Goal: Task Accomplishment & Management: Manage account settings

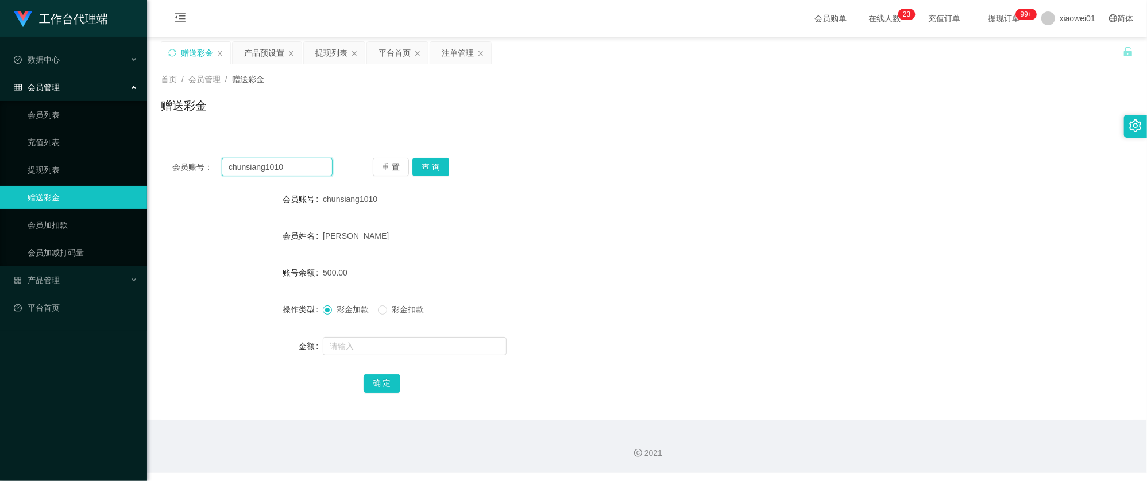
drag, startPoint x: 304, startPoint y: 164, endPoint x: 11, endPoint y: 153, distance: 292.5
click at [11, 153] on section "工作台代理端 数据中心 会员管理 会员列表 充值列表 提现列表 赠送彩金 会员加扣款 会员加减打码量 产品管理 开奖记录 注单管理 产品列表 即时注单 产品预…" at bounding box center [573, 236] width 1147 height 473
paste input "timothy6683"
type input "timothy6683"
click at [439, 175] on button "查 询" at bounding box center [430, 167] width 37 height 18
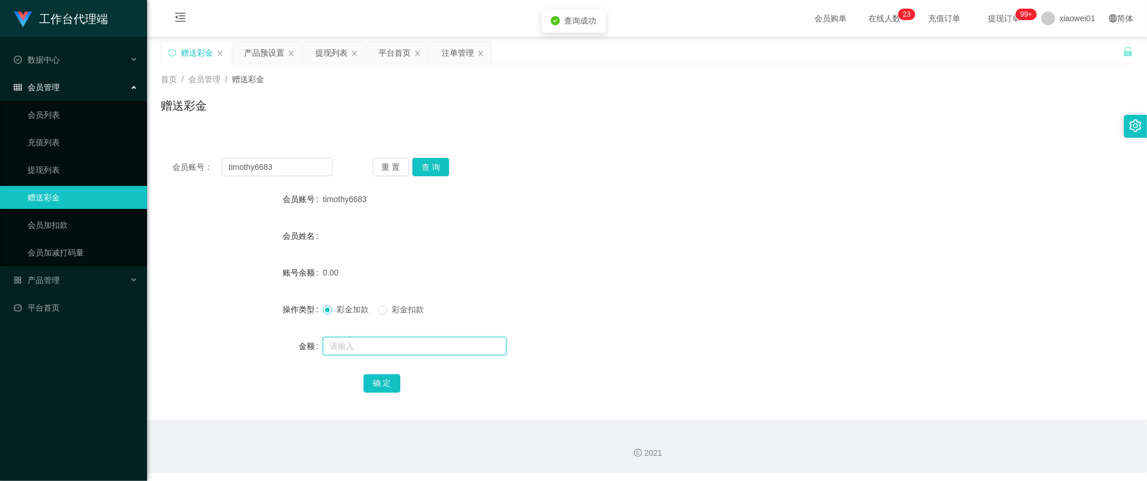
click at [391, 349] on input "text" at bounding box center [415, 346] width 184 height 18
type input "."
type input "30"
click at [359, 379] on div "确 定" at bounding box center [647, 383] width 972 height 23
click at [379, 379] on button "确 定" at bounding box center [382, 383] width 37 height 18
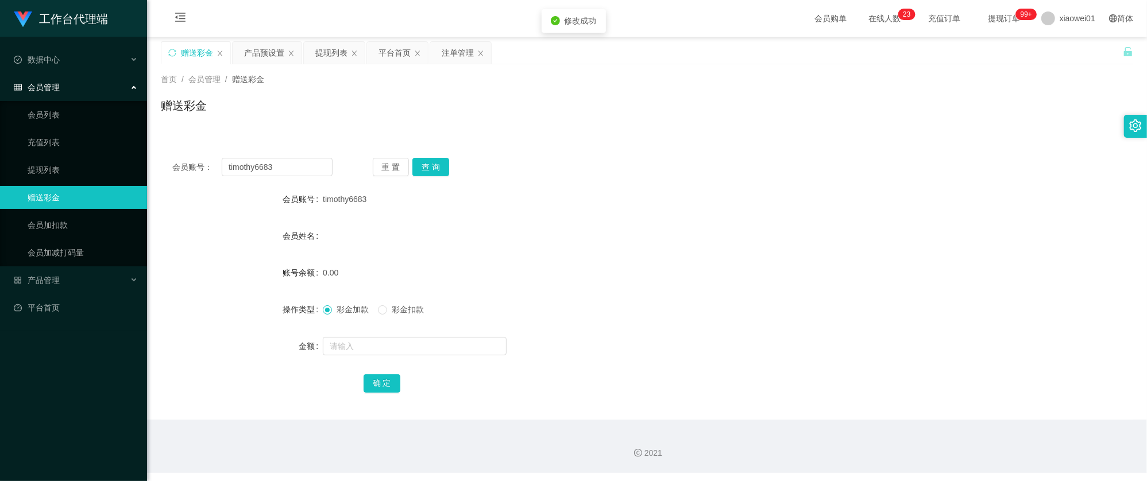
click at [690, 217] on form "会员账号 timothy6683 会员姓名 账号余额 0.00 操作类型 彩金加款 彩金扣款 金额 确 定" at bounding box center [647, 291] width 972 height 207
drag, startPoint x: 307, startPoint y: 167, endPoint x: 51, endPoint y: 141, distance: 256.8
click at [51, 141] on section "工作台代理端 数据中心 会员管理 会员列表 充值列表 提现列表 赠送彩金 会员加扣款 会员加减打码量 产品管理 开奖记录 注单管理 产品列表 即时注单 产品预…" at bounding box center [573, 236] width 1147 height 473
paste input "Tan3355"
click at [432, 172] on button "查 询" at bounding box center [430, 167] width 37 height 18
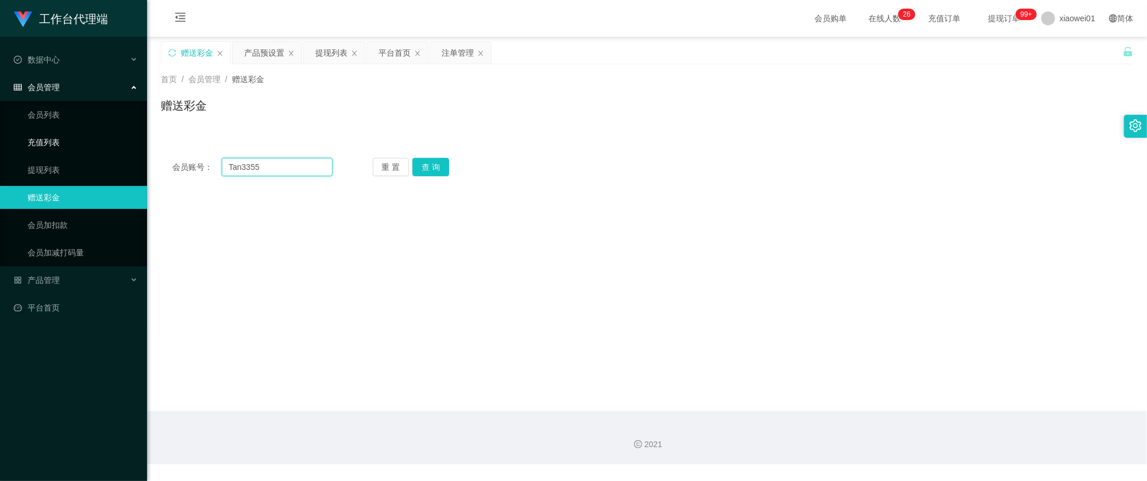
drag, startPoint x: 277, startPoint y: 173, endPoint x: 28, endPoint y: 138, distance: 251.7
click at [24, 138] on section "工作台代理端 数据中心 会员管理 会员列表 充值列表 提现列表 赠送彩金 会员加扣款 会员加减打码量 产品管理 开奖记录 注单管理 产品列表 即时注单 产品预…" at bounding box center [573, 232] width 1147 height 465
paste input "123lee456"
type input "123lee456"
click at [432, 165] on button "查 询" at bounding box center [430, 167] width 37 height 18
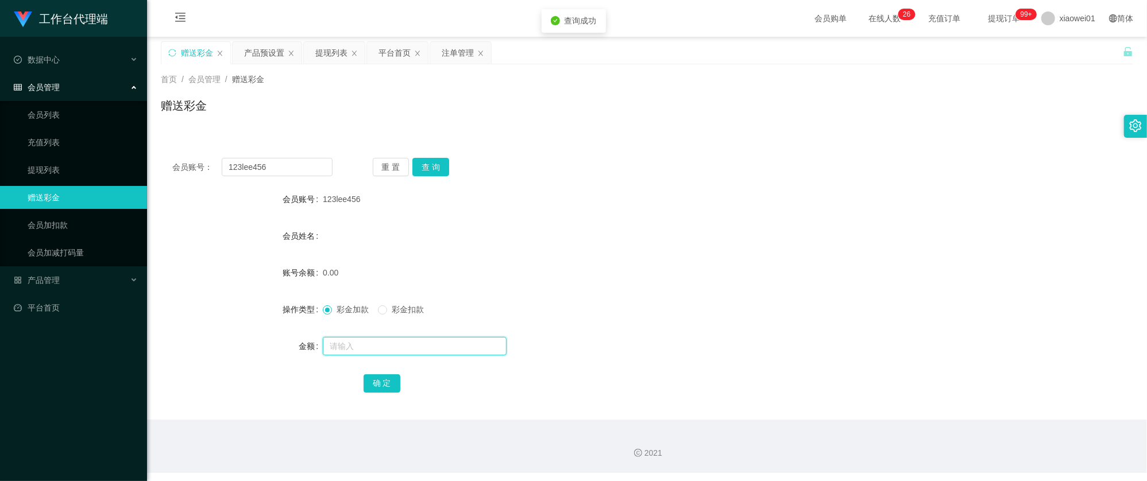
click at [370, 339] on input "text" at bounding box center [415, 346] width 184 height 18
type input "30"
click at [385, 380] on button "确 定" at bounding box center [382, 383] width 37 height 18
click at [667, 258] on form "会员账号 123lee456 会员姓名 账号余额 30.00 操作类型 彩金加款 彩金扣款 金额 确 定" at bounding box center [647, 291] width 972 height 207
drag, startPoint x: 297, startPoint y: 173, endPoint x: 61, endPoint y: 158, distance: 236.5
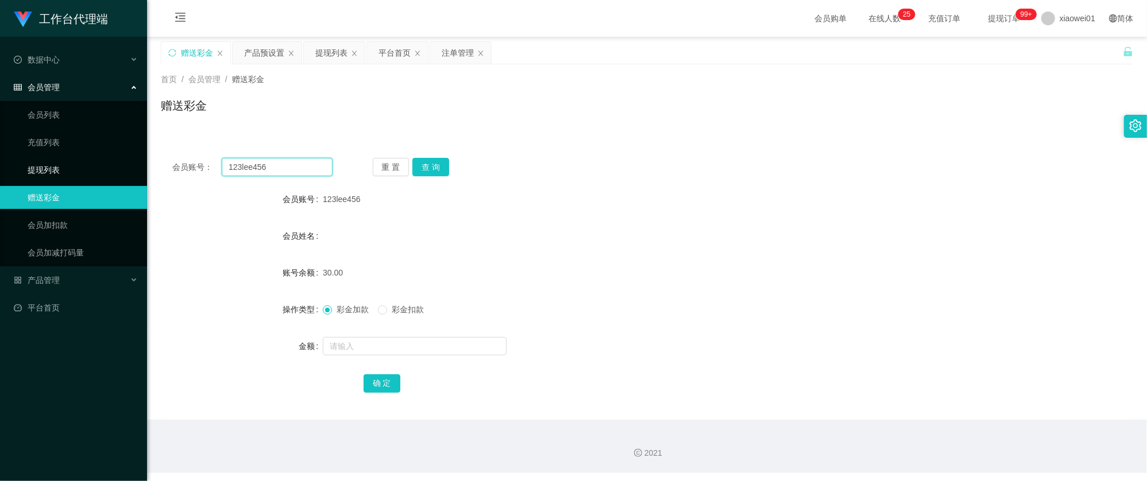
click at [25, 161] on section "工作台代理端 数据中心 会员管理 会员列表 充值列表 提现列表 赠送彩金 会员加扣款 会员加减打码量 产品管理 开奖记录 注单管理 产品列表 即时注单 产品预…" at bounding box center [573, 236] width 1147 height 473
paste input "Alv9969"
type input "Alv9969"
click at [428, 169] on button "查 询" at bounding box center [430, 167] width 37 height 18
drag, startPoint x: 379, startPoint y: 342, endPoint x: 381, endPoint y: 350, distance: 7.8
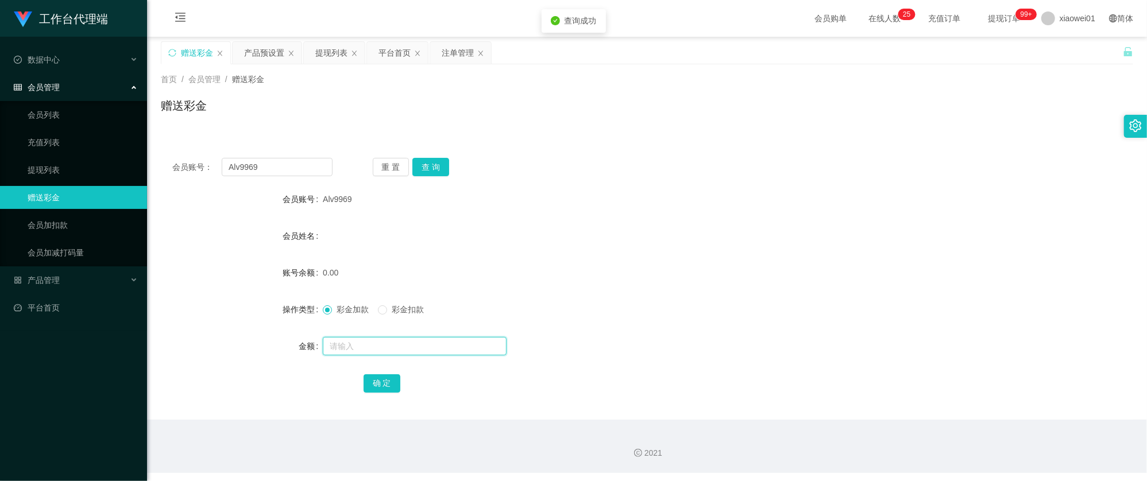
click at [381, 350] on input "text" at bounding box center [415, 346] width 184 height 18
type input "30"
click at [375, 381] on button "确 定" at bounding box center [382, 383] width 37 height 18
click at [639, 235] on div "会员姓名" at bounding box center [647, 236] width 972 height 23
drag, startPoint x: 292, startPoint y: 161, endPoint x: 68, endPoint y: 126, distance: 227.3
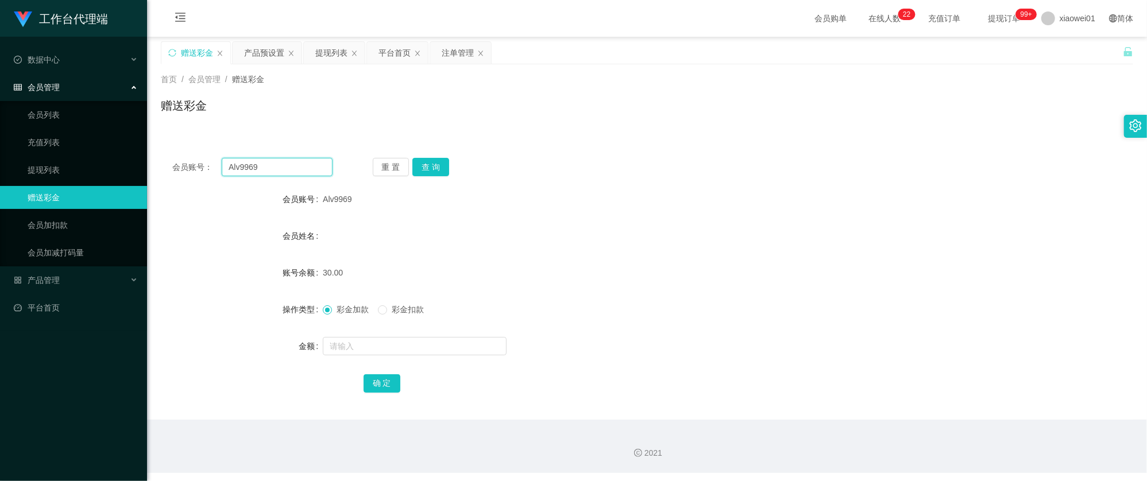
click at [46, 125] on section "工作台代理端 数据中心 会员管理 会员列表 充值列表 提现列表 赠送彩金 会员加扣款 会员加减打码量 产品管理 开奖记录 注单管理 产品列表 即时注单 产品预…" at bounding box center [573, 236] width 1147 height 473
paste input "zhiheng666"
type input "zhiheng666"
click at [446, 168] on button "查 询" at bounding box center [430, 167] width 37 height 18
click at [391, 331] on form "会员账号 zhiheng666 会员姓名 账号余额 0.00 操作类型 彩金加款 彩金扣款 金额 确 定" at bounding box center [647, 291] width 972 height 207
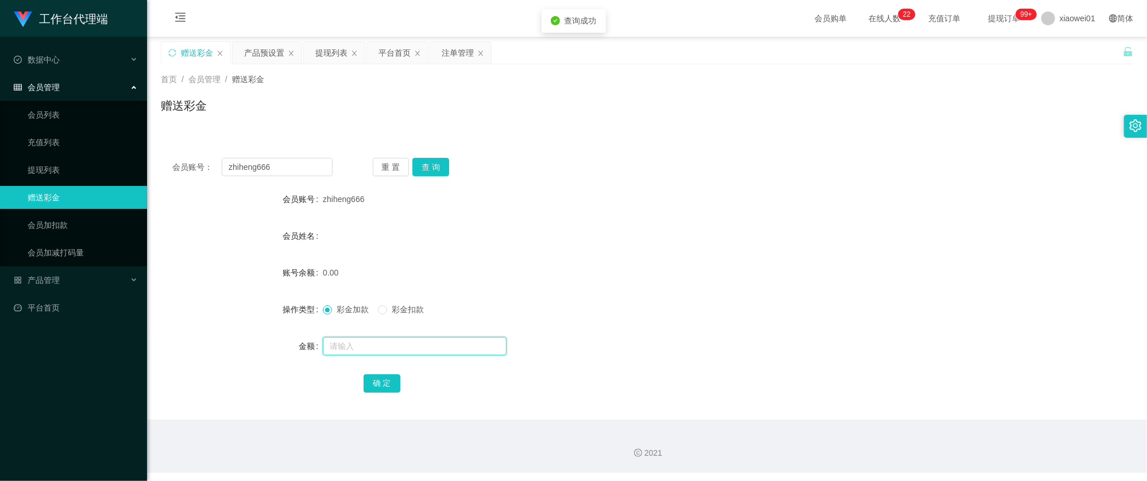
click at [391, 340] on input "text" at bounding box center [415, 346] width 184 height 18
type input "30"
click at [373, 388] on button "确 定" at bounding box center [382, 383] width 37 height 18
click at [642, 278] on div "30.00" at bounding box center [606, 272] width 567 height 23
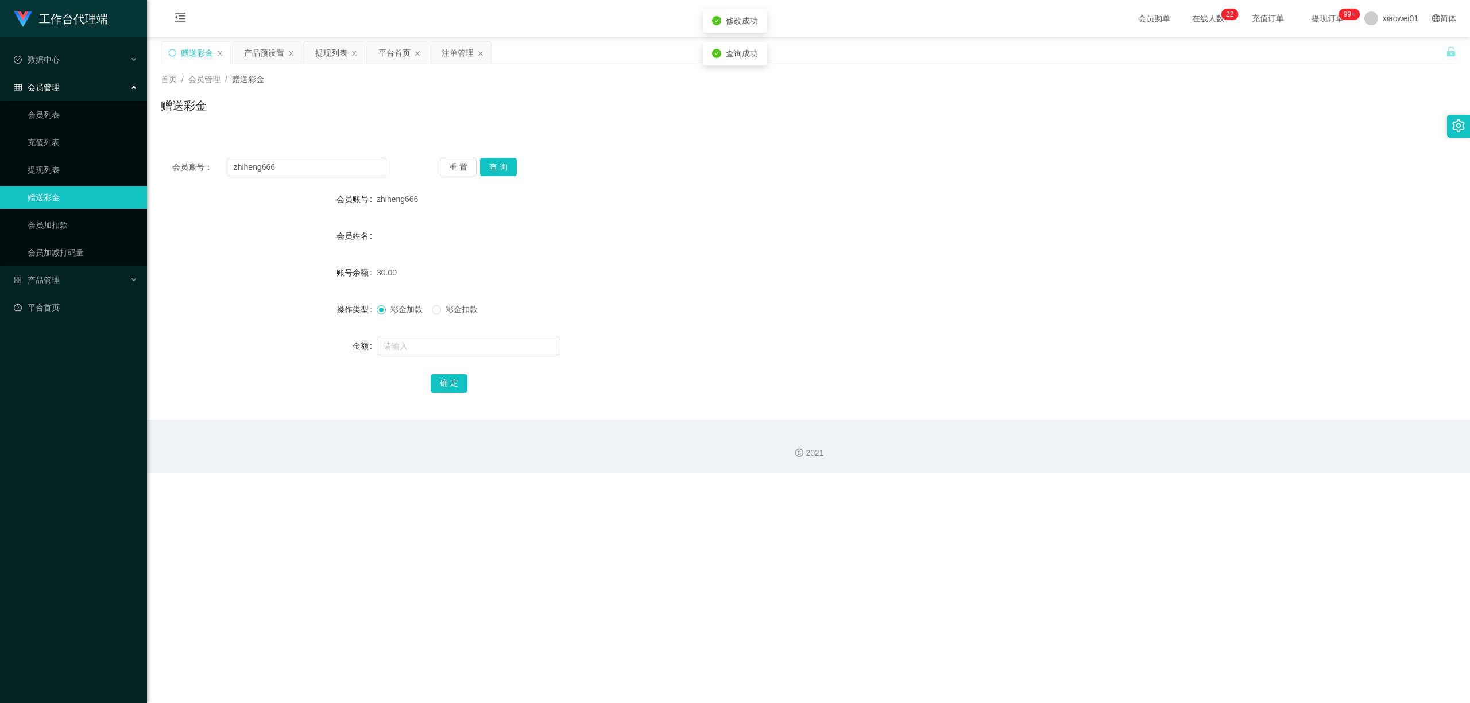
drag, startPoint x: 1269, startPoint y: 63, endPoint x: 1263, endPoint y: 67, distance: 7.0
click at [1146, 63] on div "赠送彩金 产品预设置 提现列表 平台首页 注单管理" at bounding box center [803, 61] width 1285 height 40
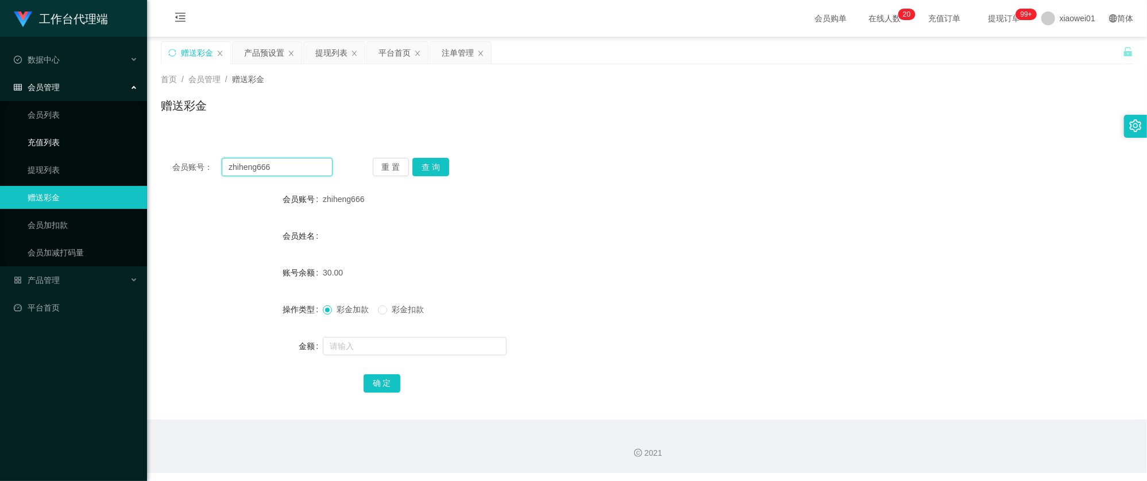
drag, startPoint x: 161, startPoint y: 161, endPoint x: 60, endPoint y: 146, distance: 102.3
click at [60, 146] on section "工作台代理端 数据中心 会员管理 会员列表 充值列表 提现列表 赠送彩金 会员加扣款 会员加减打码量 产品管理 开奖记录 注单管理 产品列表 即时注单 产品预…" at bounding box center [573, 236] width 1147 height 473
paste input "CRV6423"
type input "CRV6423"
click at [426, 160] on button "查 询" at bounding box center [430, 167] width 37 height 18
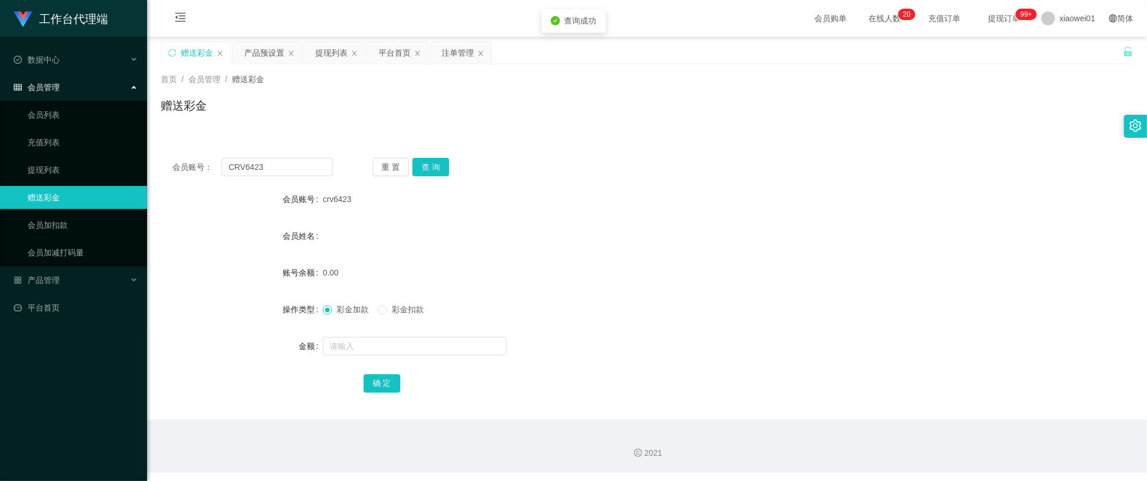
drag, startPoint x: 403, startPoint y: 331, endPoint x: 400, endPoint y: 341, distance: 10.2
click at [402, 333] on form "会员账号 crv6423 会员姓名 账号余额 0.00 操作类型 彩金加款 彩金扣款 金额 确 定" at bounding box center [647, 291] width 972 height 207
click at [400, 341] on input "text" at bounding box center [415, 346] width 184 height 18
type input "30"
click at [374, 389] on button "确 定" at bounding box center [382, 383] width 37 height 18
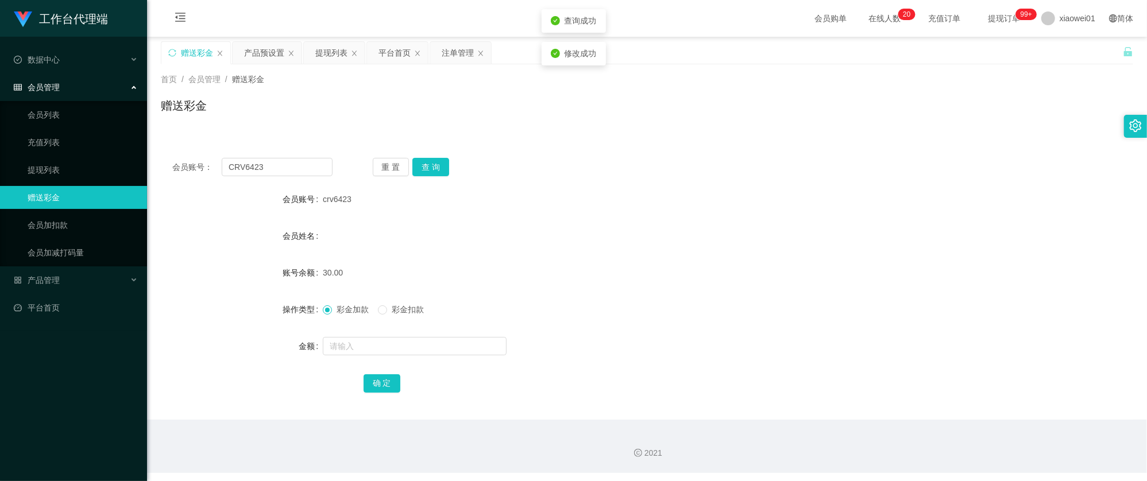
click at [667, 258] on form "会员账号 crv6423 会员姓名 账号余额 30.00 操作类型 彩金加款 彩金扣款 金额 确 定" at bounding box center [647, 291] width 972 height 207
drag, startPoint x: 279, startPoint y: 157, endPoint x: 88, endPoint y: 154, distance: 191.3
click at [88, 157] on section "工作台代理端 数据中心 会员管理 会员列表 充值列表 提现列表 赠送彩金 会员加扣款 会员加减打码量 产品管理 开奖记录 注单管理 产品列表 即时注单 产品预…" at bounding box center [573, 236] width 1147 height 473
paste input "Kahloon"
click at [431, 171] on button "查 询" at bounding box center [430, 167] width 37 height 18
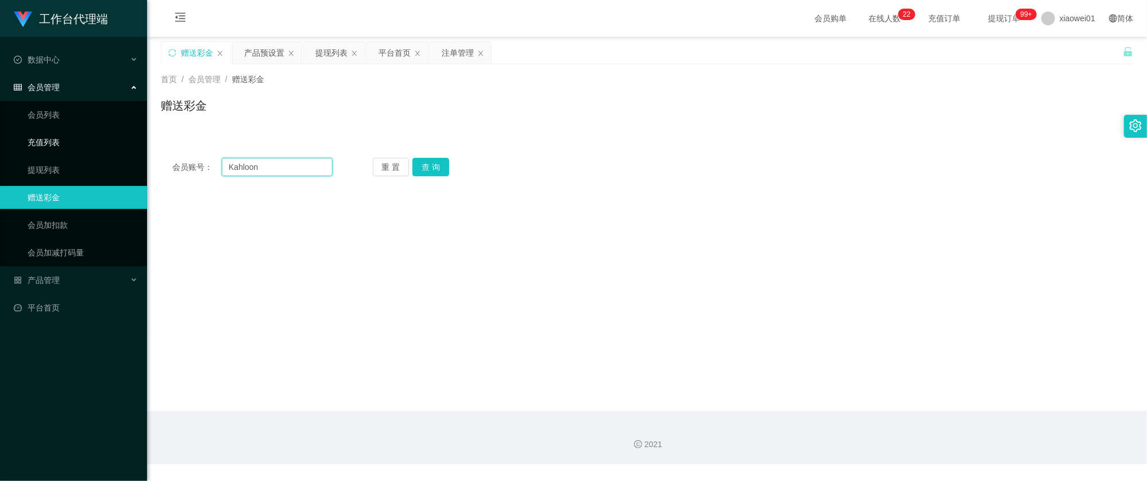
drag, startPoint x: 283, startPoint y: 166, endPoint x: 5, endPoint y: 147, distance: 278.6
click at [5, 148] on section "工作台代理端 数据中心 会员管理 会员列表 充值列表 提现列表 赠送彩金 会员加扣款 会员加减打码量 产品管理 开奖记录 注单管理 产品列表 即时注单 产品预…" at bounding box center [573, 232] width 1147 height 465
paste input "Okl92"
type input "Okl92"
click at [434, 172] on button "查 询" at bounding box center [430, 167] width 37 height 18
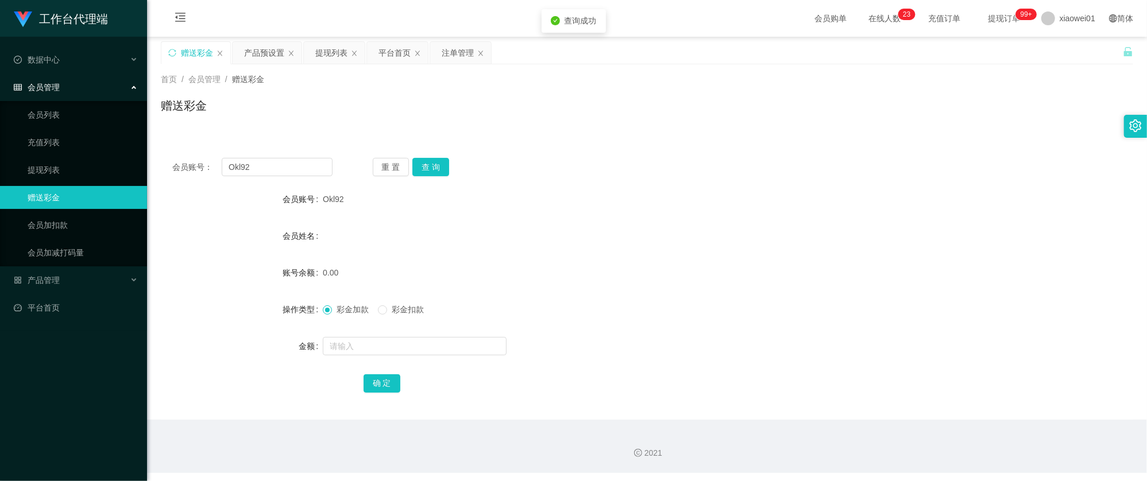
click at [522, 269] on div "0.00" at bounding box center [606, 272] width 567 height 23
click at [389, 359] on form "会员账号 Okl92 会员姓名 账号余额 0.00 操作类型 彩金加款 彩金扣款 金额 确 定" at bounding box center [647, 291] width 972 height 207
click at [397, 350] on input "text" at bounding box center [415, 346] width 184 height 18
type input "30"
click at [393, 377] on button "确 定" at bounding box center [382, 383] width 37 height 18
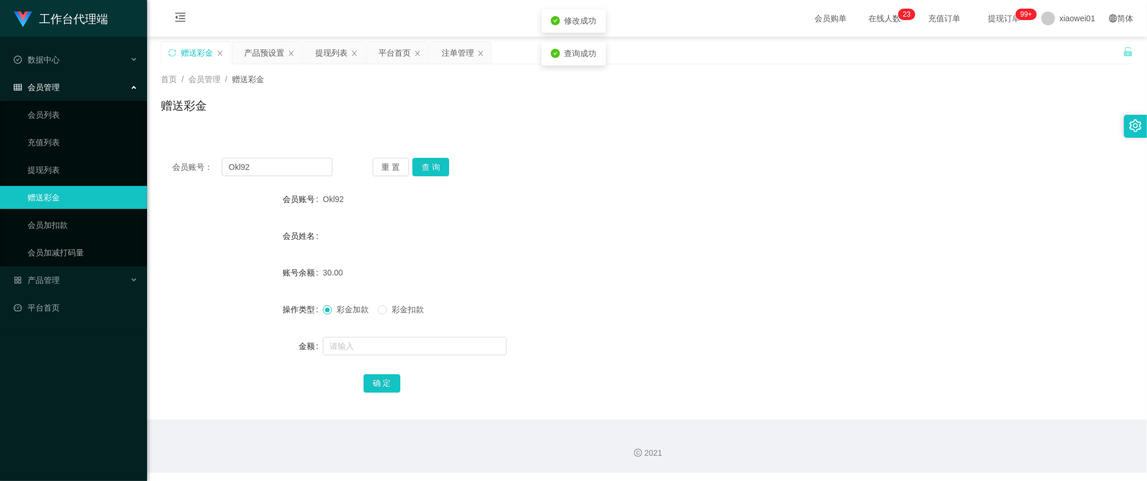
click at [757, 240] on div "会员姓名" at bounding box center [647, 236] width 972 height 23
click at [261, 47] on div "产品预设置" at bounding box center [264, 53] width 40 height 22
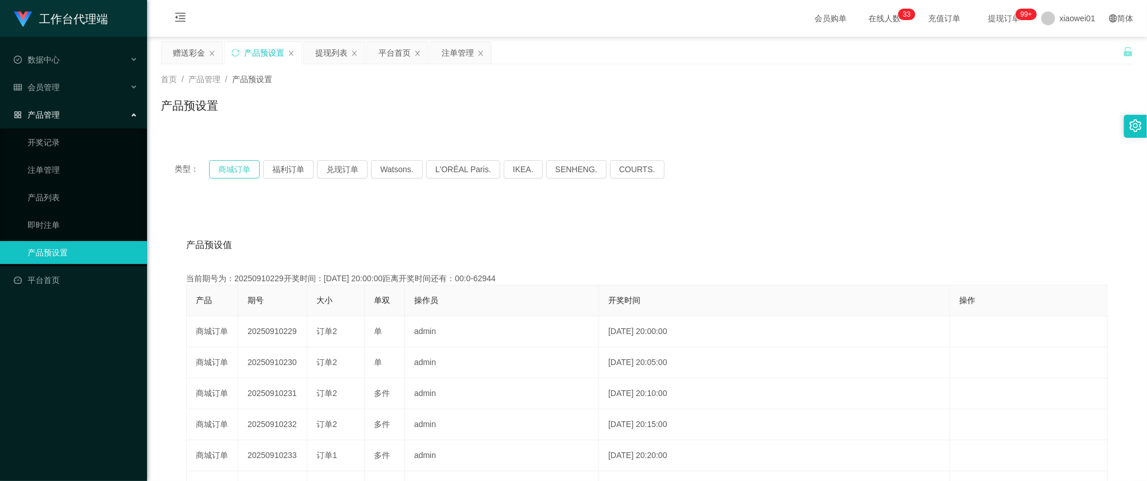
click at [232, 173] on button "商城订单" at bounding box center [234, 169] width 51 height 18
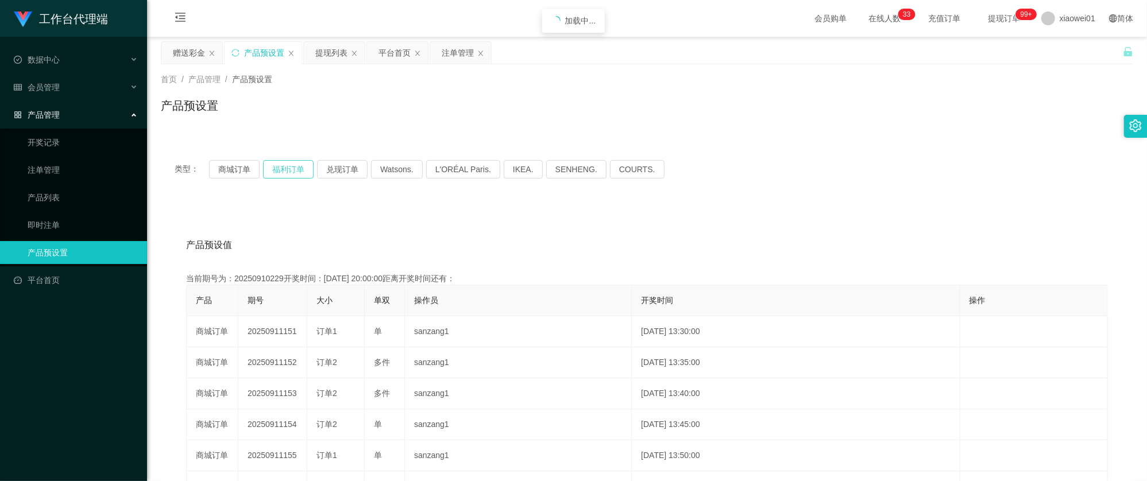
click at [262, 168] on div "类型： 商城订单 福利订单 兑现订单 Watsons. L'ORÉAL Paris. IKEA. SENHENG. COURTS." at bounding box center [647, 169] width 945 height 18
click at [338, 54] on div "提现列表" at bounding box center [331, 53] width 32 height 22
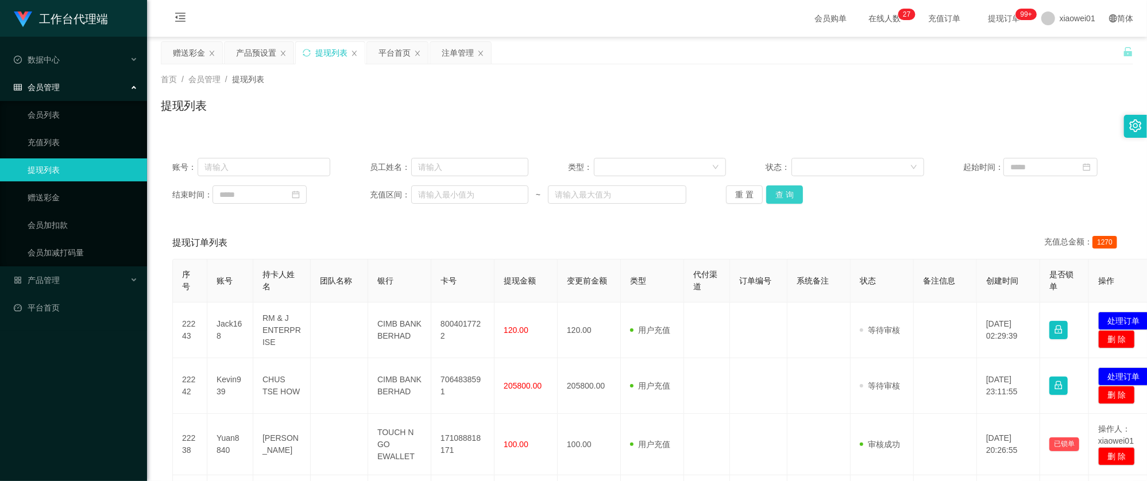
click at [787, 202] on button "查 询" at bounding box center [784, 194] width 37 height 18
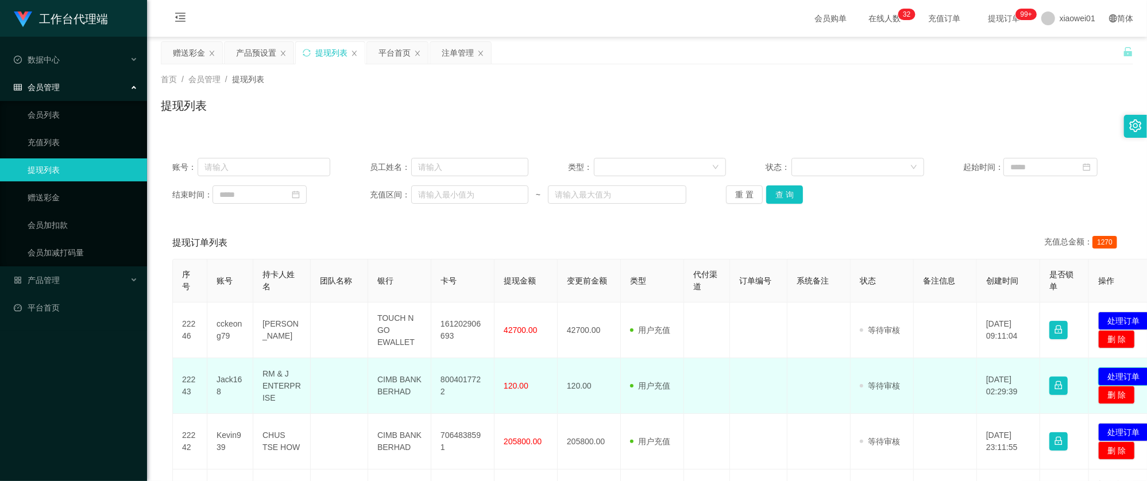
click at [1115, 371] on button "处理订单" at bounding box center [1123, 377] width 51 height 18
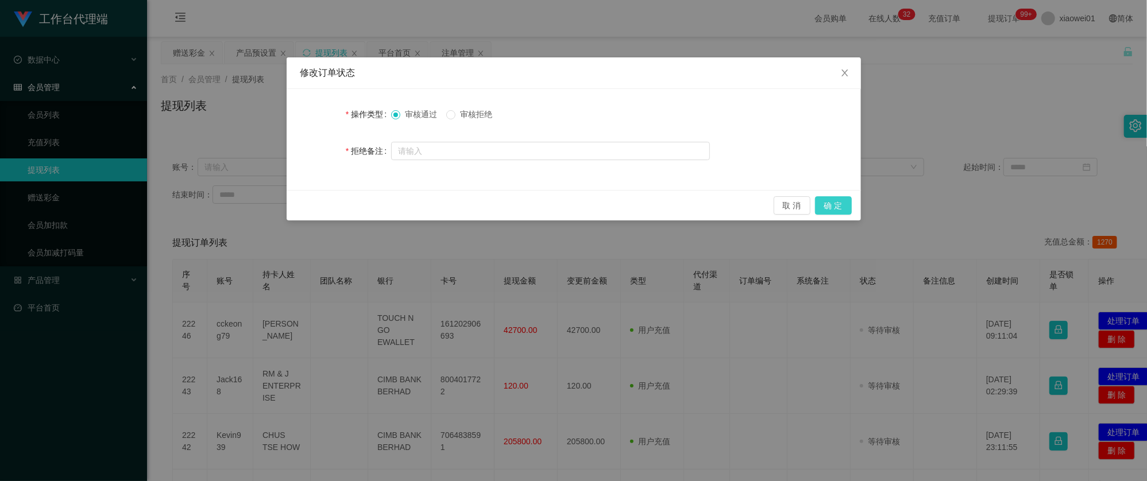
click at [846, 203] on button "确 定" at bounding box center [833, 205] width 37 height 18
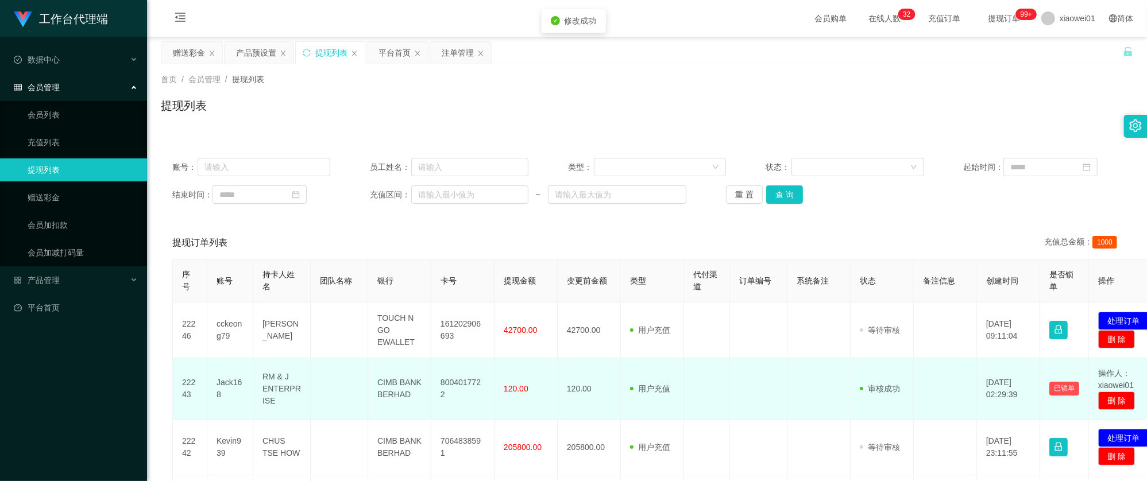
click at [466, 391] on td "8004017722" at bounding box center [462, 388] width 63 height 61
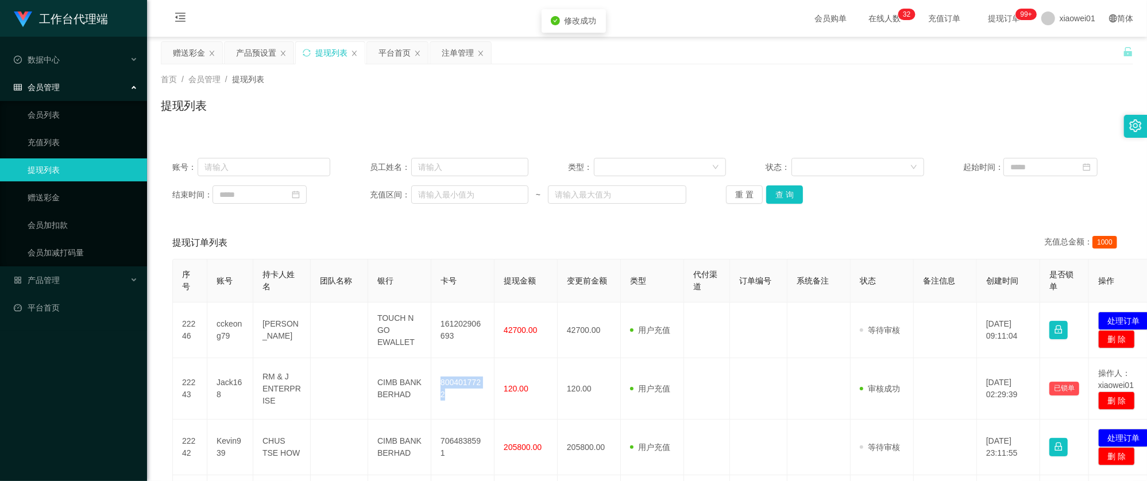
copy td "8004017722"
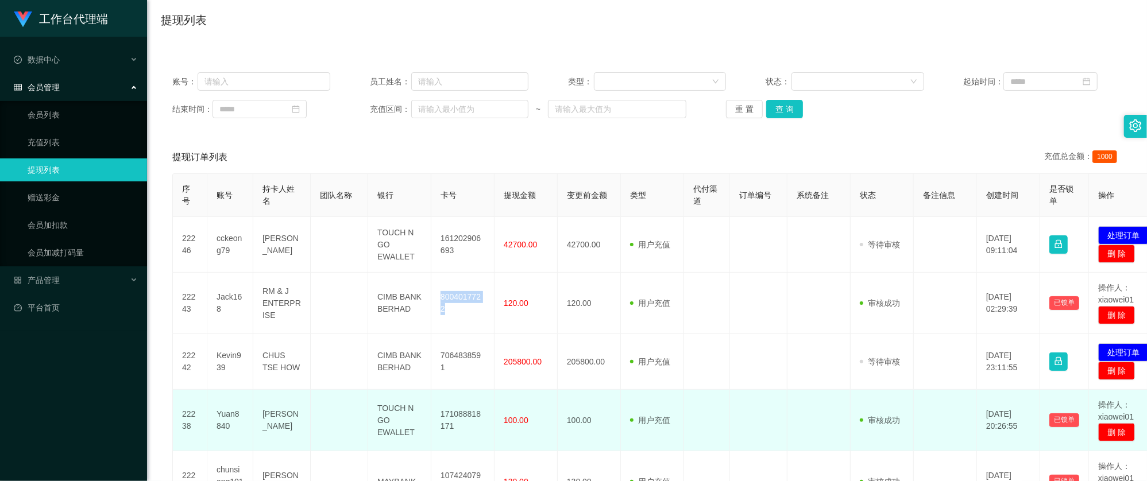
scroll to position [153, 0]
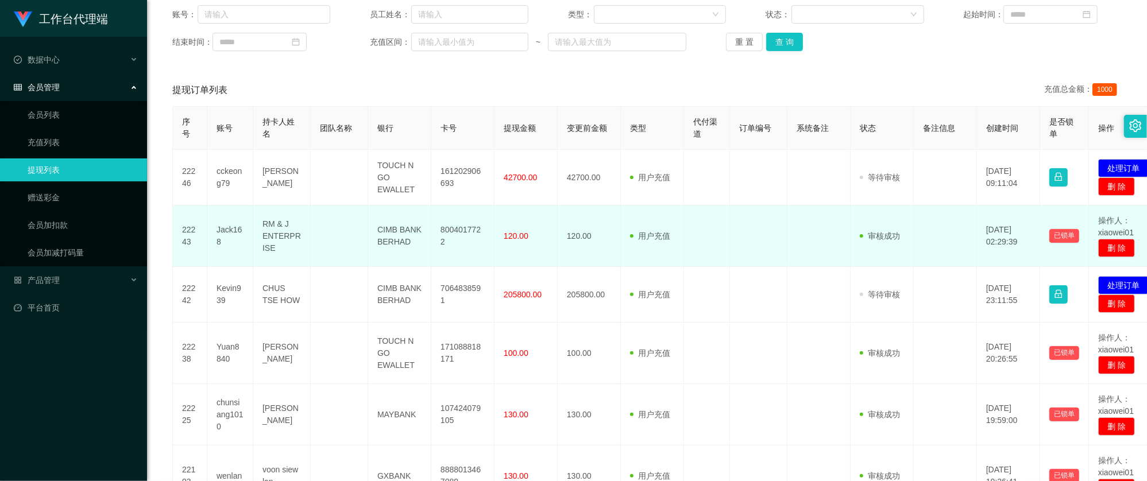
click at [644, 251] on td "用户充值 人工扣款" at bounding box center [652, 236] width 63 height 61
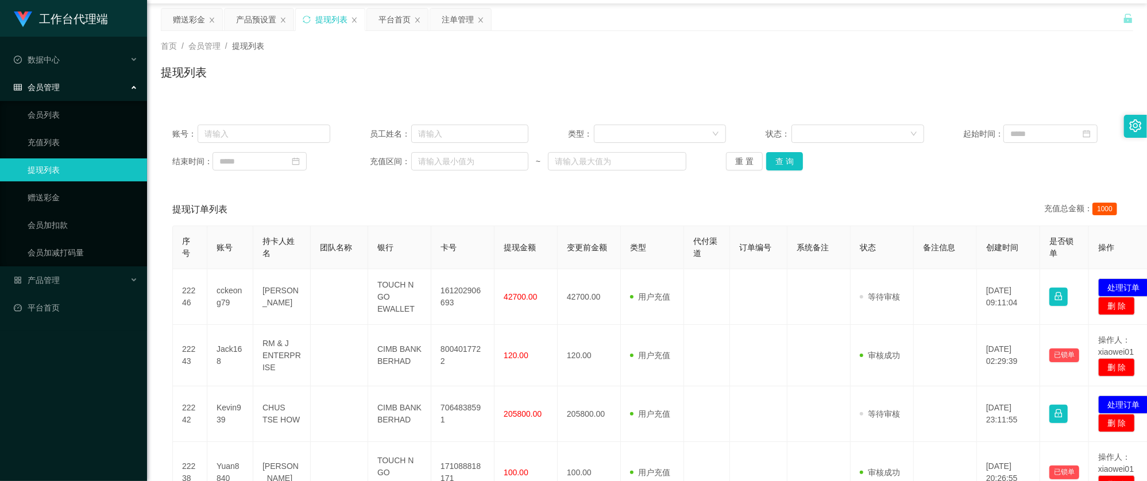
scroll to position [0, 0]
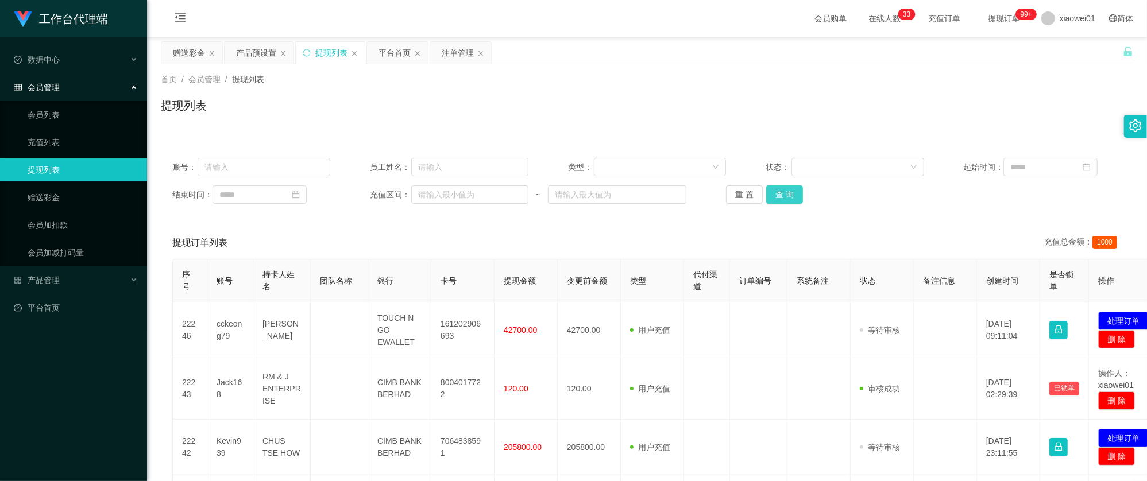
click at [788, 195] on button "查 询" at bounding box center [784, 194] width 37 height 18
click at [788, 195] on div "重 置 查 询" at bounding box center [805, 194] width 158 height 18
click at [398, 52] on div "平台首页" at bounding box center [394, 53] width 32 height 22
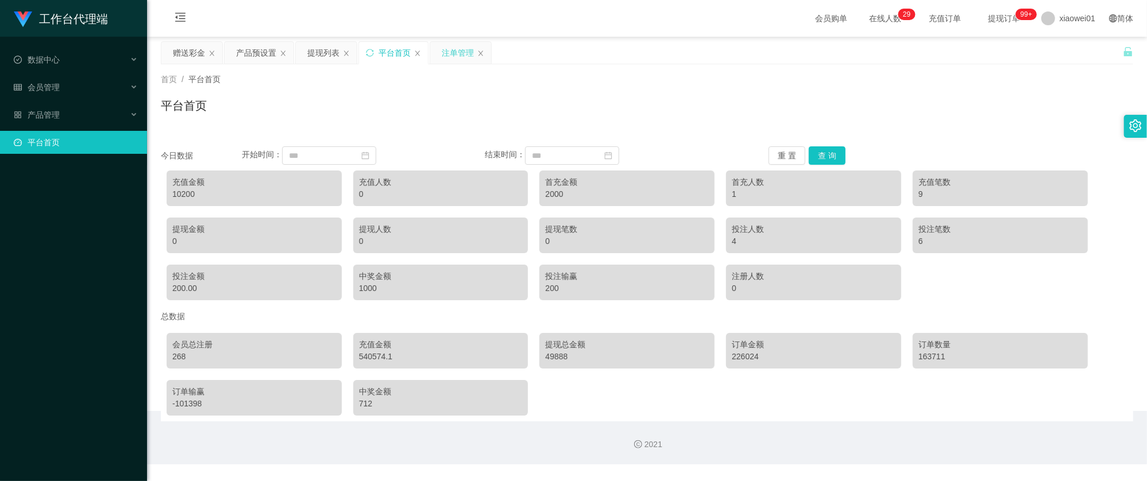
click at [465, 56] on div "注单管理" at bounding box center [458, 53] width 32 height 22
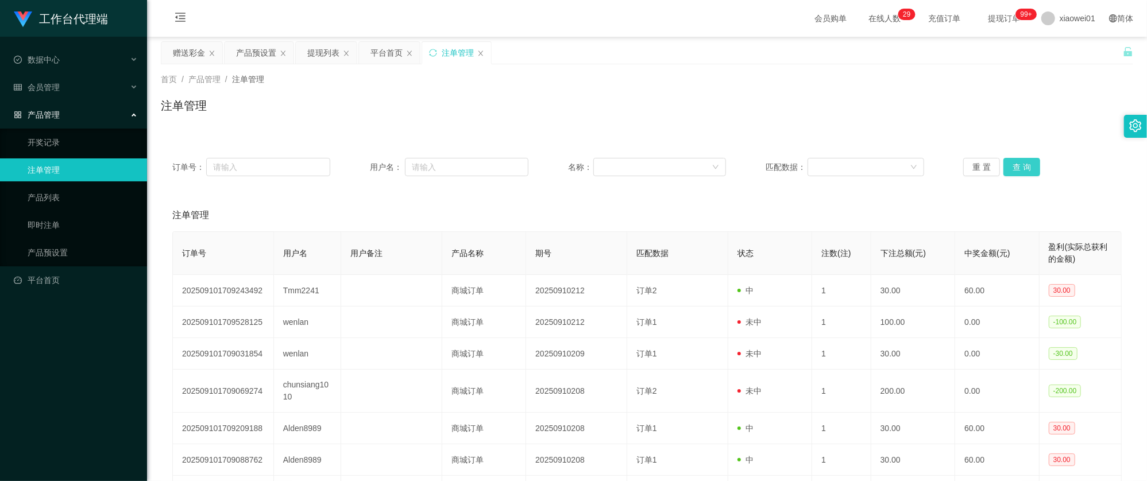
click at [1025, 172] on button "查 询" at bounding box center [1021, 167] width 37 height 18
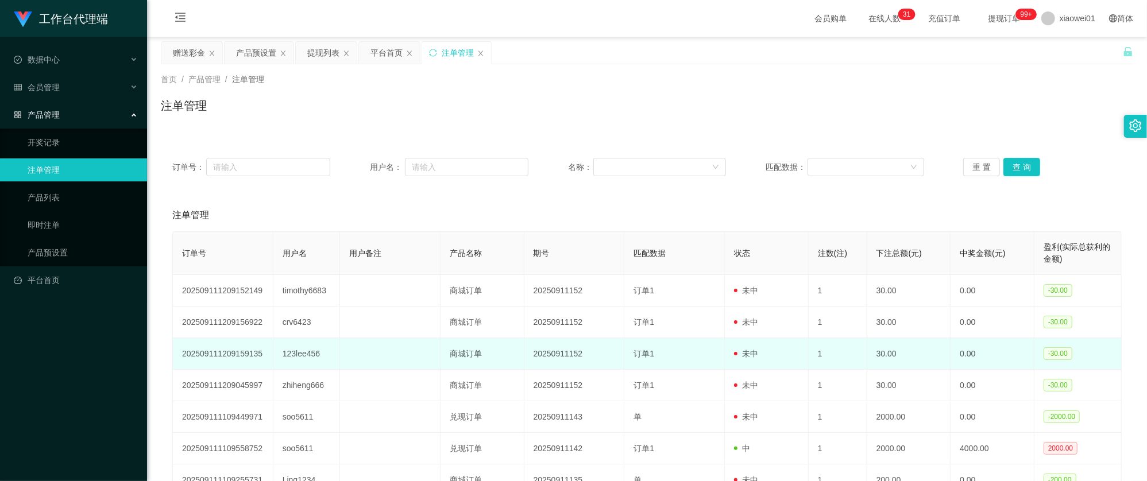
click at [301, 354] on td "123lee456" at bounding box center [306, 354] width 67 height 32
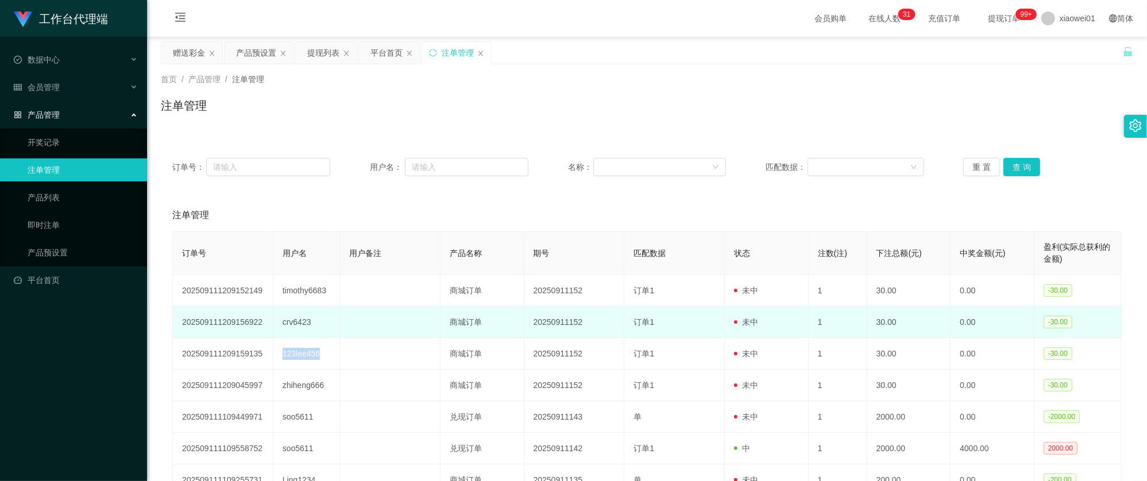
copy td "123lee456"
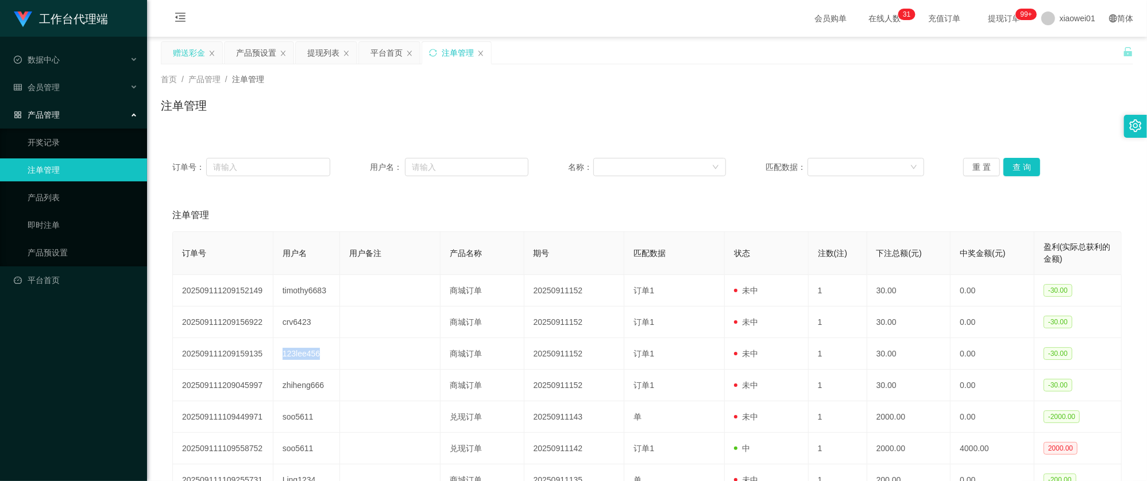
click at [203, 47] on div "赠送彩金" at bounding box center [189, 53] width 32 height 22
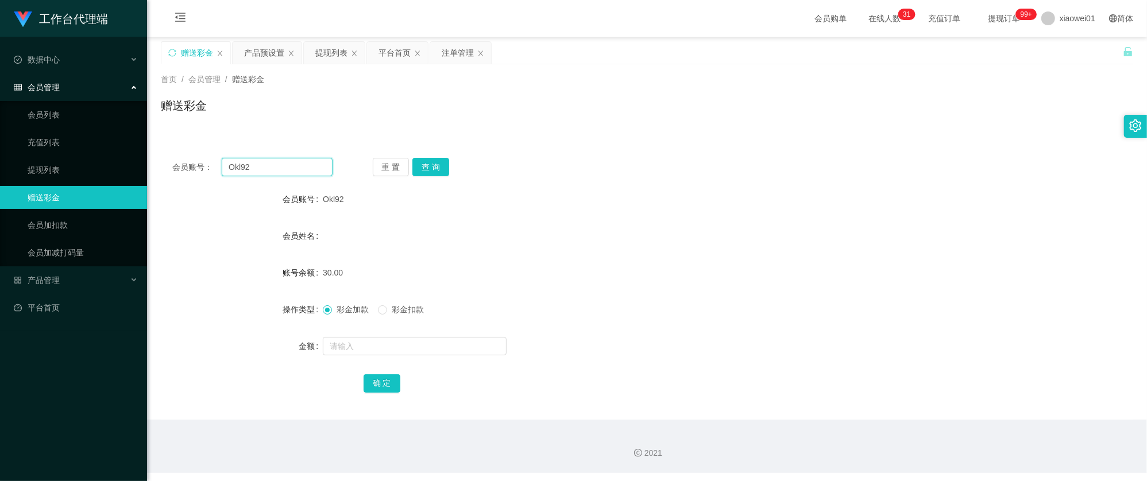
drag, startPoint x: 264, startPoint y: 171, endPoint x: 166, endPoint y: 154, distance: 99.5
click at [127, 158] on section "工作台代理端 数据中心 会员管理 会员列表 充值列表 提现列表 赠送彩金 会员加扣款 会员加减打码量 产品管理 开奖记录 注单管理 产品列表 即时注单 产品预…" at bounding box center [573, 236] width 1147 height 473
paste input "123lee456"
type input "123lee456"
click at [431, 169] on button "查 询" at bounding box center [430, 167] width 37 height 18
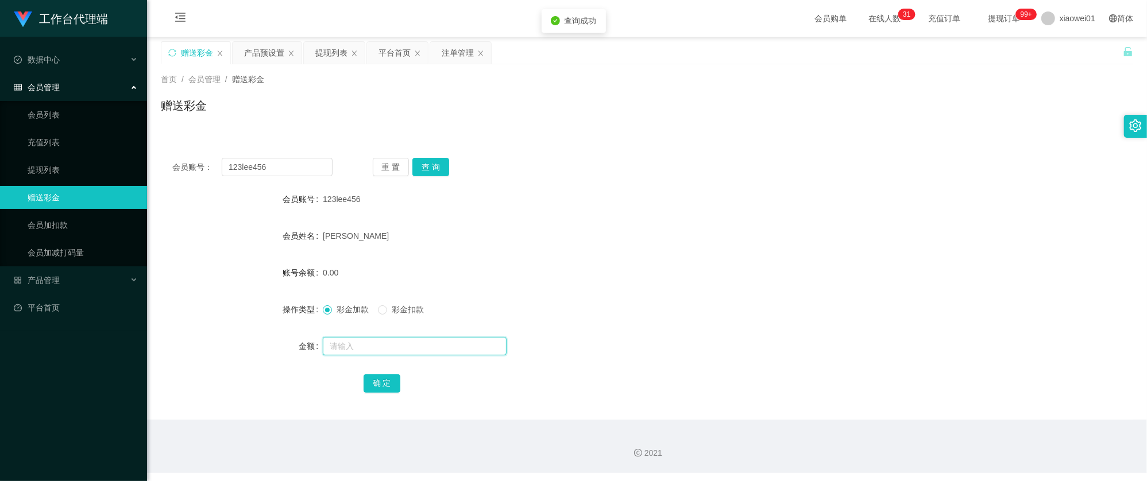
click at [363, 342] on input "text" at bounding box center [415, 346] width 184 height 18
type input "60"
click at [373, 377] on button "确 定" at bounding box center [382, 383] width 37 height 18
click at [548, 193] on div "123lee456" at bounding box center [606, 199] width 567 height 23
click at [462, 55] on div "注单管理" at bounding box center [458, 53] width 32 height 22
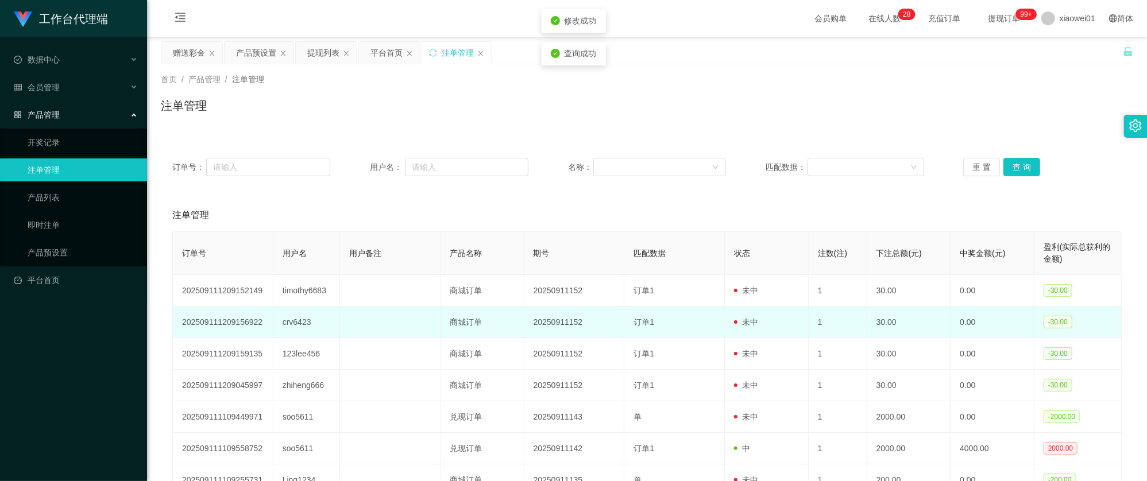
click at [295, 326] on td "crv6423" at bounding box center [306, 323] width 67 height 32
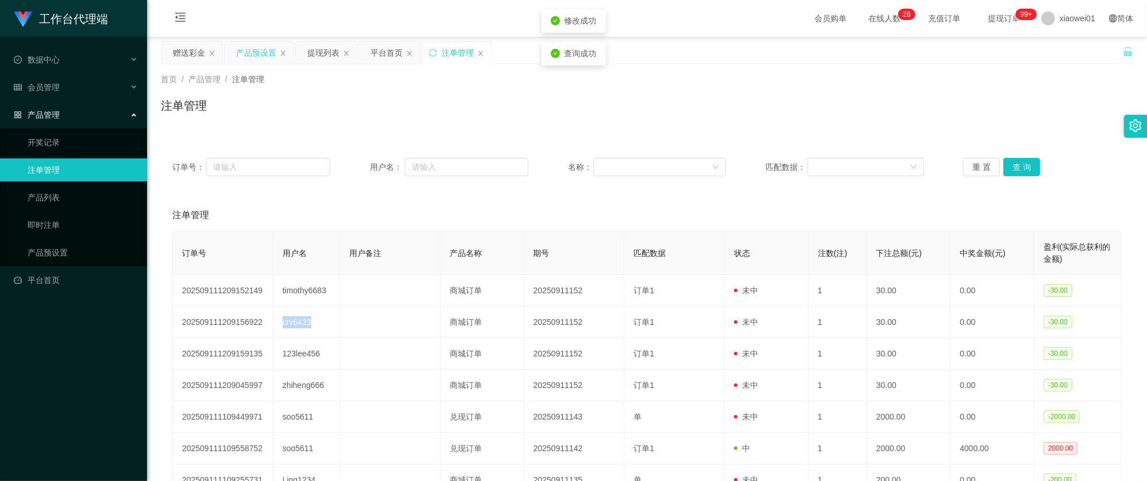
copy td "crv6423"
click at [193, 42] on div "赠送彩金" at bounding box center [189, 53] width 32 height 22
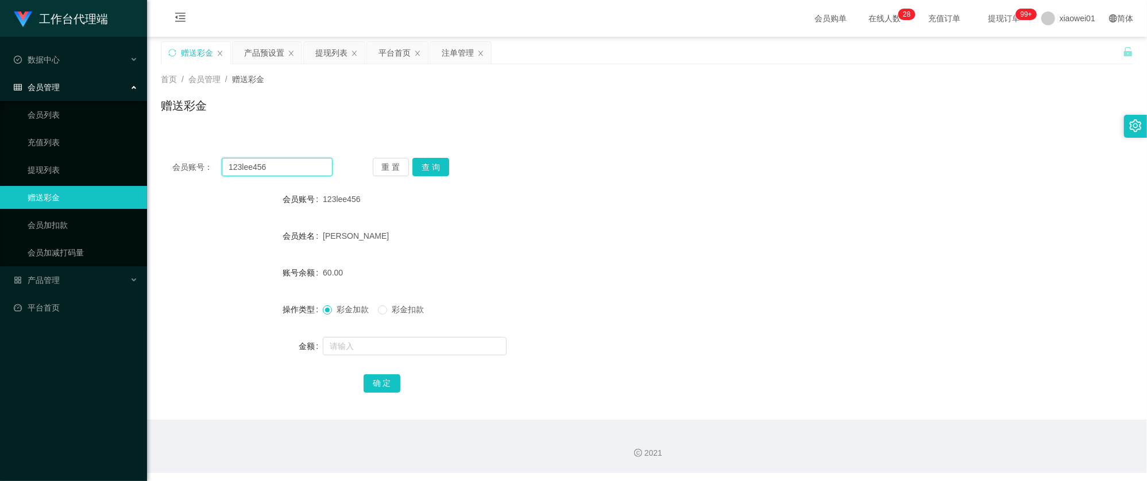
drag, startPoint x: 270, startPoint y: 168, endPoint x: 109, endPoint y: 152, distance: 161.5
click at [109, 152] on section "工作台代理端 数据中心 会员管理 会员列表 充值列表 提现列表 赠送彩金 会员加扣款 会员加减打码量 产品管理 开奖记录 注单管理 产品列表 即时注单 产品预…" at bounding box center [573, 236] width 1147 height 473
paste input "crv6423"
type input "crv6423"
click at [433, 165] on button "查 询" at bounding box center [430, 167] width 37 height 18
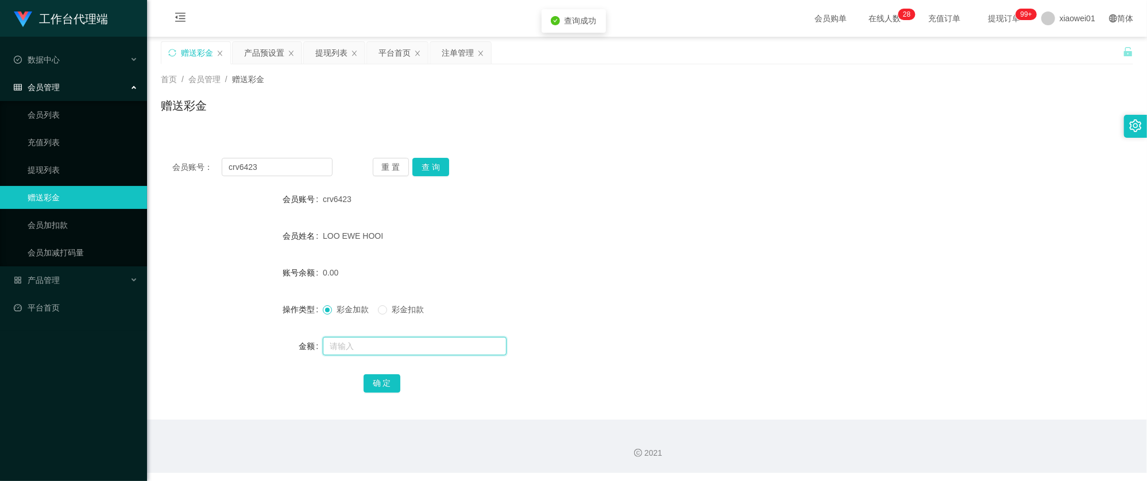
click at [368, 345] on input "text" at bounding box center [415, 346] width 184 height 18
type input "60"
click at [373, 380] on button "确 定" at bounding box center [382, 383] width 37 height 18
click at [554, 191] on div "crv6423" at bounding box center [606, 199] width 567 height 23
click at [450, 49] on div "注单管理" at bounding box center [458, 53] width 32 height 22
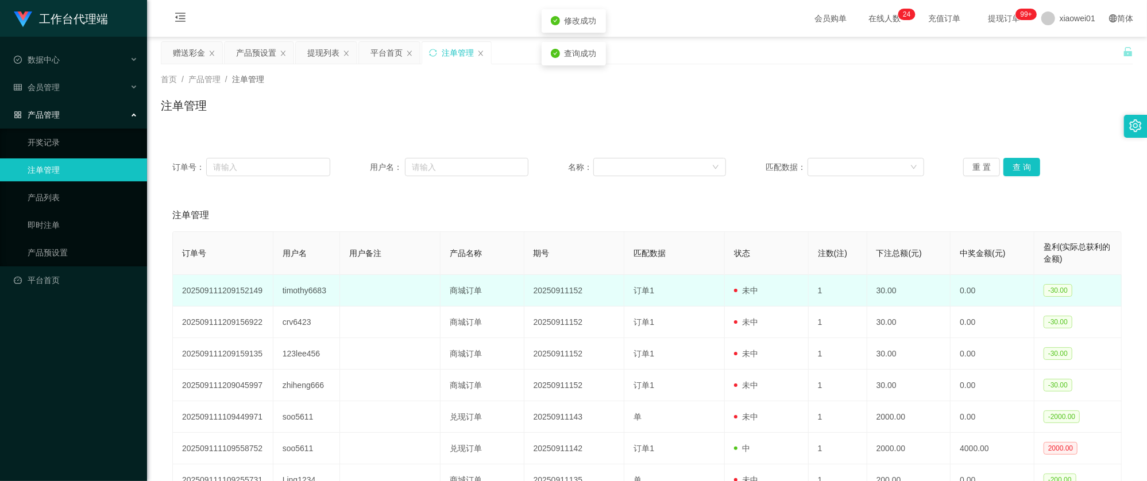
click at [304, 286] on td "timothy6683" at bounding box center [306, 291] width 67 height 32
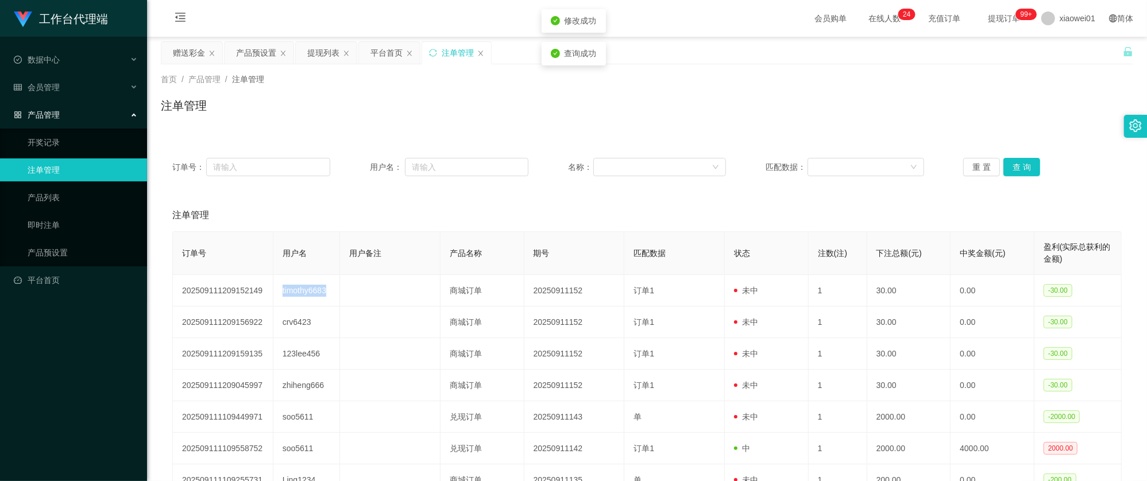
copy td "timothy6683"
click at [191, 47] on div "赠送彩金" at bounding box center [189, 53] width 32 height 22
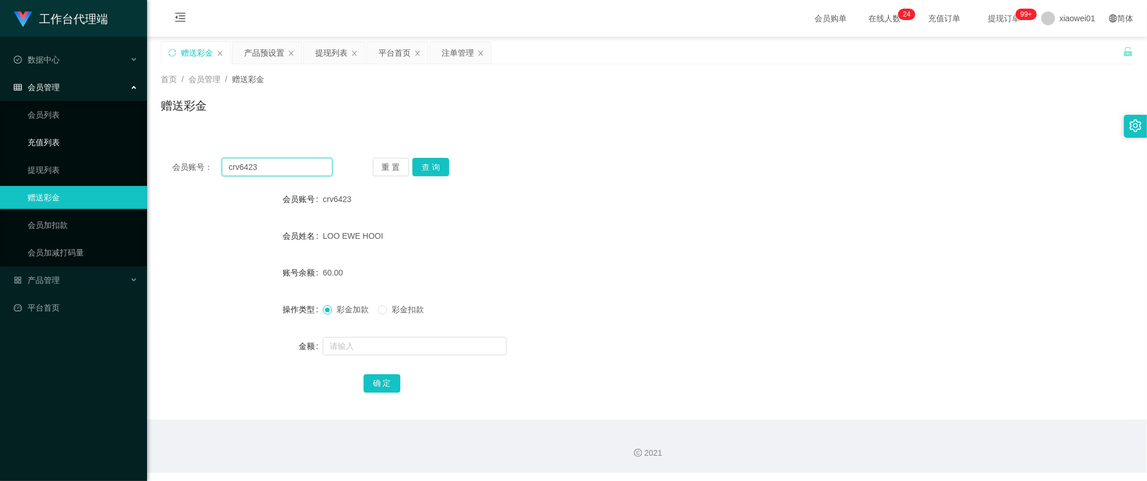
drag, startPoint x: 278, startPoint y: 168, endPoint x: 60, endPoint y: 138, distance: 220.3
click at [47, 139] on section "工作台代理端 数据中心 会员管理 会员列表 充值列表 提现列表 赠送彩金 会员加扣款 会员加减打码量 产品管理 开奖记录 注单管理 产品列表 即时注单 产品预…" at bounding box center [573, 236] width 1147 height 473
paste input "timothy668"
type input "timothy6683"
drag, startPoint x: 435, startPoint y: 167, endPoint x: 430, endPoint y: 173, distance: 8.6
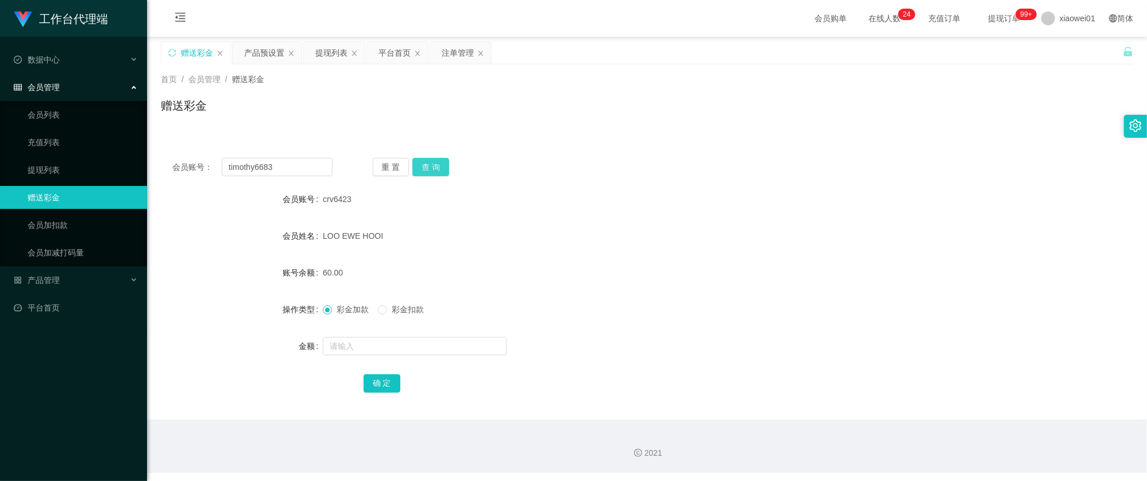
click at [435, 167] on button "查 询" at bounding box center [430, 167] width 37 height 18
click at [391, 339] on input "text" at bounding box center [415, 346] width 184 height 18
type input "60"
click at [386, 372] on div "确 定" at bounding box center [647, 383] width 567 height 23
click at [377, 377] on button "确 定" at bounding box center [382, 383] width 37 height 18
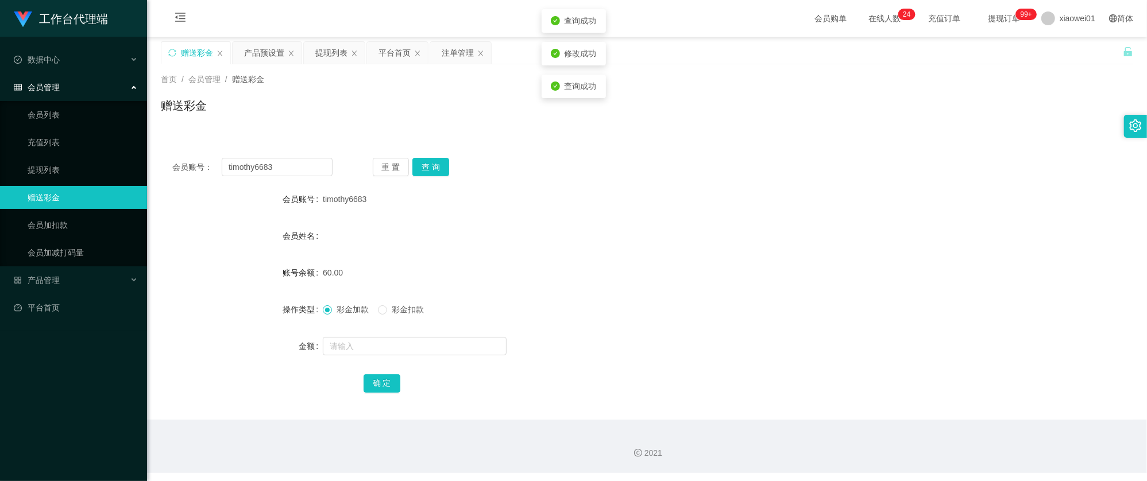
click at [625, 229] on div "会员姓名" at bounding box center [647, 236] width 972 height 23
click at [334, 58] on div "提现列表" at bounding box center [331, 53] width 32 height 22
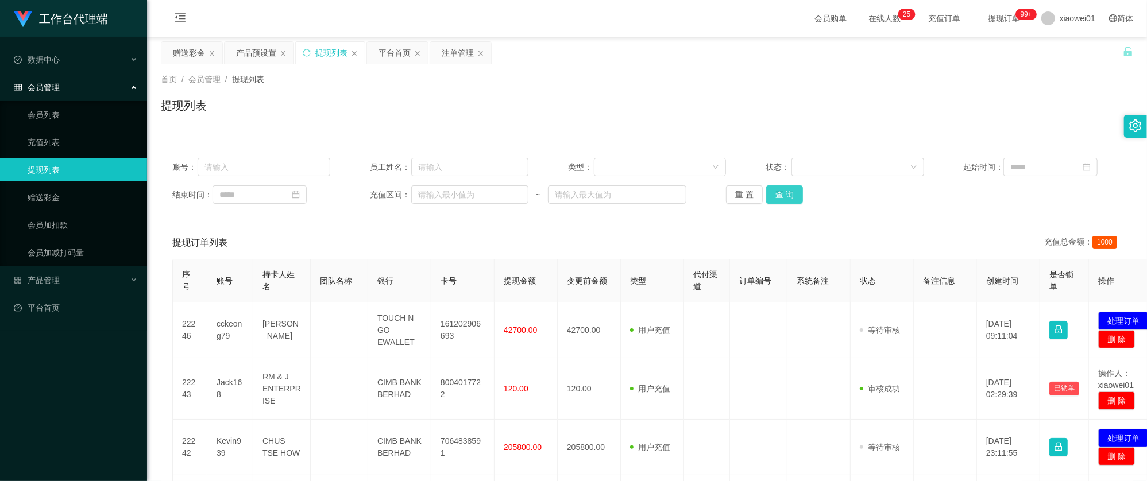
click at [780, 190] on button "查 询" at bounding box center [784, 194] width 37 height 18
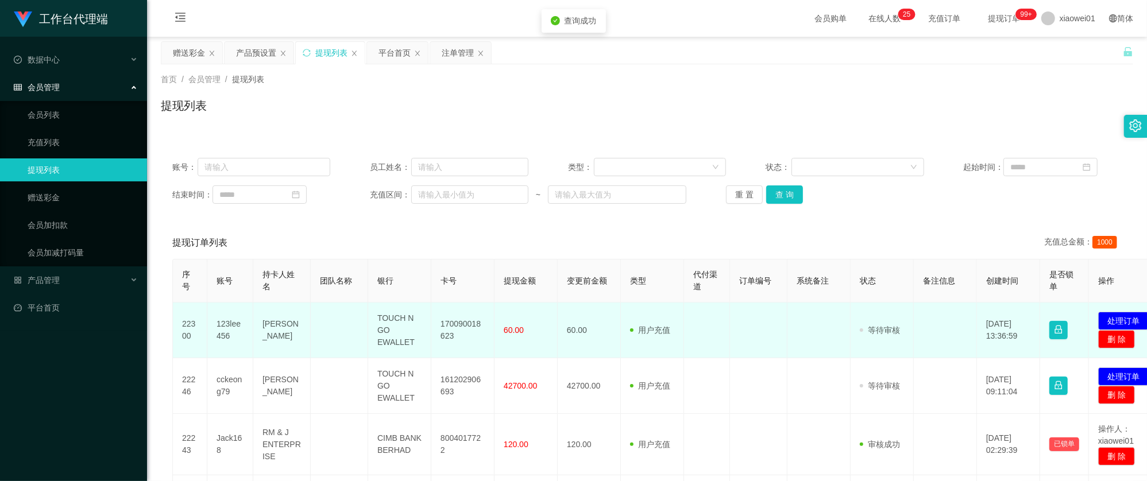
click at [469, 317] on td "170090018623" at bounding box center [462, 331] width 63 height 56
copy td "170090018623"
click at [1111, 316] on button "处理订单" at bounding box center [1123, 321] width 51 height 18
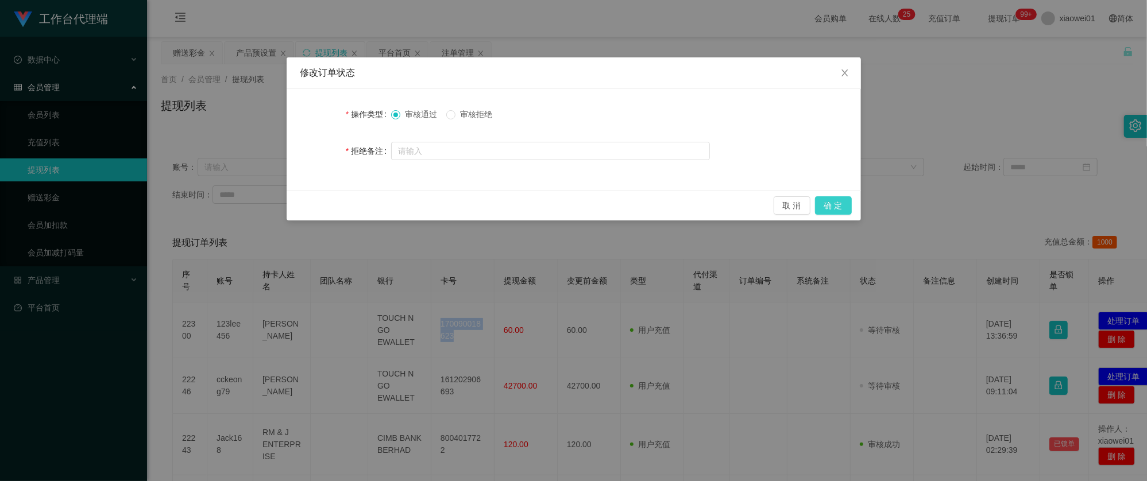
click at [846, 200] on button "确 定" at bounding box center [833, 205] width 37 height 18
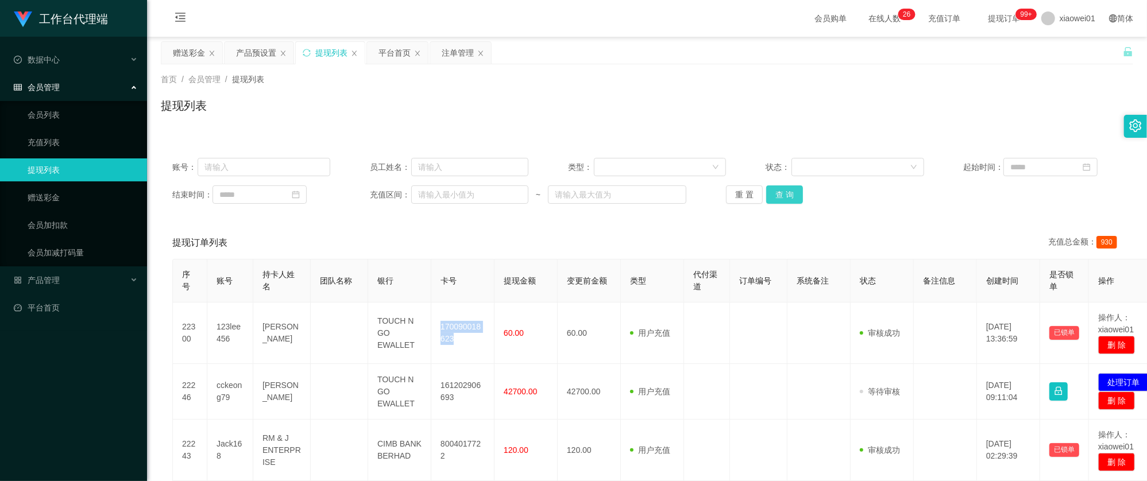
click at [784, 198] on button "查 询" at bounding box center [784, 194] width 37 height 18
click at [177, 49] on div "赠送彩金" at bounding box center [189, 53] width 32 height 22
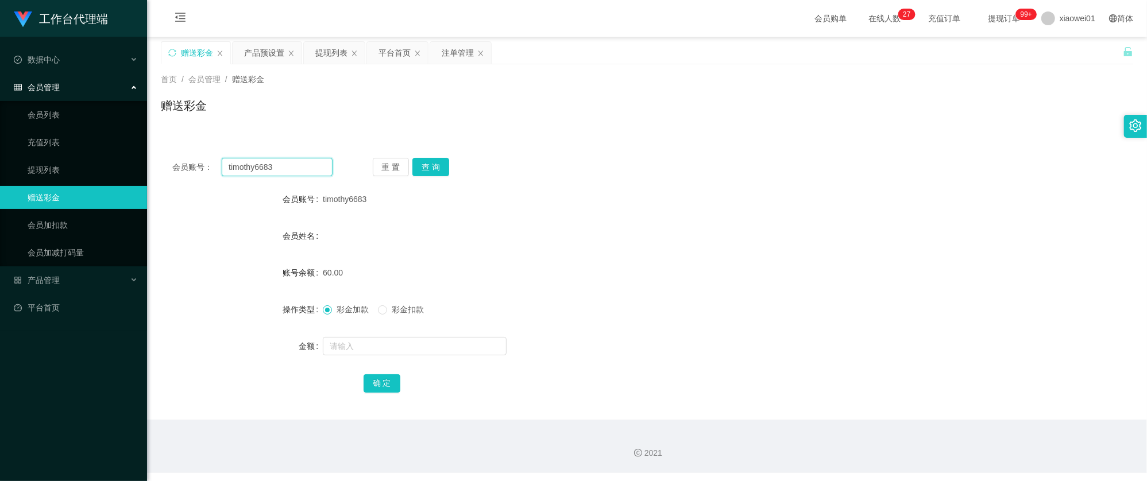
drag, startPoint x: 274, startPoint y: 168, endPoint x: 99, endPoint y: 152, distance: 175.3
click at [99, 153] on section "工作台代理端 数据中心 会员管理 会员列表 充值列表 提现列表 赠送彩金 会员加扣款 会员加减打码量 产品管理 开奖记录 注单管理 产品列表 即时注单 产品预…" at bounding box center [573, 236] width 1147 height 473
paste input "zhiheng666"
type input "zhiheng666"
click at [432, 168] on button "查 询" at bounding box center [430, 167] width 37 height 18
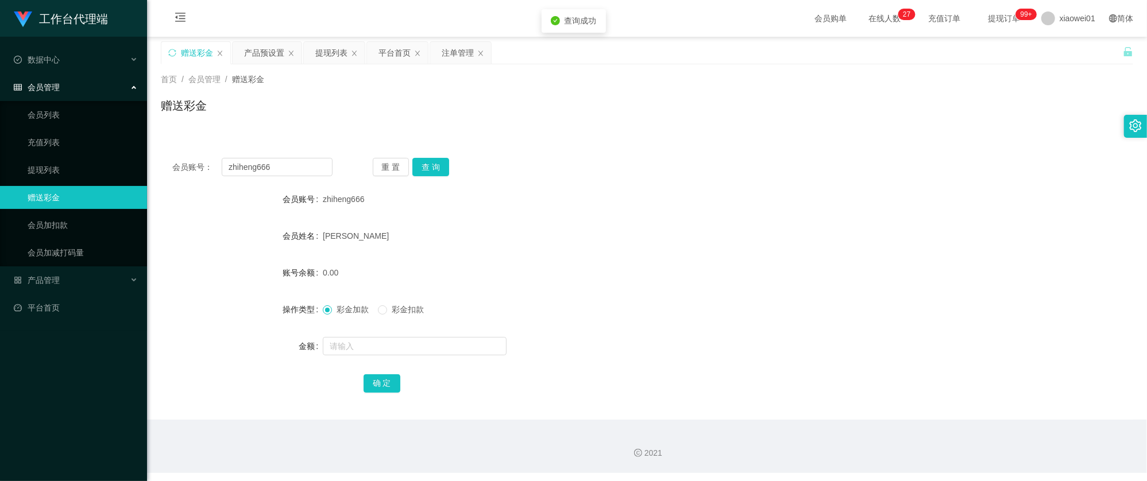
click at [405, 331] on form "会员账号 zhiheng666 会员姓名 Wong zhi heng 账号余额 0.00 操作类型 彩金加款 彩金扣款 金额 确 定" at bounding box center [647, 291] width 972 height 207
click at [405, 338] on input "text" at bounding box center [415, 346] width 184 height 18
type input "60"
click at [381, 382] on button "确 定" at bounding box center [382, 383] width 37 height 18
click at [580, 276] on div "0.00" at bounding box center [606, 272] width 567 height 23
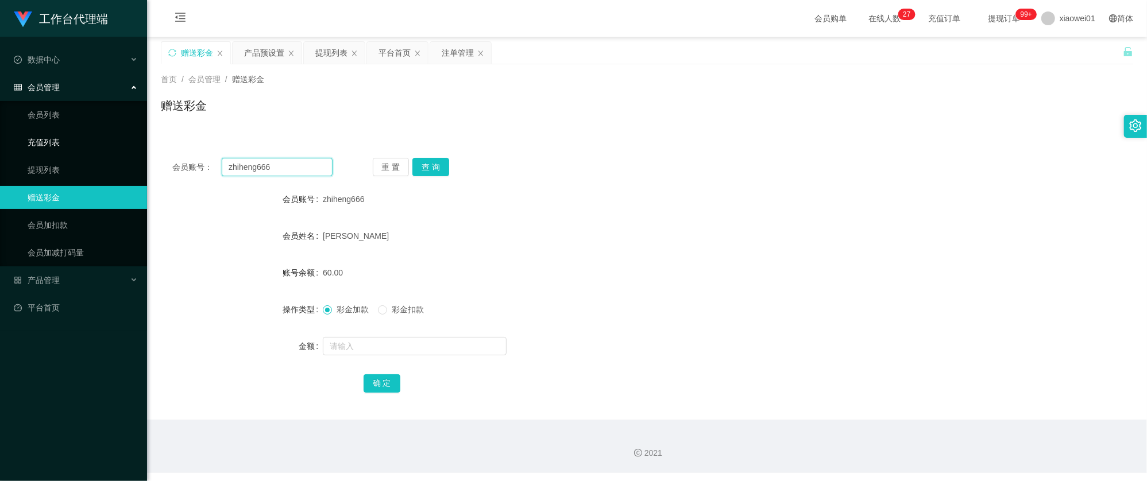
drag, startPoint x: 203, startPoint y: 163, endPoint x: 41, endPoint y: 142, distance: 162.7
click at [41, 143] on section "工作台代理端 数据中心 会员管理 会员列表 充值列表 提现列表 赠送彩金 会员加扣款 会员加减打码量 产品管理 开奖记录 注单管理 产品列表 即时注单 产品预…" at bounding box center [573, 236] width 1147 height 473
paste input "timothy6683"
type input "timothy6683"
click at [430, 169] on button "查 询" at bounding box center [430, 167] width 37 height 18
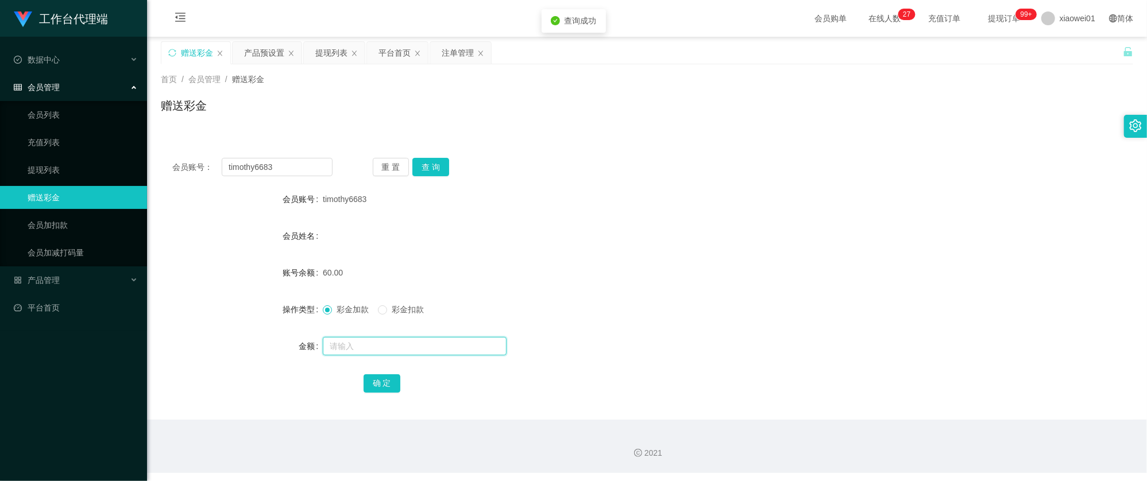
click at [373, 349] on input "text" at bounding box center [415, 346] width 184 height 18
click at [345, 51] on div "提现列表" at bounding box center [331, 53] width 32 height 22
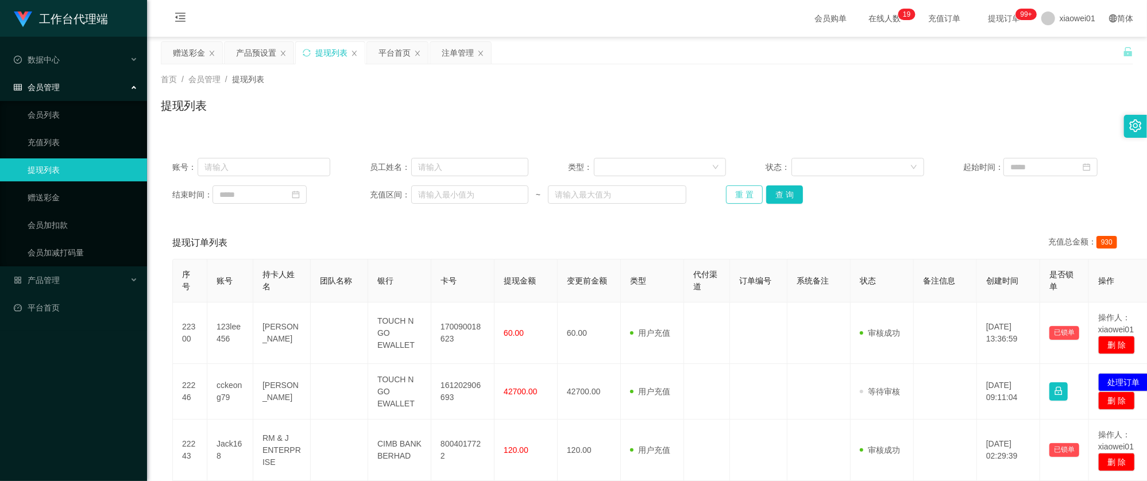
click at [758, 192] on button "重 置" at bounding box center [744, 194] width 37 height 18
click at [780, 193] on button "查 询" at bounding box center [797, 194] width 37 height 18
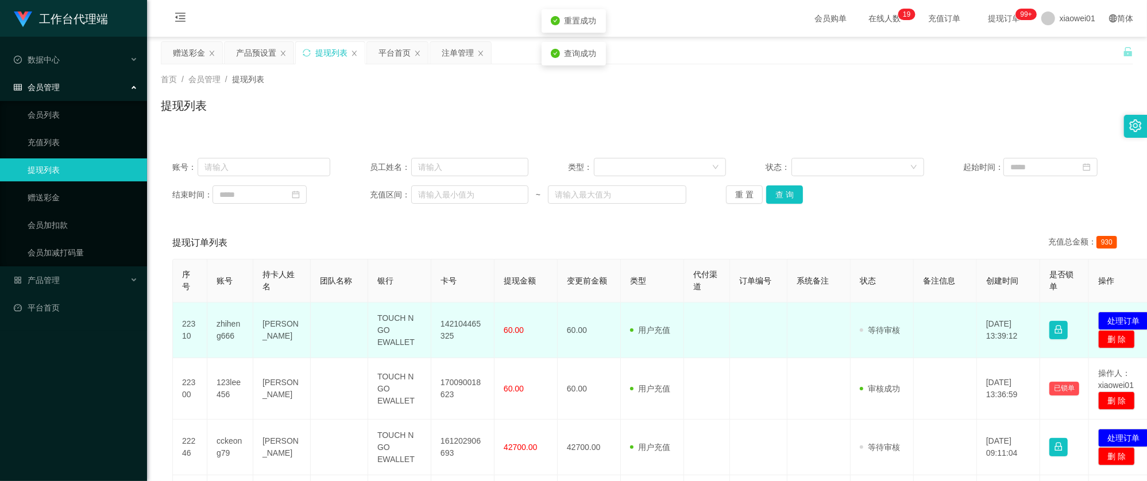
click at [474, 313] on td "142104465325" at bounding box center [462, 331] width 63 height 56
click at [467, 324] on td "142104465325" at bounding box center [462, 331] width 63 height 56
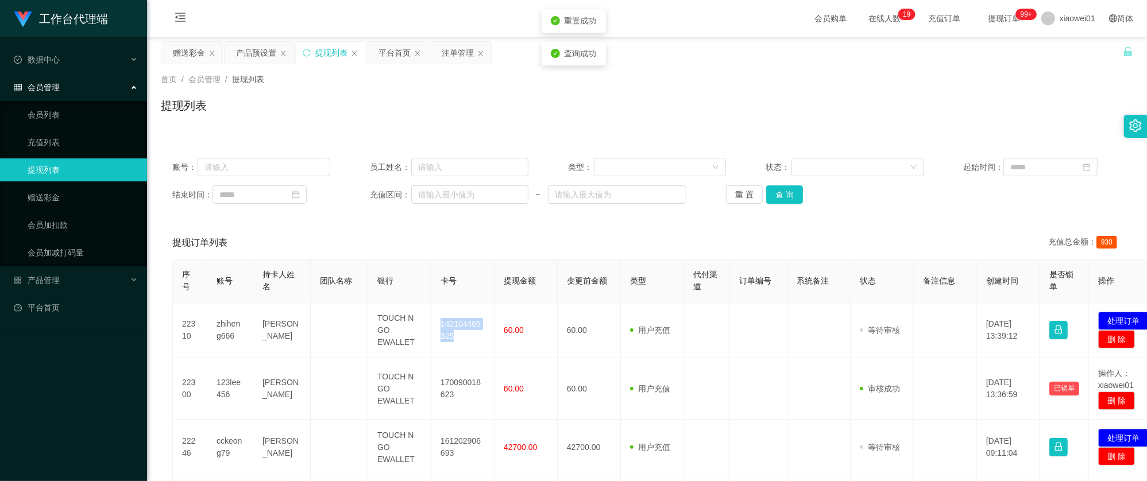
copy td "142104465325"
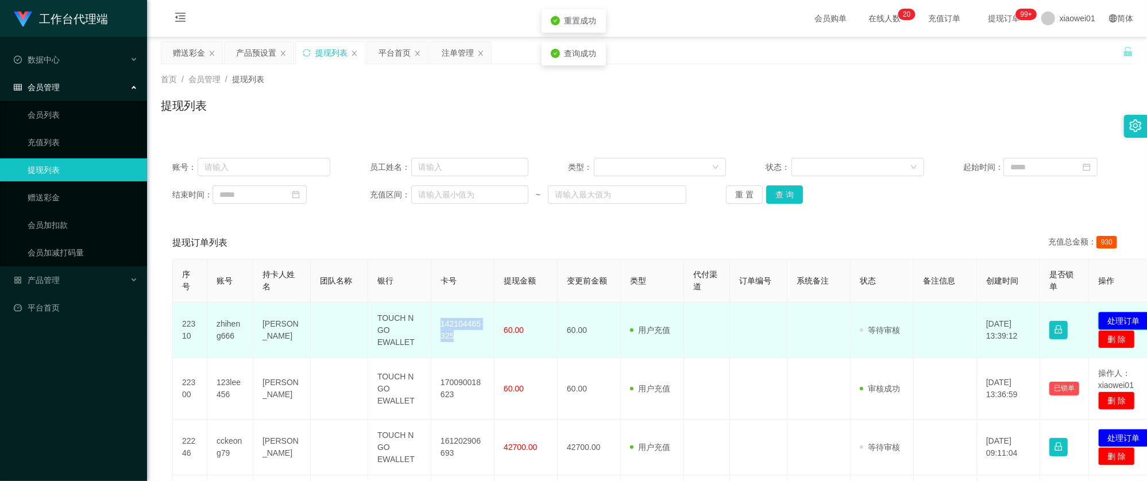
click at [1122, 326] on button "处理订单" at bounding box center [1123, 321] width 51 height 18
click at [1117, 312] on button "处理订单" at bounding box center [1123, 321] width 51 height 18
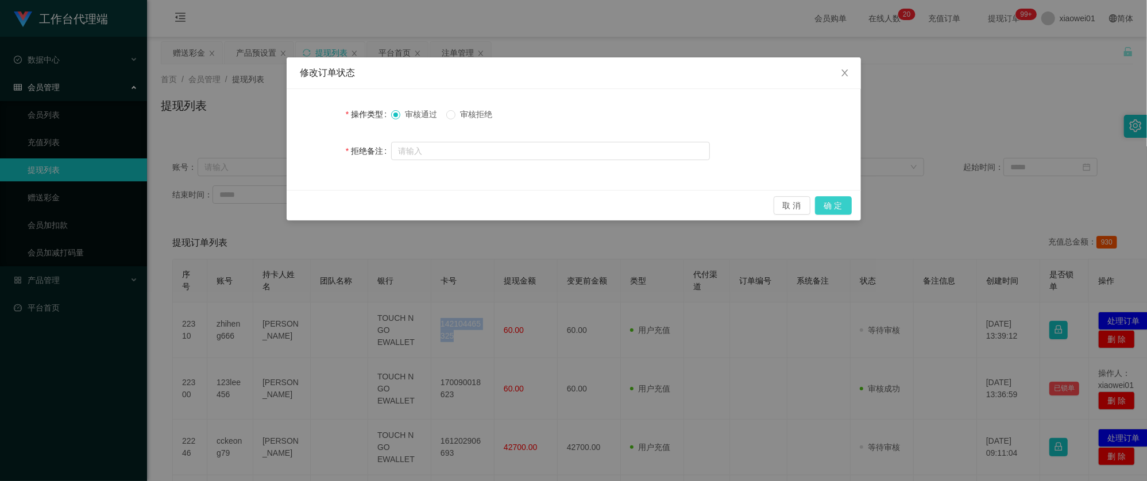
click at [840, 206] on button "确 定" at bounding box center [833, 205] width 37 height 18
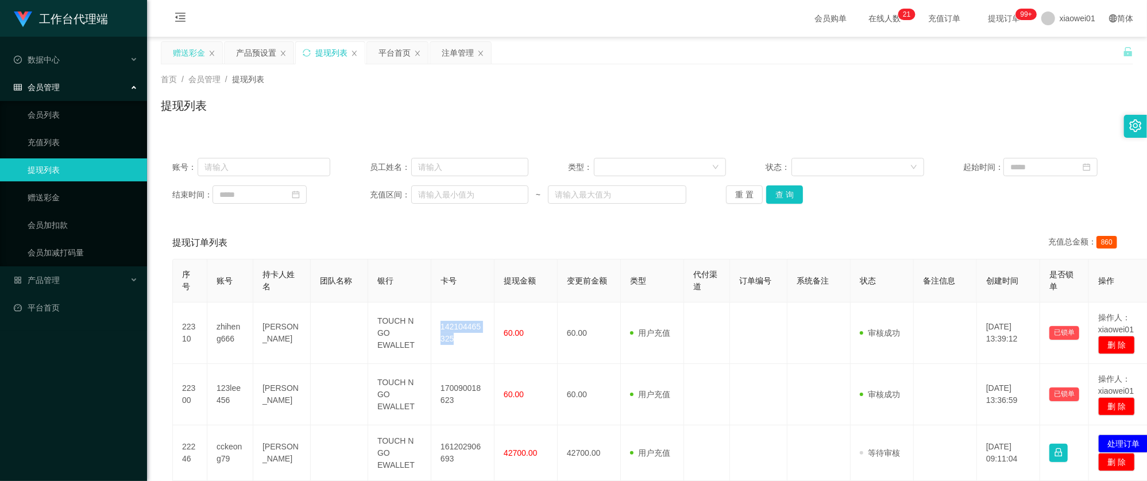
click at [194, 42] on div "赠送彩金" at bounding box center [189, 53] width 32 height 22
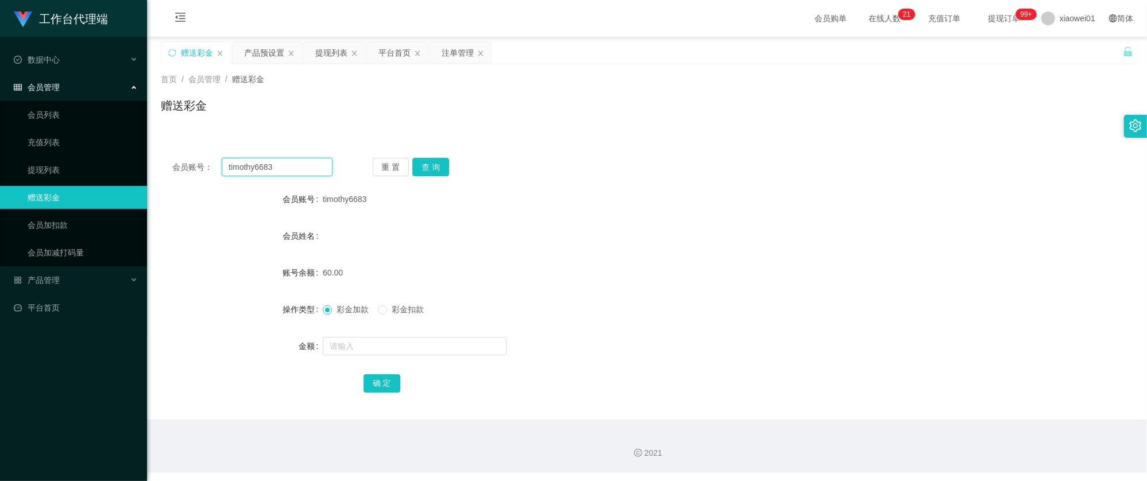
drag, startPoint x: 299, startPoint y: 167, endPoint x: 181, endPoint y: 139, distance: 120.4
click at [136, 139] on section "工作台代理端 数据中心 会员管理 会员列表 充值列表 提现列表 赠送彩金 会员加扣款 会员加减打码量 产品管理 开奖记录 注单管理 产品列表 即时注单 产品预…" at bounding box center [573, 236] width 1147 height 473
paste input "chee0228"
type input "chee0228"
drag, startPoint x: 439, startPoint y: 170, endPoint x: 455, endPoint y: 187, distance: 22.8
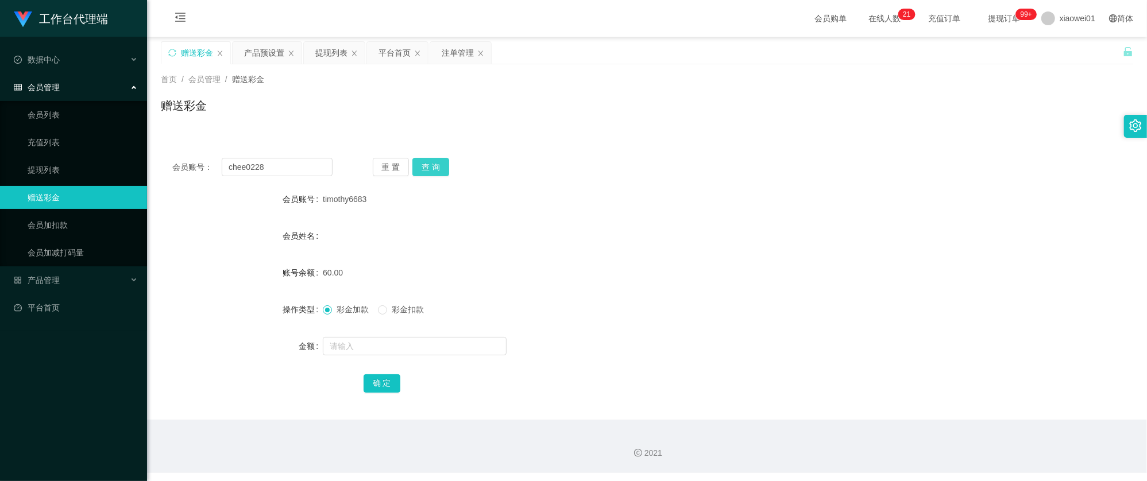
click at [439, 170] on button "查 询" at bounding box center [430, 167] width 37 height 18
click at [405, 343] on input "text" at bounding box center [415, 346] width 184 height 18
type input "30"
drag, startPoint x: 398, startPoint y: 373, endPoint x: 392, endPoint y: 384, distance: 12.1
click at [396, 375] on div "确 定" at bounding box center [647, 383] width 567 height 23
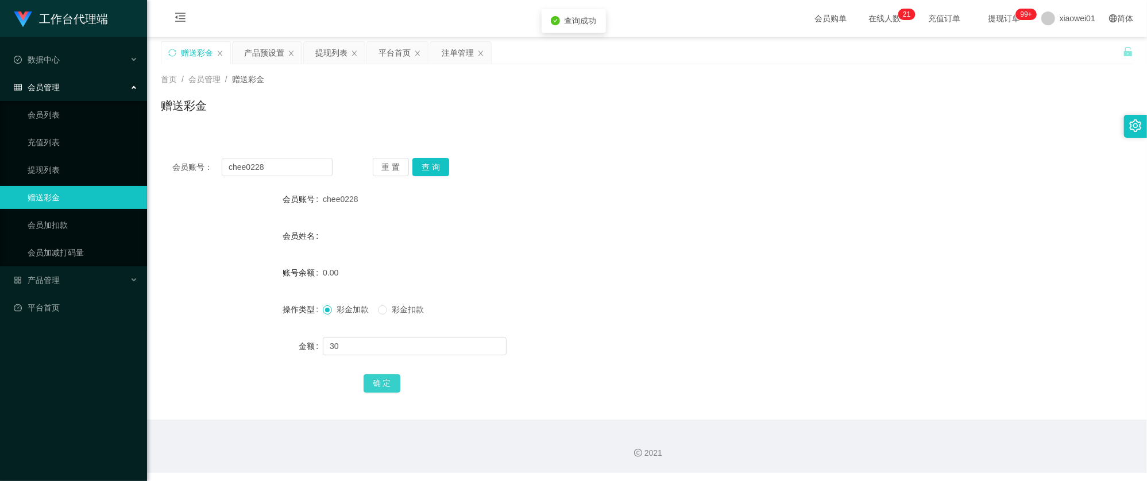
click at [392, 384] on button "确 定" at bounding box center [382, 383] width 37 height 18
click at [724, 279] on div "0.00" at bounding box center [606, 272] width 567 height 23
drag, startPoint x: 296, startPoint y: 157, endPoint x: 241, endPoint y: 163, distance: 55.4
click at [15, 145] on section "工作台代理端 数据中心 会员管理 会员列表 充值列表 提现列表 赠送彩金 会员加扣款 会员加减打码量 产品管理 开奖记录 注单管理 产品列表 即时注单 产品预…" at bounding box center [573, 236] width 1147 height 473
paste input "Alv9969"
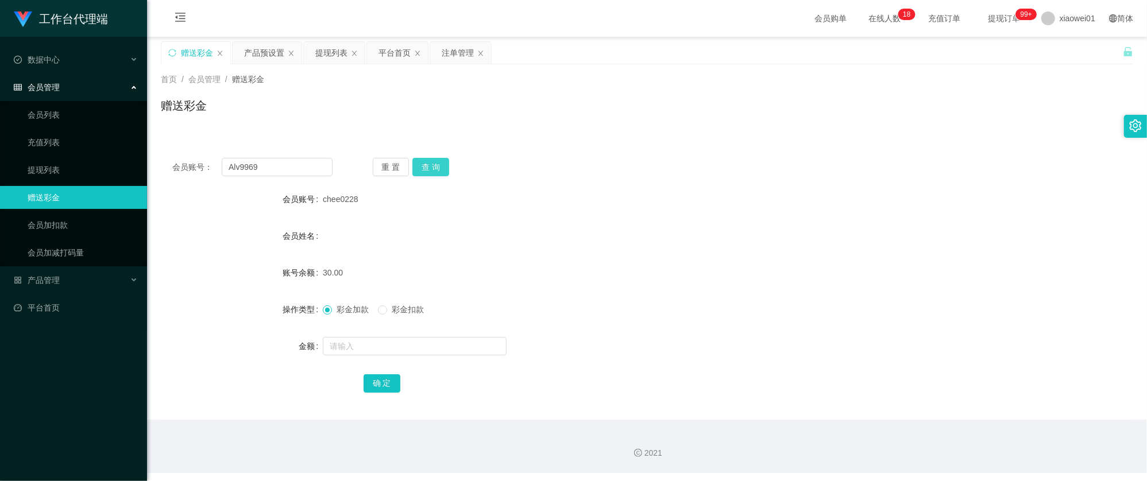
click at [430, 167] on button "查 询" at bounding box center [430, 167] width 37 height 18
click at [393, 349] on input "text" at bounding box center [415, 346] width 184 height 18
drag, startPoint x: 708, startPoint y: 215, endPoint x: 751, endPoint y: 203, distance: 44.7
click at [709, 215] on form "会员账号 Alv9969 会员姓名 Alvin wang fei cheong 账号余额 30.00 操作类型 彩金加款 彩金扣款 金额 确 定" at bounding box center [647, 291] width 972 height 207
drag, startPoint x: 81, startPoint y: 140, endPoint x: 90, endPoint y: 138, distance: 8.8
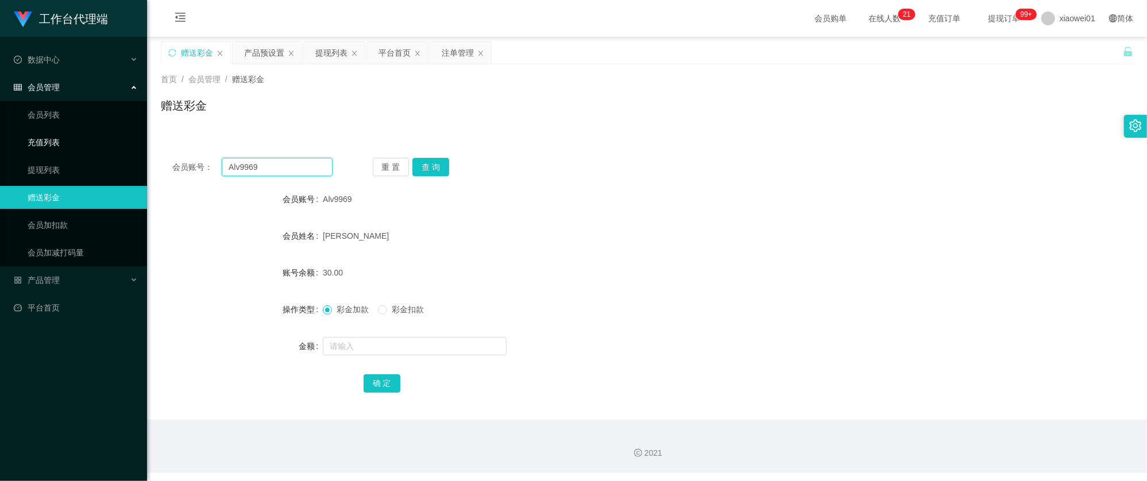
click at [78, 139] on section "工作台代理端 数据中心 会员管理 会员列表 充值列表 提现列表 赠送彩金 会员加扣款 会员加减打码量 产品管理 开奖记录 注单管理 产品列表 即时注单 产品预…" at bounding box center [573, 236] width 1147 height 473
paste input "Yapsoonwei"
type input "Yapsoonwei"
click at [448, 161] on button "查 询" at bounding box center [430, 167] width 37 height 18
click at [377, 341] on input "text" at bounding box center [415, 346] width 184 height 18
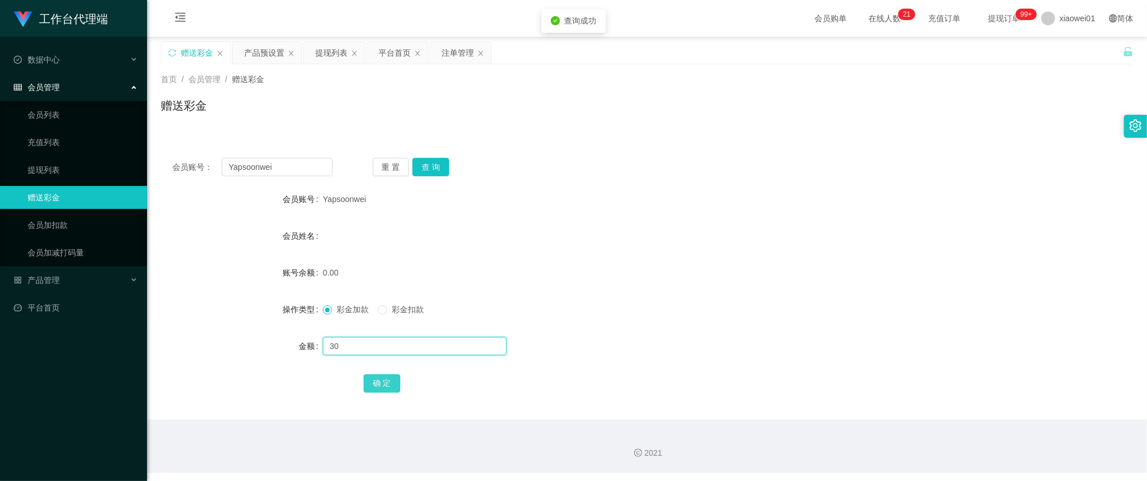
type input "30"
drag, startPoint x: 386, startPoint y: 377, endPoint x: 436, endPoint y: 372, distance: 50.7
click at [386, 377] on button "确 定" at bounding box center [382, 383] width 37 height 18
click at [616, 262] on div "0.00" at bounding box center [606, 272] width 567 height 23
click at [451, 53] on div "注单管理" at bounding box center [458, 53] width 32 height 22
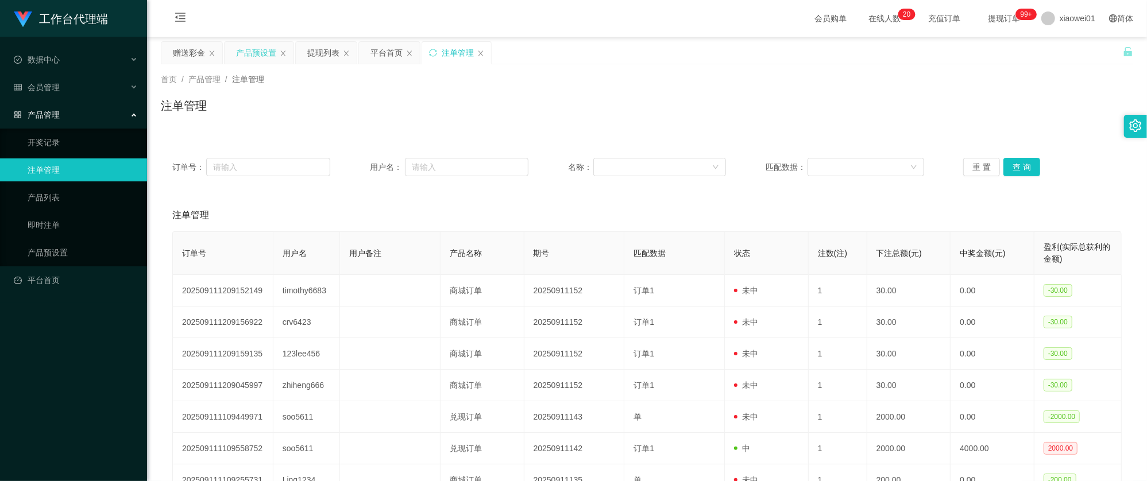
click at [253, 47] on div "产品预设置" at bounding box center [256, 53] width 40 height 22
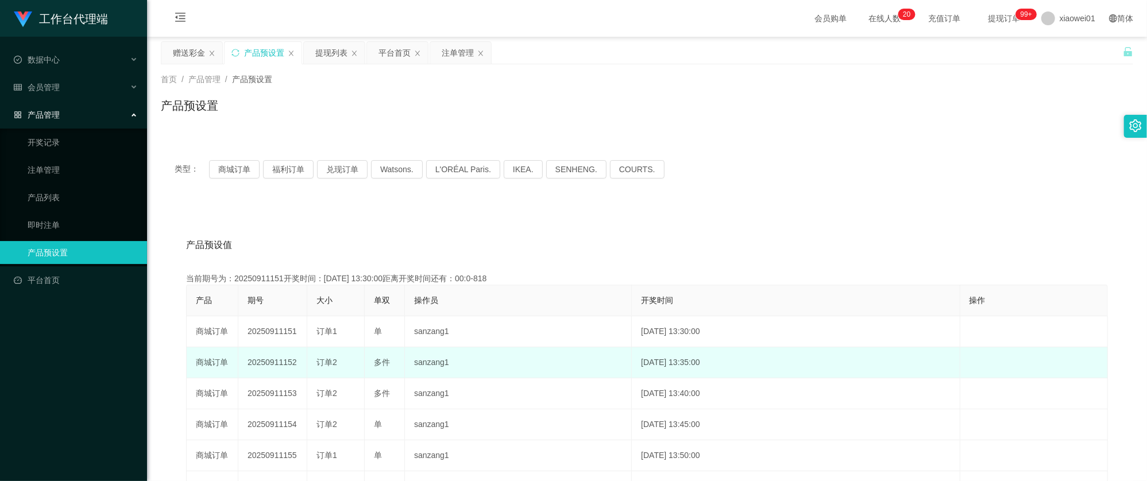
scroll to position [76, 0]
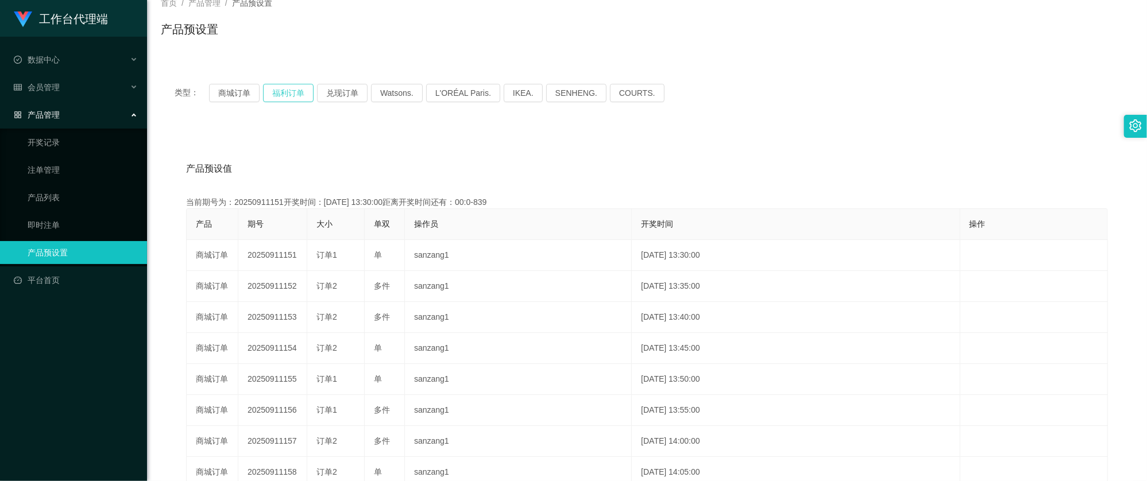
click at [272, 86] on button "福利订单" at bounding box center [288, 93] width 51 height 18
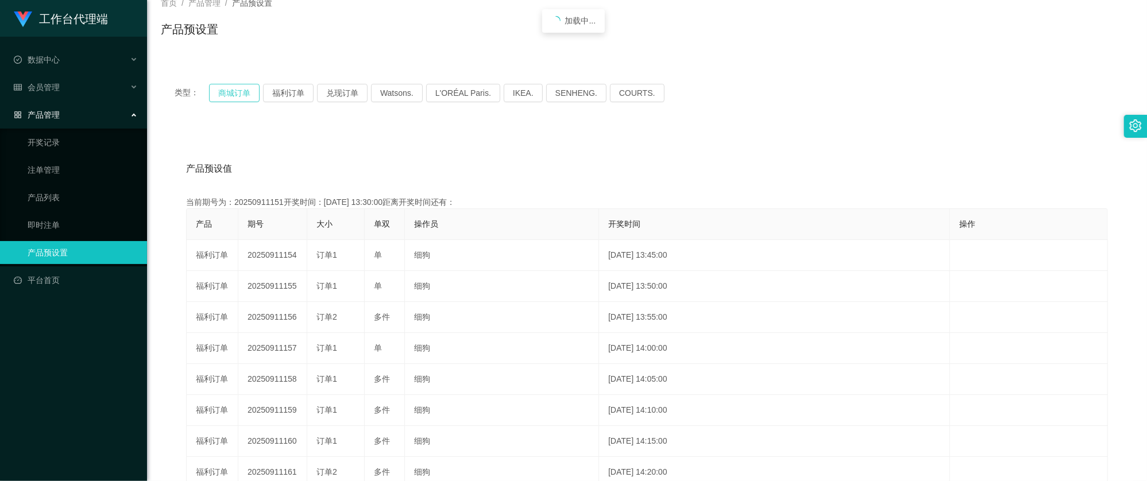
click at [246, 97] on button "商城订单" at bounding box center [234, 93] width 51 height 18
click at [232, 93] on button "商城订单" at bounding box center [234, 93] width 51 height 18
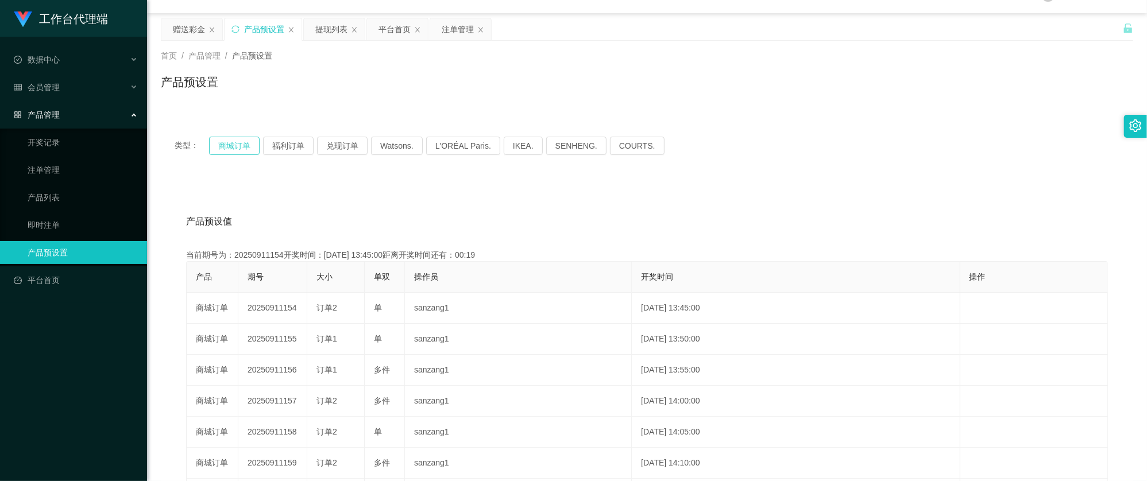
scroll to position [0, 0]
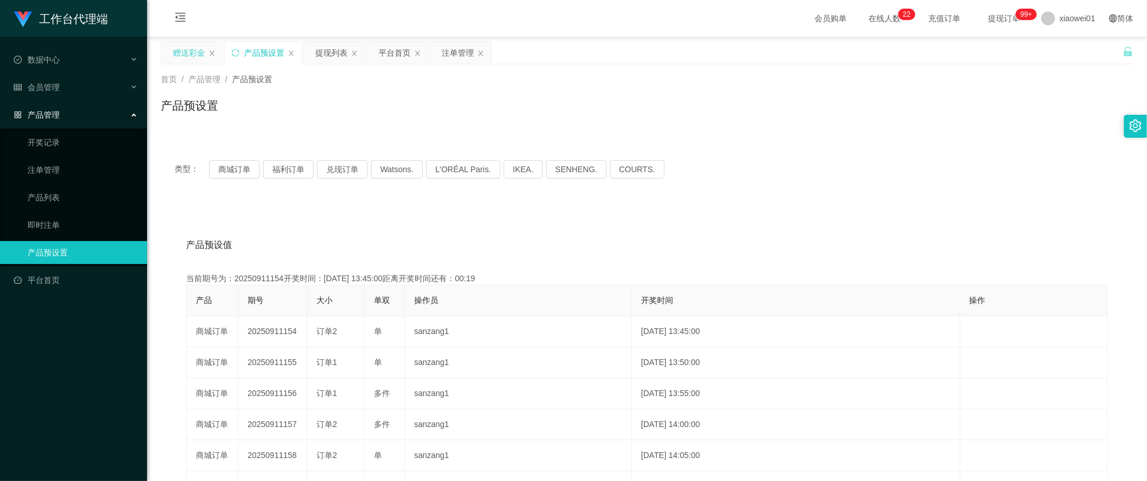
click at [187, 48] on div "赠送彩金" at bounding box center [189, 53] width 32 height 22
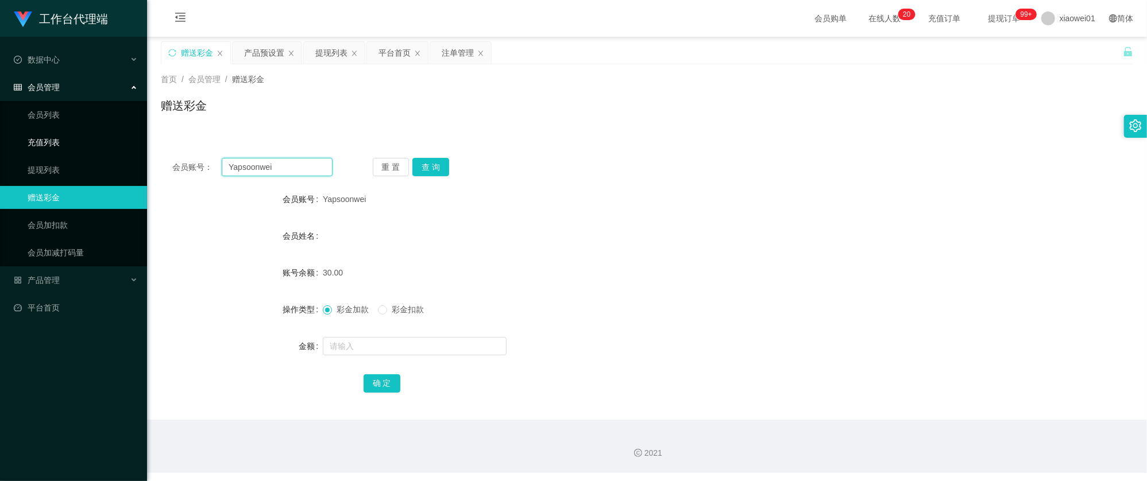
drag, startPoint x: 169, startPoint y: 156, endPoint x: 228, endPoint y: 153, distance: 59.3
click at [44, 139] on section "工作台代理端 数据中心 会员管理 会员列表 充值列表 提现列表 赠送彩金 会员加扣款 会员加减打码量 产品管理 开奖记录 注单管理 产品列表 即时注单 产品预…" at bounding box center [573, 236] width 1147 height 473
paste input "lun1216"
type input "lun1216"
click at [442, 159] on button "查 询" at bounding box center [430, 167] width 37 height 18
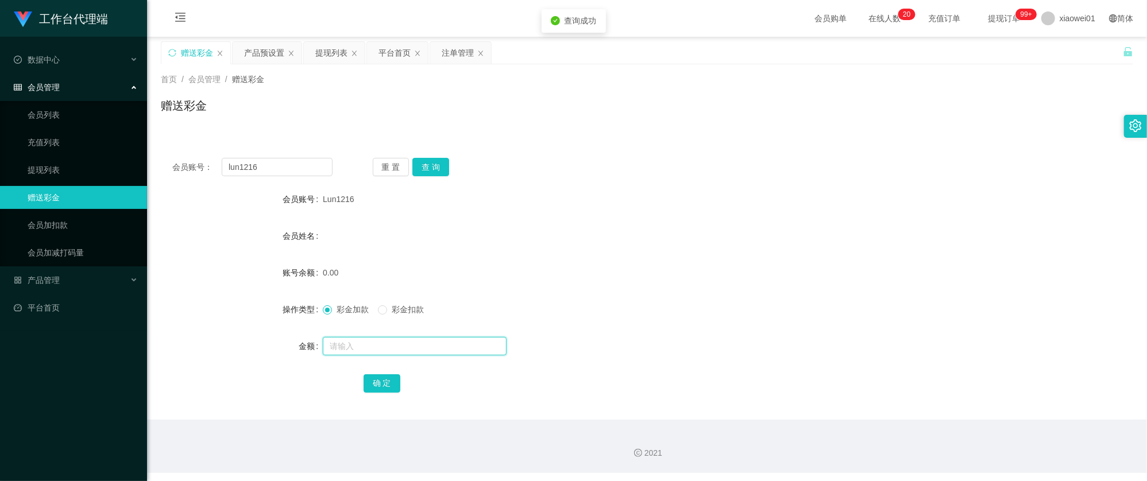
click at [382, 341] on input "text" at bounding box center [415, 346] width 184 height 18
type input "30"
click at [393, 380] on button "确 定" at bounding box center [382, 383] width 37 height 18
click at [719, 207] on div "Lun1216" at bounding box center [606, 199] width 567 height 23
drag, startPoint x: 273, startPoint y: 164, endPoint x: 122, endPoint y: 148, distance: 151.9
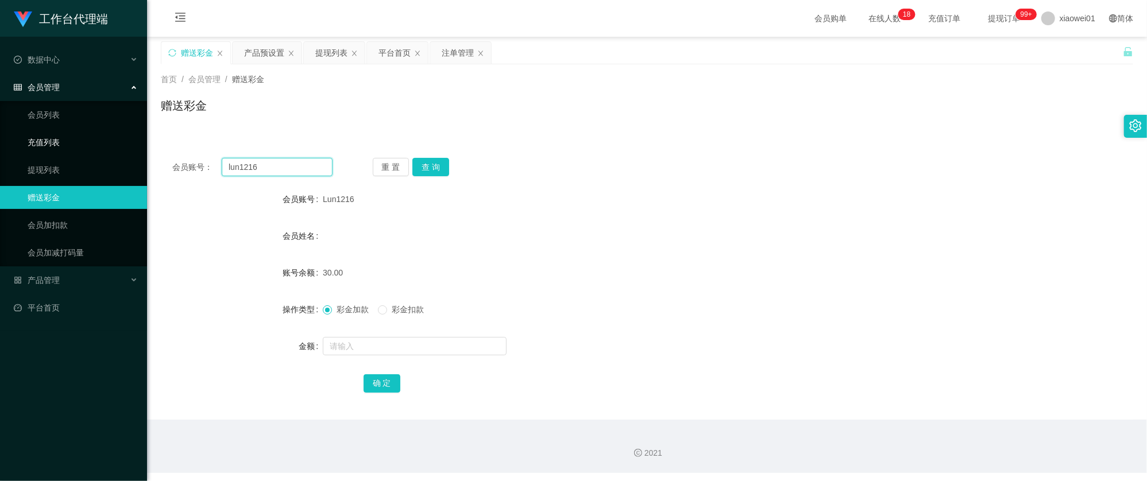
click at [122, 148] on section "工作台代理端 数据中心 会员管理 会员列表 充值列表 提现列表 赠送彩金 会员加扣款 会员加减打码量 产品管理 开奖记录 注单管理 产品列表 即时注单 产品预…" at bounding box center [573, 236] width 1147 height 473
paste input "chongwahtan"
type input "chongwahtan"
click at [431, 171] on button "查 询" at bounding box center [430, 167] width 37 height 18
click at [396, 349] on input "text" at bounding box center [415, 346] width 184 height 18
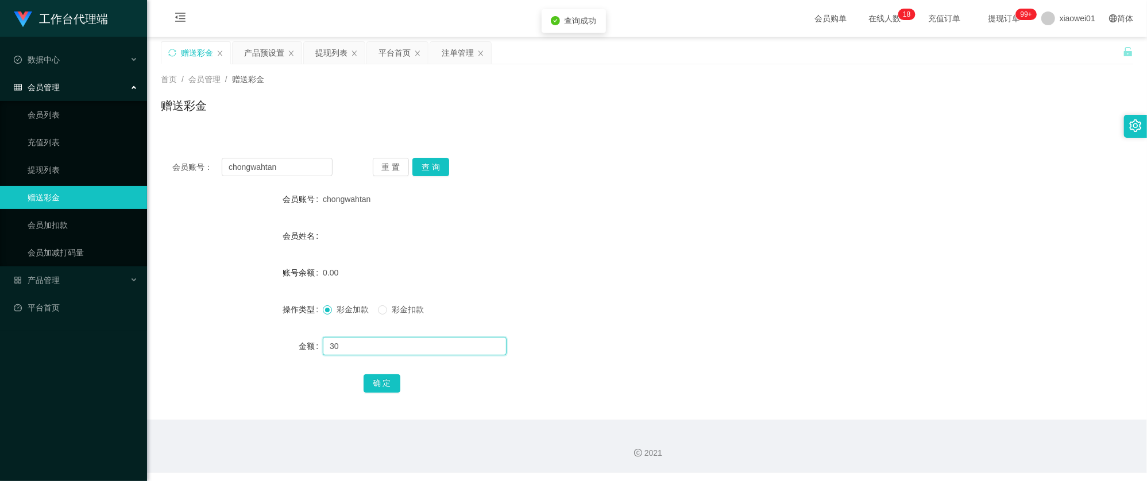
type input "30"
click at [374, 393] on div "确 定" at bounding box center [647, 383] width 567 height 23
click at [386, 386] on button "确 定" at bounding box center [382, 383] width 37 height 18
click at [778, 230] on div "会员姓名" at bounding box center [647, 236] width 972 height 23
click at [333, 49] on div "提现列表" at bounding box center [331, 53] width 32 height 22
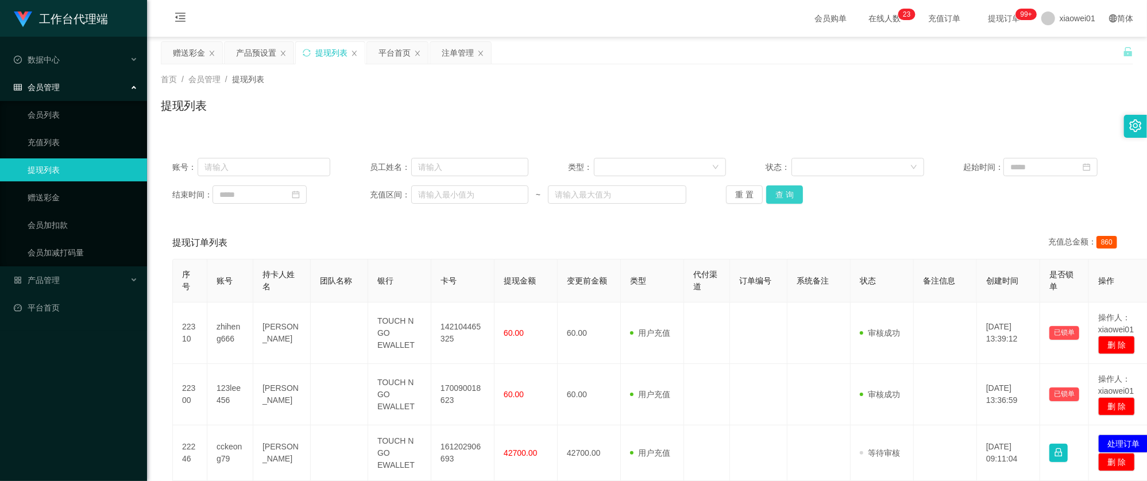
click at [786, 194] on button "查 询" at bounding box center [784, 194] width 37 height 18
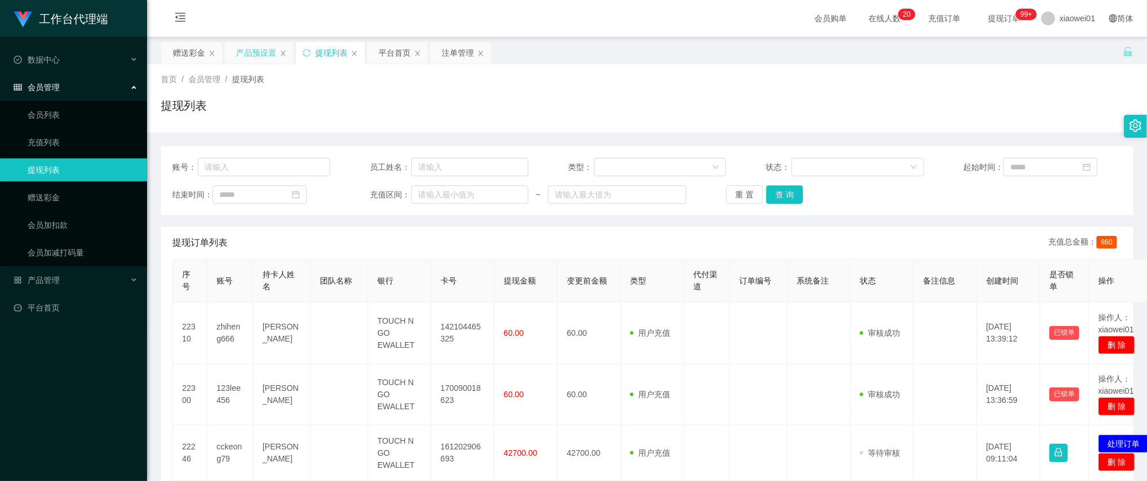
click at [264, 49] on div "产品预设置" at bounding box center [256, 53] width 40 height 22
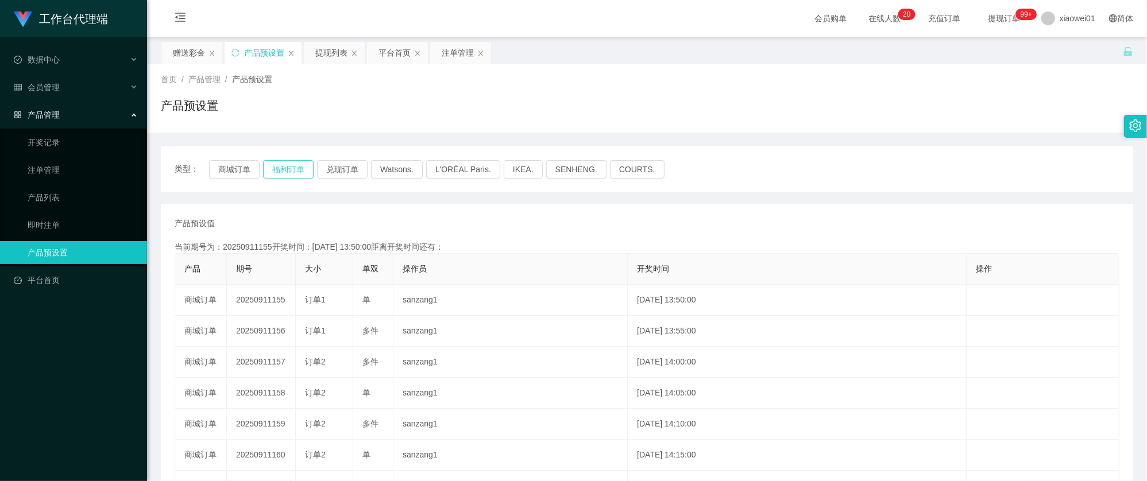
click at [289, 173] on button "福利订单" at bounding box center [288, 169] width 51 height 18
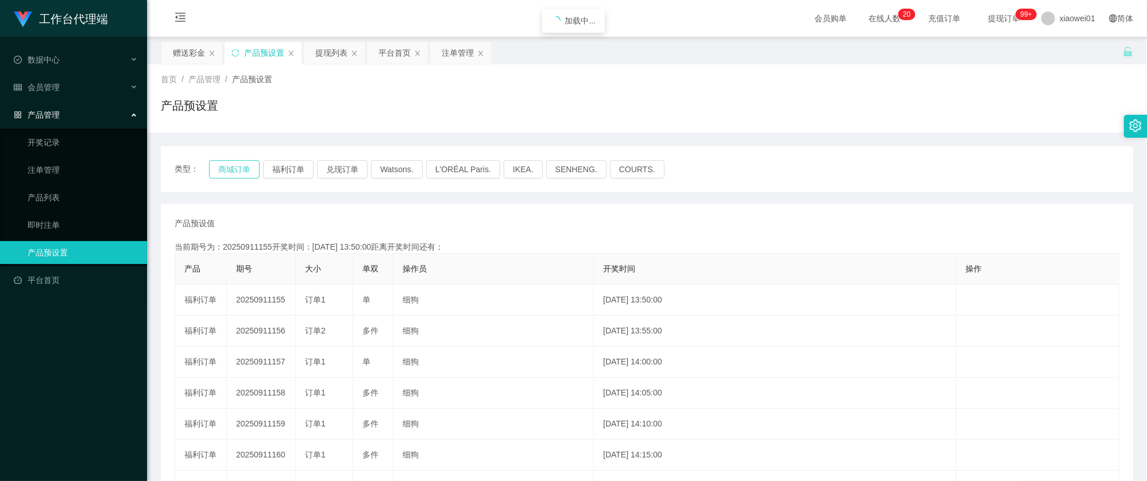
click at [240, 168] on button "商城订单" at bounding box center [234, 169] width 51 height 18
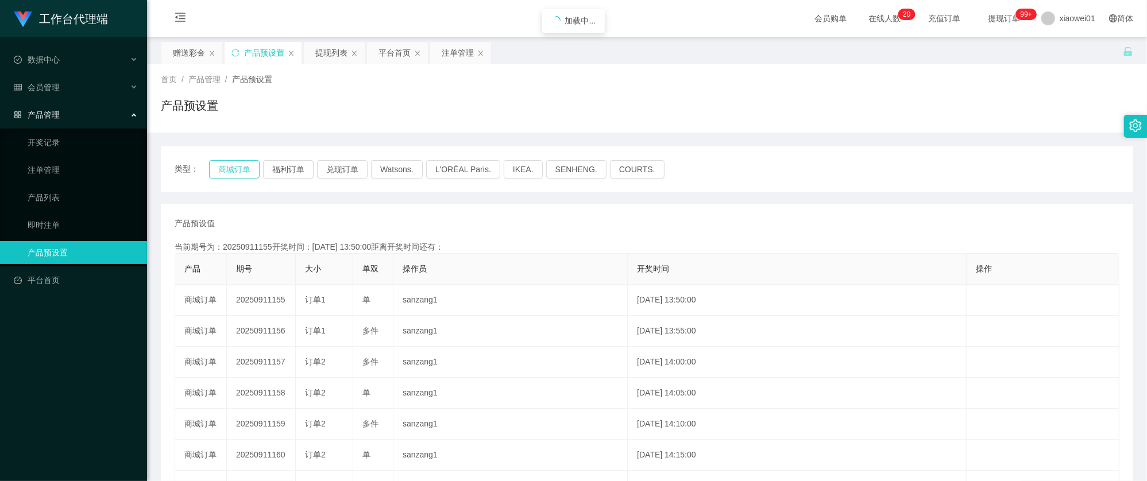
click at [240, 168] on button "商城订单" at bounding box center [234, 169] width 51 height 18
click at [341, 57] on div "提现列表" at bounding box center [331, 53] width 32 height 22
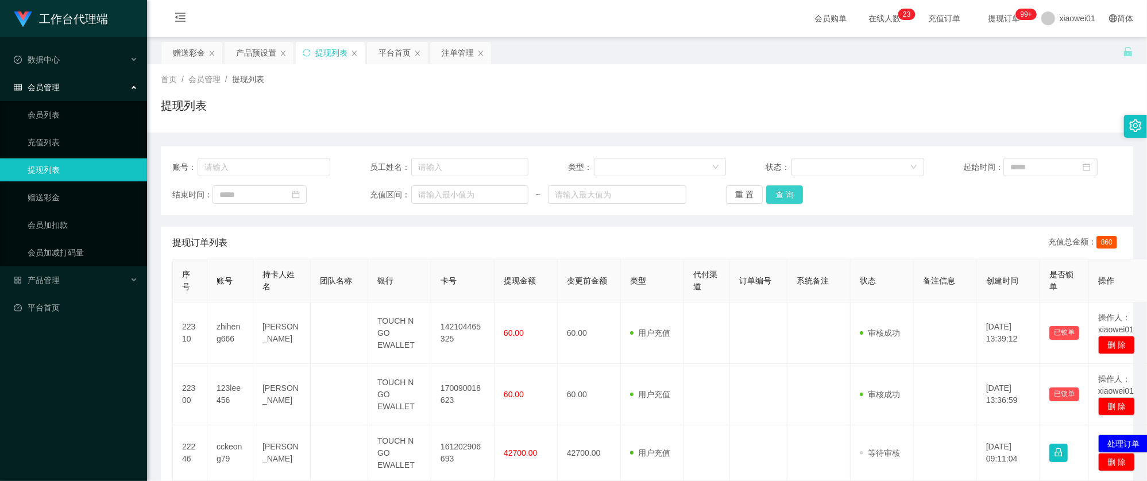
click at [793, 194] on button "查 询" at bounding box center [784, 194] width 37 height 18
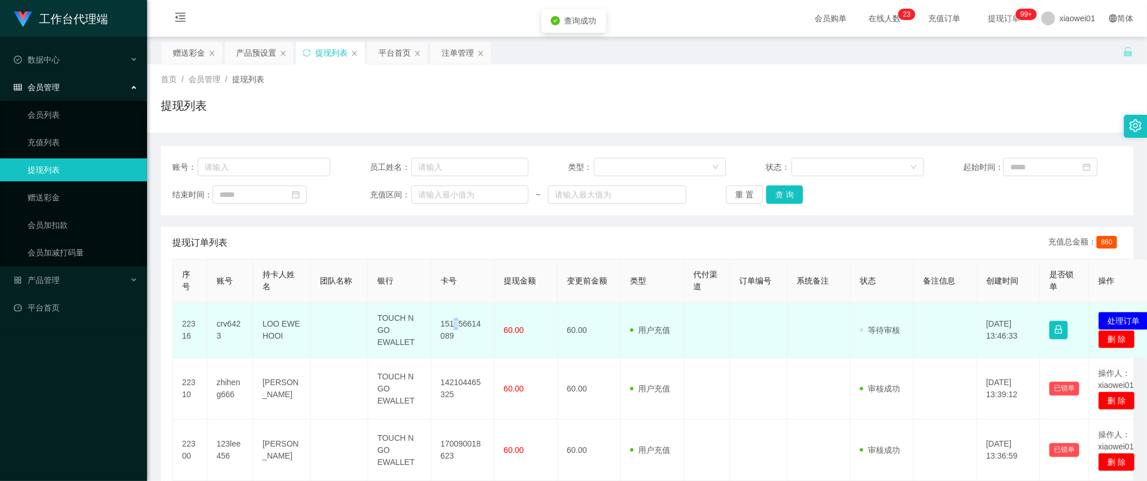
click at [455, 330] on td "151356614089" at bounding box center [462, 331] width 63 height 56
click at [458, 331] on td "151356614089" at bounding box center [462, 331] width 63 height 56
click at [467, 322] on td "151356614089" at bounding box center [462, 331] width 63 height 56
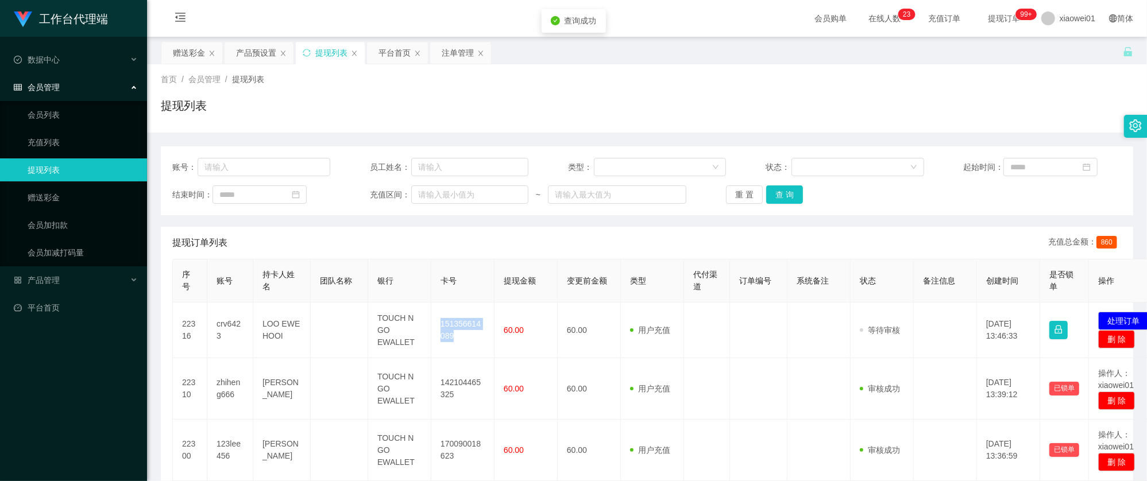
copy td "151356614089"
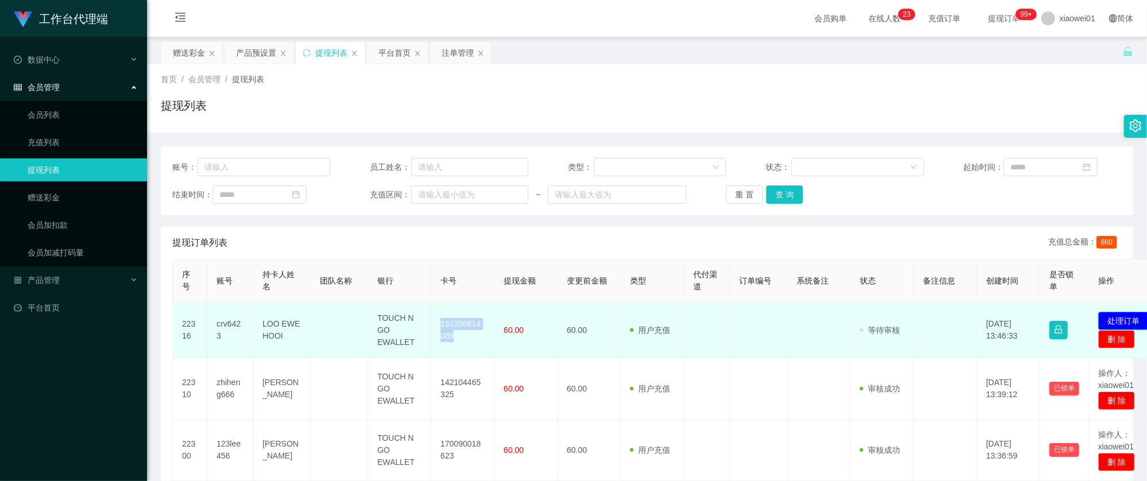
click at [1118, 318] on button "处理订单" at bounding box center [1123, 321] width 51 height 18
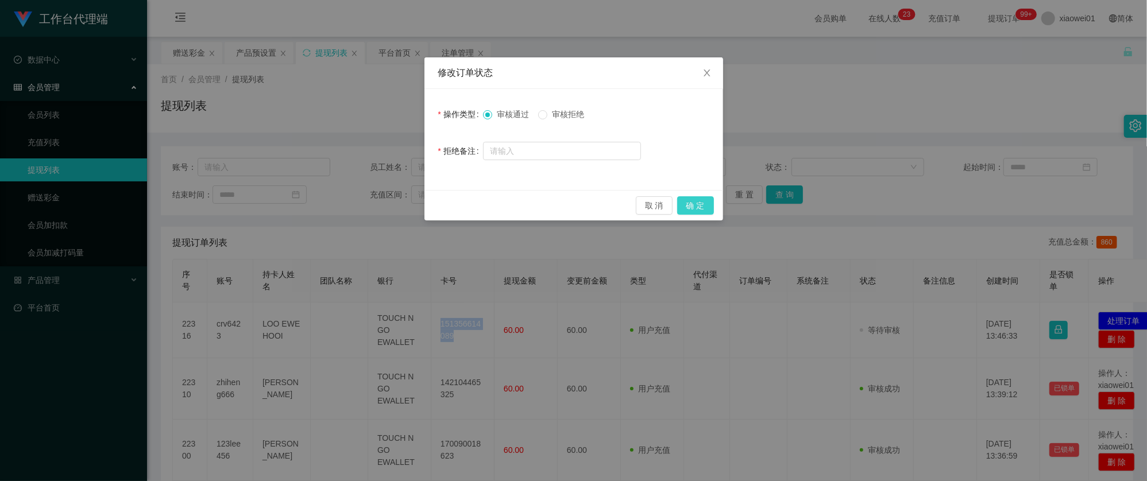
click at [703, 206] on button "确 定" at bounding box center [695, 205] width 37 height 18
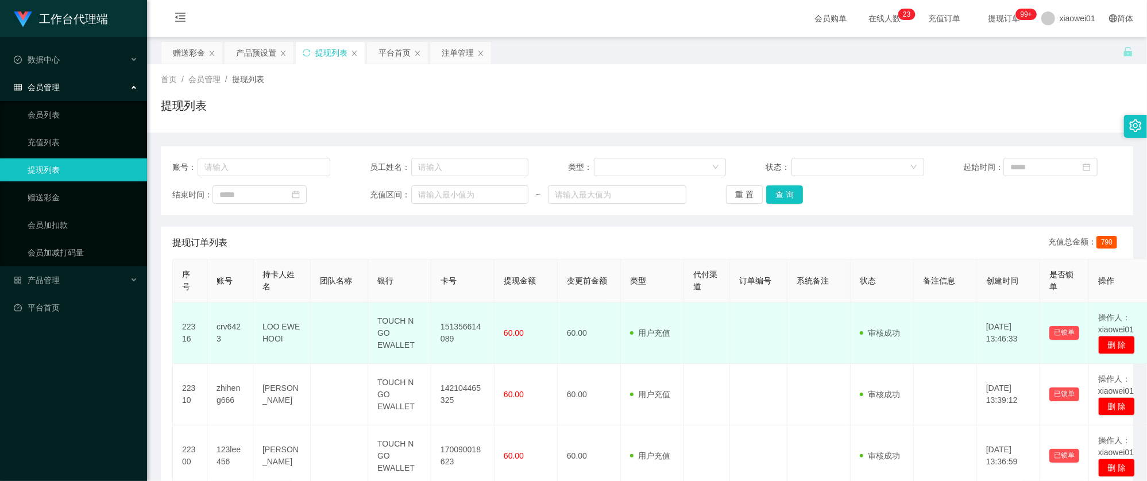
click at [229, 325] on td "crv6423" at bounding box center [230, 333] width 46 height 61
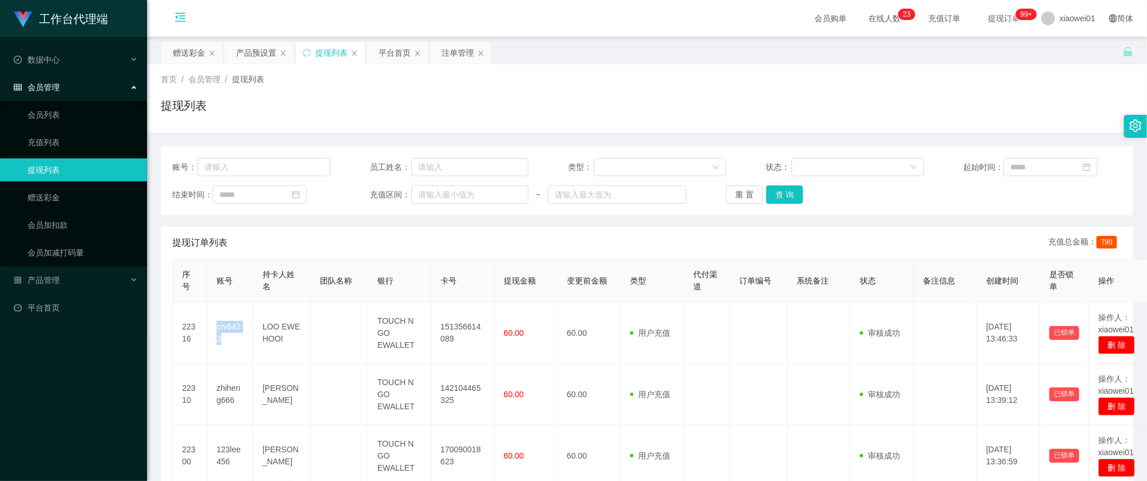
copy td "crv6423"
click at [656, 279] on th "类型" at bounding box center [652, 281] width 63 height 43
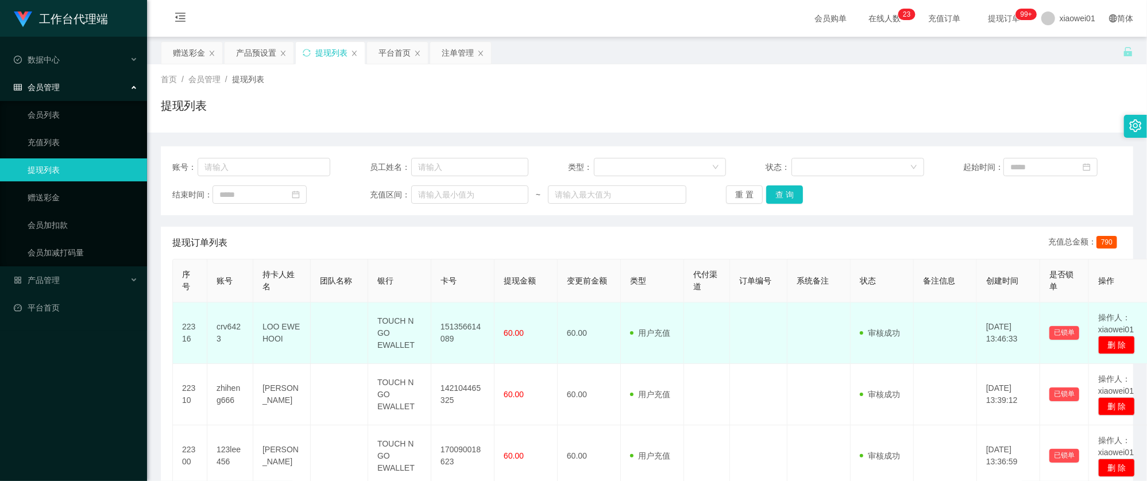
click at [458, 331] on td "151356614089" at bounding box center [462, 333] width 63 height 61
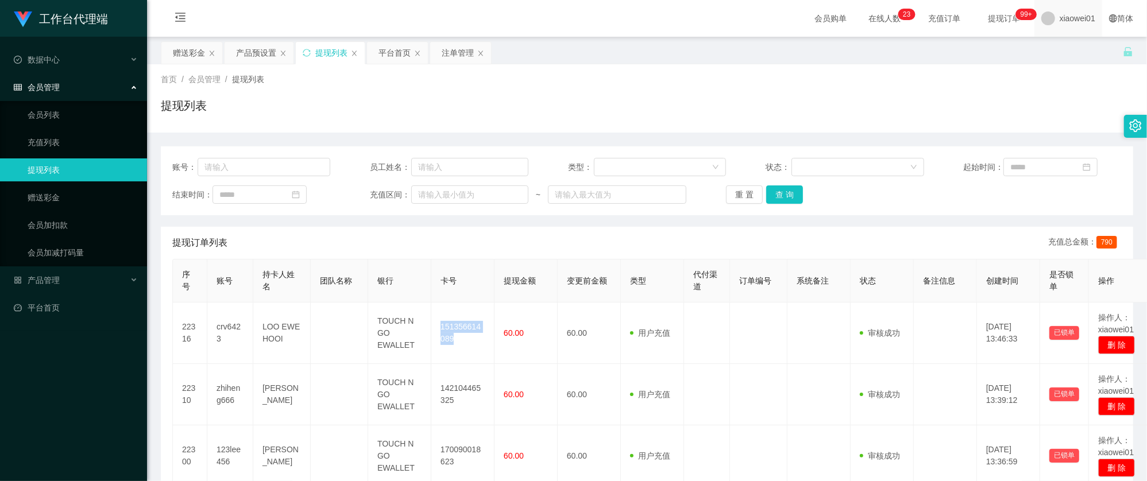
copy td "151356614089"
click at [473, 59] on div "注单管理" at bounding box center [458, 53] width 32 height 22
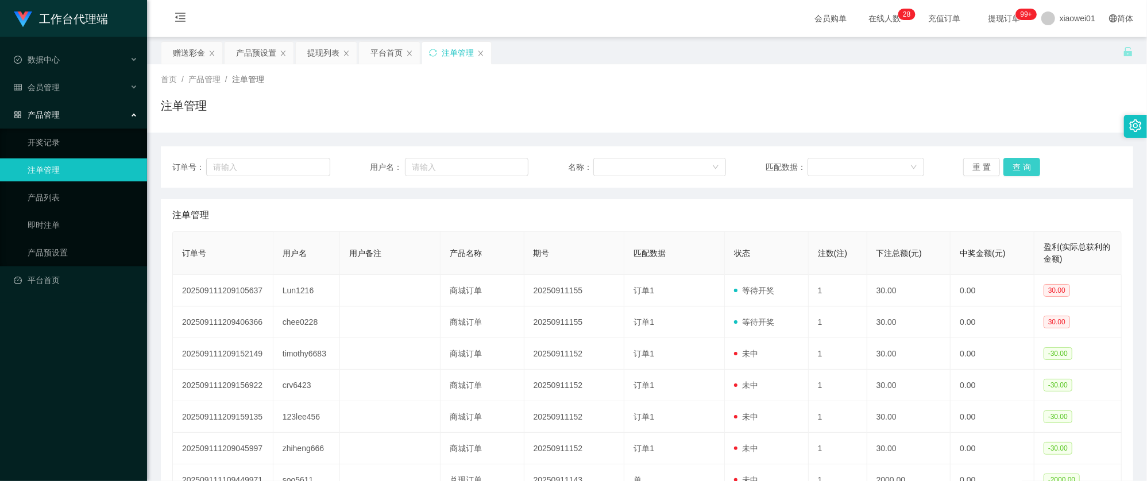
click at [1029, 171] on button "查 询" at bounding box center [1021, 167] width 37 height 18
click at [600, 150] on div "订单号： 用户名： 名称： 匹配数据： 重 置 查 询" at bounding box center [647, 166] width 972 height 41
click at [605, 46] on div "赠送彩金 产品预设置 提现列表 平台首页 注单管理" at bounding box center [642, 61] width 962 height 40
click at [1006, 168] on button "查 询" at bounding box center [1021, 167] width 37 height 18
click at [1009, 166] on button "查 询" at bounding box center [1021, 167] width 37 height 18
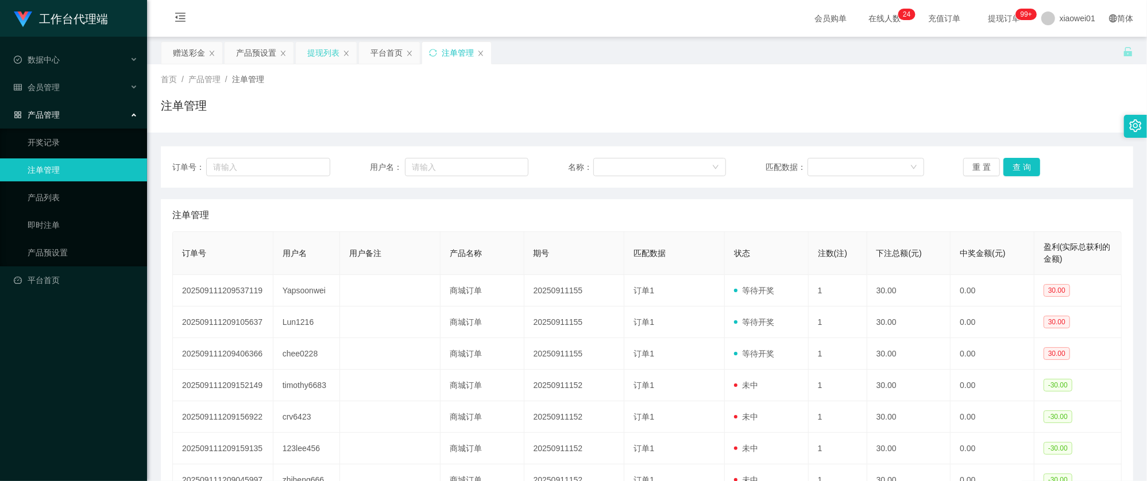
click at [306, 55] on div "提现列表" at bounding box center [326, 53] width 61 height 22
click at [316, 51] on div "提现列表" at bounding box center [323, 53] width 32 height 22
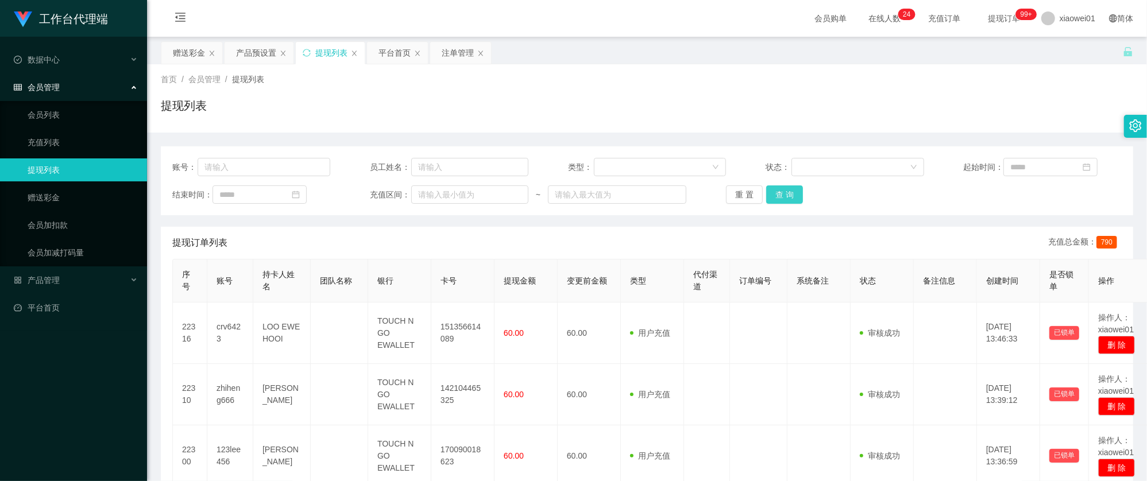
click at [775, 192] on button "查 询" at bounding box center [784, 194] width 37 height 18
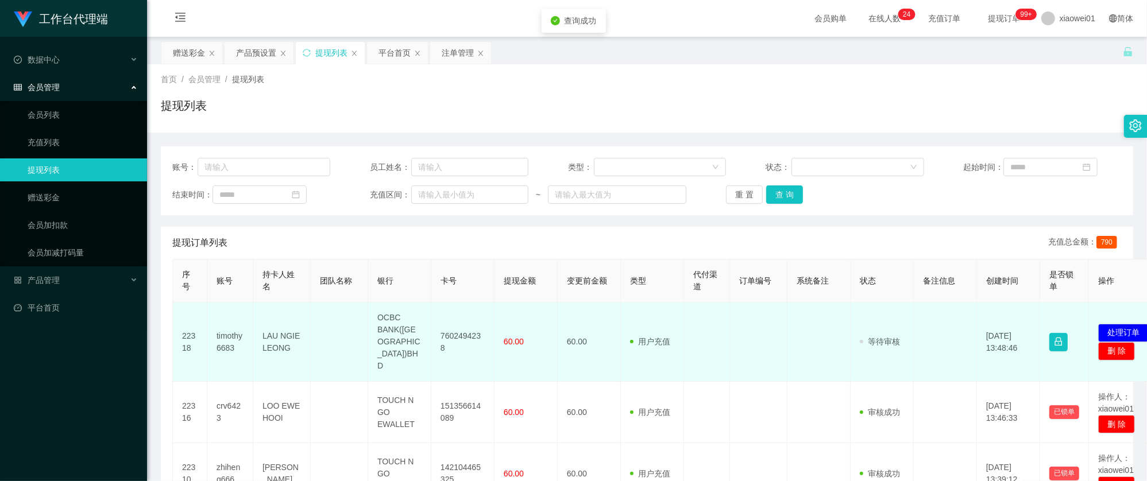
click at [463, 322] on td "7602494238" at bounding box center [462, 342] width 63 height 79
copy td "7602494238"
click at [1116, 324] on button "处理订单" at bounding box center [1123, 333] width 51 height 18
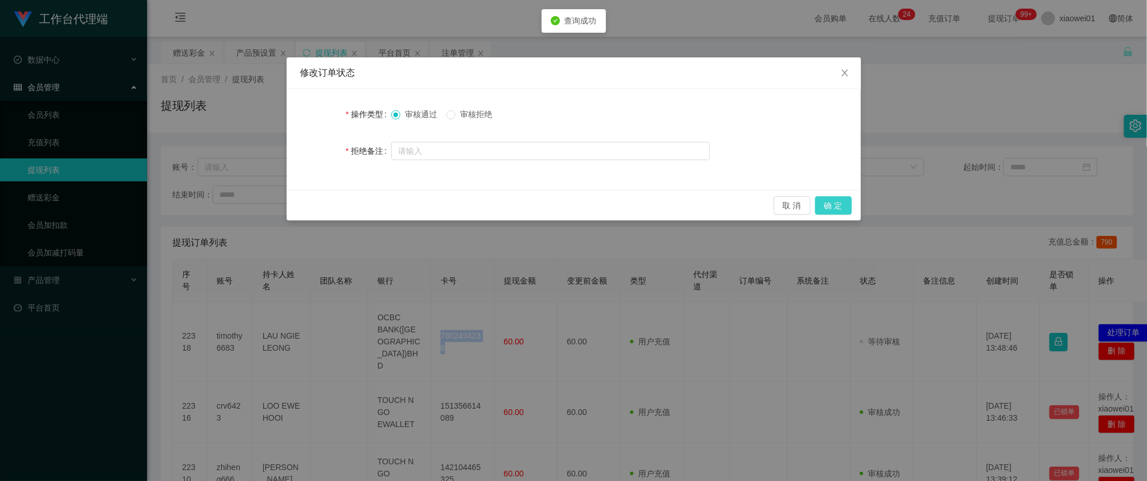
click at [837, 210] on button "确 定" at bounding box center [833, 205] width 37 height 18
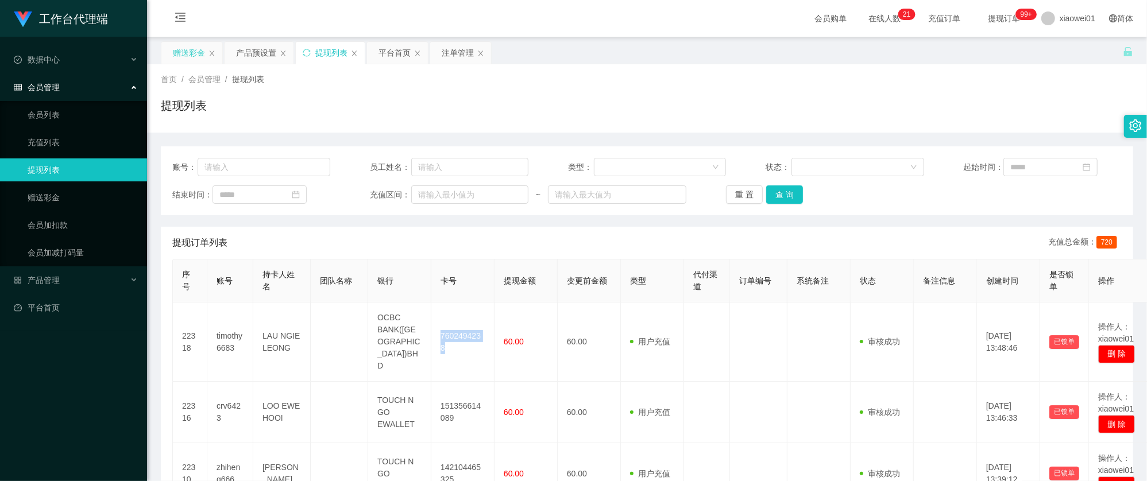
click at [196, 49] on div "赠送彩金" at bounding box center [189, 53] width 32 height 22
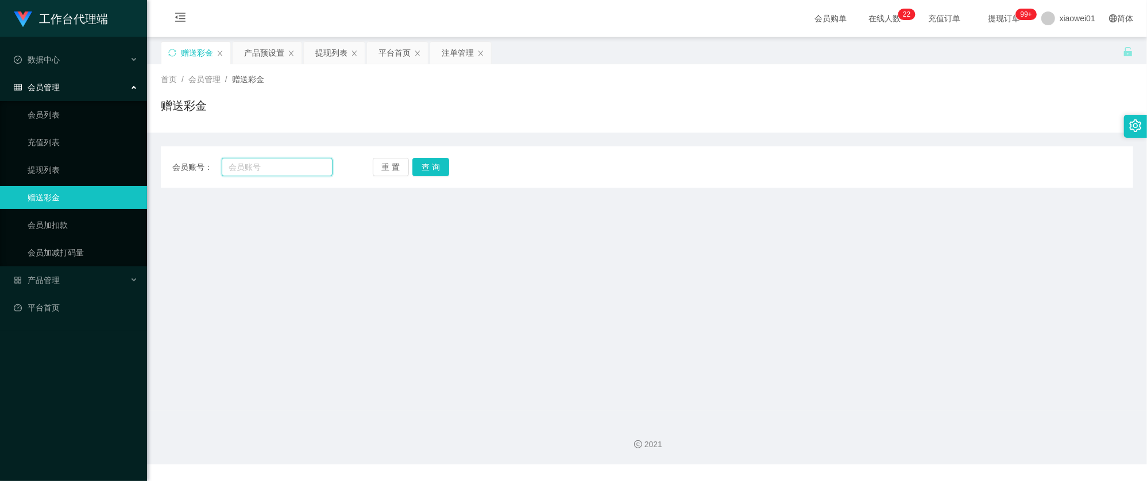
click at [285, 171] on input "text" at bounding box center [277, 167] width 111 height 18
paste input "chen1122"
type input "chen1122"
click at [439, 171] on button "查 询" at bounding box center [430, 167] width 37 height 18
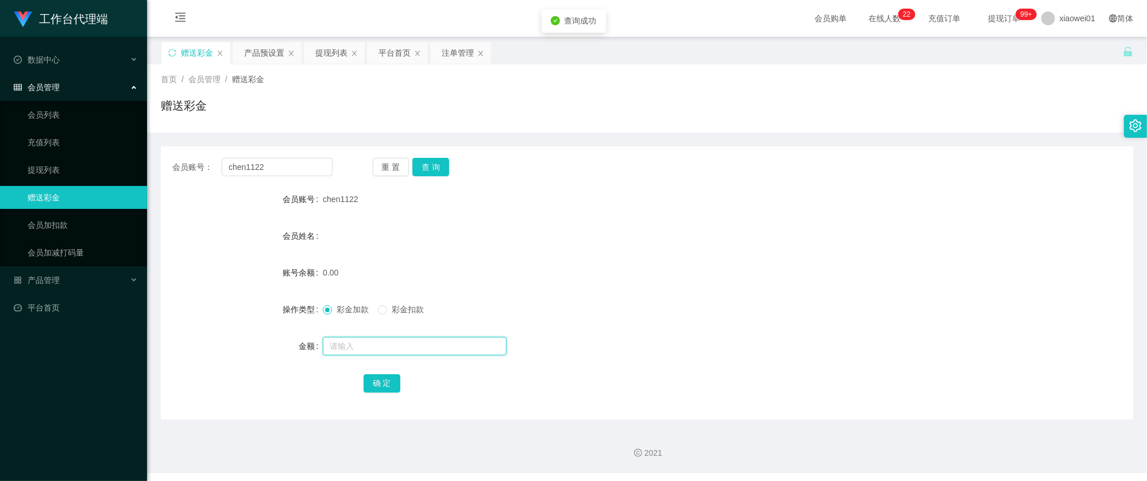
click at [405, 346] on input "text" at bounding box center [415, 346] width 184 height 18
type input "30"
click at [389, 384] on button "确 定" at bounding box center [382, 383] width 37 height 18
click at [757, 260] on form "会员账号 chen1122 会员姓名 账号余额 0.00 操作类型 彩金加款 彩金扣款 金额 确 定" at bounding box center [647, 291] width 972 height 207
drag, startPoint x: 296, startPoint y: 166, endPoint x: 83, endPoint y: 154, distance: 214.0
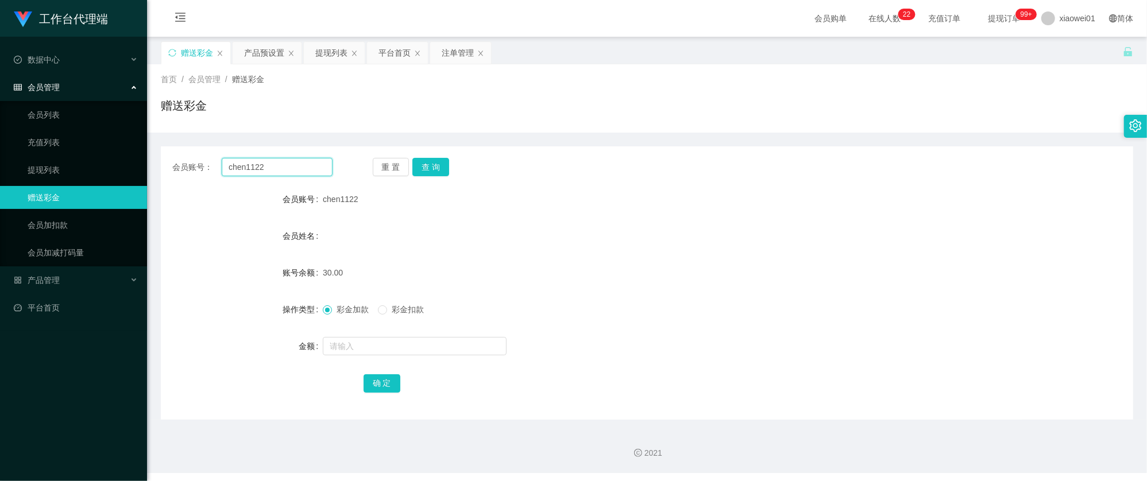
click at [83, 154] on section "工作台代理端 数据中心 会员管理 会员列表 充值列表 提现列表 赠送彩金 会员加扣款 会员加减打码量 产品管理 开奖记录 注单管理 产品列表 即时注单 产品预…" at bounding box center [573, 236] width 1147 height 473
click at [426, 161] on button "查 询" at bounding box center [430, 167] width 37 height 18
click at [386, 350] on input "text" at bounding box center [415, 346] width 184 height 18
click at [329, 47] on div "提现列表" at bounding box center [331, 53] width 32 height 22
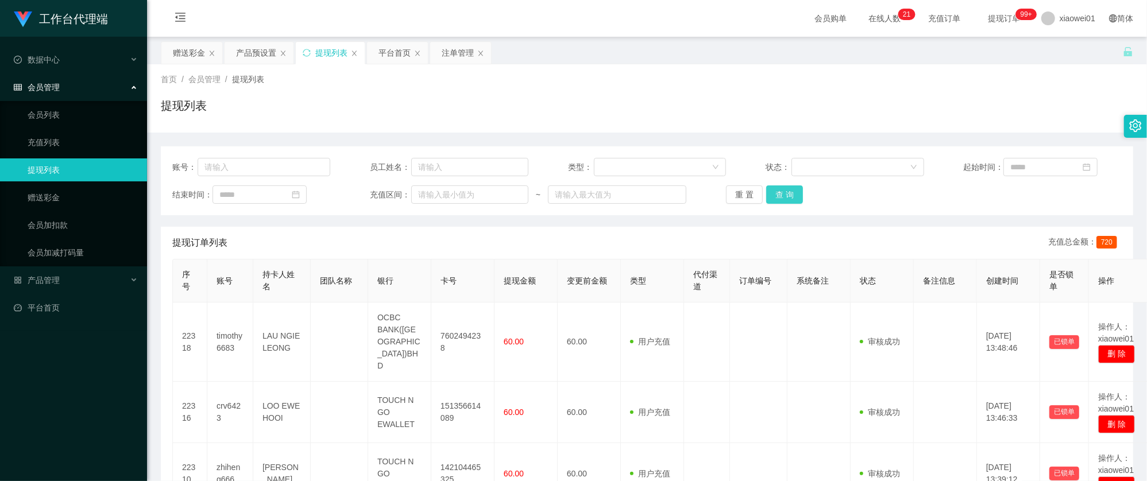
click at [784, 193] on button "查 询" at bounding box center [784, 194] width 37 height 18
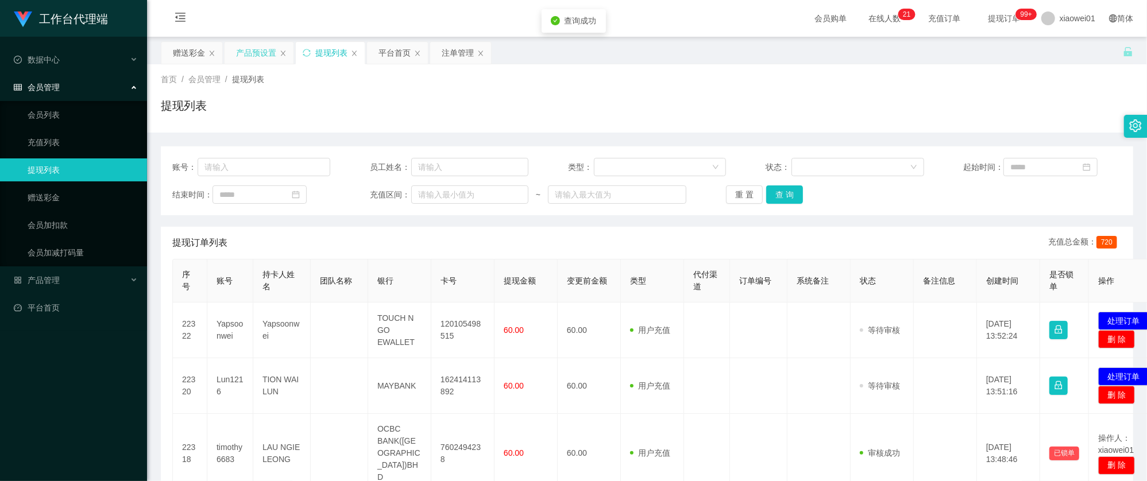
click at [256, 51] on div "产品预设置" at bounding box center [256, 53] width 40 height 22
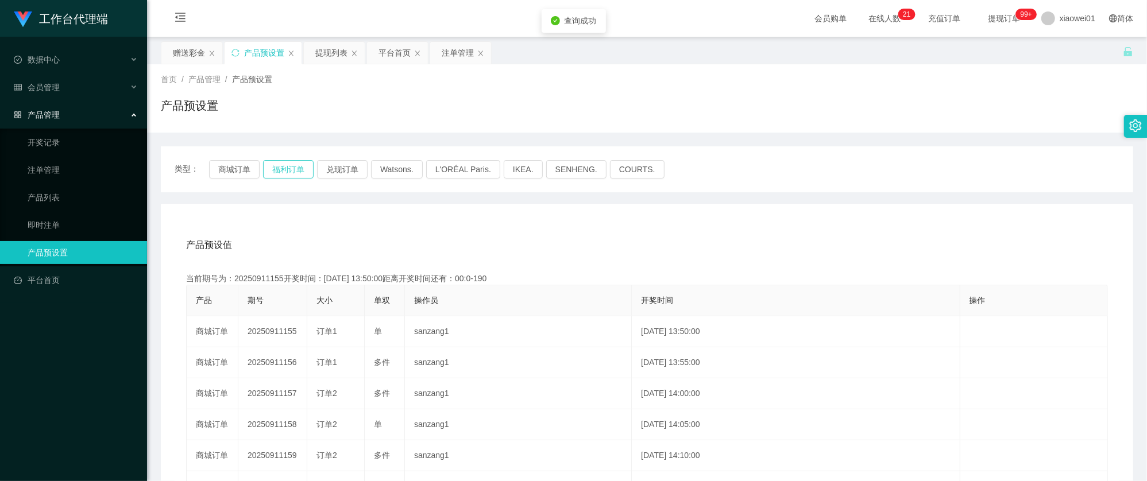
click at [277, 169] on button "福利订单" at bounding box center [288, 169] width 51 height 18
click at [234, 171] on button "商城订单" at bounding box center [234, 169] width 51 height 18
click at [235, 171] on button "商城订单" at bounding box center [234, 169] width 51 height 18
click at [264, 168] on button "福利订单" at bounding box center [288, 169] width 51 height 18
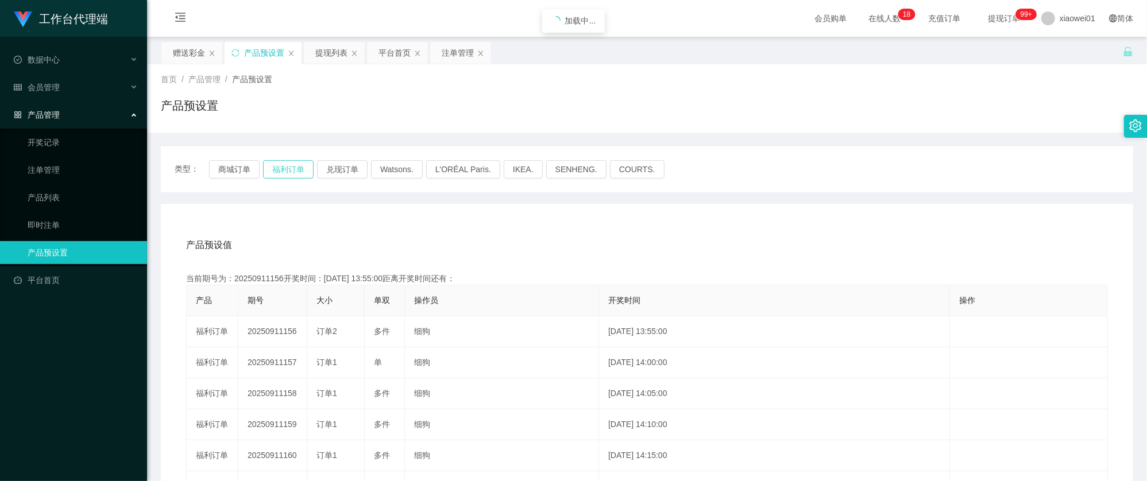
click at [280, 168] on button "福利订单" at bounding box center [288, 169] width 51 height 18
click at [241, 169] on button "商城订单" at bounding box center [234, 169] width 51 height 18
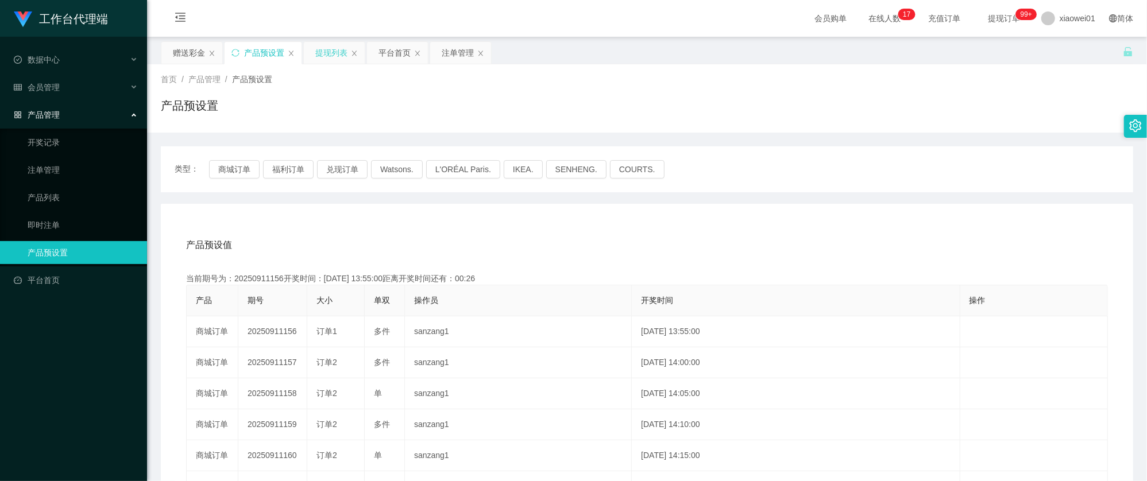
click at [340, 48] on div "提现列表" at bounding box center [331, 53] width 32 height 22
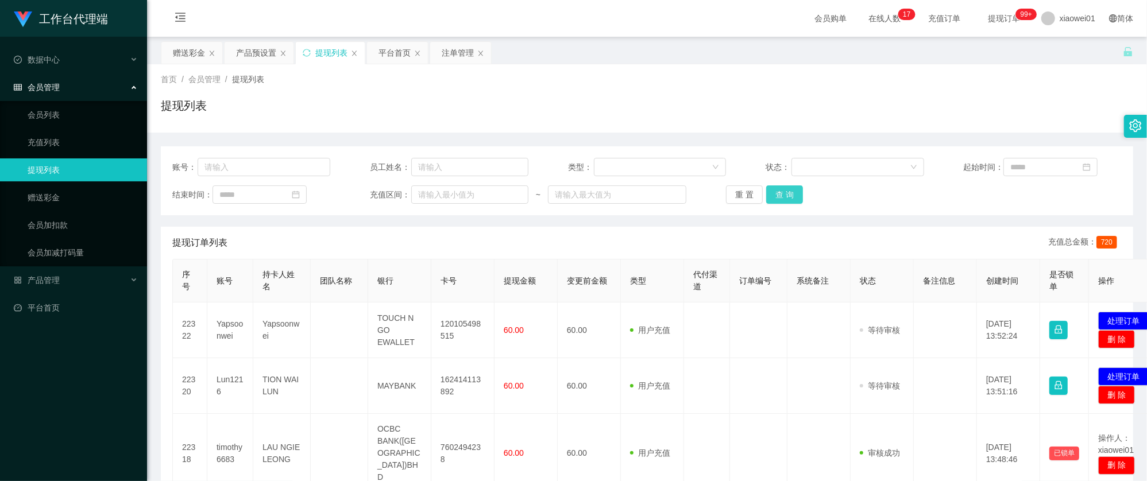
click at [792, 196] on button "查 询" at bounding box center [784, 194] width 37 height 18
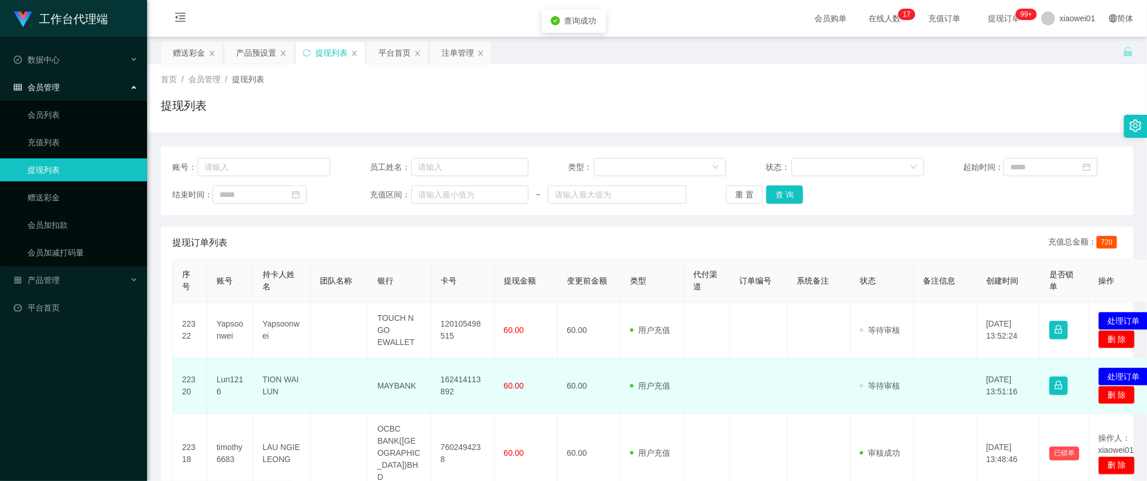
click at [455, 380] on td "162414113892" at bounding box center [462, 386] width 63 height 56
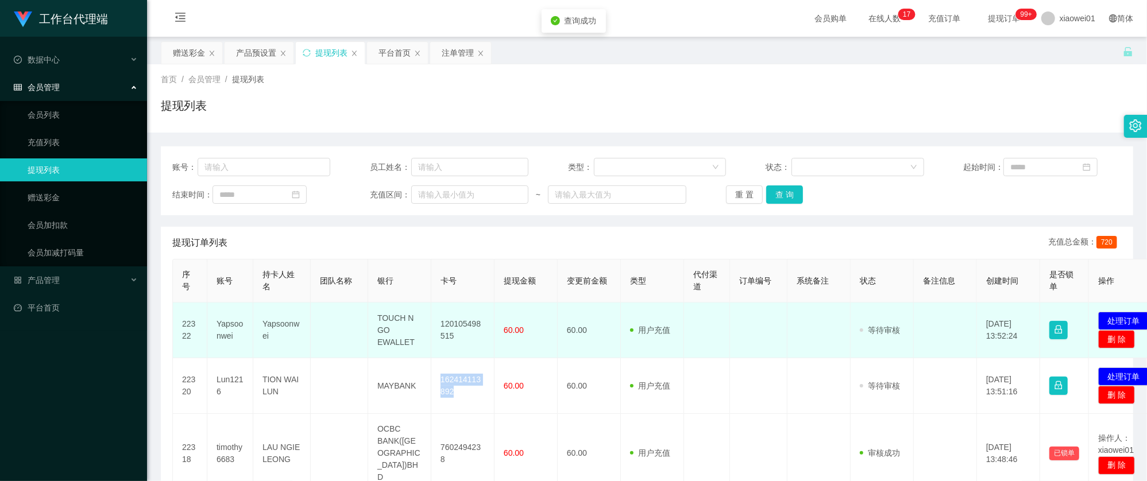
copy td "162414113892"
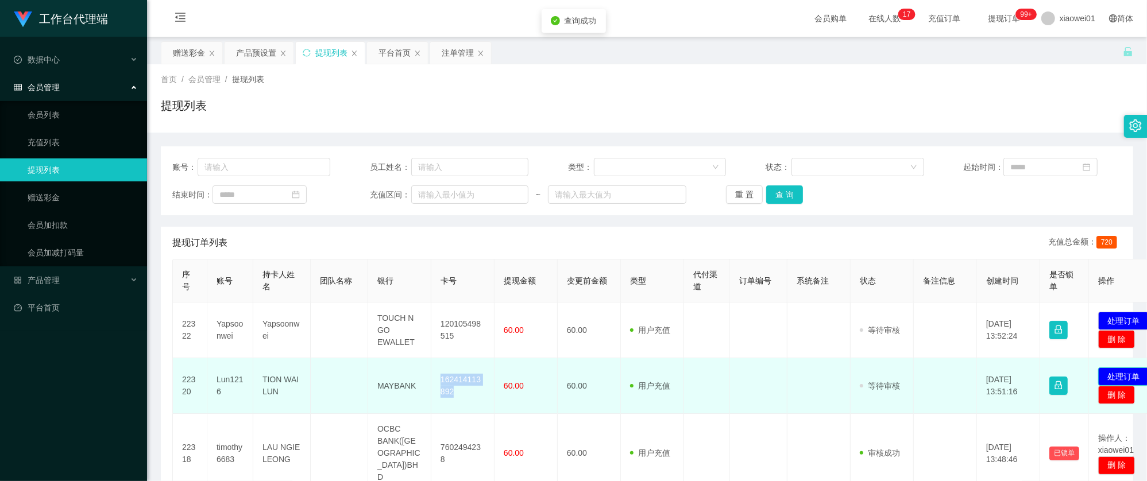
click at [1133, 372] on button "处理订单" at bounding box center [1123, 377] width 51 height 18
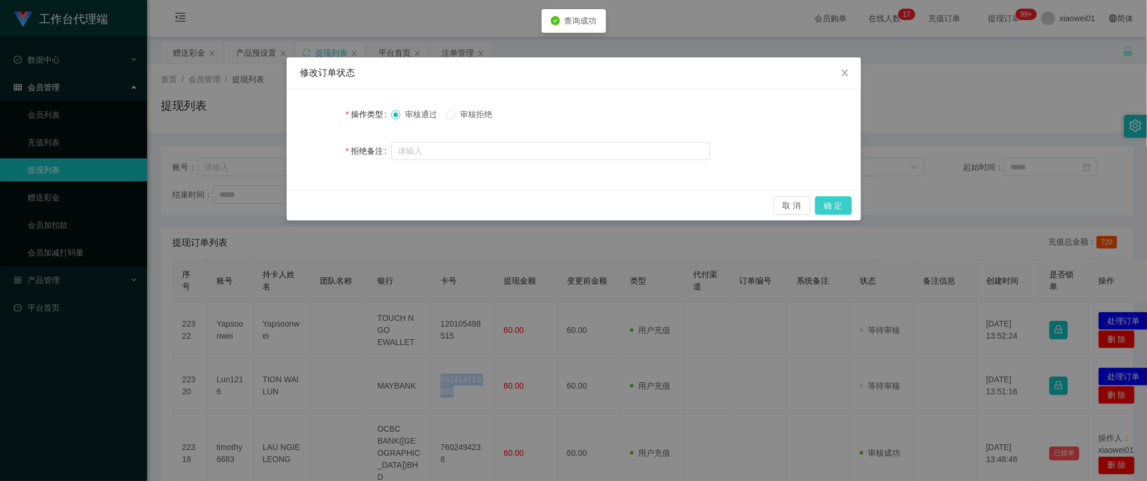
click at [833, 207] on button "确 定" at bounding box center [833, 205] width 37 height 18
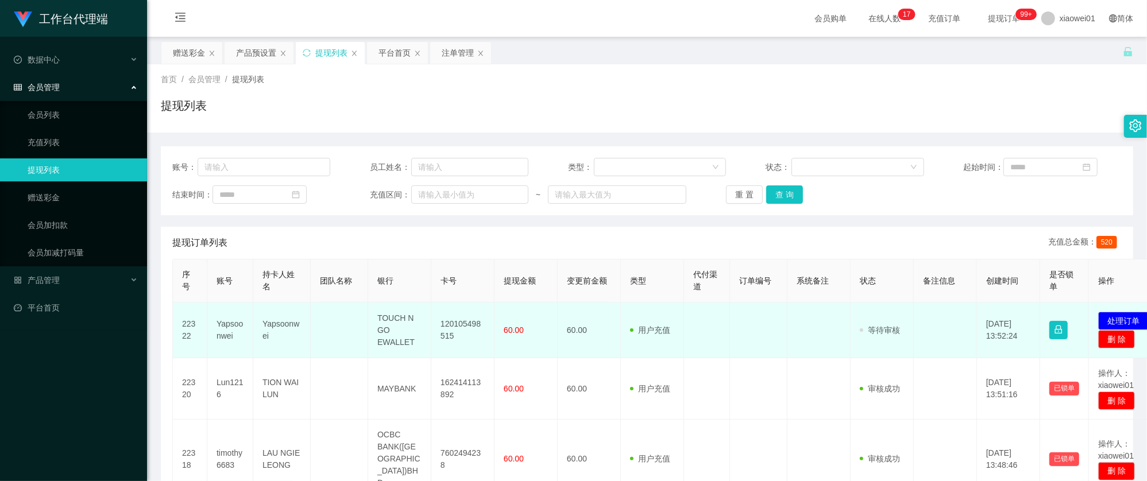
click at [458, 322] on td "120105498515" at bounding box center [462, 331] width 63 height 56
copy td "120105498515"
click at [1113, 319] on button "处理订单" at bounding box center [1123, 321] width 51 height 18
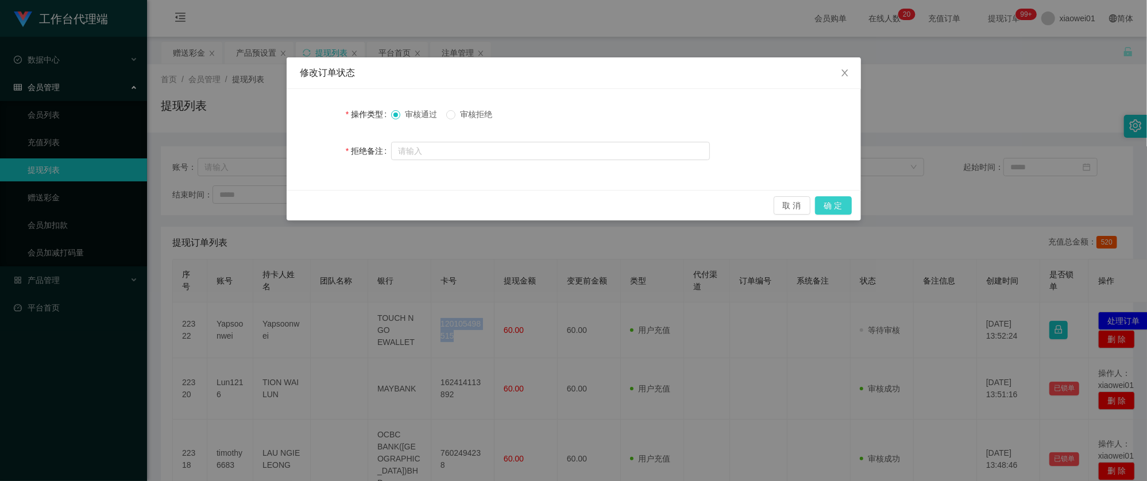
drag, startPoint x: 845, startPoint y: 198, endPoint x: 862, endPoint y: 203, distance: 17.3
click at [845, 198] on button "确 定" at bounding box center [833, 205] width 37 height 18
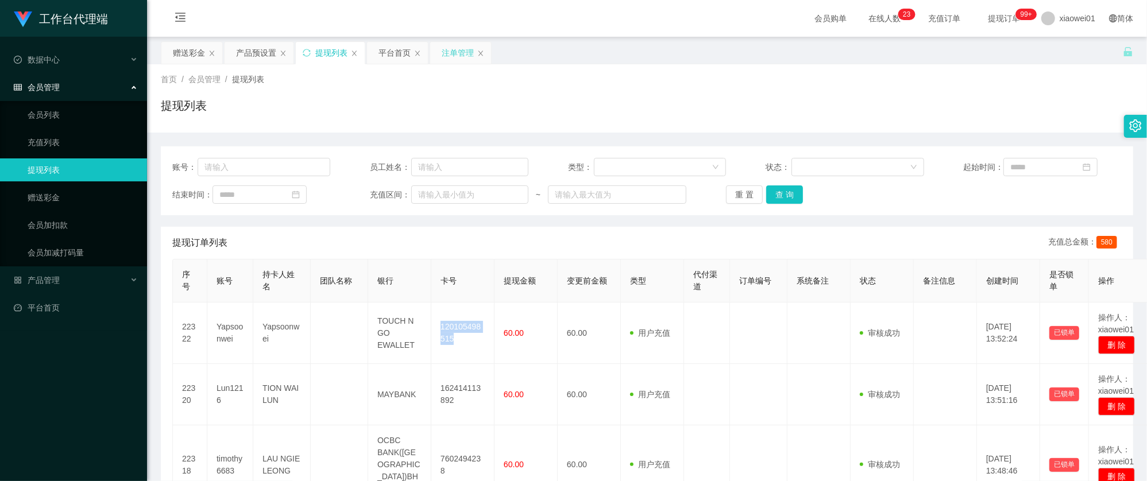
click at [451, 55] on div "注单管理" at bounding box center [458, 53] width 32 height 22
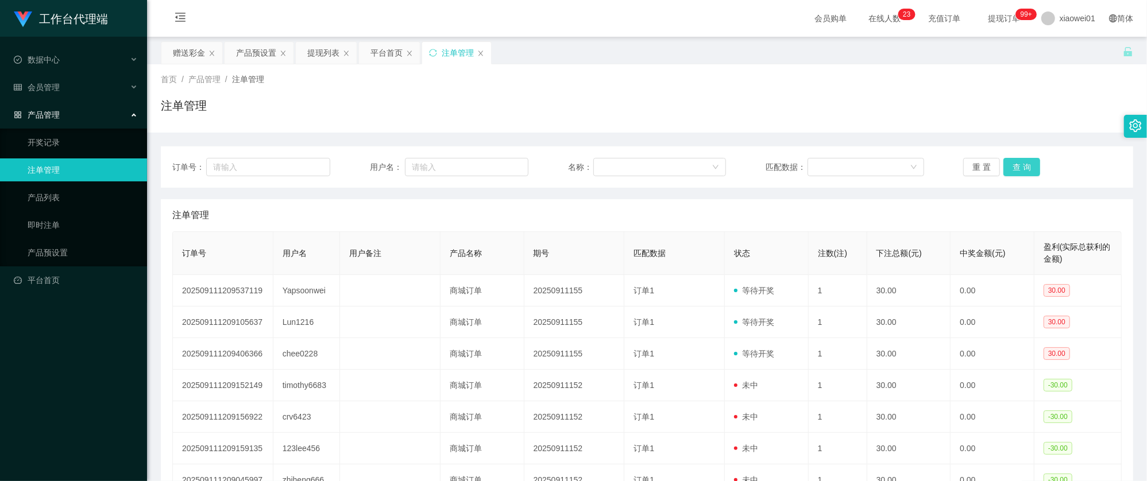
click at [1029, 165] on button "查 询" at bounding box center [1021, 167] width 37 height 18
click at [258, 62] on div "产品预设置" at bounding box center [256, 53] width 40 height 22
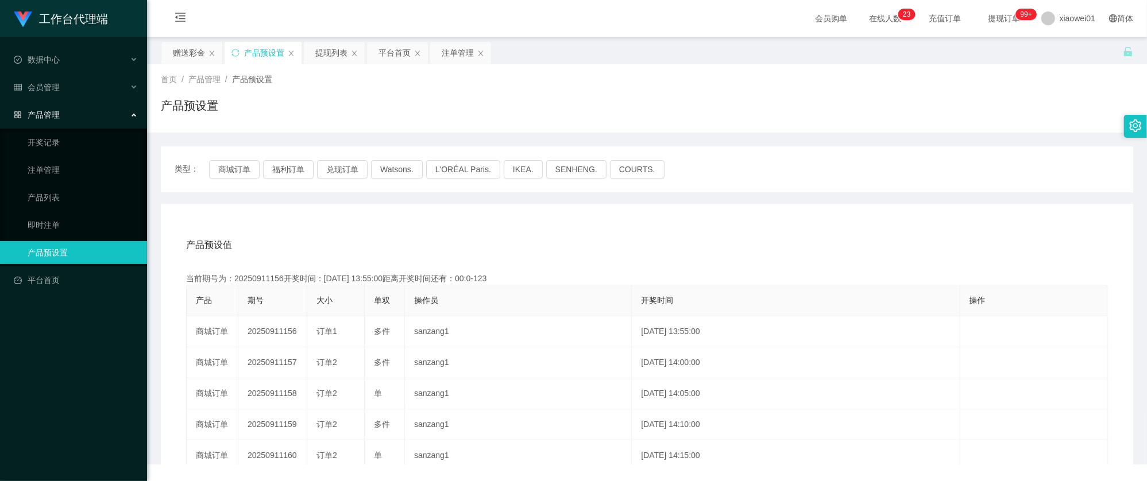
click at [258, 59] on div "产品预设置" at bounding box center [264, 53] width 40 height 22
click at [246, 168] on button "商城订单" at bounding box center [234, 169] width 51 height 18
click at [237, 173] on button "商城订单" at bounding box center [234, 169] width 51 height 18
click at [440, 285] on th "操作员" at bounding box center [518, 300] width 227 height 31
click at [230, 172] on button "商城订单" at bounding box center [234, 169] width 51 height 18
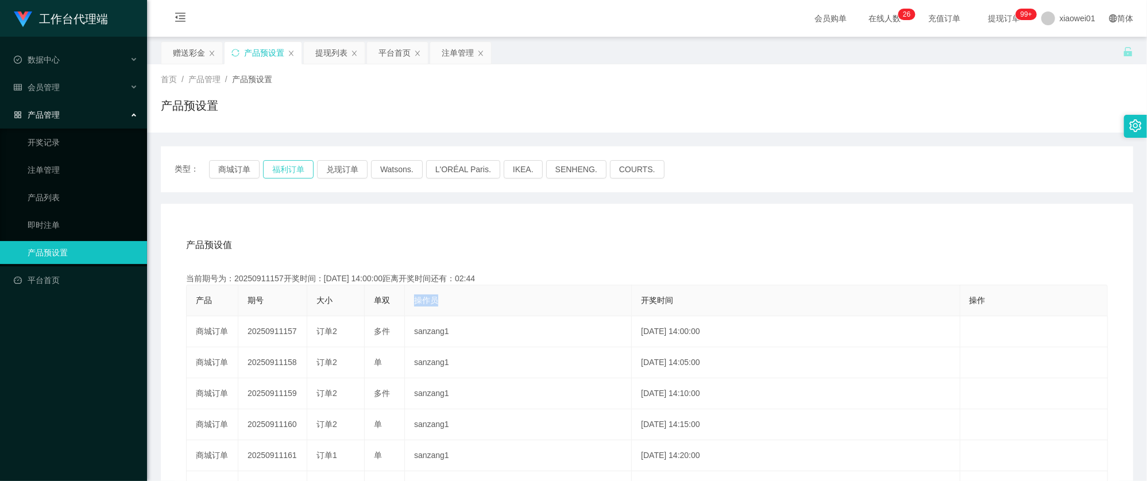
click at [294, 168] on button "福利订单" at bounding box center [288, 169] width 51 height 18
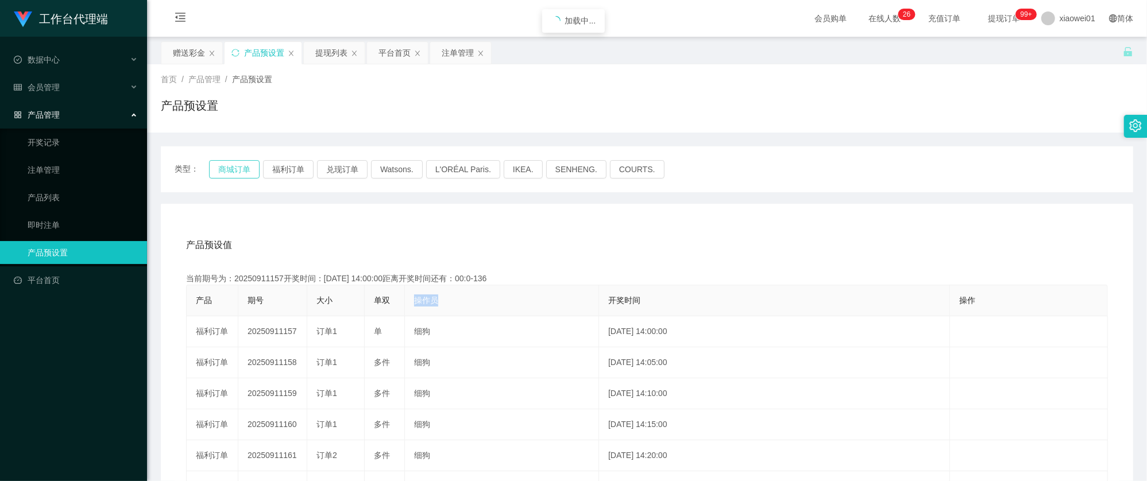
click at [250, 172] on button "商城订单" at bounding box center [234, 169] width 51 height 18
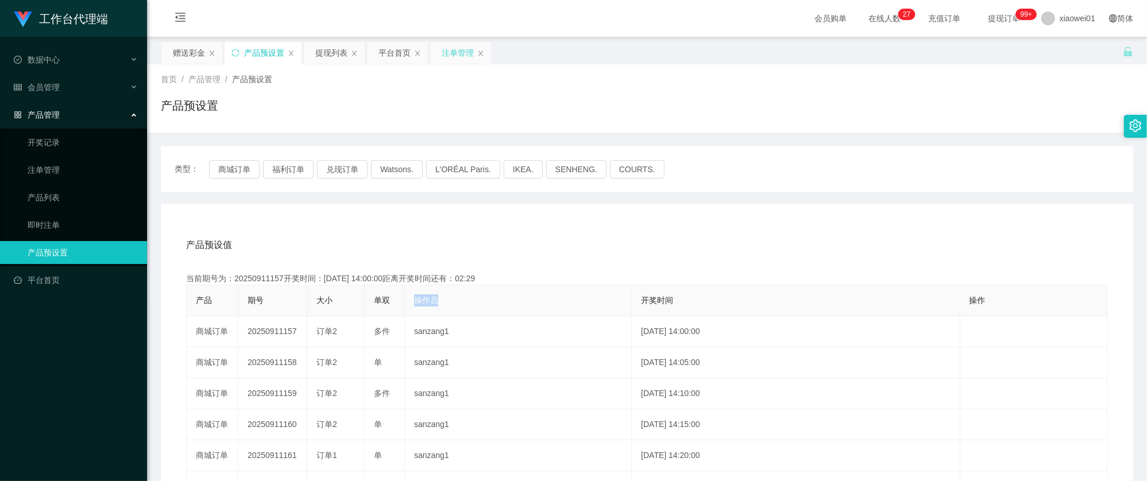
click at [449, 49] on div "注单管理" at bounding box center [458, 53] width 32 height 22
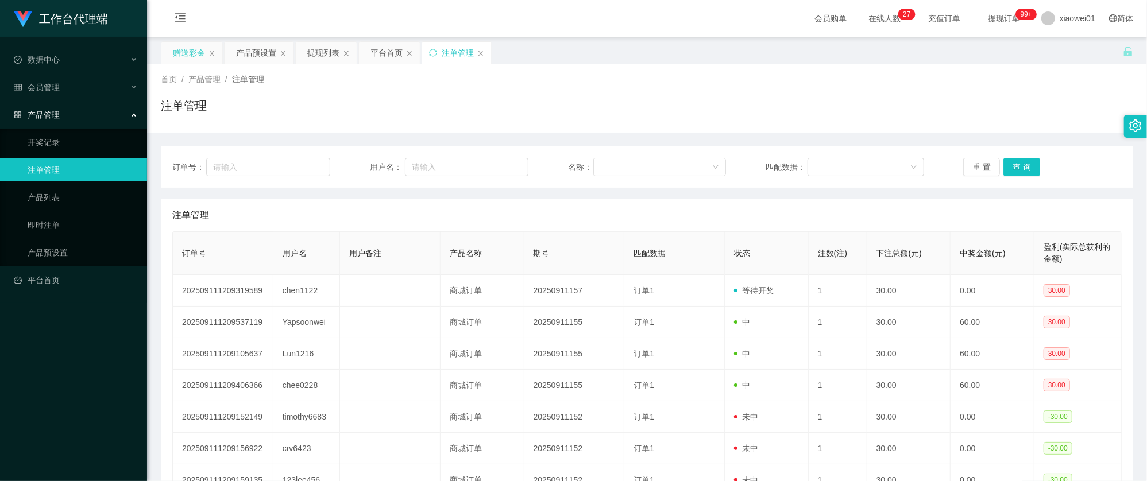
click at [195, 61] on div "赠送彩金" at bounding box center [189, 53] width 32 height 22
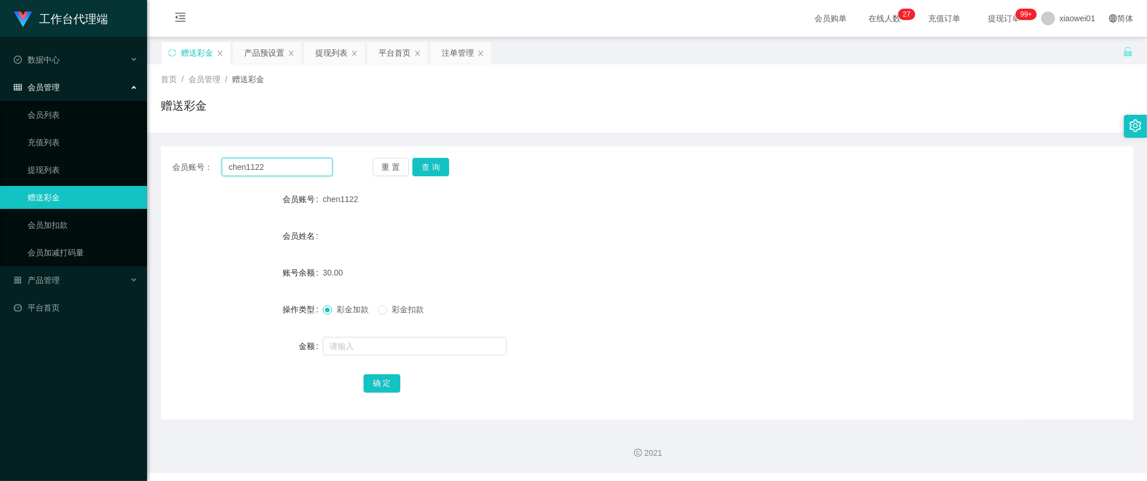
drag, startPoint x: 286, startPoint y: 167, endPoint x: 380, endPoint y: 152, distance: 95.3
click at [125, 155] on section "工作台代理端 数据中心 会员管理 会员列表 充值列表 提现列表 赠送彩金 会员加扣款 会员加减打码量 产品管理 开奖记录 注单管理 产品列表 即时注单 产品预…" at bounding box center [573, 236] width 1147 height 473
click at [433, 158] on button "查 询" at bounding box center [430, 167] width 37 height 18
click at [381, 345] on input "text" at bounding box center [415, 346] width 184 height 18
click at [423, 159] on button "查 询" at bounding box center [430, 167] width 37 height 18
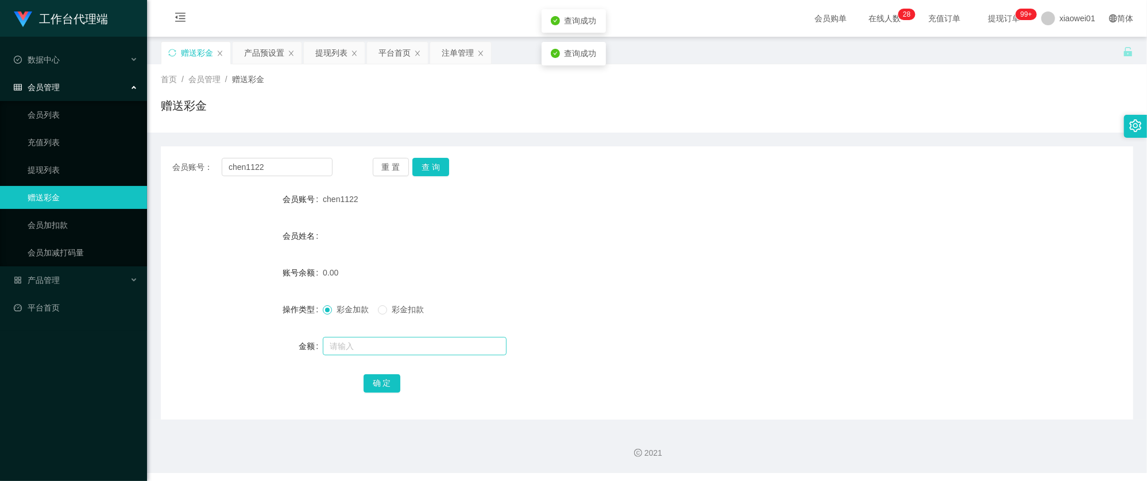
click at [382, 334] on form "会员账号 chen1122 会员姓名 账号余额 0.00 操作类型 彩金加款 彩金扣款 金额 确 定" at bounding box center [647, 291] width 972 height 207
click at [377, 347] on input "text" at bounding box center [415, 346] width 184 height 18
type input "60"
click at [386, 382] on button "确 定" at bounding box center [382, 383] width 37 height 18
click at [668, 251] on form "会员账号 chen1122 会员姓名 账号余额 60.00 操作类型 彩金加款 彩金扣款 金额 确 定" at bounding box center [647, 291] width 972 height 207
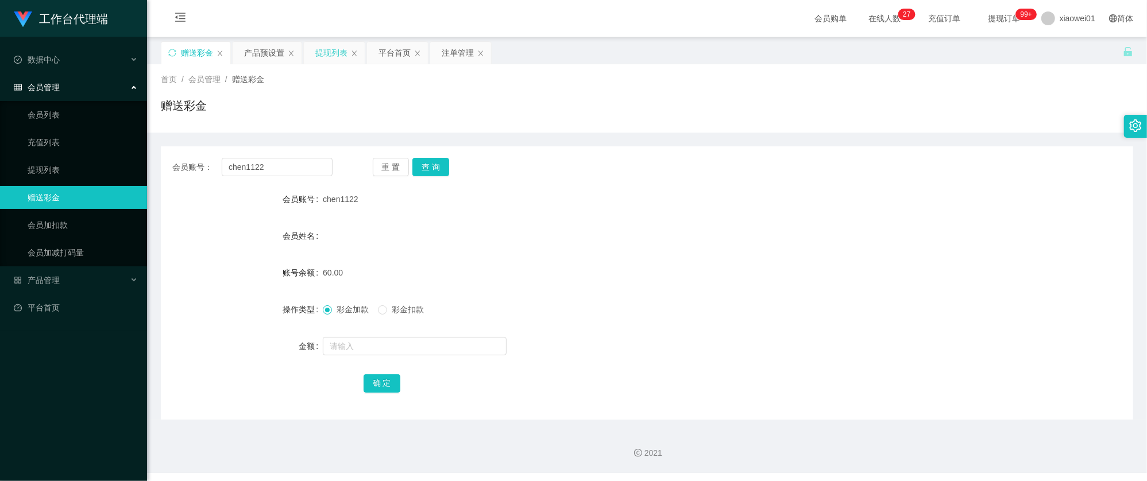
click at [337, 62] on div "提现列表" at bounding box center [331, 53] width 32 height 22
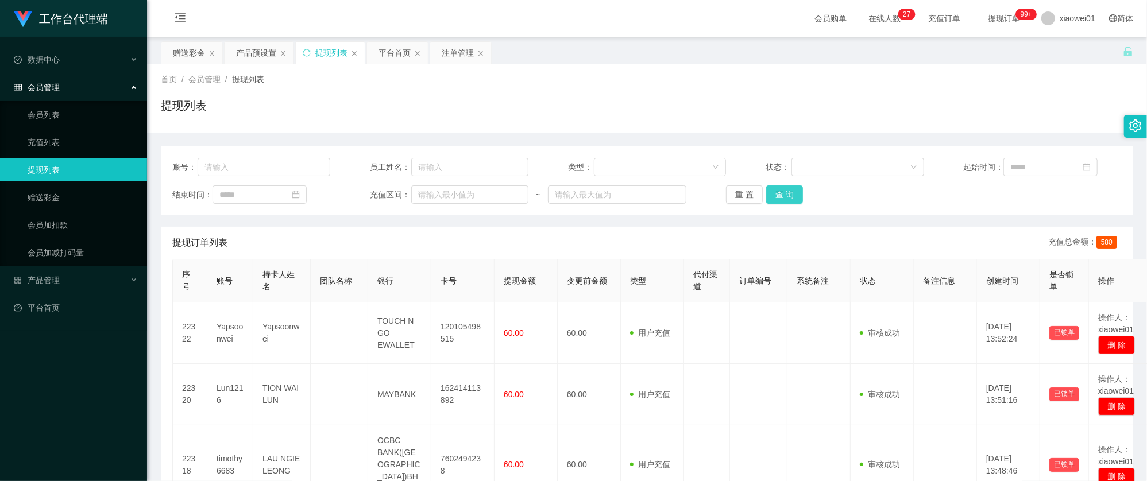
click at [786, 196] on button "查 询" at bounding box center [784, 194] width 37 height 18
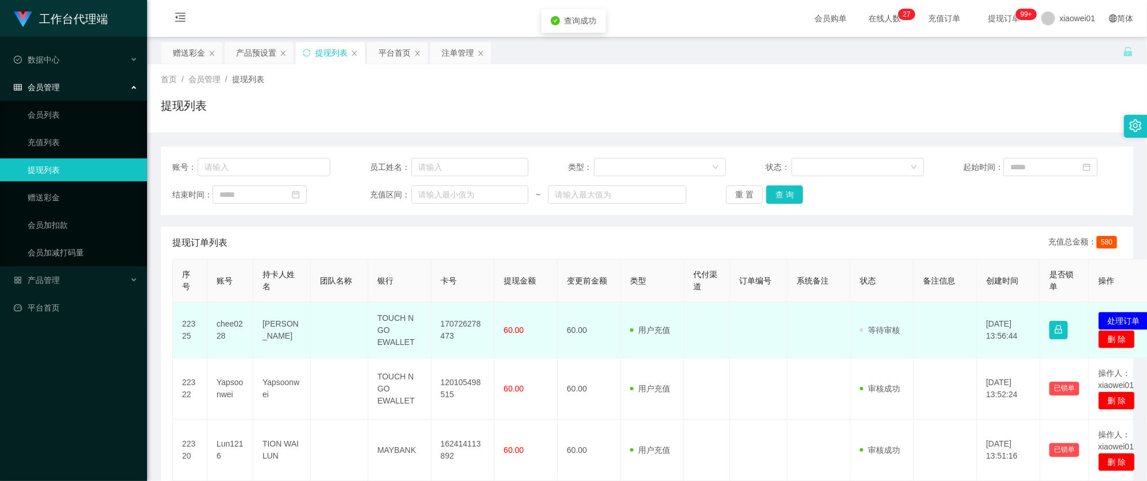
click at [474, 324] on td "170726278473" at bounding box center [462, 331] width 63 height 56
copy td "170726278473"
click at [1124, 312] on button "处理订单" at bounding box center [1123, 321] width 51 height 18
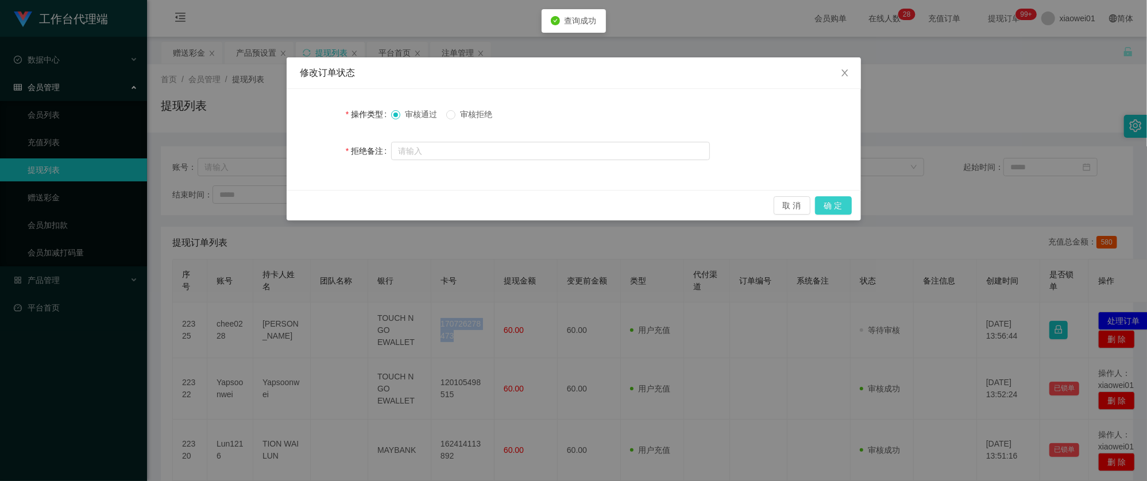
click at [837, 201] on button "确 定" at bounding box center [833, 205] width 37 height 18
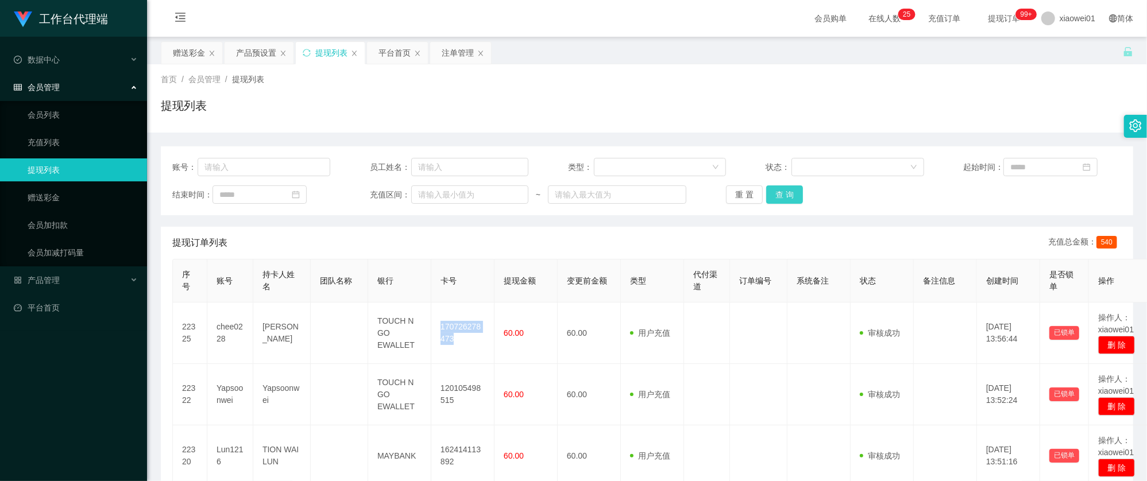
click at [775, 196] on button "查 询" at bounding box center [784, 194] width 37 height 18
click at [454, 56] on div "注单管理" at bounding box center [458, 53] width 32 height 22
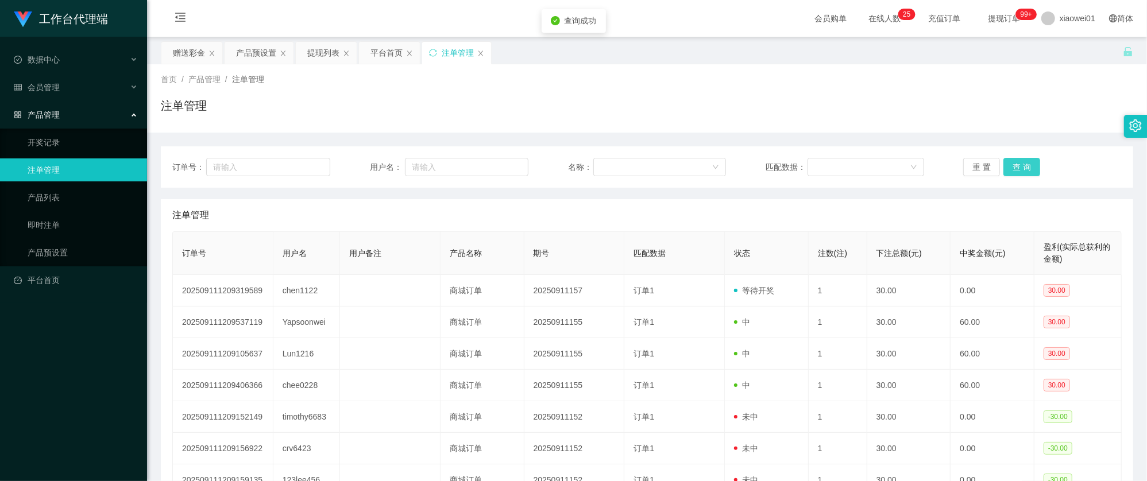
click at [1011, 164] on button "查 询" at bounding box center [1021, 167] width 37 height 18
click at [184, 55] on div "赠送彩金" at bounding box center [189, 53] width 32 height 22
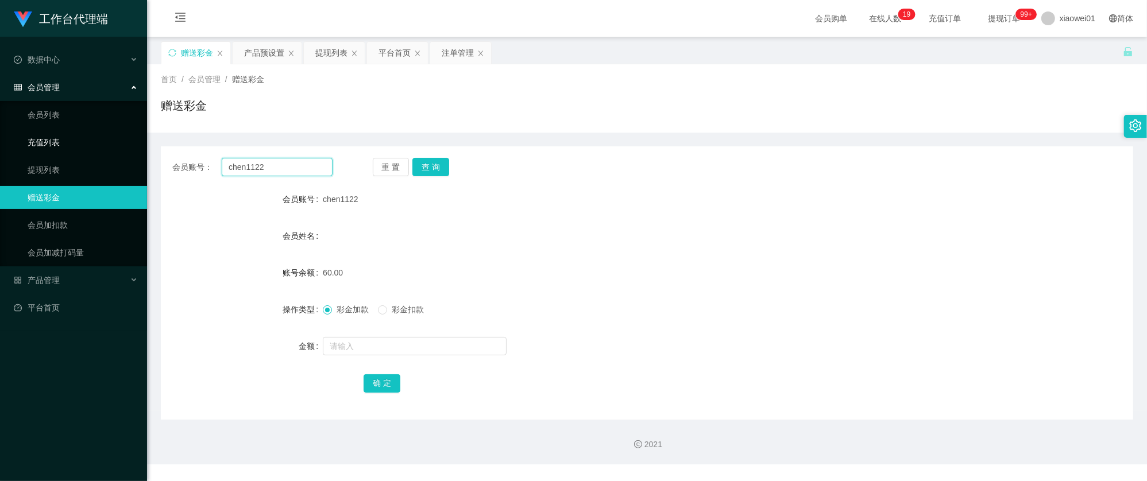
drag, startPoint x: 296, startPoint y: 168, endPoint x: 74, endPoint y: 150, distance: 223.0
click at [74, 150] on section "工作台代理端 数据中心 会员管理 会员列表 充值列表 提现列表 赠送彩金 会员加扣款 会员加减打码量 产品管理 开奖记录 注单管理 产品列表 即时注单 产品预…" at bounding box center [573, 232] width 1147 height 465
paste input "loo1234"
type input "loo1234"
click at [431, 168] on button "查 询" at bounding box center [430, 167] width 37 height 18
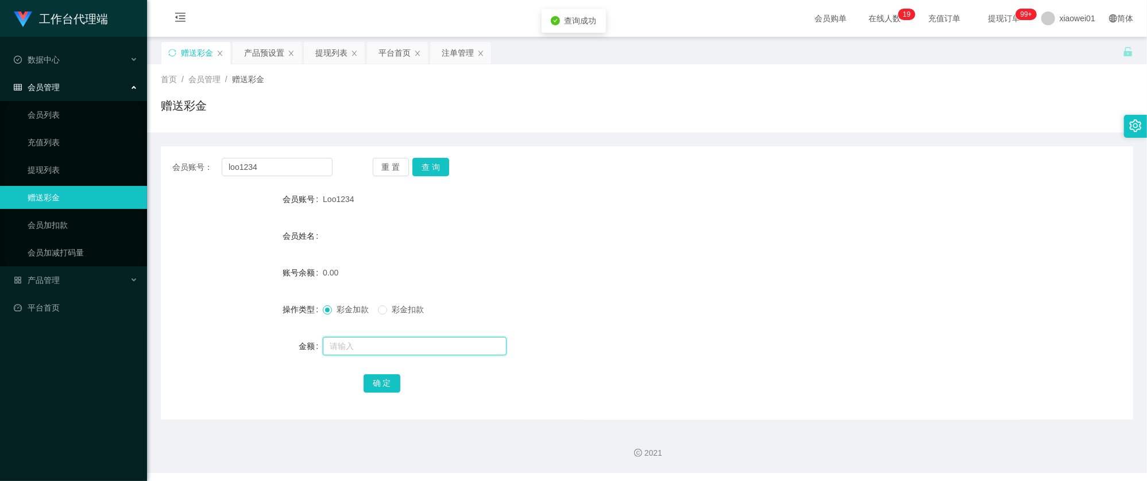
click at [395, 338] on input "text" at bounding box center [415, 346] width 184 height 18
type input "30"
click at [372, 389] on button "确 定" at bounding box center [382, 383] width 37 height 18
click at [752, 270] on div "0.00" at bounding box center [606, 272] width 567 height 23
drag, startPoint x: 279, startPoint y: 159, endPoint x: 336, endPoint y: 159, distance: 57.4
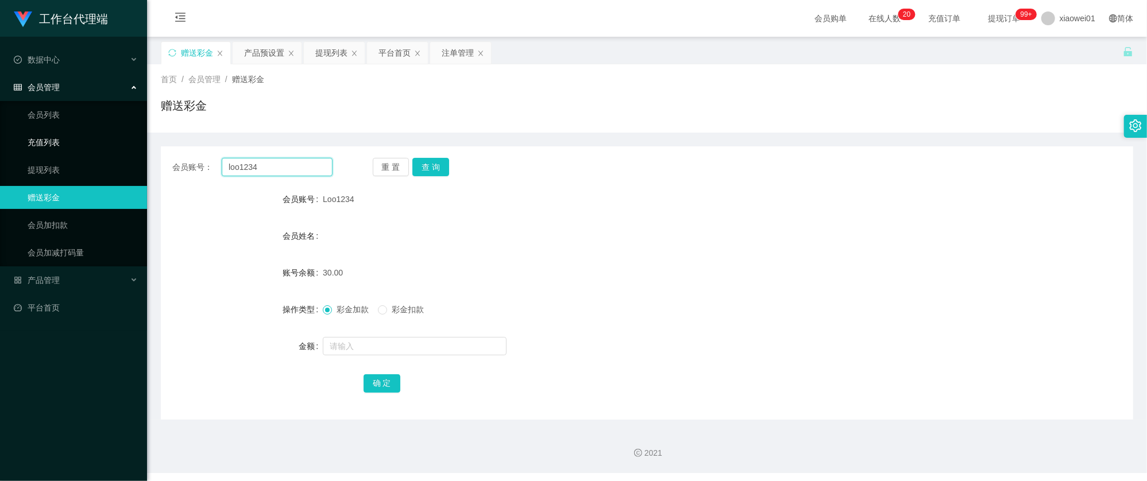
click at [68, 141] on section "工作台代理端 数据中心 会员管理 会员列表 充值列表 提现列表 赠送彩金 会员加扣款 会员加减打码量 产品管理 开奖记录 注单管理 产品列表 即时注单 产品预…" at bounding box center [573, 236] width 1147 height 473
paste input "yy5575"
type input "yy5575"
click at [424, 165] on button "查 询" at bounding box center [430, 167] width 37 height 18
click at [375, 357] on div at bounding box center [606, 346] width 567 height 23
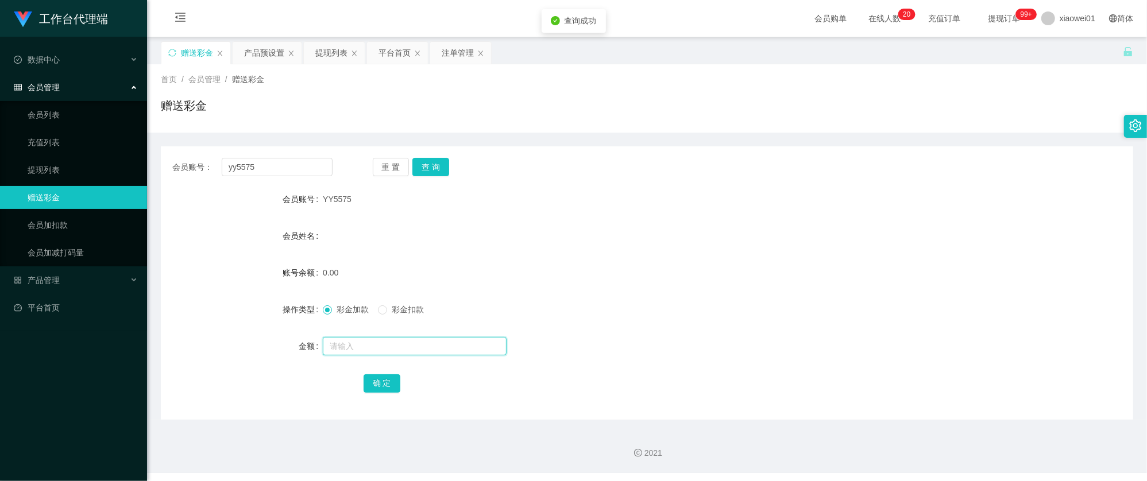
click at [378, 349] on input "text" at bounding box center [415, 346] width 184 height 18
type input "30"
click at [381, 387] on button "确 定" at bounding box center [382, 383] width 37 height 18
click at [662, 307] on div "彩金加款 彩金扣款" at bounding box center [606, 309] width 567 height 23
drag, startPoint x: 246, startPoint y: 166, endPoint x: 187, endPoint y: 153, distance: 60.6
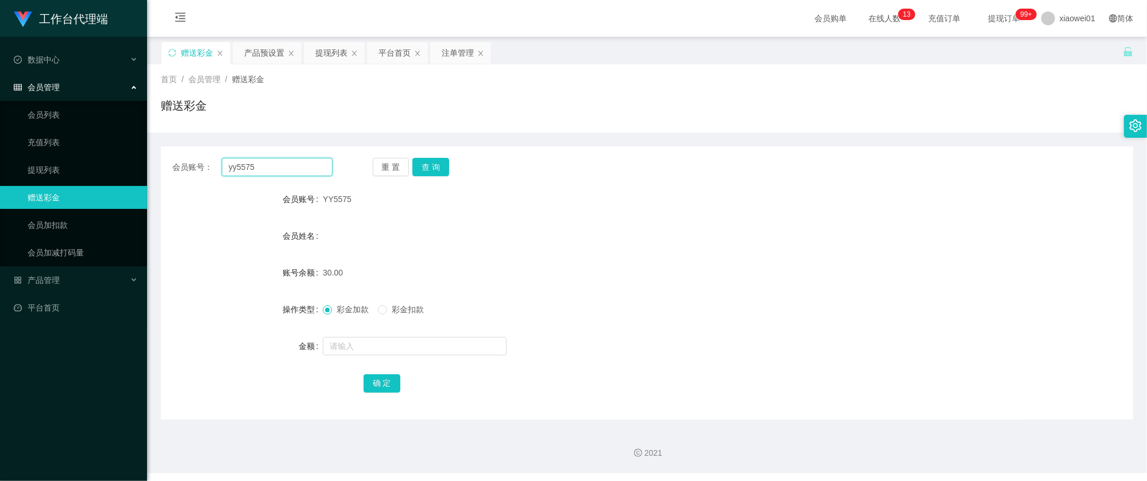
click at [90, 155] on section "工作台代理端 数据中心 会员管理 会员列表 充值列表 提现列表 赠送彩金 会员加扣款 会员加减打码量 产品管理 开奖记录 注单管理 产品列表 即时注单 产品预…" at bounding box center [573, 236] width 1147 height 473
paste input "zmok292"
type input "zmok292"
click at [440, 167] on button "查 询" at bounding box center [430, 167] width 37 height 18
click at [422, 346] on form "会员账号 zmok292 会员姓名 账号余额 0.00 操作类型 彩金加款 彩金扣款 金额 确 定" at bounding box center [647, 291] width 972 height 207
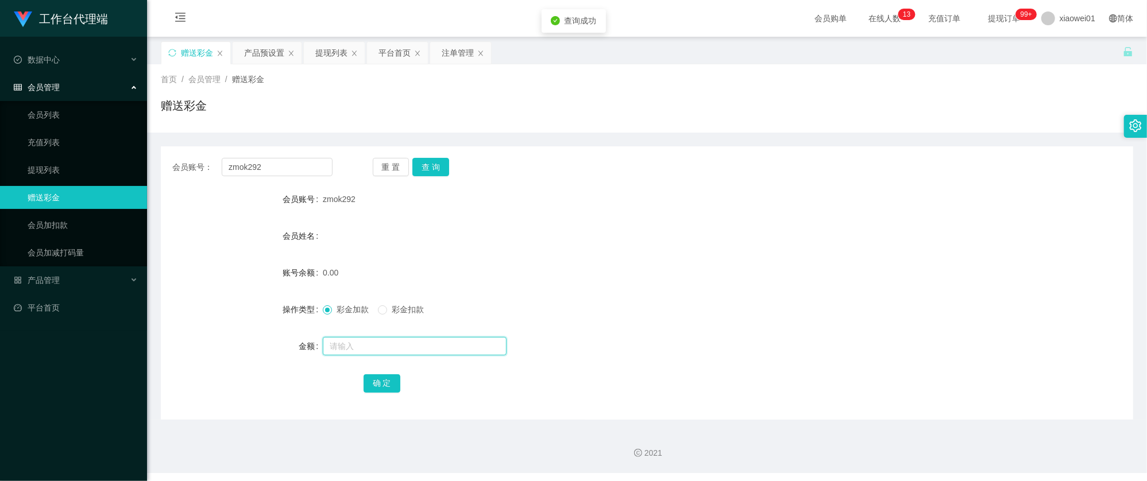
click at [423, 347] on input "text" at bounding box center [415, 346] width 184 height 18
type input "30"
click at [391, 386] on button "确 定" at bounding box center [382, 383] width 37 height 18
click at [618, 283] on div "30.00" at bounding box center [606, 272] width 567 height 23
click at [386, 56] on div "平台首页" at bounding box center [394, 53] width 32 height 22
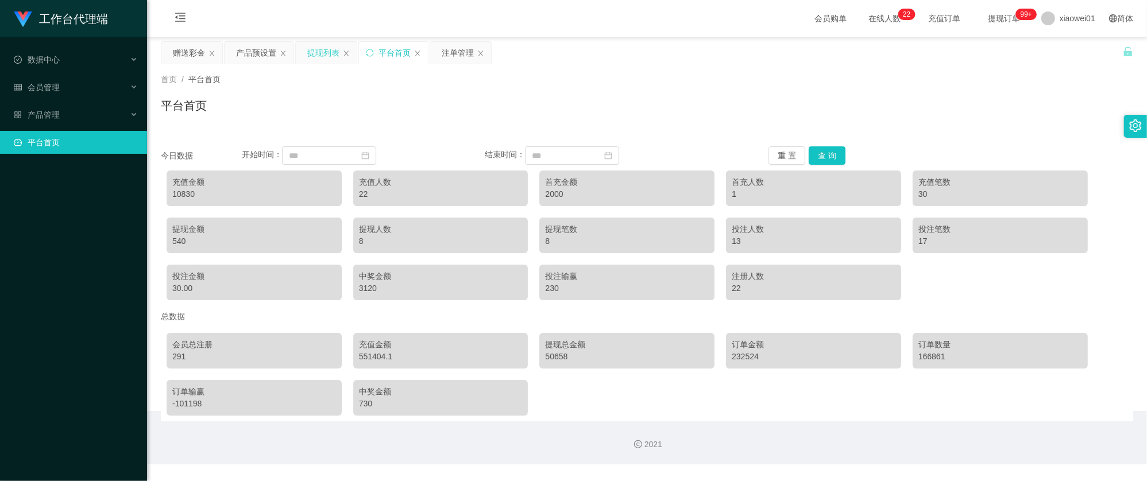
click at [334, 54] on div "提现列表" at bounding box center [323, 53] width 32 height 22
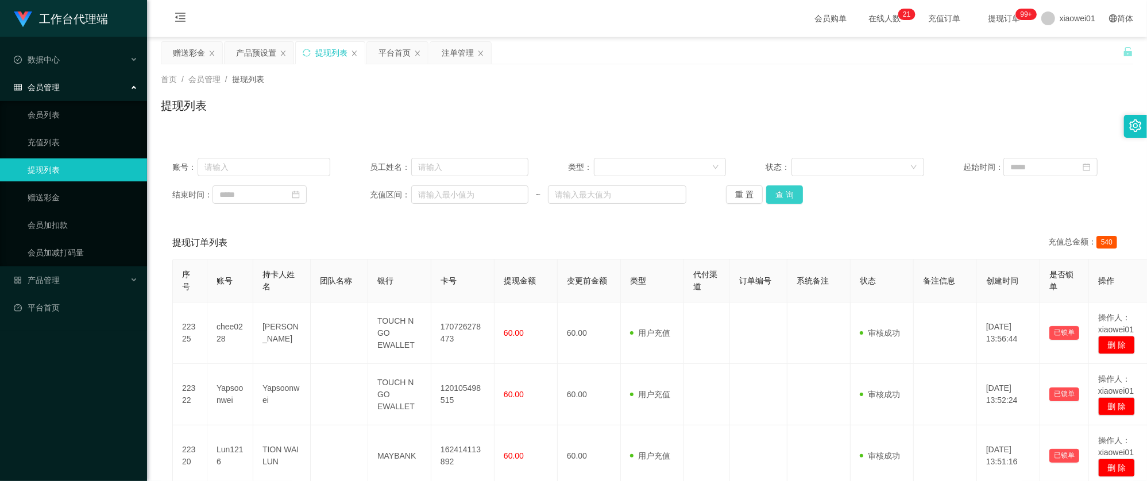
click at [775, 191] on button "查 询" at bounding box center [784, 194] width 37 height 18
click at [784, 198] on button "查 询" at bounding box center [784, 194] width 37 height 18
click at [778, 191] on button "查 询" at bounding box center [784, 194] width 37 height 18
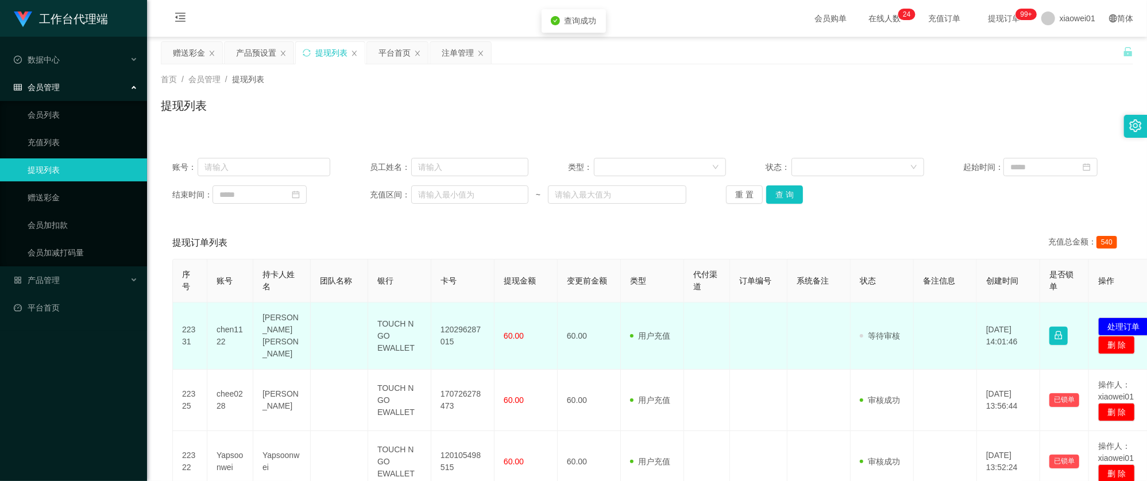
click at [465, 320] on td "120296287015" at bounding box center [462, 336] width 63 height 67
copy td "120296287015"
click at [1131, 318] on button "处理订单" at bounding box center [1123, 327] width 51 height 18
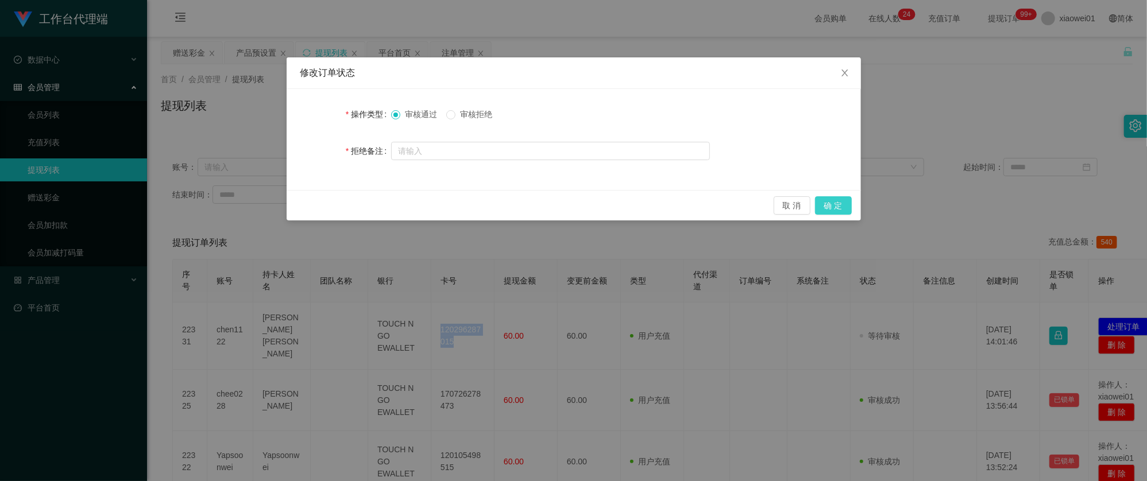
click at [833, 205] on button "确 定" at bounding box center [833, 205] width 37 height 18
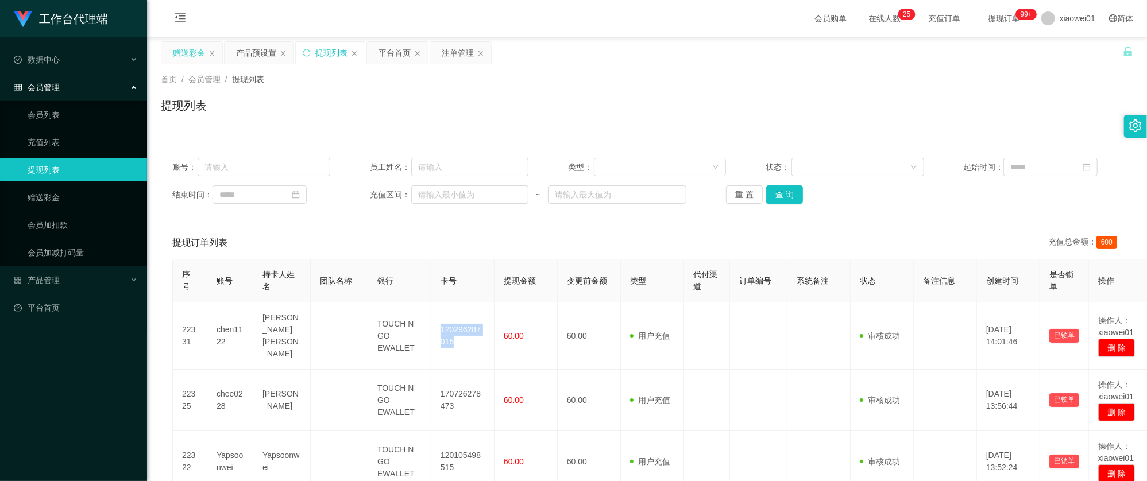
click at [204, 51] on div "赠送彩金" at bounding box center [189, 53] width 32 height 22
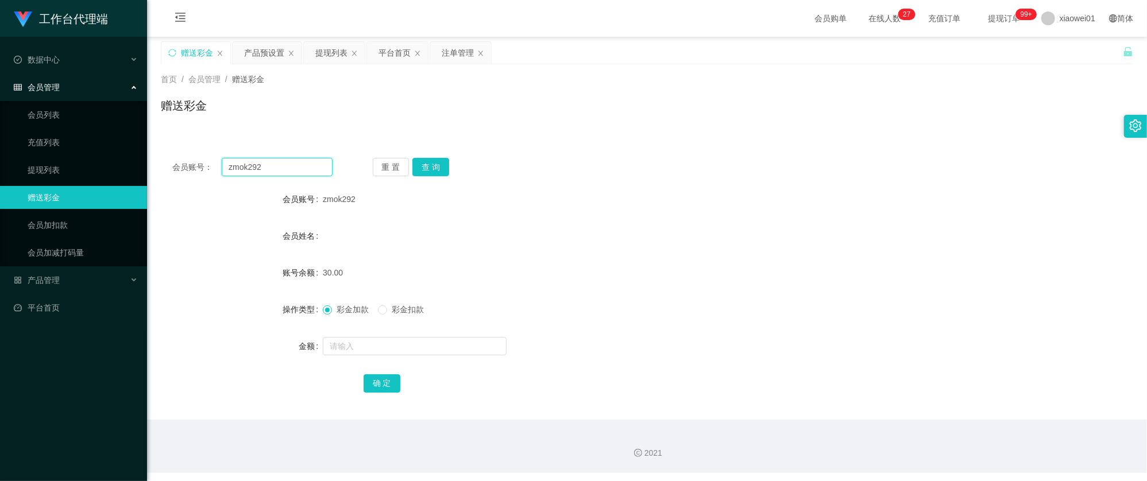
drag, startPoint x: 281, startPoint y: 164, endPoint x: 218, endPoint y: 153, distance: 64.1
click at [82, 148] on section "工作台代理端 数据中心 会员管理 会员列表 充值列表 提现列表 赠送彩金 会员加扣款 会员加减打码量 产品管理 开奖记录 注单管理 产品列表 即时注单 产品预…" at bounding box center [573, 236] width 1147 height 473
paste input "Okl"
click at [441, 169] on button "查 询" at bounding box center [430, 167] width 37 height 18
drag, startPoint x: 300, startPoint y: 168, endPoint x: 116, endPoint y: 141, distance: 185.8
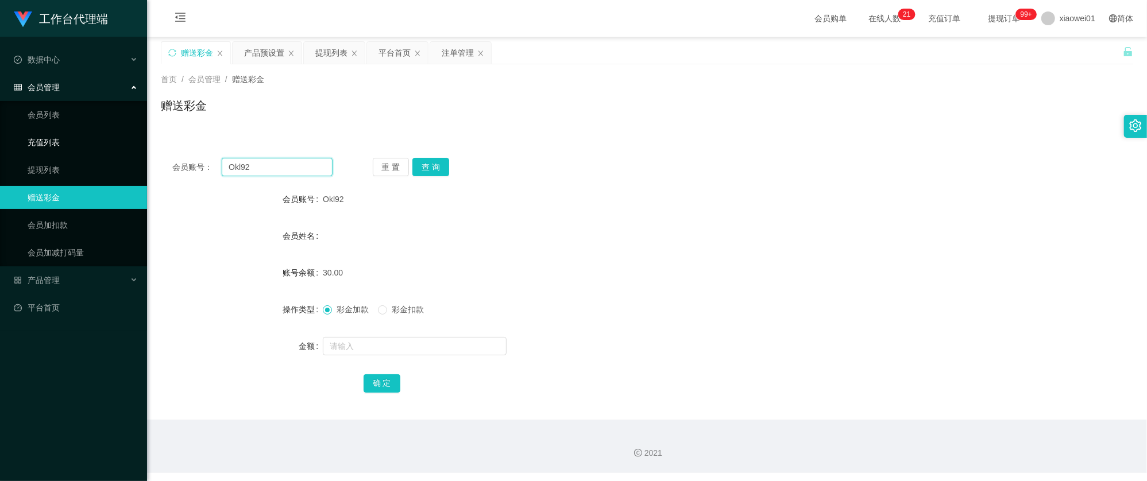
click at [108, 141] on section "工作台代理端 数据中心 会员管理 会员列表 充值列表 提现列表 赠送彩金 会员加扣款 会员加减打码量 产品管理 开奖记录 注单管理 产品列表 即时注单 产品预…" at bounding box center [573, 236] width 1147 height 473
paste input "liang143"
type input "liang143"
click at [432, 167] on button "查 询" at bounding box center [430, 167] width 37 height 18
click at [385, 343] on input "text" at bounding box center [415, 346] width 184 height 18
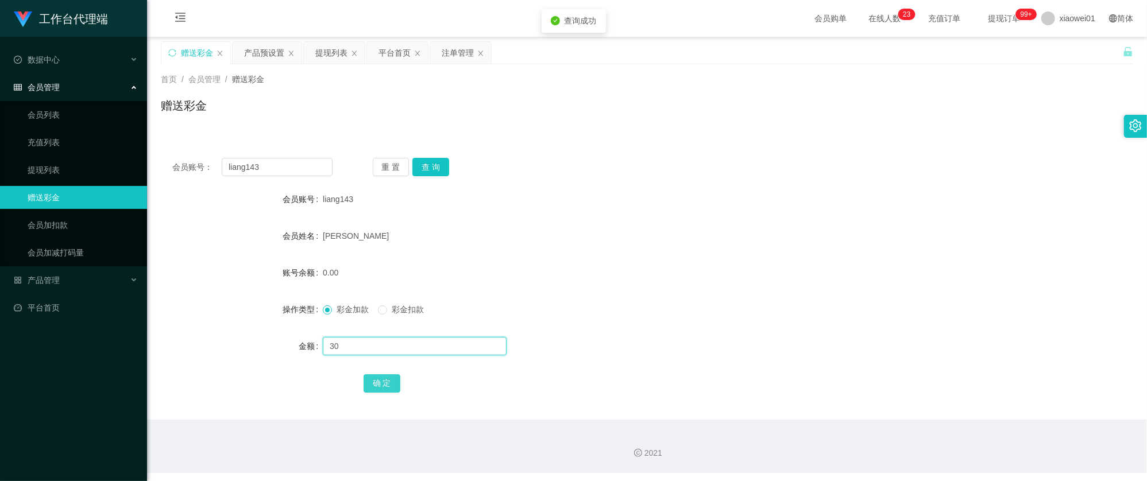
type input "30"
drag, startPoint x: 368, startPoint y: 376, endPoint x: 373, endPoint y: 386, distance: 12.1
click at [368, 376] on button "确 定" at bounding box center [382, 383] width 37 height 18
click at [725, 273] on div "30.00" at bounding box center [606, 272] width 567 height 23
drag, startPoint x: 283, startPoint y: 168, endPoint x: 52, endPoint y: 154, distance: 231.2
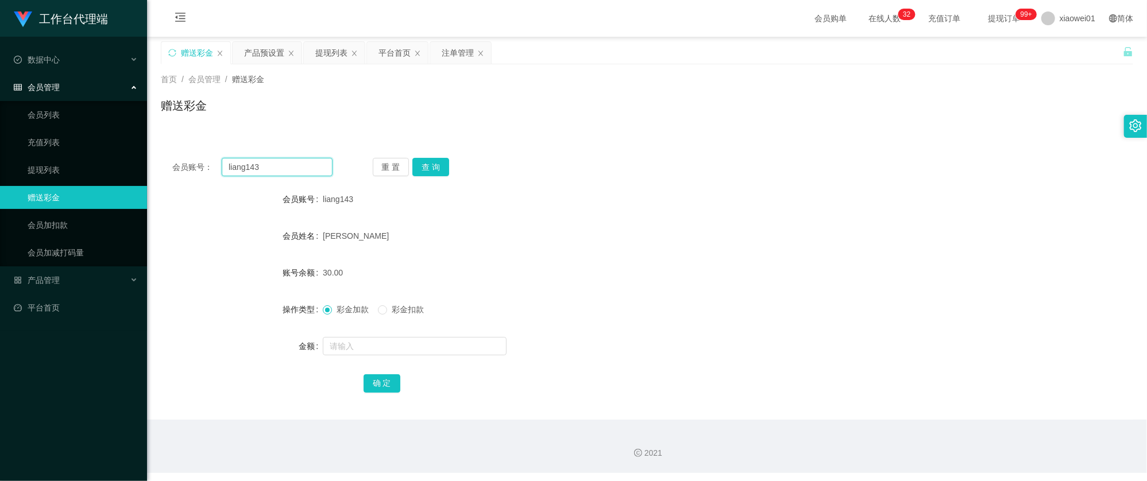
click at [45, 154] on section "工作台代理端 数据中心 会员管理 会员列表 充值列表 提现列表 赠送彩金 会员加扣款 会员加减打码量 产品管理 开奖记录 注单管理 产品列表 即时注单 产品预…" at bounding box center [573, 236] width 1147 height 473
paste input "chongwahtan"
click at [430, 167] on button "查 询" at bounding box center [430, 167] width 37 height 18
drag, startPoint x: 217, startPoint y: 167, endPoint x: 175, endPoint y: 156, distance: 43.7
click at [115, 157] on section "工作台代理端 数据中心 会员管理 会员列表 充值列表 提现列表 赠送彩金 会员加扣款 会员加减打码量 产品管理 开奖记录 注单管理 产品列表 即时注单 产品预…" at bounding box center [573, 236] width 1147 height 473
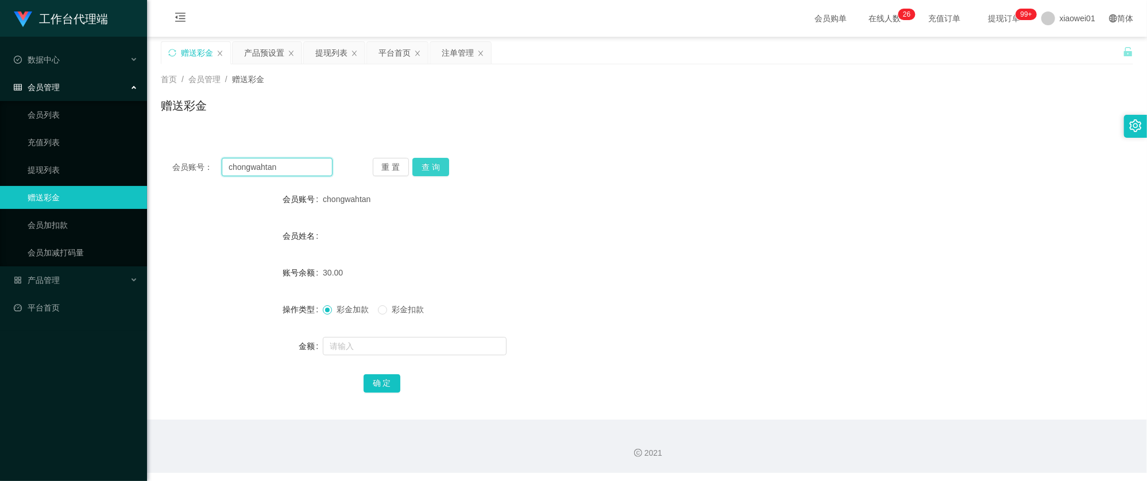
paste input "jacky1234"
type input "jacky1234"
click at [442, 167] on button "查 询" at bounding box center [430, 167] width 37 height 18
click at [359, 342] on input "text" at bounding box center [415, 346] width 184 height 18
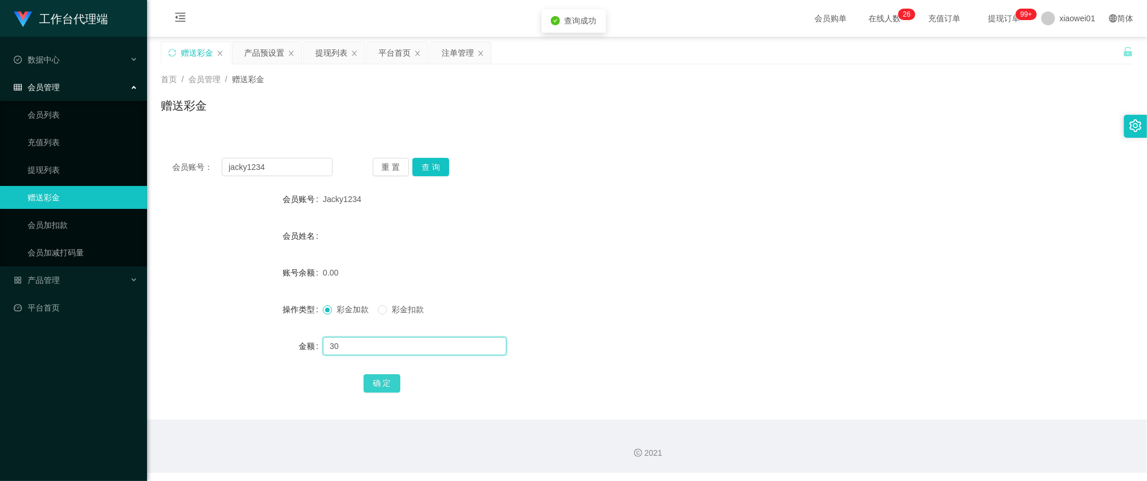
type input "30"
click at [377, 386] on button "确 定" at bounding box center [382, 383] width 37 height 18
click at [772, 298] on div "彩金加款 彩金扣款" at bounding box center [606, 309] width 567 height 23
drag, startPoint x: 231, startPoint y: 165, endPoint x: 267, endPoint y: 152, distance: 38.7
click at [146, 152] on section "工作台代理端 数据中心 会员管理 会员列表 充值列表 提现列表 赠送彩金 会员加扣款 会员加减打码量 产品管理 开奖记录 注单管理 产品列表 即时注单 产品预…" at bounding box center [573, 236] width 1147 height 473
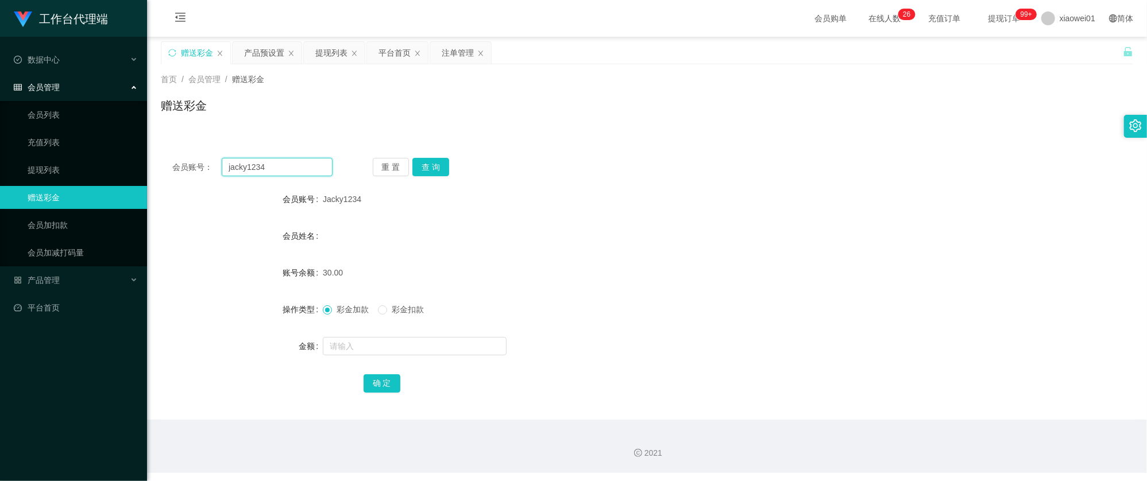
paste input "fun1183"
type input "fun1183"
click at [423, 168] on button "查 询" at bounding box center [430, 167] width 37 height 18
click at [377, 346] on input "text" at bounding box center [415, 346] width 184 height 18
type input "30"
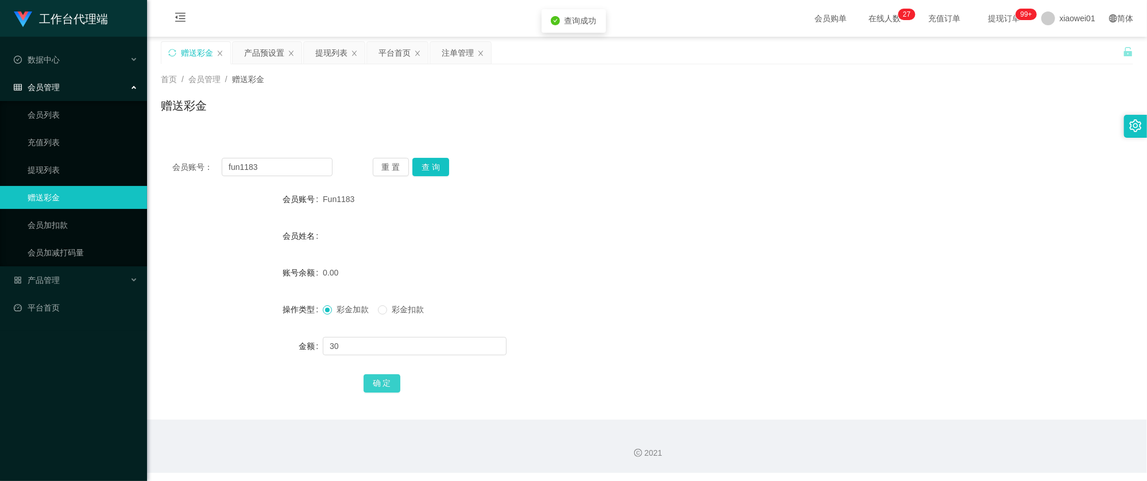
click at [391, 392] on button "确 定" at bounding box center [382, 383] width 37 height 18
click at [790, 214] on form "会员账号 Fun1183 会员姓名 账号余额 30.00 操作类型 彩金加款 彩金扣款 金额 确 定" at bounding box center [647, 291] width 972 height 207
drag, startPoint x: 283, startPoint y: 172, endPoint x: 67, endPoint y: 161, distance: 215.6
click at [67, 161] on section "工作台代理端 数据中心 会员管理 会员列表 充值列表 提现列表 赠送彩金 会员加扣款 会员加减打码量 产品管理 开奖记录 注单管理 产品列表 即时注单 产品预…" at bounding box center [573, 236] width 1147 height 473
paste input "CHEAHCHOONKIT109876543210"
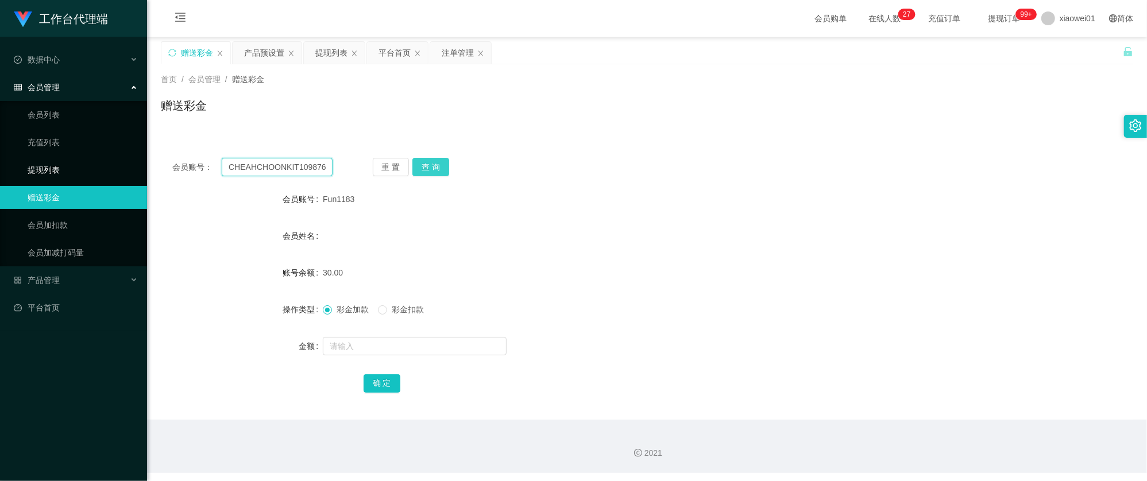
scroll to position [0, 21]
type input "CHEAHCHOONKIT109876543210"
click at [446, 171] on button "查 询" at bounding box center [430, 167] width 37 height 18
click at [343, 341] on input "text" at bounding box center [415, 346] width 184 height 18
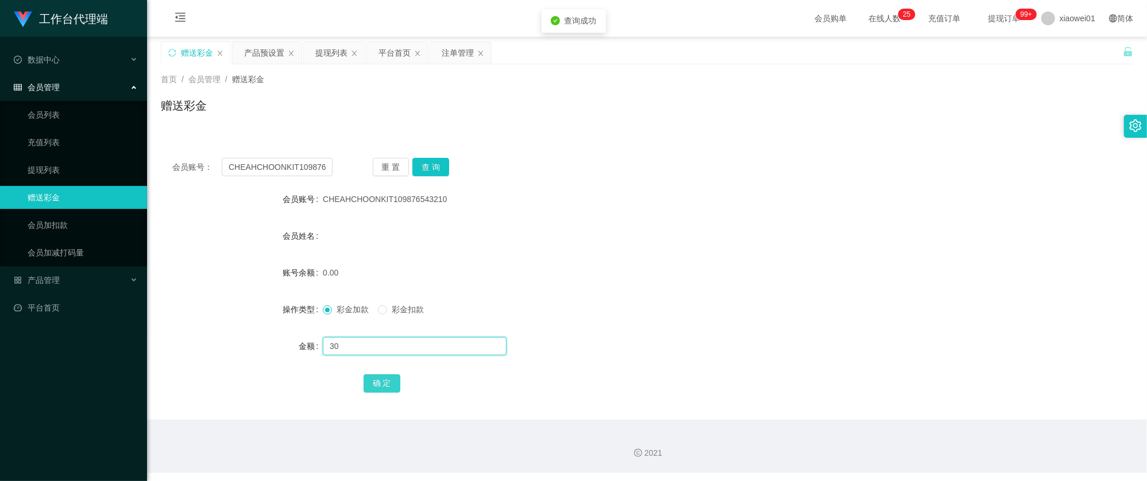
type input "30"
click at [379, 377] on button "确 定" at bounding box center [382, 383] width 37 height 18
click at [678, 196] on div "CHEAHCHOONKIT109876543210" at bounding box center [606, 199] width 567 height 23
click at [268, 63] on div "产品预设置" at bounding box center [264, 53] width 40 height 22
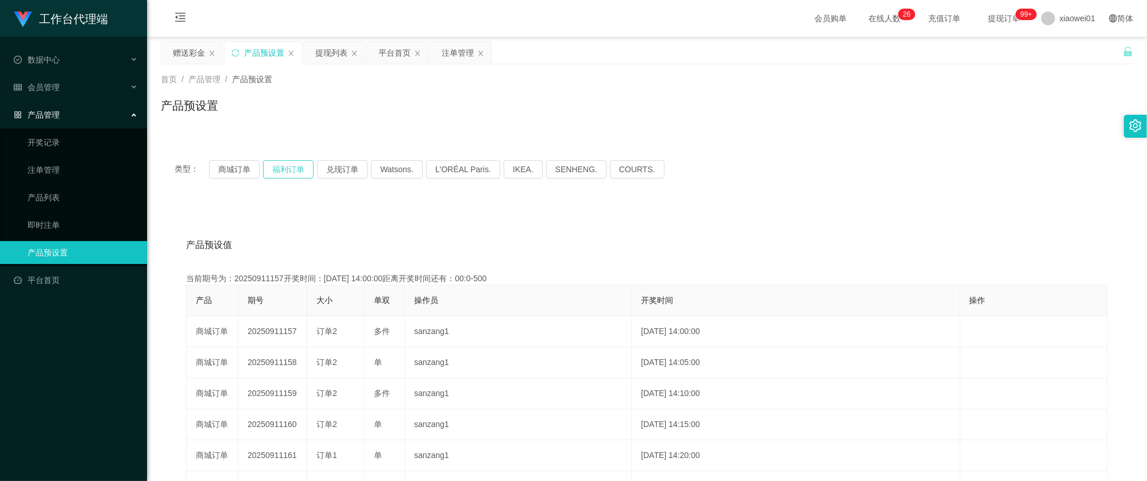
click at [288, 160] on button "福利订单" at bounding box center [288, 169] width 51 height 18
click at [242, 173] on button "商城订单" at bounding box center [234, 169] width 51 height 18
click at [326, 40] on main "关闭左侧 关闭右侧 关闭其它 刷新页面 赠送彩金 产品预设置 提现列表 平台首页 注单管理 首页 / 产品管理 / 产品预设置 / 产品预设置 类型： 商城订…" at bounding box center [647, 357] width 1000 height 640
click at [333, 53] on div "提现列表" at bounding box center [331, 53] width 32 height 22
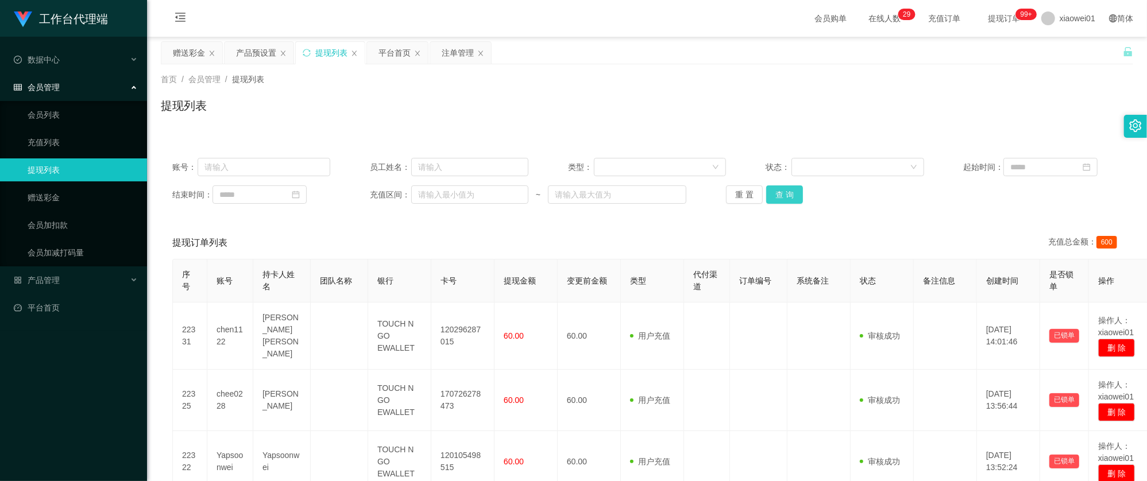
click at [789, 196] on button "查 询" at bounding box center [784, 194] width 37 height 18
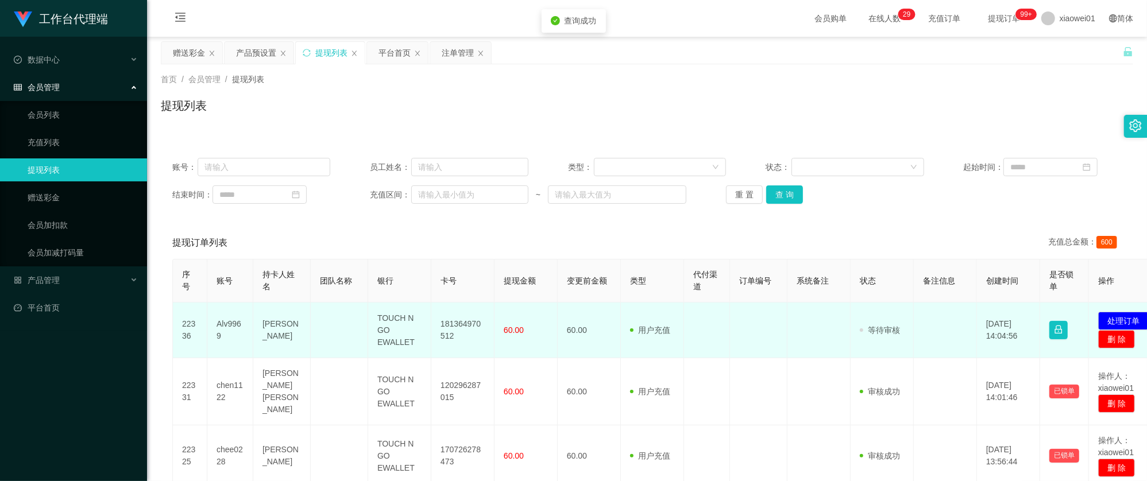
click at [439, 329] on td "181364970512" at bounding box center [462, 331] width 63 height 56
copy td "181364970512"
click at [1116, 315] on button "处理订单" at bounding box center [1123, 321] width 51 height 18
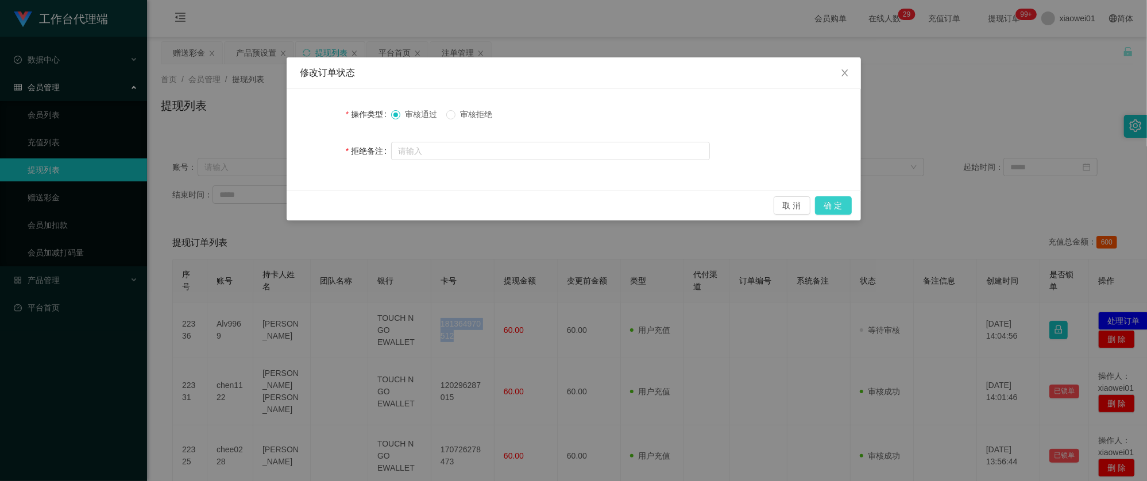
click at [846, 205] on button "确 定" at bounding box center [833, 205] width 37 height 18
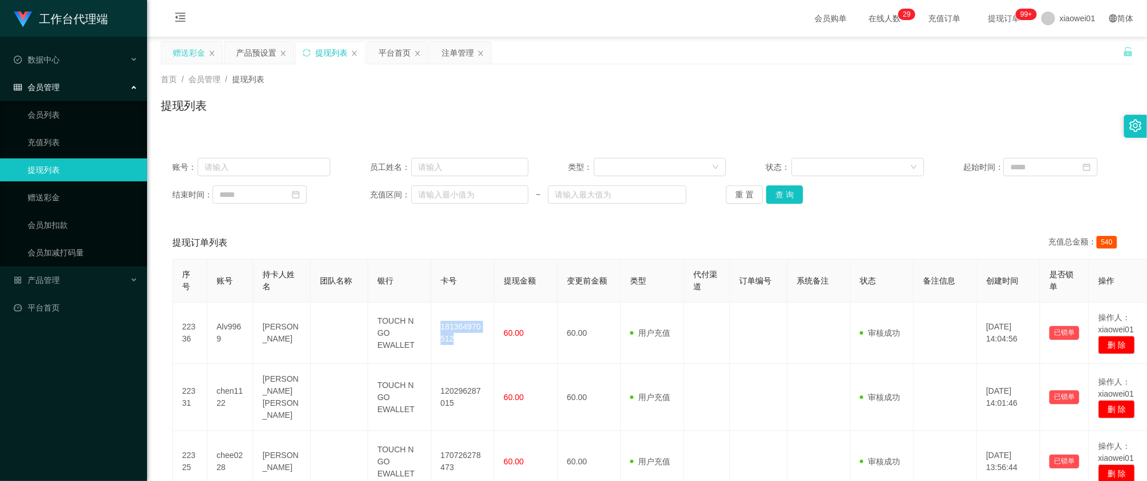
click at [196, 49] on div "赠送彩金" at bounding box center [189, 53] width 32 height 22
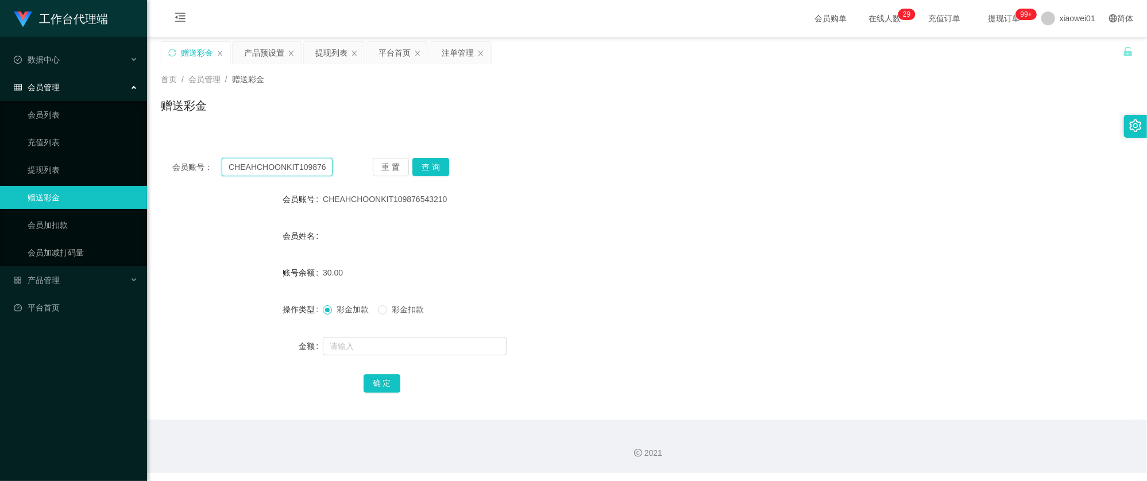
click at [313, 166] on input "CHEAHCHOONKIT109876543210" at bounding box center [277, 167] width 111 height 18
click at [312, 165] on input "CHEAHCHOONKIT109876543210" at bounding box center [277, 167] width 111 height 18
paste input "ng1118"
type input "ng1118"
click at [423, 164] on button "查 询" at bounding box center [430, 167] width 37 height 18
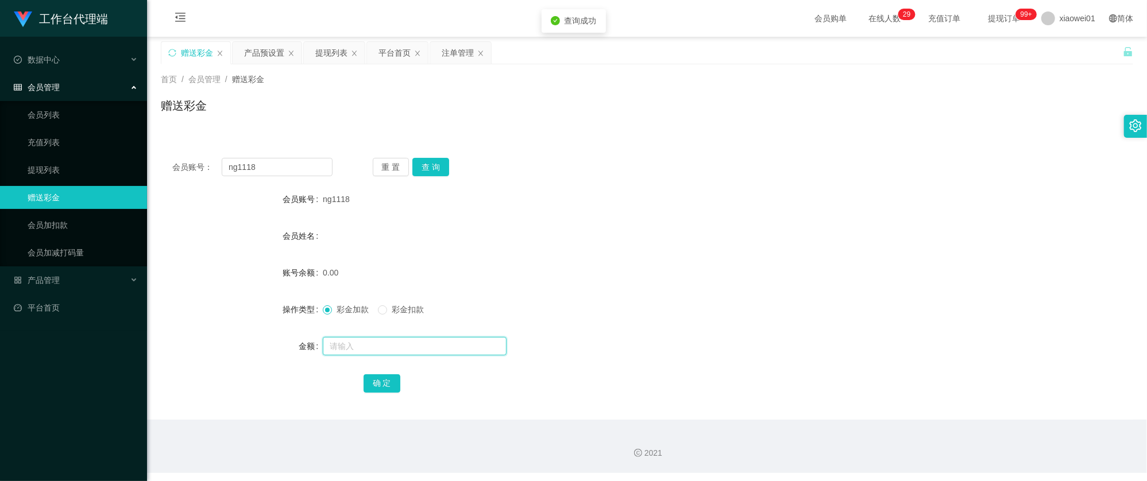
click at [386, 343] on input "text" at bounding box center [415, 346] width 184 height 18
type input "4"
type input "30"
click at [385, 382] on button "确 定" at bounding box center [382, 383] width 37 height 18
click at [657, 230] on div "会员姓名" at bounding box center [647, 236] width 972 height 23
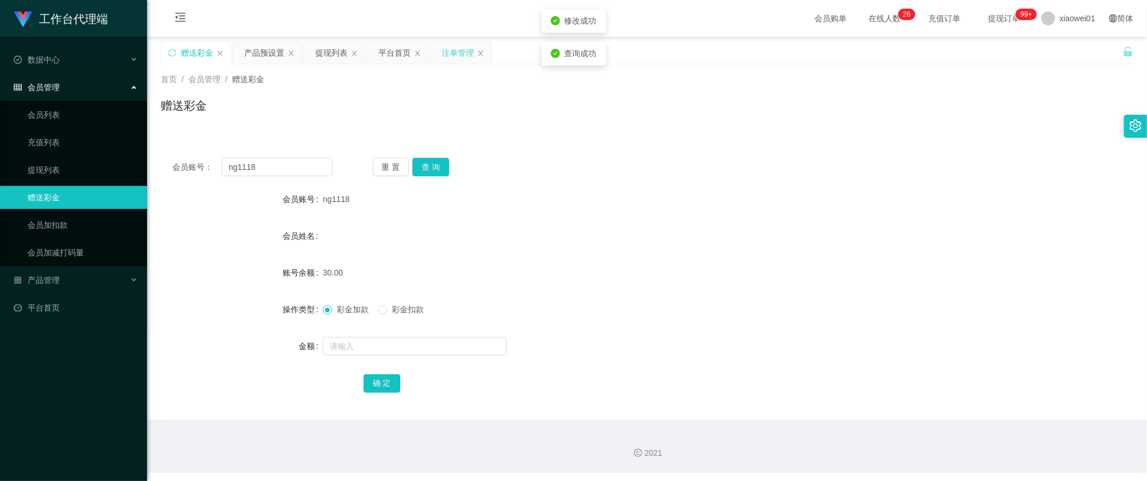
click at [447, 52] on div "注单管理" at bounding box center [458, 53] width 32 height 22
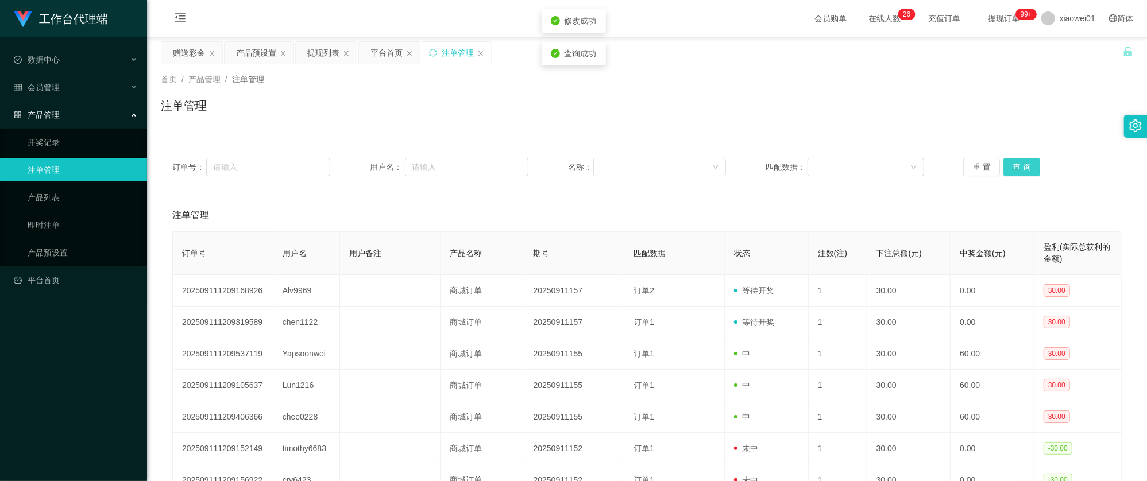
click at [1014, 170] on button "查 询" at bounding box center [1021, 167] width 37 height 18
click at [1014, 164] on button "查 询" at bounding box center [1021, 167] width 37 height 18
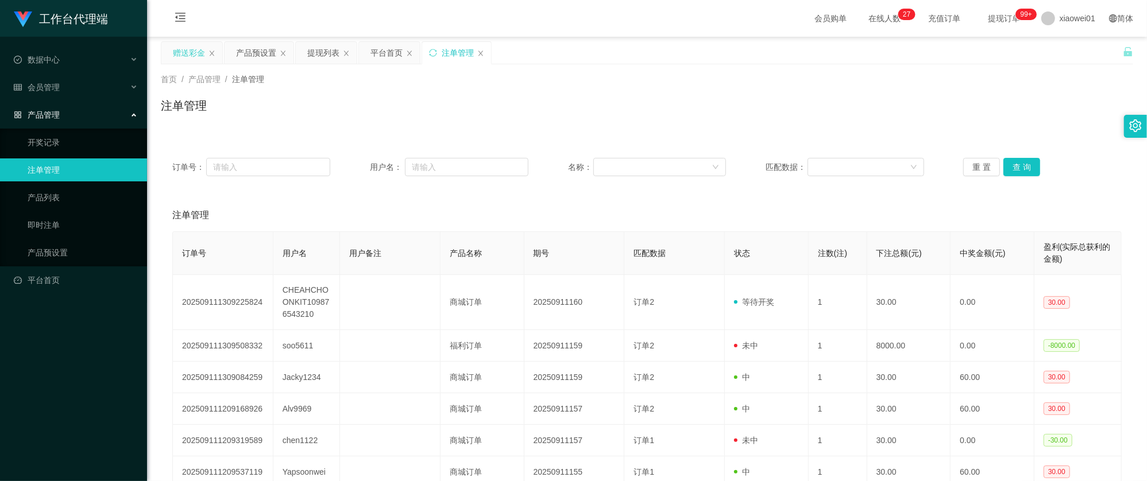
click at [187, 58] on div "赠送彩金" at bounding box center [189, 53] width 32 height 22
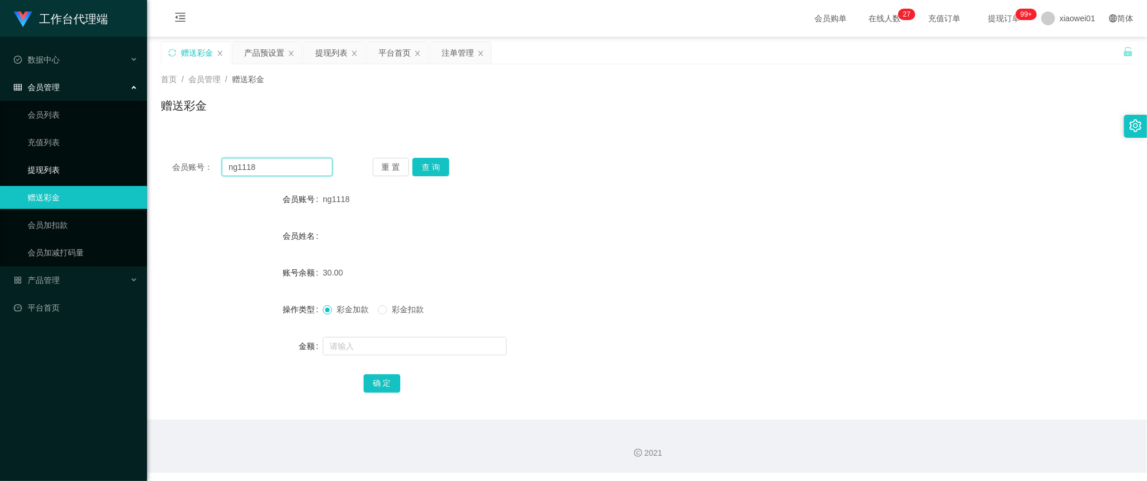
drag, startPoint x: 290, startPoint y: 171, endPoint x: 133, endPoint y: 157, distance: 157.3
click at [133, 157] on section "工作台代理端 数据中心 会员管理 会员列表 充值列表 提现列表 赠送彩金 会员加扣款 会员加减打码量 产品管理 开奖记录 注单管理 产品列表 即时注单 产品预…" at bounding box center [573, 236] width 1147 height 473
paste input "gan7886"
type input "gan7886"
click at [428, 164] on button "查 询" at bounding box center [430, 167] width 37 height 18
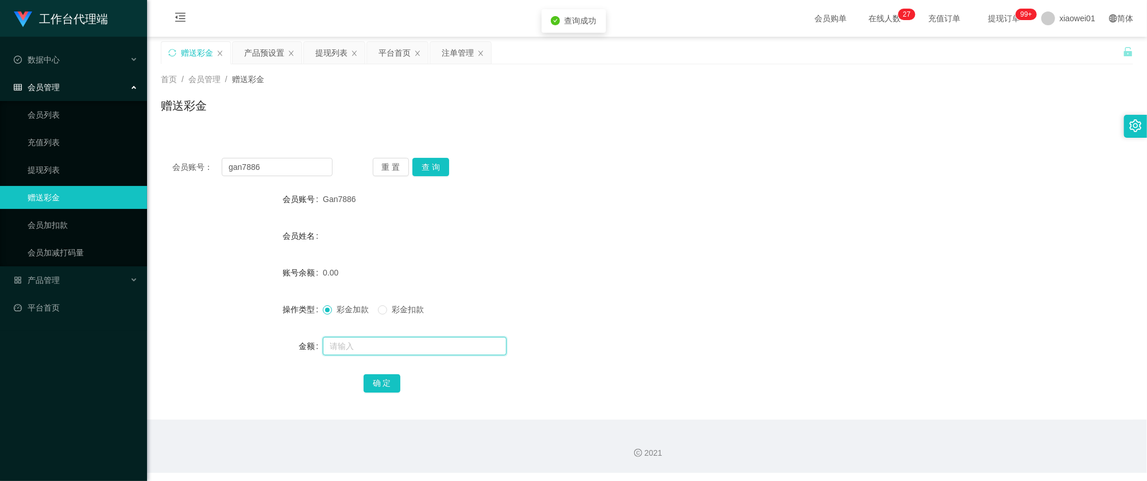
click at [397, 343] on input "text" at bounding box center [415, 346] width 184 height 18
type input "30"
click at [399, 382] on div "确 定" at bounding box center [647, 383] width 567 height 23
click at [639, 235] on div "会员姓名" at bounding box center [647, 236] width 972 height 23
click at [377, 376] on button "确 定" at bounding box center [382, 383] width 37 height 18
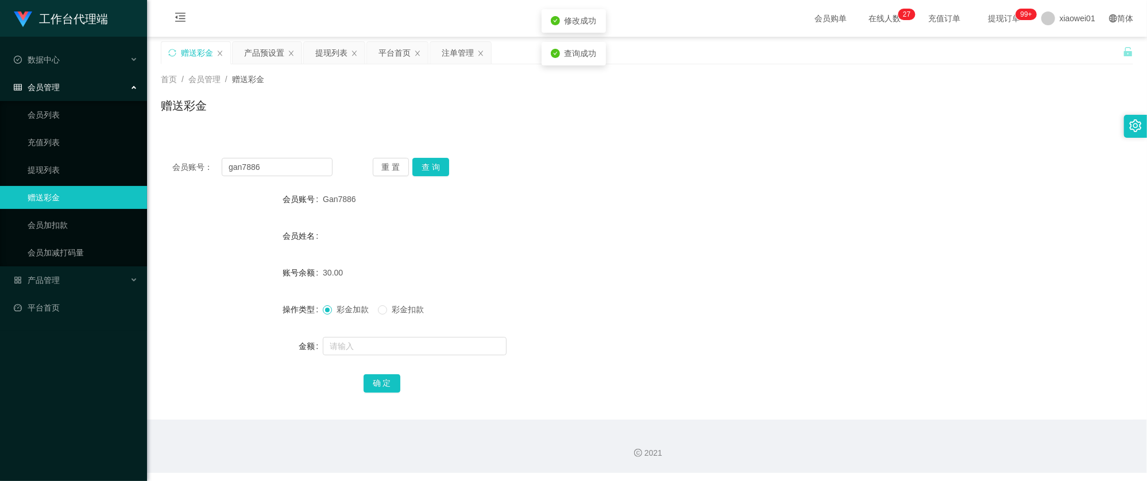
click at [660, 212] on form "会员账号 Gan7886 会员姓名 账号余额 30.00 操作类型 彩金加款 彩金扣款 金额 确 定" at bounding box center [647, 291] width 972 height 207
click at [450, 54] on div "注单管理" at bounding box center [458, 53] width 32 height 22
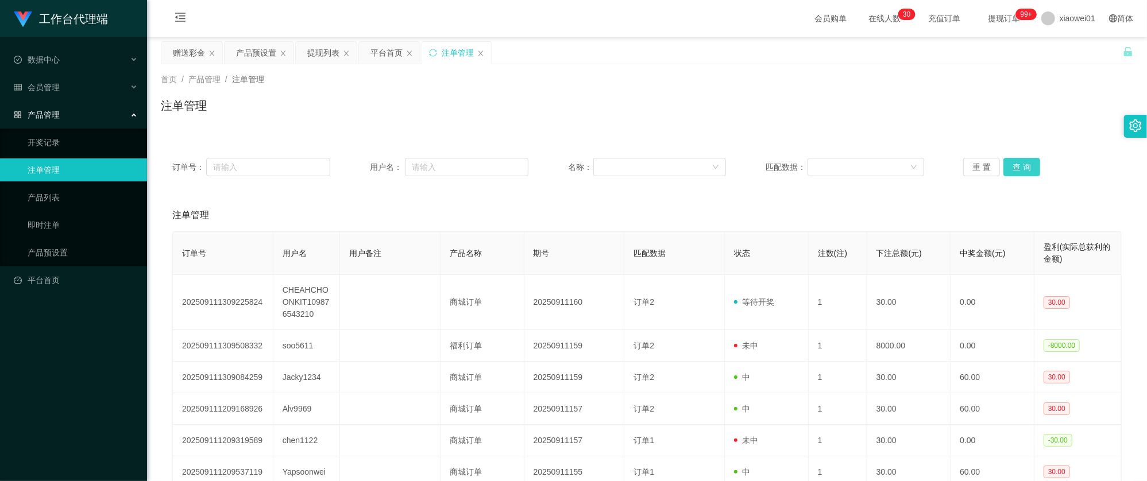
click at [1020, 167] on button "查 询" at bounding box center [1021, 167] width 37 height 18
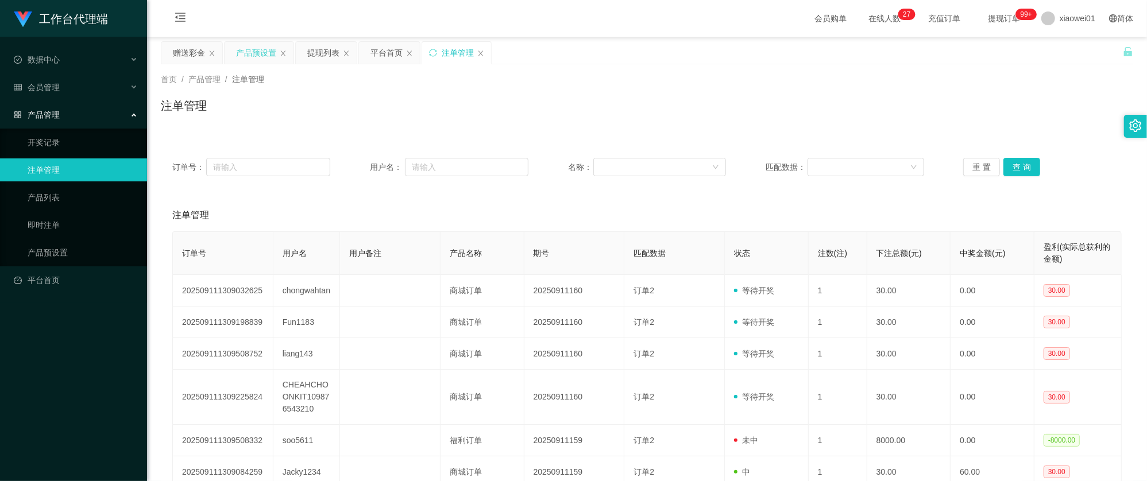
click at [264, 47] on div "产品预设置" at bounding box center [256, 53] width 40 height 22
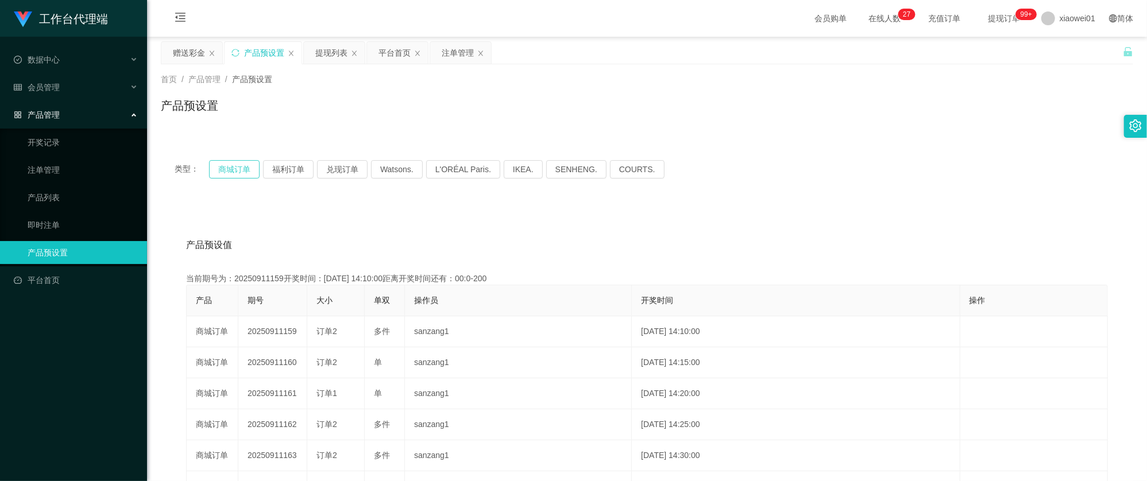
click at [260, 173] on button "商城订单" at bounding box center [234, 169] width 51 height 18
click at [279, 164] on button "福利订单" at bounding box center [288, 169] width 51 height 18
click at [227, 170] on button "商城订单" at bounding box center [234, 169] width 51 height 18
click at [333, 55] on div "提现列表" at bounding box center [331, 53] width 32 height 22
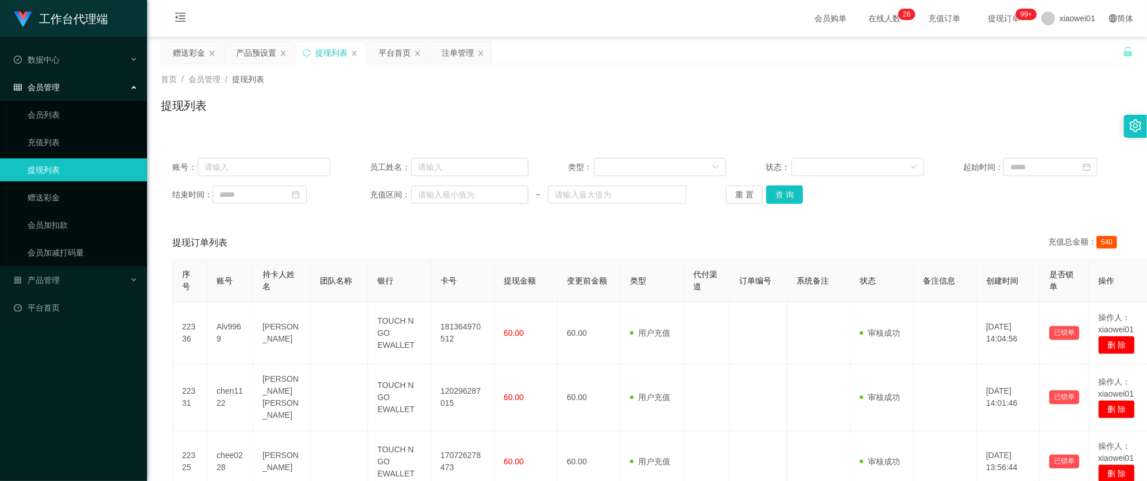
click at [800, 196] on div "重 置 查 询" at bounding box center [805, 194] width 158 height 18
click at [787, 194] on button "查 询" at bounding box center [784, 194] width 37 height 18
click at [783, 194] on button "查 询" at bounding box center [784, 194] width 37 height 18
click at [458, 49] on div "注单管理" at bounding box center [458, 53] width 32 height 22
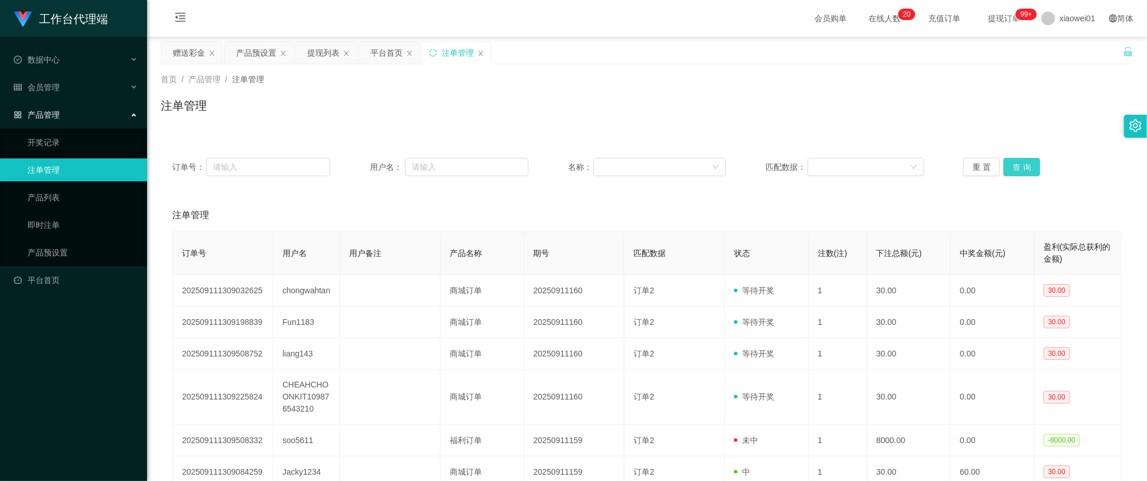
click at [1016, 164] on button "查 询" at bounding box center [1021, 167] width 37 height 18
click at [266, 47] on div "产品预设置" at bounding box center [256, 53] width 40 height 22
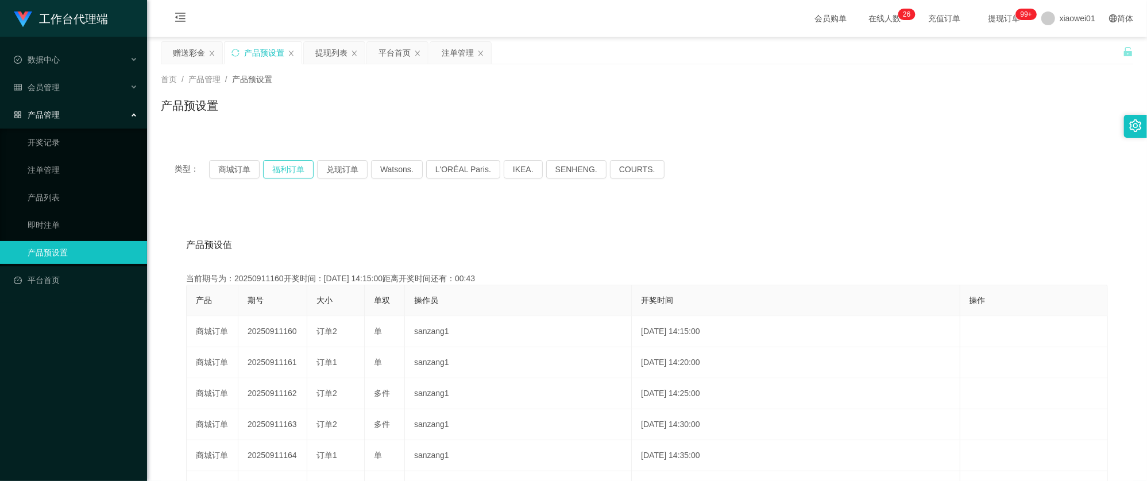
click at [287, 164] on button "福利订单" at bounding box center [288, 169] width 51 height 18
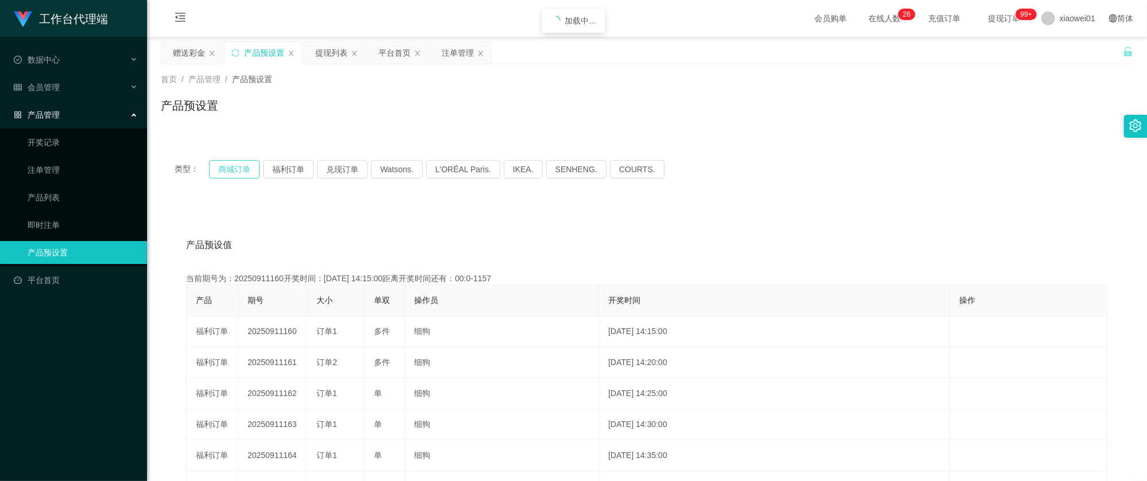
click at [246, 165] on button "商城订单" at bounding box center [234, 169] width 51 height 18
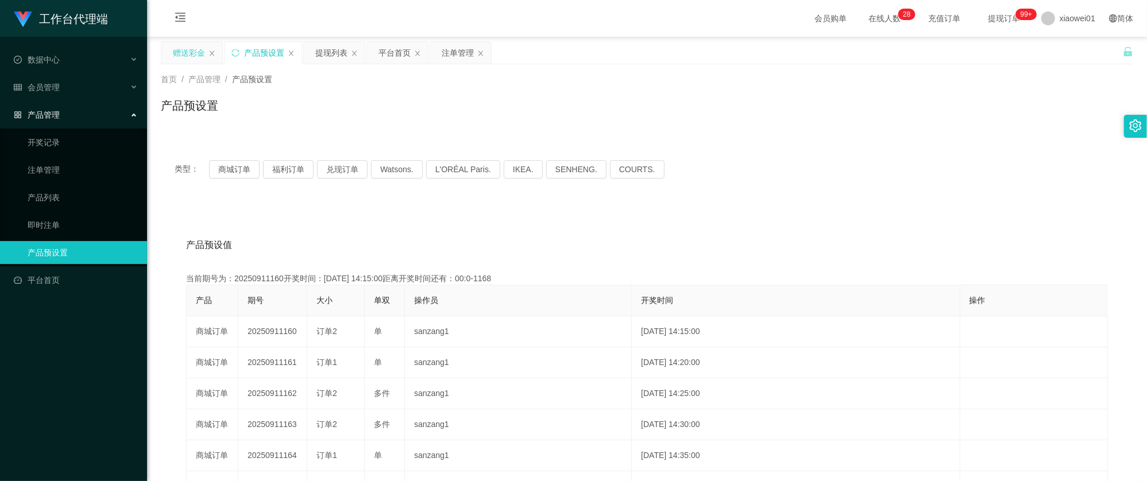
click at [179, 52] on div "赠送彩金" at bounding box center [189, 53] width 32 height 22
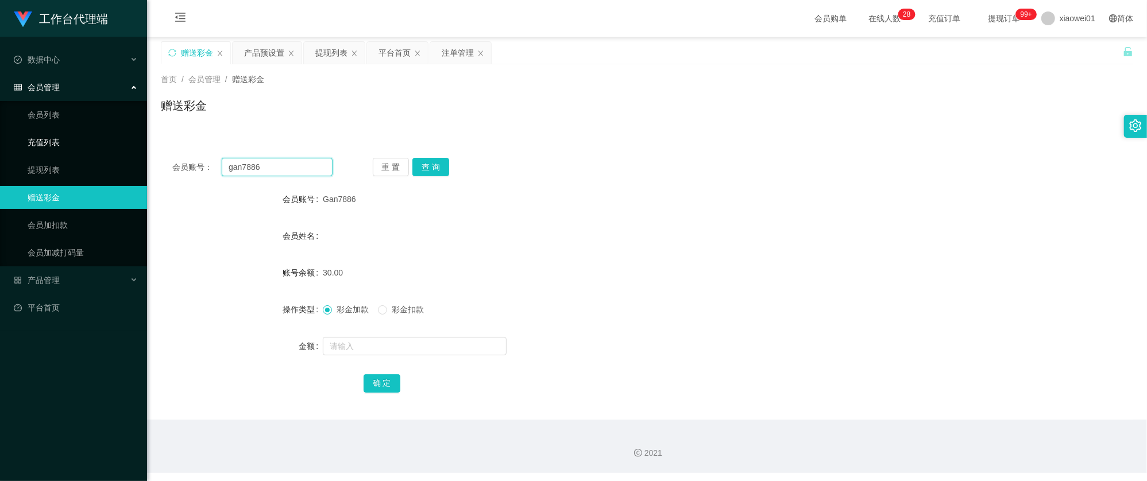
drag, startPoint x: 279, startPoint y: 162, endPoint x: 133, endPoint y: 150, distance: 146.4
click at [100, 149] on section "工作台代理端 数据中心 会员管理 会员列表 充值列表 提现列表 赠送彩金 会员加扣款 会员加减打码量 产品管理 开奖记录 注单管理 产品列表 即时注单 产品预…" at bounding box center [573, 236] width 1147 height 473
paste input "chongwahtan"
type input "chongwahtan"
click at [435, 164] on button "查 询" at bounding box center [430, 167] width 37 height 18
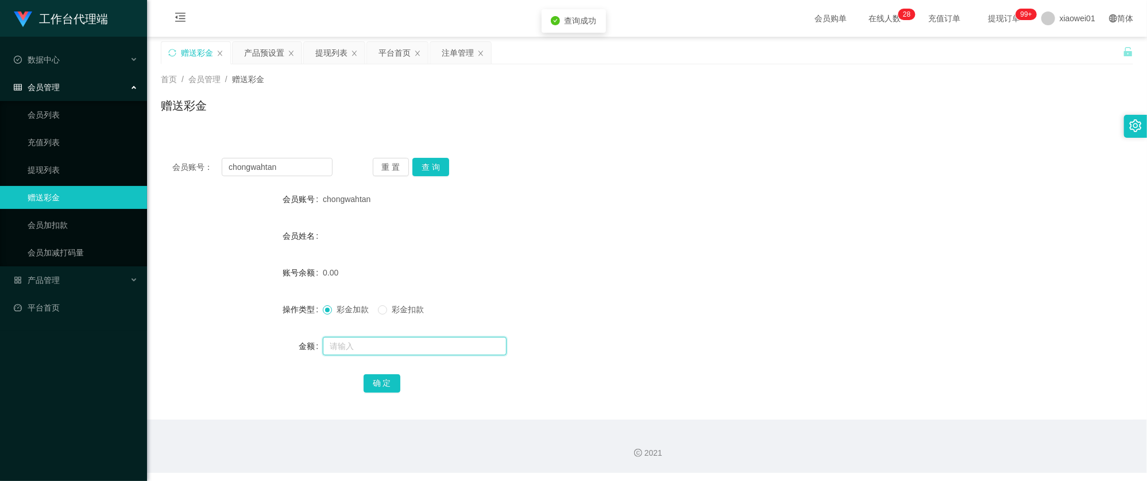
click at [395, 348] on input "text" at bounding box center [415, 346] width 184 height 18
type input "60"
click at [382, 378] on button "确 定" at bounding box center [382, 383] width 37 height 18
click at [616, 283] on div "0.00" at bounding box center [606, 272] width 567 height 23
click at [400, 53] on div "平台首页" at bounding box center [394, 53] width 32 height 22
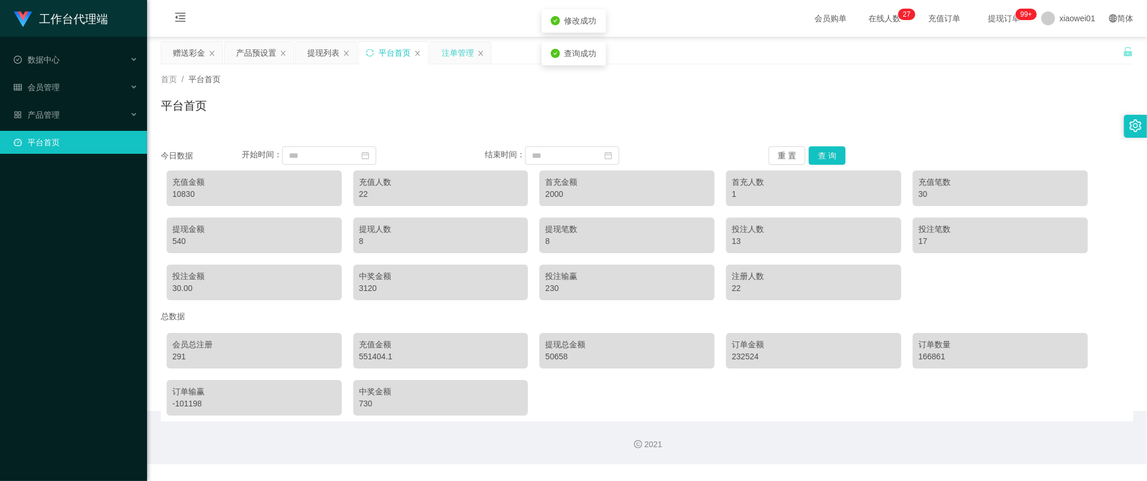
click at [449, 56] on div "注单管理" at bounding box center [458, 53] width 32 height 22
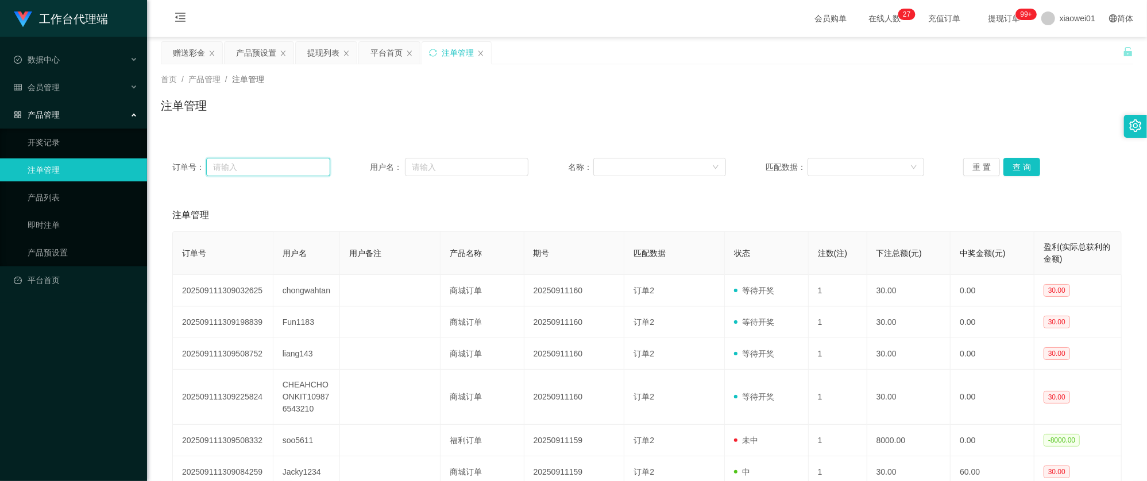
click at [315, 164] on input "text" at bounding box center [268, 167] width 125 height 18
paste input "chongwahtan"
type input "chongwahtan"
click at [455, 161] on input "text" at bounding box center [466, 167] width 123 height 18
paste input "chongwahtan"
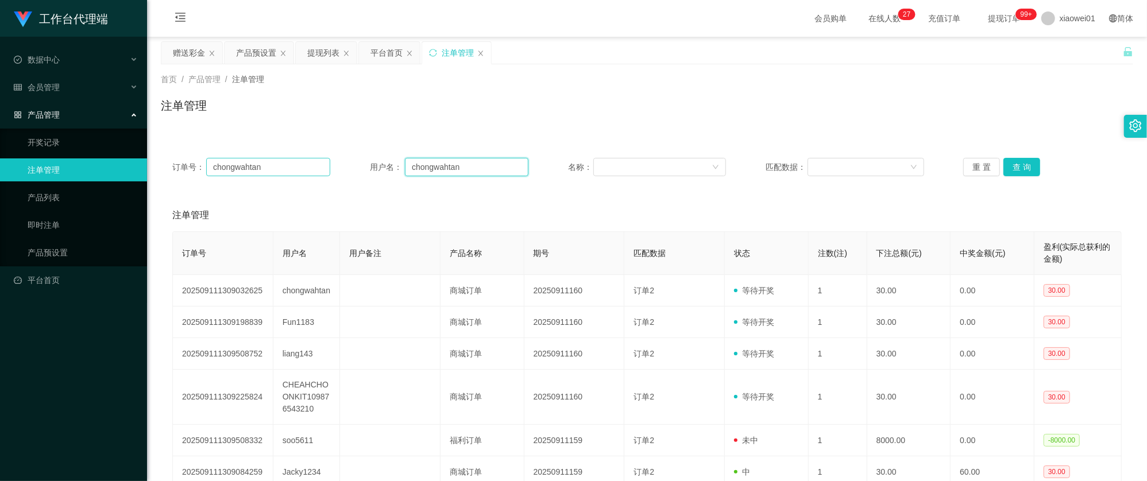
type input "chongwahtan"
drag, startPoint x: 277, startPoint y: 164, endPoint x: 127, endPoint y: 150, distance: 150.5
click at [52, 148] on section "工作台代理端 数据中心 会员管理 会员列表 充值列表 提现列表 赠送彩金 会员加扣款 会员加减打码量 产品管理 开奖记录 注单管理 产品列表 即时注单 产品预…" at bounding box center [573, 352] width 1147 height 705
click at [1028, 178] on div "订单号： 用户名： chongwahtan 名称： 匹配数据： 重 置 查 询" at bounding box center [647, 166] width 972 height 41
click at [1023, 166] on button "查 询" at bounding box center [1021, 167] width 37 height 18
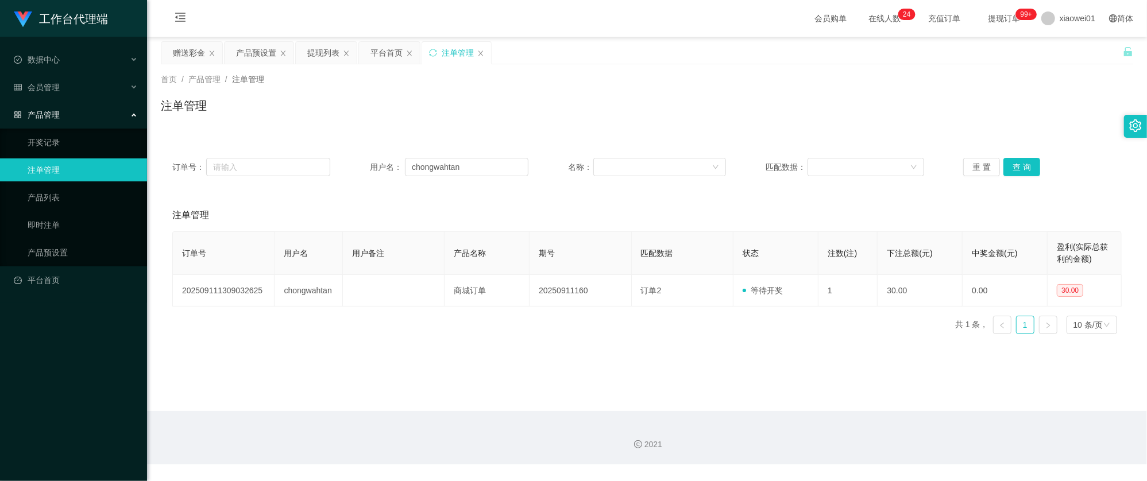
click at [1039, 173] on div "重 置 查 询" at bounding box center [1042, 167] width 158 height 18
drag, startPoint x: 479, startPoint y: 169, endPoint x: 233, endPoint y: 150, distance: 247.0
click at [243, 152] on div "订单号： 用户名： chongwahtan 名称： 匹配数据： 重 置 查 询" at bounding box center [647, 166] width 972 height 41
click at [1023, 168] on button "查 询" at bounding box center [1021, 167] width 37 height 18
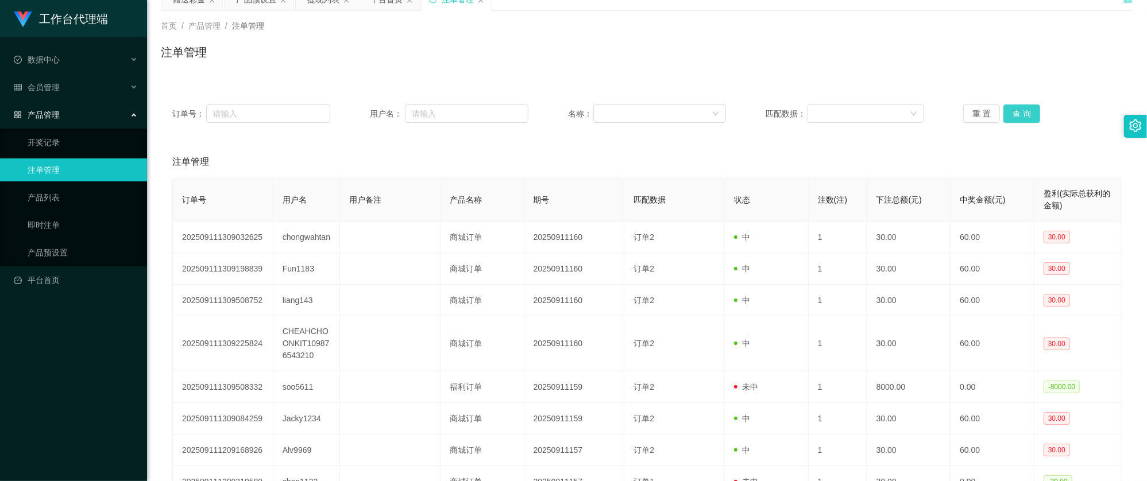
scroll to position [76, 0]
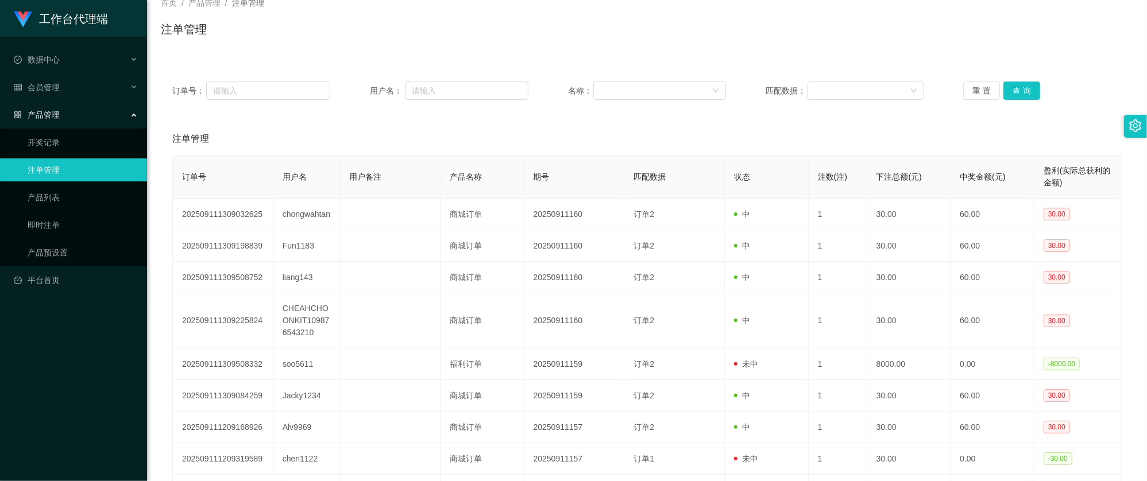
click at [543, 60] on div "订单号： 用户名： 名称： 匹配数据： 重 置 查 询 注单管理 订单号 用户名 用户备注 产品名称 期号 匹配数据 状态 注数(注) 下注总额(元) 中奖金…" at bounding box center [647, 315] width 972 height 519
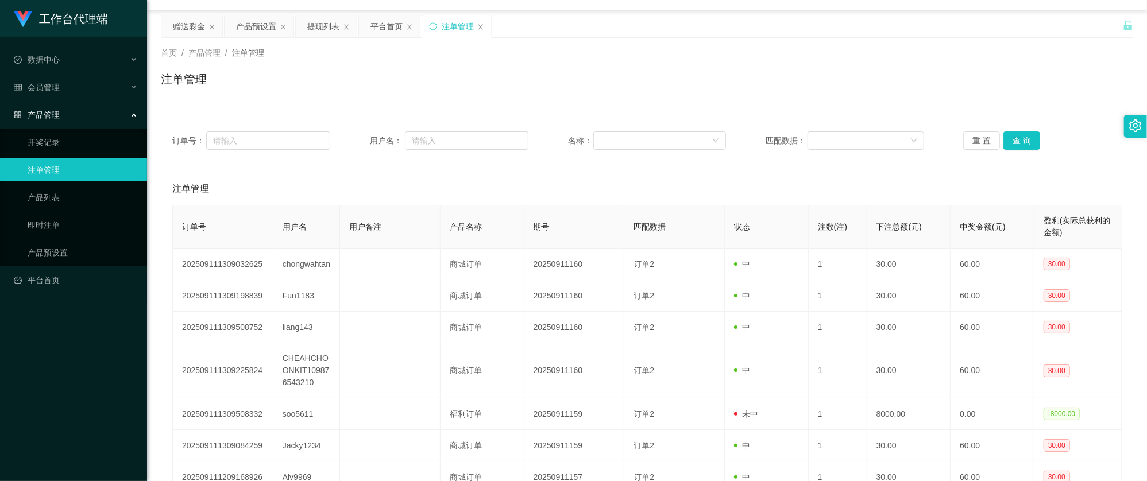
scroll to position [0, 0]
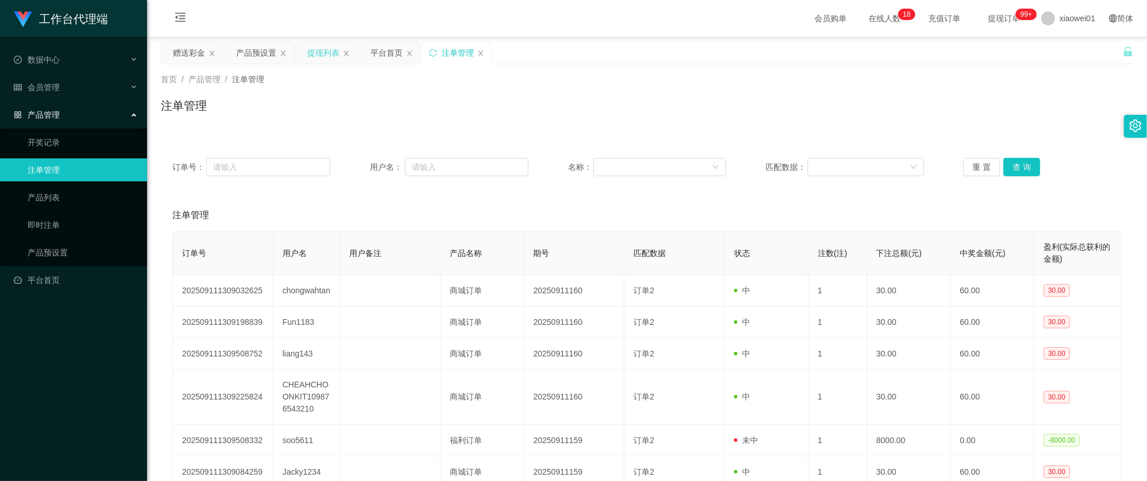
click at [323, 51] on div "提现列表" at bounding box center [323, 53] width 32 height 22
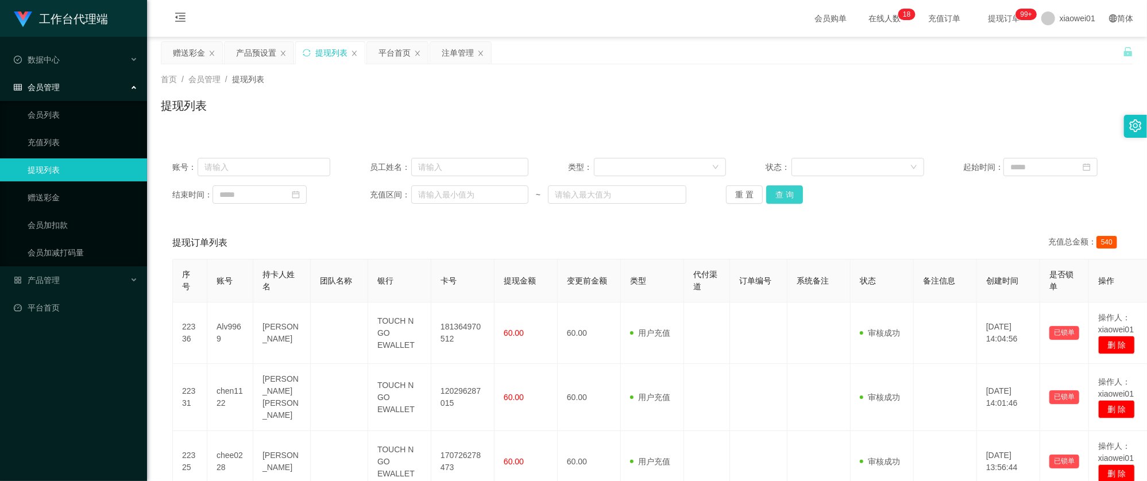
click at [777, 200] on button "查 询" at bounding box center [784, 194] width 37 height 18
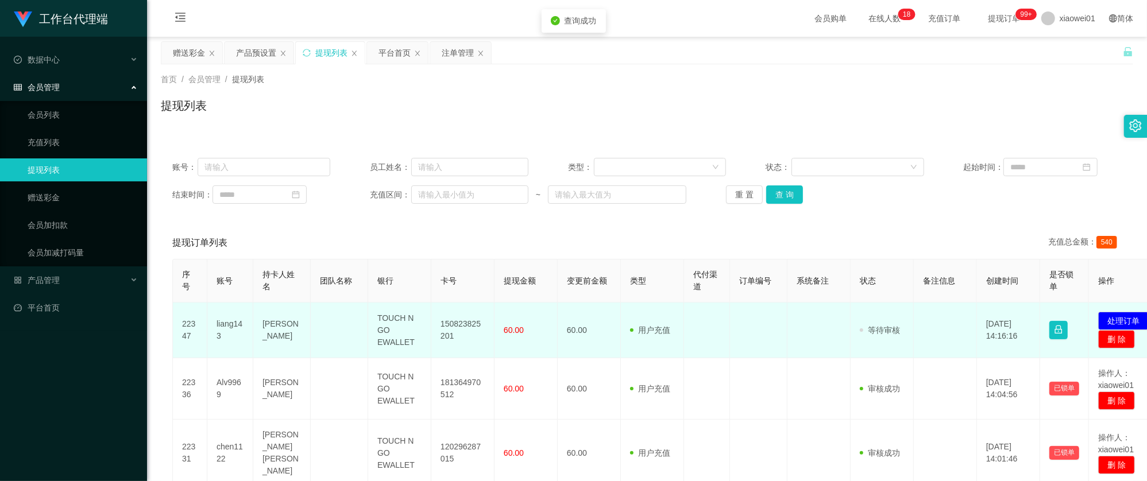
click at [453, 320] on td "150823825201" at bounding box center [462, 331] width 63 height 56
copy td "150823825201"
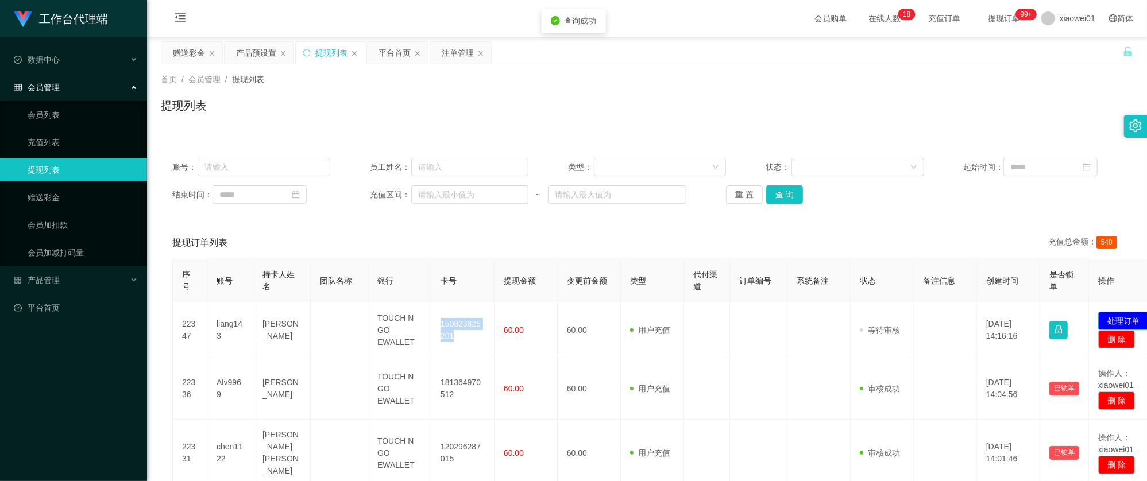
drag, startPoint x: 1110, startPoint y: 318, endPoint x: 1104, endPoint y: 320, distance: 6.7
click at [1110, 317] on button "处理订单" at bounding box center [1123, 321] width 51 height 18
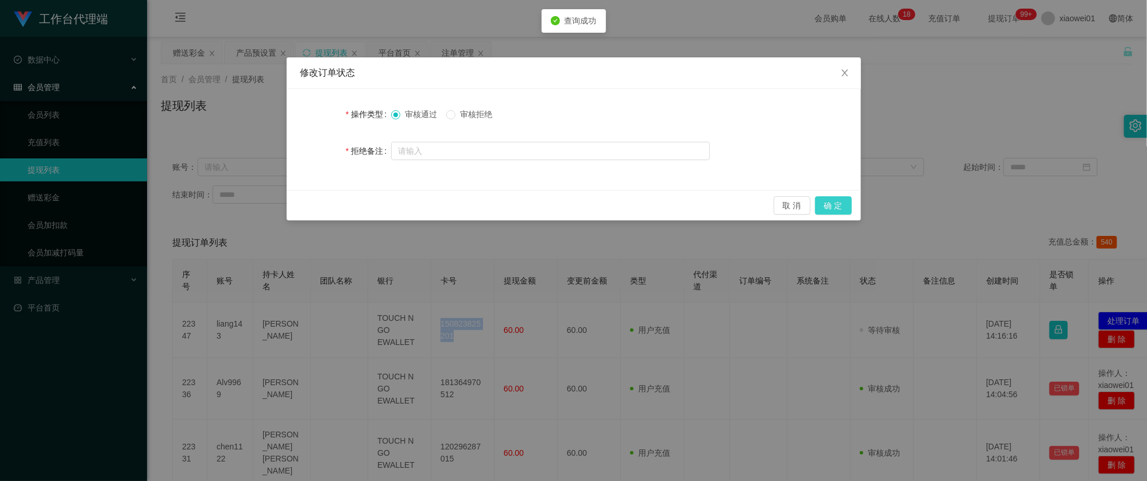
click at [828, 199] on button "确 定" at bounding box center [833, 205] width 37 height 18
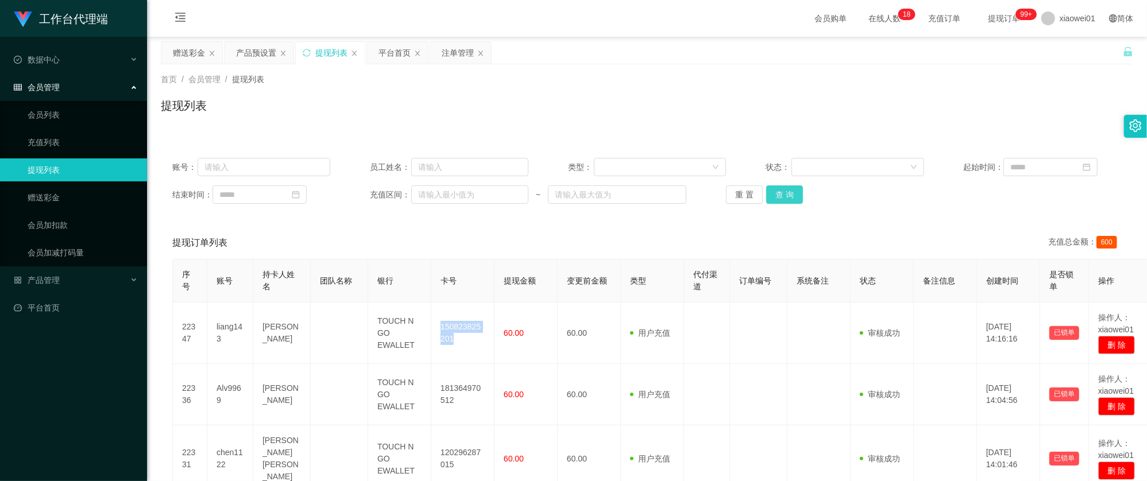
click at [786, 203] on button "查 询" at bounding box center [784, 194] width 37 height 18
click at [795, 191] on button "查 询" at bounding box center [784, 194] width 37 height 18
click at [338, 53] on div "提现列表" at bounding box center [331, 53] width 32 height 22
click at [792, 191] on button "查 询" at bounding box center [784, 194] width 37 height 18
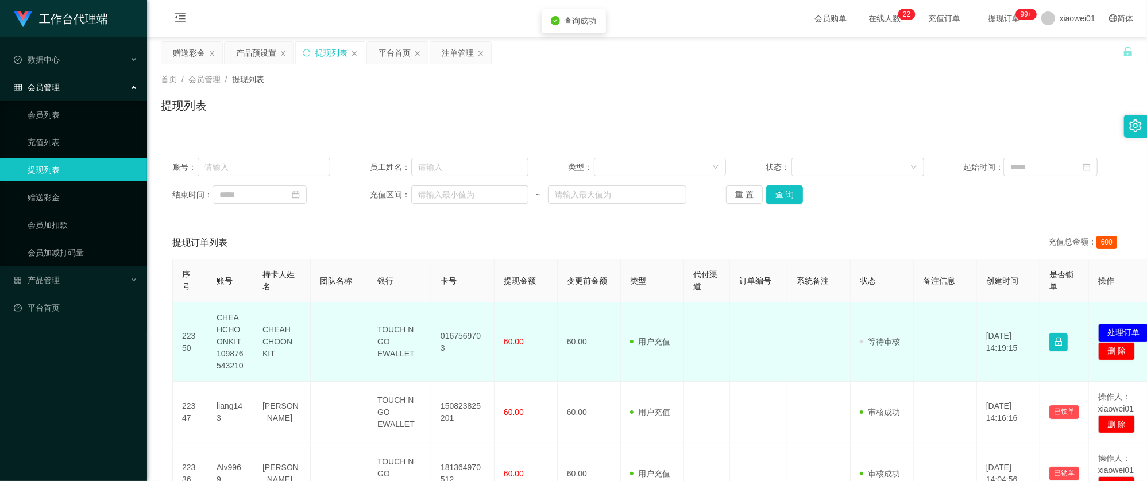
click at [464, 331] on td "0167569703" at bounding box center [462, 342] width 63 height 79
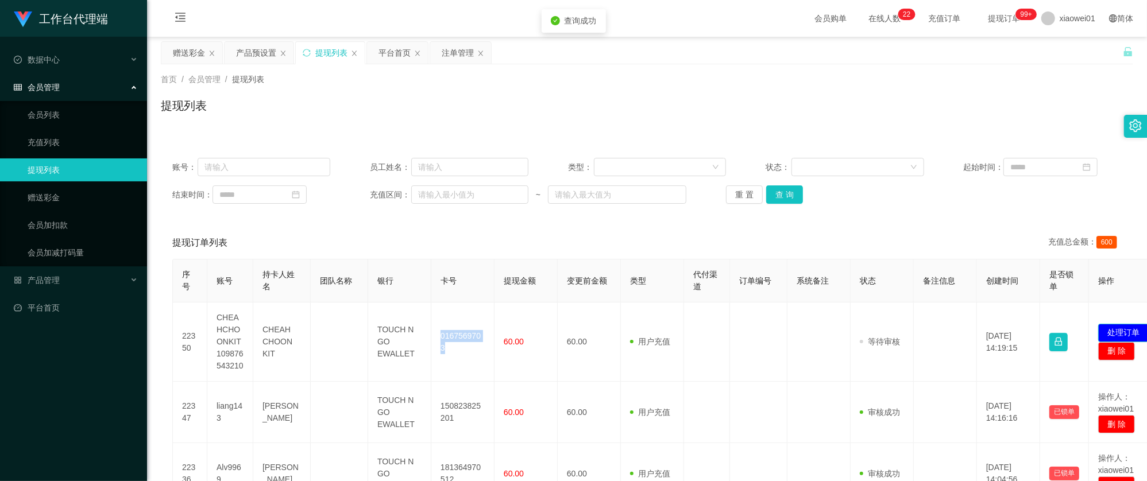
click at [1117, 332] on button "处理订单" at bounding box center [1123, 333] width 51 height 18
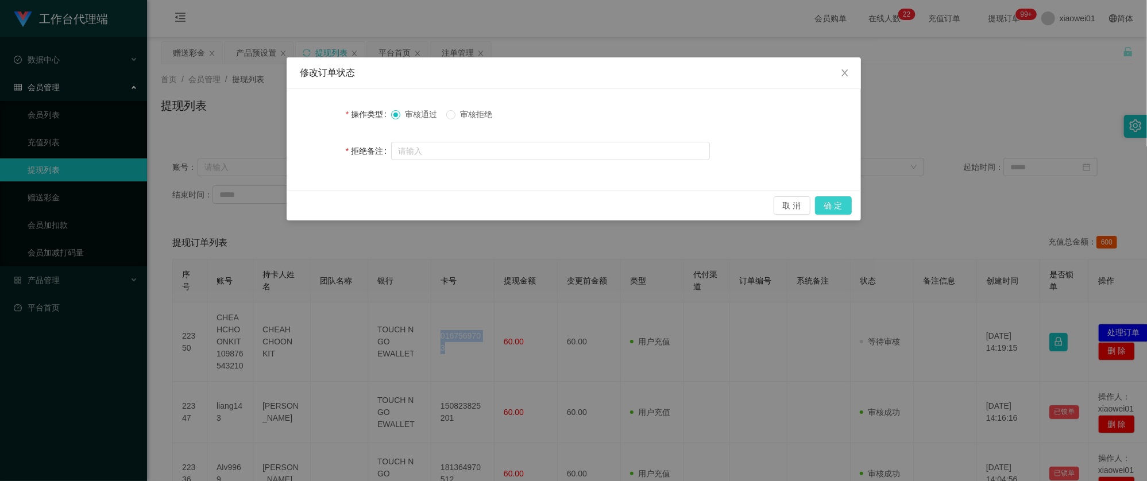
click at [846, 201] on button "确 定" at bounding box center [833, 205] width 37 height 18
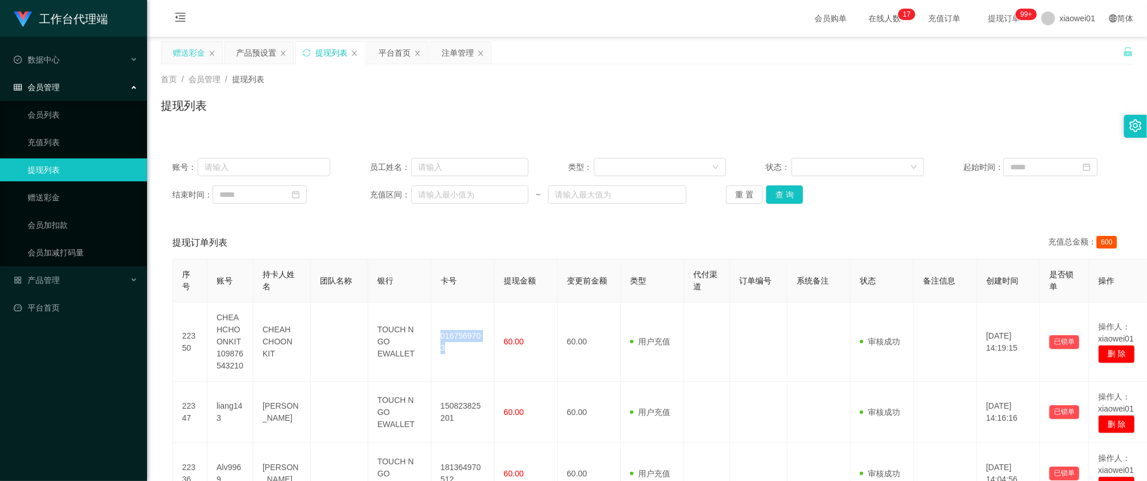
click at [190, 46] on div "赠送彩金" at bounding box center [189, 53] width 32 height 22
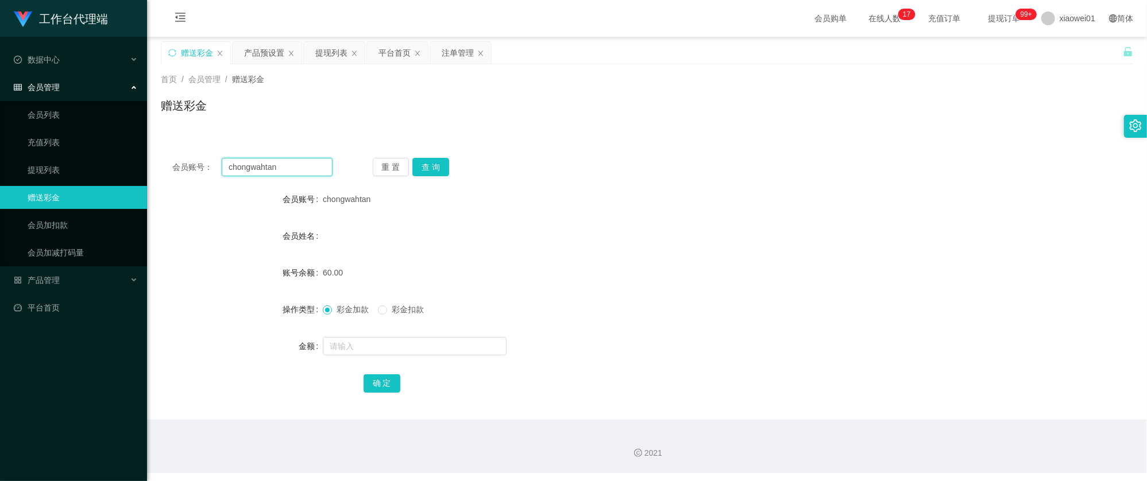
drag, startPoint x: 288, startPoint y: 169, endPoint x: 64, endPoint y: 152, distance: 224.6
click at [63, 152] on section "工作台代理端 数据中心 会员管理 会员列表 充值列表 提现列表 赠送彩金 会员加扣款 会员加减打码量 产品管理 开奖记录 注单管理 产品列表 即时注单 产品预…" at bounding box center [573, 236] width 1147 height 473
paste input "jamesyap7788"
type input "jamesyap7788"
click at [432, 164] on button "查 询" at bounding box center [430, 167] width 37 height 18
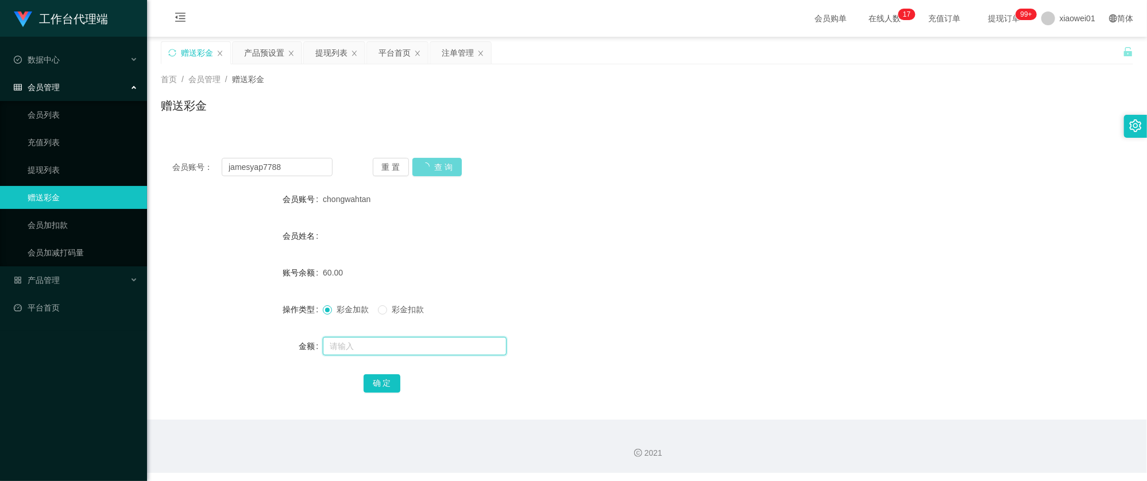
click at [393, 349] on input "text" at bounding box center [415, 346] width 184 height 18
click at [419, 163] on button "查 询" at bounding box center [430, 167] width 37 height 18
click at [395, 349] on input "text" at bounding box center [415, 346] width 184 height 18
type input "30"
click at [377, 382] on button "确 定" at bounding box center [382, 383] width 37 height 18
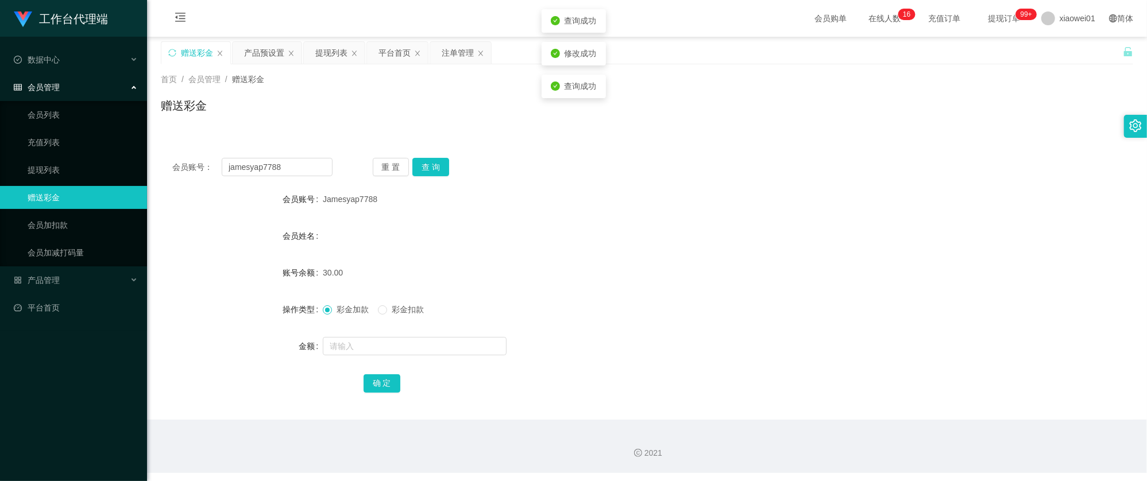
click at [667, 263] on div "30.00" at bounding box center [606, 272] width 567 height 23
drag, startPoint x: 288, startPoint y: 166, endPoint x: 24, endPoint y: 157, distance: 263.7
click at [24, 157] on section "工作台代理端 数据中心 会员管理 会员列表 充值列表 提现列表 赠送彩金 会员加扣款 会员加减打码量 产品管理 开奖记录 注单管理 产品列表 即时注单 产品预…" at bounding box center [573, 236] width 1147 height 473
paste input "bleww11"
type input "bleww11"
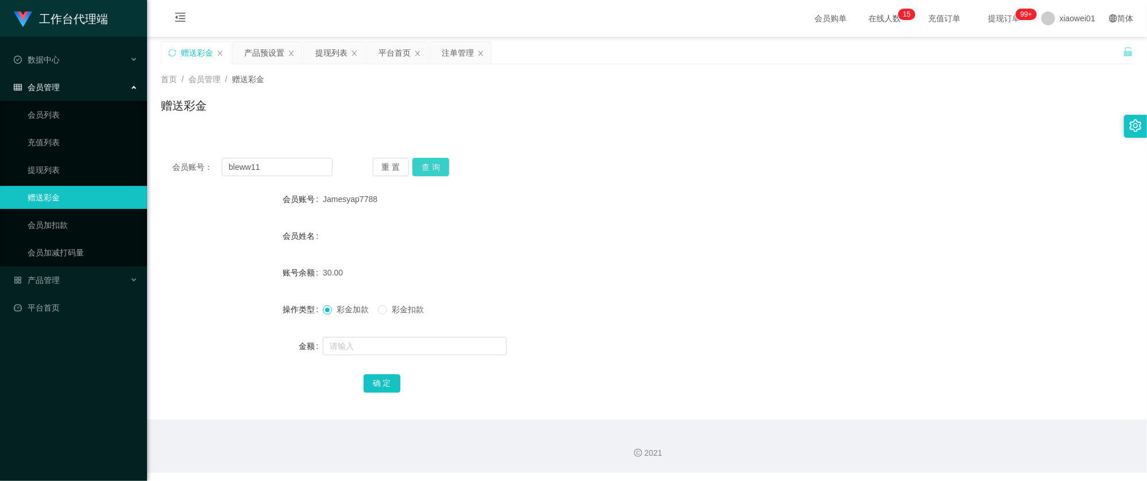
click at [422, 166] on button "查 询" at bounding box center [430, 167] width 37 height 18
click at [596, 115] on div "赠送彩金" at bounding box center [647, 110] width 972 height 26
click at [387, 341] on input "text" at bounding box center [415, 346] width 184 height 18
type input "30"
click at [377, 389] on button "确 定" at bounding box center [382, 383] width 37 height 18
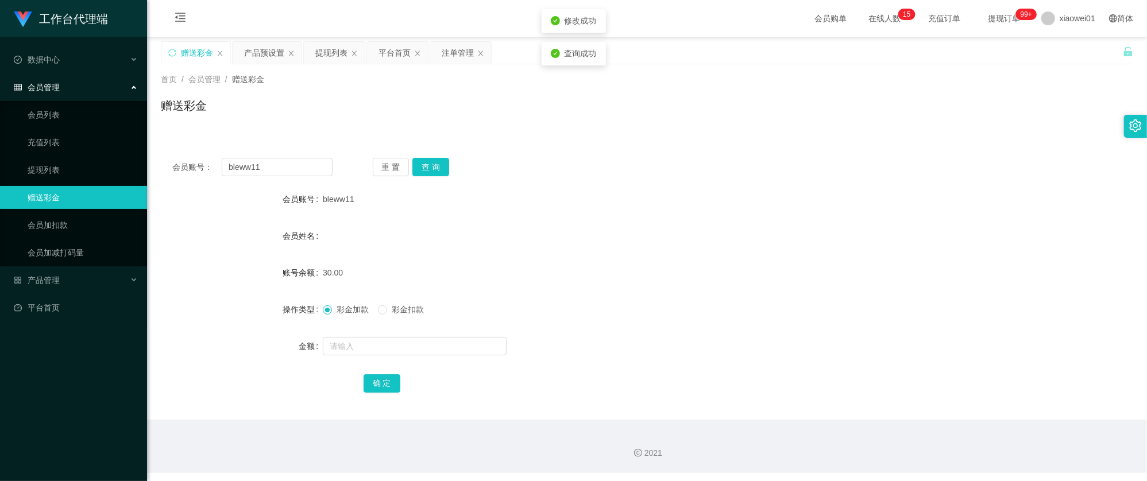
click at [757, 146] on div "会员账号： bleww11 重 置 查 询 会员账号 bleww11 会员姓名 账号余额 30.00 操作类型 彩金加款 彩金扣款 金额 确 定" at bounding box center [647, 282] width 972 height 273
drag, startPoint x: 270, startPoint y: 165, endPoint x: 33, endPoint y: 142, distance: 238.3
click at [33, 142] on section "工作台代理端 数据中心 会员管理 会员列表 充值列表 提现列表 赠送彩金 会员加扣款 会员加减打码量 产品管理 开奖记录 注单管理 产品列表 即时注单 产品预…" at bounding box center [573, 236] width 1147 height 473
paste input "🎉 恭喜您成功激活工作台！系统将在 3–5 分钟内发放 RM60 回款，请留意账户通知。 📌 接下来记得在 16:00 参与数据任务，完成后将自动升级为高级学…"
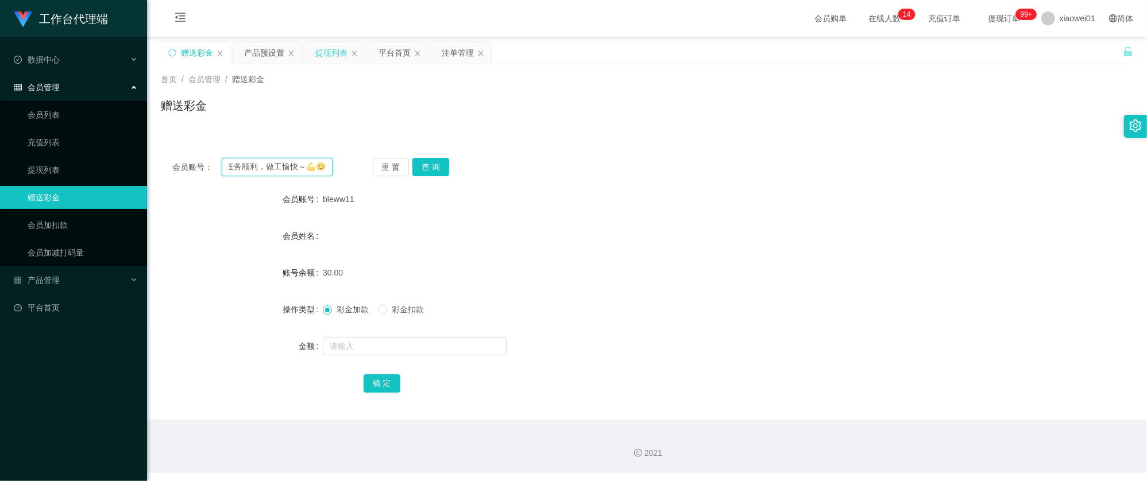
type input "🎉 恭喜您成功激活工作台！系统将在 3–5 分钟内发放 RM60 回款，请留意账户通知。 📌 接下来记得在 16:00 参与数据任务，完成后将自动升级为高级学…"
click at [339, 56] on div "提现列表" at bounding box center [331, 53] width 32 height 22
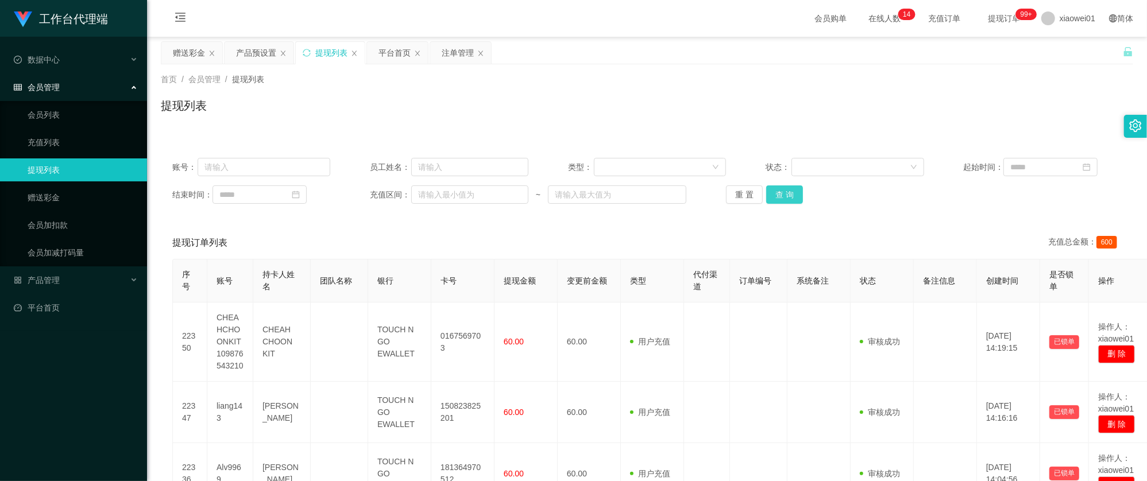
click at [788, 202] on button "查 询" at bounding box center [784, 194] width 37 height 18
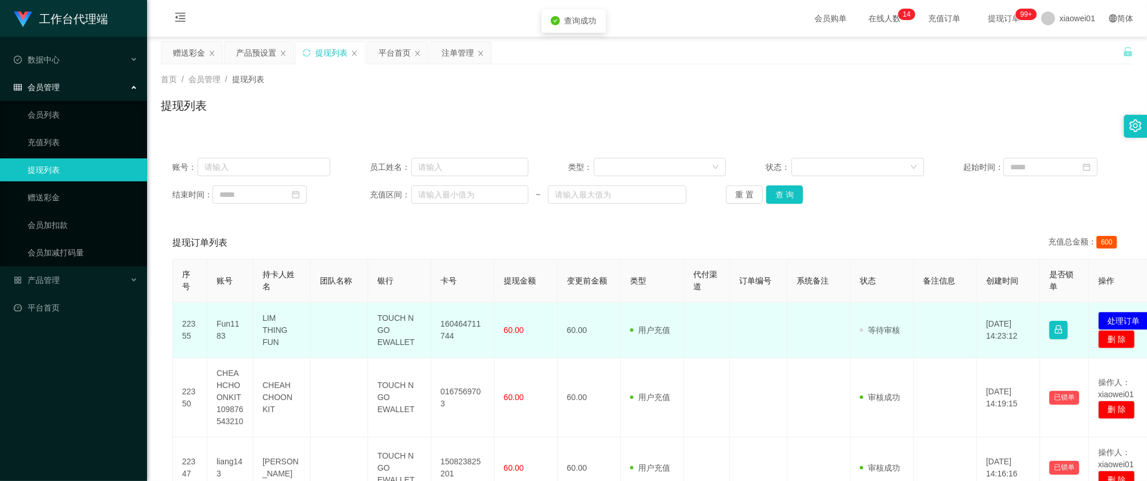
click at [469, 317] on td "160464711744" at bounding box center [462, 331] width 63 height 56
click at [1129, 322] on button "处理订单" at bounding box center [1123, 321] width 51 height 18
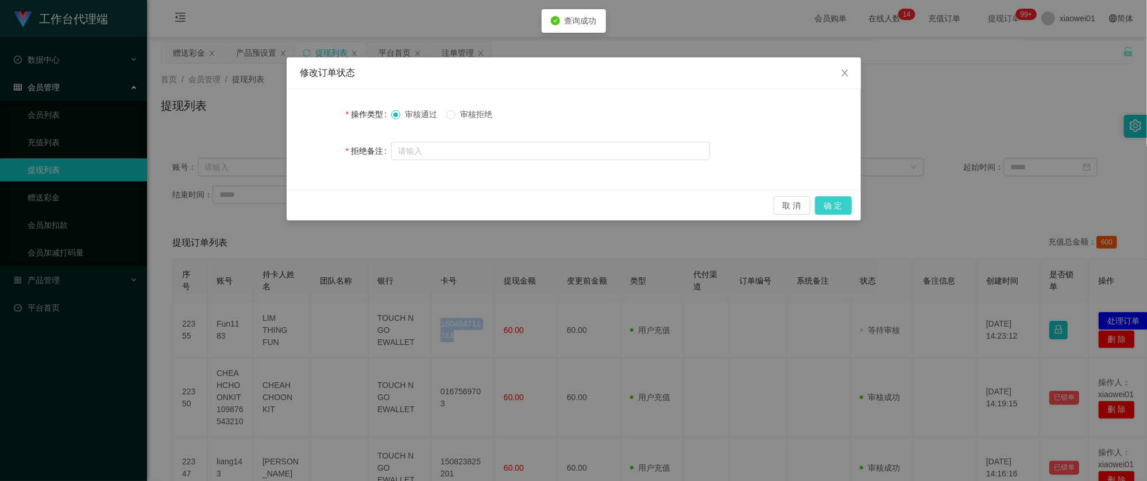
click at [839, 204] on button "确 定" at bounding box center [833, 205] width 37 height 18
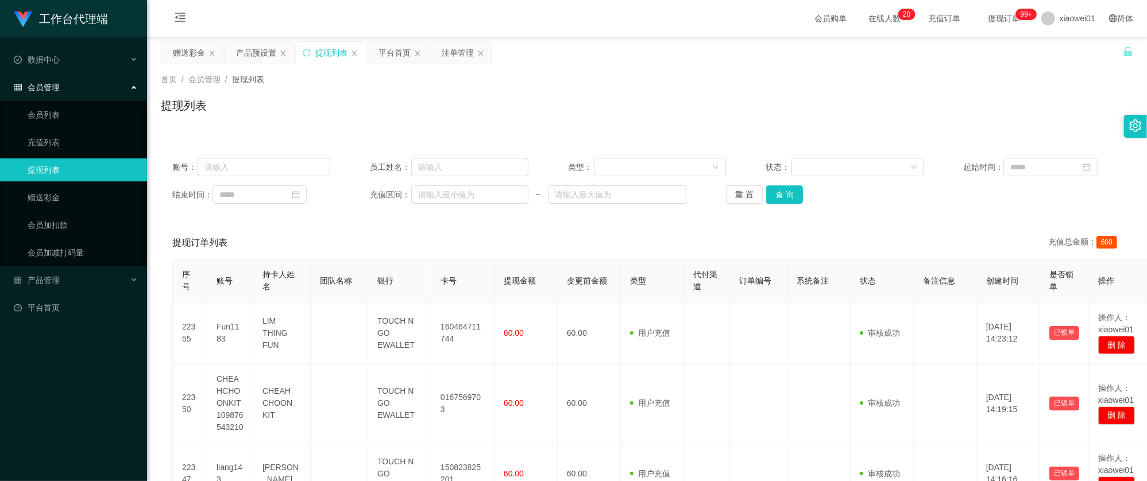
click at [794, 212] on div "账号： 员工姓名： 类型： 状态： 起始时间： 结束时间： 充值区间： ~ 重 置 查 询" at bounding box center [647, 180] width 972 height 69
click at [788, 205] on div "账号： 员工姓名： 类型： 状态： 起始时间： 结束时间： 充值区间： ~ 重 置 查 询" at bounding box center [647, 180] width 972 height 69
click at [784, 184] on div "账号： 员工姓名： 类型： 状态： 起始时间： 结束时间： 充值区间： ~ 重 置 查 询" at bounding box center [647, 180] width 972 height 69
click at [788, 194] on button "查 询" at bounding box center [784, 194] width 37 height 18
click at [266, 51] on div "产品预设置" at bounding box center [256, 53] width 40 height 22
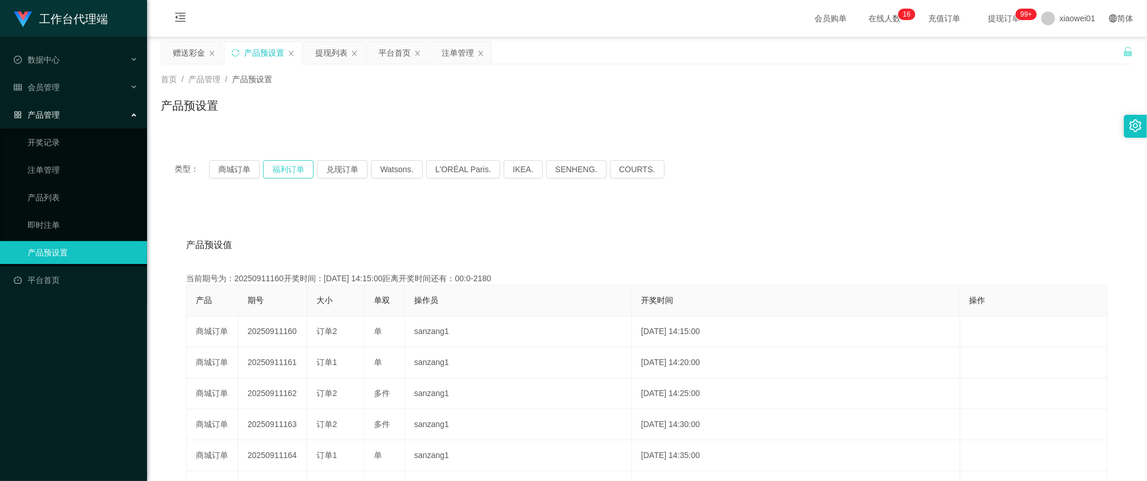
click at [299, 170] on button "福利订单" at bounding box center [288, 169] width 51 height 18
click at [247, 163] on button "商城订单" at bounding box center [234, 169] width 51 height 18
click at [244, 173] on button "商城订单" at bounding box center [234, 169] width 51 height 18
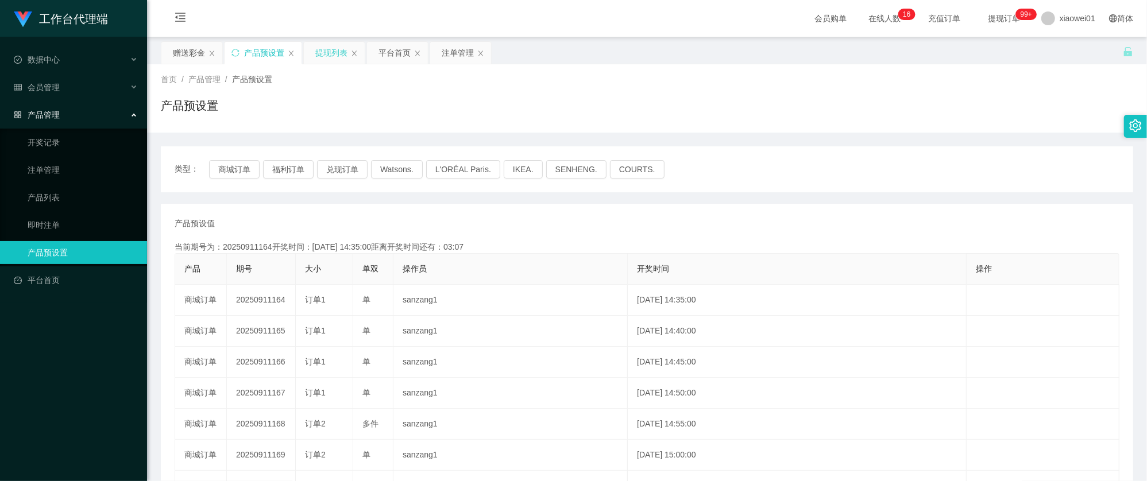
click at [327, 56] on div "提现列表" at bounding box center [331, 53] width 32 height 22
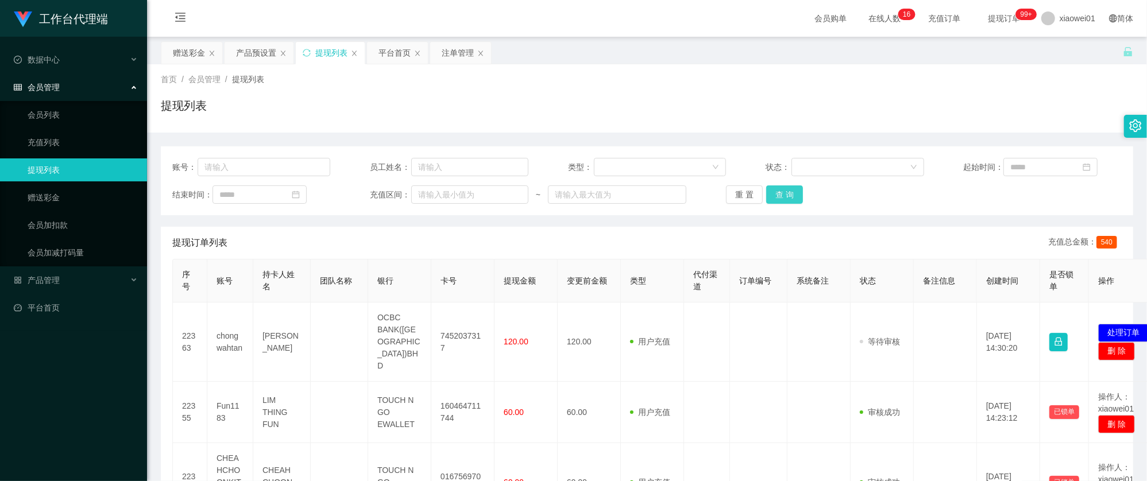
click at [784, 200] on button "查 询" at bounding box center [784, 194] width 37 height 18
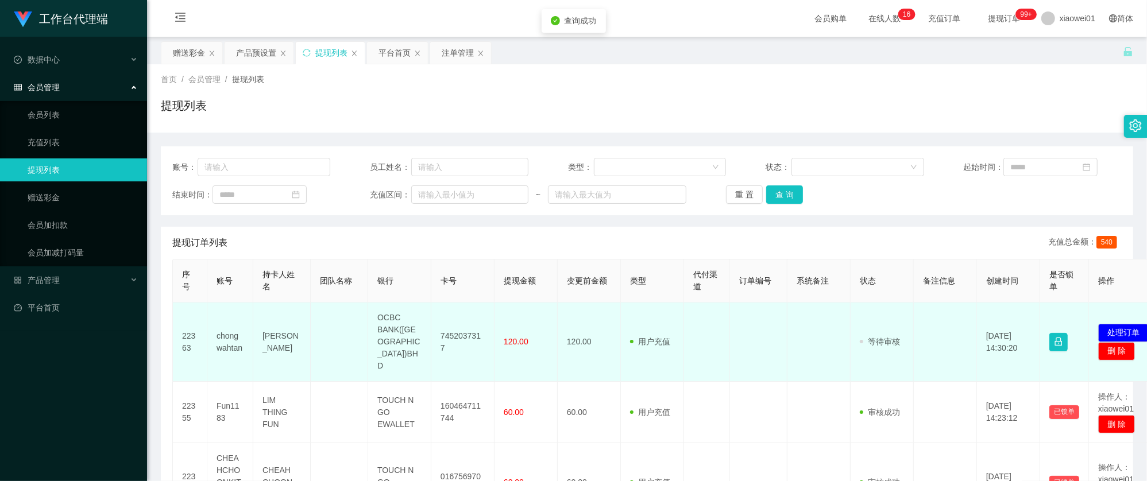
click at [466, 327] on td "7452037317" at bounding box center [462, 342] width 63 height 79
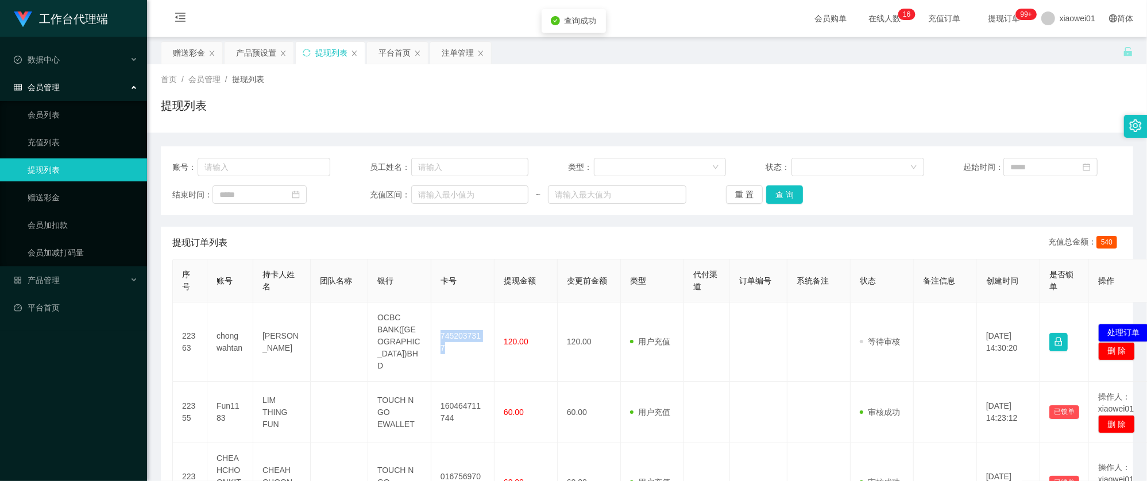
copy td "7452037317"
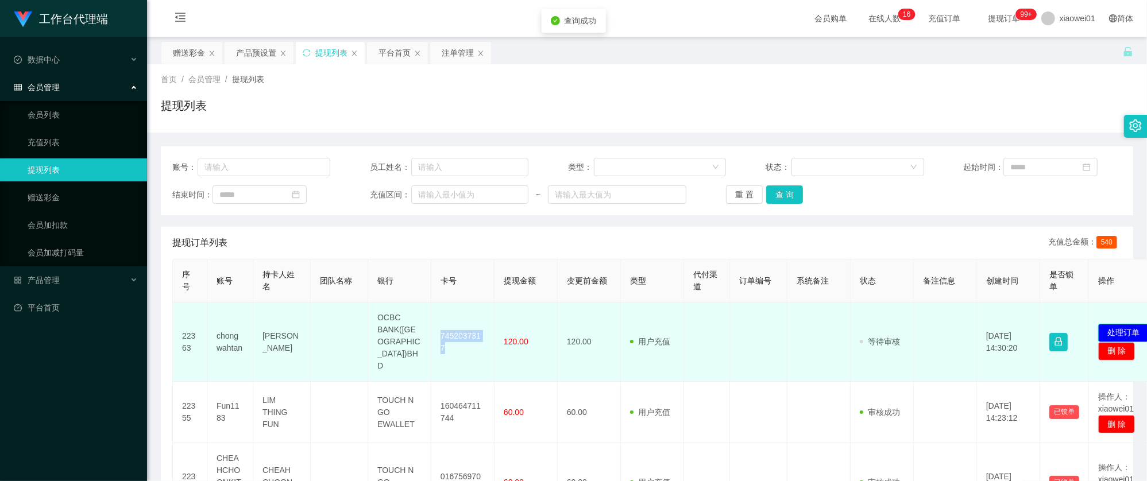
click at [1117, 324] on button "处理订单" at bounding box center [1123, 333] width 51 height 18
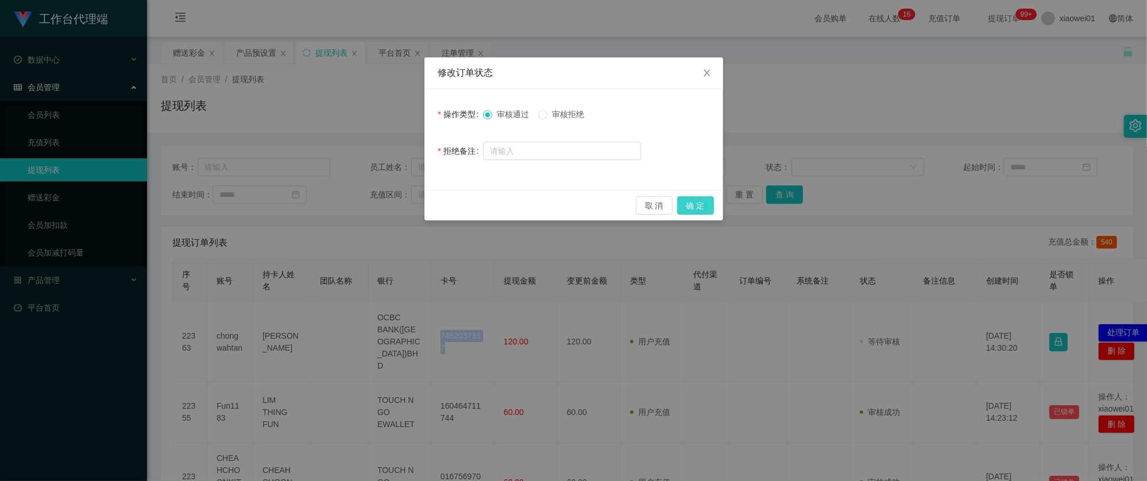
click at [706, 207] on button "确 定" at bounding box center [695, 205] width 37 height 18
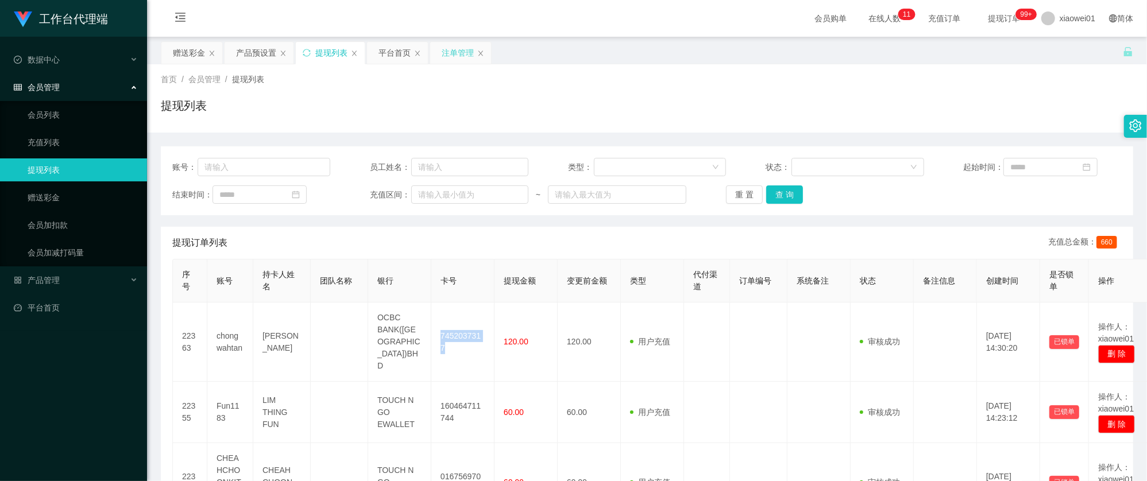
click at [460, 60] on div "注单管理" at bounding box center [458, 53] width 32 height 22
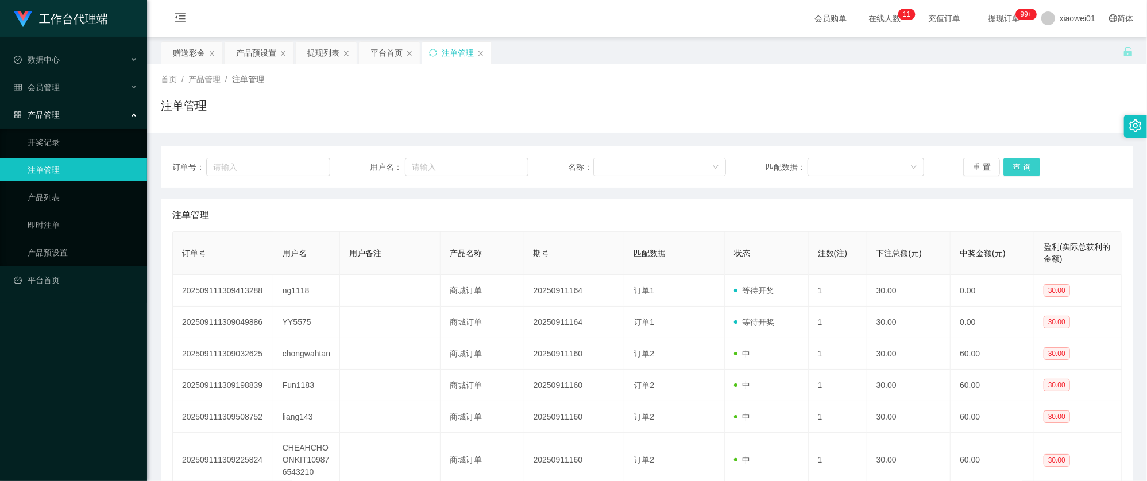
click at [1014, 165] on button "查 询" at bounding box center [1021, 167] width 37 height 18
click at [242, 57] on div "产品预设置" at bounding box center [256, 53] width 40 height 22
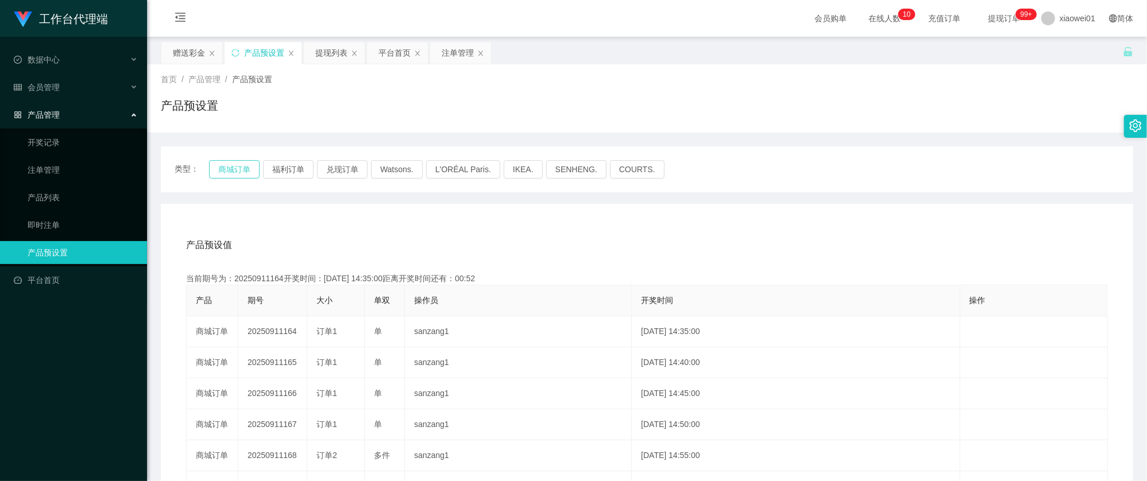
click at [217, 168] on button "商城订单" at bounding box center [234, 169] width 51 height 18
click at [335, 45] on div "提现列表" at bounding box center [331, 53] width 32 height 22
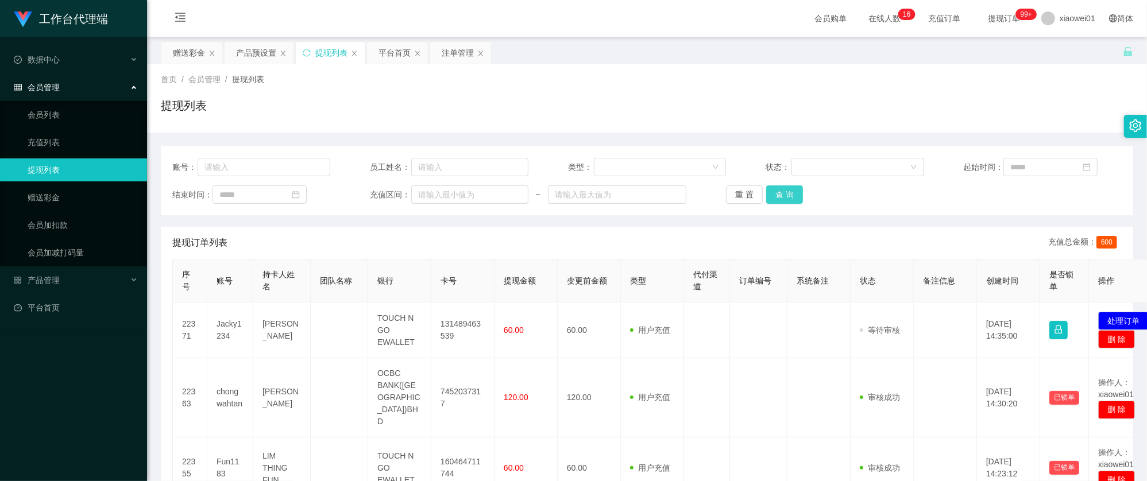
click at [784, 201] on button "查 询" at bounding box center [784, 194] width 37 height 18
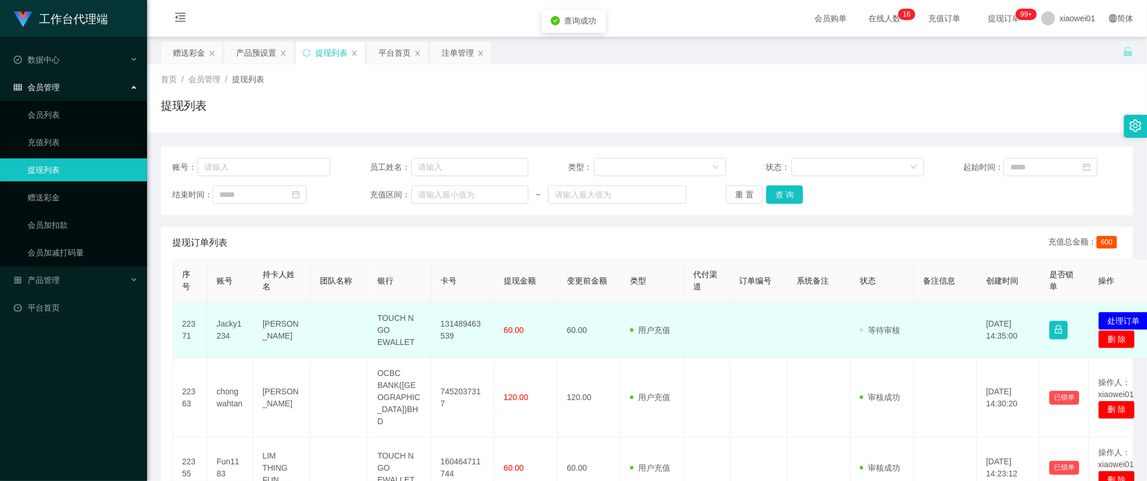
click at [459, 325] on td "131489463539" at bounding box center [462, 331] width 63 height 56
copy td "131489463539"
click at [1112, 318] on button "处理订单" at bounding box center [1123, 321] width 51 height 18
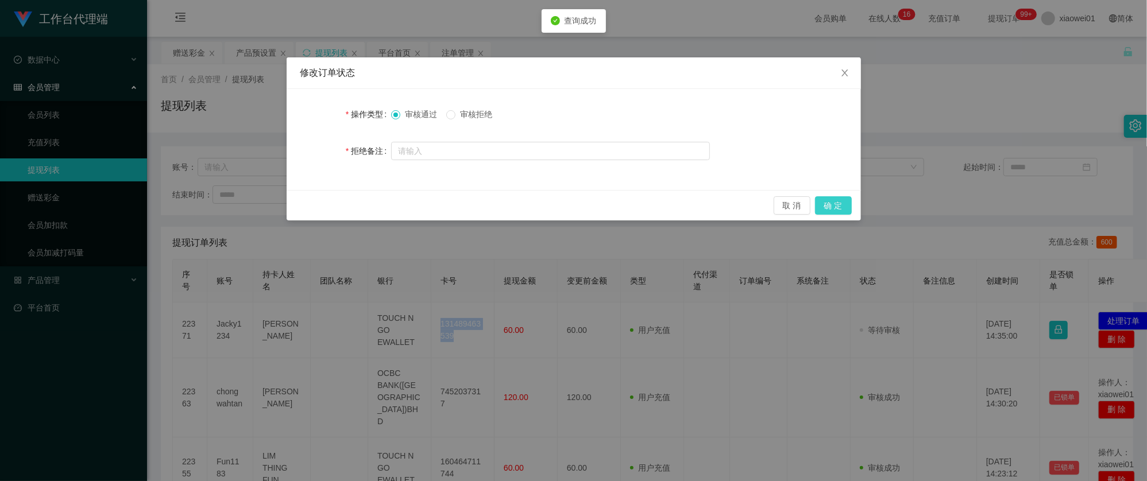
click at [844, 207] on button "确 定" at bounding box center [833, 205] width 37 height 18
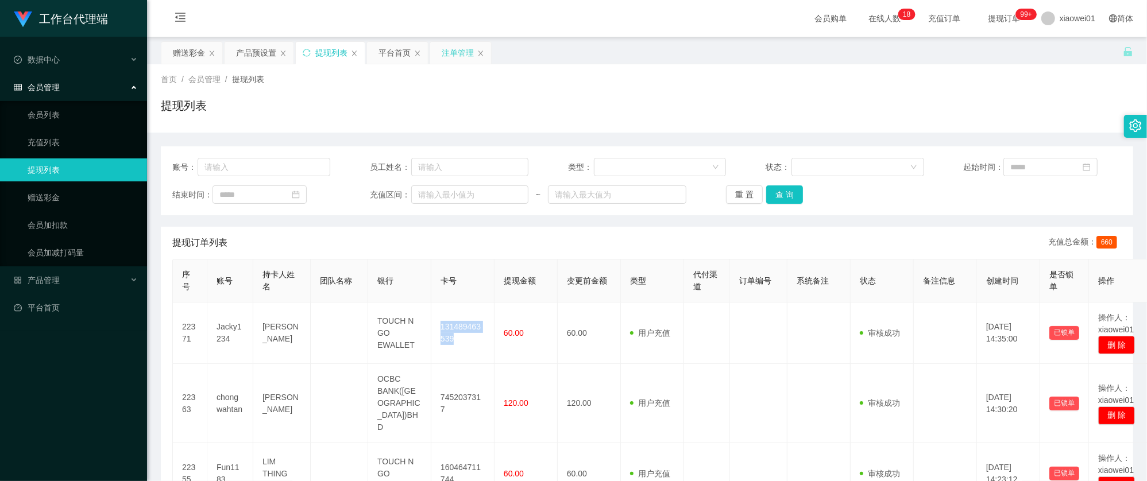
click at [453, 47] on div "注单管理" at bounding box center [458, 53] width 32 height 22
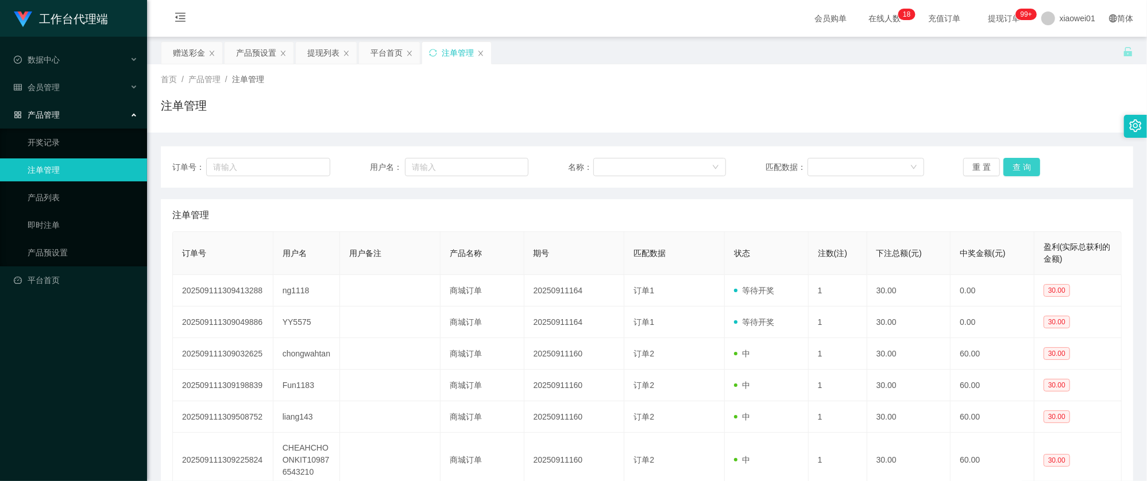
click at [1014, 167] on button "查 询" at bounding box center [1021, 167] width 37 height 18
click at [242, 61] on div "产品预设置" at bounding box center [256, 53] width 40 height 22
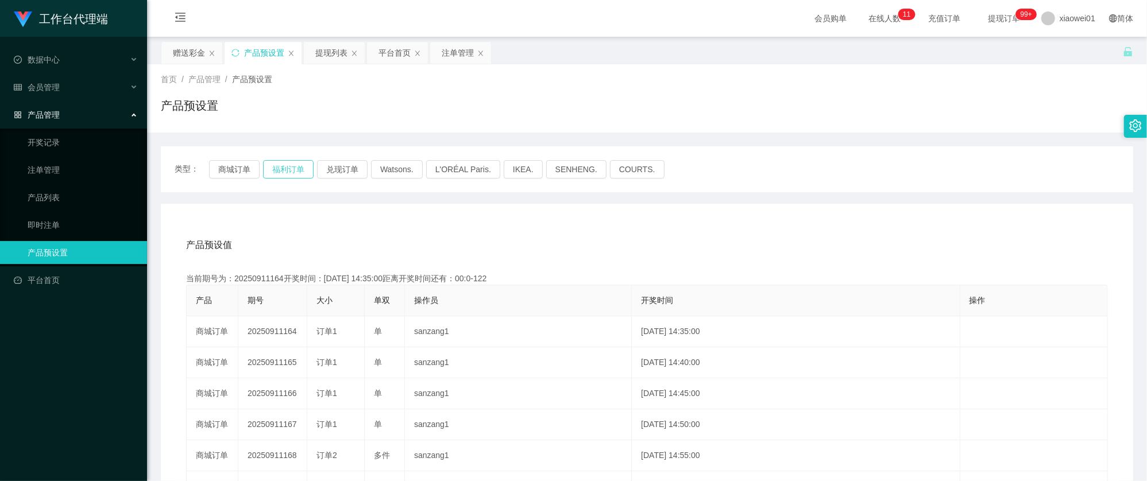
click at [285, 162] on button "福利订单" at bounding box center [288, 169] width 51 height 18
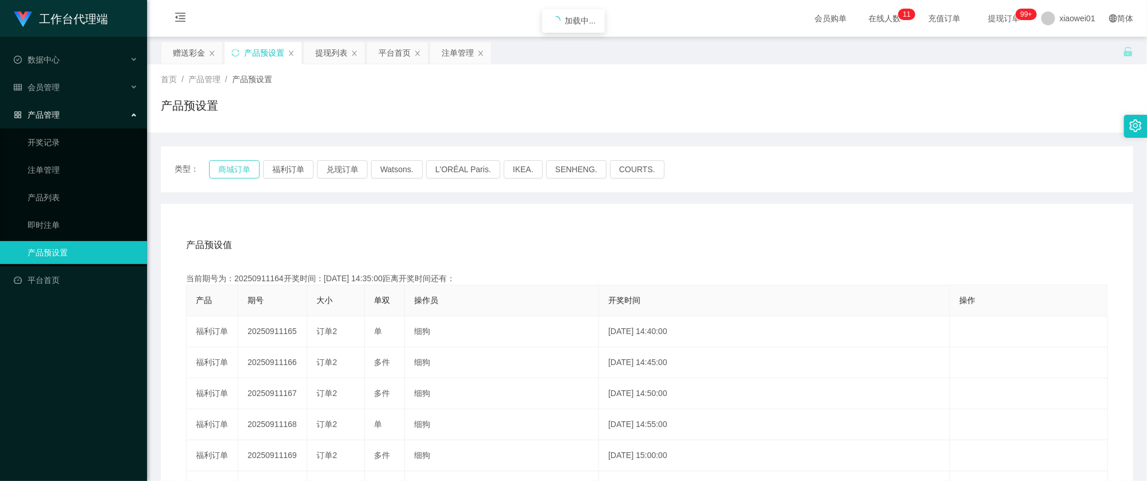
click at [245, 172] on button "商城订单" at bounding box center [234, 169] width 51 height 18
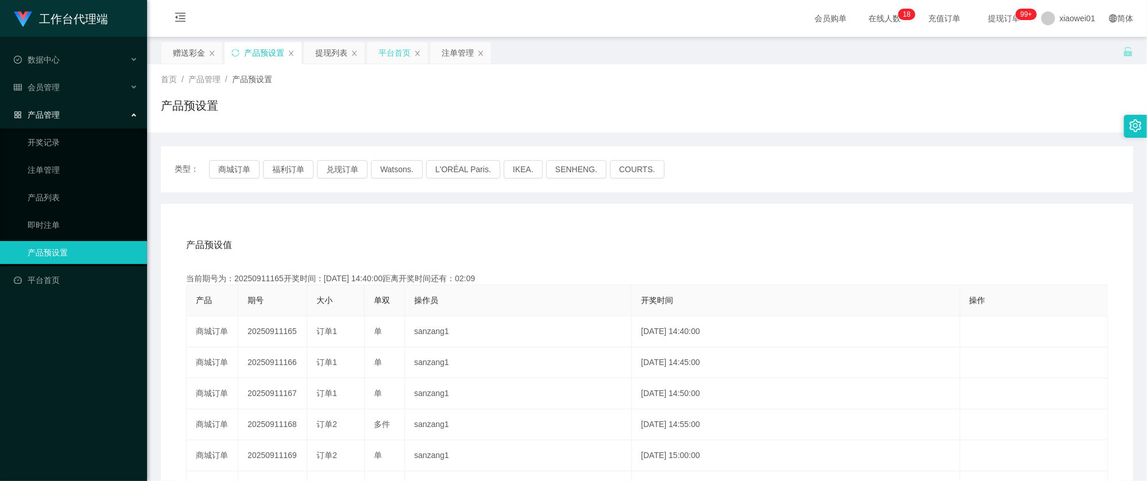
click at [400, 45] on div "平台首页" at bounding box center [394, 53] width 32 height 22
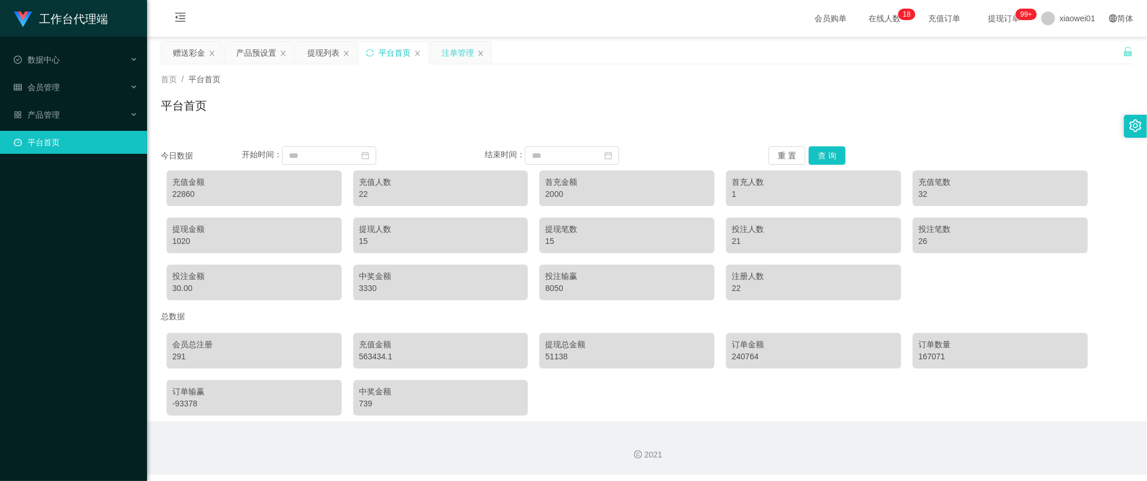
click at [467, 54] on div "注单管理" at bounding box center [458, 53] width 32 height 22
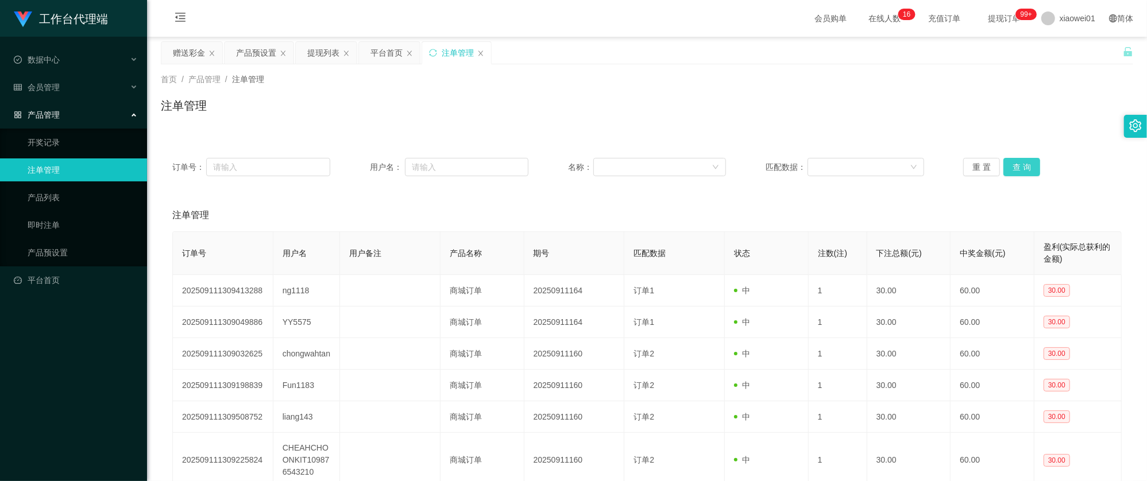
click at [1025, 170] on button "查 询" at bounding box center [1021, 167] width 37 height 18
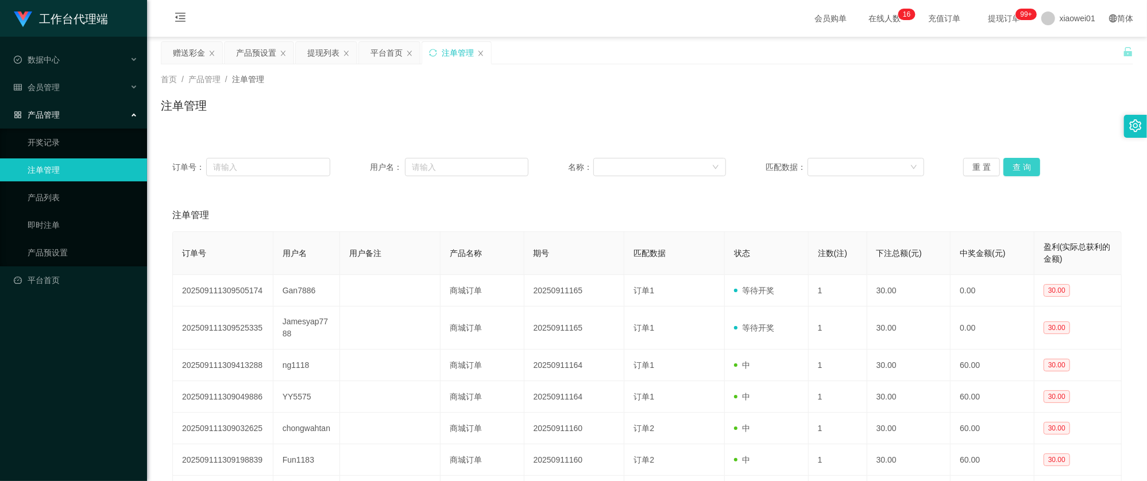
click at [1025, 170] on button "查 询" at bounding box center [1021, 167] width 37 height 18
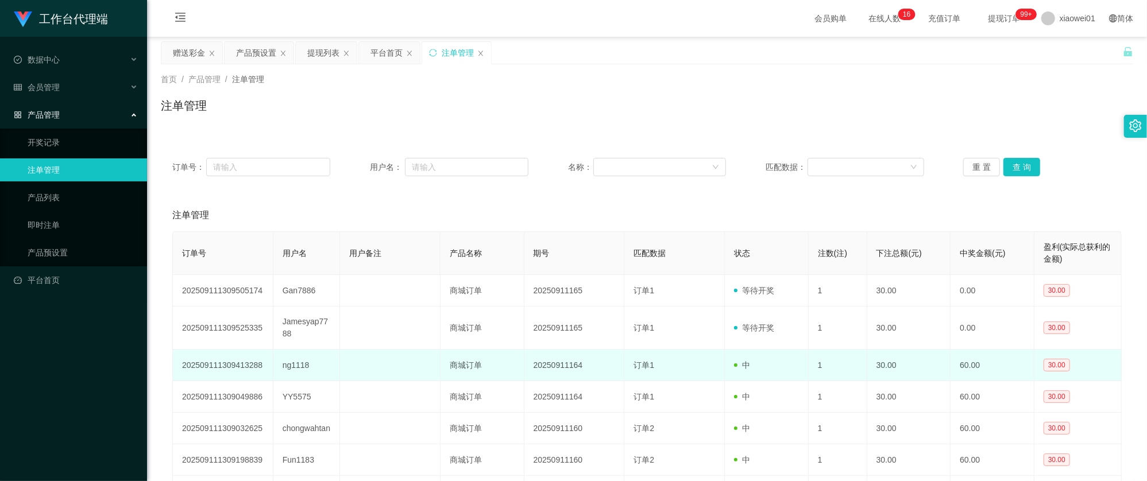
click at [287, 369] on td "ng1118" at bounding box center [306, 366] width 67 height 32
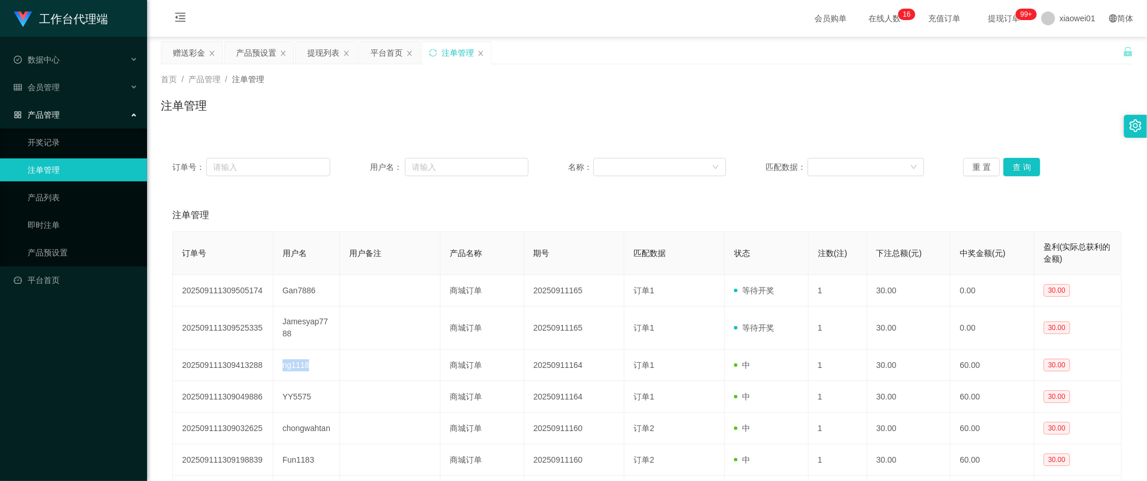
copy td "ng1118"
click at [256, 48] on div "产品预设置" at bounding box center [256, 53] width 40 height 22
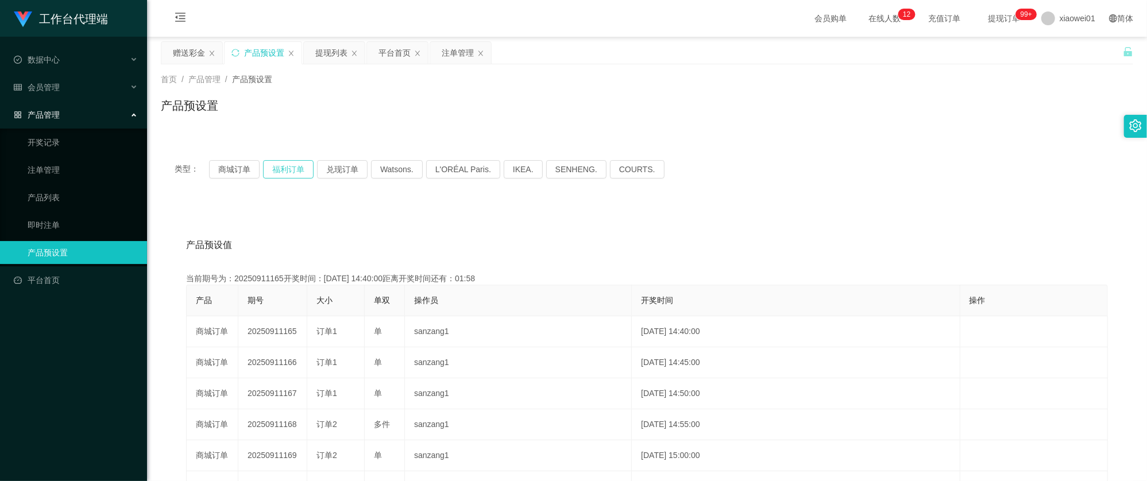
click at [272, 172] on button "福利订单" at bounding box center [288, 169] width 51 height 18
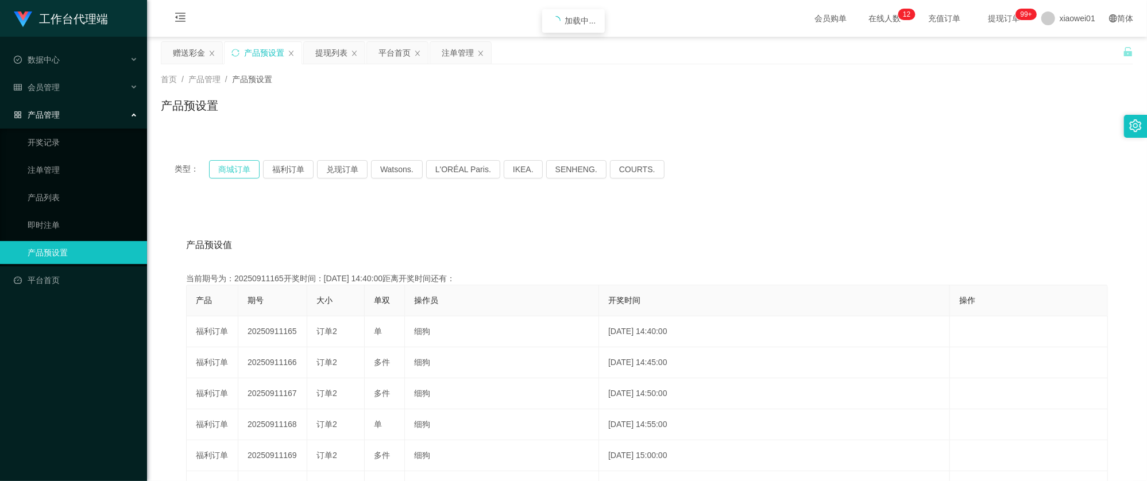
click at [224, 168] on button "商城订单" at bounding box center [234, 169] width 51 height 18
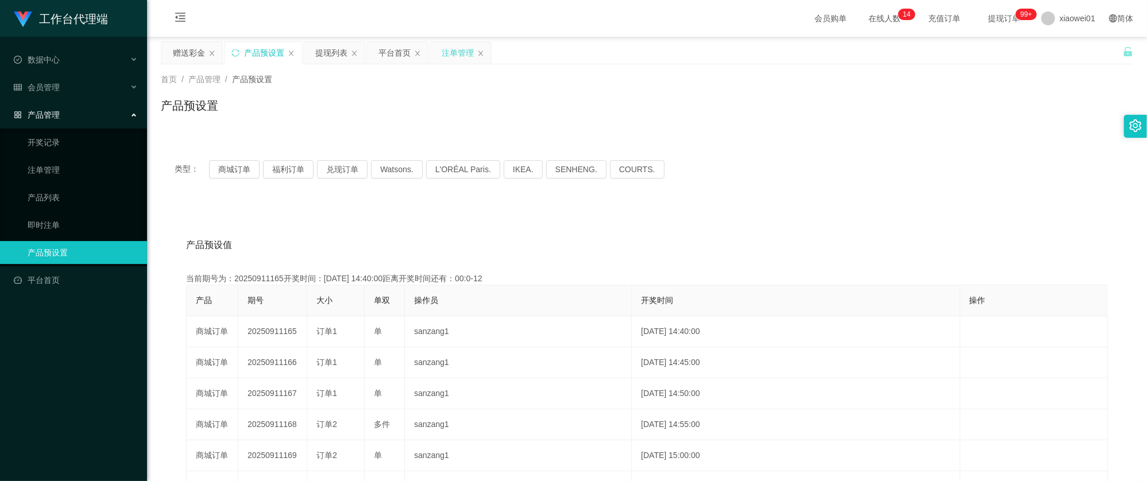
click at [455, 59] on div "注单管理" at bounding box center [458, 53] width 32 height 22
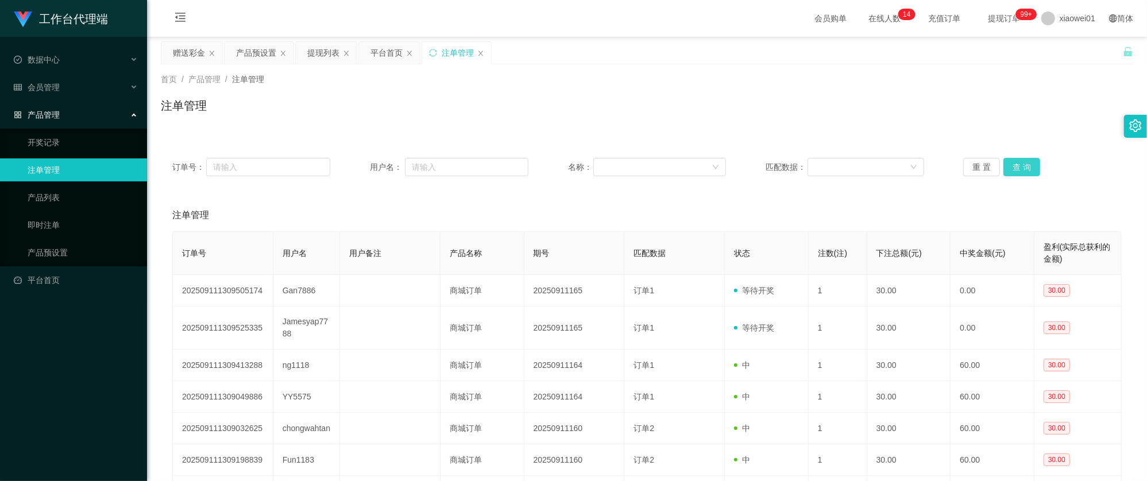
click at [1020, 165] on button "查 询" at bounding box center [1021, 167] width 37 height 18
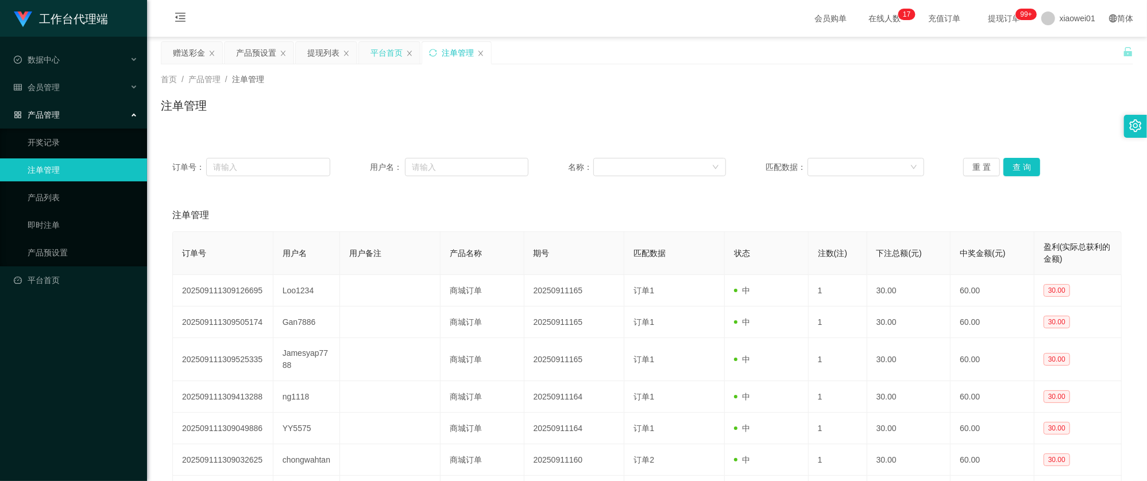
click at [380, 56] on div "平台首页" at bounding box center [386, 53] width 32 height 22
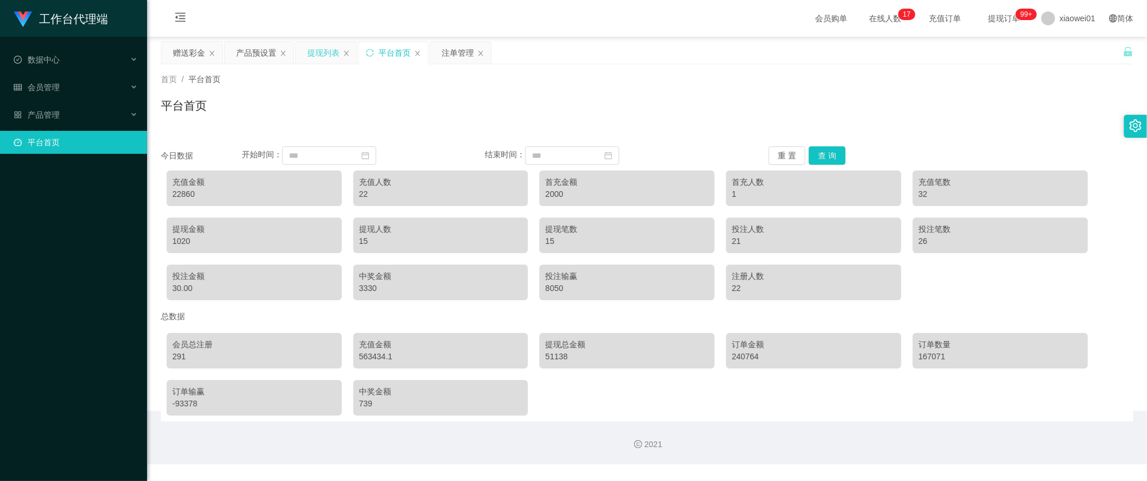
click at [323, 56] on div "提现列表" at bounding box center [323, 53] width 32 height 22
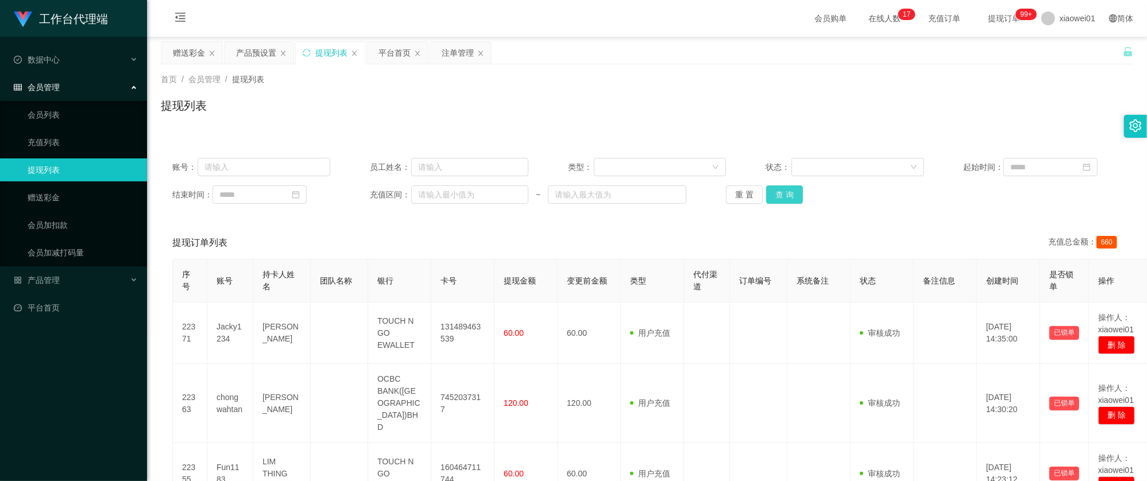
click at [772, 195] on button "查 询" at bounding box center [784, 194] width 37 height 18
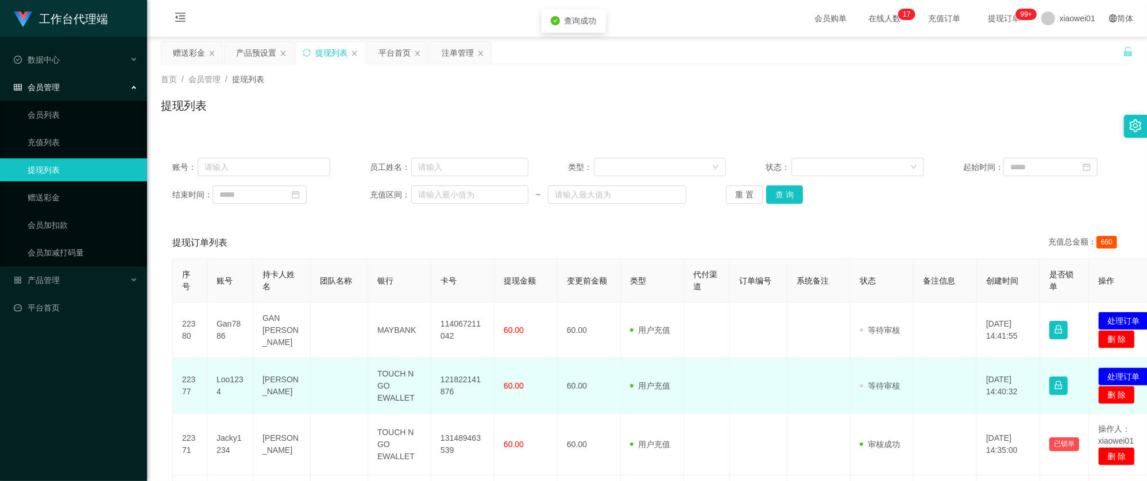
click at [471, 387] on td "121822141876" at bounding box center [462, 386] width 63 height 56
click at [470, 380] on td "121822141876" at bounding box center [462, 386] width 63 height 56
drag, startPoint x: 470, startPoint y: 380, endPoint x: 528, endPoint y: 359, distance: 61.9
click at [470, 380] on td "121822141876" at bounding box center [462, 386] width 63 height 56
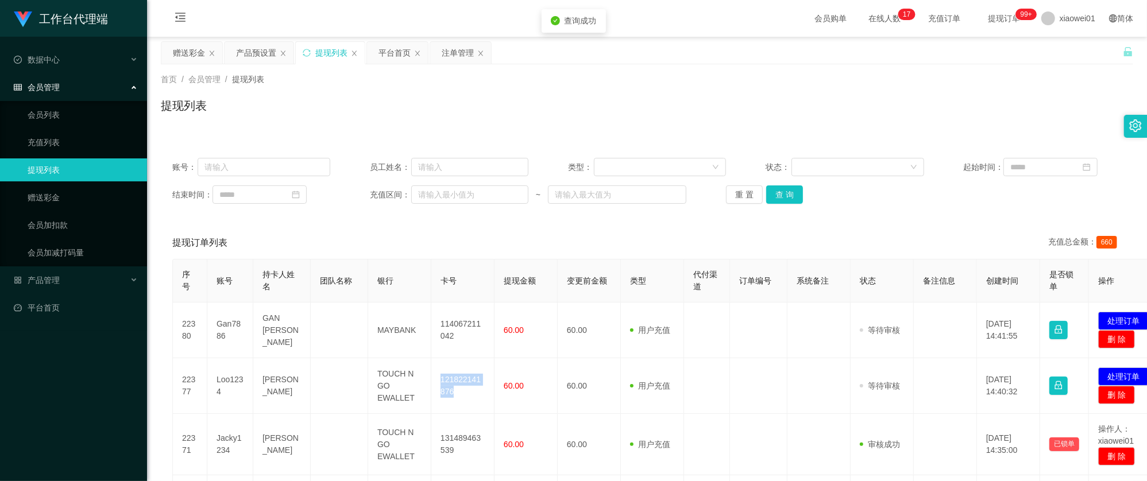
copy td "121822141876"
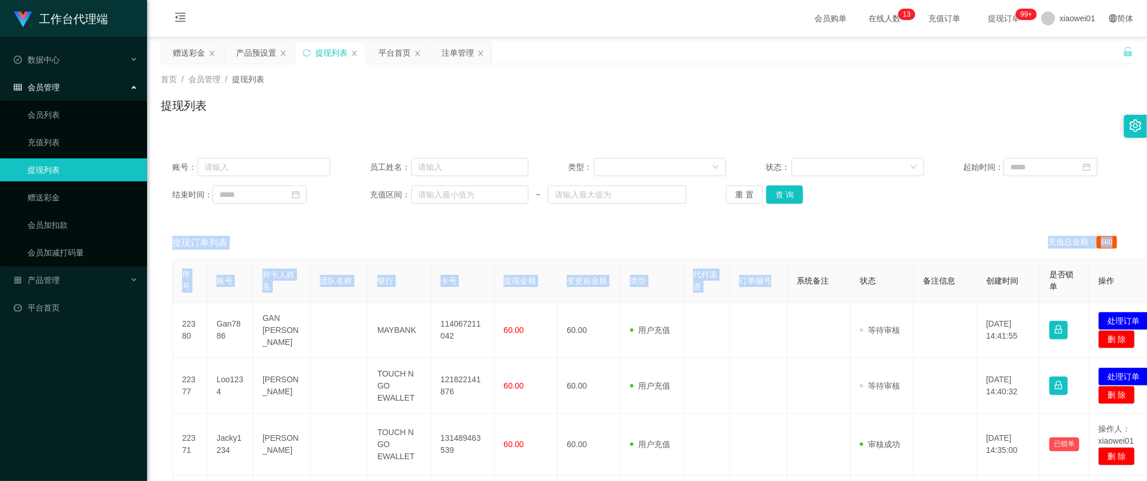
drag, startPoint x: 781, startPoint y: 206, endPoint x: 783, endPoint y: 289, distance: 83.9
click at [786, 198] on button "查 询" at bounding box center [784, 194] width 37 height 18
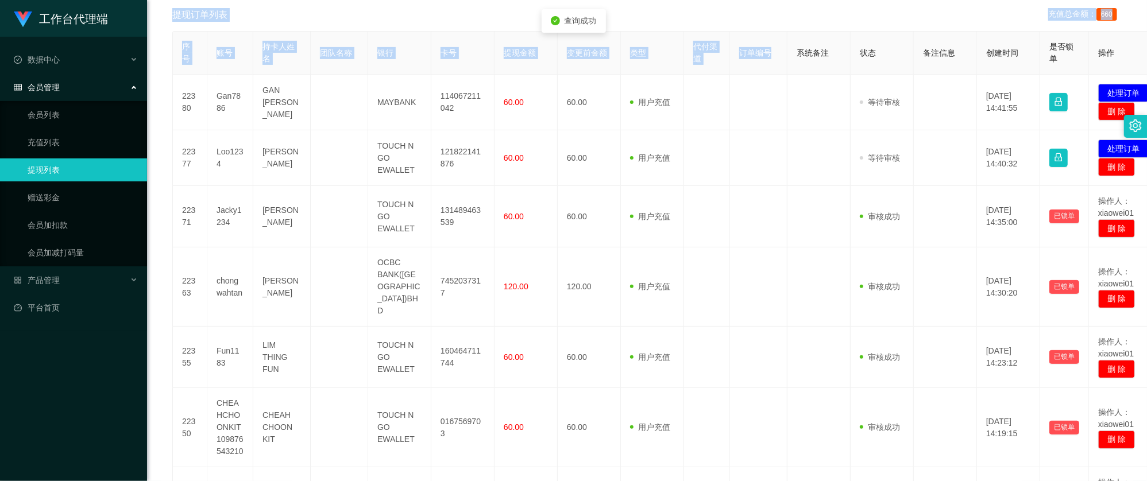
scroll to position [230, 0]
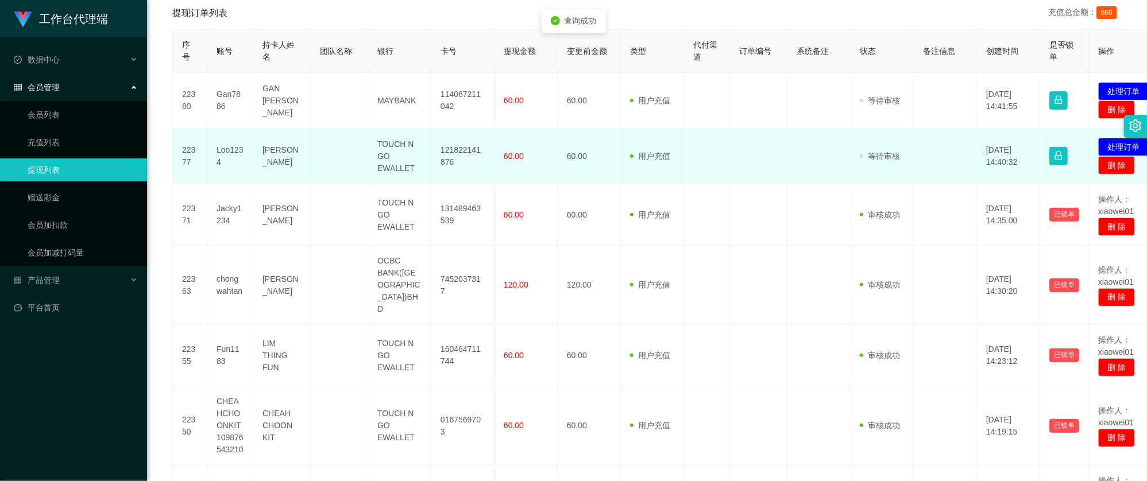
click at [464, 157] on td "121822141876" at bounding box center [462, 157] width 63 height 56
click at [463, 155] on td "121822141876" at bounding box center [462, 157] width 63 height 56
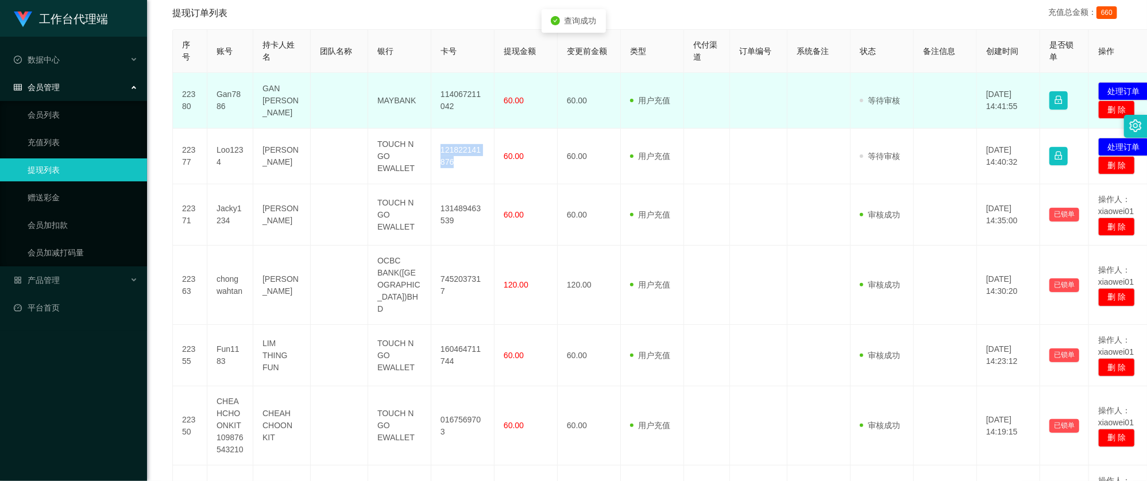
copy td "121822141876"
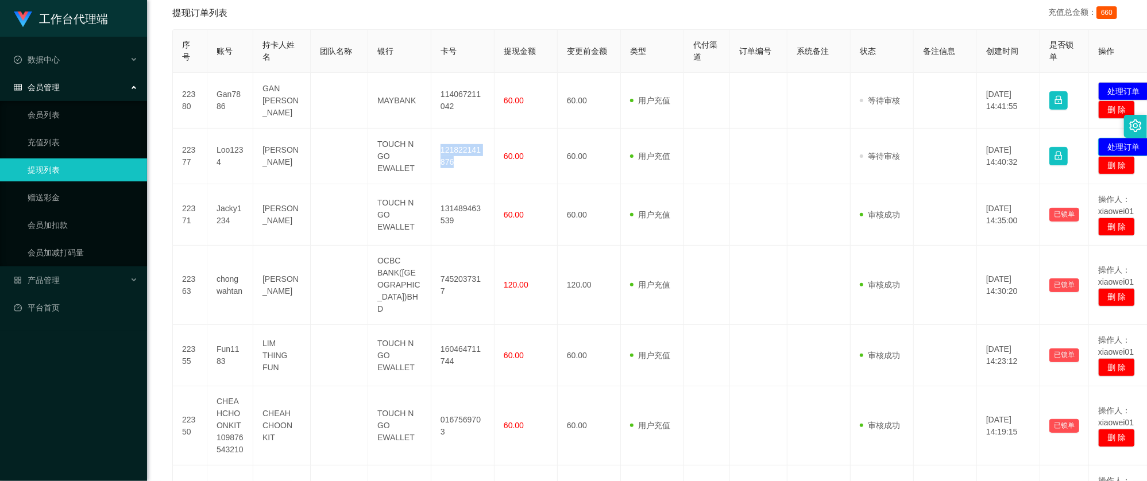
click at [1114, 142] on button "处理订单" at bounding box center [1123, 147] width 51 height 18
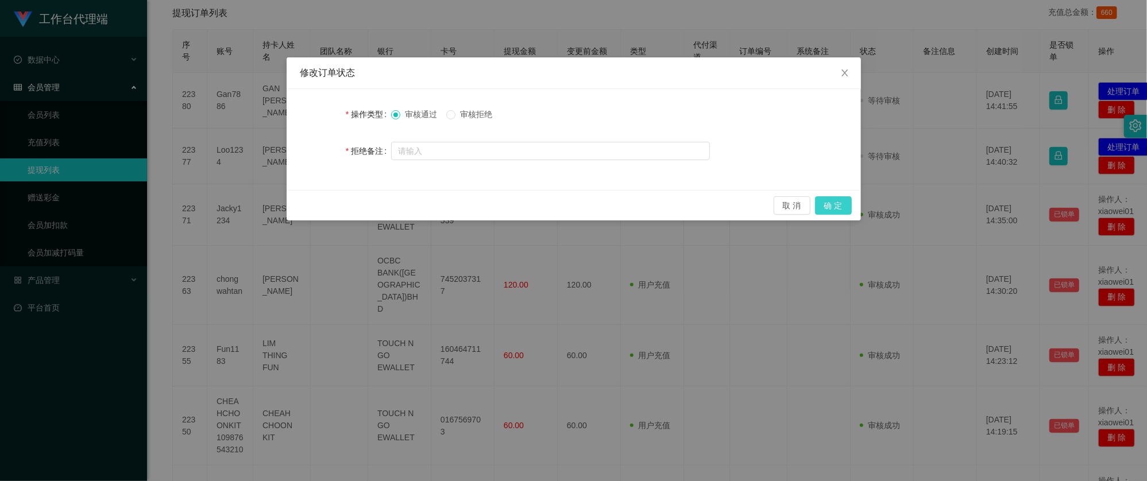
click at [837, 210] on button "确 定" at bounding box center [833, 205] width 37 height 18
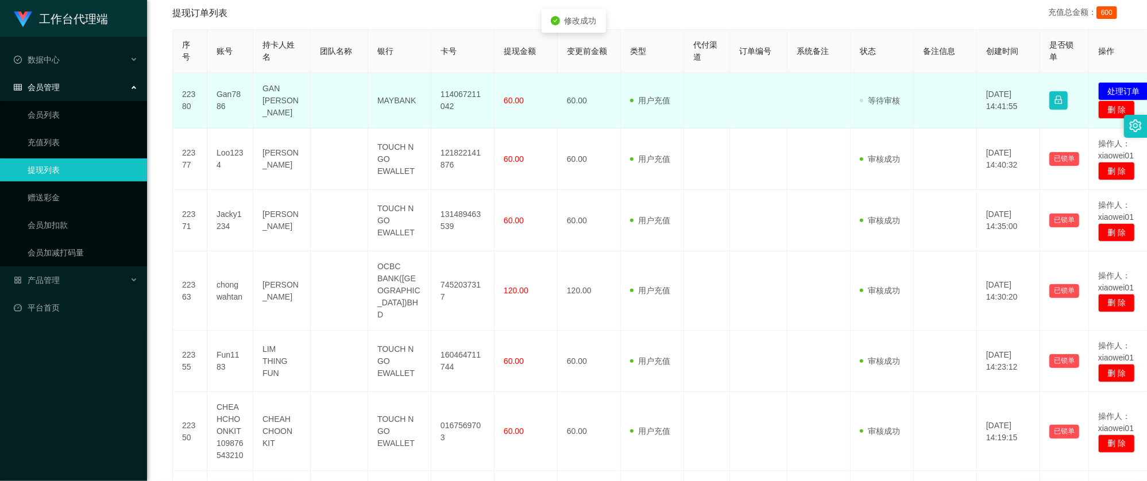
click at [462, 92] on td "114067211042" at bounding box center [462, 101] width 63 height 56
copy td "114067211042"
click at [1112, 88] on button "处理订单" at bounding box center [1123, 91] width 51 height 18
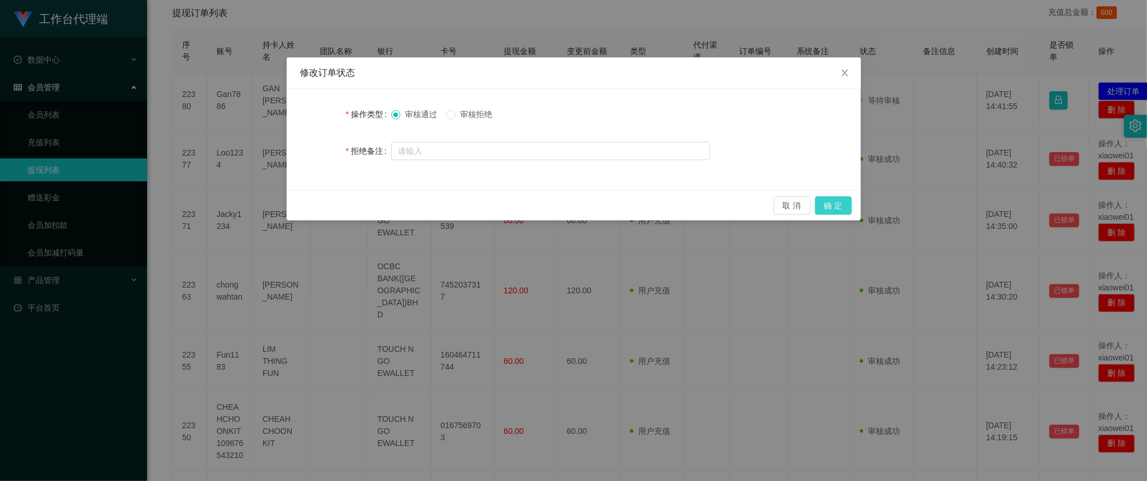
click at [825, 203] on button "确 定" at bounding box center [833, 205] width 37 height 18
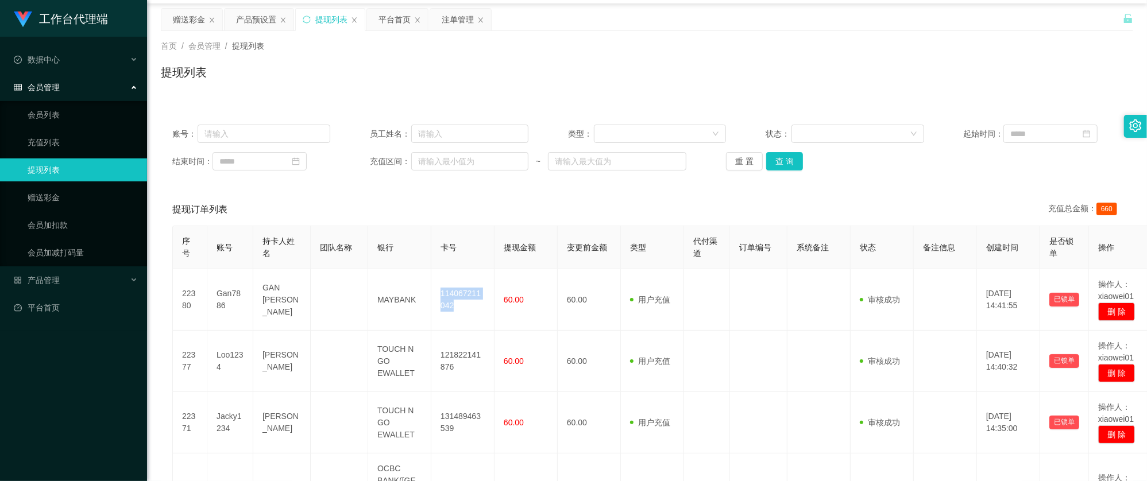
scroll to position [0, 0]
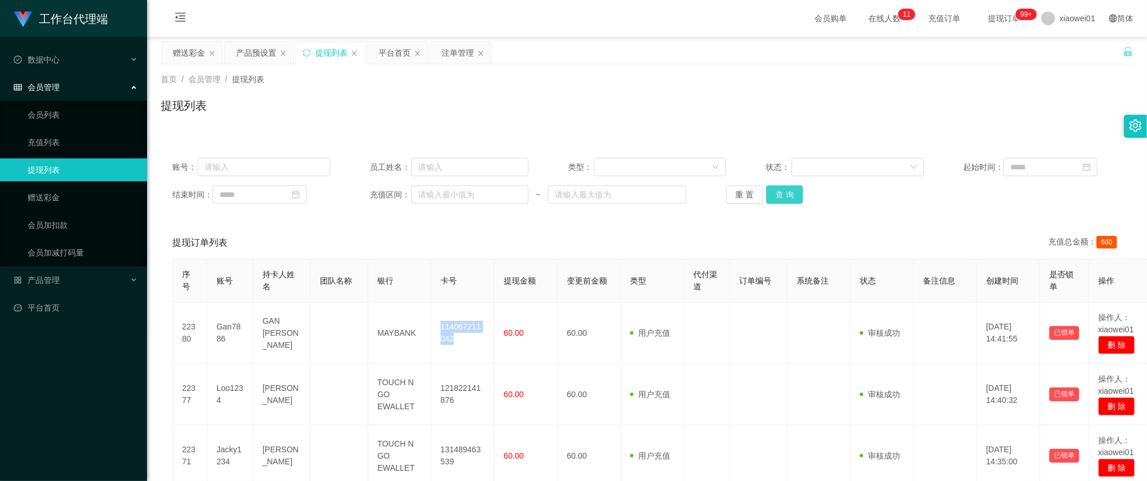
click at [782, 191] on button "查 询" at bounding box center [784, 194] width 37 height 18
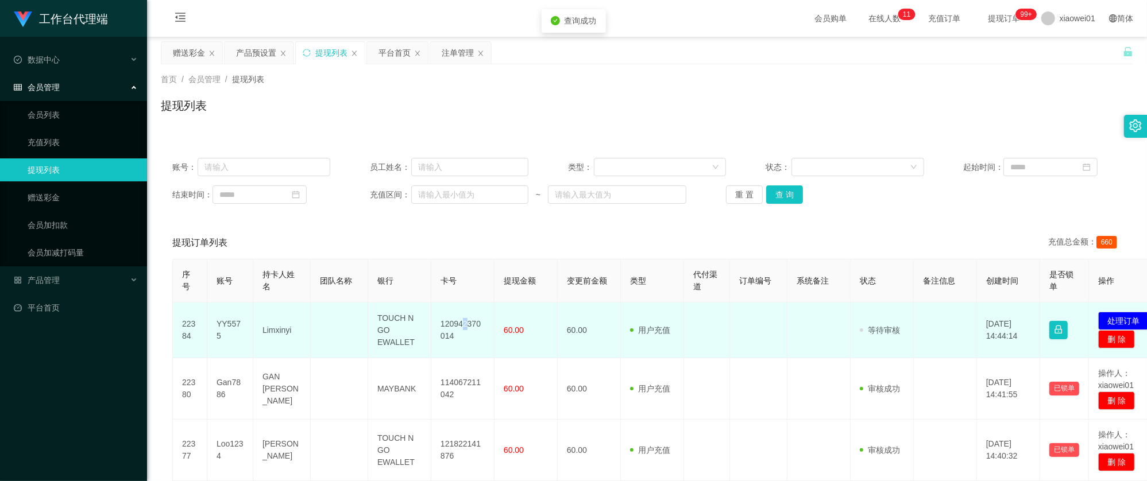
click at [465, 314] on td "120942370014" at bounding box center [462, 331] width 63 height 56
click at [453, 324] on td "120942370014" at bounding box center [462, 331] width 63 height 56
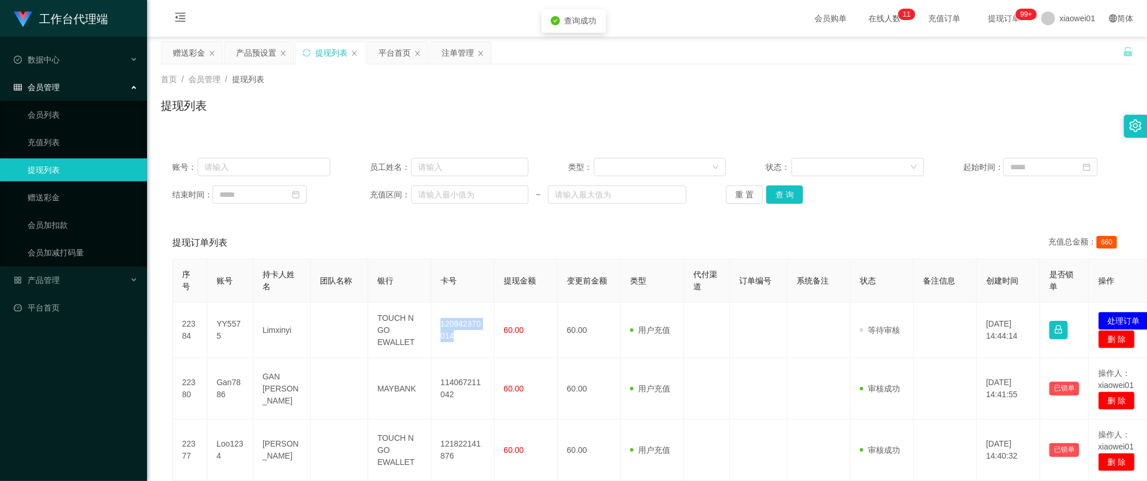
copy td "120942370014"
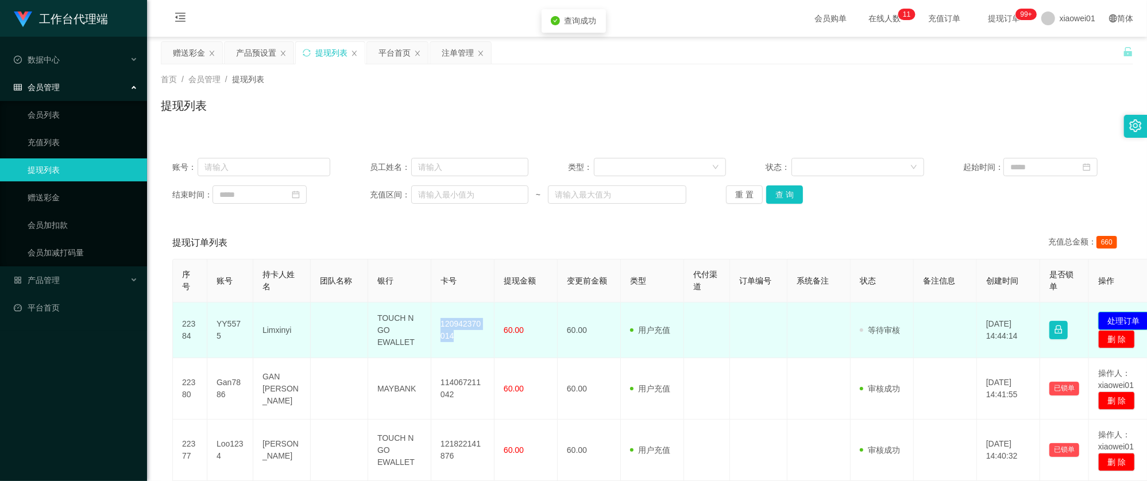
click at [1135, 315] on button "处理订单" at bounding box center [1123, 321] width 51 height 18
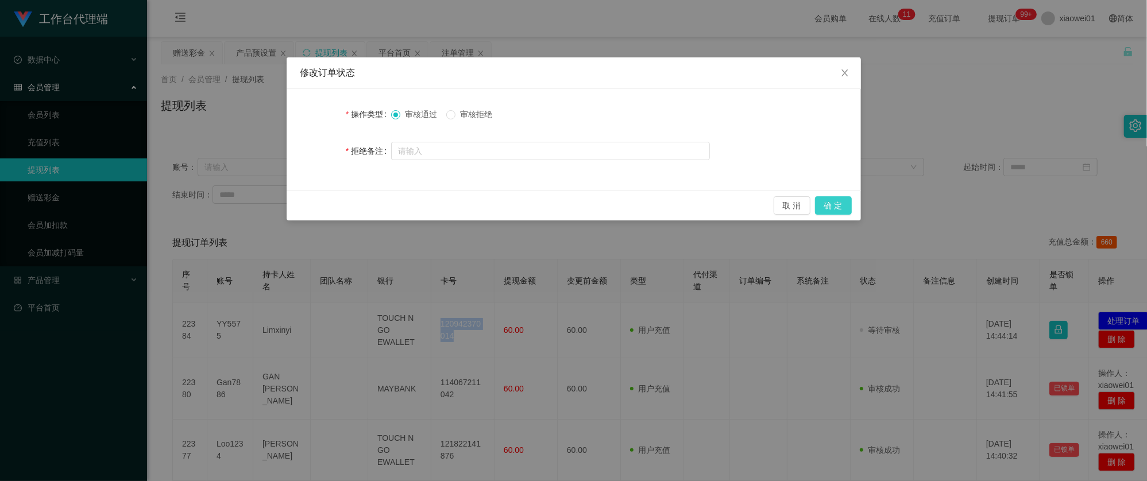
click at [844, 203] on button "确 定" at bounding box center [833, 205] width 37 height 18
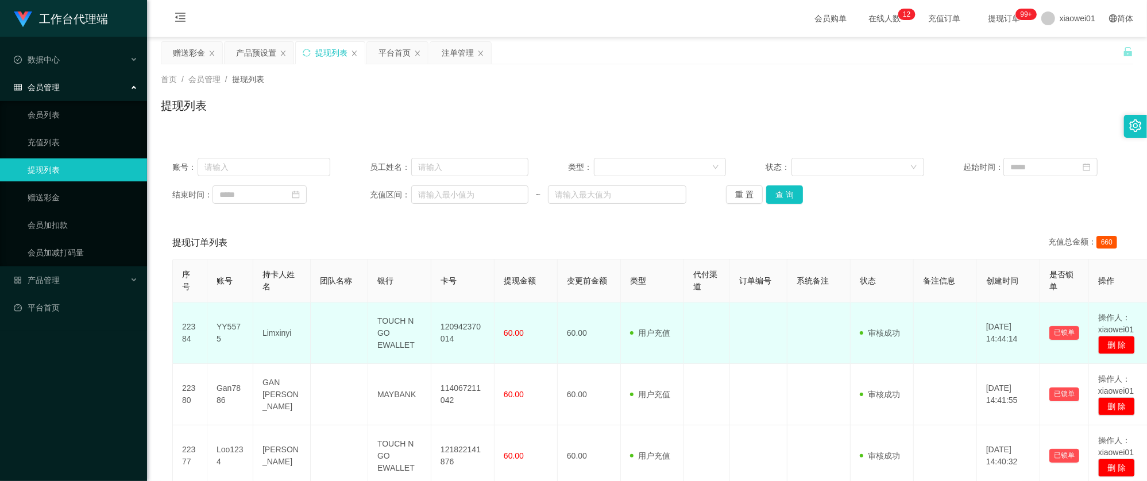
click at [226, 330] on td "YY5575" at bounding box center [230, 333] width 46 height 61
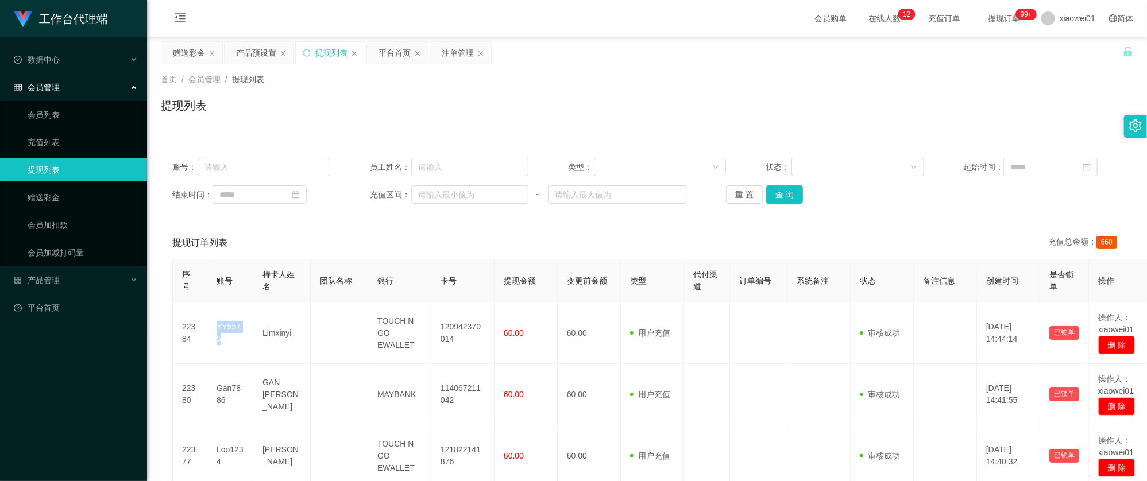
copy td "YY5575"
click at [724, 87] on div "首页 / 会员管理 / 提现列表 / 提现列表" at bounding box center [647, 99] width 972 height 50
click at [775, 187] on button "查 询" at bounding box center [784, 194] width 37 height 18
click at [782, 201] on button "查 询" at bounding box center [784, 194] width 37 height 18
click at [782, 201] on div "重 置 查 询" at bounding box center [805, 194] width 158 height 18
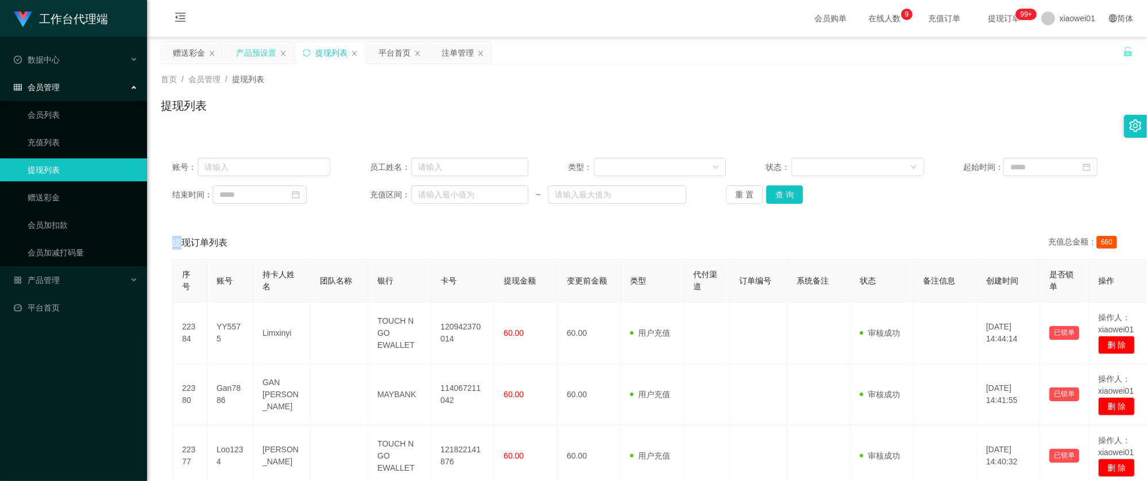
click at [246, 52] on div "产品预设置" at bounding box center [256, 53] width 40 height 22
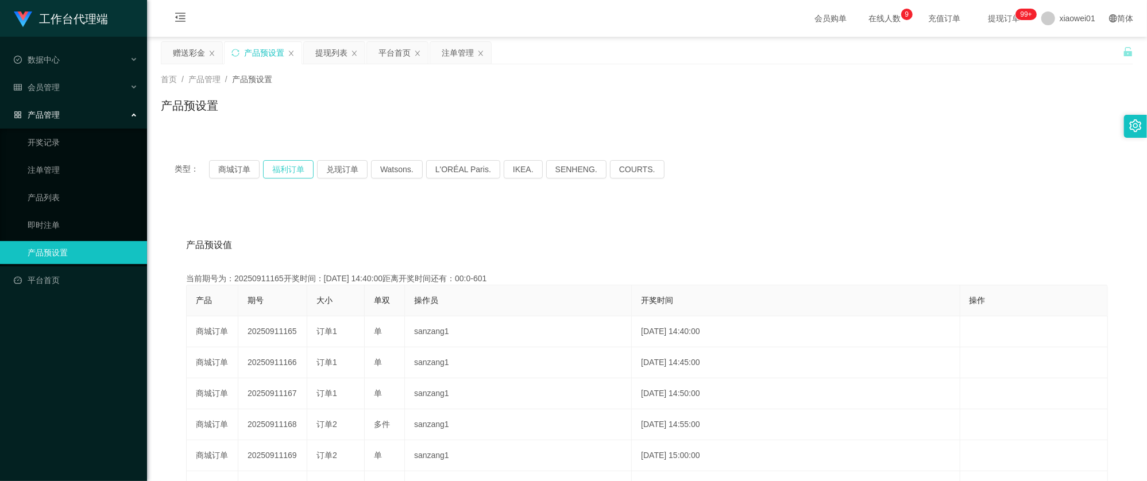
click at [289, 168] on button "福利订单" at bounding box center [288, 169] width 51 height 18
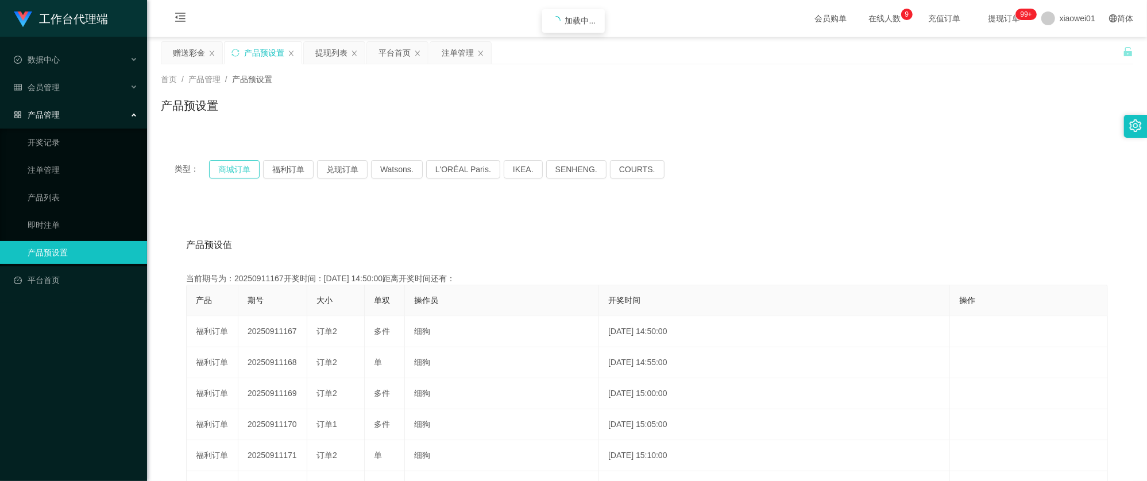
click at [242, 168] on button "商城订单" at bounding box center [234, 169] width 51 height 18
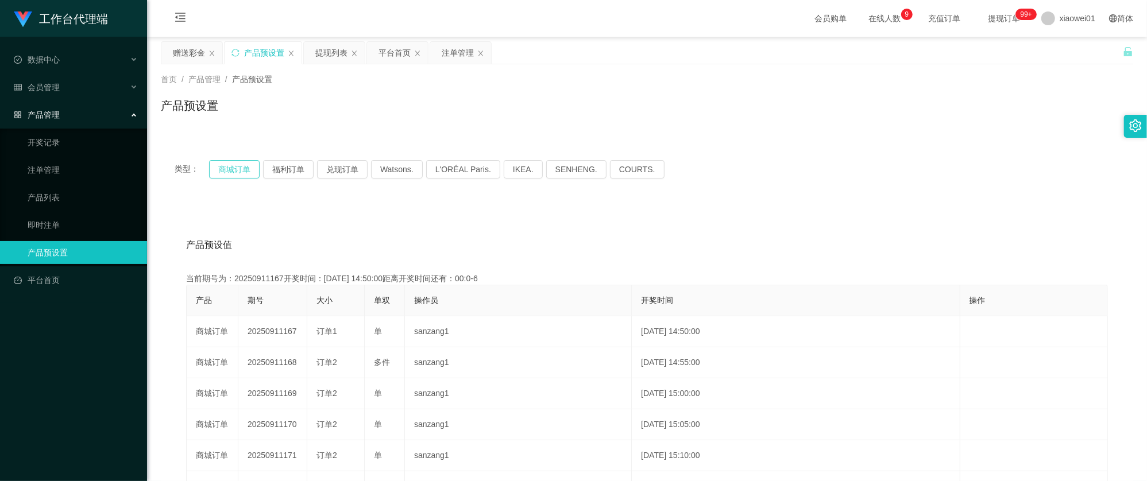
click at [242, 168] on button "商城订单" at bounding box center [234, 169] width 51 height 18
click at [246, 165] on button "商城订单" at bounding box center [234, 169] width 51 height 18
click at [320, 42] on div "提现列表" at bounding box center [331, 53] width 32 height 22
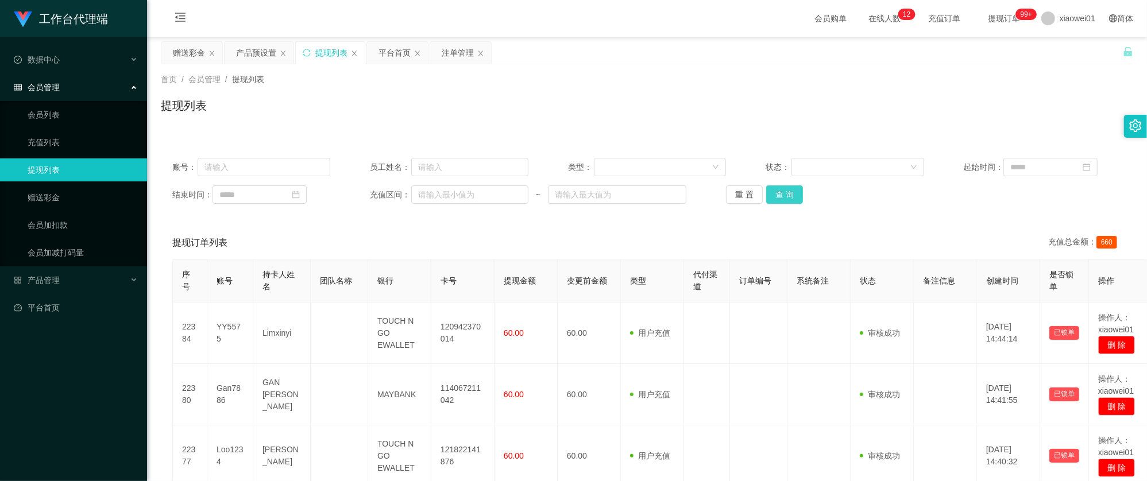
click at [796, 188] on button "查 询" at bounding box center [784, 194] width 37 height 18
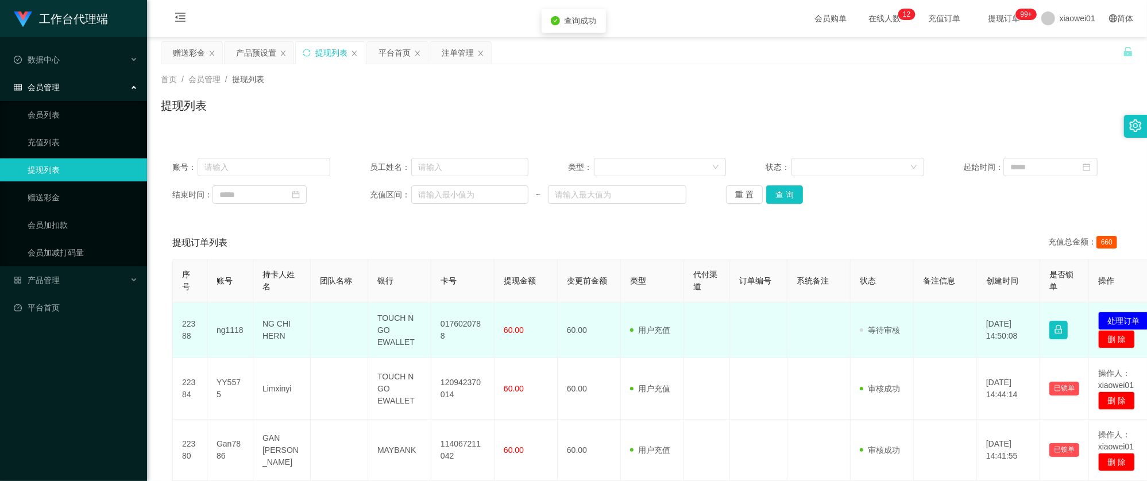
click at [455, 328] on td "0176020788" at bounding box center [462, 331] width 63 height 56
copy td "0176020788"
click at [1110, 314] on button "处理订单" at bounding box center [1123, 321] width 51 height 18
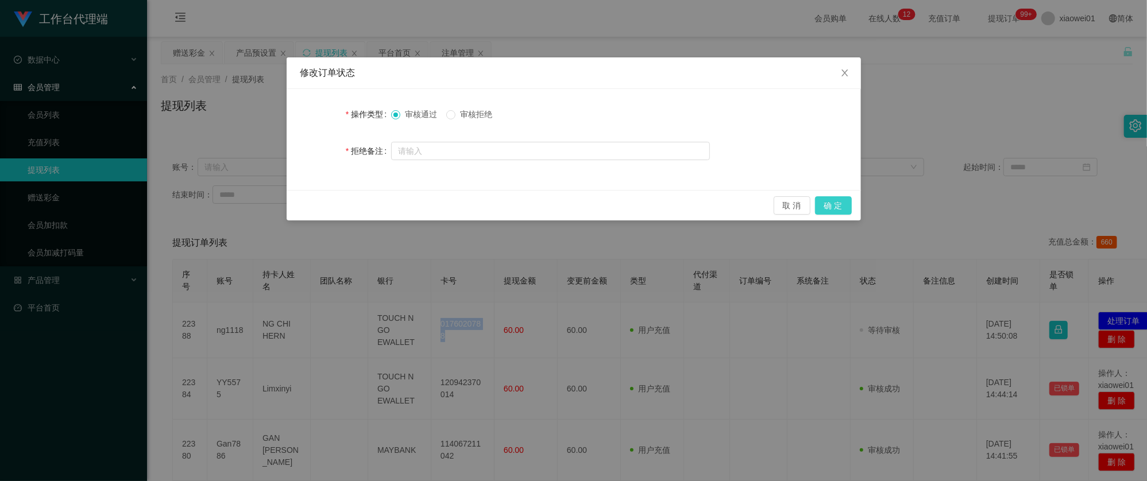
click at [837, 204] on button "确 定" at bounding box center [833, 205] width 37 height 18
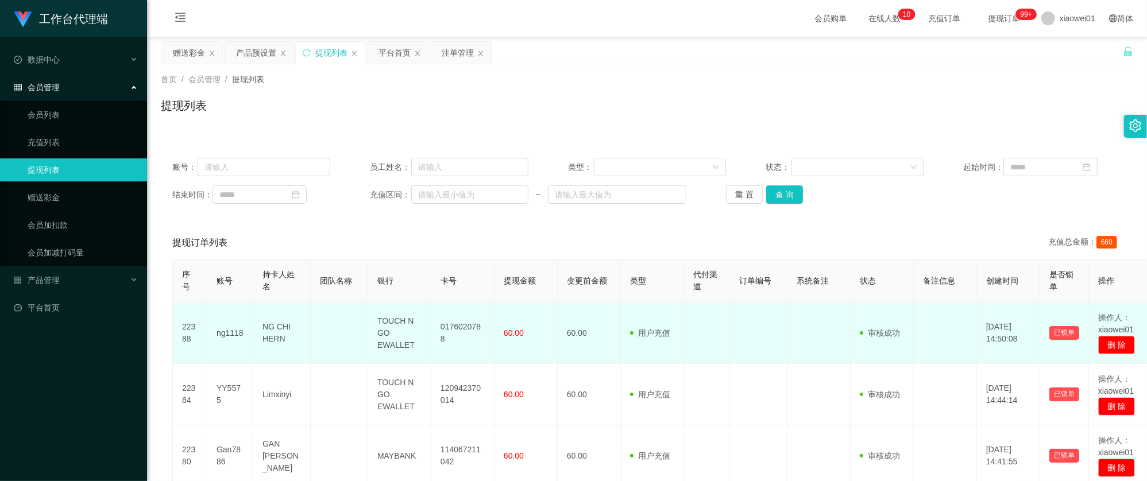
click at [227, 339] on td "ng1118" at bounding box center [230, 333] width 46 height 61
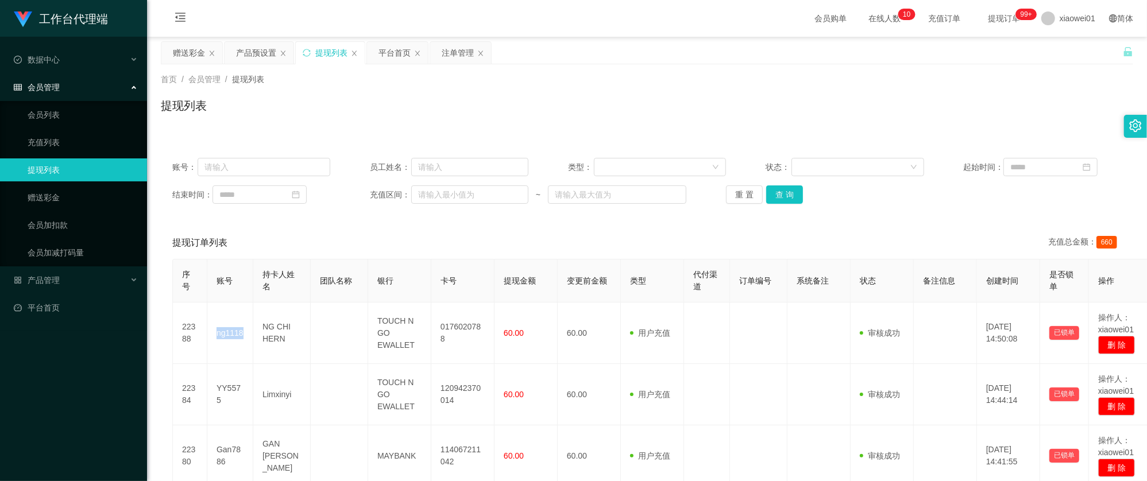
copy td "ng1118"
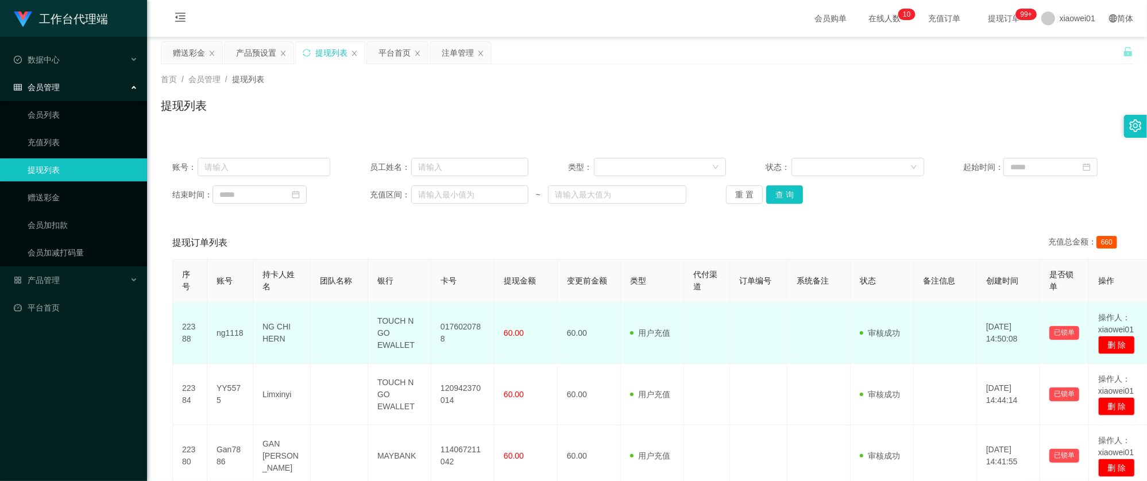
click at [570, 329] on td "60.00" at bounding box center [589, 333] width 63 height 61
click at [480, 334] on td "0176020788" at bounding box center [462, 333] width 63 height 61
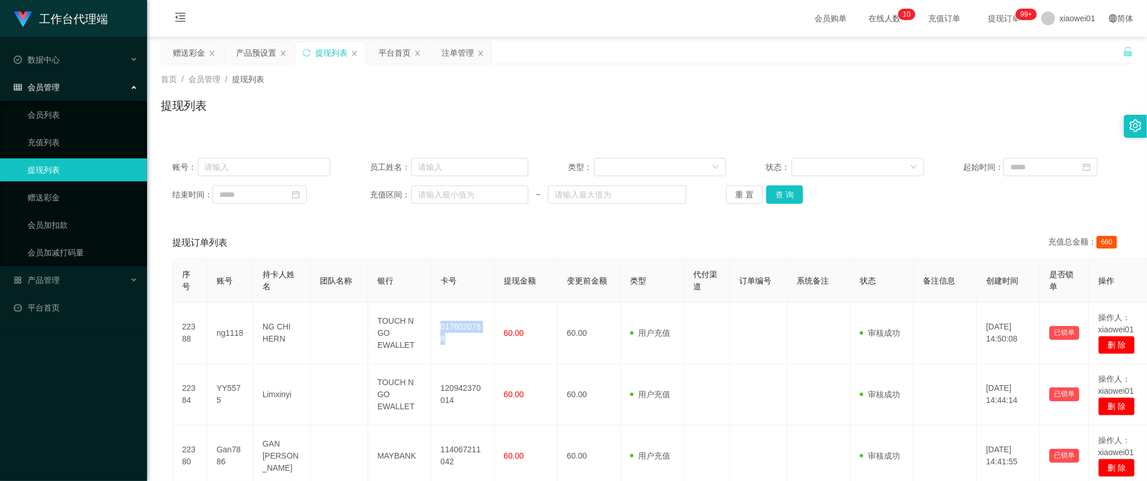
copy td "0176020788"
click at [323, 55] on div "提现列表" at bounding box center [331, 53] width 32 height 22
click at [779, 200] on button "查 询" at bounding box center [784, 194] width 37 height 18
click at [189, 44] on div "赠送彩金" at bounding box center [189, 53] width 32 height 22
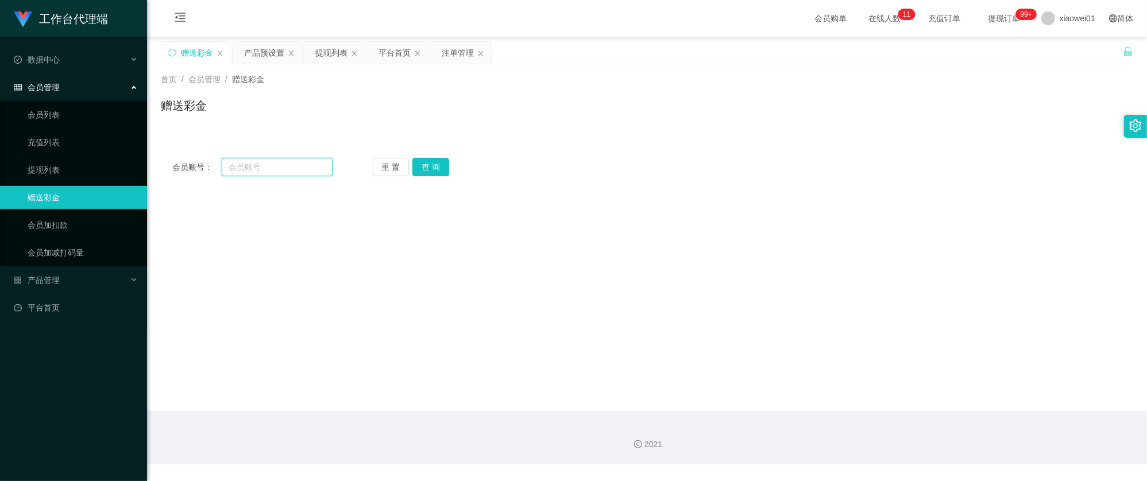
drag, startPoint x: 272, startPoint y: 164, endPoint x: 301, endPoint y: 180, distance: 33.1
click at [223, 165] on input "text" at bounding box center [277, 167] width 111 height 18
paste input "bleww11"
type input "bleww11"
click at [426, 165] on button "查 询" at bounding box center [430, 167] width 37 height 18
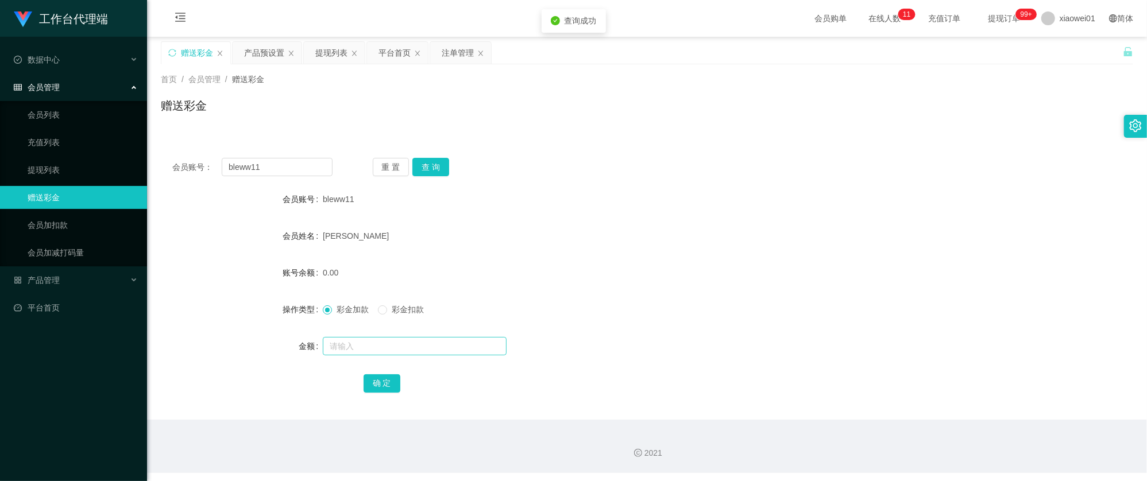
click at [368, 338] on div at bounding box center [606, 346] width 567 height 23
click at [370, 345] on input "text" at bounding box center [415, 346] width 184 height 18
type input "60"
click at [379, 380] on button "确 定" at bounding box center [382, 383] width 37 height 18
click at [662, 269] on div "0.00" at bounding box center [606, 272] width 567 height 23
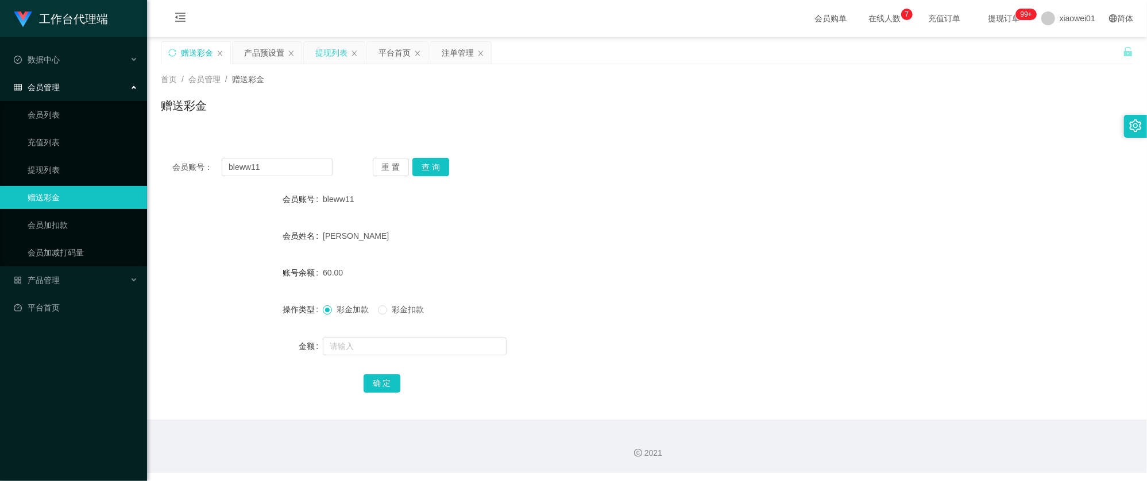
click at [337, 46] on div "提现列表" at bounding box center [331, 53] width 32 height 22
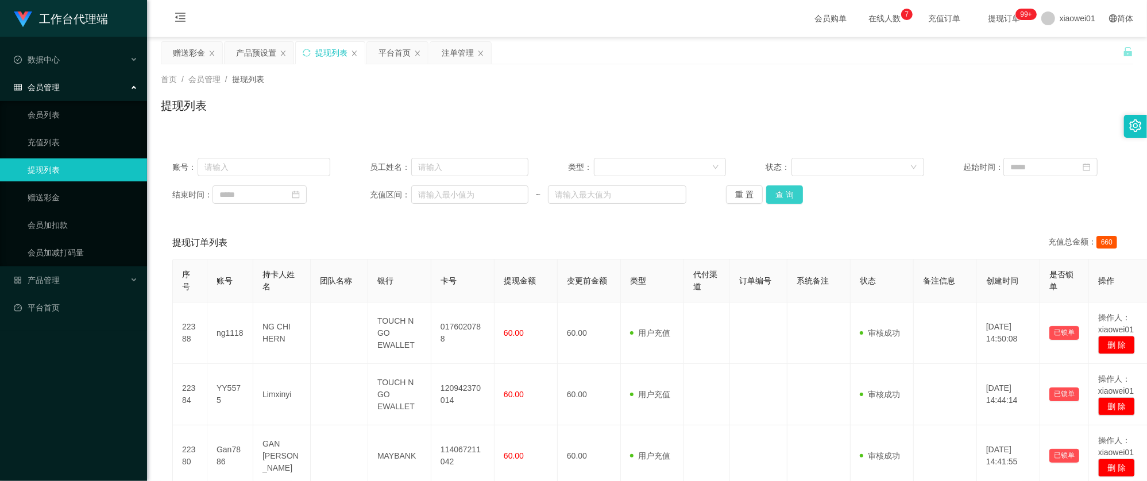
click at [774, 191] on button "查 询" at bounding box center [784, 194] width 37 height 18
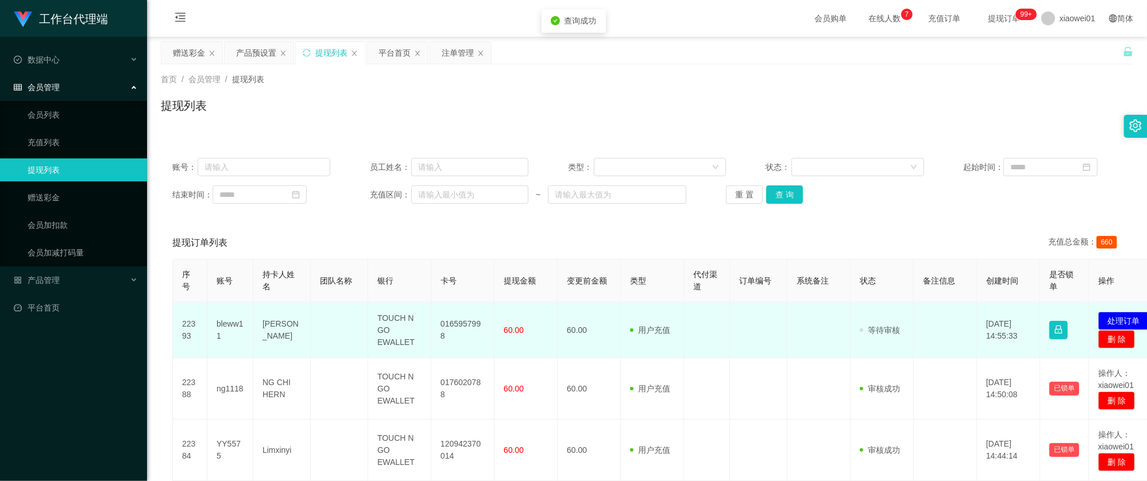
click at [467, 319] on td "0165957998" at bounding box center [462, 331] width 63 height 56
click at [469, 319] on td "0165957998" at bounding box center [462, 331] width 63 height 56
click at [1126, 315] on button "处理订单" at bounding box center [1123, 321] width 51 height 18
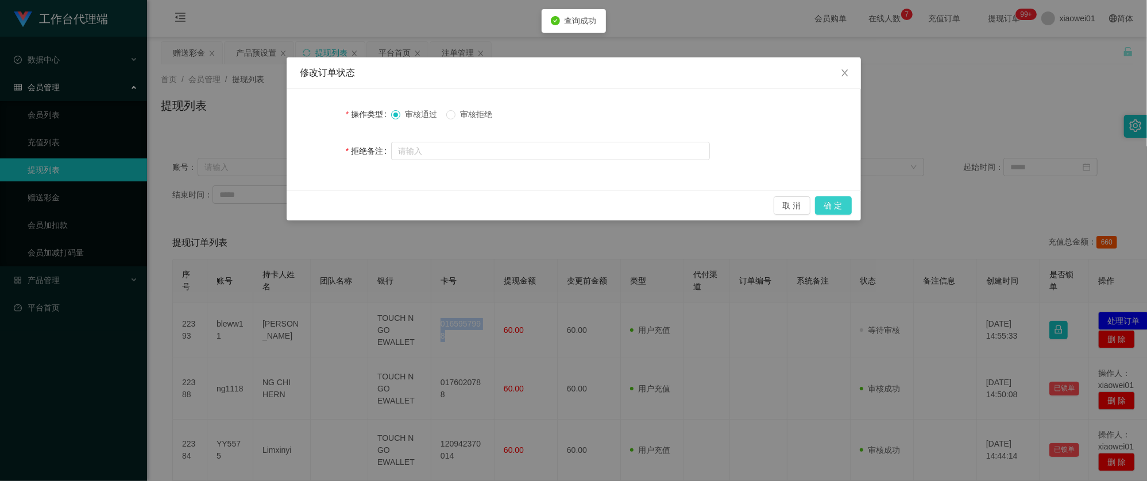
click at [845, 210] on button "确 定" at bounding box center [833, 205] width 37 height 18
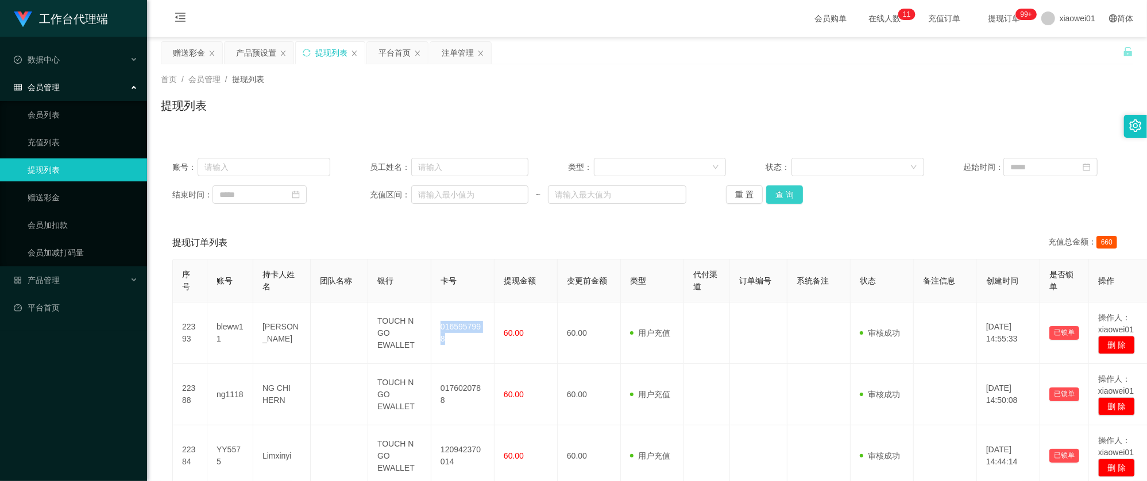
click at [779, 203] on button "查 询" at bounding box center [784, 194] width 37 height 18
click at [779, 204] on div "账号： 员工姓名： 类型： 状态： 起始时间： 结束时间： 充值区间： ~ 重 置 查 询" at bounding box center [647, 180] width 972 height 69
click at [788, 195] on button "查 询" at bounding box center [784, 194] width 37 height 18
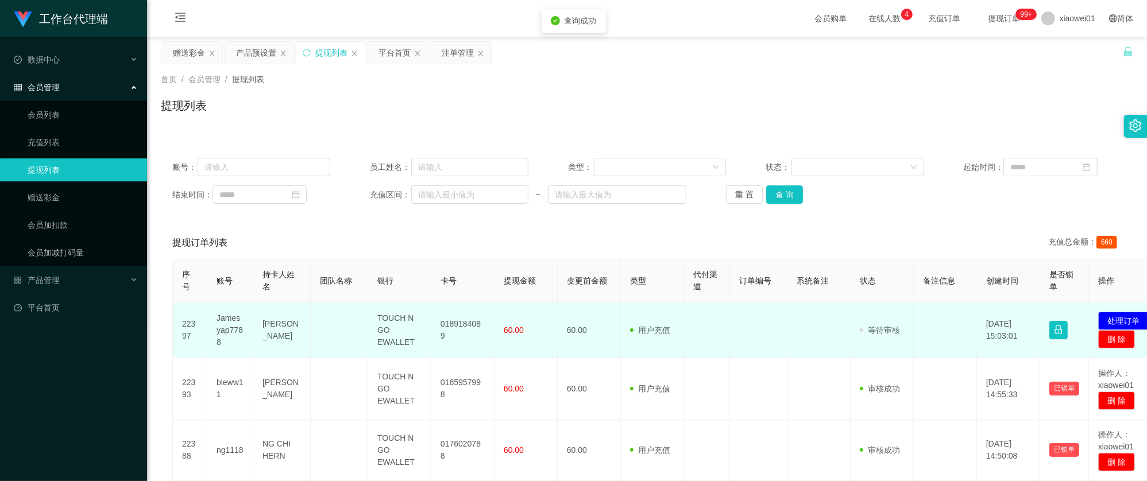
click at [470, 324] on td "0189184089" at bounding box center [462, 331] width 63 height 56
click at [1109, 315] on button "处理订单" at bounding box center [1123, 321] width 51 height 18
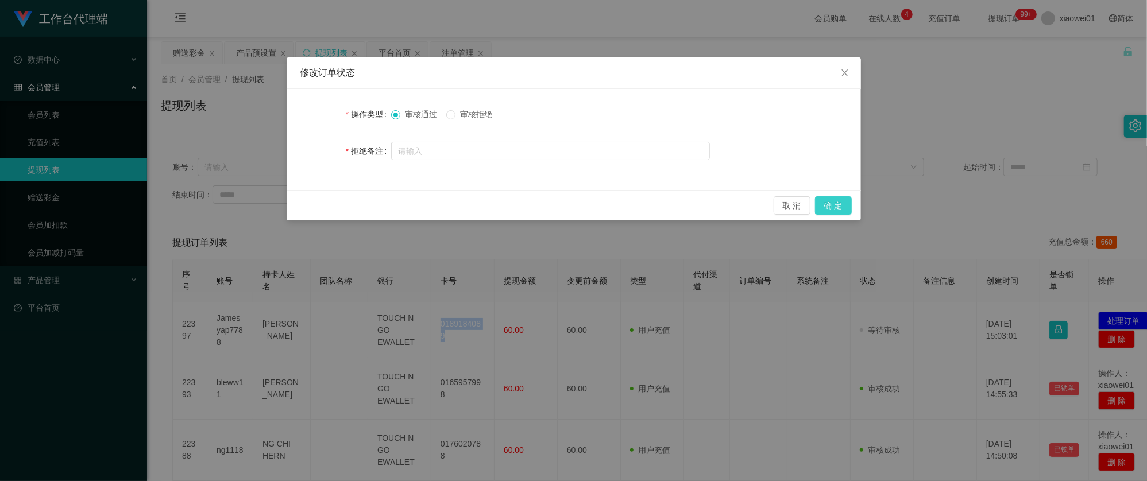
click at [832, 209] on button "确 定" at bounding box center [833, 205] width 37 height 18
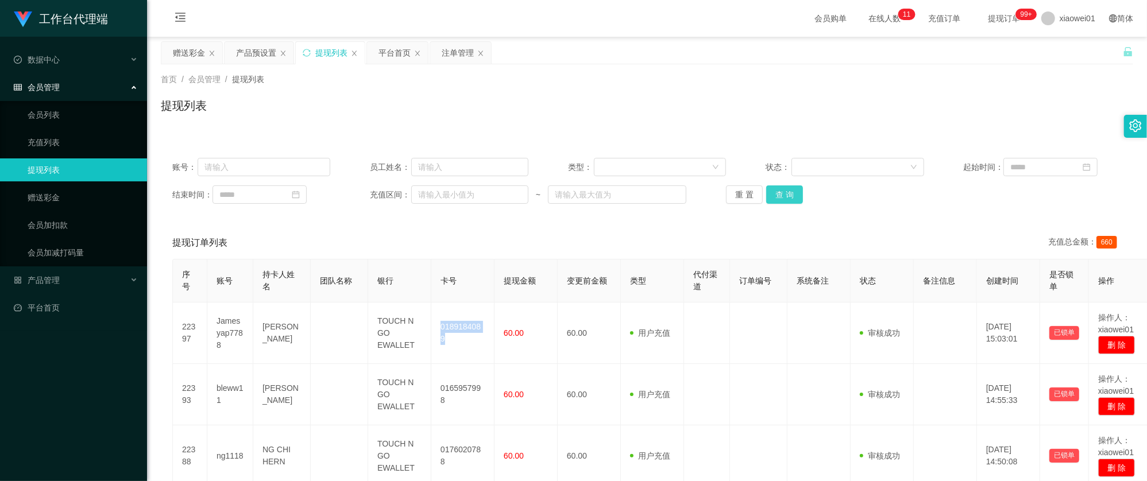
click at [793, 186] on button "查 询" at bounding box center [784, 194] width 37 height 18
click at [782, 189] on button "查 询" at bounding box center [784, 194] width 37 height 18
click at [389, 47] on div "平台首页" at bounding box center [394, 53] width 32 height 22
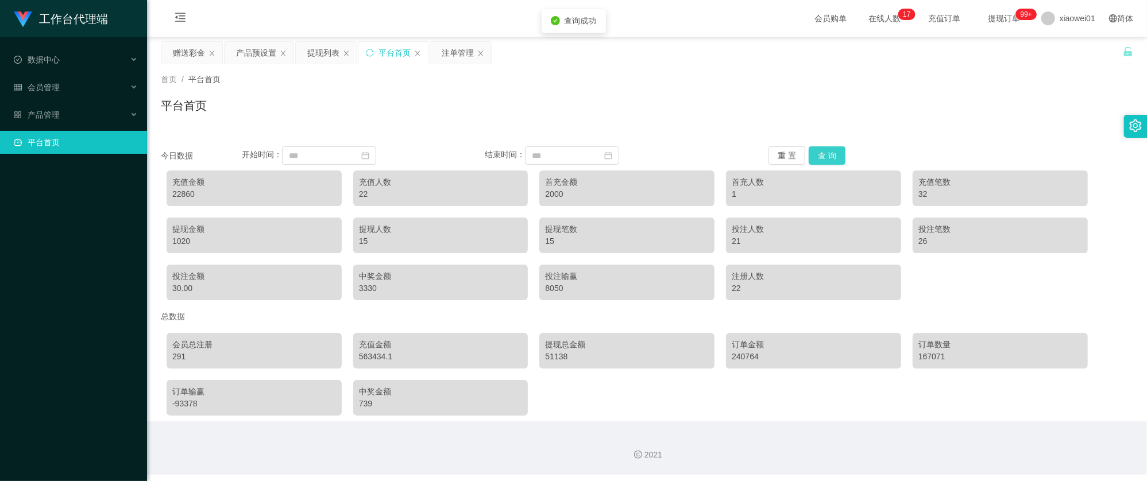
click at [833, 150] on button "查 询" at bounding box center [827, 155] width 37 height 18
click at [676, 110] on div "平台首页" at bounding box center [647, 110] width 972 height 26
click at [317, 56] on div "提现列表" at bounding box center [323, 53] width 32 height 22
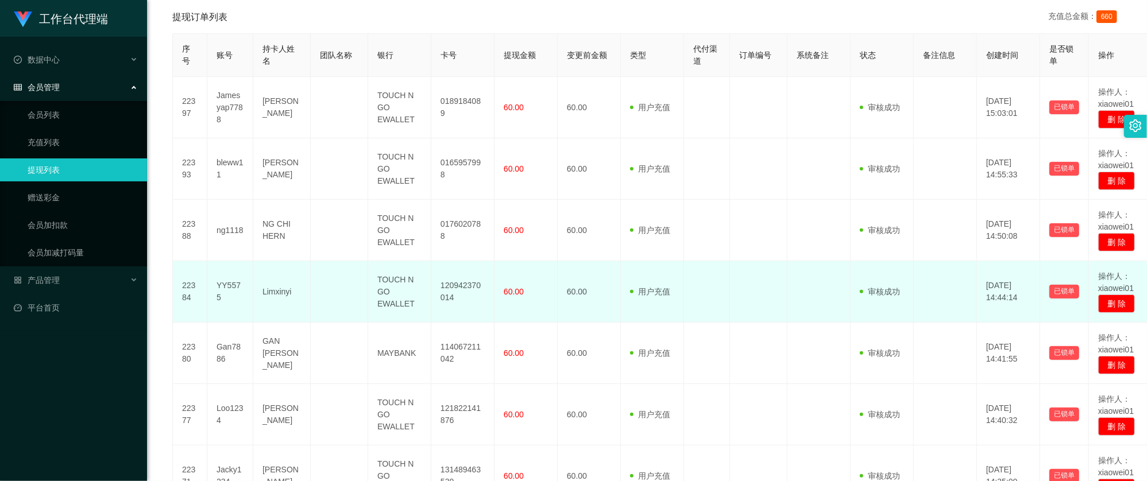
scroll to position [306, 0]
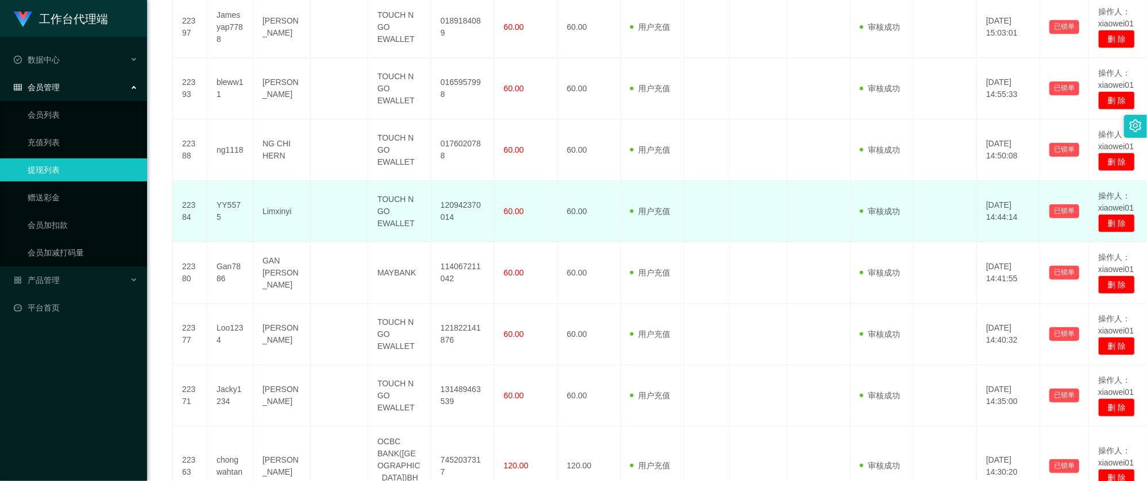
click at [229, 215] on td "YY5575" at bounding box center [230, 211] width 46 height 61
click at [472, 203] on td "120942370014" at bounding box center [462, 211] width 63 height 61
click at [471, 203] on td "120942370014" at bounding box center [462, 211] width 63 height 61
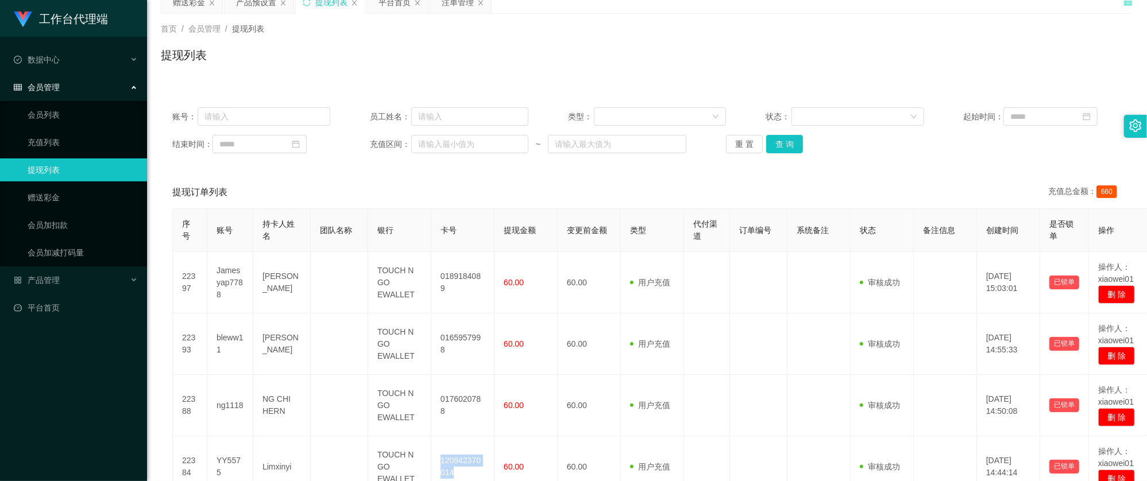
scroll to position [0, 0]
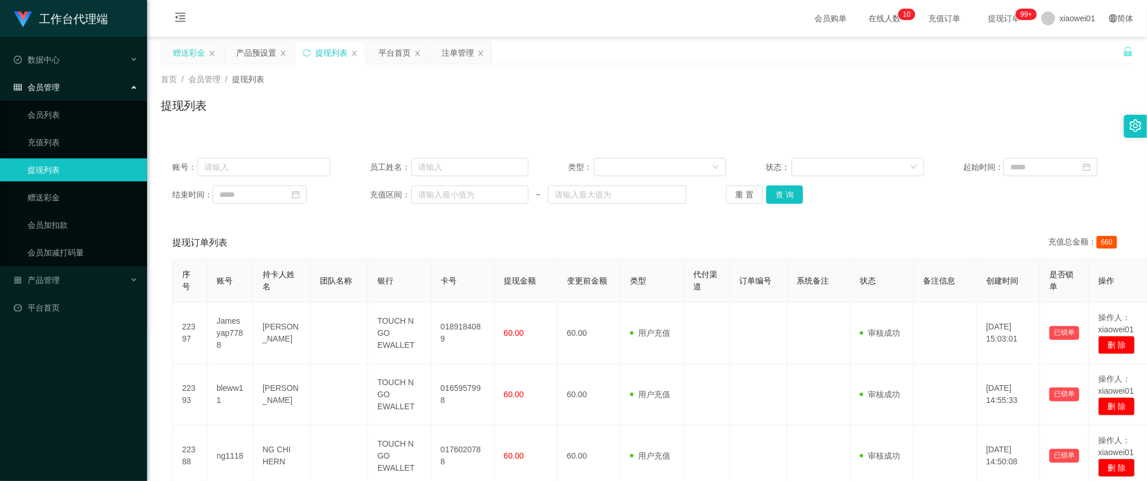
click at [188, 56] on div "赠送彩金" at bounding box center [189, 53] width 32 height 22
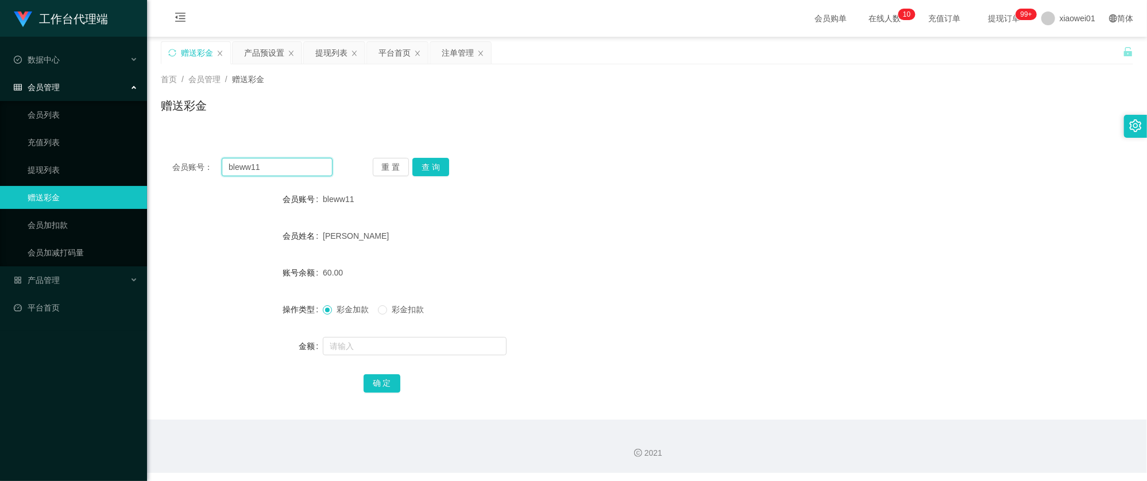
drag, startPoint x: 295, startPoint y: 165, endPoint x: 258, endPoint y: 158, distance: 37.4
click at [64, 154] on section "工作台代理端 数据中心 会员管理 会员列表 充值列表 提现列表 赠送彩金 会员加扣款 会员加减打码量 产品管理 开奖记录 注单管理 产品列表 即时注单 产品预…" at bounding box center [573, 236] width 1147 height 473
paste input "tommy9244"
type input "tommy9244"
click at [435, 169] on button "查 询" at bounding box center [430, 167] width 37 height 18
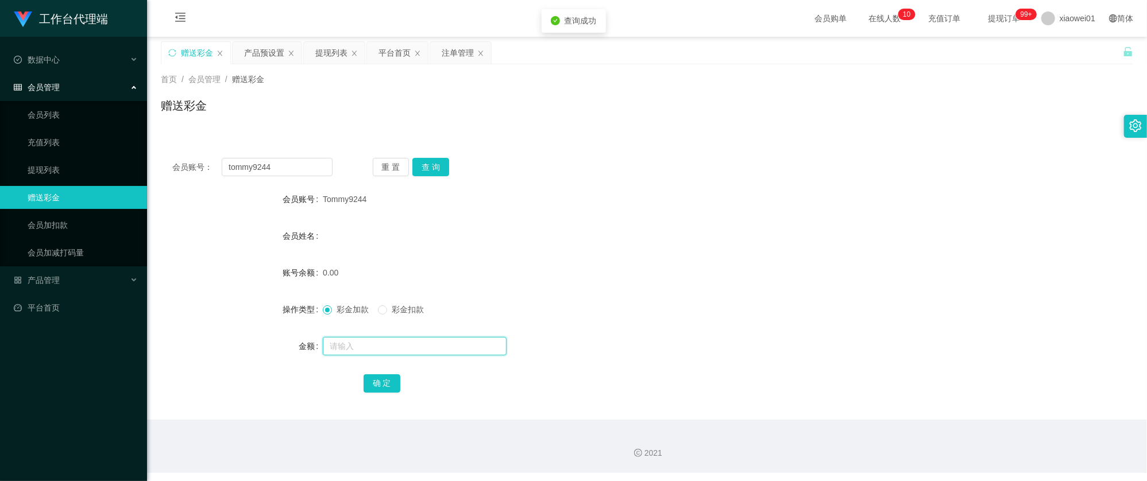
click at [413, 342] on input "text" at bounding box center [415, 346] width 184 height 18
type input "30"
click at [384, 385] on button "确 定" at bounding box center [382, 383] width 37 height 18
drag, startPoint x: 620, startPoint y: 258, endPoint x: 348, endPoint y: 203, distance: 277.7
click at [618, 258] on form "会员账号 Tommy9244 会员姓名 账号余额 30.00 操作类型 彩金加款 彩金扣款 金额 确 定" at bounding box center [647, 291] width 972 height 207
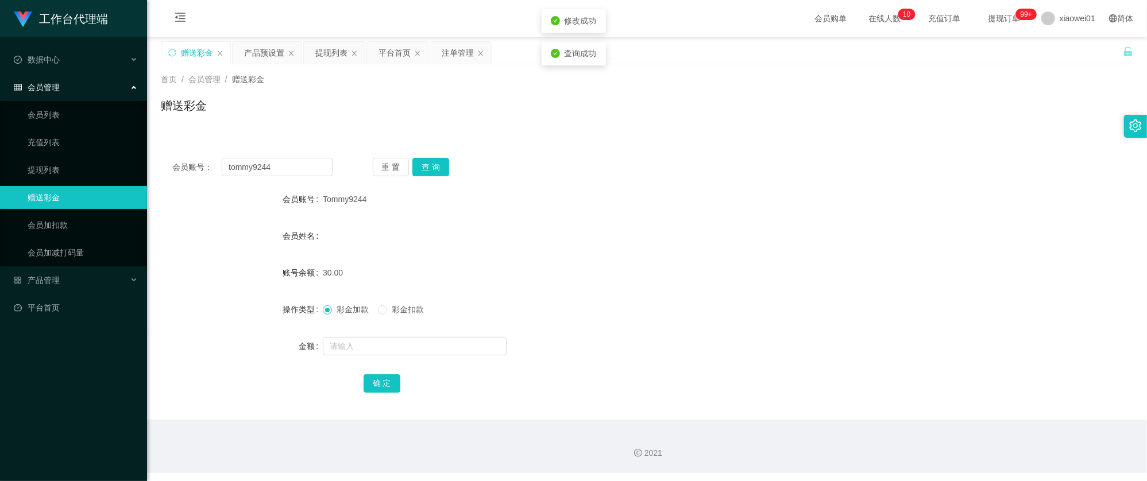
click at [342, 202] on span "Tommy9244" at bounding box center [345, 199] width 44 height 9
click at [342, 201] on span "Tommy9244" at bounding box center [345, 199] width 44 height 9
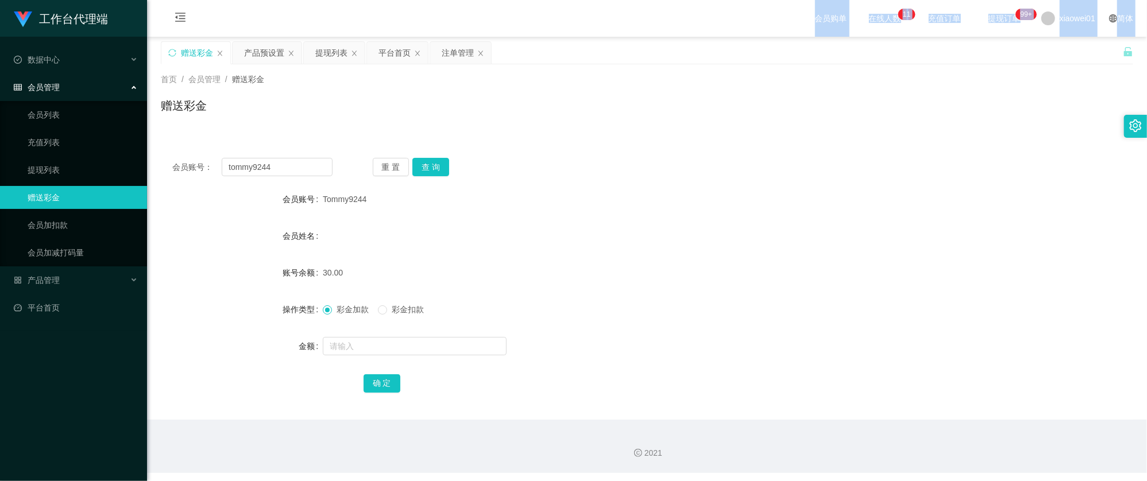
click at [285, 37] on section "会员购单 在线人数 0 1 2 3 4 5 6 7 8 9 0 1 2 3 4 5 6 7 8 9 0 1 2 3 4 5 6 7 8 9 0 1 2 3 4…" at bounding box center [647, 236] width 1000 height 473
click at [274, 49] on div "产品预设置" at bounding box center [264, 53] width 40 height 22
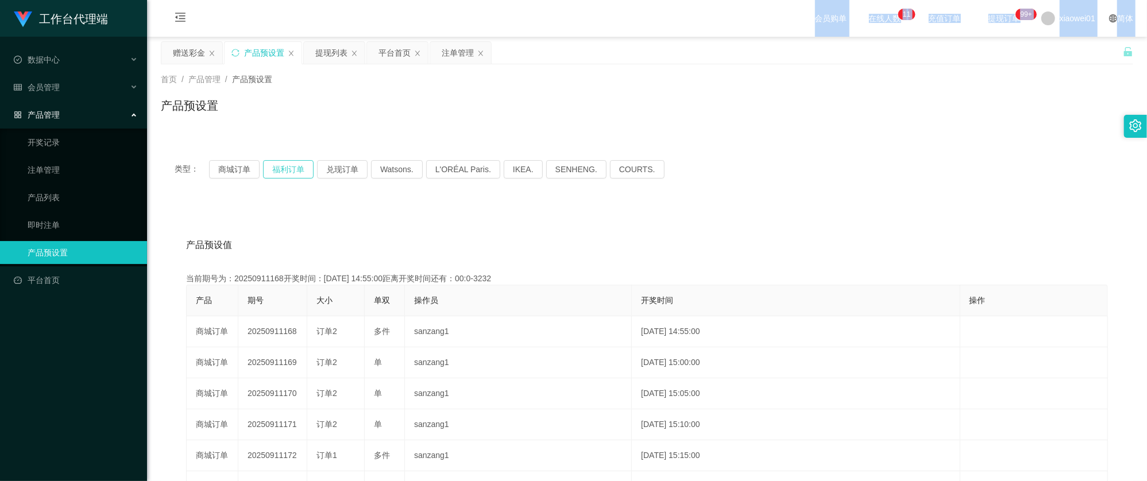
click at [297, 169] on button "福利订单" at bounding box center [288, 169] width 51 height 18
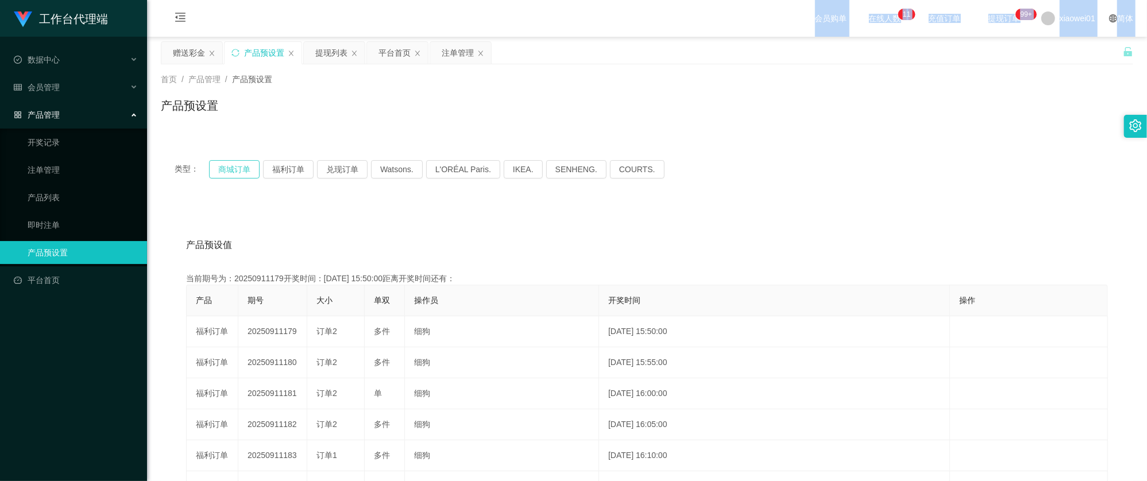
click at [239, 171] on button "商城订单" at bounding box center [234, 169] width 51 height 18
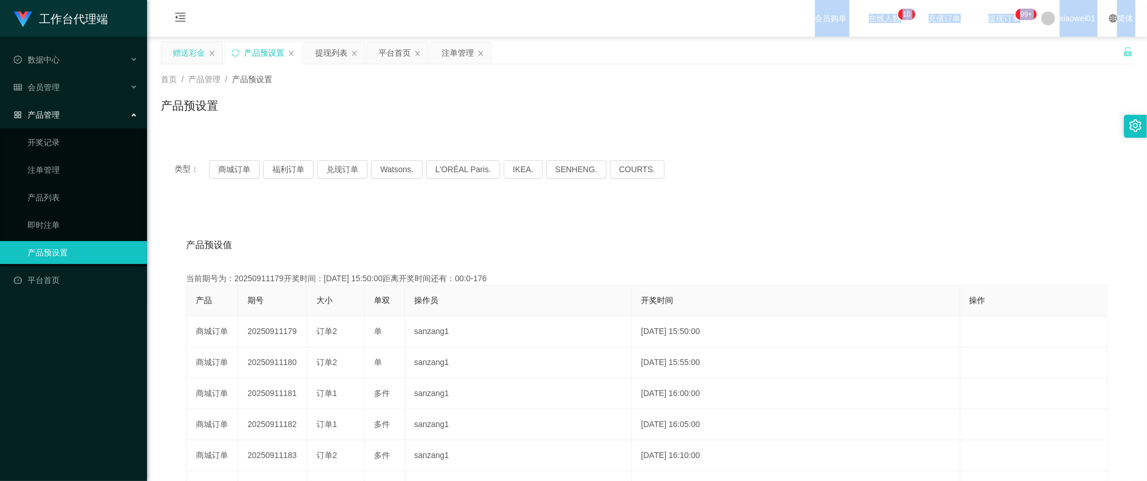
click at [191, 60] on div "赠送彩金" at bounding box center [189, 53] width 32 height 22
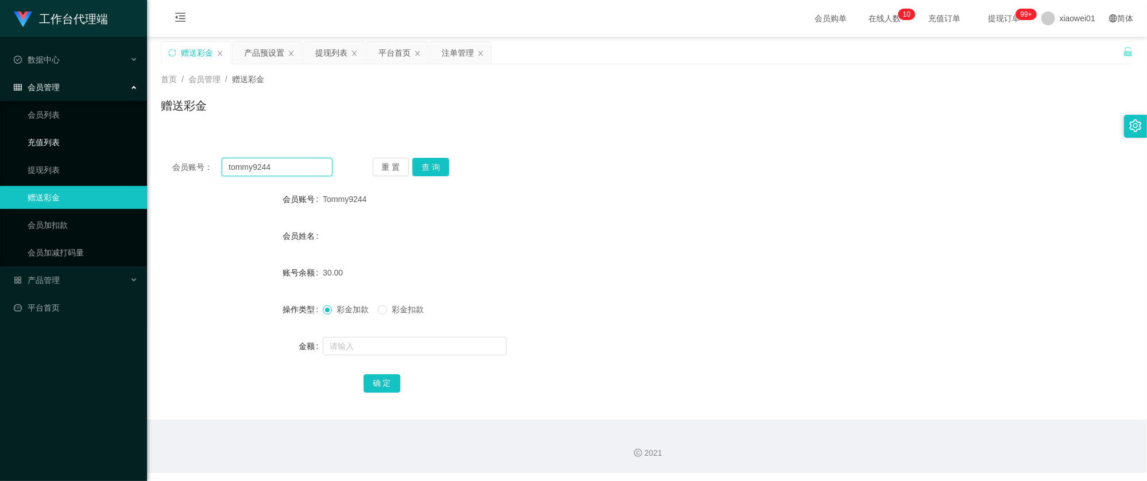
drag, startPoint x: 266, startPoint y: 167, endPoint x: 76, endPoint y: 132, distance: 193.3
click at [17, 127] on section "工作台代理端 数据中心 会员管理 会员列表 充值列表 提现列表 赠送彩金 会员加扣款 会员加减打码量 产品管理 开奖记录 注单管理 产品列表 即时注单 产品预…" at bounding box center [573, 236] width 1147 height 473
paste input "T"
type input "Tommy9244"
click at [428, 168] on button "查 询" at bounding box center [430, 167] width 37 height 18
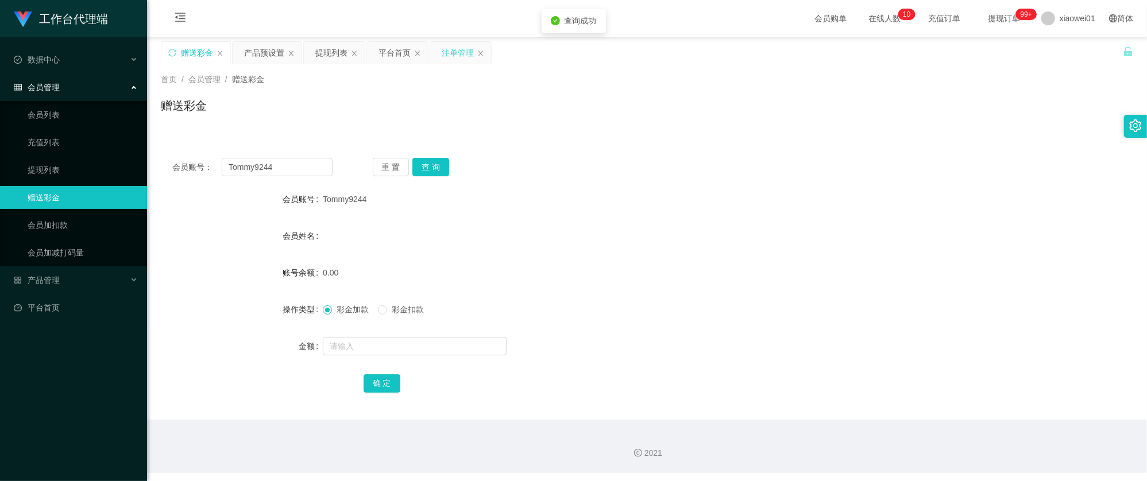
click at [457, 52] on div "注单管理" at bounding box center [458, 53] width 32 height 22
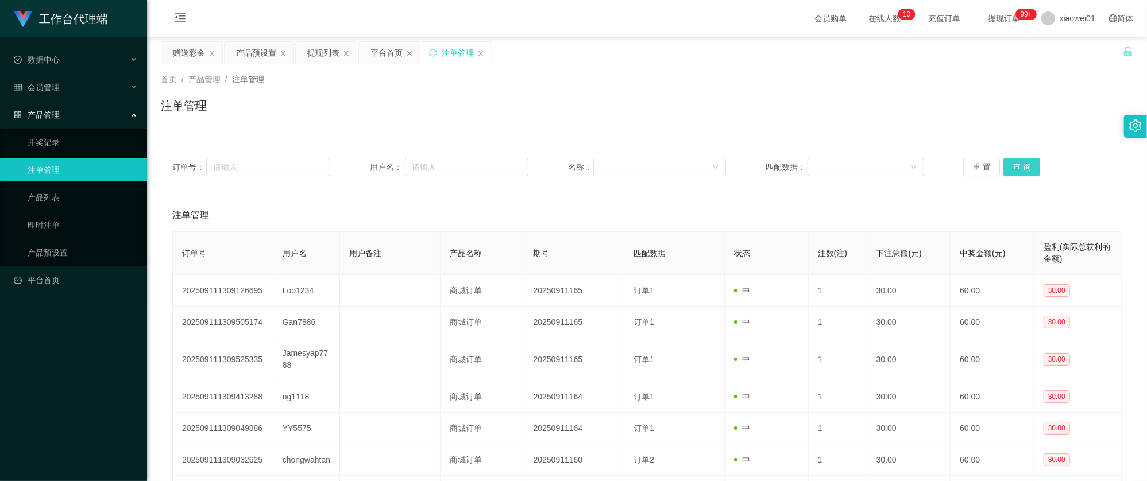
click at [1019, 171] on button "查 询" at bounding box center [1021, 167] width 37 height 18
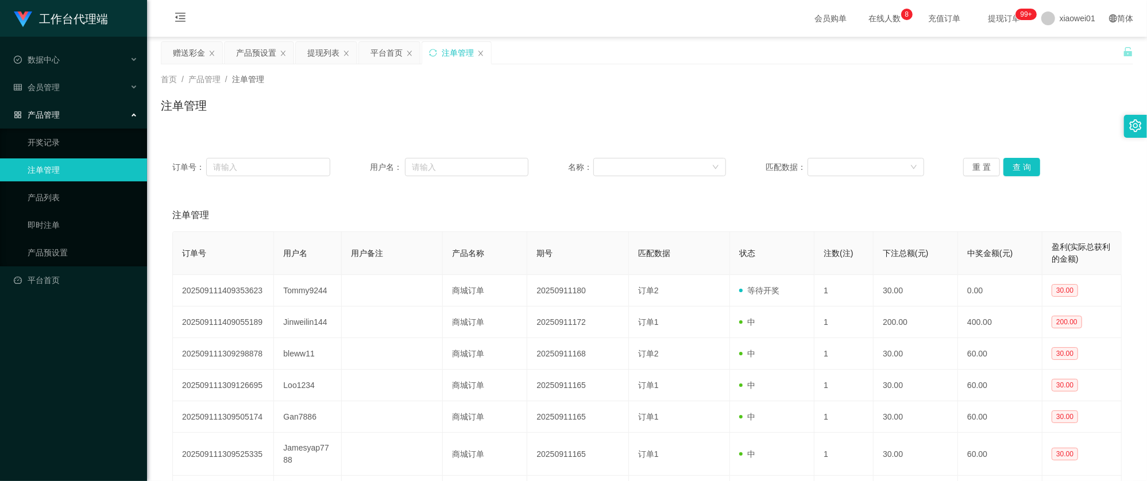
click at [260, 40] on main "关闭左侧 关闭右侧 关闭其它 刷新页面 赠送彩金 产品预设置 提现列表 平台首页 注单管理 首页 / 产品管理 / 注单管理 / 注单管理 订单号： 用户名：…" at bounding box center [647, 338] width 1000 height 602
click at [261, 44] on div "产品预设置" at bounding box center [256, 53] width 40 height 22
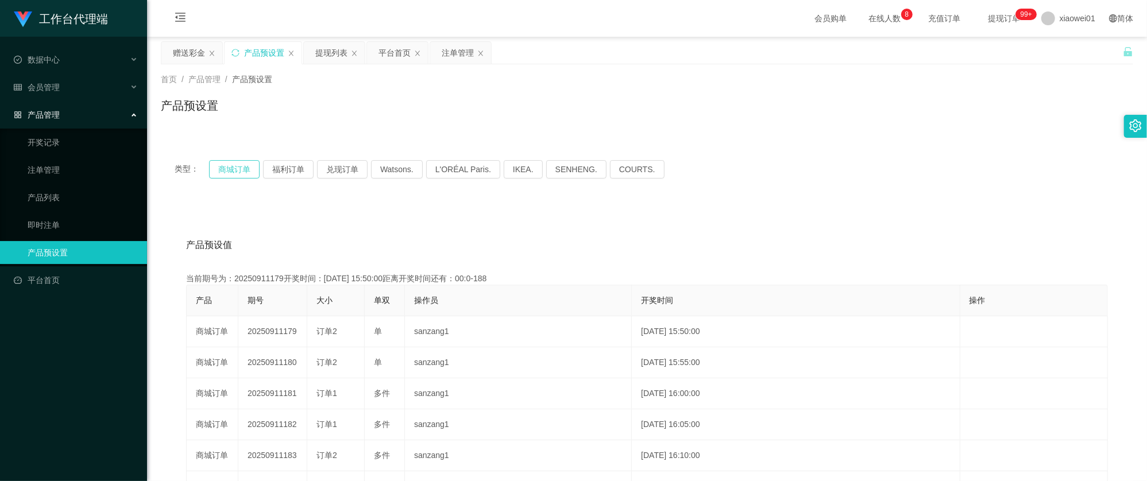
click at [235, 170] on button "商城订单" at bounding box center [234, 169] width 51 height 18
click at [269, 171] on button "福利订单" at bounding box center [288, 169] width 51 height 18
click at [235, 171] on button "商城订单" at bounding box center [234, 169] width 51 height 18
click at [865, 205] on div "产品预设值 添加期号 当前期号为：20250911180开奖时间：2025-09-11 15:55:00距离开奖时间还有：00:54 产品 期号 大小 单双 …" at bounding box center [647, 440] width 972 height 473
click at [400, 49] on div "平台首页" at bounding box center [394, 53] width 32 height 22
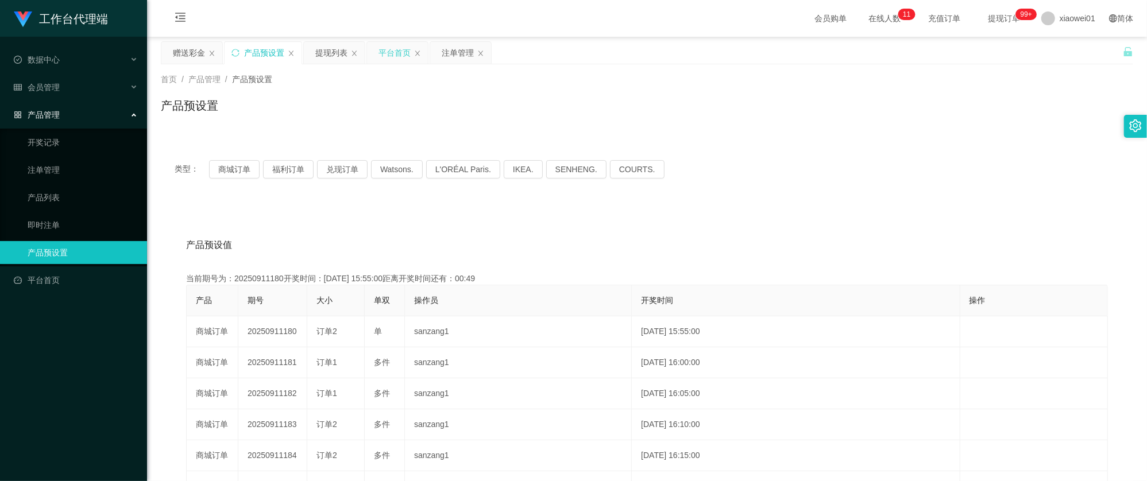
click at [400, 49] on div "平台首页" at bounding box center [394, 53] width 32 height 22
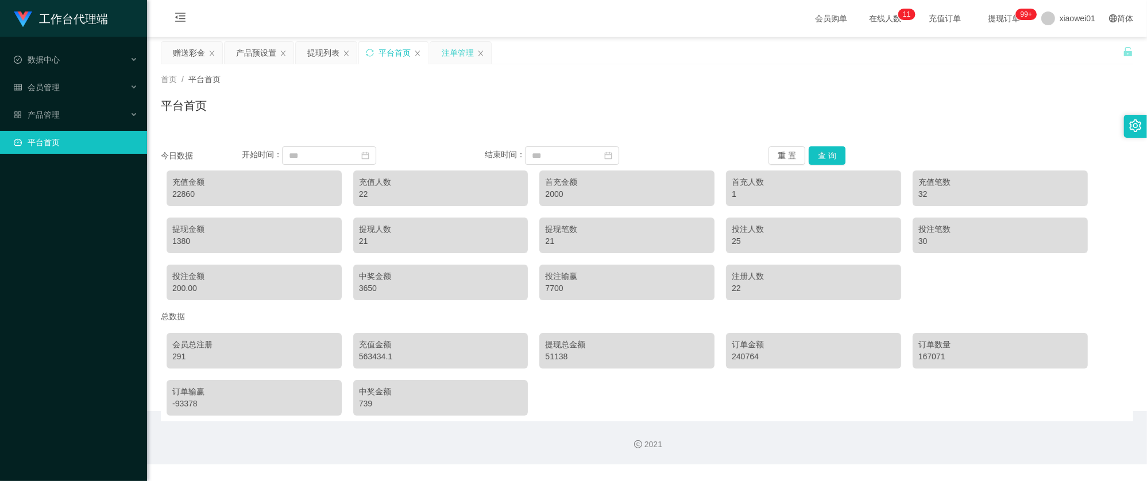
click at [469, 54] on div "注单管理" at bounding box center [458, 53] width 32 height 22
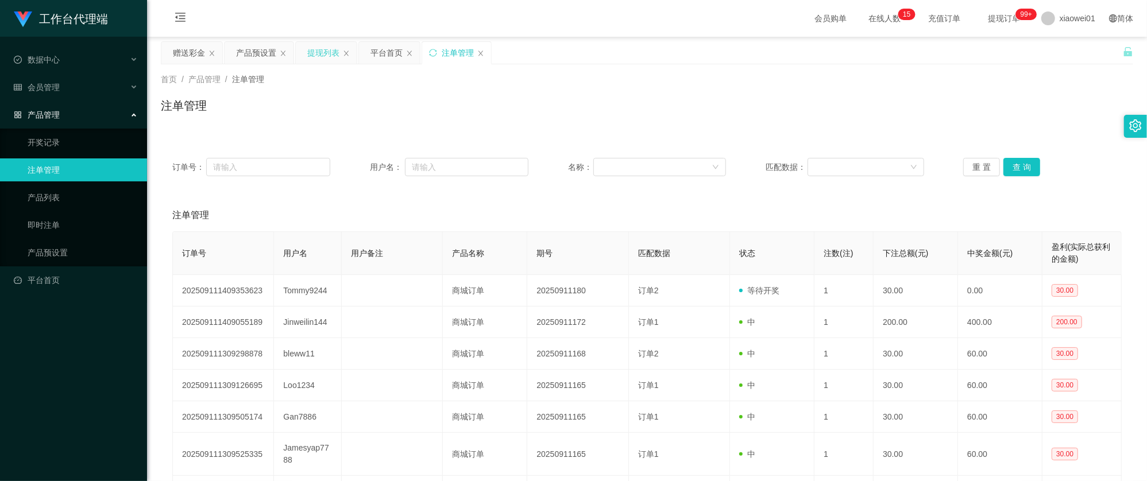
click at [327, 59] on div "提现列表" at bounding box center [323, 53] width 32 height 22
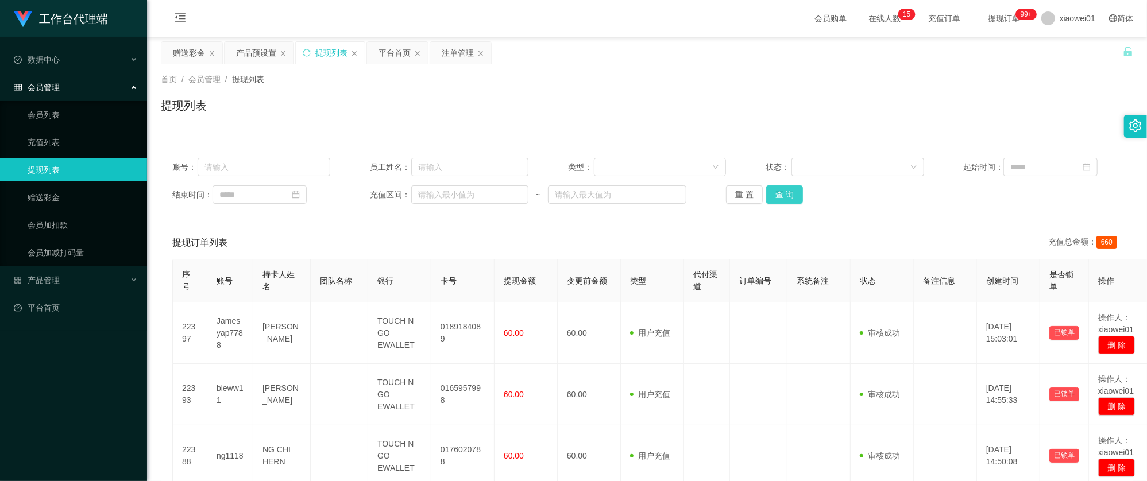
click at [797, 192] on button "查 询" at bounding box center [784, 194] width 37 height 18
click at [192, 54] on div "赠送彩金" at bounding box center [189, 53] width 32 height 22
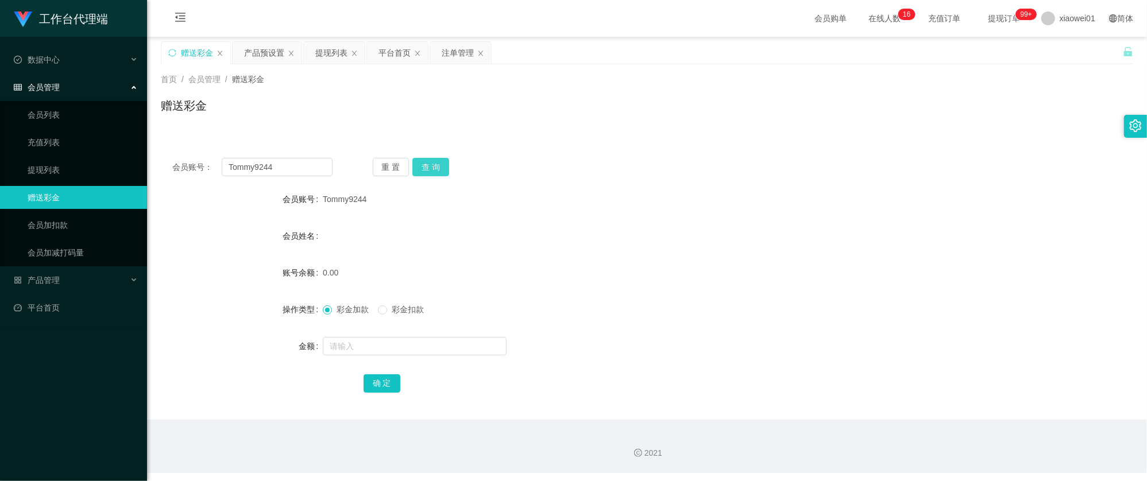
click at [423, 163] on button "查 询" at bounding box center [430, 167] width 37 height 18
drag, startPoint x: 289, startPoint y: 173, endPoint x: 7, endPoint y: 133, distance: 285.4
click at [10, 134] on section "工作台代理端 数据中心 会员管理 会员列表 充值列表 提现列表 赠送彩金 会员加扣款 会员加减打码量 产品管理 开奖记录 注单管理 产品列表 即时注单 产品预…" at bounding box center [573, 236] width 1147 height 473
paste input "lun1216"
type input "lun1216"
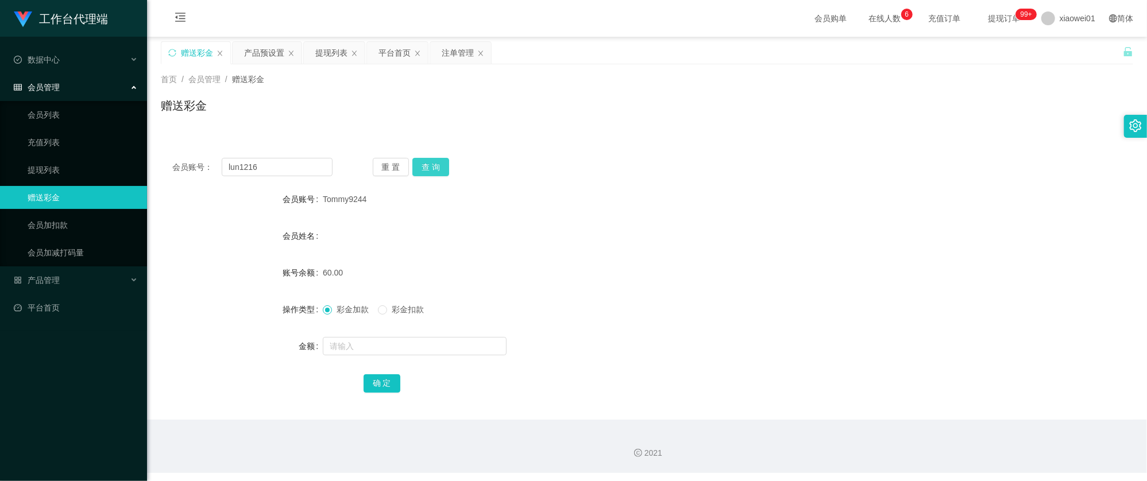
click at [441, 173] on button "查 询" at bounding box center [430, 167] width 37 height 18
drag, startPoint x: 373, startPoint y: 357, endPoint x: 380, endPoint y: 353, distance: 8.3
click at [373, 357] on div at bounding box center [606, 346] width 567 height 23
click at [384, 350] on input "text" at bounding box center [415, 346] width 184 height 18
type input "6"
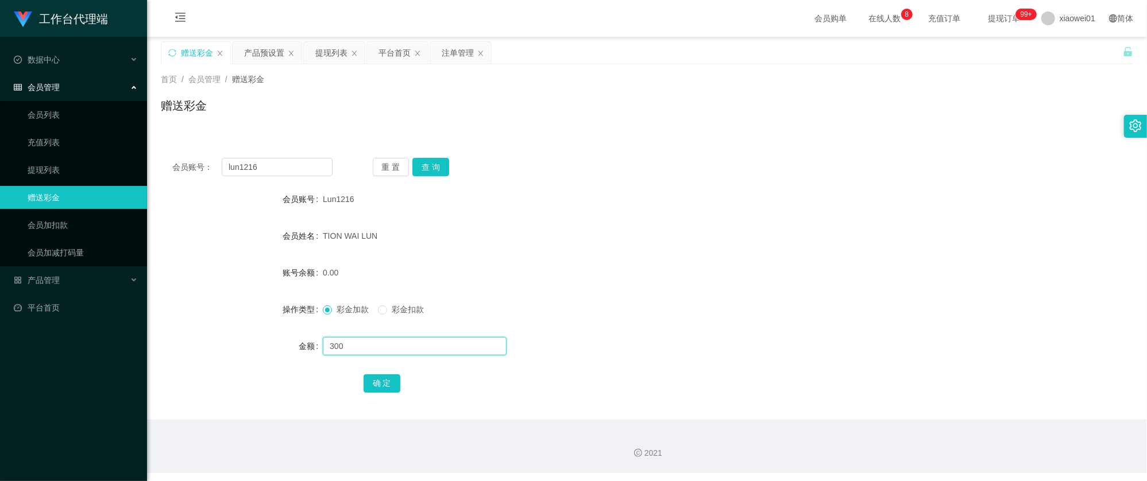
type input "300"
click at [373, 374] on div "确 定" at bounding box center [647, 383] width 567 height 23
click at [377, 380] on button "确 定" at bounding box center [382, 383] width 37 height 18
click at [721, 254] on form "会员账号 Lun1216 会员姓名 TION WAI LUN 账号余额 300.00 操作类型 彩金加款 彩金扣款 金额 确 定" at bounding box center [647, 291] width 972 height 207
drag, startPoint x: 273, startPoint y: 164, endPoint x: -78, endPoint y: 136, distance: 352.5
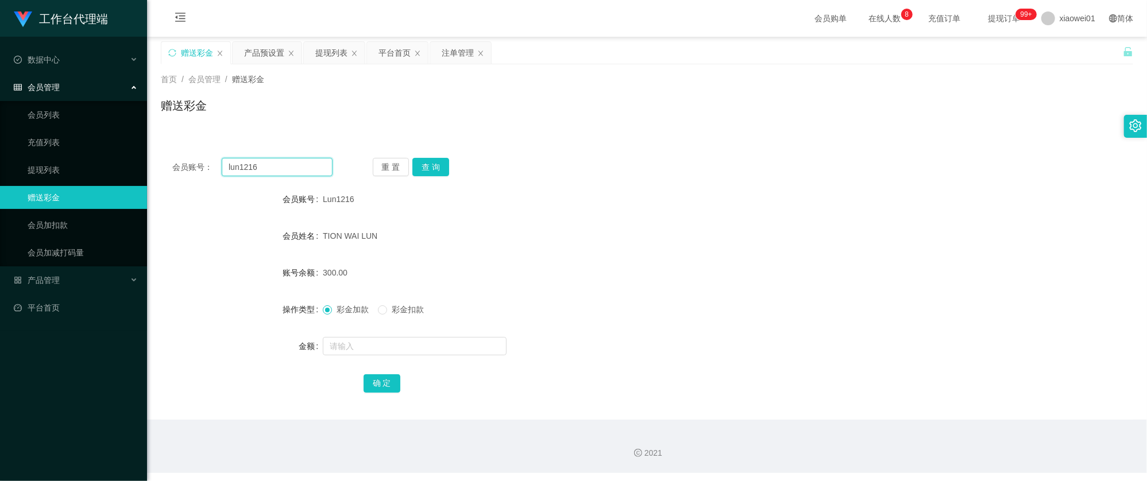
click at [0, 136] on html "工作台代理端 数据中心 会员管理 会员列表 充值列表 提现列表 赠送彩金 会员加扣款 会员加减打码量 产品管理 开奖记录 注单管理 产品列表 即时注单 产品预…" at bounding box center [573, 240] width 1147 height 481
paste input "gan788"
type input "gan7886"
drag, startPoint x: 423, startPoint y: 171, endPoint x: 423, endPoint y: 181, distance: 10.4
click at [423, 172] on button "查 询" at bounding box center [430, 167] width 37 height 18
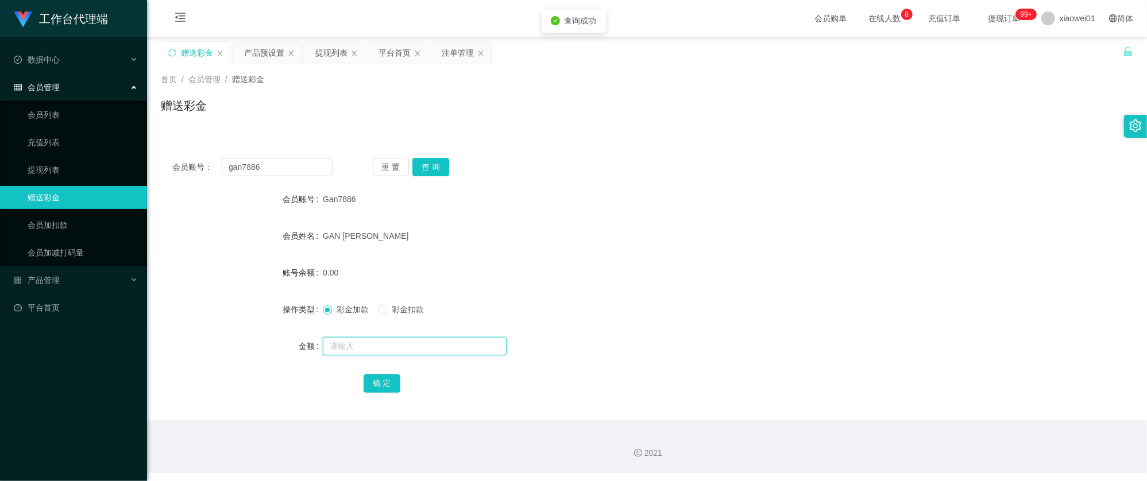
click at [370, 350] on input "text" at bounding box center [415, 346] width 184 height 18
type input "200"
click at [380, 379] on button "确 定" at bounding box center [382, 383] width 37 height 18
click at [668, 284] on form "会员账号 Gan7886 会员姓名 GAN PEIK HOON 账号余额 200.00 操作类型 彩金加款 彩金扣款 金额 确 定" at bounding box center [647, 291] width 972 height 207
drag, startPoint x: 280, startPoint y: 161, endPoint x: 38, endPoint y: 136, distance: 243.7
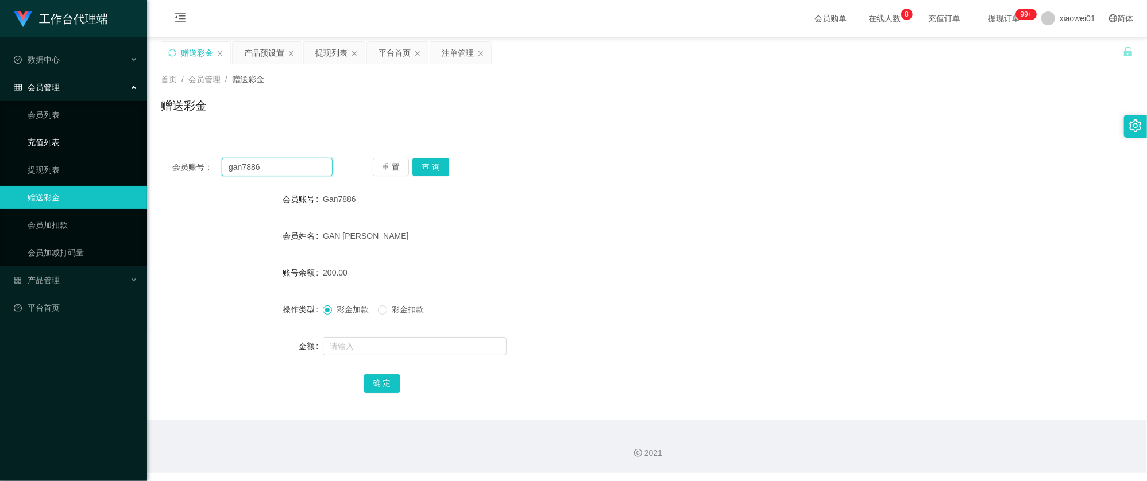
click at [24, 141] on section "工作台代理端 数据中心 会员管理 会员列表 充值列表 提现列表 赠送彩金 会员加扣款 会员加减打码量 产品管理 开奖记录 注单管理 产品列表 即时注单 产品预…" at bounding box center [573, 236] width 1147 height 473
paste input "Alv9969"
type input "Alv9969"
drag, startPoint x: 455, startPoint y: 164, endPoint x: 437, endPoint y: 164, distance: 18.4
click at [455, 164] on div "重 置 查 询" at bounding box center [453, 167] width 160 height 18
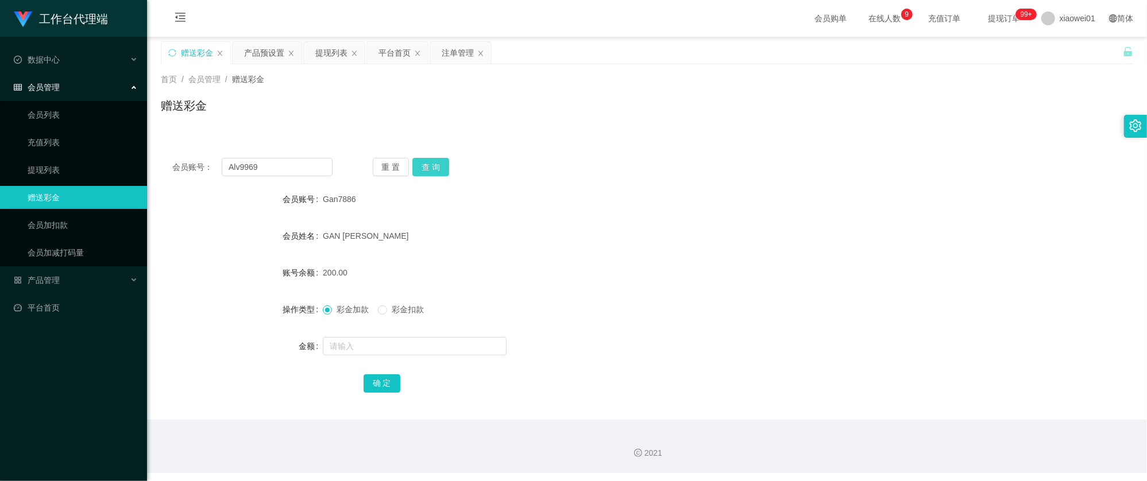
click at [435, 164] on button "查 询" at bounding box center [430, 167] width 37 height 18
click at [403, 357] on div at bounding box center [606, 346] width 567 height 23
click at [403, 346] on input "text" at bounding box center [415, 346] width 184 height 18
type input "100"
click at [382, 380] on button "确 定" at bounding box center [382, 383] width 37 height 18
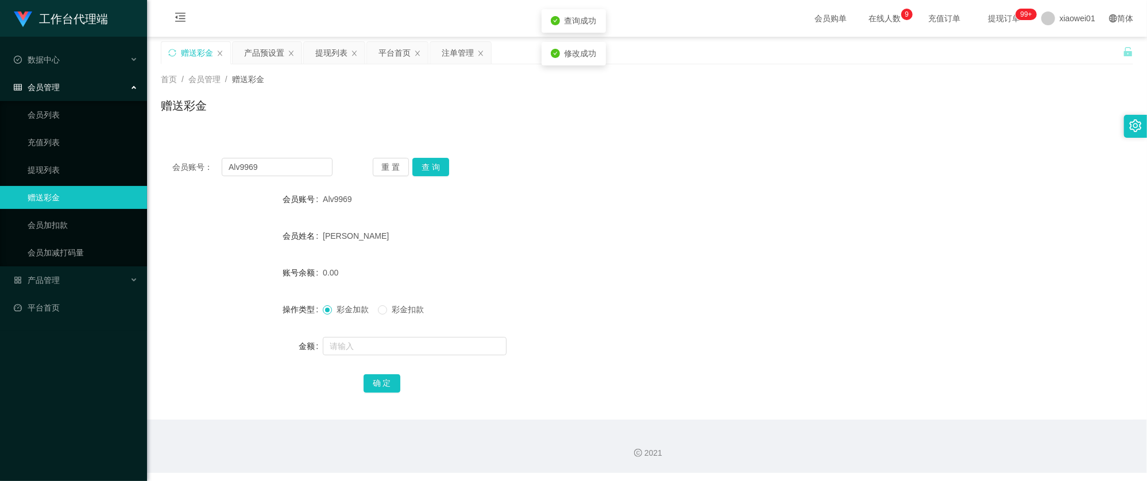
click at [646, 252] on form "会员账号 Alv9969 会员姓名 Alvin wang fei cheong 账号余额 0.00 操作类型 彩金加款 彩金扣款 金额 确 定" at bounding box center [647, 291] width 972 height 207
drag, startPoint x: 279, startPoint y: 164, endPoint x: 1, endPoint y: 134, distance: 279.5
click at [1, 134] on section "工作台代理端 数据中心 会员管理 会员列表 充值列表 提现列表 赠送彩金 会员加扣款 会员加减打码量 产品管理 开奖记录 注单管理 产品列表 即时注单 产品预…" at bounding box center [573, 236] width 1147 height 473
paste input "Yapsoonwei"
type input "Yapsoonwei"
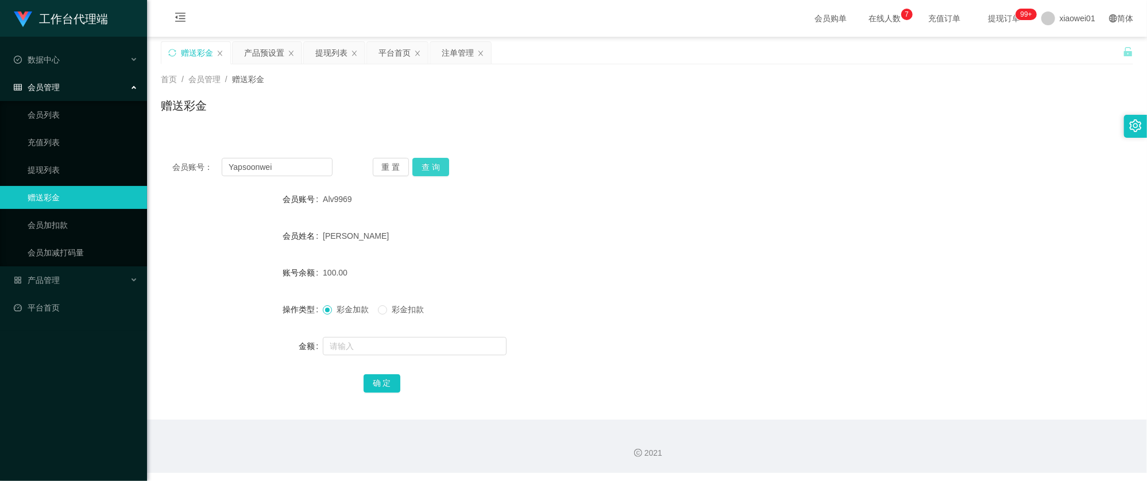
click at [443, 164] on button "查 询" at bounding box center [430, 167] width 37 height 18
click at [405, 343] on input "text" at bounding box center [415, 346] width 184 height 18
type input "100"
drag, startPoint x: 373, startPoint y: 398, endPoint x: 377, endPoint y: 393, distance: 6.9
click at [373, 398] on div "会员账号： Yapsoonwei 重 置 查 询 会员账号 Yapsoonwei 会员姓名 Yapsoonwei 账号余额 0.00 操作类型 彩金加款 彩金…" at bounding box center [647, 282] width 972 height 273
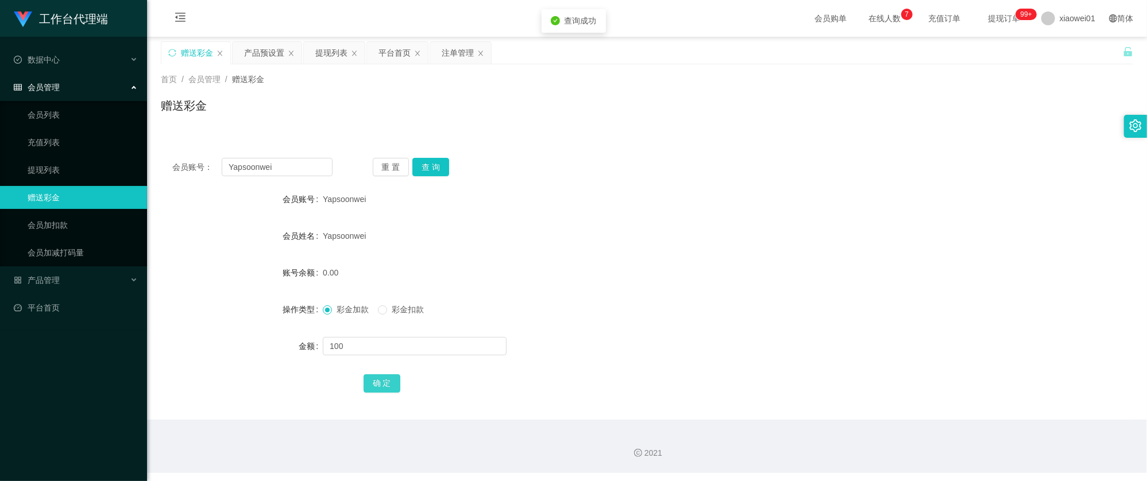
click at [382, 378] on button "确 定" at bounding box center [382, 383] width 37 height 18
click at [651, 250] on form "会员账号 Yapsoonwei 会员姓名 Yapsoonwei 账号余额 100.00 操作类型 彩金加款 彩金扣款 金额 确 定" at bounding box center [647, 291] width 972 height 207
drag, startPoint x: 285, startPoint y: 168, endPoint x: 15, endPoint y: 105, distance: 277.9
click at [46, 111] on section "工作台代理端 数据中心 会员管理 会员列表 充值列表 提现列表 赠送彩金 会员加扣款 会员加减打码量 产品管理 开奖记录 注单管理 产品列表 即时注单 产品预…" at bounding box center [573, 236] width 1147 height 473
paste input "chongwahtan"
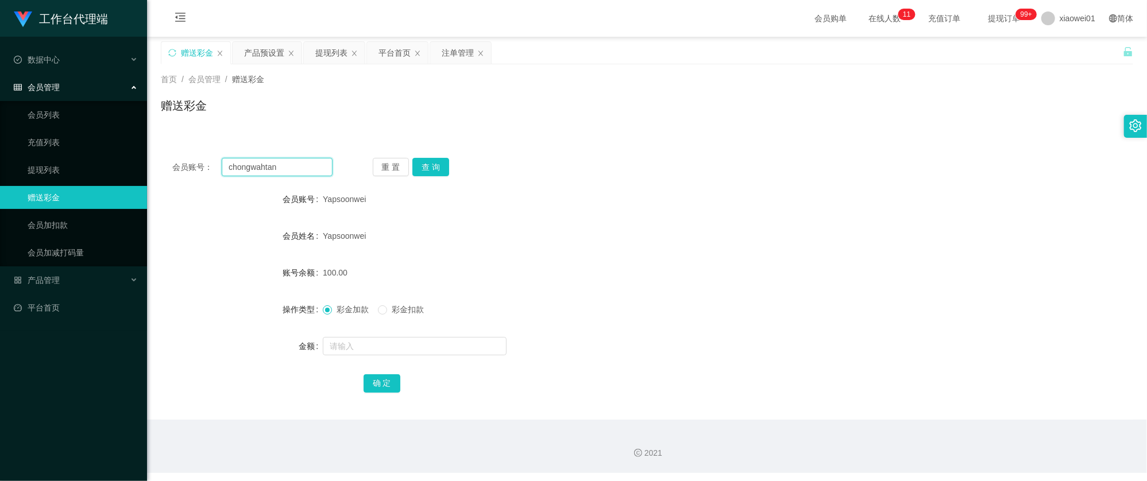
type input "chongwahtan"
click at [432, 156] on div "会员账号： chongwahtan 重 置 查 询 会员账号 Yapsoonwei 会员姓名 Yapsoonwei 账号余额 100.00 操作类型 彩金加款…" at bounding box center [647, 282] width 972 height 273
click at [437, 165] on button "查 询" at bounding box center [430, 167] width 37 height 18
click at [395, 345] on input "text" at bounding box center [415, 346] width 184 height 18
type input "100"
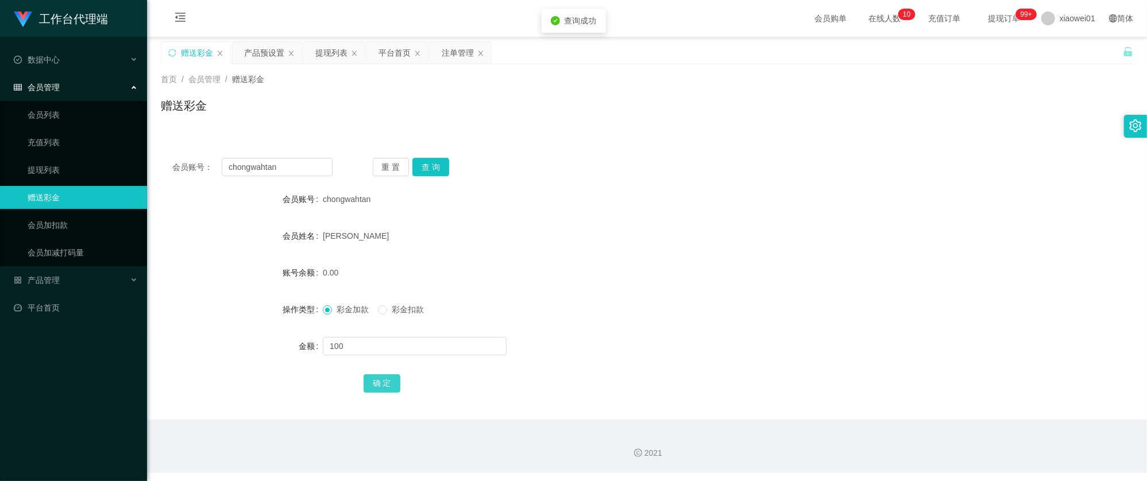
click at [386, 382] on button "确 定" at bounding box center [382, 383] width 37 height 18
click at [586, 318] on div "彩金加款 彩金扣款" at bounding box center [606, 309] width 567 height 23
drag, startPoint x: 308, startPoint y: 177, endPoint x: 310, endPoint y: 165, distance: 12.2
click at [307, 171] on div "会员账号： chongwahtan 重 置 查 询 会员账号 chongwahtan 会员姓名 Tan chong wah 账号余额 100.00 操作类型 …" at bounding box center [647, 282] width 972 height 273
drag, startPoint x: 310, startPoint y: 165, endPoint x: 182, endPoint y: 144, distance: 129.9
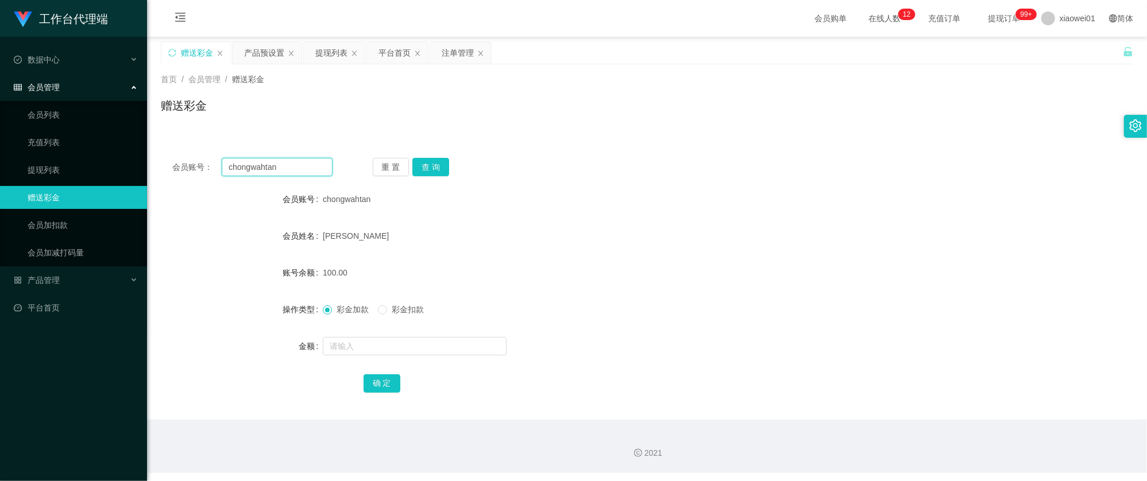
click at [187, 146] on div "会员账号： chongwahtan 重 置 查 询 会员账号 chongwahtan 会员姓名 Tan chong wah 账号余额 100.00 操作类型 …" at bounding box center [647, 282] width 972 height 273
paste input "fun1183"
type input "fun1183"
click at [428, 161] on button "查 询" at bounding box center [430, 167] width 37 height 18
click at [385, 330] on form "会员账号 Fun1183 会员姓名 LIM THING FUN 账号余额 0.00 操作类型 彩金加款 彩金扣款 金额 确 定" at bounding box center [647, 291] width 972 height 207
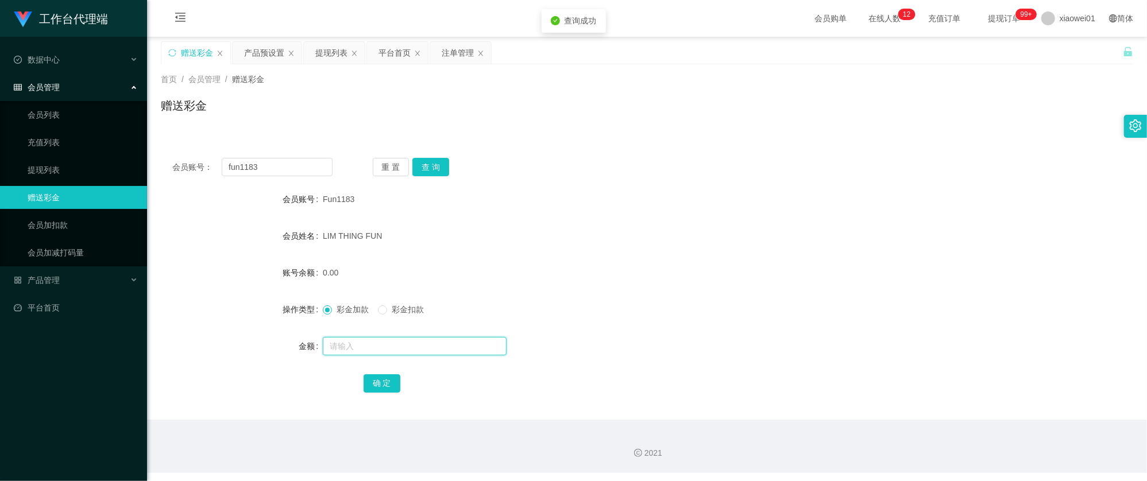
click at [385, 338] on input "text" at bounding box center [415, 346] width 184 height 18
type input "100"
click at [368, 399] on div "会员账号： fun1183 重 置 查 询 会员账号 Fun1183 会员姓名 LIM THING FUN 账号余额 0.00 操作类型 彩金加款 彩金扣款 …" at bounding box center [647, 282] width 972 height 273
click at [381, 393] on button "确 定" at bounding box center [382, 383] width 37 height 18
click at [710, 308] on div "彩金加款 彩金扣款" at bounding box center [606, 309] width 567 height 23
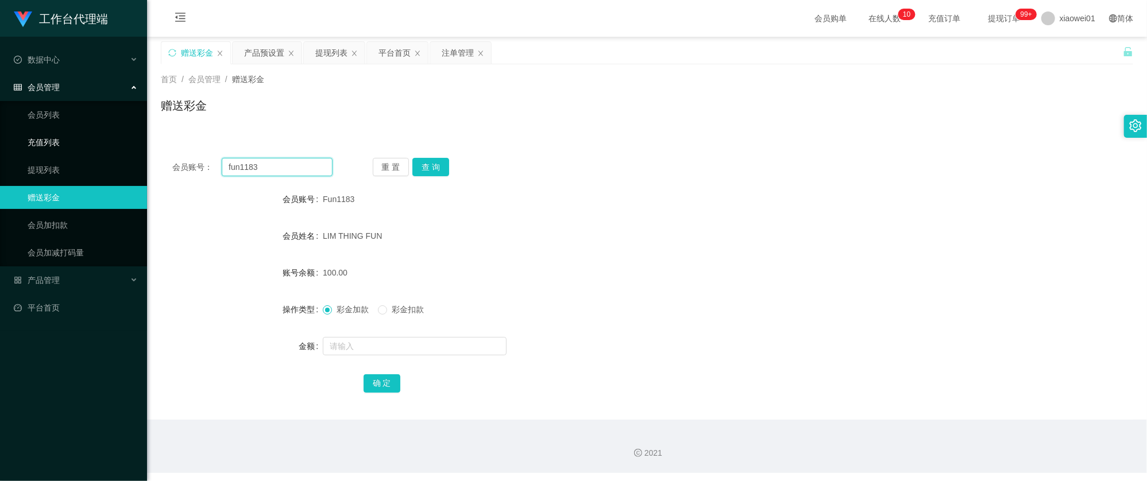
drag, startPoint x: 272, startPoint y: 159, endPoint x: 84, endPoint y: 147, distance: 188.7
click at [88, 149] on section "工作台代理端 数据中心 会员管理 会员列表 充值列表 提现列表 赠送彩金 会员加扣款 会员加减打码量 产品管理 开奖记录 注单管理 产品列表 即时注单 产品预…" at bounding box center [573, 236] width 1147 height 473
paste input "timothy66"
type input "timothy6683"
click at [432, 164] on button "查 询" at bounding box center [430, 167] width 37 height 18
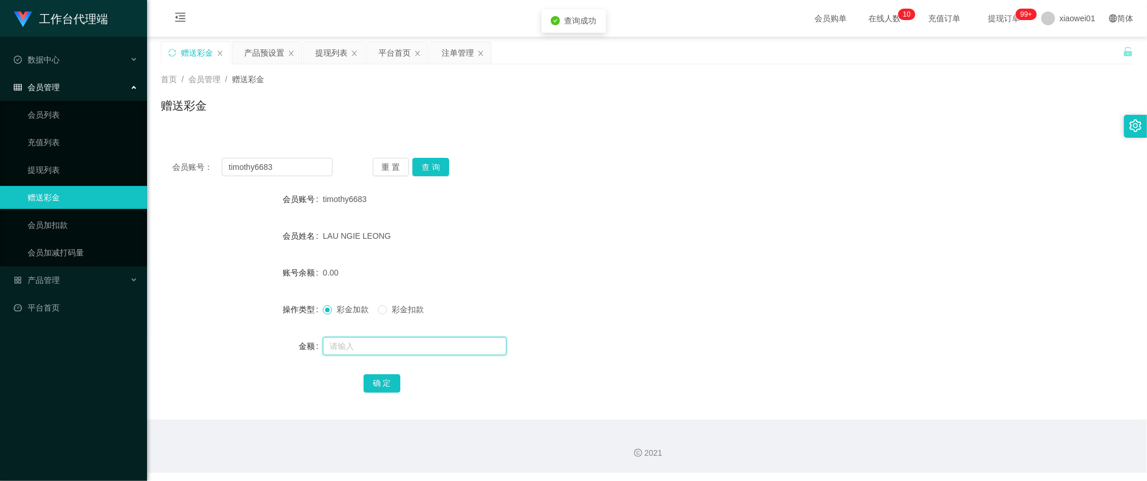
click at [371, 345] on input "text" at bounding box center [415, 346] width 184 height 18
type input "100"
click at [384, 378] on button "确 定" at bounding box center [382, 383] width 37 height 18
click at [719, 242] on div "LAU NGIE LEONG" at bounding box center [606, 236] width 567 height 23
drag, startPoint x: 292, startPoint y: 167, endPoint x: 400, endPoint y: 171, distance: 108.6
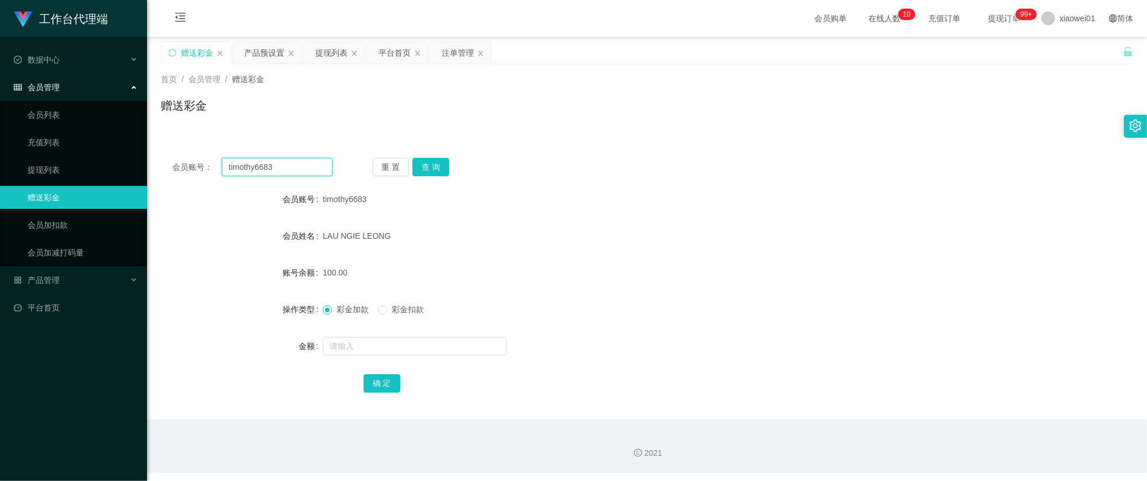
click at [127, 154] on section "工作台代理端 数据中心 会员管理 会员列表 充值列表 提现列表 赠送彩金 会员加扣款 会员加减打码量 产品管理 开奖记录 注单管理 产品列表 即时注单 产品预…" at bounding box center [573, 236] width 1147 height 473
paste input "CRV642"
type input "CRV6423"
drag, startPoint x: 438, startPoint y: 166, endPoint x: 416, endPoint y: 203, distance: 42.5
click at [438, 166] on button "查 询" at bounding box center [430, 167] width 37 height 18
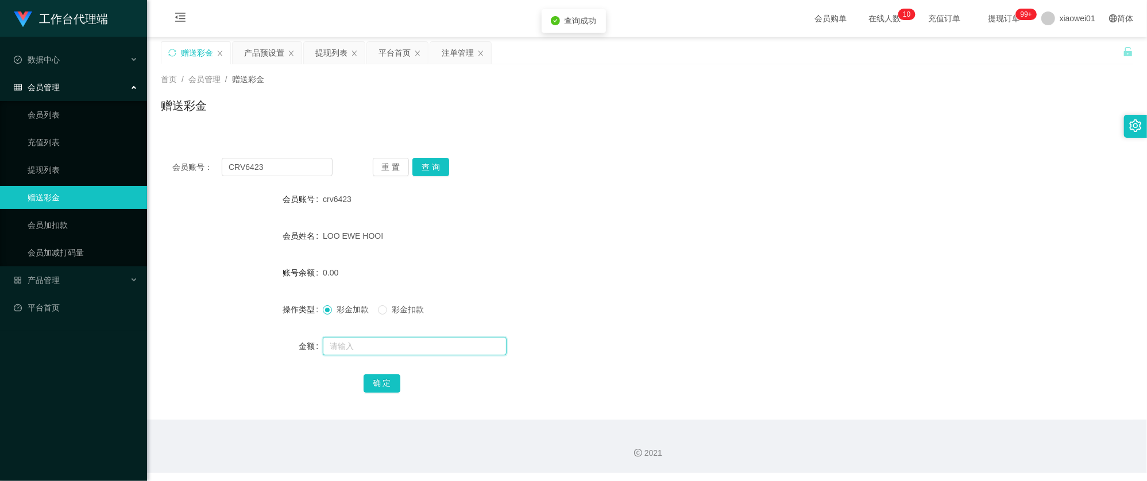
click at [361, 351] on input "text" at bounding box center [415, 346] width 184 height 18
type input "100"
click at [378, 380] on button "确 定" at bounding box center [382, 383] width 37 height 18
click at [701, 242] on div "LOO EWE HOOI" at bounding box center [606, 236] width 567 height 23
drag, startPoint x: 244, startPoint y: 159, endPoint x: 158, endPoint y: 148, distance: 86.3
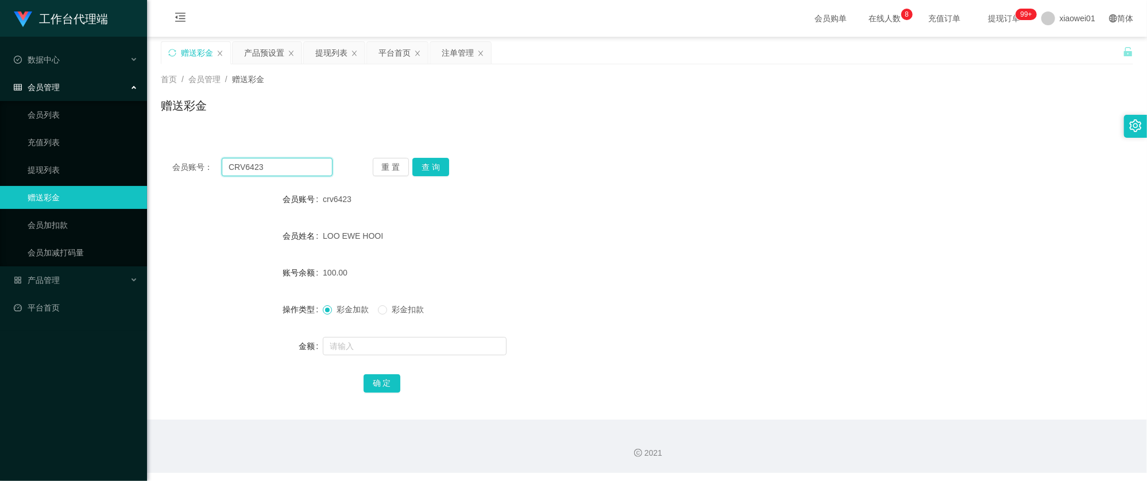
click at [86, 148] on section "工作台代理端 数据中心 会员管理 会员列表 充值列表 提现列表 赠送彩金 会员加扣款 会员加减打码量 产品管理 开奖记录 注单管理 产品列表 即时注单 产品预…" at bounding box center [573, 236] width 1147 height 473
paste input "zhiheng666"
type input "zhiheng666"
click at [432, 166] on button "查 询" at bounding box center [430, 167] width 37 height 18
click at [378, 350] on input "text" at bounding box center [415, 346] width 184 height 18
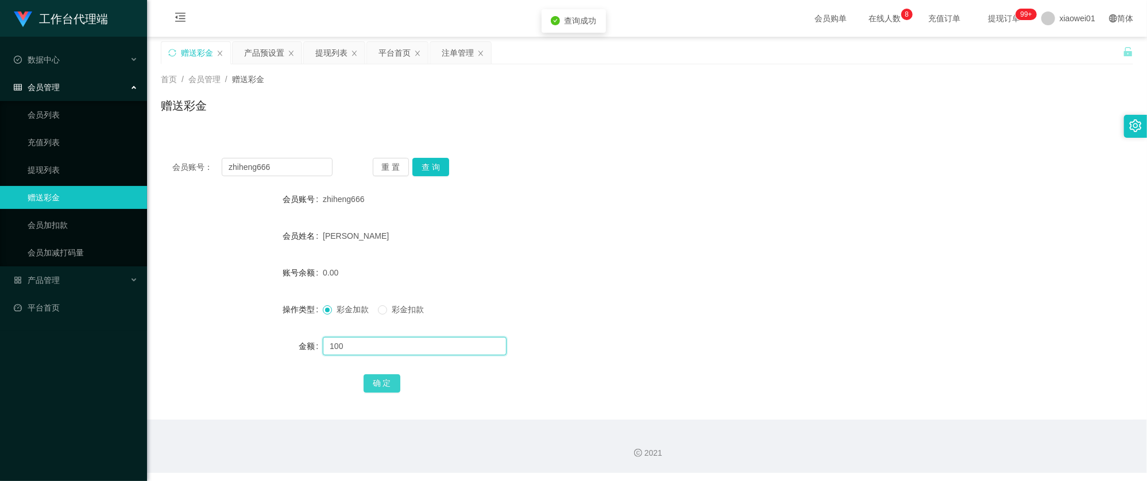
type input "100"
click at [377, 375] on button "确 定" at bounding box center [382, 383] width 37 height 18
click at [674, 281] on div "100.00" at bounding box center [606, 272] width 567 height 23
drag, startPoint x: 275, startPoint y: 163, endPoint x: 196, endPoint y: 141, distance: 81.2
click at [54, 123] on section "工作台代理端 数据中心 会员管理 会员列表 充值列表 提现列表 赠送彩金 会员加扣款 会员加减打码量 产品管理 开奖记录 注单管理 产品列表 即时注单 产品预…" at bounding box center [573, 236] width 1147 height 473
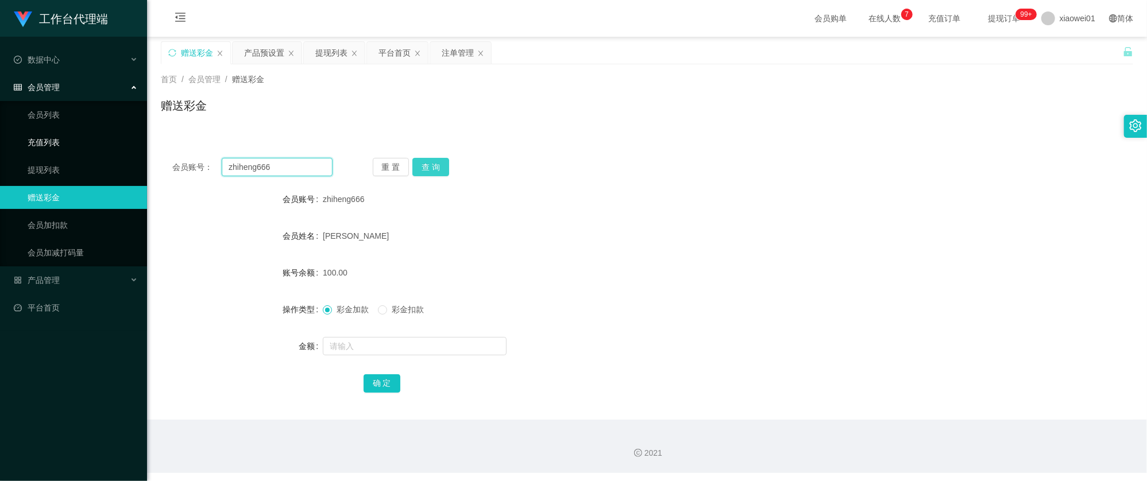
paste input "CHEAHCHOONKIT109876543210"
type input "CHEAHCHOONKIT109876543210"
click at [430, 163] on button "查 询" at bounding box center [430, 167] width 37 height 18
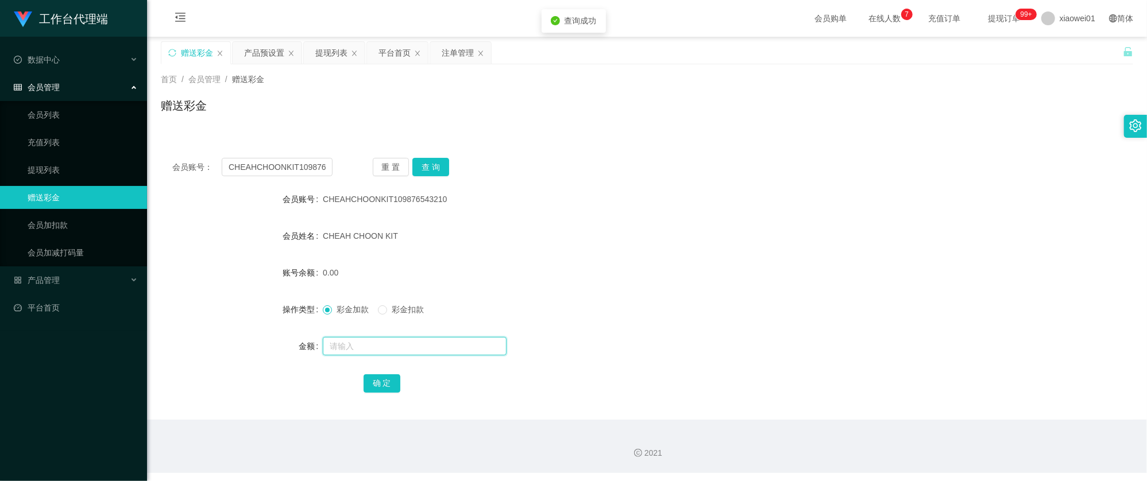
click at [377, 350] on input "text" at bounding box center [415, 346] width 184 height 18
type input "100"
click at [382, 380] on button "确 定" at bounding box center [382, 383] width 37 height 18
click at [614, 280] on div "100.00" at bounding box center [606, 272] width 567 height 23
click at [315, 169] on input "CHEAHCHOONKIT109876543210" at bounding box center [277, 167] width 111 height 18
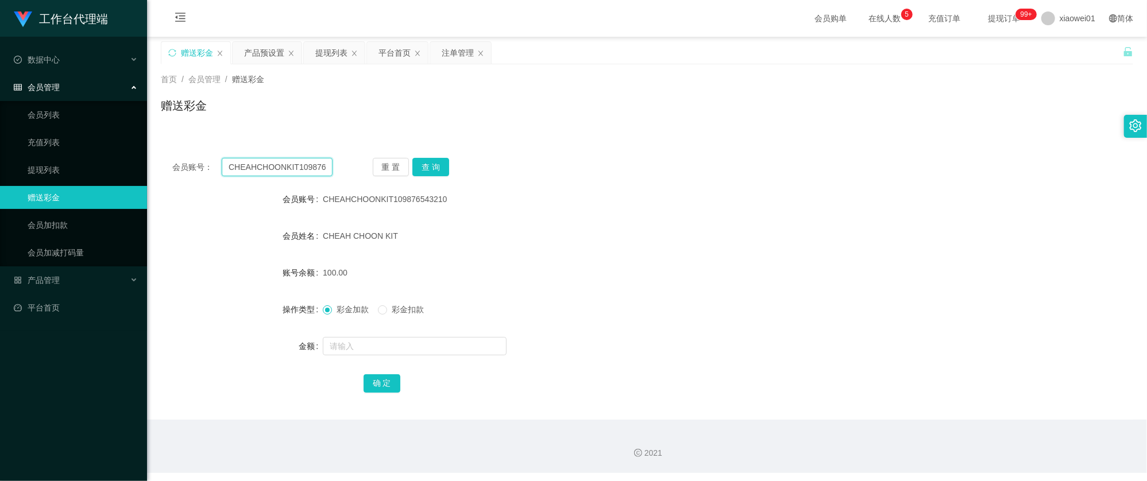
click at [315, 169] on input "CHEAHCHOONKIT109876543210" at bounding box center [277, 167] width 111 height 18
paste input "jamesyap7788"
type input "jamesyap7788"
click at [439, 164] on button "查 询" at bounding box center [430, 167] width 37 height 18
click at [403, 352] on input "text" at bounding box center [415, 346] width 184 height 18
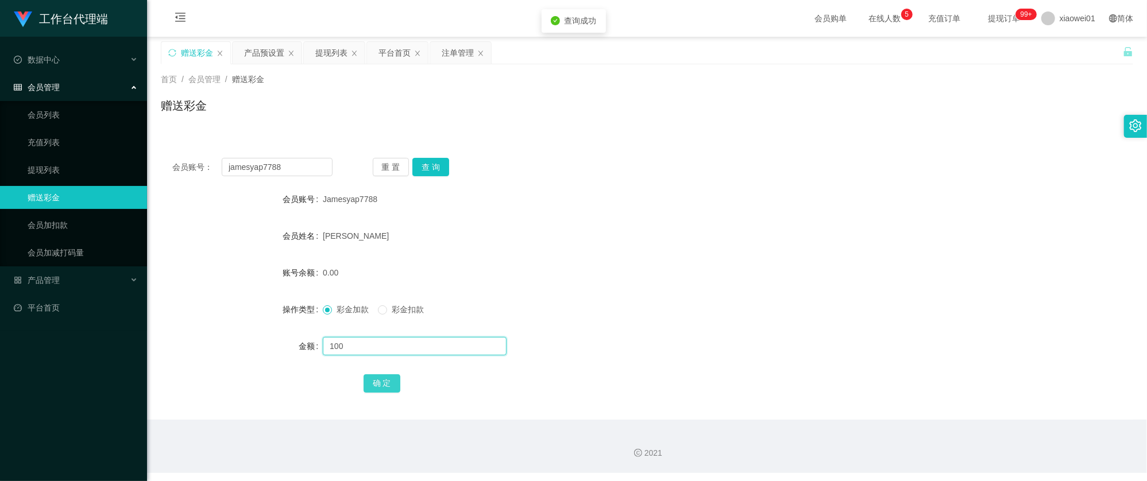
type input "100"
click at [386, 384] on button "确 定" at bounding box center [382, 383] width 37 height 18
click at [658, 254] on form "会员账号 Jamesyap7788 会员姓名 Yau Jenn Huei 账号余额 0.00 操作类型 彩金加款 彩金扣款 金额 100 确 定" at bounding box center [647, 291] width 972 height 207
drag, startPoint x: 297, startPoint y: 173, endPoint x: 41, endPoint y: 157, distance: 256.1
click at [33, 161] on section "工作台代理端 数据中心 会员管理 会员列表 充值列表 提现列表 赠送彩金 会员加扣款 会员加减打码量 产品管理 开奖记录 注单管理 产品列表 即时注单 产品预…" at bounding box center [573, 236] width 1147 height 473
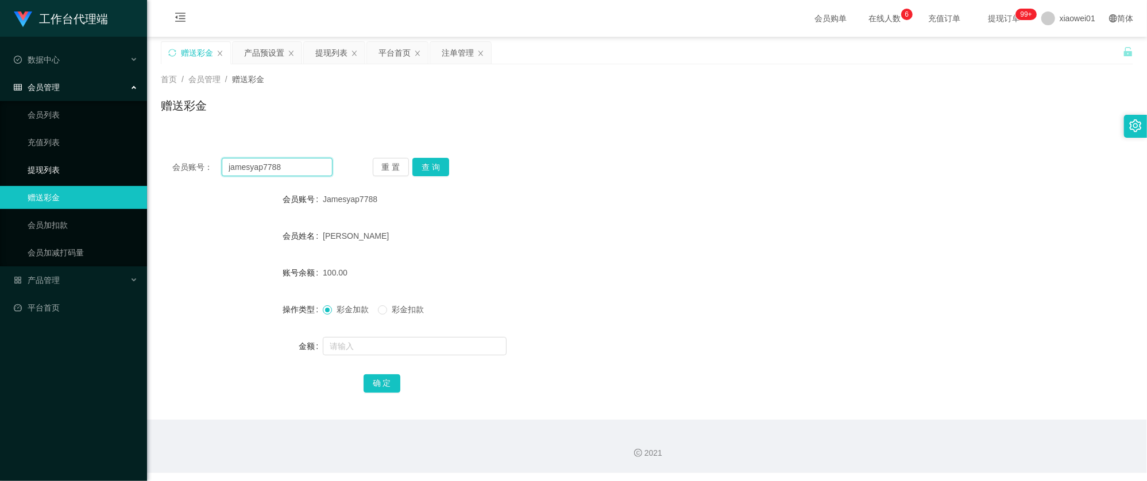
paste input "chee022"
type input "chee0228"
click at [442, 163] on button "查 询" at bounding box center [430, 167] width 37 height 18
click at [396, 350] on input "text" at bounding box center [415, 346] width 184 height 18
type input "100"
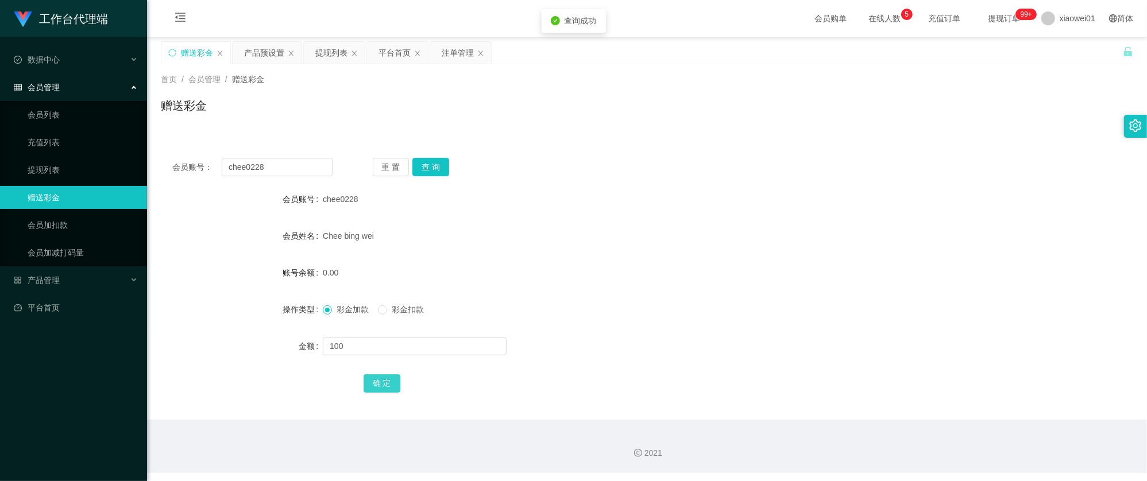
click at [377, 389] on button "确 定" at bounding box center [382, 383] width 37 height 18
click at [608, 284] on div "0.00" at bounding box center [606, 272] width 567 height 23
drag, startPoint x: 285, startPoint y: 164, endPoint x: 122, endPoint y: 157, distance: 163.8
click at [122, 157] on section "工作台代理端 数据中心 会员管理 会员列表 充值列表 提现列表 赠送彩金 会员加扣款 会员加减打码量 产品管理 开奖记录 注单管理 产品列表 即时注单 产品预…" at bounding box center [573, 236] width 1147 height 473
paste input "123lee456"
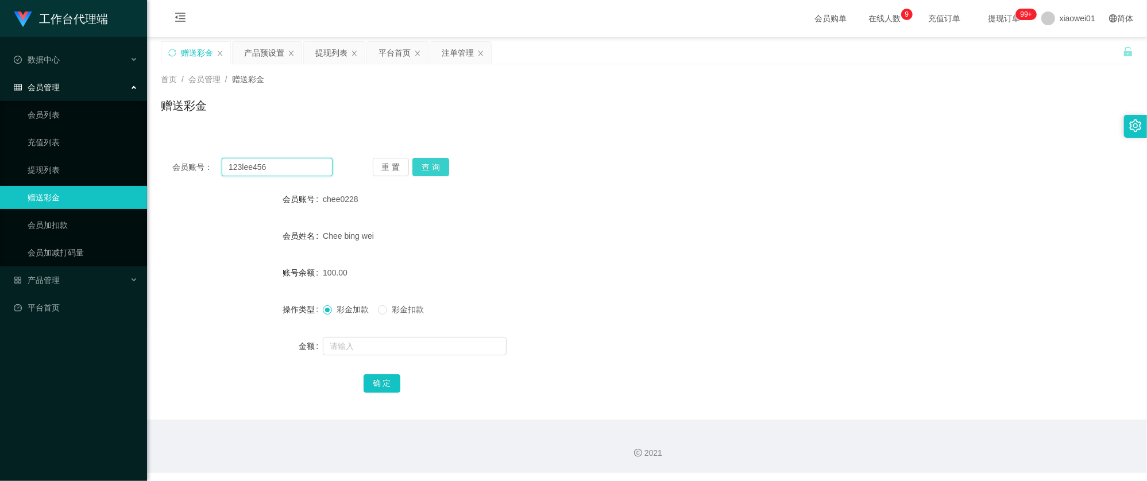
type input "123lee456"
click at [428, 167] on button "查 询" at bounding box center [430, 167] width 37 height 18
click at [393, 353] on input "text" at bounding box center [415, 346] width 184 height 18
type input "100"
click at [361, 380] on div "确 定" at bounding box center [647, 383] width 972 height 23
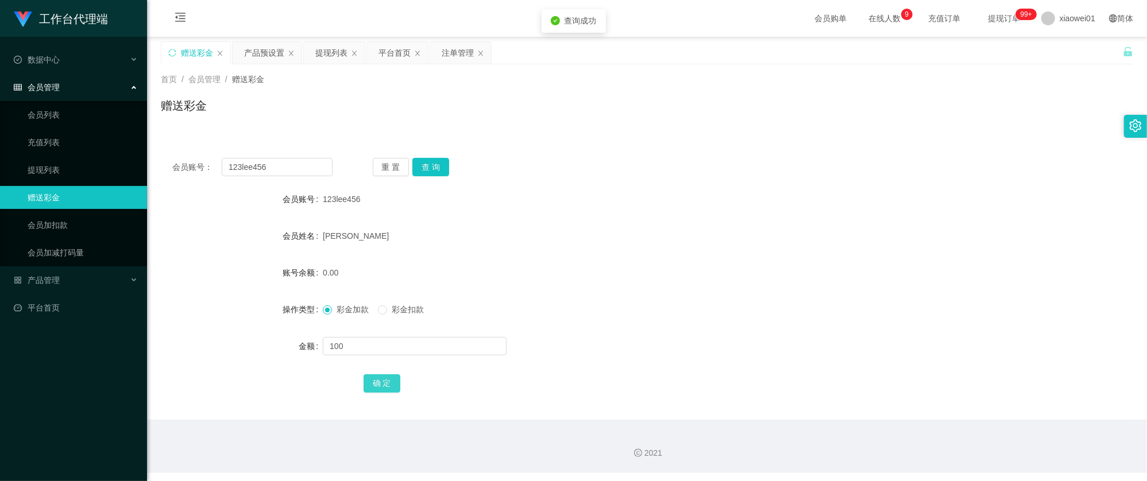
click at [366, 380] on button "确 定" at bounding box center [382, 383] width 37 height 18
drag, startPoint x: 276, startPoint y: 176, endPoint x: 261, endPoint y: 165, distance: 18.2
click at [60, 155] on section "工作台代理端 数据中心 会员管理 会员列表 充值列表 提现列表 赠送彩金 会员加扣款 会员加减打码量 产品管理 开奖记录 注单管理 产品列表 即时注单 产品预…" at bounding box center [573, 236] width 1147 height 473
paste input "jacky1234"
type input "jacky1234"
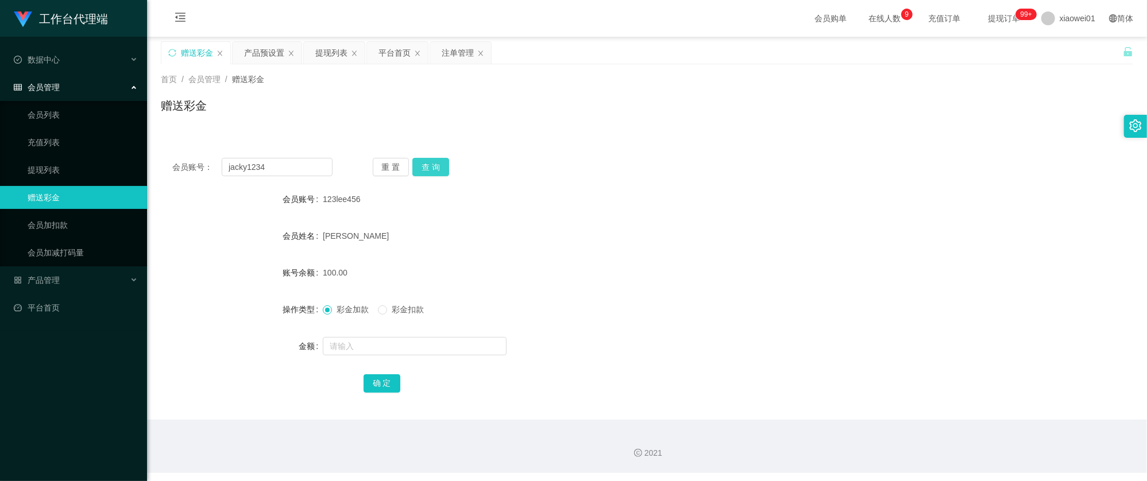
click at [430, 163] on button "查 询" at bounding box center [430, 167] width 37 height 18
click at [381, 351] on input "text" at bounding box center [415, 346] width 184 height 18
type input "100"
click at [397, 381] on button "确 定" at bounding box center [382, 383] width 37 height 18
click at [710, 292] on form "会员账号 Jacky1234 会员姓名 Jacky Chua Peng Hui 账号余额 100.00 操作类型 彩金加款 彩金扣款 金额 确 定" at bounding box center [647, 291] width 972 height 207
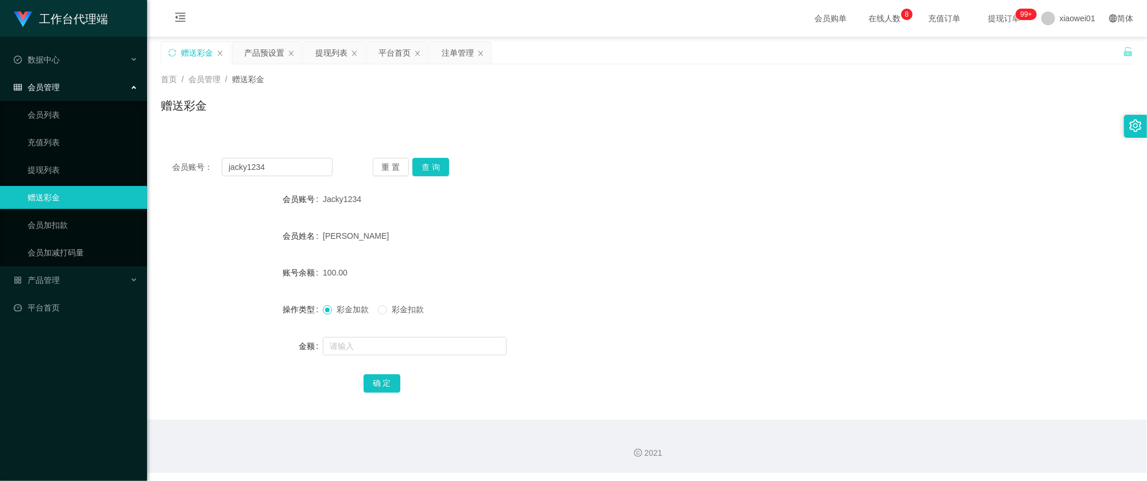
click at [524, 96] on div "首页 / 会员管理 / 赠送彩金 / 赠送彩金" at bounding box center [647, 99] width 972 height 50
drag, startPoint x: 279, startPoint y: 162, endPoint x: 60, endPoint y: 144, distance: 220.1
click at [60, 144] on section "工作台代理端 数据中心 会员管理 会员列表 充值列表 提现列表 赠送彩金 会员加扣款 会员加减打码量 产品管理 开奖记录 注单管理 产品列表 即时注单 产品预…" at bounding box center [573, 236] width 1147 height 473
paste input "Okl92"
type input "Okl92"
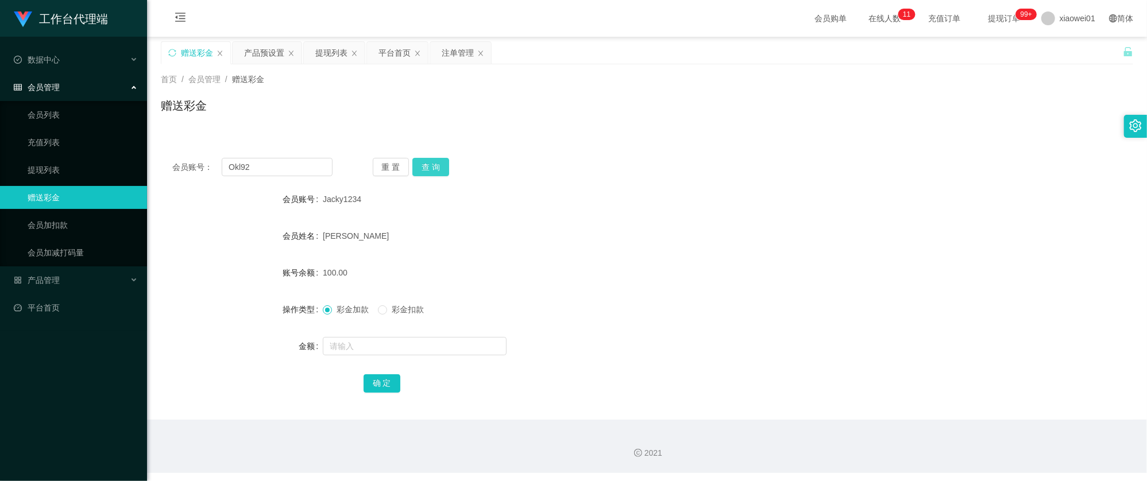
click at [428, 163] on button "查 询" at bounding box center [430, 167] width 37 height 18
click at [347, 51] on div "提现列表" at bounding box center [331, 53] width 32 height 22
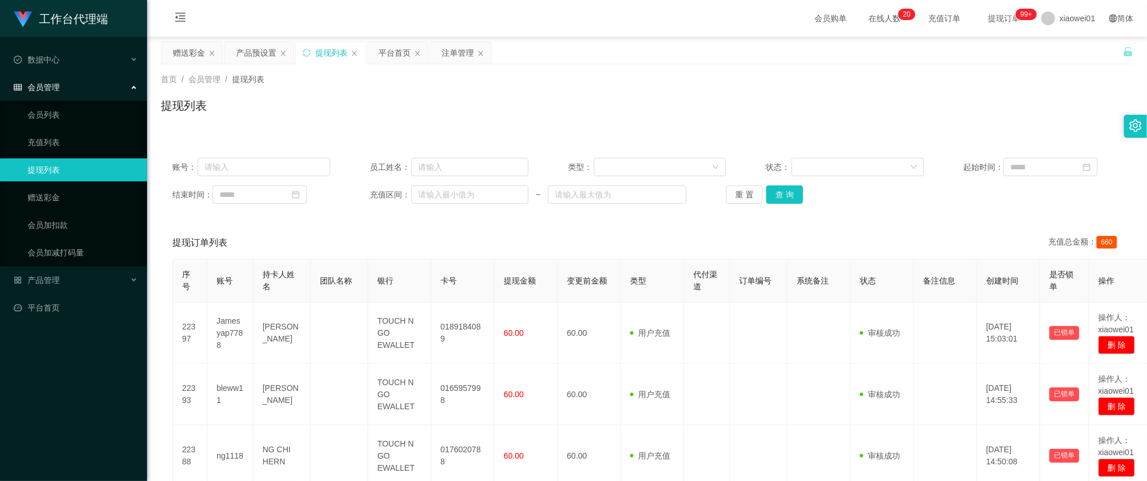
click at [605, 156] on div "账号： 员工姓名： 类型： 状态： 起始时间： 结束时间： 充值区间： ~ 重 置 查 询" at bounding box center [647, 180] width 972 height 69
click at [786, 199] on button "查 询" at bounding box center [784, 194] width 37 height 18
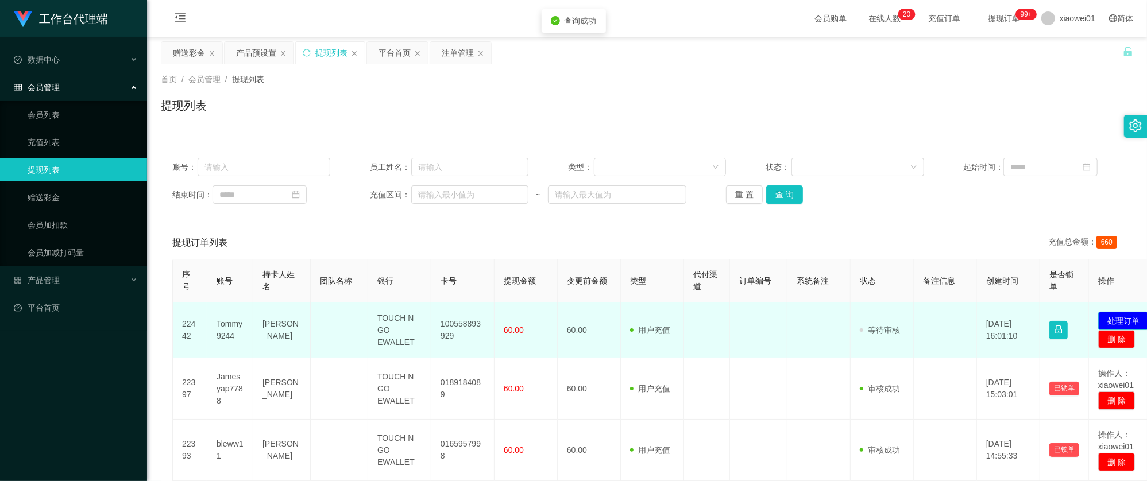
click at [1124, 313] on button "处理订单" at bounding box center [1123, 321] width 51 height 18
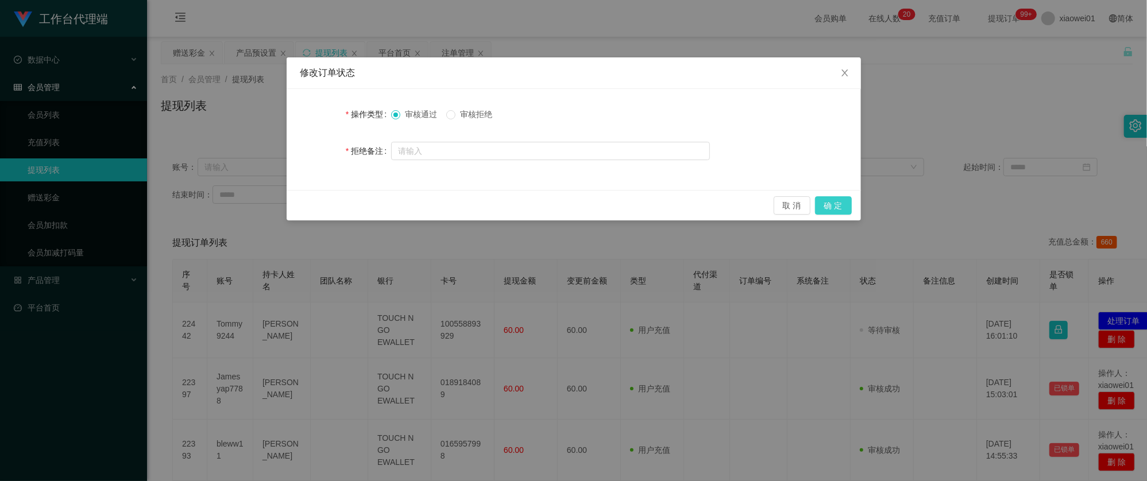
click at [841, 202] on button "确 定" at bounding box center [833, 205] width 37 height 18
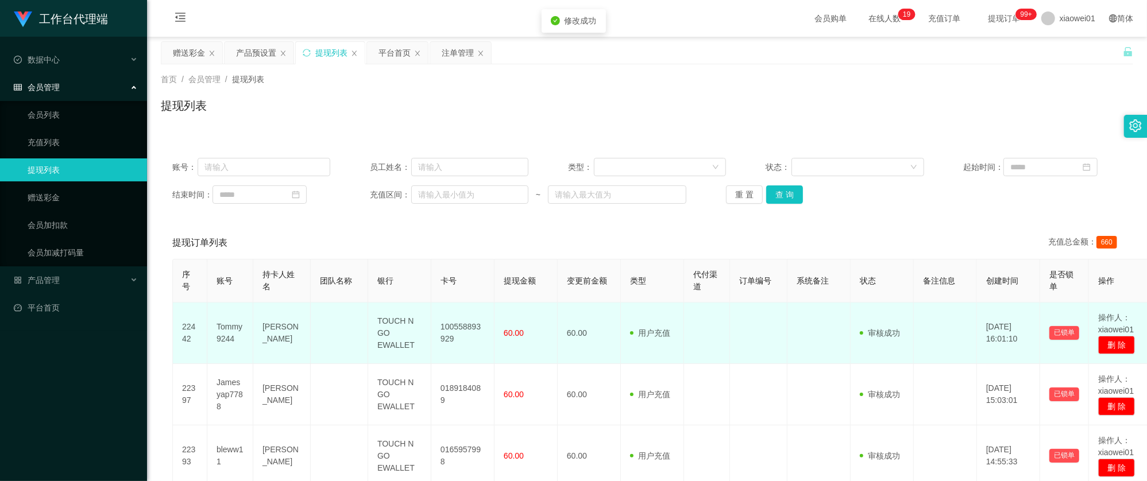
click at [467, 329] on td "100558893929" at bounding box center [462, 333] width 63 height 61
click at [467, 328] on td "100558893929" at bounding box center [462, 333] width 63 height 61
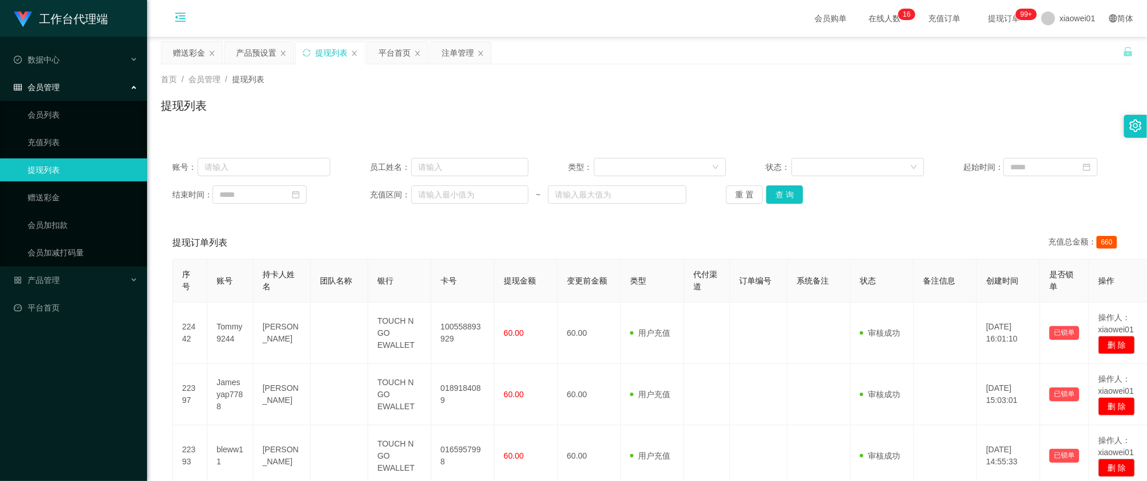
click at [190, 36] on icon "图标: menu-fold" at bounding box center [180, 19] width 39 height 37
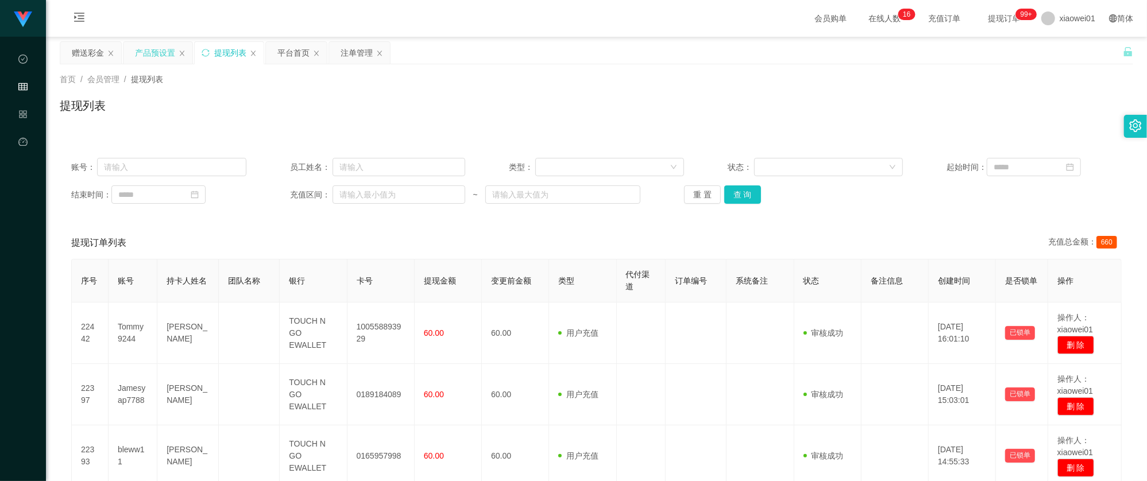
click at [184, 49] on div "产品预设置" at bounding box center [157, 53] width 69 height 22
click at [80, 44] on div "赠送彩金" at bounding box center [88, 53] width 32 height 22
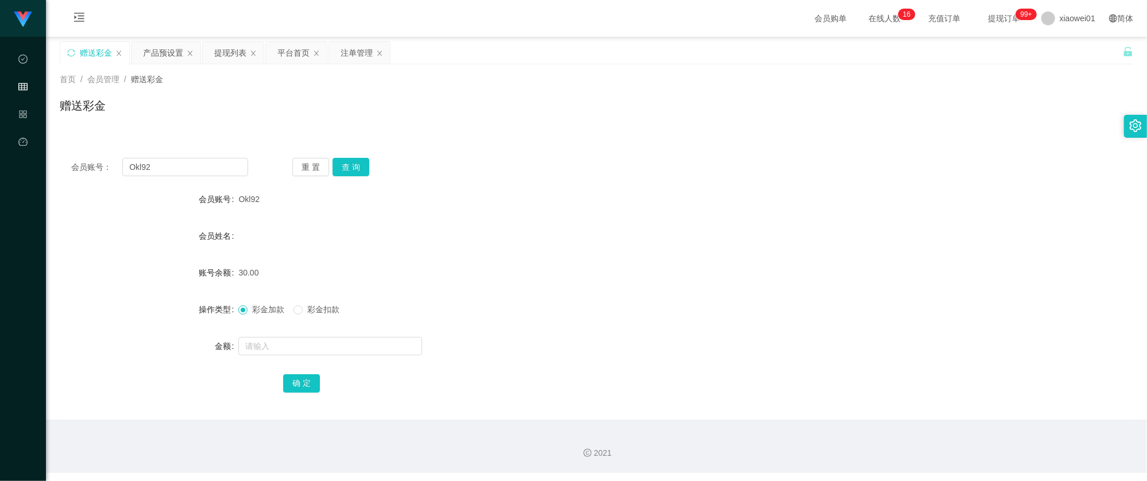
click at [203, 183] on div "会员账号： Okl92 重 置 查 询 会员账号 Okl92 会员姓名 账号余额 30.00 操作类型 彩金加款 彩金扣款 金额 确 定" at bounding box center [596, 282] width 1073 height 273
drag, startPoint x: 67, startPoint y: 140, endPoint x: 271, endPoint y: 152, distance: 204.8
click at [54, 138] on main "关闭左侧 关闭右侧 关闭其它 刷新页面 赠送彩金 产品预设置 提现列表 平台首页 注单管理 首页 / 会员管理 / 赠送彩金 / 赠送彩金 会员账号： Okl…" at bounding box center [596, 228] width 1101 height 383
paste input "Tommy9244"
type input "Tommy9244"
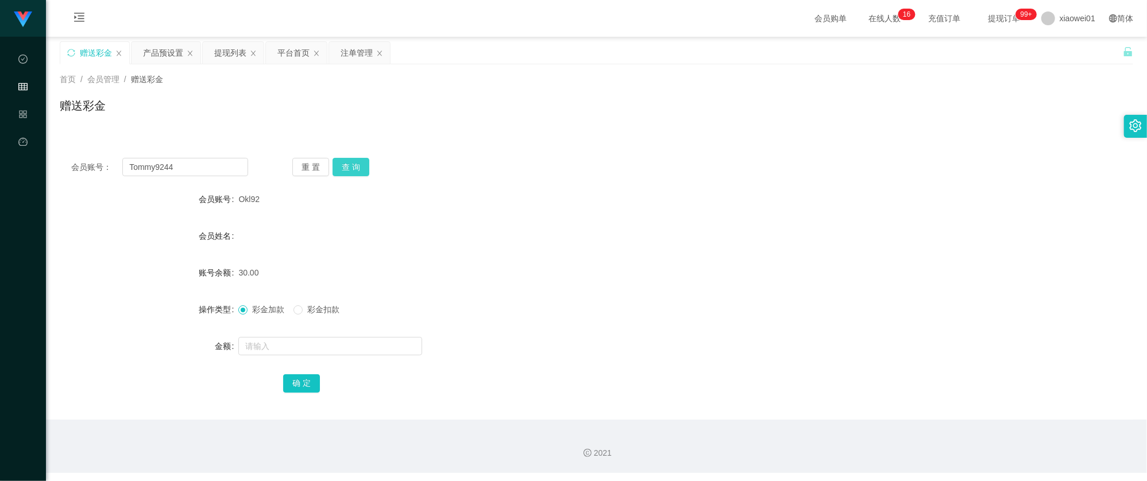
click at [358, 159] on button "查 询" at bounding box center [351, 167] width 37 height 18
click at [293, 353] on input "text" at bounding box center [330, 346] width 184 height 18
type input "100"
click at [304, 377] on button "确 定" at bounding box center [301, 383] width 37 height 18
click at [306, 388] on button "确 定" at bounding box center [307, 383] width 49 height 18
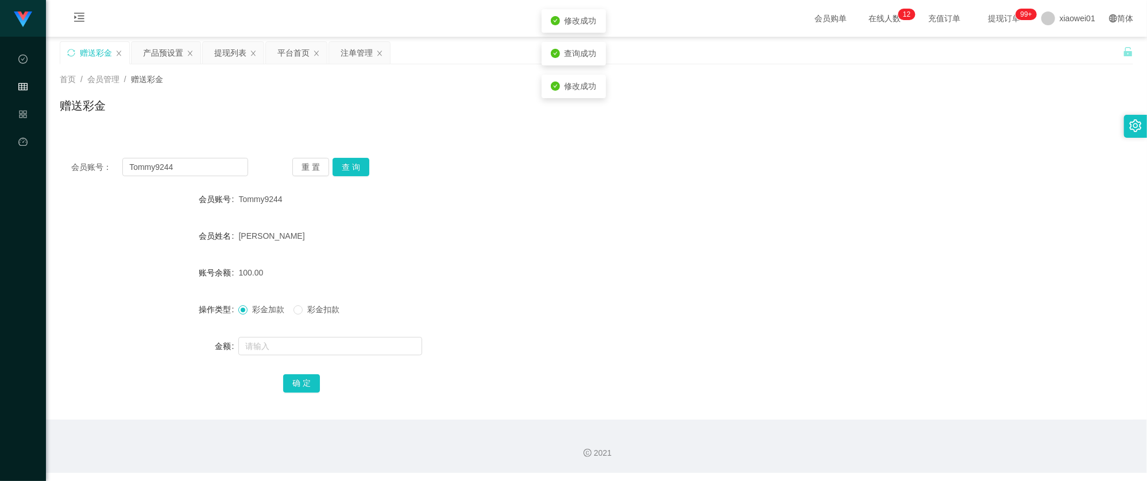
click at [674, 249] on form "会员账号 Tommy9244 会员姓名 yii hee leong 账号余额 100.00 操作类型 彩金加款 彩金扣款 金额 确 定" at bounding box center [596, 291] width 1073 height 207
click at [306, 311] on span "彩金扣款" at bounding box center [323, 309] width 41 height 9
click at [299, 346] on input "text" at bounding box center [330, 346] width 184 height 18
type input "100"
drag, startPoint x: 320, startPoint y: 381, endPoint x: 315, endPoint y: 389, distance: 9.3
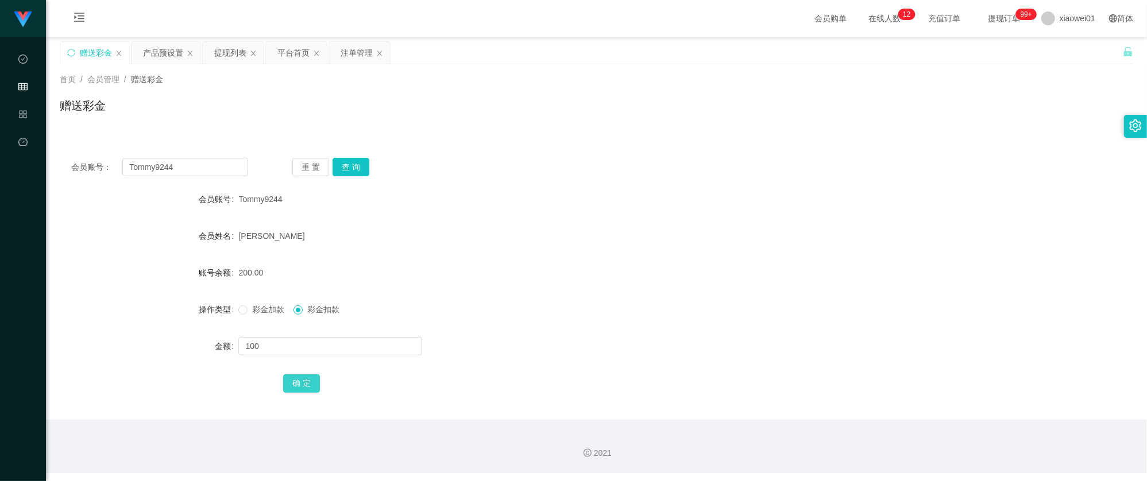
click at [320, 382] on div "确 定" at bounding box center [596, 383] width 626 height 23
click at [296, 389] on button "确 定" at bounding box center [301, 383] width 37 height 18
click at [634, 223] on form "会员账号 Tommy9244 会员姓名 yii hee leong 账号余额 200.00 操作类型 彩金加款 彩金扣款 金额 确 定" at bounding box center [596, 291] width 1073 height 207
drag, startPoint x: 193, startPoint y: 157, endPoint x: 26, endPoint y: 148, distance: 167.4
click at [46, 150] on main "关闭左侧 关闭右侧 关闭其它 刷新页面 赠送彩金 产品预设置 提现列表 平台首页 注单管理 首页 / 会员管理 / 赠送彩金 / 赠送彩金 会员账号： Tom…" at bounding box center [596, 228] width 1101 height 383
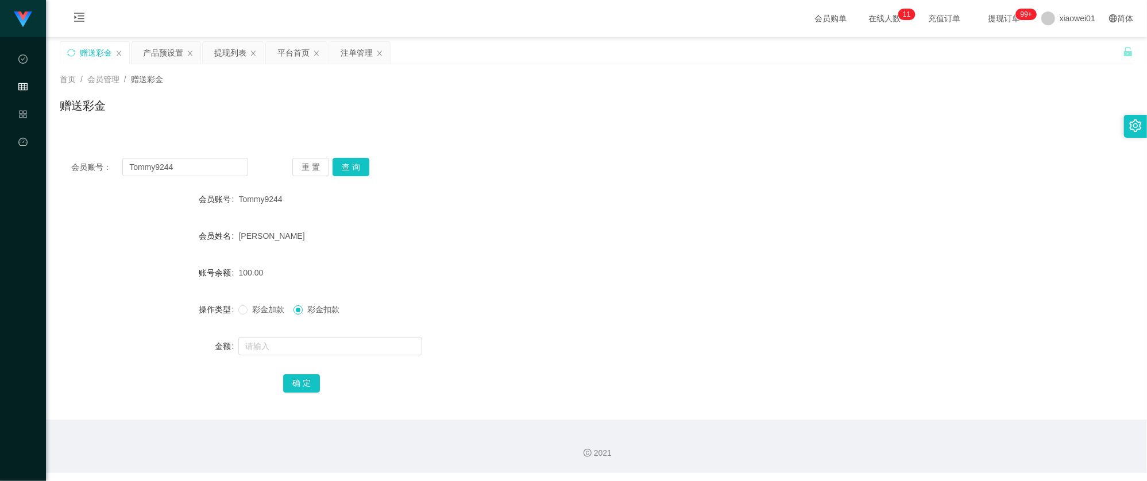
click at [148, 177] on div "会员账号： Tommy9244 重 置 查 询 会员账号 Tommy9244 会员姓名 yii hee leong 账号余额 100.00 操作类型 彩金加款…" at bounding box center [596, 282] width 1073 height 273
drag, startPoint x: 198, startPoint y: 170, endPoint x: -65, endPoint y: 147, distance: 264.6
click at [0, 147] on html "工作台代理端 数据中心 会员管理 产品管理 平台首页 保存配置 重置配置 整体风格设置 主题色 导航设置 内容区域宽度 定宽 固定Header 固定侧边栏 其…" at bounding box center [573, 240] width 1147 height 481
paste input "bleww11"
type input "bleww11"
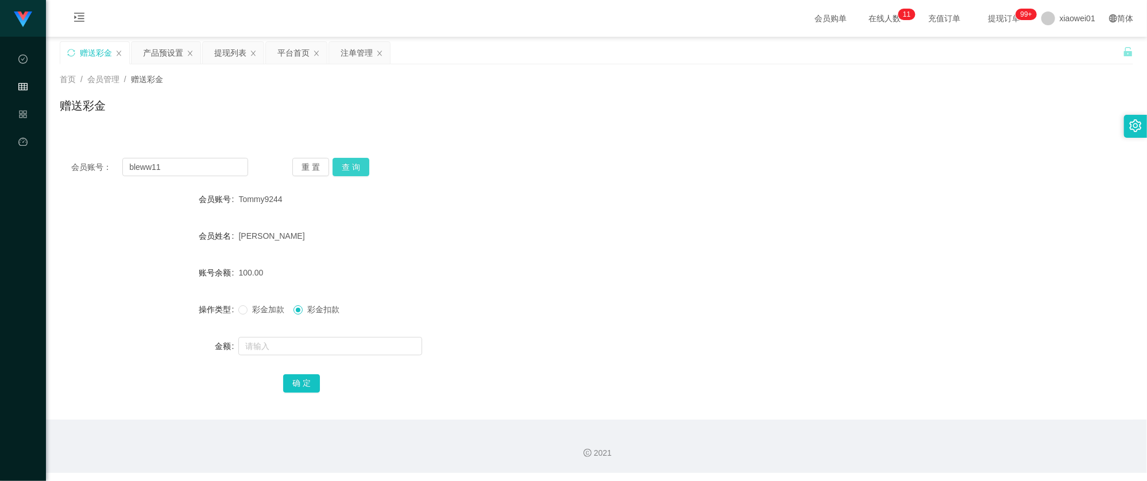
click at [359, 168] on button "查 询" at bounding box center [351, 167] width 37 height 18
click at [253, 307] on span "彩金加款" at bounding box center [268, 309] width 41 height 9
click at [290, 343] on input "text" at bounding box center [330, 346] width 184 height 18
type input "40"
click at [297, 382] on button "确 定" at bounding box center [301, 383] width 37 height 18
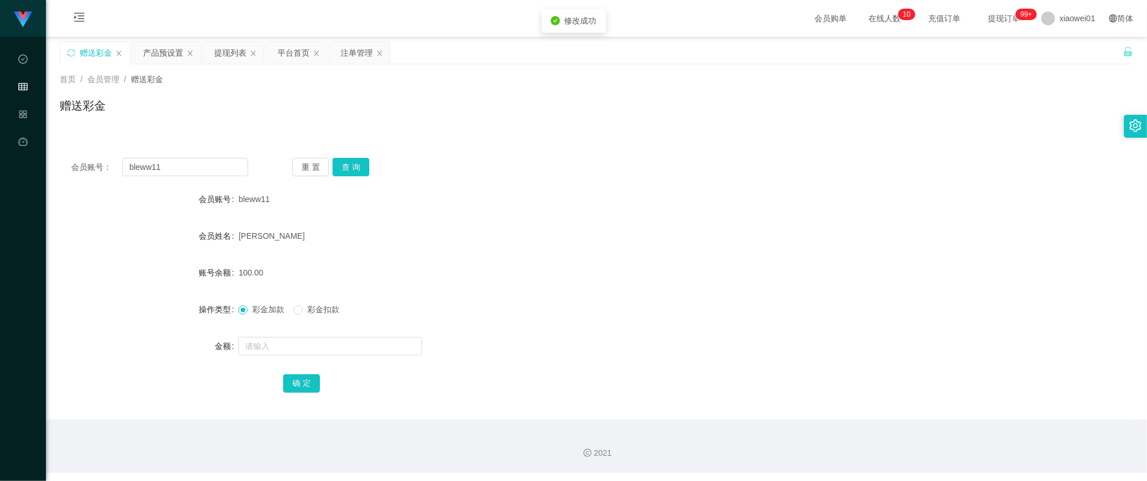
click at [540, 263] on div "100.00" at bounding box center [551, 272] width 626 height 23
click at [233, 52] on div "提现列表" at bounding box center [230, 53] width 32 height 22
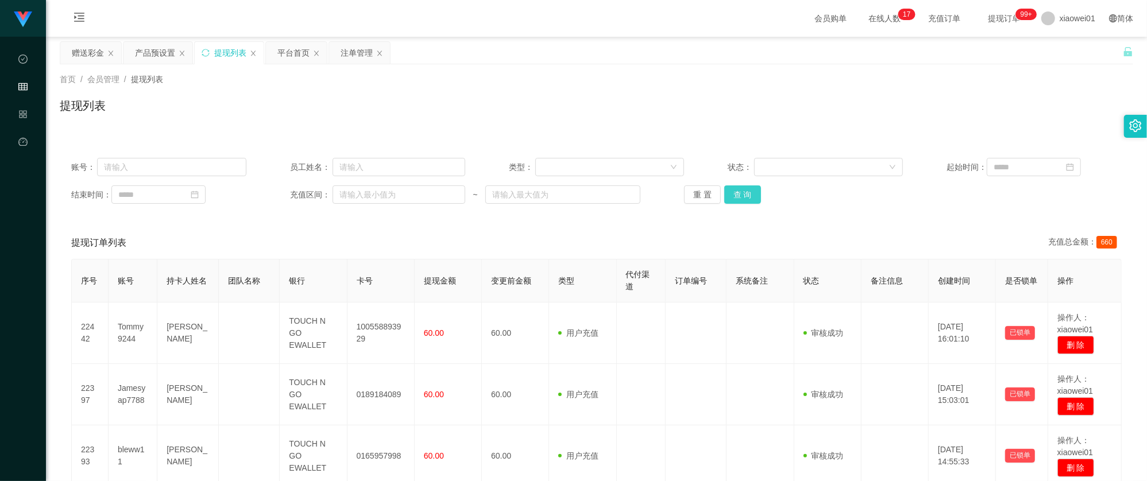
click at [745, 194] on button "查 询" at bounding box center [742, 194] width 37 height 18
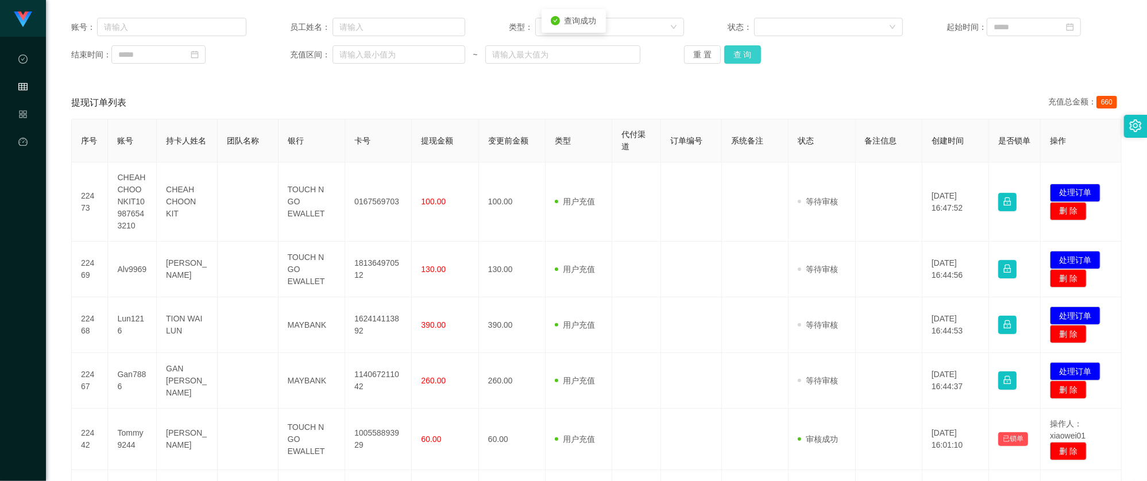
scroll to position [306, 0]
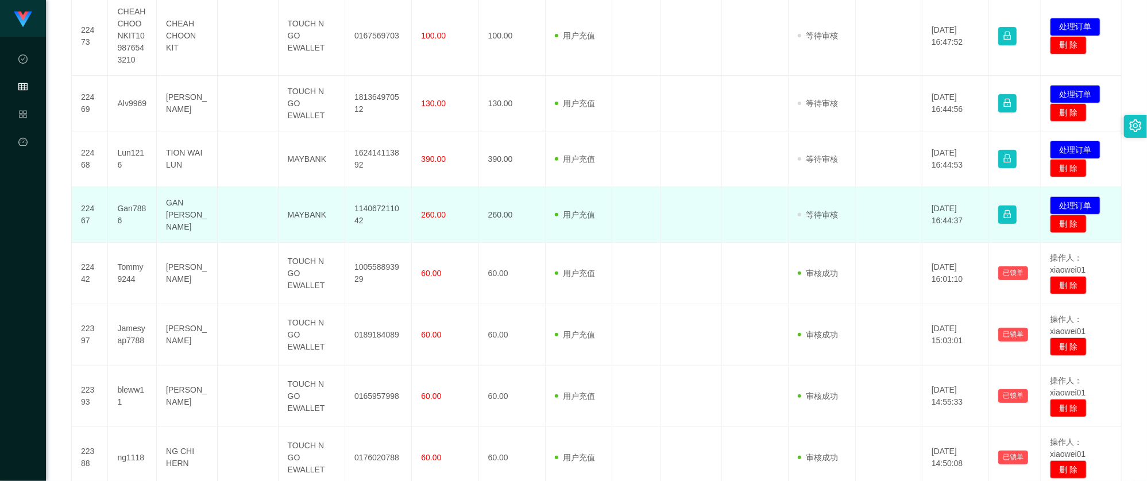
click at [380, 205] on td "114067211042" at bounding box center [378, 215] width 67 height 56
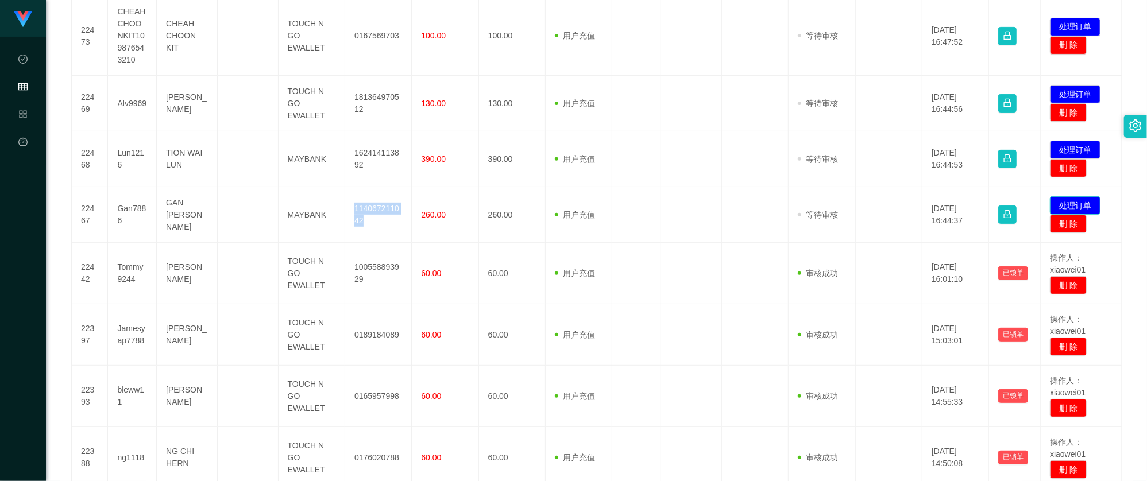
click at [1073, 204] on button "处理订单" at bounding box center [1075, 205] width 51 height 18
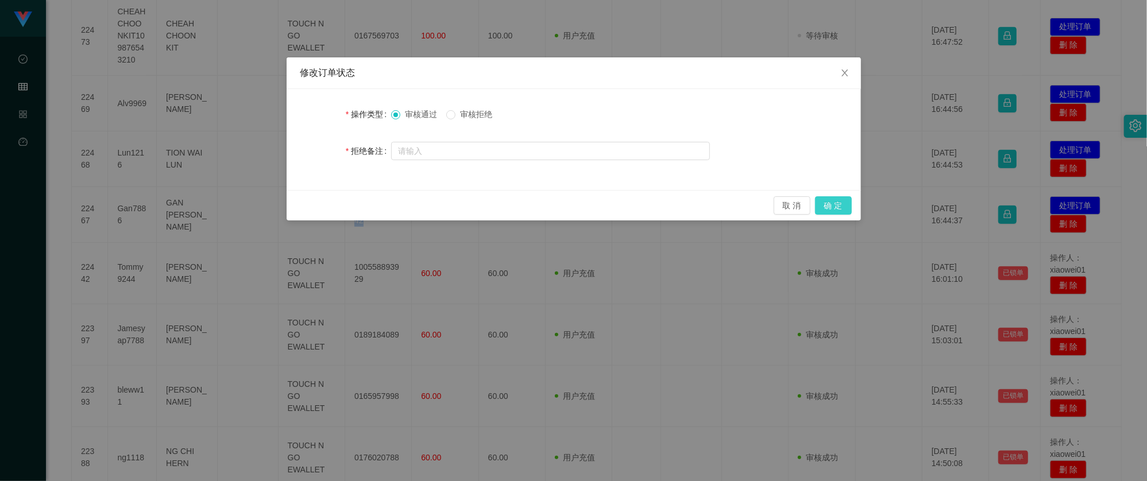
click at [836, 205] on button "确 定" at bounding box center [833, 205] width 37 height 18
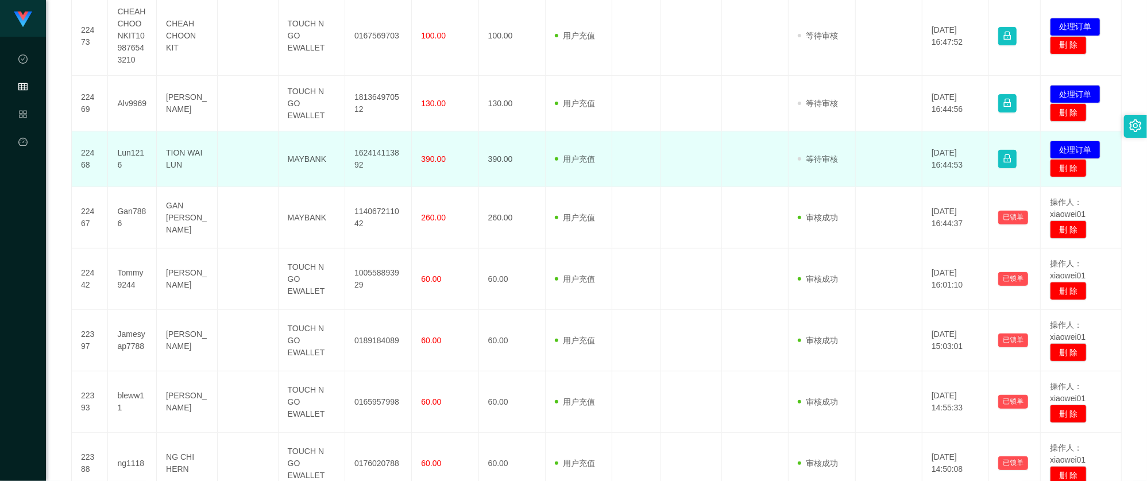
click at [384, 152] on td "162414113892" at bounding box center [378, 160] width 67 height 56
click at [1066, 142] on button "处理订单" at bounding box center [1075, 150] width 51 height 18
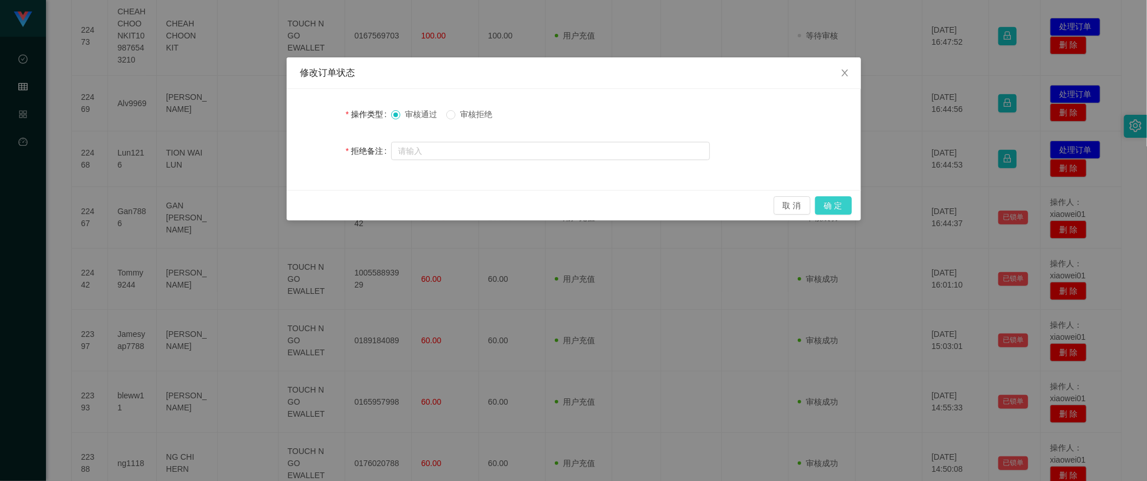
drag, startPoint x: 837, startPoint y: 200, endPoint x: 848, endPoint y: 195, distance: 11.8
click at [838, 200] on button "确 定" at bounding box center [833, 205] width 37 height 18
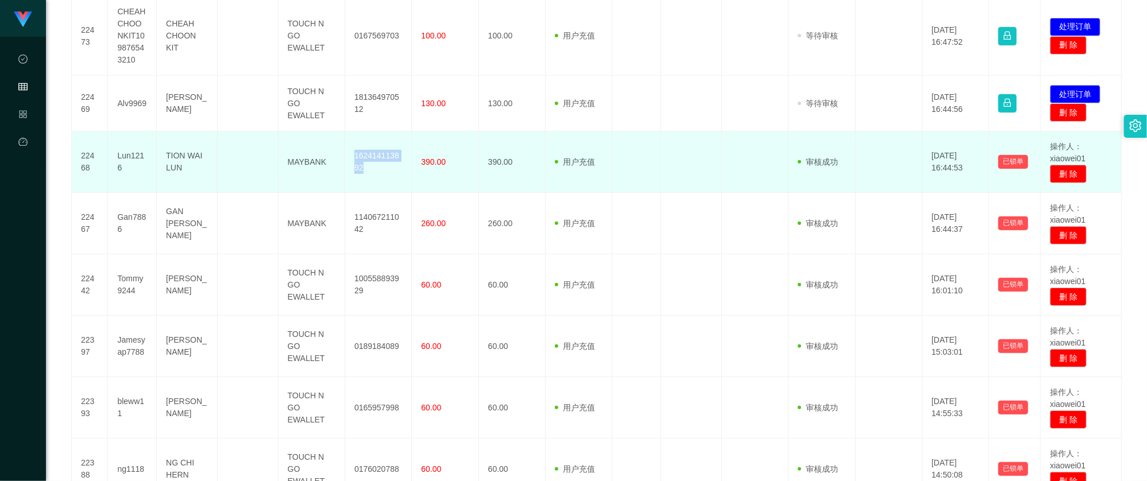
scroll to position [230, 0]
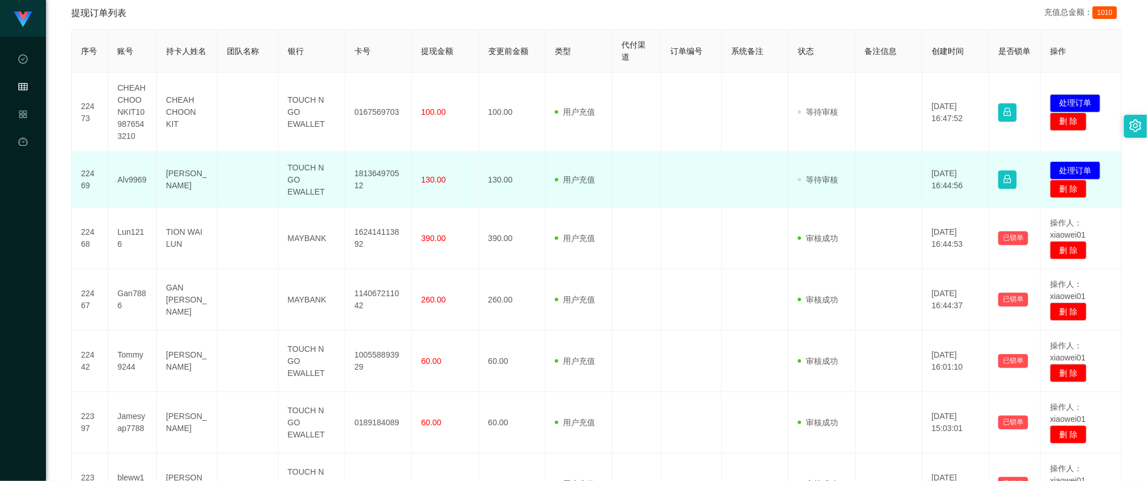
click at [368, 176] on td "181364970512" at bounding box center [378, 180] width 67 height 56
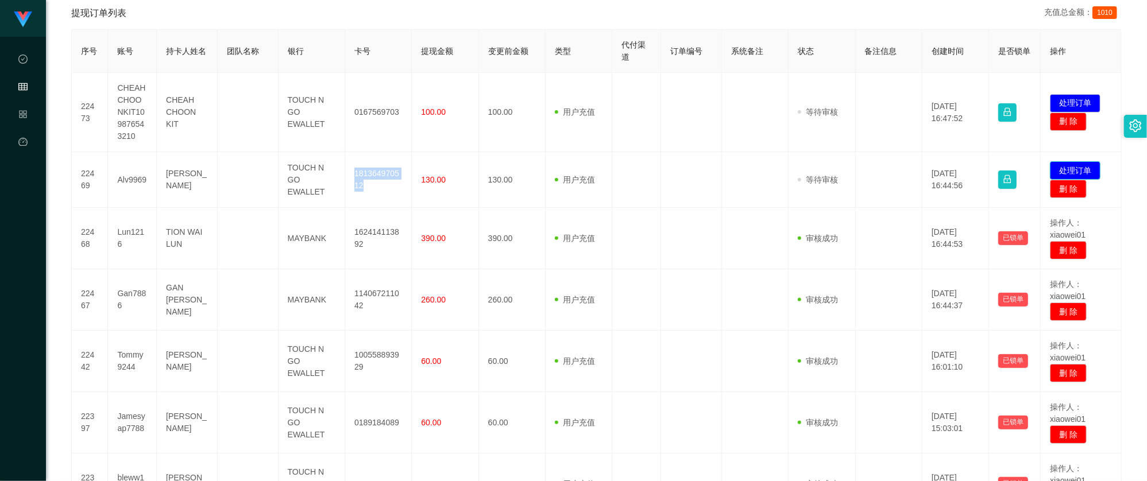
click at [1071, 171] on button "处理订单" at bounding box center [1075, 170] width 51 height 18
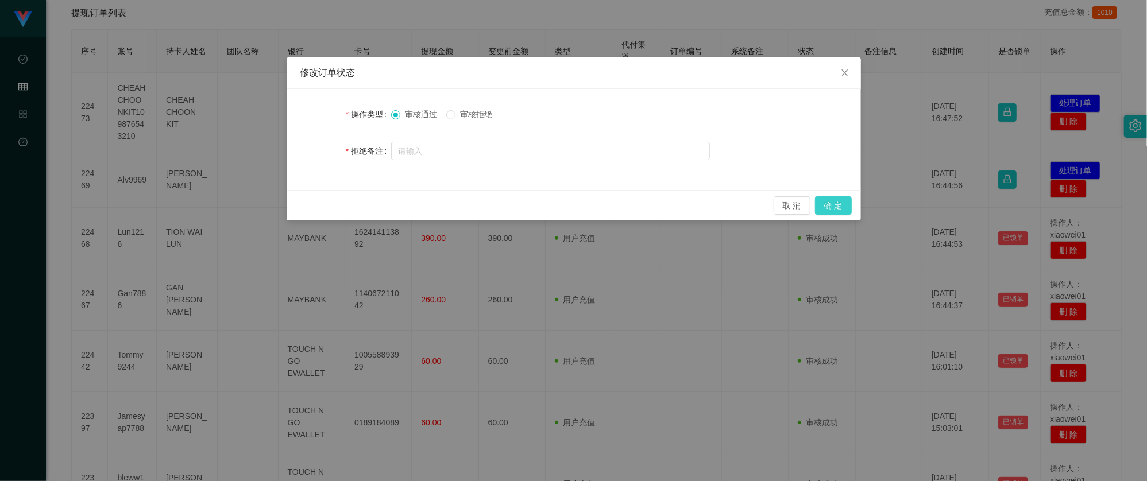
click at [834, 206] on button "确 定" at bounding box center [833, 205] width 37 height 18
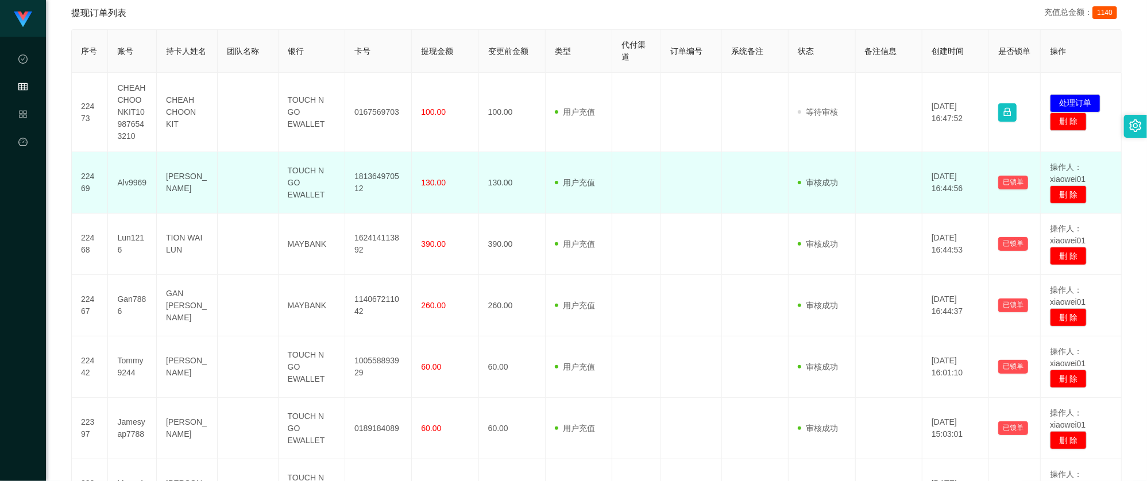
click at [496, 187] on td "130.00" at bounding box center [512, 182] width 67 height 61
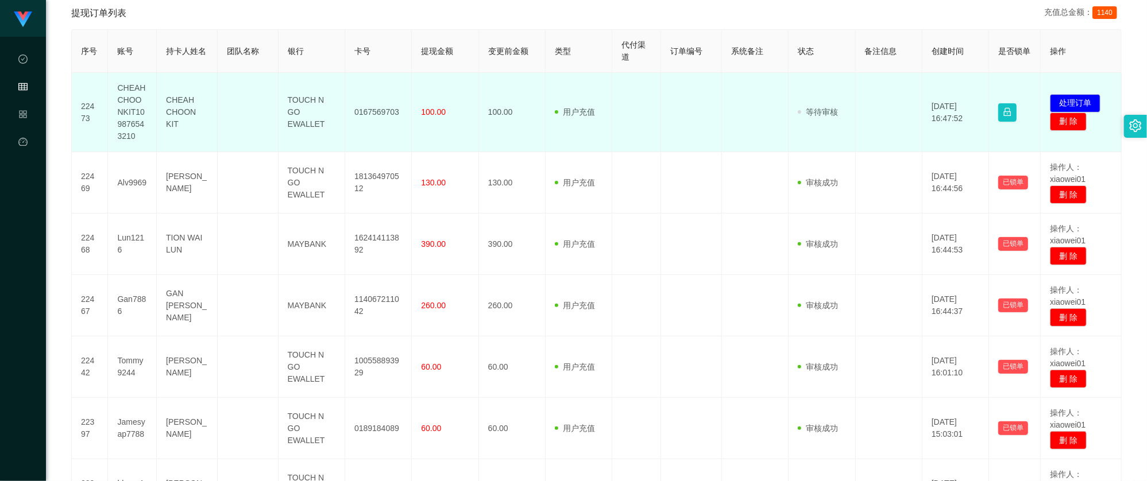
click at [371, 97] on td "0167569703" at bounding box center [378, 112] width 67 height 79
click at [371, 116] on td "0167569703" at bounding box center [378, 112] width 67 height 79
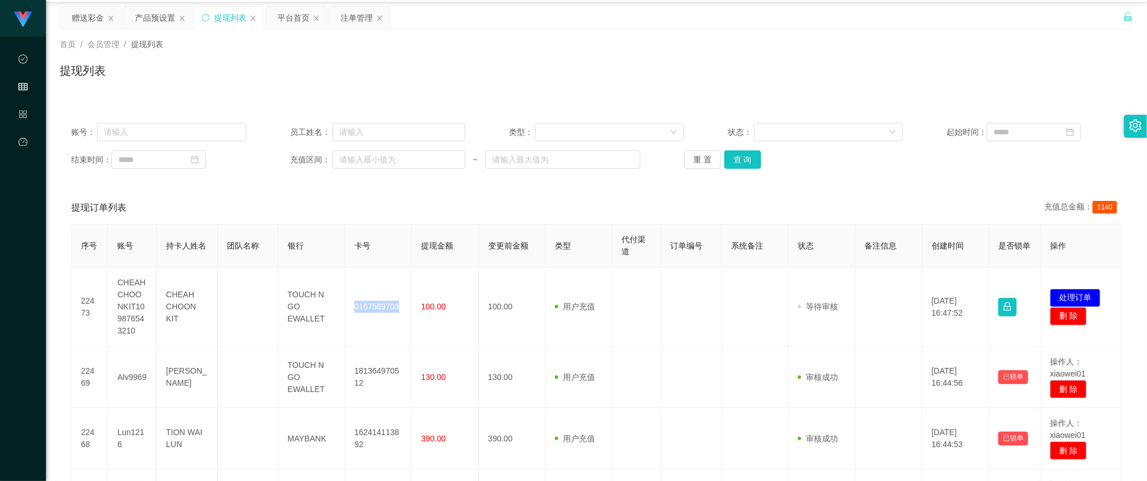
scroll to position [0, 0]
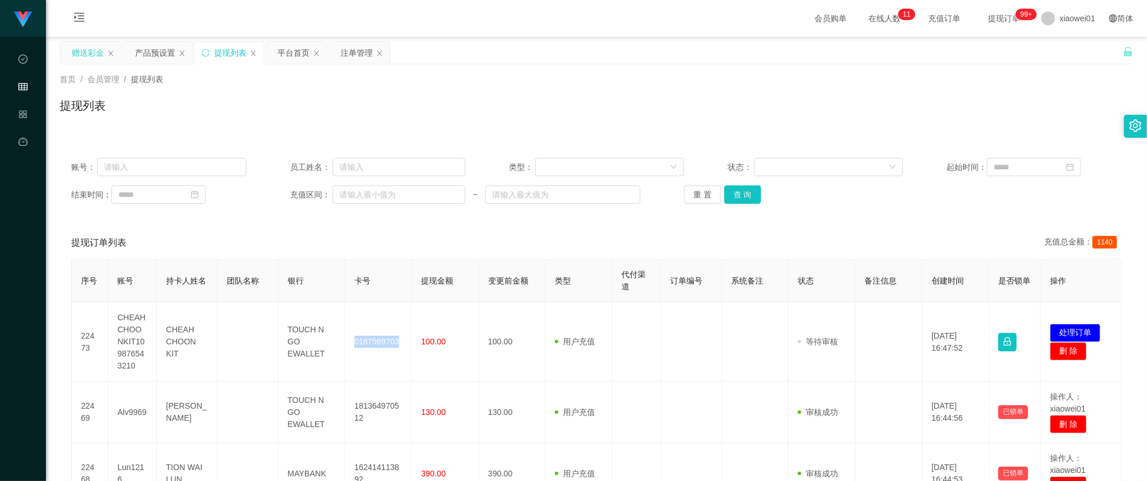
click at [85, 55] on div "赠送彩金" at bounding box center [88, 53] width 32 height 22
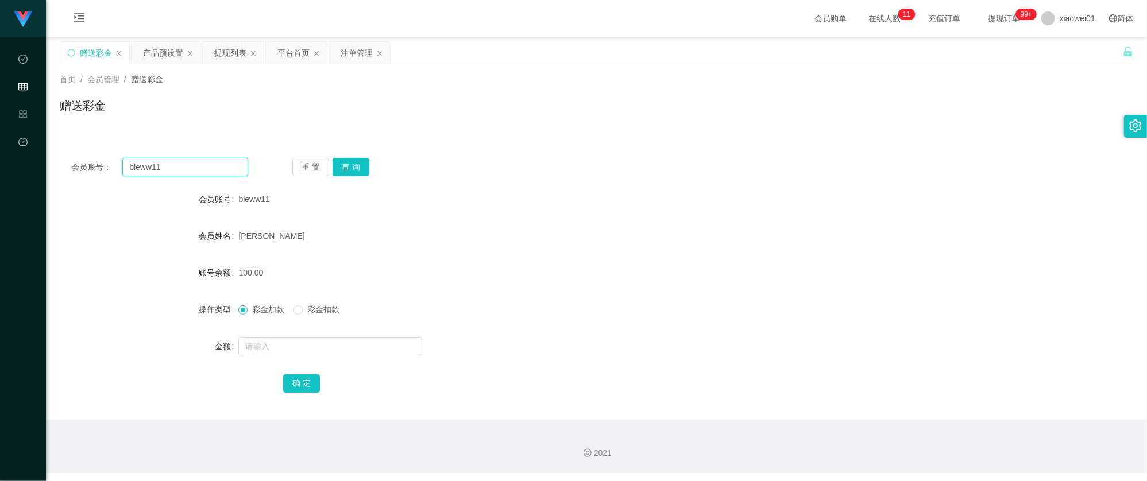
drag, startPoint x: 187, startPoint y: 170, endPoint x: 28, endPoint y: 150, distance: 160.9
click at [28, 150] on section "工作台代理端 数据中心 会员管理 产品管理 平台首页 保存配置 重置配置 整体风格设置 主题色 导航设置 内容区域宽度 定宽 固定Header 固定侧边栏 其…" at bounding box center [573, 236] width 1147 height 473
paste input "Okl92"
type input "Okl92"
click at [346, 167] on button "查 询" at bounding box center [351, 167] width 37 height 18
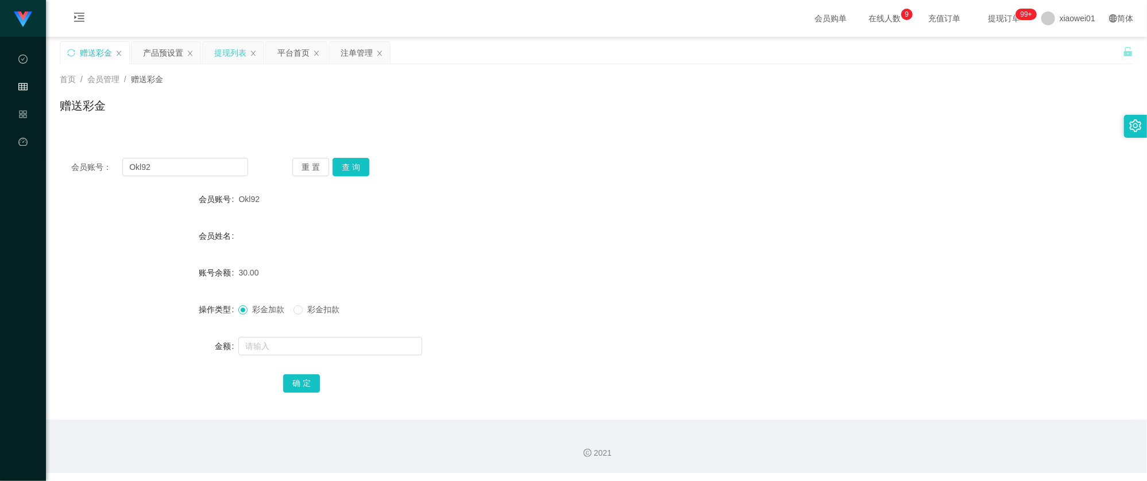
click at [226, 58] on div "提现列表" at bounding box center [230, 53] width 32 height 22
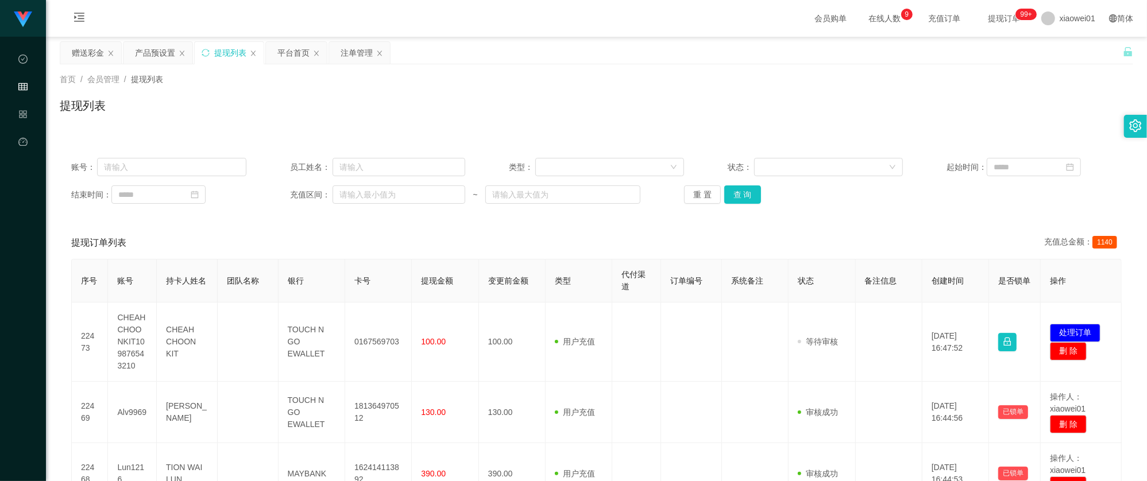
click at [757, 205] on div "账号： 员工姓名： 类型： 状态： 起始时间： 结束时间： 充值区间： ~ 重 置 查 询" at bounding box center [596, 180] width 1073 height 69
click at [754, 198] on button "查 询" at bounding box center [742, 194] width 37 height 18
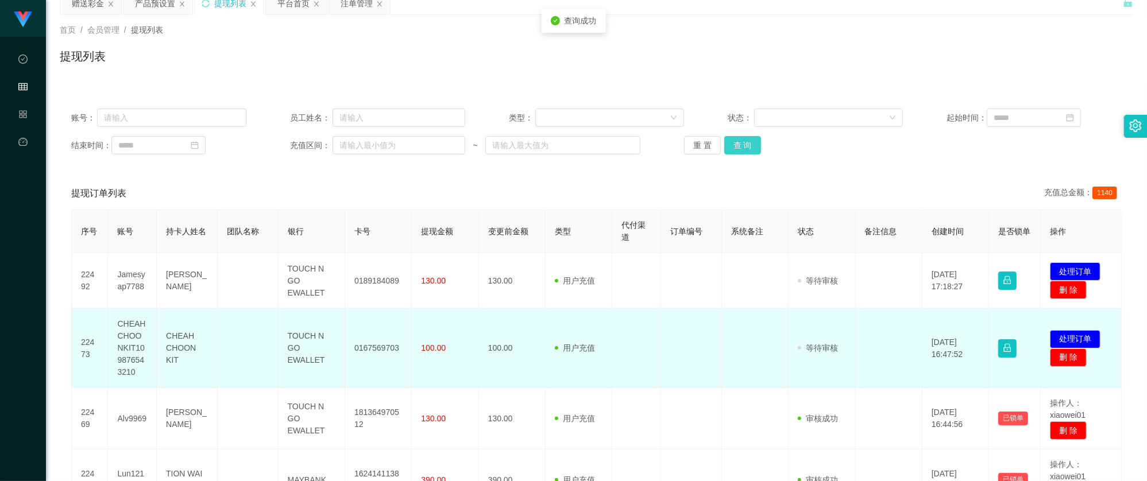
scroll to position [76, 0]
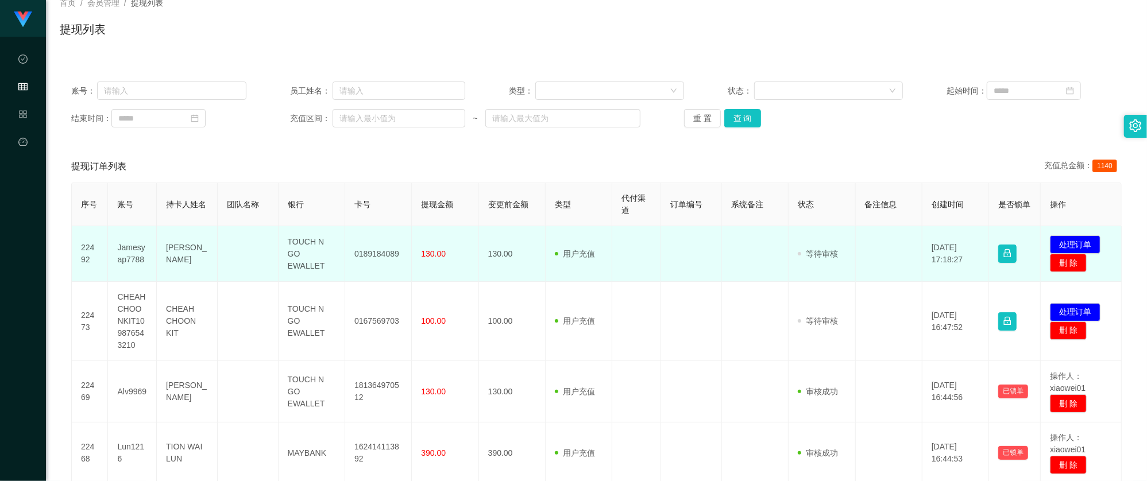
click at [382, 253] on td "0189184089" at bounding box center [378, 254] width 67 height 56
click at [382, 252] on td "0189184089" at bounding box center [378, 254] width 67 height 56
click at [1078, 246] on button "处理订单" at bounding box center [1075, 244] width 51 height 18
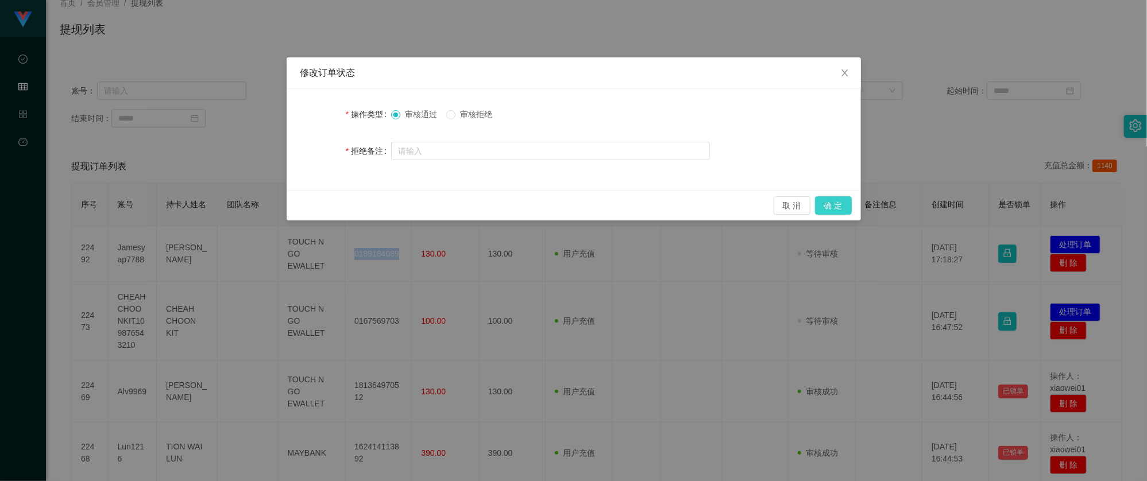
click at [833, 203] on button "确 定" at bounding box center [833, 205] width 37 height 18
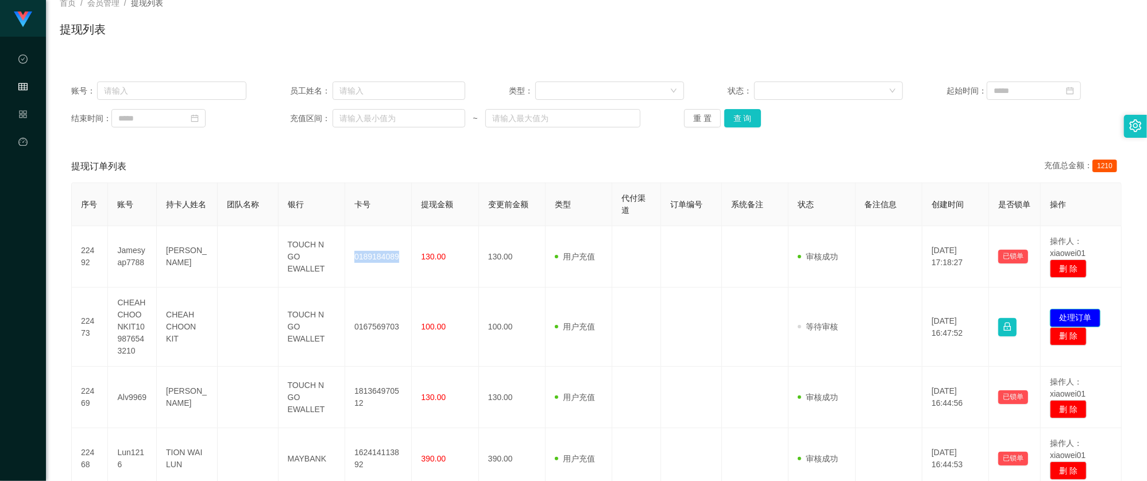
click at [1062, 314] on button "处理订单" at bounding box center [1075, 318] width 51 height 18
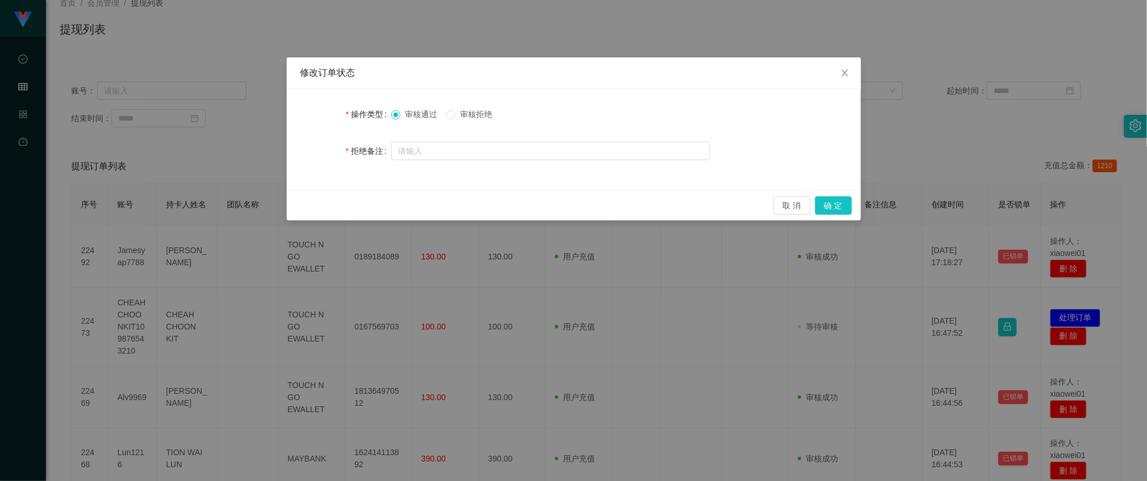
click at [900, 158] on div "修改订单状态 操作类型 审核通过 审核拒绝 拒绝备注 取 消 确 定" at bounding box center [573, 240] width 1147 height 481
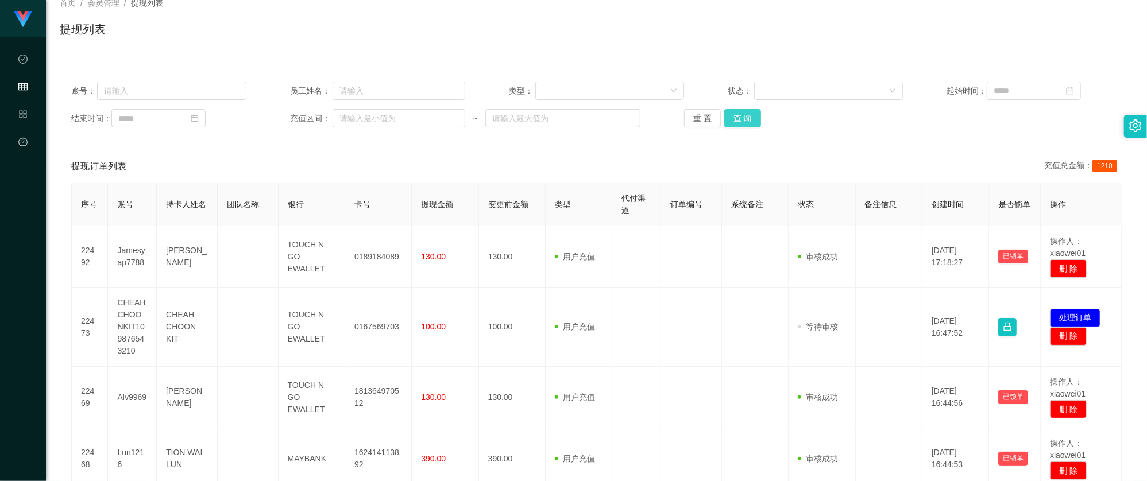
click at [754, 114] on button "查 询" at bounding box center [742, 118] width 37 height 18
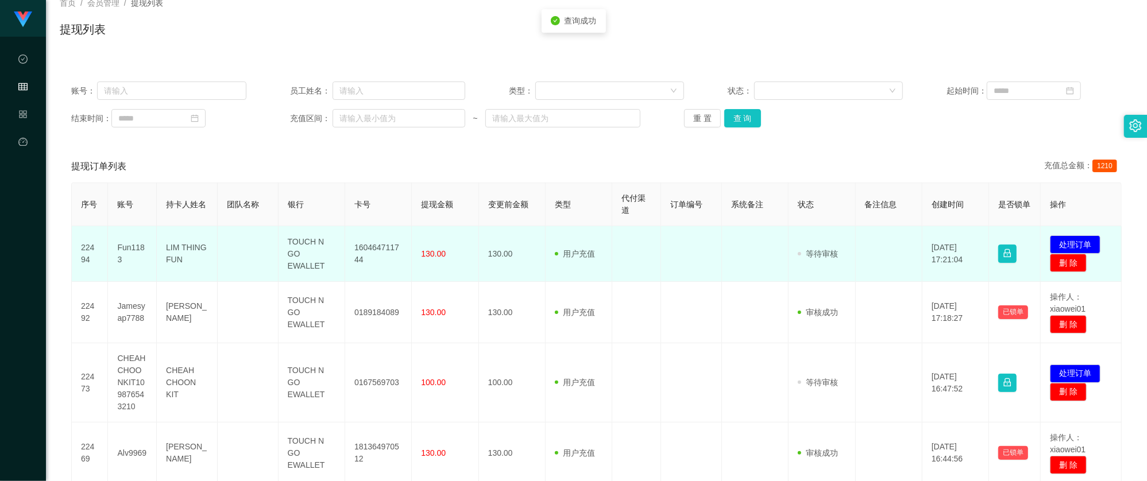
click at [361, 241] on td "160464711744" at bounding box center [378, 254] width 67 height 56
click at [359, 241] on td "160464711744" at bounding box center [378, 254] width 67 height 56
click at [1066, 239] on button "处理订单" at bounding box center [1075, 244] width 51 height 18
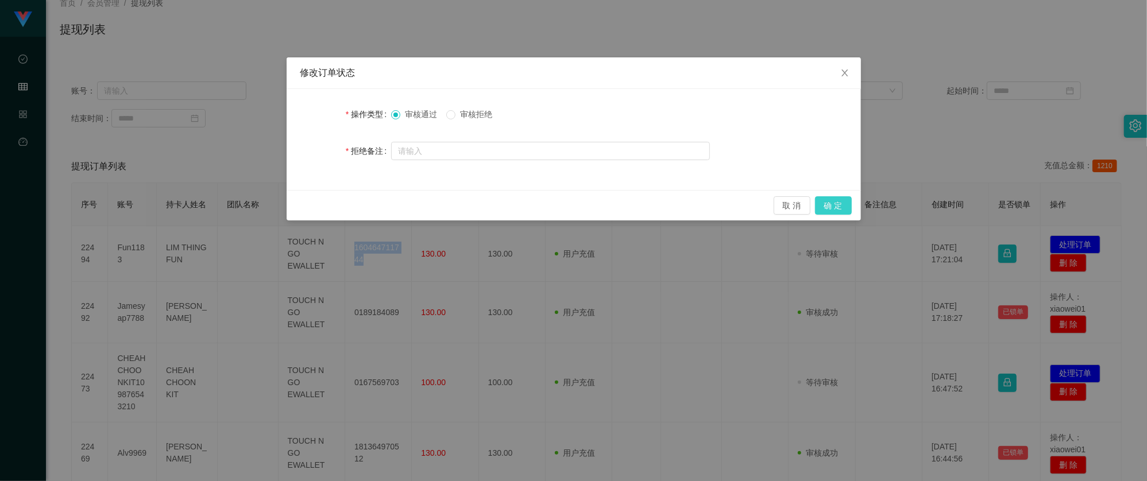
click at [848, 206] on button "确 定" at bounding box center [833, 205] width 37 height 18
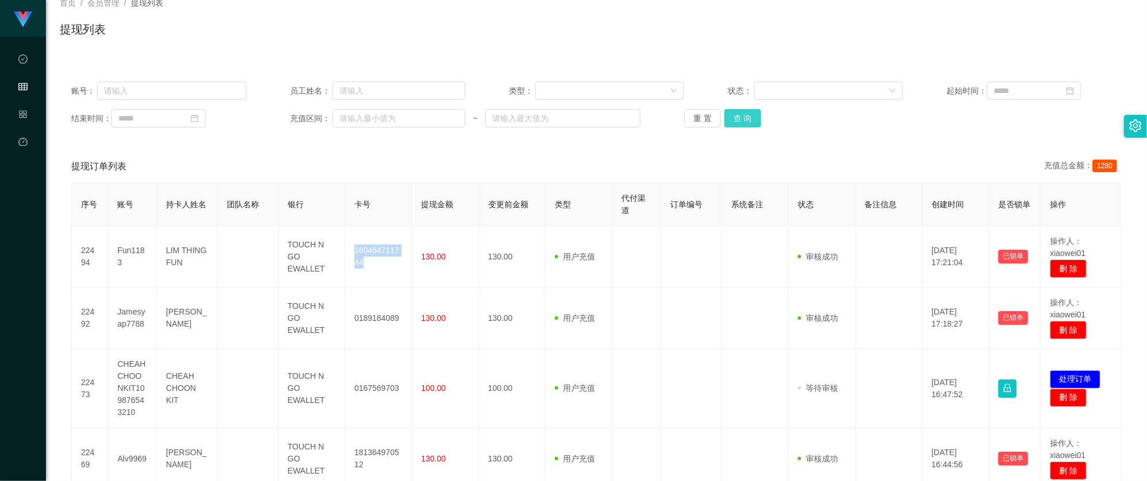
click at [738, 122] on button "查 询" at bounding box center [742, 118] width 37 height 18
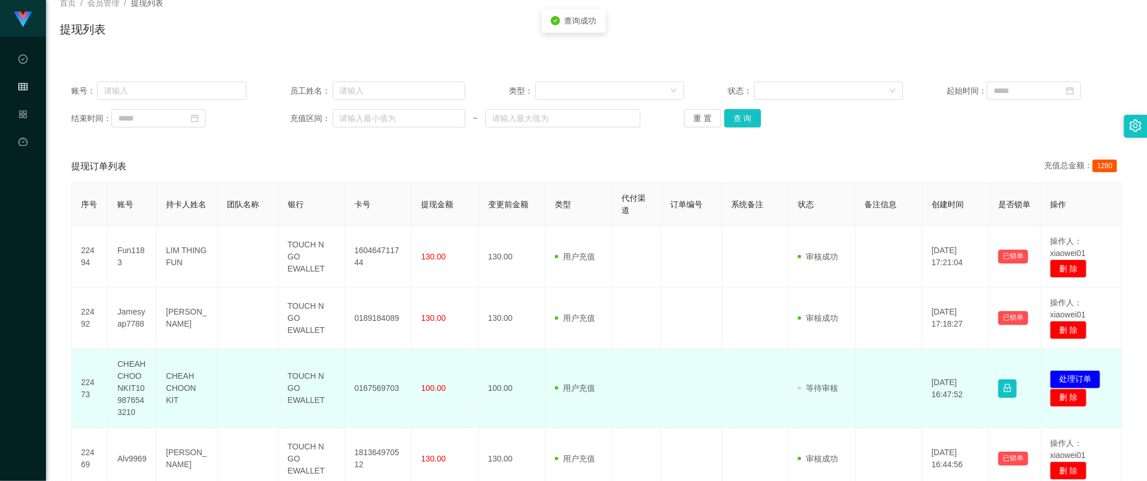
drag, startPoint x: 297, startPoint y: 388, endPoint x: 285, endPoint y: 388, distance: 12.1
click at [297, 388] on td "TOUCH N GO EWALLET" at bounding box center [312, 388] width 67 height 79
click at [118, 375] on td "CHEAHCHOONKIT109876543210" at bounding box center [132, 388] width 49 height 79
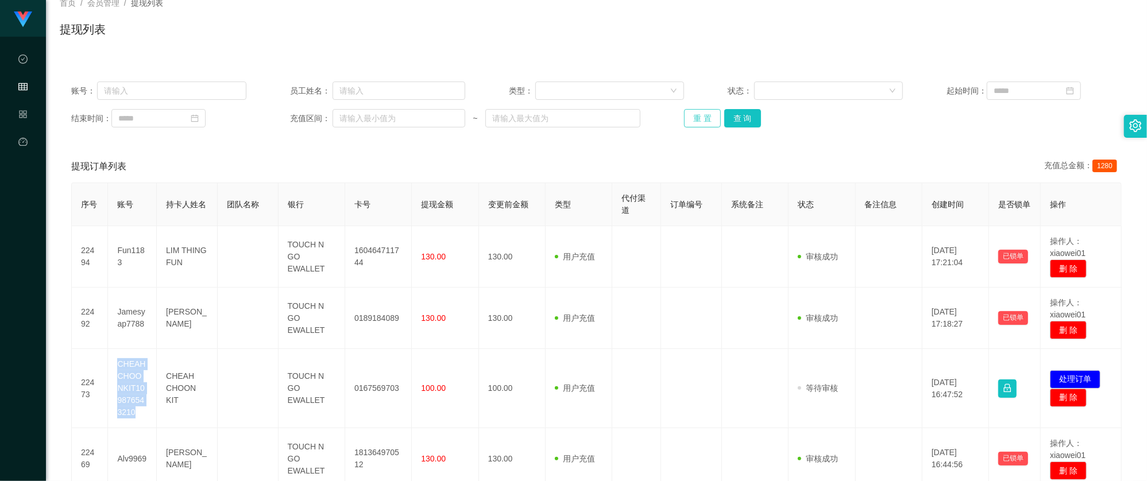
click at [713, 109] on button "重 置" at bounding box center [702, 118] width 37 height 18
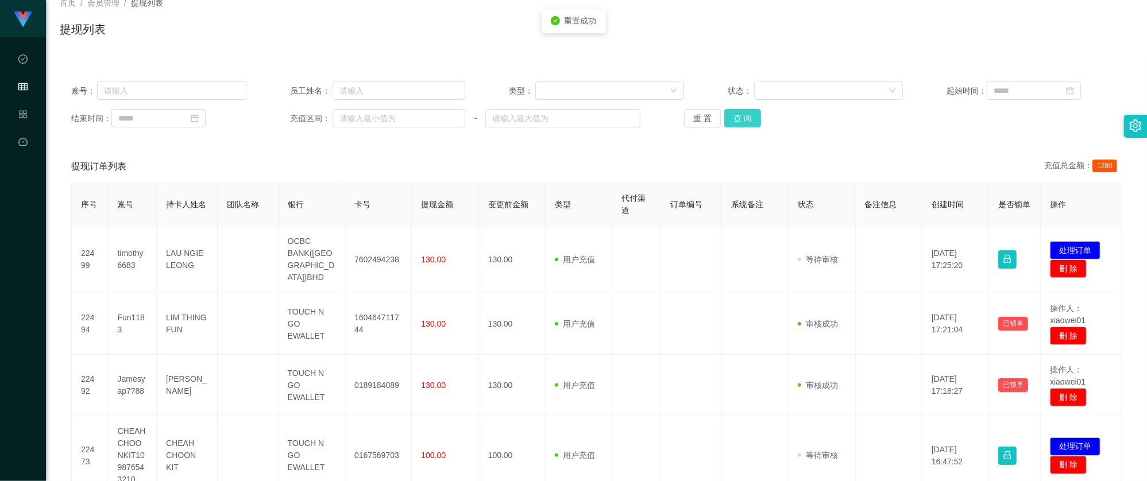
click at [737, 111] on button "查 询" at bounding box center [742, 118] width 37 height 18
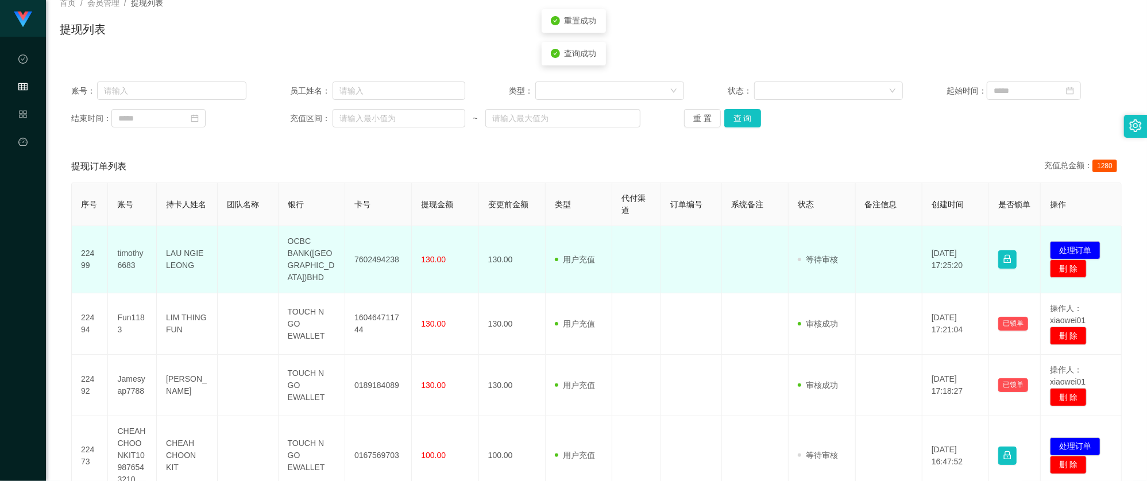
click at [368, 250] on td "7602494238" at bounding box center [378, 259] width 67 height 67
click at [1078, 241] on button "处理订单" at bounding box center [1075, 250] width 51 height 18
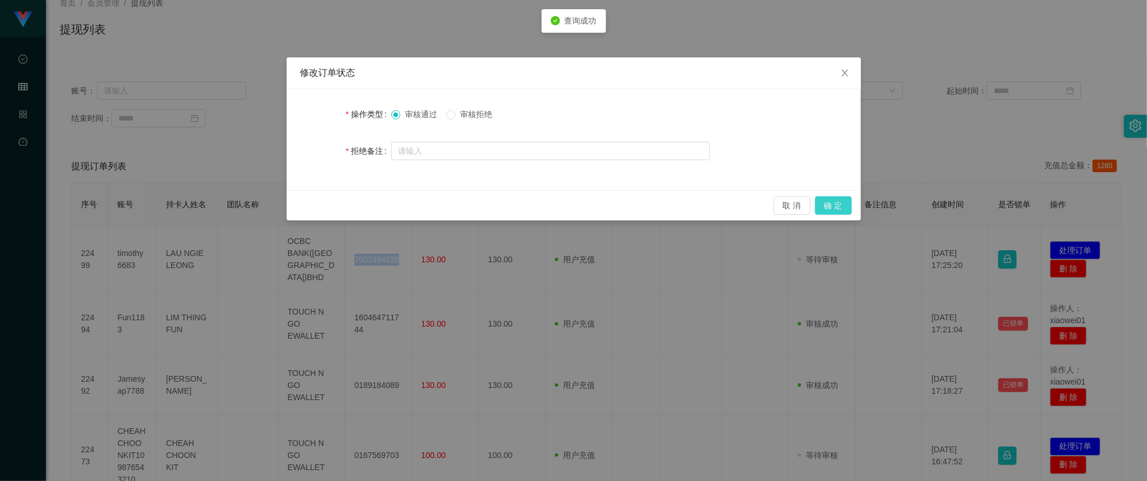
click at [825, 205] on button "确 定" at bounding box center [833, 205] width 37 height 18
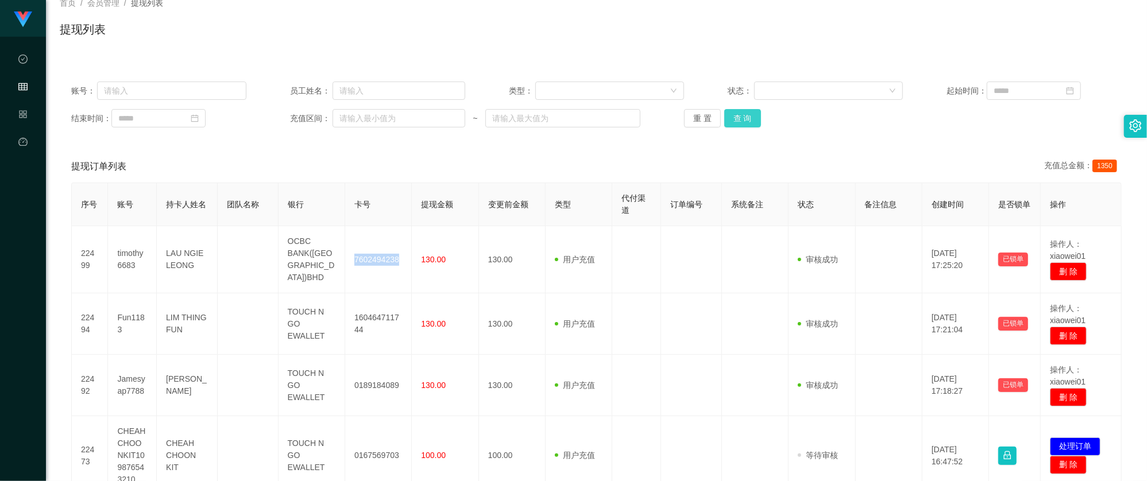
click at [747, 122] on button "查 询" at bounding box center [742, 118] width 37 height 18
click at [724, 125] on button "查 询" at bounding box center [742, 118] width 37 height 18
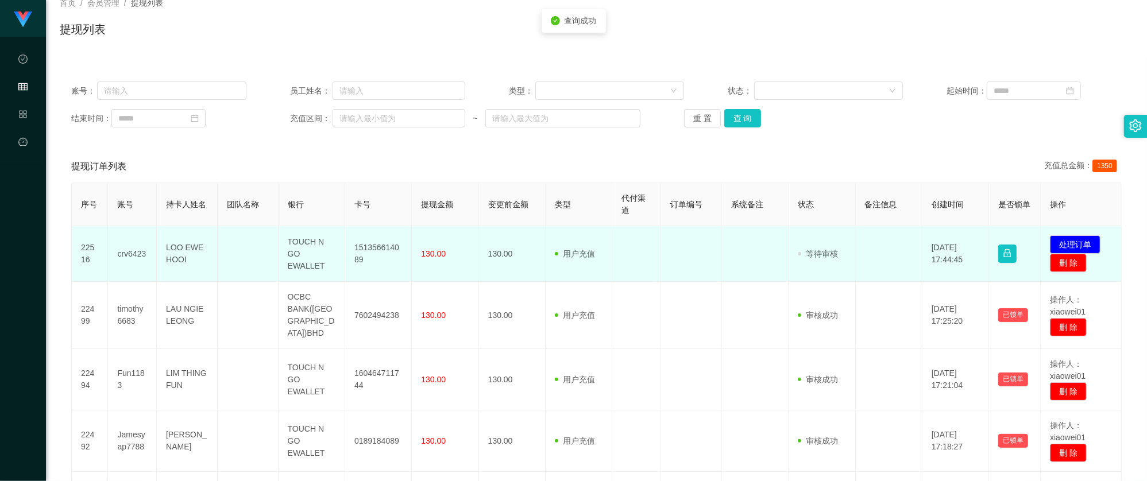
click at [374, 246] on td "151356614089" at bounding box center [378, 254] width 67 height 56
click at [1073, 242] on button "处理订单" at bounding box center [1075, 244] width 51 height 18
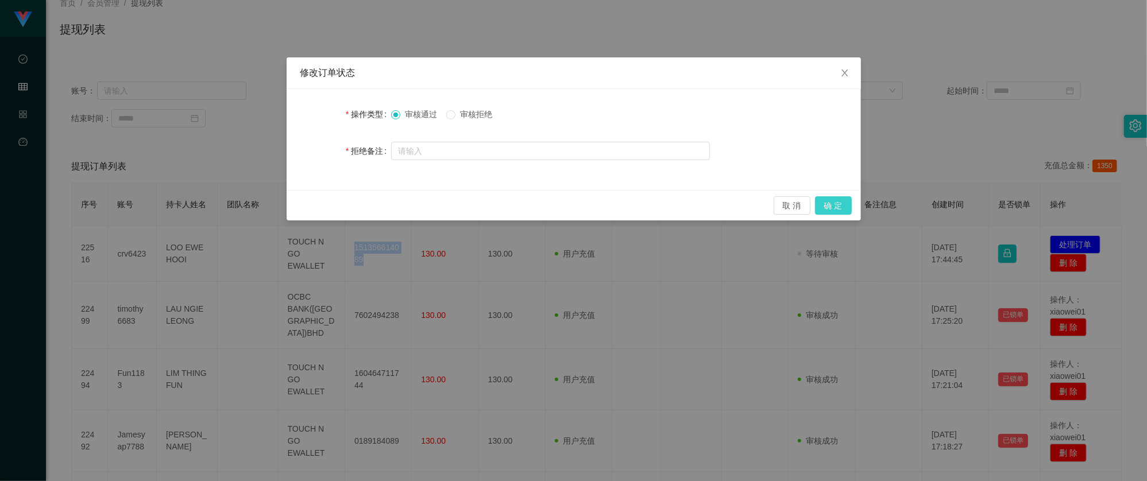
click at [850, 198] on button "确 定" at bounding box center [833, 205] width 37 height 18
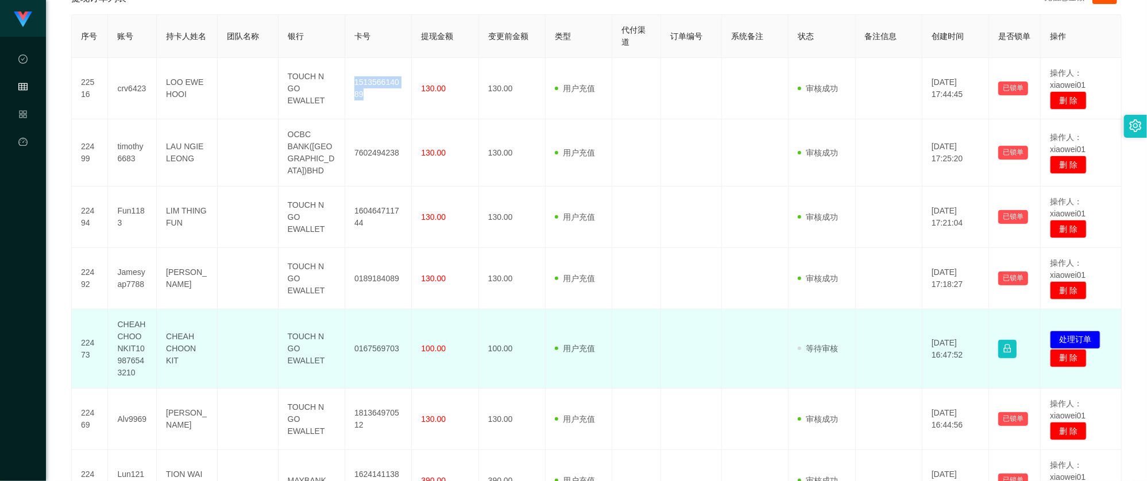
scroll to position [382, 0]
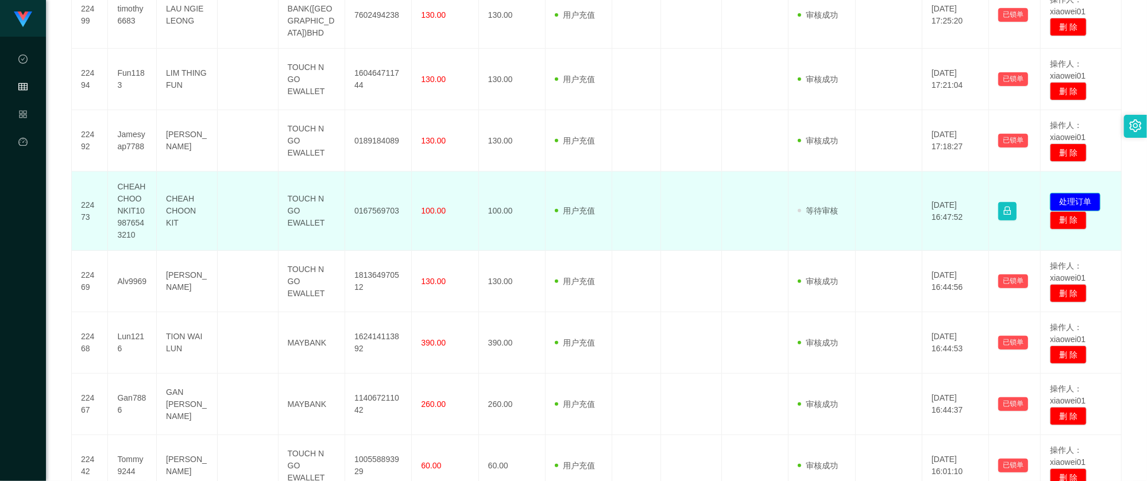
click at [1076, 200] on button "处理订单" at bounding box center [1075, 202] width 51 height 18
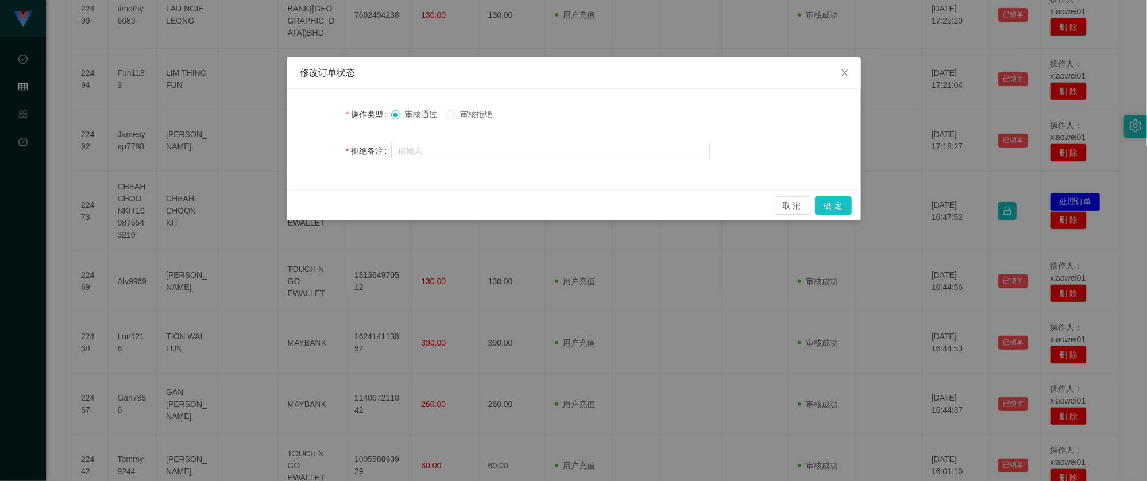
click at [469, 115] on span "审核拒绝" at bounding box center [475, 114] width 41 height 9
click at [826, 199] on button "确 定" at bounding box center [833, 205] width 37 height 18
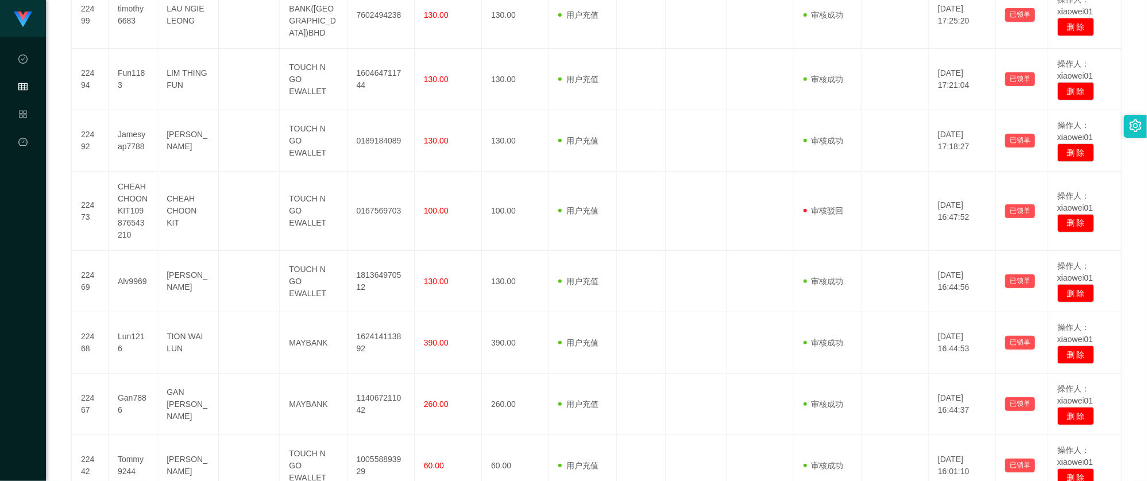
scroll to position [0, 0]
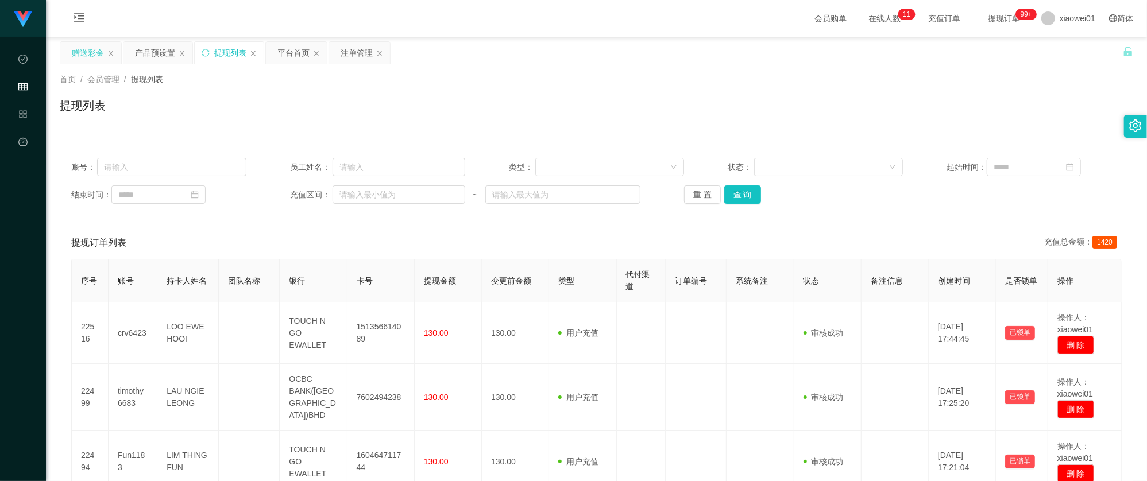
click at [64, 58] on div "赠送彩金" at bounding box center [90, 53] width 61 height 22
click at [76, 53] on div "赠送彩金" at bounding box center [88, 53] width 32 height 22
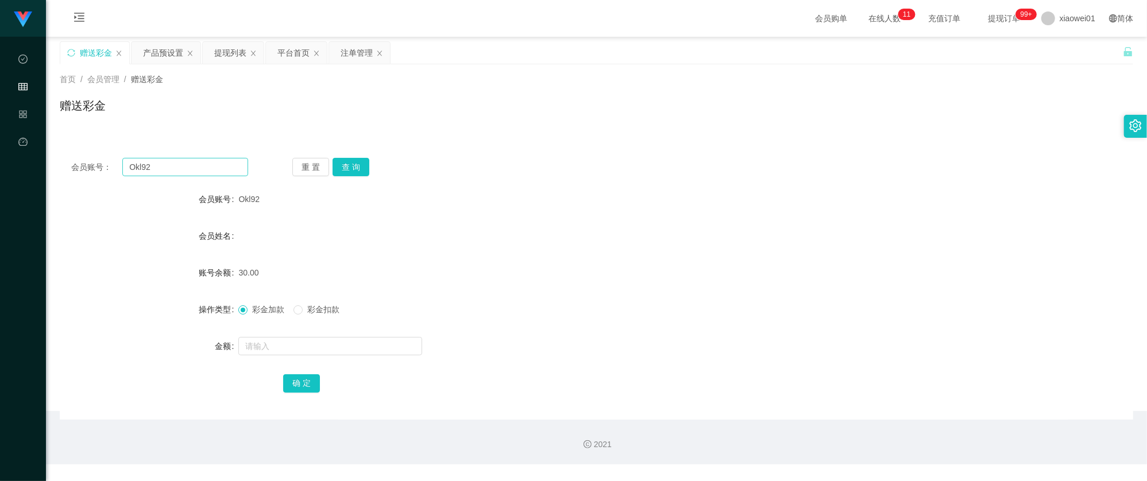
click at [199, 176] on div "会员账号： Okl92 重 置 查 询 会员账号 Okl92 会员姓名 账号余额 30.00 操作类型 彩金加款 彩金扣款 金额 确 定" at bounding box center [596, 282] width 1073 height 273
drag, startPoint x: 194, startPoint y: 169, endPoint x: -20, endPoint y: 146, distance: 214.9
click at [0, 146] on html "工作台代理端 数据中心 会员管理 产品管理 平台首页 保存配置 重置配置 整体风格设置 主题色 导航设置 内容区域宽度 定宽 固定Header 固定侧边栏 其…" at bounding box center [573, 240] width 1147 height 481
paste input "123lee456"
type input "123lee456"
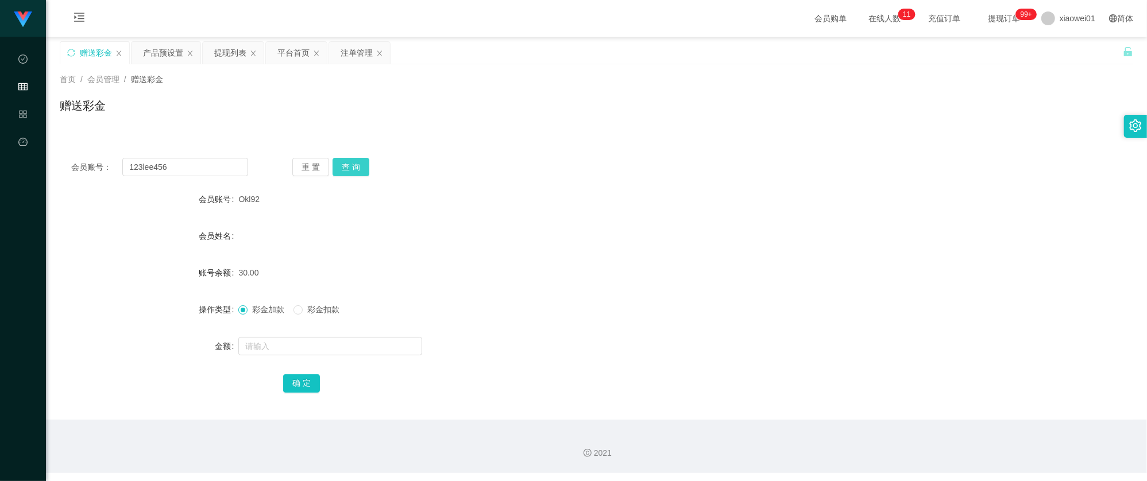
click at [358, 161] on button "查 询" at bounding box center [351, 167] width 37 height 18
click at [226, 53] on div "提现列表" at bounding box center [230, 53] width 32 height 22
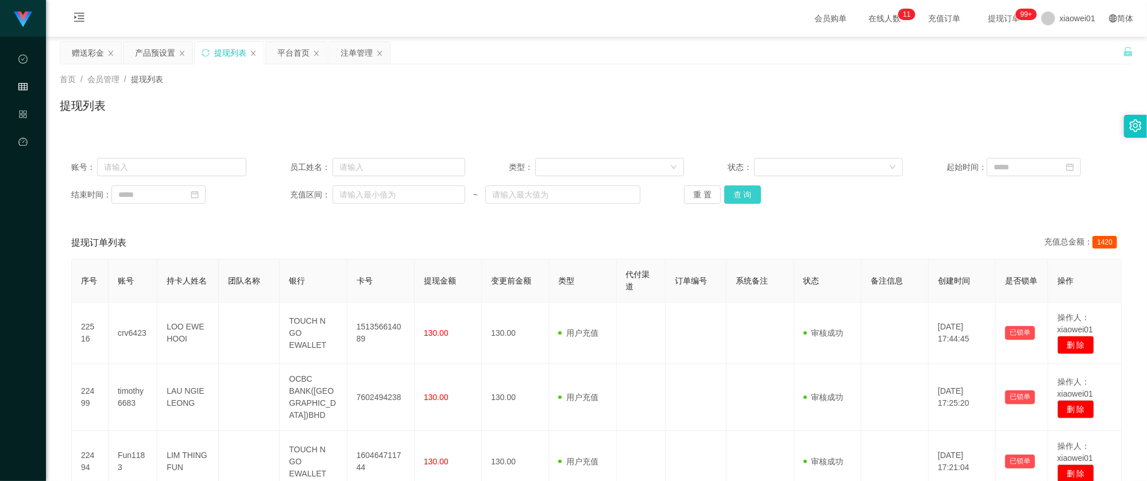
click at [737, 191] on button "查 询" at bounding box center [742, 194] width 37 height 18
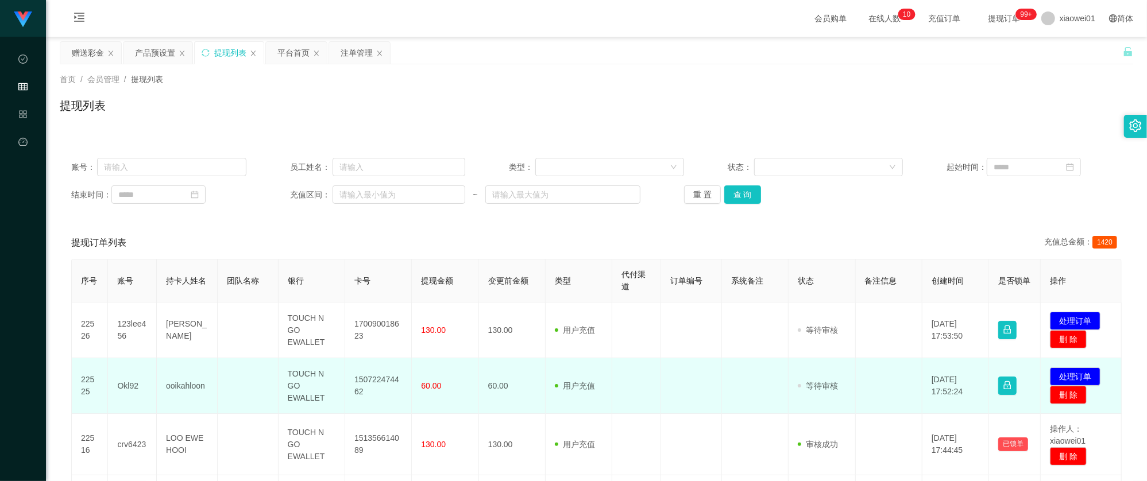
click at [366, 380] on td "150722474462" at bounding box center [378, 386] width 67 height 56
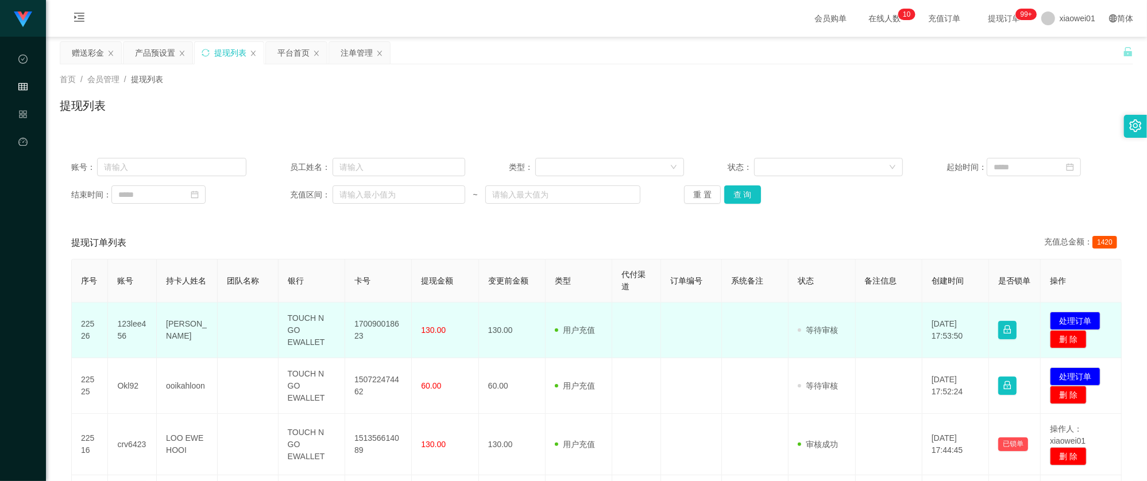
click at [368, 320] on td "170090018623" at bounding box center [378, 331] width 67 height 56
click at [1081, 311] on td "发起代付 处理订单 删 除" at bounding box center [1081, 331] width 81 height 56
click at [1076, 316] on button "处理订单" at bounding box center [1075, 321] width 51 height 18
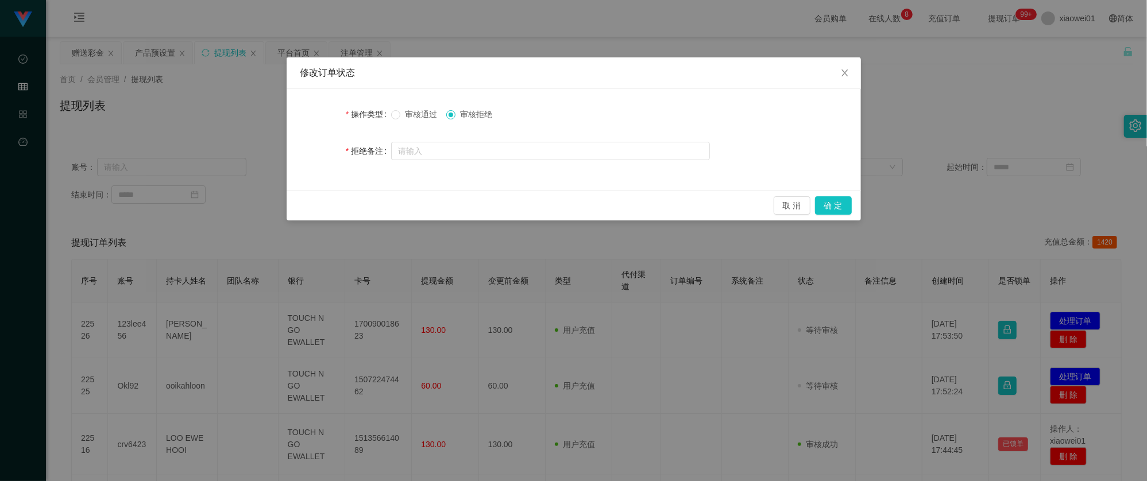
click at [413, 115] on span "审核通过" at bounding box center [420, 114] width 41 height 9
click at [822, 200] on button "确 定" at bounding box center [833, 205] width 37 height 18
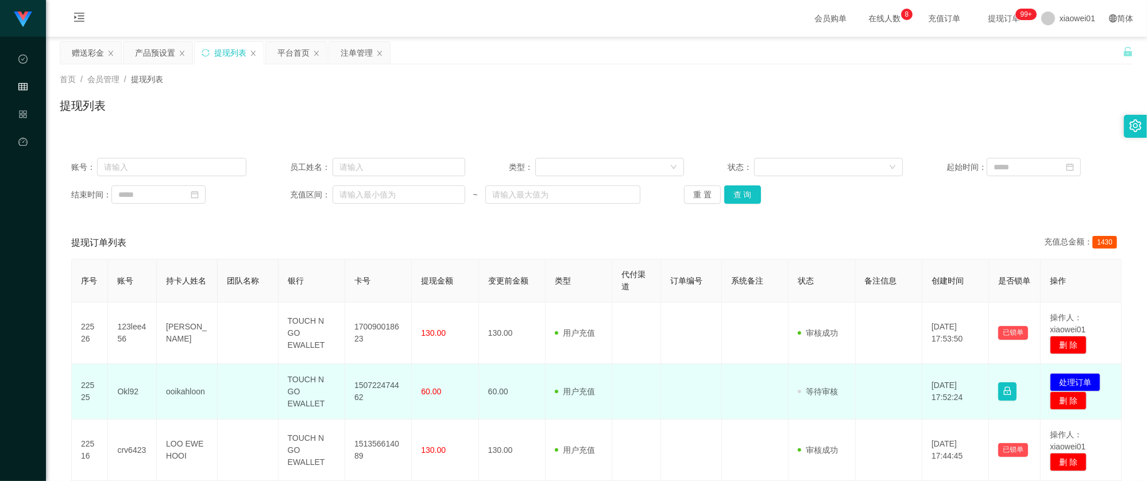
click at [366, 384] on td "150722474462" at bounding box center [378, 392] width 67 height 56
click at [1075, 374] on button "处理订单" at bounding box center [1075, 382] width 51 height 18
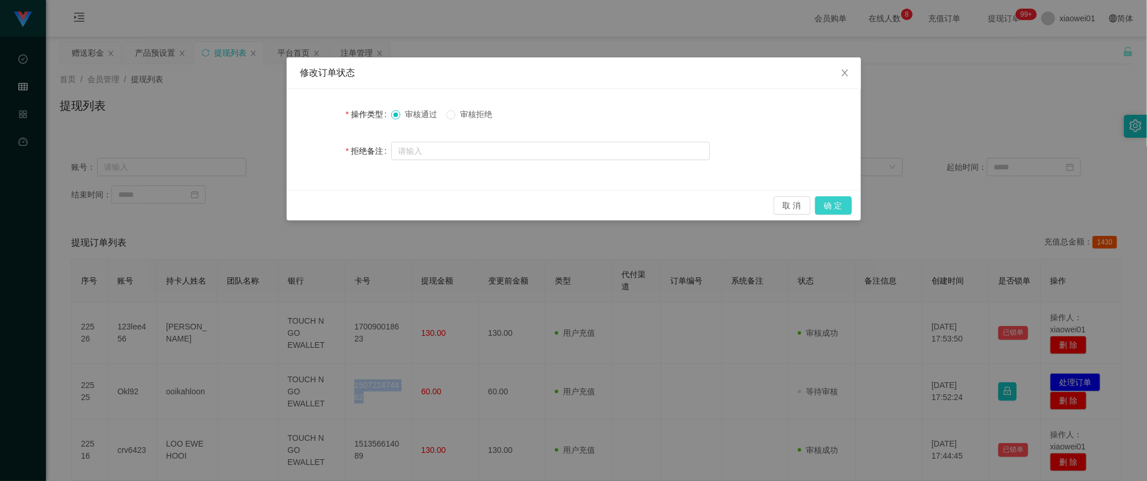
click at [837, 207] on button "确 定" at bounding box center [833, 205] width 37 height 18
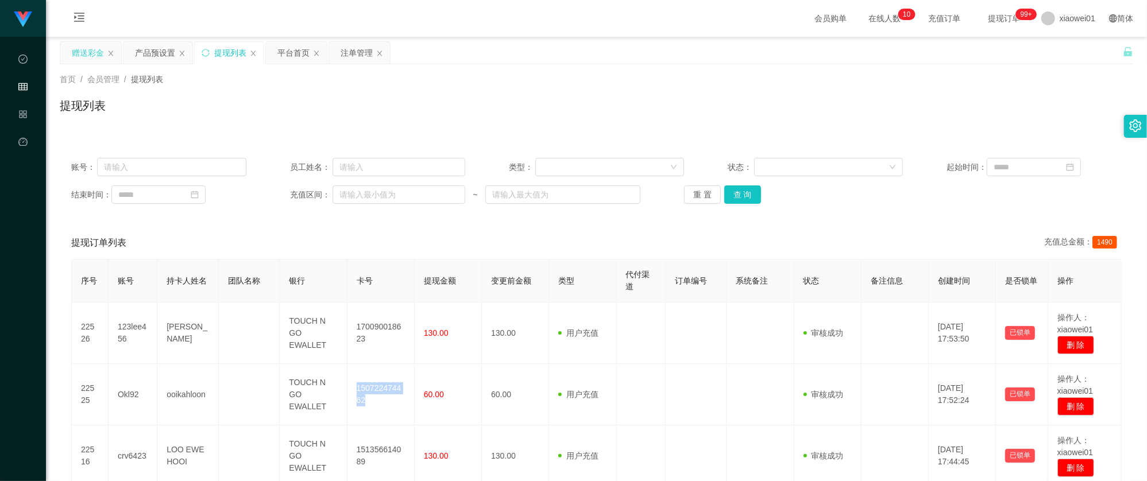
click at [88, 57] on div "赠送彩金" at bounding box center [88, 53] width 32 height 22
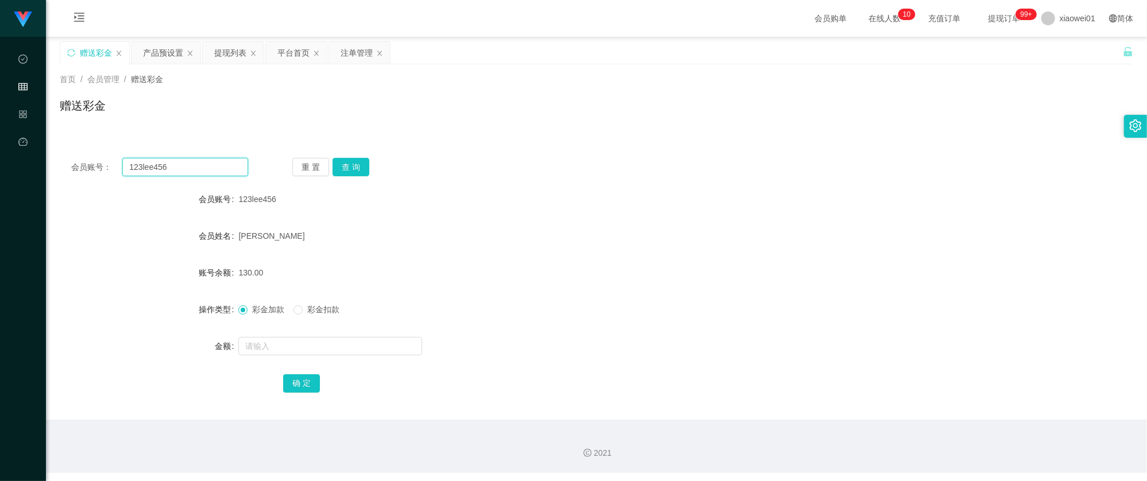
drag, startPoint x: 132, startPoint y: 166, endPoint x: 28, endPoint y: 164, distance: 104.5
click at [28, 164] on section "工作台代理端 数据中心 会员管理 产品管理 平台首页 保存配置 重置配置 整体风格设置 主题色 导航设置 内容区域宽度 定宽 固定Header 固定侧边栏 其…" at bounding box center [573, 236] width 1147 height 473
paste input "Tommy9244"
type input "Tommy9244"
click at [342, 169] on button "查 询" at bounding box center [351, 167] width 37 height 18
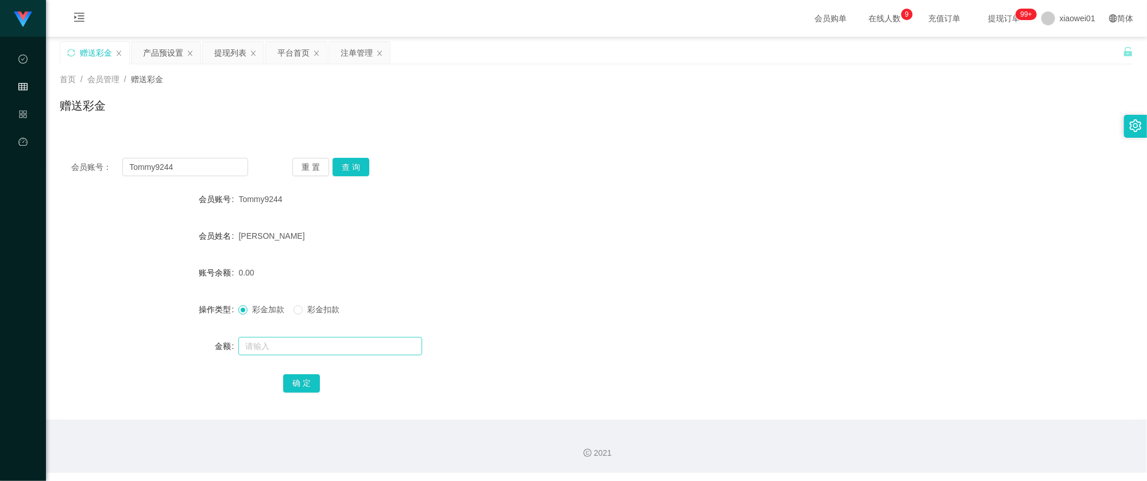
click at [266, 337] on div at bounding box center [551, 346] width 626 height 23
click at [269, 353] on input "text" at bounding box center [330, 346] width 184 height 18
type input "100"
click at [287, 378] on button "确 定" at bounding box center [301, 383] width 37 height 18
click at [371, 58] on div "注单管理" at bounding box center [357, 53] width 32 height 22
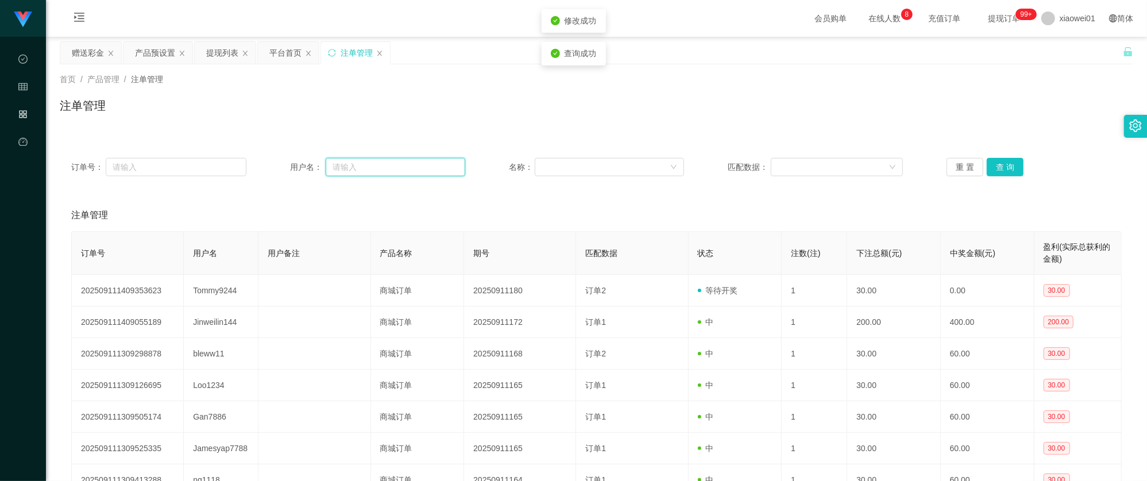
click at [345, 168] on input "text" at bounding box center [396, 167] width 140 height 18
paste input "Tommy9244"
type input "Tommy9244"
click at [988, 160] on button "查 询" at bounding box center [1005, 167] width 37 height 18
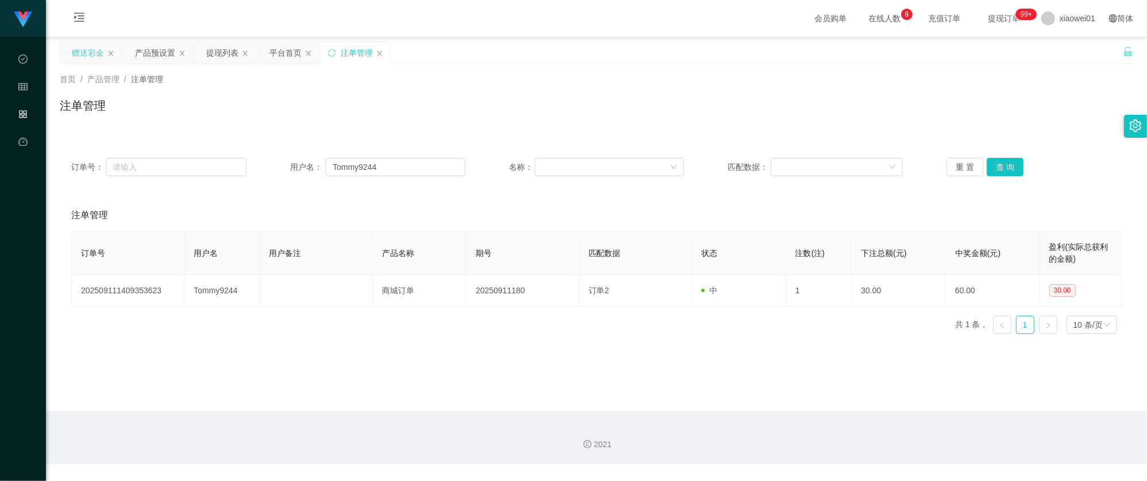
click at [90, 53] on div "赠送彩金" at bounding box center [88, 53] width 32 height 22
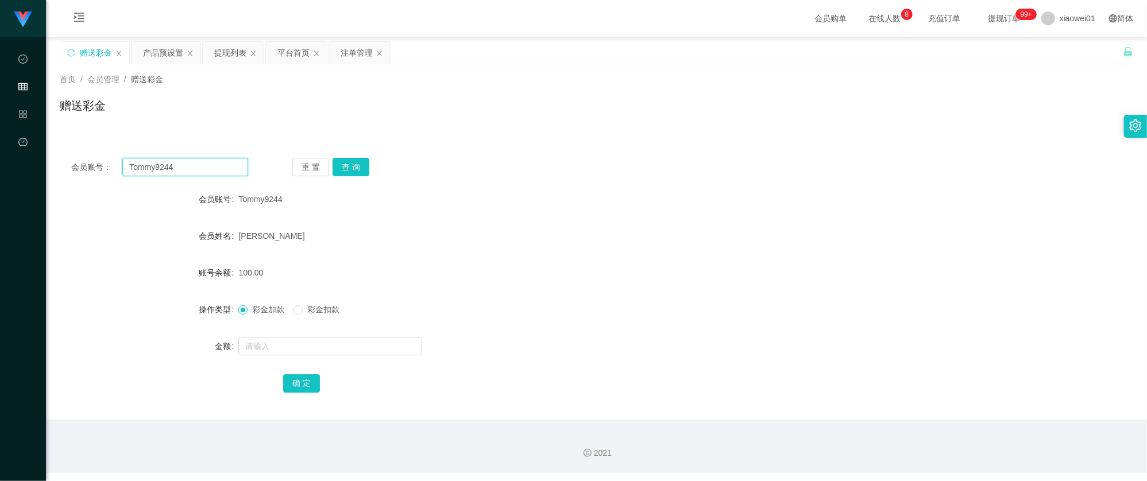
click at [196, 164] on input "Tommy9244" at bounding box center [185, 167] width 126 height 18
click at [276, 350] on input "text" at bounding box center [330, 346] width 184 height 18
drag, startPoint x: 288, startPoint y: 339, endPoint x: 161, endPoint y: 333, distance: 126.5
click at [195, 338] on div "金额 130" at bounding box center [596, 346] width 1073 height 23
type input "30"
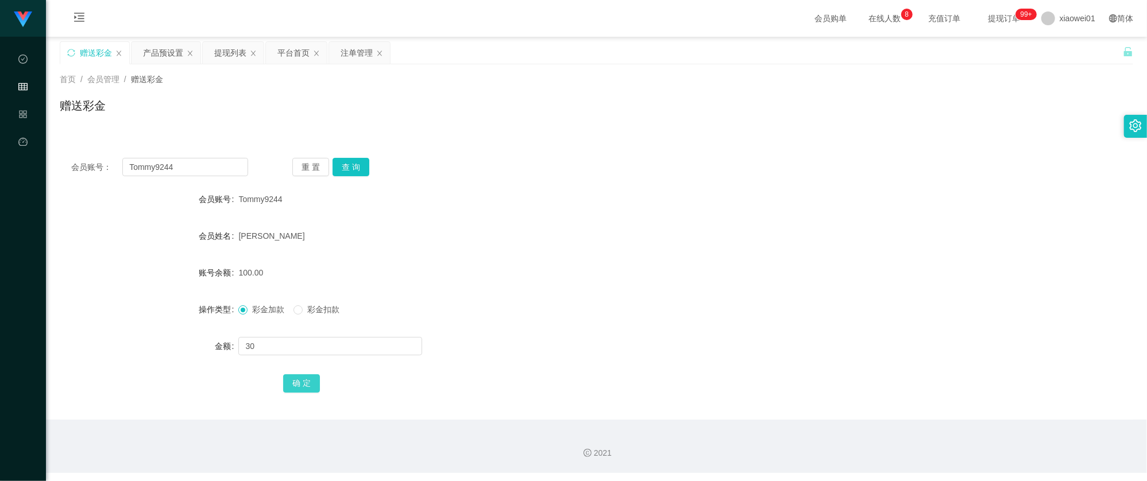
click at [308, 384] on button "确 定" at bounding box center [301, 383] width 37 height 18
click at [527, 279] on div "100.00" at bounding box center [551, 272] width 626 height 23
click at [241, 57] on div "提现列表" at bounding box center [230, 53] width 32 height 22
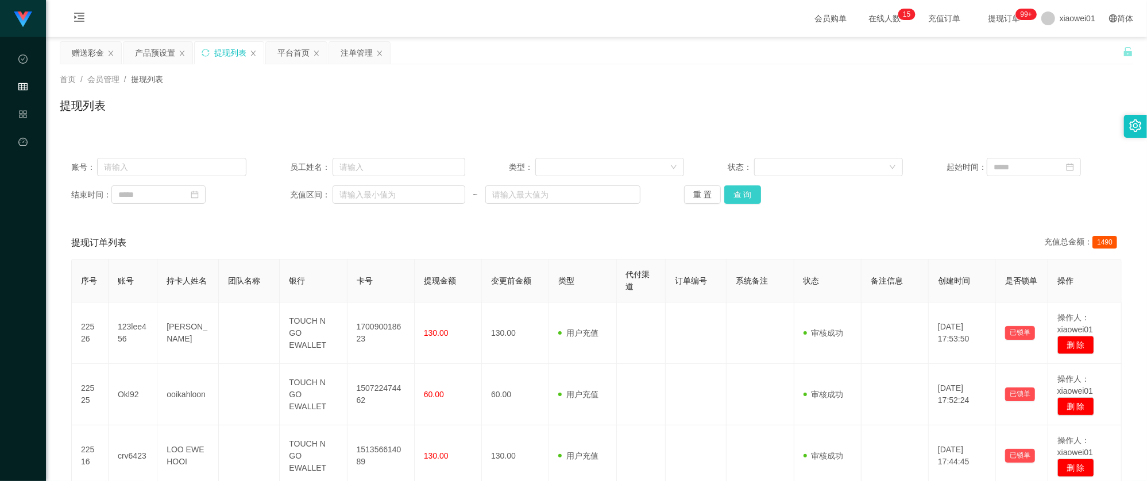
click at [745, 195] on button "查 询" at bounding box center [742, 194] width 37 height 18
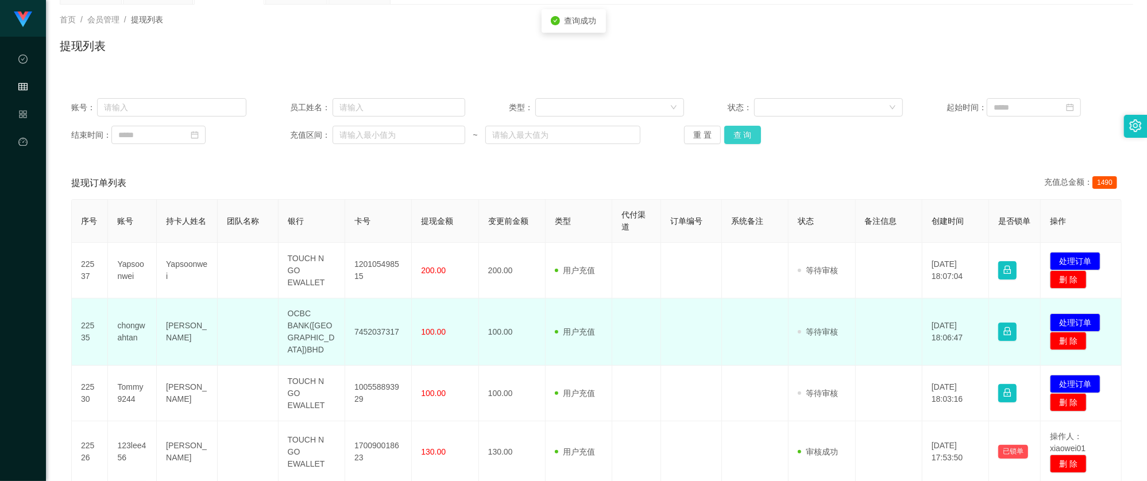
scroll to position [76, 0]
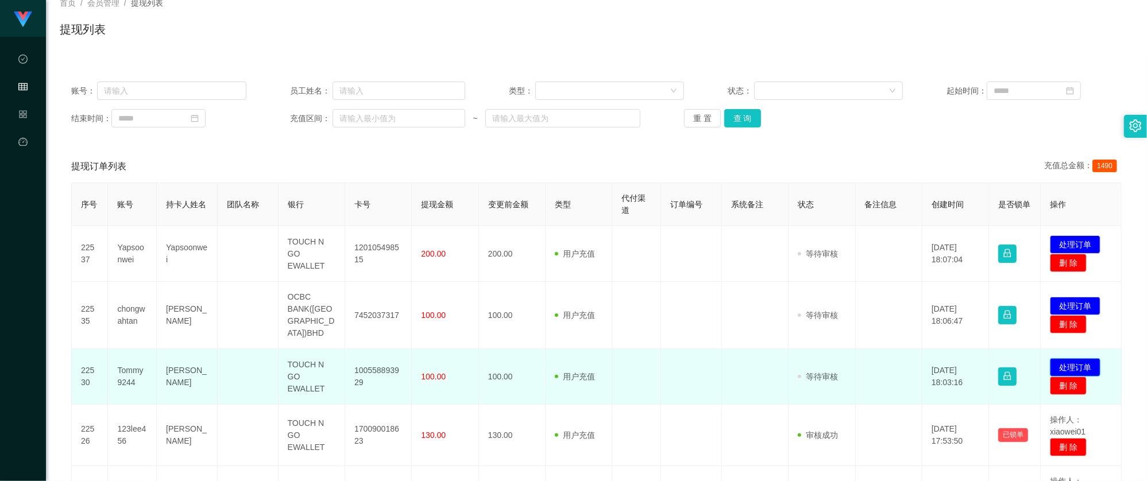
click at [1057, 359] on button "处理订单" at bounding box center [1075, 367] width 51 height 18
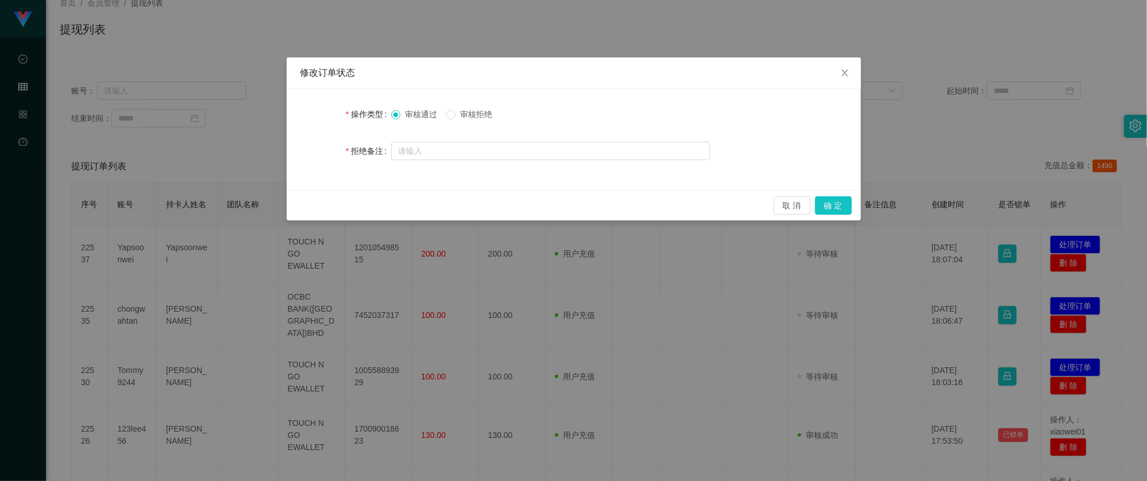
click at [624, 340] on div "修改订单状态 操作类型 审核通过 审核拒绝 拒绝备注 取 消 确 定" at bounding box center [573, 240] width 1147 height 481
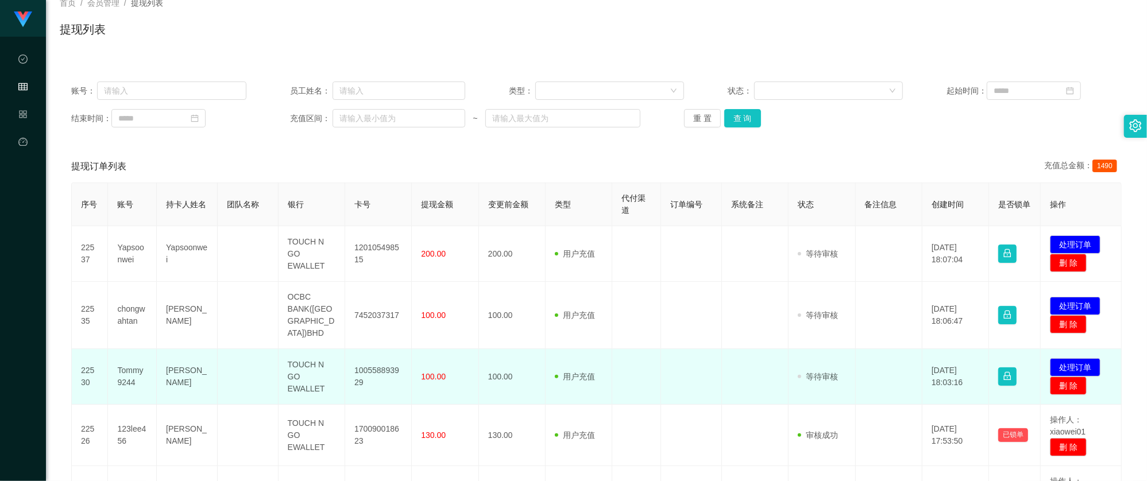
click at [127, 363] on td "Tommy9244" at bounding box center [132, 377] width 49 height 56
click at [129, 362] on td "Tommy9244" at bounding box center [132, 377] width 49 height 56
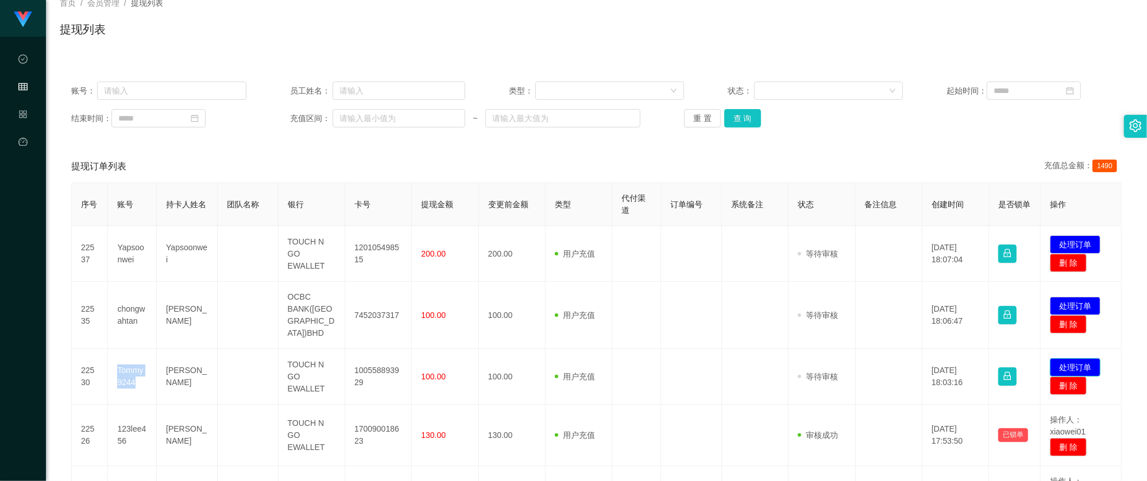
click at [1080, 358] on button "处理订单" at bounding box center [1075, 367] width 51 height 18
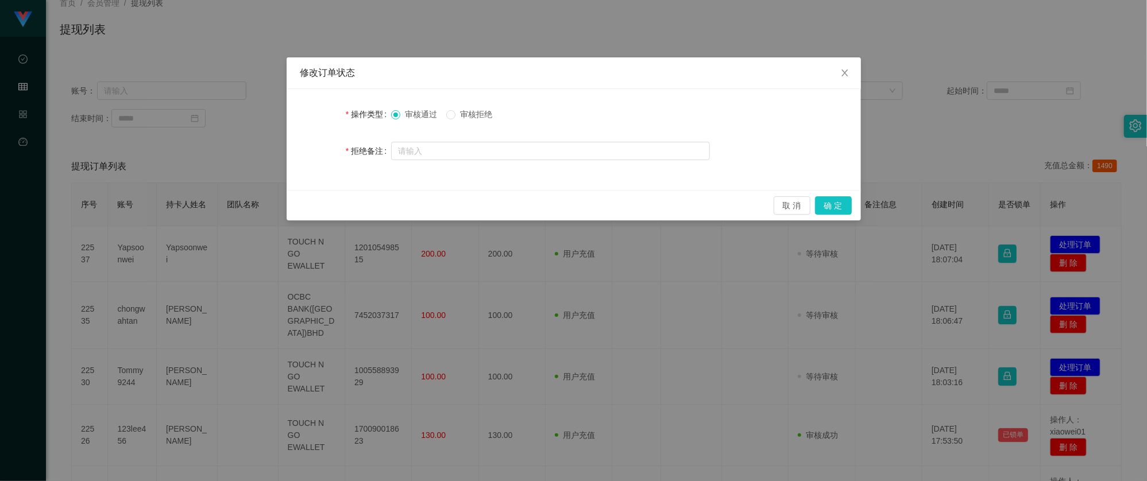
click at [489, 115] on span "审核拒绝" at bounding box center [475, 114] width 41 height 9
click at [844, 207] on button "确 定" at bounding box center [833, 205] width 37 height 18
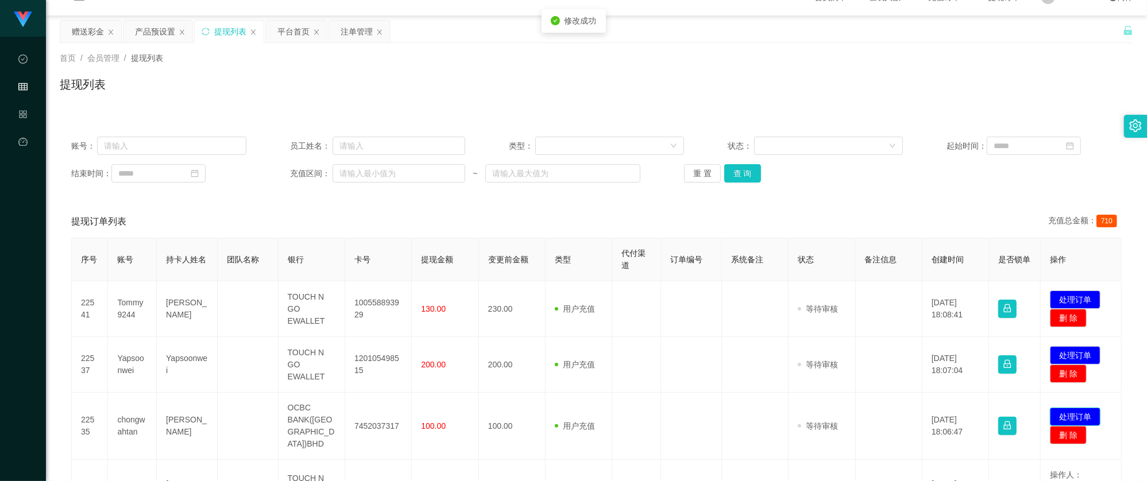
scroll to position [0, 0]
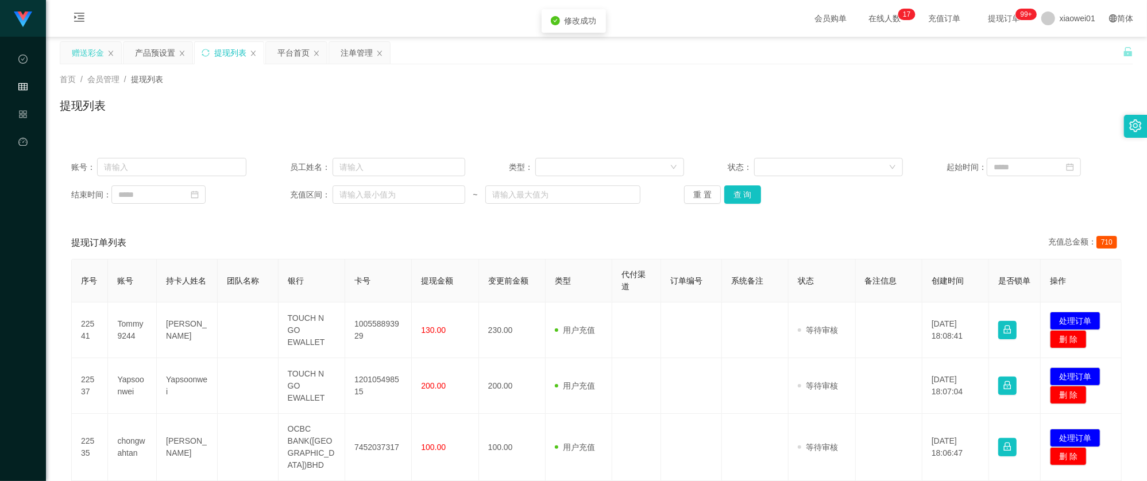
click at [103, 48] on div "赠送彩金" at bounding box center [88, 53] width 32 height 22
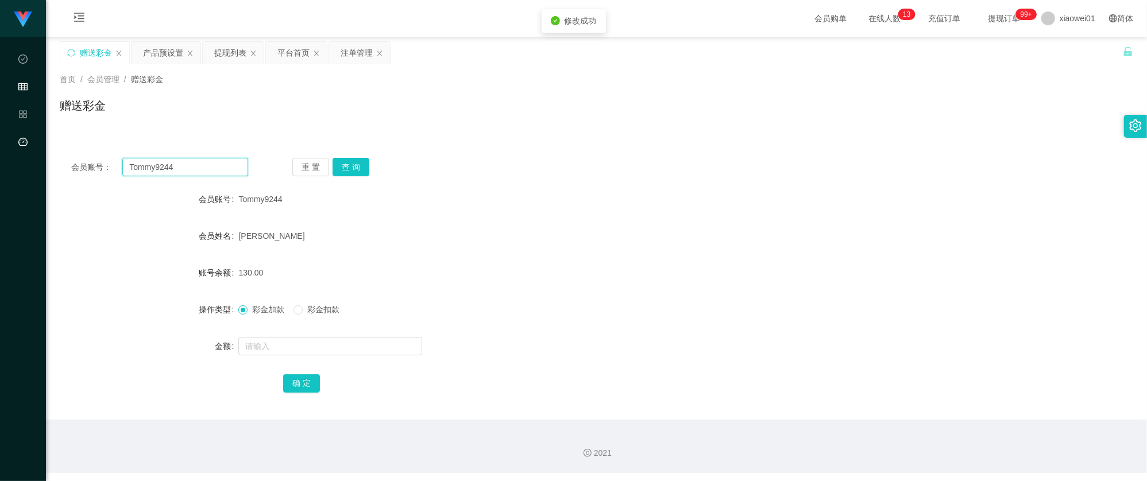
drag, startPoint x: 210, startPoint y: 165, endPoint x: 36, endPoint y: 144, distance: 175.9
click at [0, 139] on html "工作台代理端 数据中心 会员管理 产品管理 平台首页 保存配置 重置配置 整体风格设置 主题色 导航设置 内容区域宽度 定宽 固定Header 固定侧边栏 其…" at bounding box center [573, 240] width 1147 height 481
click at [377, 161] on div "重 置 查 询" at bounding box center [380, 167] width 177 height 18
click at [357, 166] on button "查 询" at bounding box center [351, 167] width 37 height 18
click at [349, 161] on button "查 询" at bounding box center [351, 167] width 37 height 18
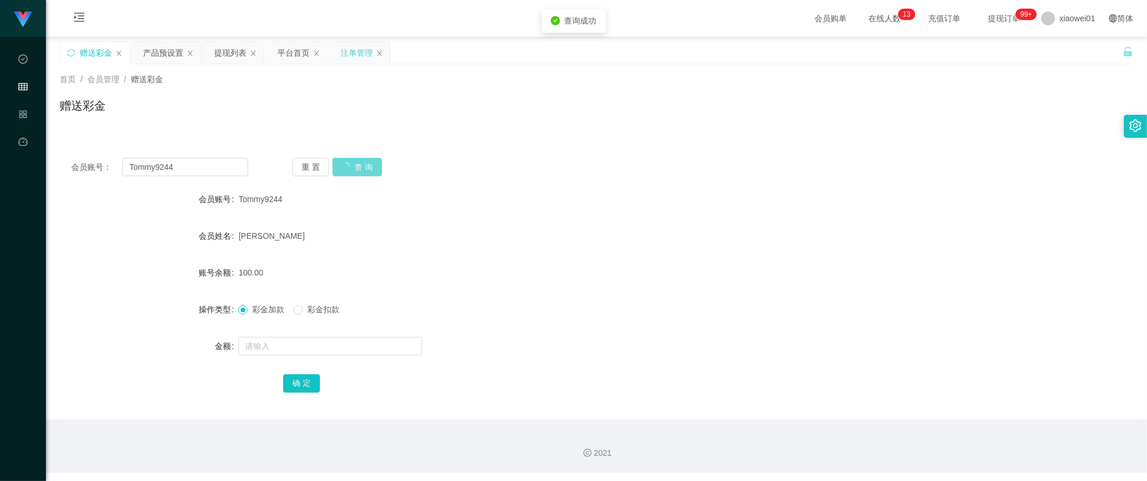
click at [359, 56] on div "注单管理" at bounding box center [357, 53] width 32 height 22
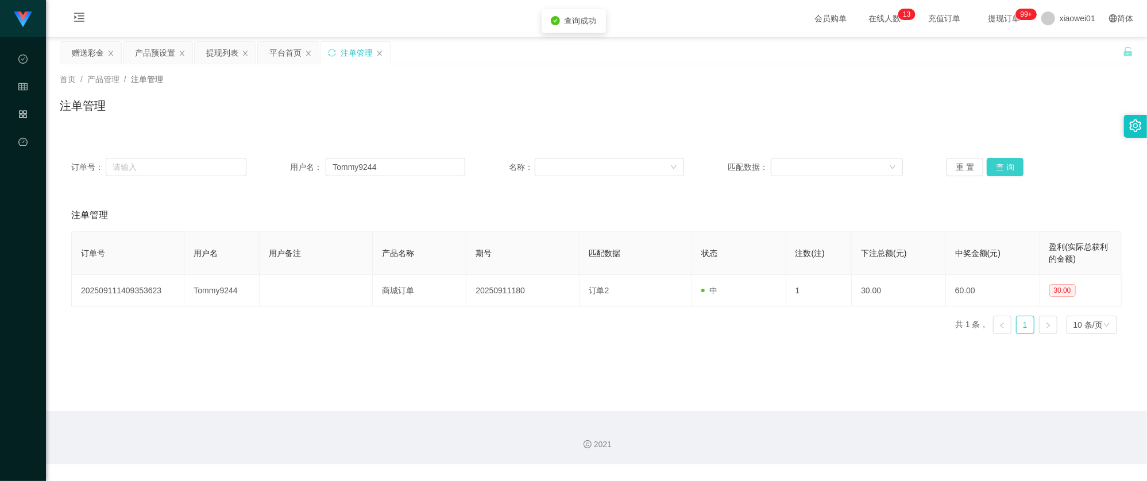
click at [1000, 171] on button "查 询" at bounding box center [1005, 167] width 37 height 18
click at [77, 40] on main "关闭左侧 关闭右侧 关闭其它 刷新页面 赠送彩金 产品预设置 提现列表 平台首页 注单管理 首页 / 产品管理 / 注单管理 / 注单管理 订单号： 用户名：…" at bounding box center [596, 224] width 1101 height 374
click at [83, 51] on div "赠送彩金" at bounding box center [88, 53] width 32 height 22
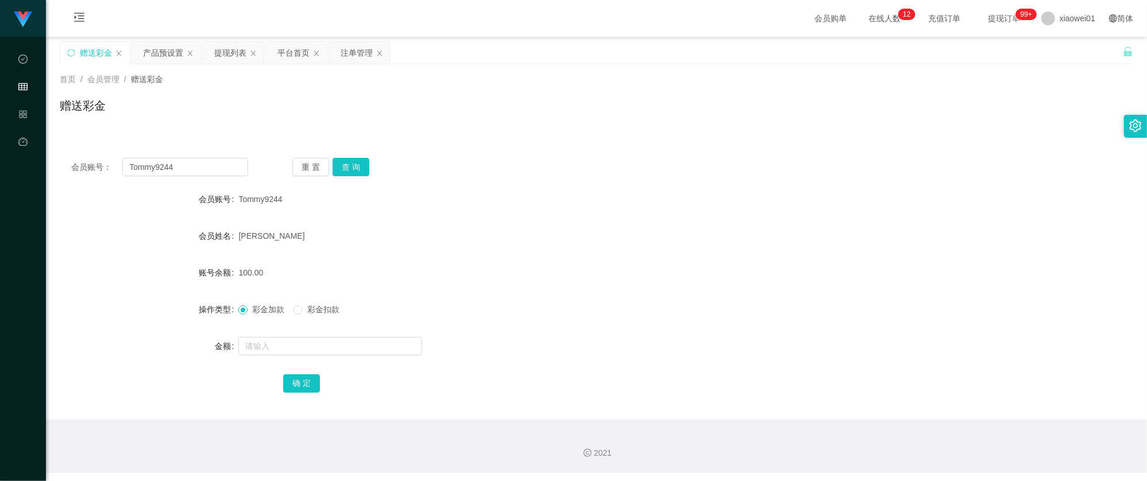
click at [352, 157] on div "会员账号： Tommy9244 重 置 查 询 会员账号 Tommy9244 会员姓名 yii hee leong 账号余额 100.00 操作类型 彩金加款…" at bounding box center [596, 282] width 1073 height 273
click at [327, 353] on input "text" at bounding box center [330, 346] width 184 height 18
type input "30"
click at [297, 380] on button "确 定" at bounding box center [301, 383] width 37 height 18
click at [582, 228] on div "[PERSON_NAME]" at bounding box center [551, 236] width 626 height 23
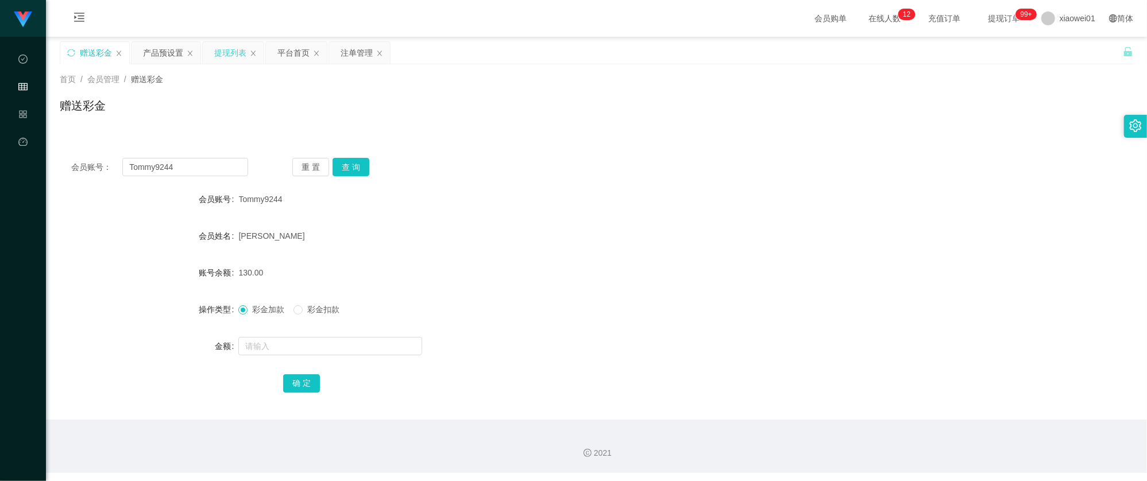
click at [241, 53] on div "提现列表" at bounding box center [230, 53] width 32 height 22
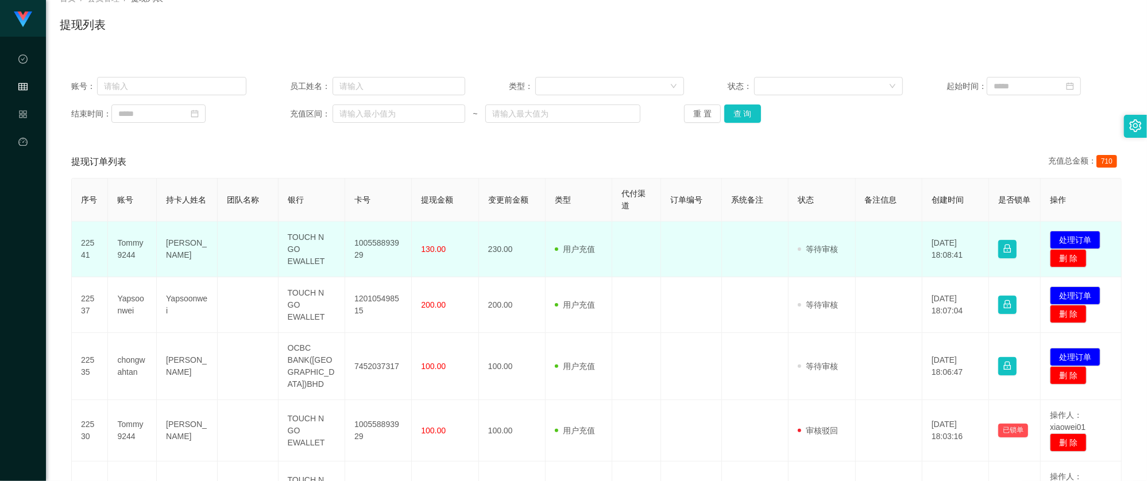
scroll to position [153, 0]
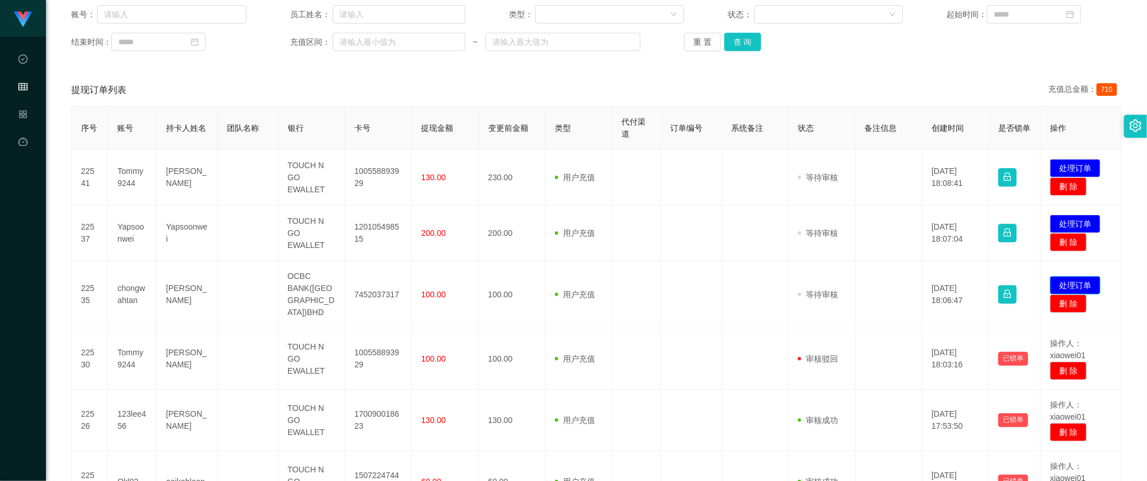
click at [1064, 276] on button "处理订单" at bounding box center [1075, 285] width 51 height 18
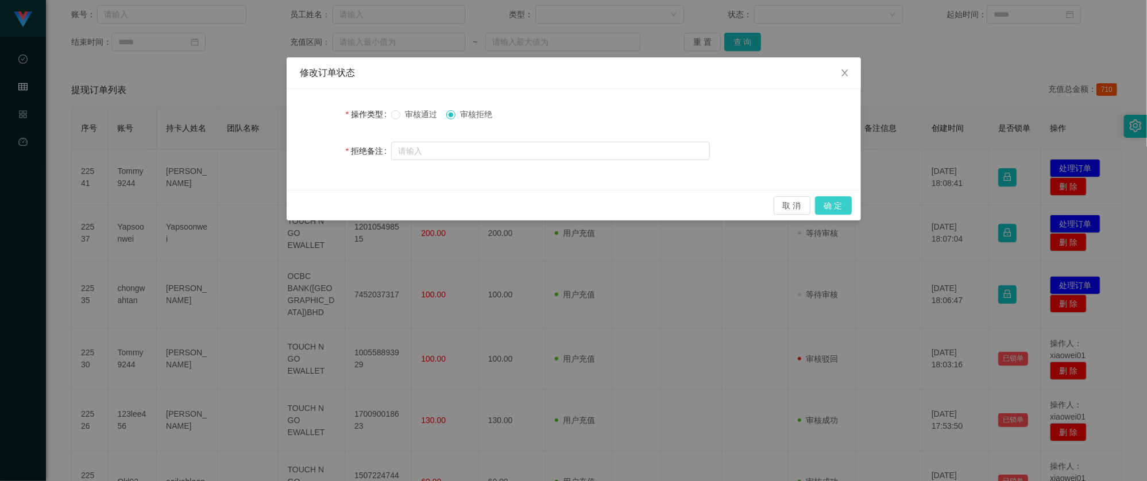
click at [829, 203] on button "确 定" at bounding box center [833, 205] width 37 height 18
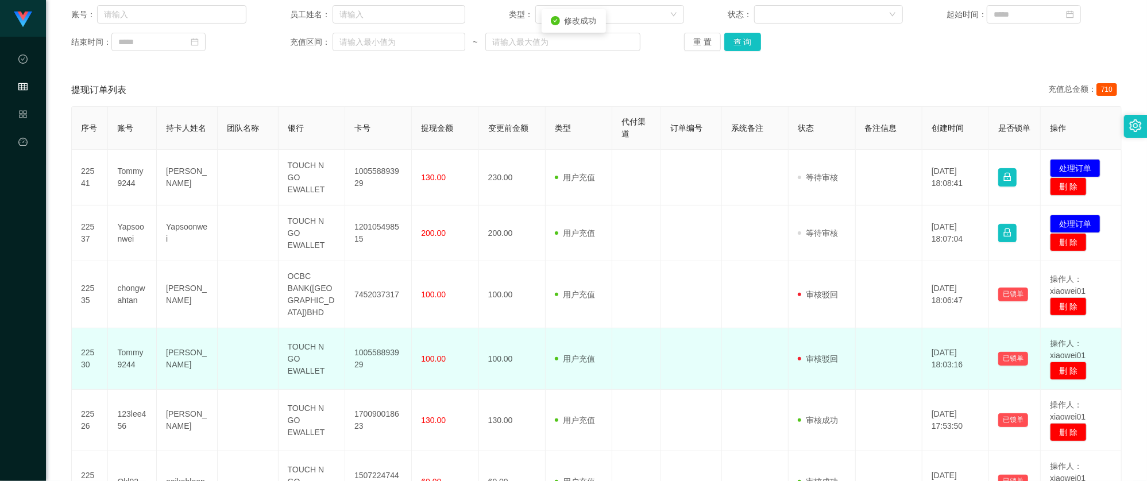
click at [710, 328] on td at bounding box center [691, 358] width 61 height 61
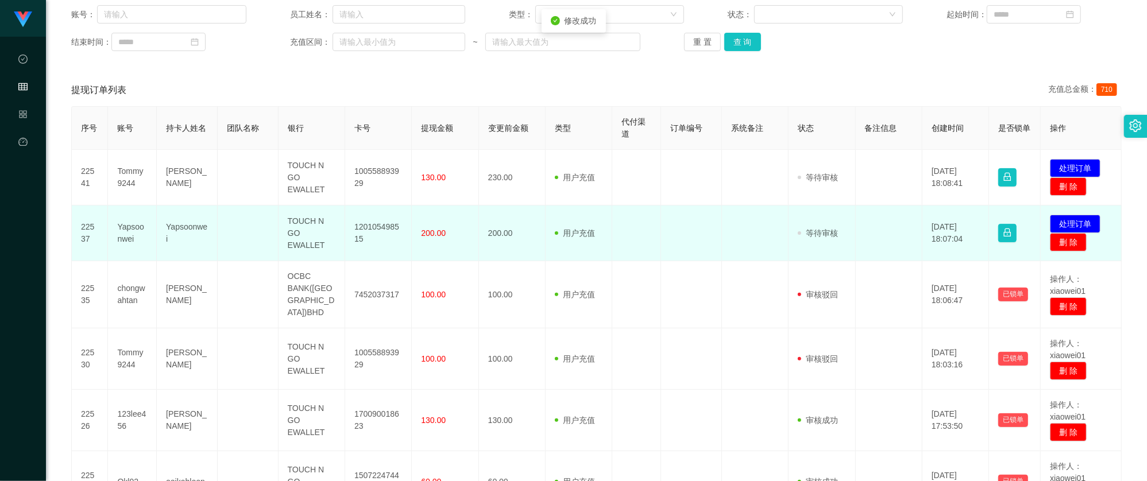
click at [187, 223] on td "Yapsoonwei" at bounding box center [187, 234] width 61 height 56
click at [133, 231] on td "Yapsoonwei" at bounding box center [132, 234] width 49 height 56
click at [134, 231] on td "Yapsoonwei" at bounding box center [132, 234] width 49 height 56
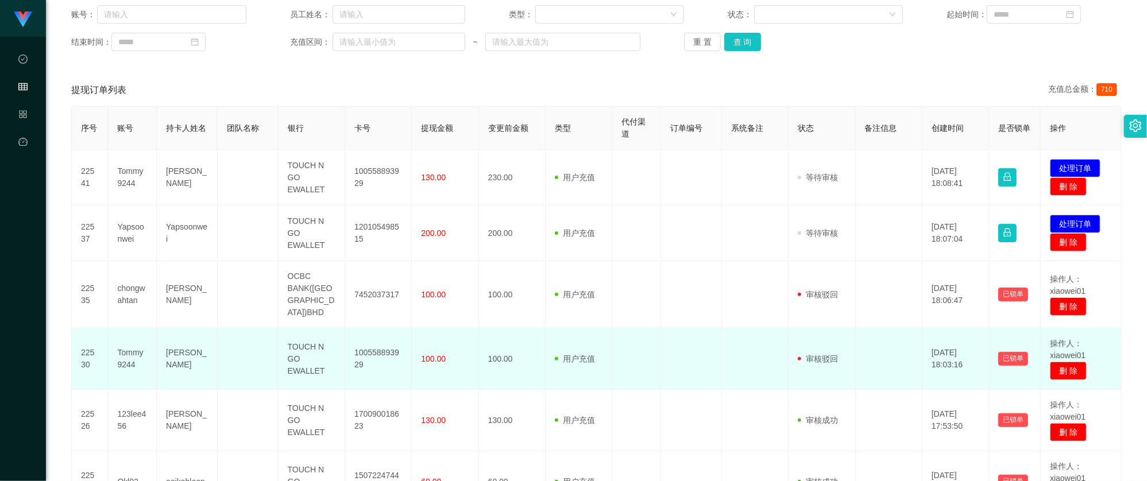
click at [766, 338] on tr "22530 Tommy9244 yii hee leong TOUCH N GO EWALLET 100558893929 100.00 100.00 用户充…" at bounding box center [597, 358] width 1050 height 61
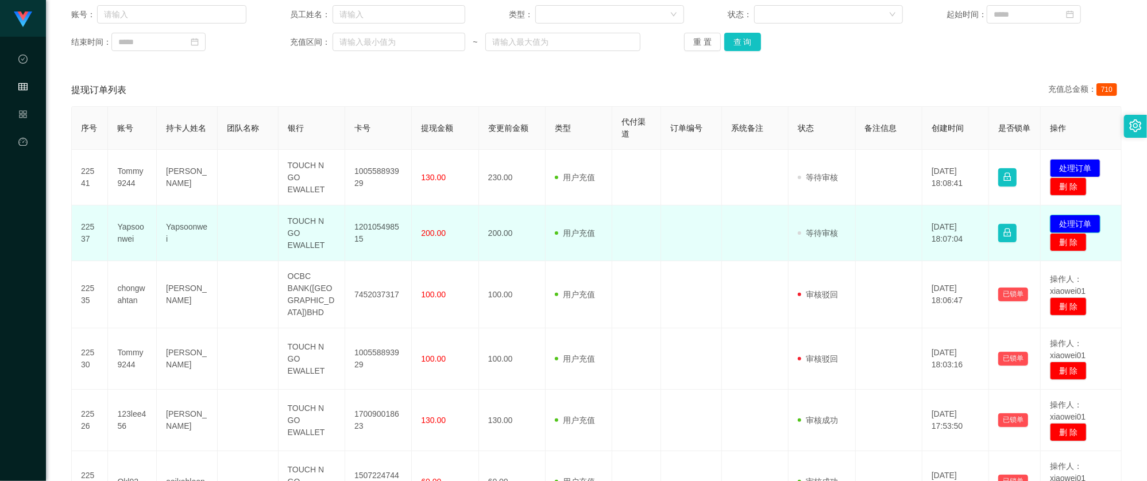
click at [1067, 223] on button "处理订单" at bounding box center [1075, 224] width 51 height 18
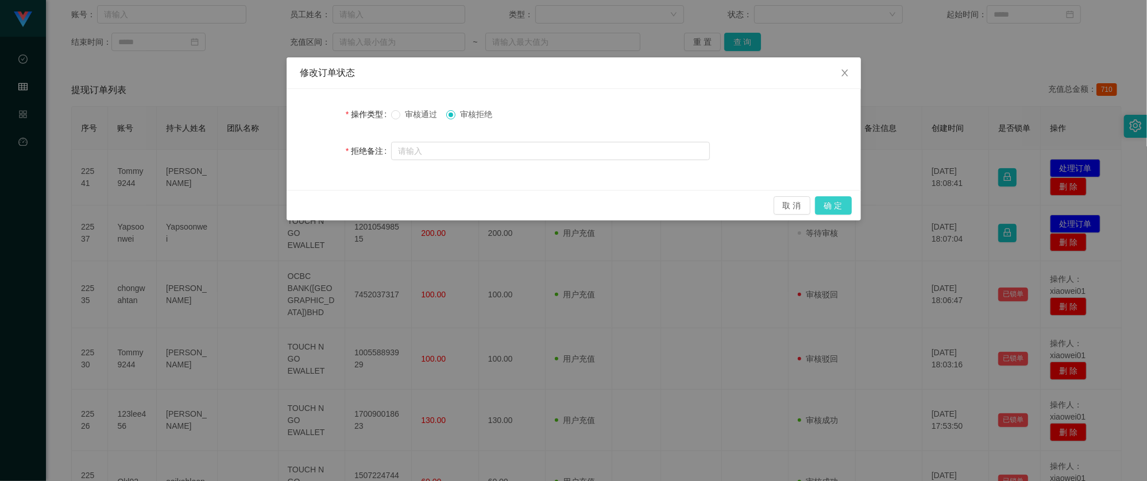
click at [830, 206] on button "确 定" at bounding box center [833, 205] width 37 height 18
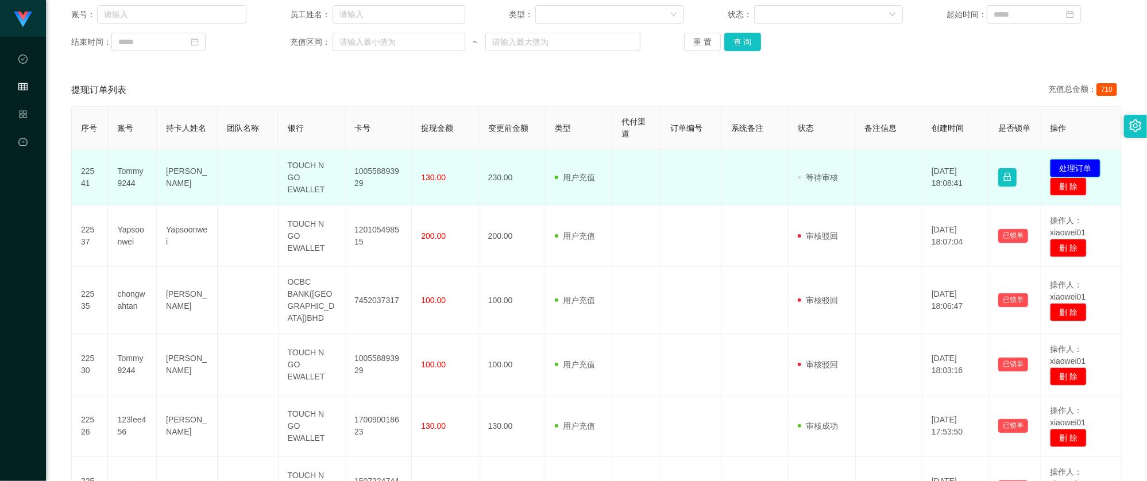
click at [1073, 164] on button "处理订单" at bounding box center [1075, 168] width 51 height 18
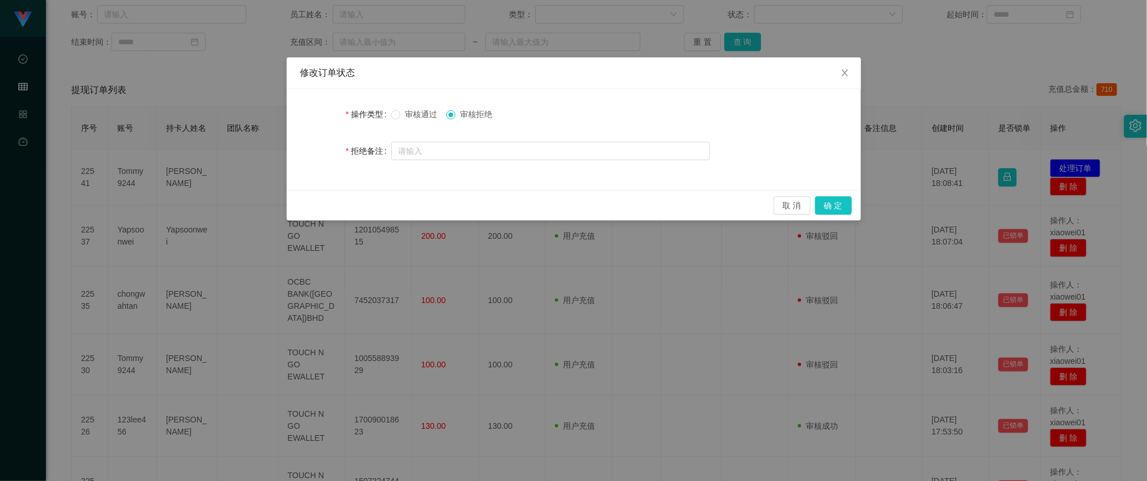
click at [407, 110] on span "审核通过" at bounding box center [420, 114] width 41 height 9
click at [835, 200] on button "确 定" at bounding box center [833, 205] width 37 height 18
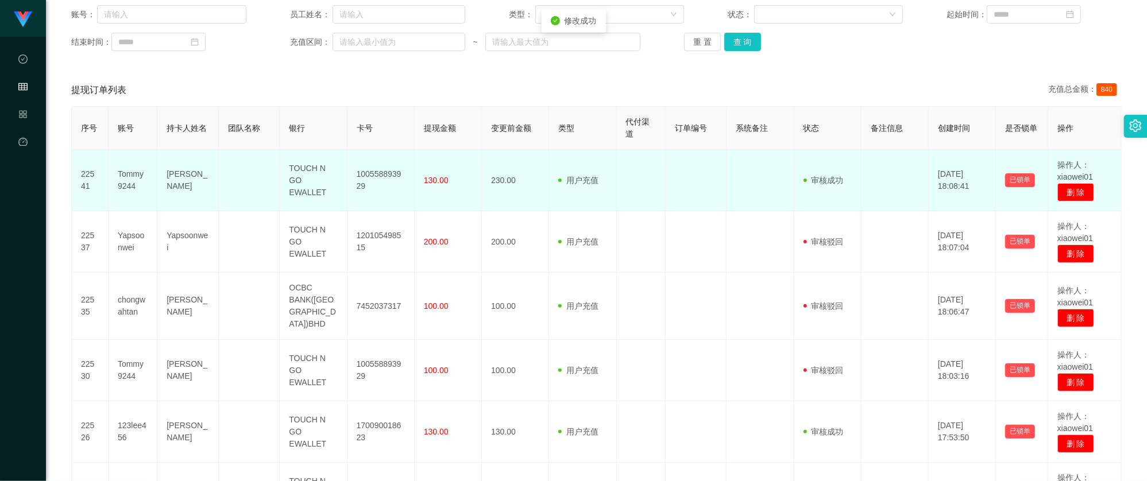
click at [371, 181] on td "100558893929" at bounding box center [380, 180] width 67 height 61
click at [382, 177] on td "100558893929" at bounding box center [380, 180] width 67 height 61
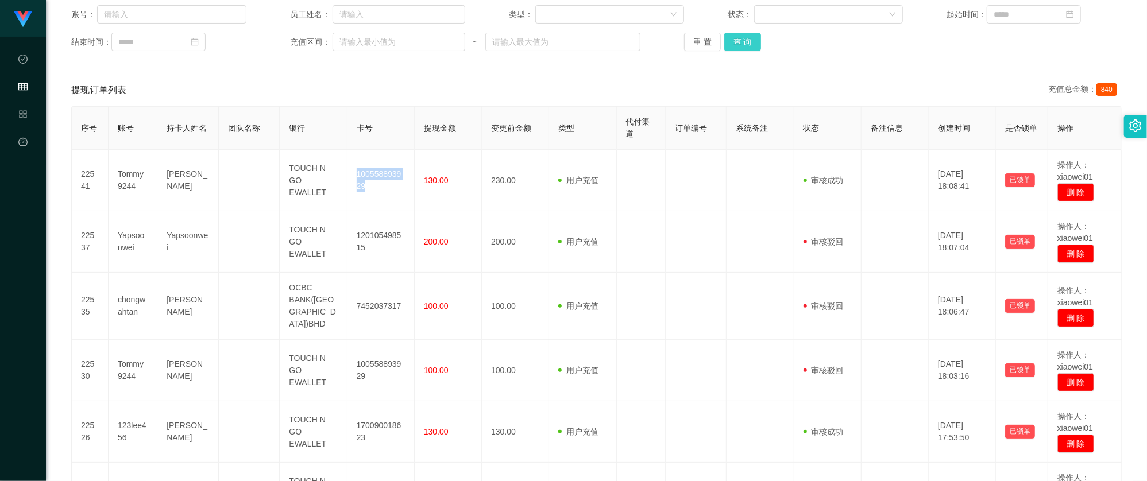
click at [744, 47] on button "查 询" at bounding box center [742, 42] width 37 height 18
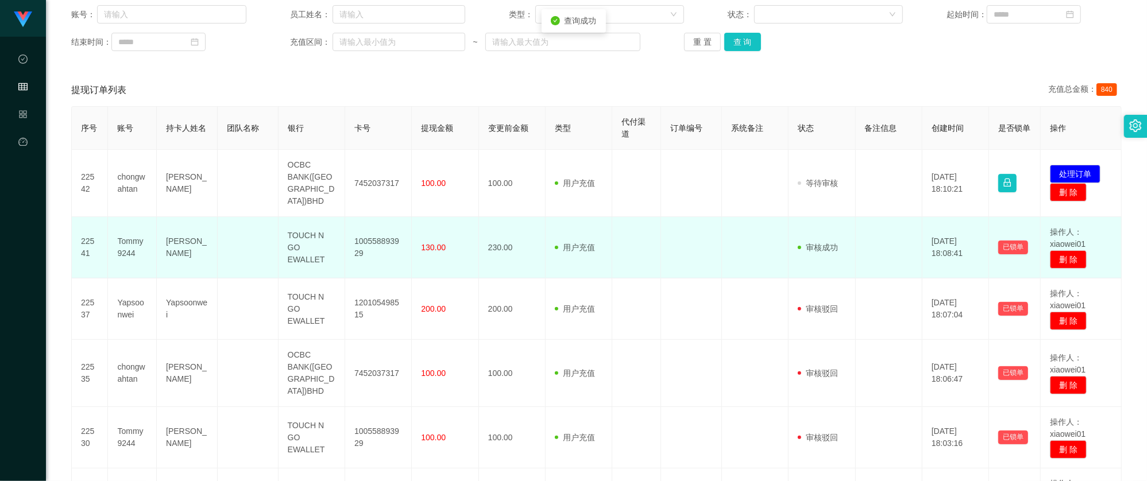
click at [129, 230] on td "Tommy9244" at bounding box center [132, 247] width 49 height 61
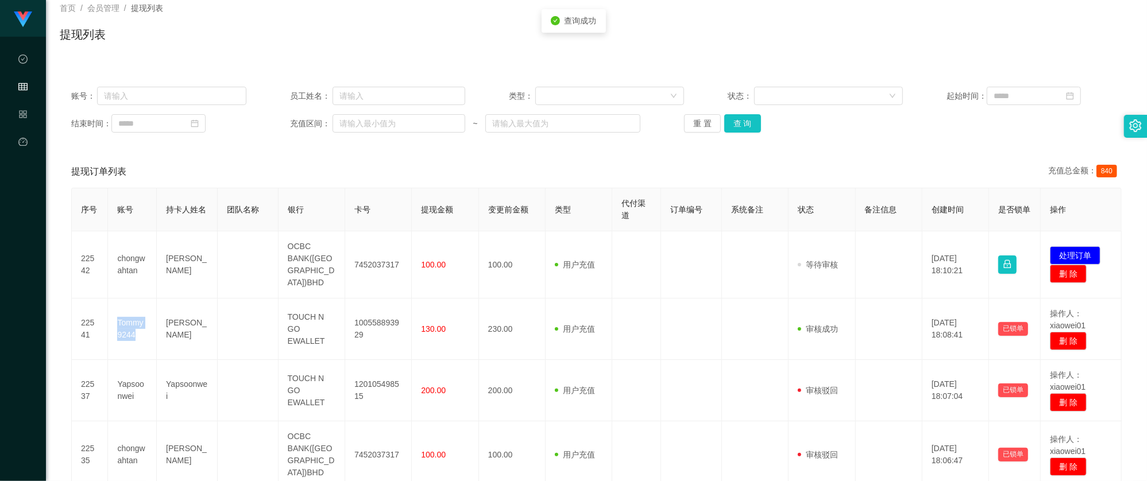
scroll to position [0, 0]
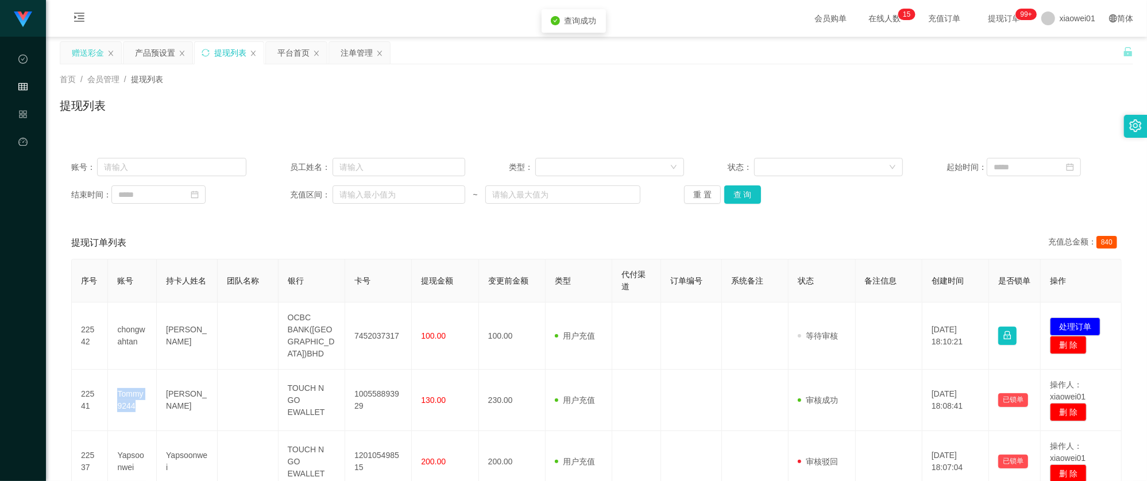
click at [95, 53] on div "赠送彩金" at bounding box center [88, 53] width 32 height 22
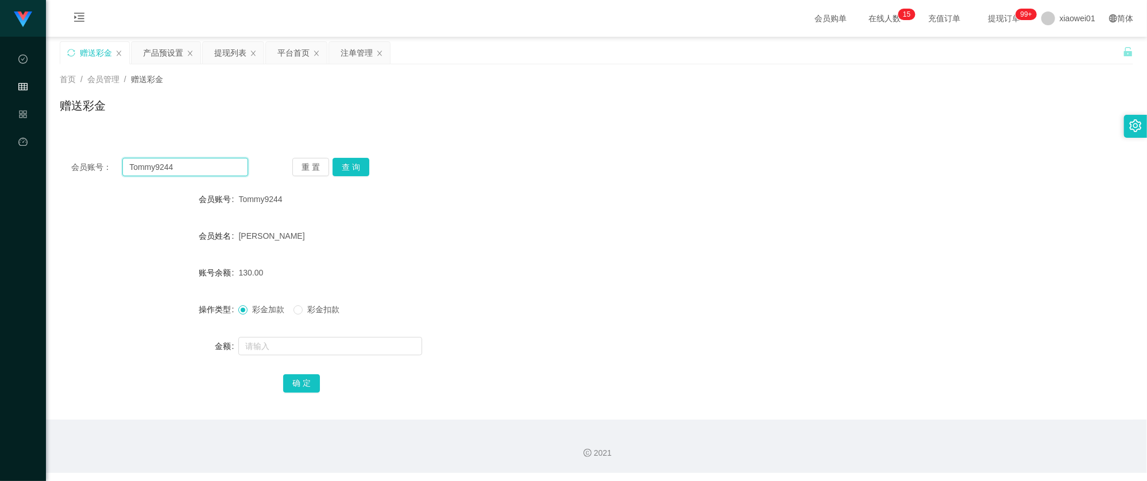
drag, startPoint x: 177, startPoint y: 166, endPoint x: 245, endPoint y: 166, distance: 67.8
click at [60, 158] on div "会员账号： Tommy9244 重 置 查 询" at bounding box center [596, 167] width 1073 height 18
click at [354, 163] on button "查 询" at bounding box center [351, 167] width 37 height 18
click at [310, 306] on span "彩金扣款" at bounding box center [323, 309] width 41 height 9
click at [311, 355] on input "text" at bounding box center [330, 346] width 184 height 18
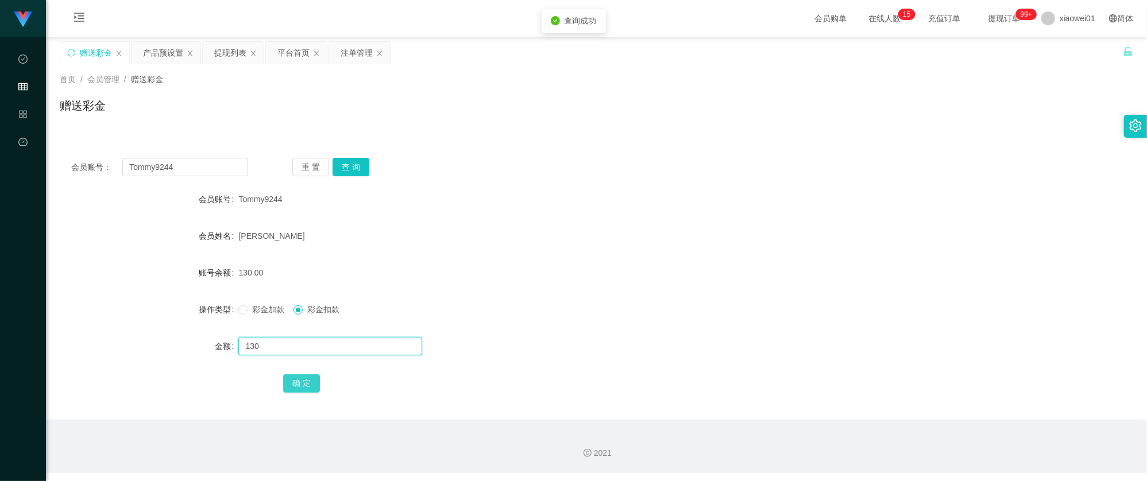
type input "130"
click at [288, 380] on button "确 定" at bounding box center [301, 383] width 37 height 18
click at [519, 254] on form "会员账号 Tommy9244 会员姓名 yii hee leong 账号余额 0.00 操作类型 彩金加款 彩金扣款 金额 确 定" at bounding box center [596, 291] width 1073 height 207
click at [226, 56] on div "提现列表" at bounding box center [230, 53] width 32 height 22
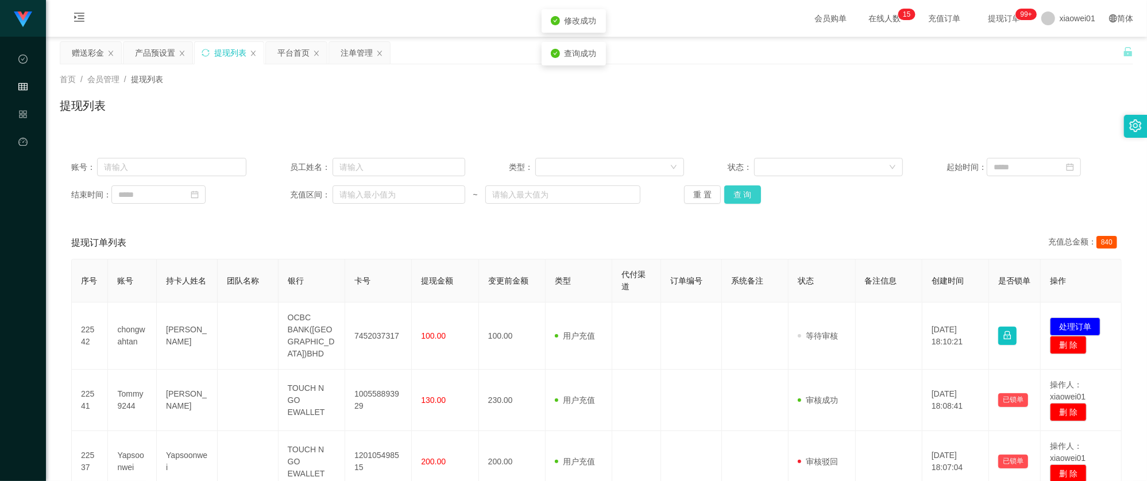
click at [740, 194] on button "查 询" at bounding box center [742, 194] width 37 height 18
click at [740, 193] on div "重 置 查 询" at bounding box center [771, 194] width 175 height 18
click at [740, 193] on button "查 询" at bounding box center [742, 194] width 37 height 18
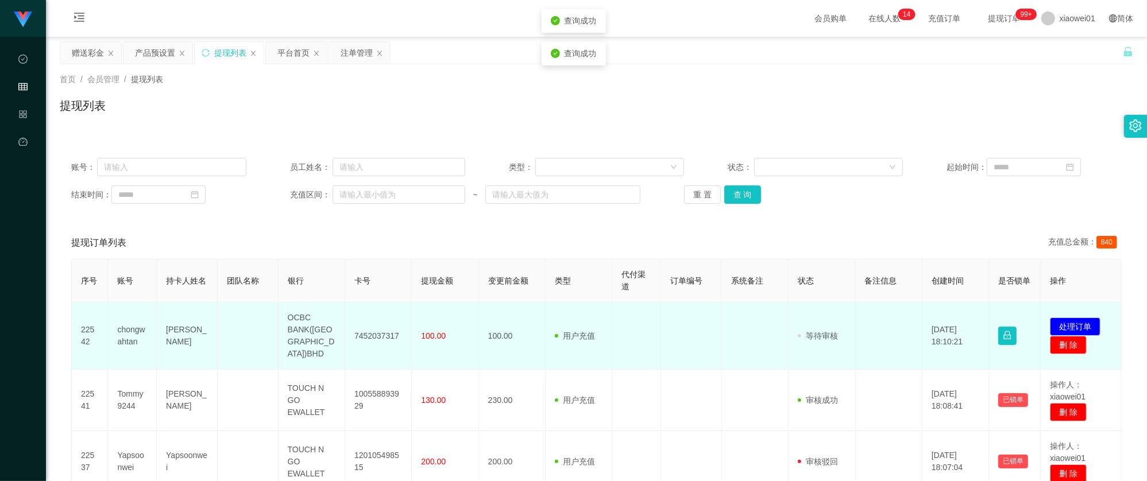
click at [139, 326] on td "chongwahtan" at bounding box center [132, 336] width 49 height 67
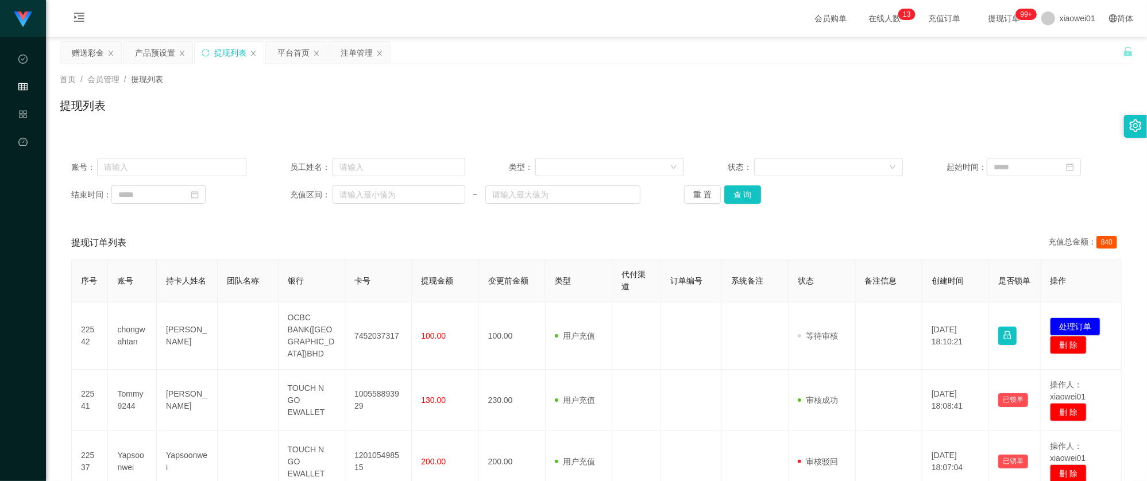
click at [897, 203] on div "账号： 员工姓名： 类型： 状态： 起始时间： 结束时间： 充值区间： ~ 重 置 查 询" at bounding box center [596, 180] width 1073 height 69
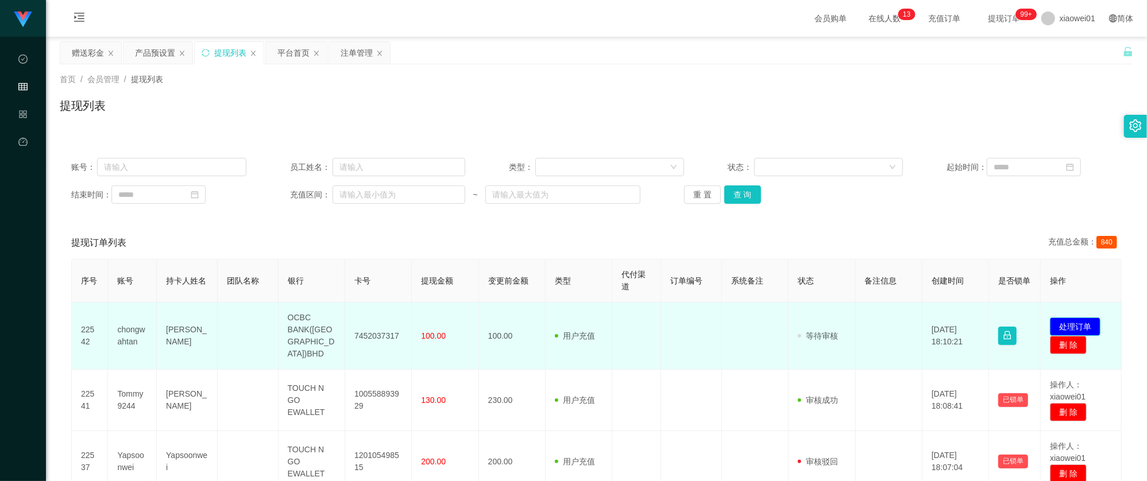
click at [1073, 319] on button "处理订单" at bounding box center [1075, 327] width 51 height 18
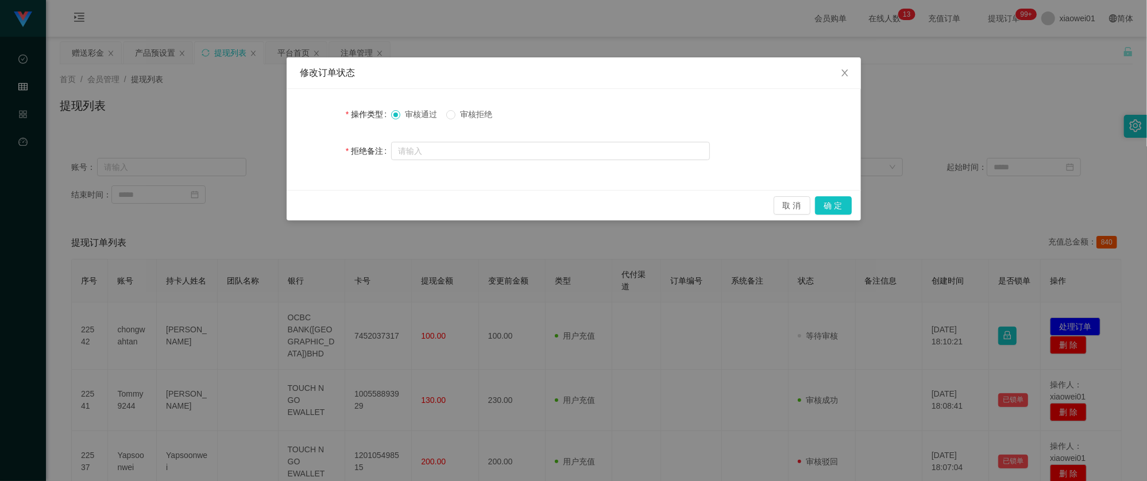
click at [480, 114] on span "审核拒绝" at bounding box center [475, 114] width 41 height 9
click at [837, 199] on button "确 定" at bounding box center [833, 205] width 37 height 18
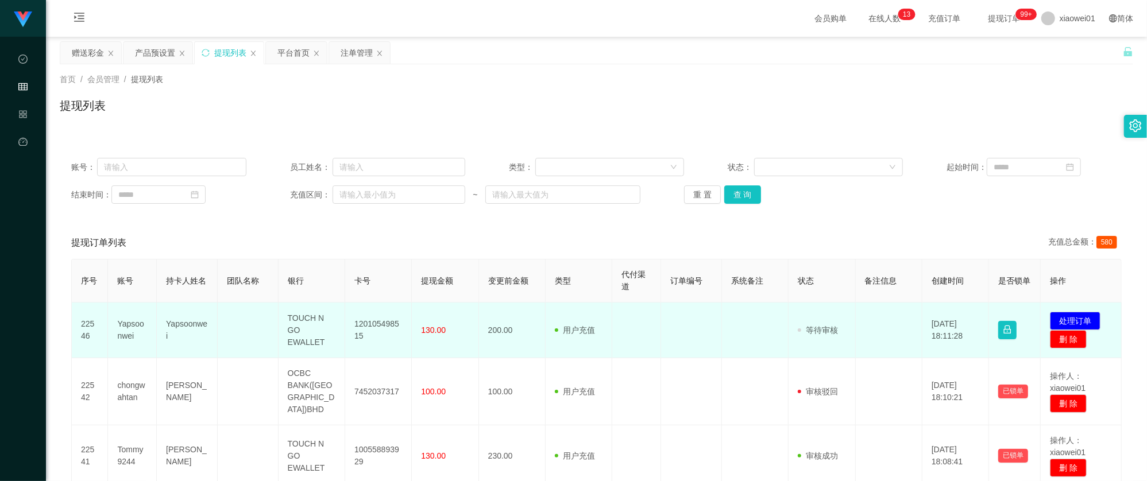
click at [375, 328] on td "120105498515" at bounding box center [378, 331] width 67 height 56
click at [129, 324] on td "Yapsoonwei" at bounding box center [132, 331] width 49 height 56
click at [1078, 317] on button "处理订单" at bounding box center [1075, 321] width 51 height 18
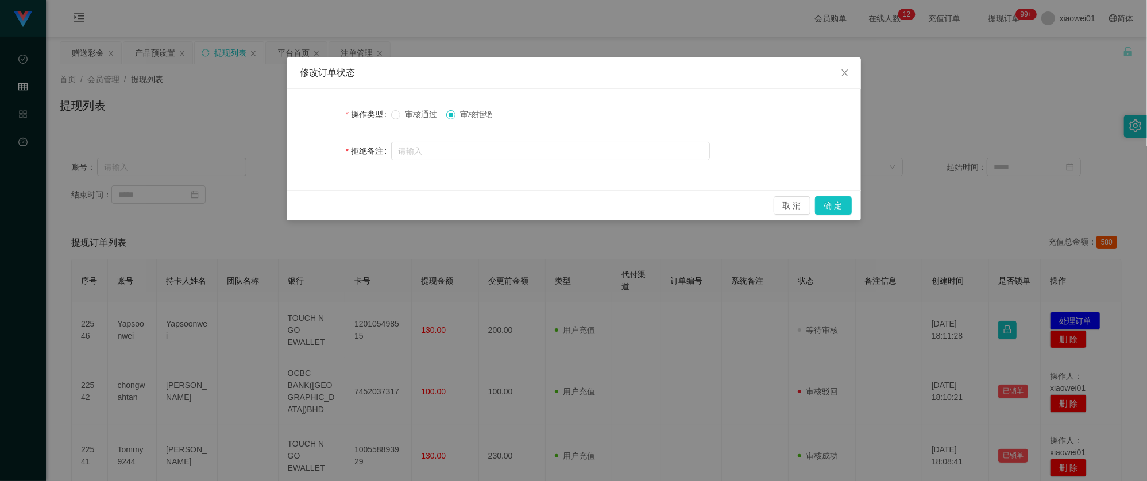
click at [428, 122] on div "审核通过 审核拒绝" at bounding box center [550, 114] width 319 height 23
click at [427, 121] on label "审核通过" at bounding box center [416, 115] width 51 height 12
click at [842, 203] on button "确 定" at bounding box center [833, 205] width 37 height 18
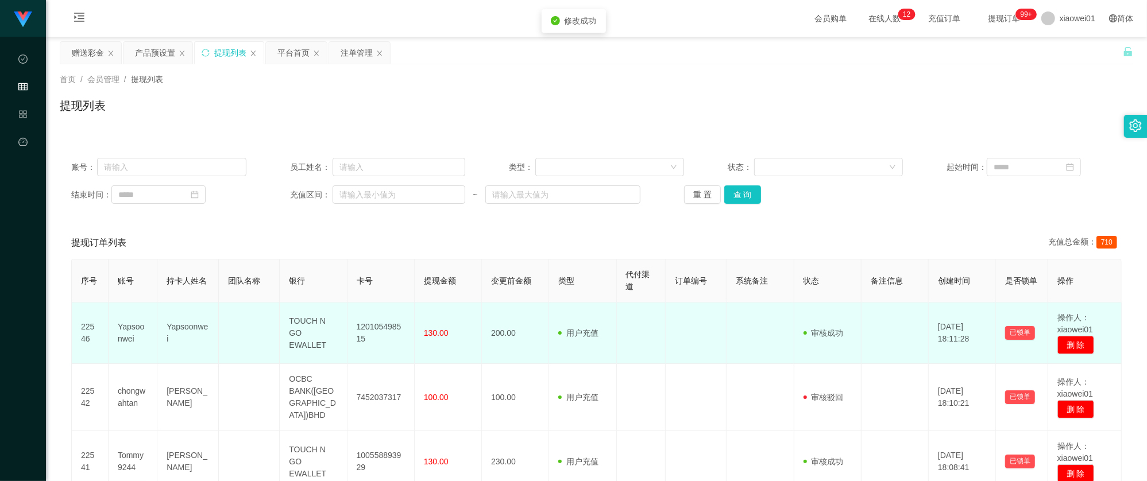
click at [380, 332] on td "120105498515" at bounding box center [380, 333] width 67 height 61
click at [382, 331] on td "120105498515" at bounding box center [380, 333] width 67 height 61
click at [393, 332] on td "120105498515" at bounding box center [380, 333] width 67 height 61
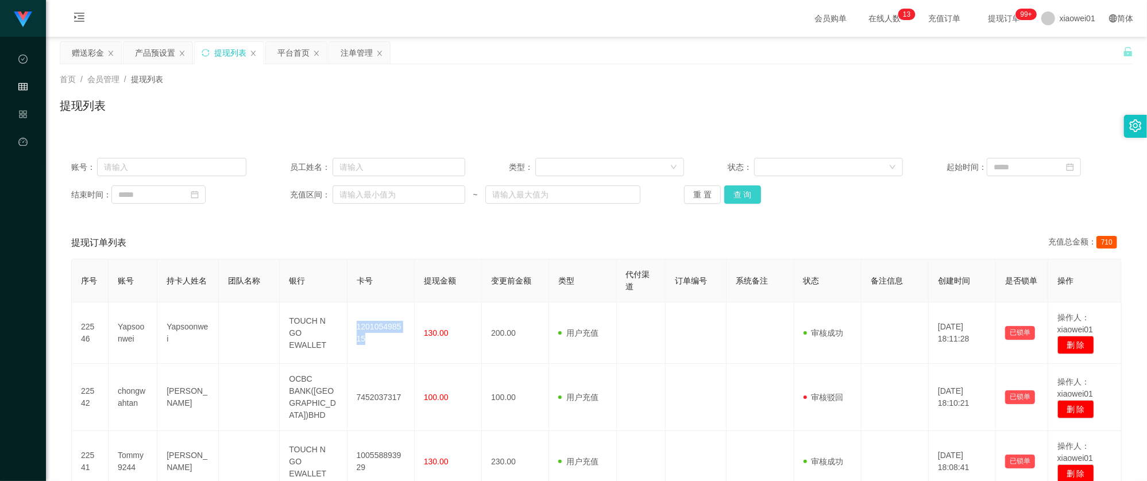
click at [753, 198] on button "查 询" at bounding box center [742, 194] width 37 height 18
click at [743, 200] on div "重 置 查 询" at bounding box center [771, 194] width 175 height 18
click at [97, 54] on div "赠送彩金" at bounding box center [88, 53] width 32 height 22
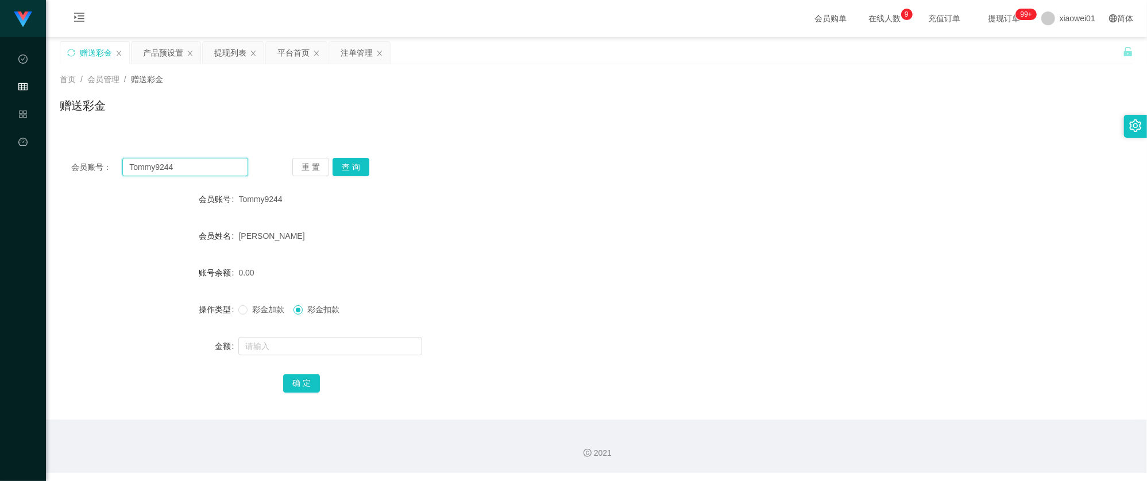
drag, startPoint x: 199, startPoint y: 165, endPoint x: 56, endPoint y: 140, distance: 144.6
click at [16, 140] on section "工作台代理端 数据中心 会员管理 产品管理 平台首页 保存配置 重置配置 整体风格设置 主题色 导航设置 内容区域宽度 定宽 固定Header 固定侧边栏 其…" at bounding box center [573, 236] width 1147 height 473
paste input "jacky123"
type input "jacky1234"
click at [333, 166] on button "查 询" at bounding box center [351, 167] width 37 height 18
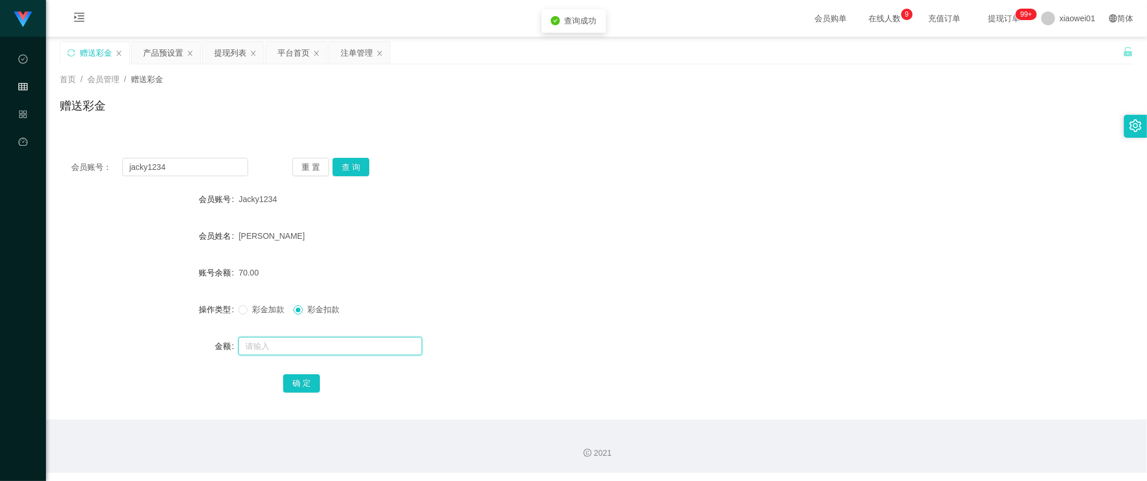
click at [288, 350] on input "text" at bounding box center [330, 346] width 184 height 18
click at [353, 53] on div "注单管理" at bounding box center [357, 53] width 32 height 22
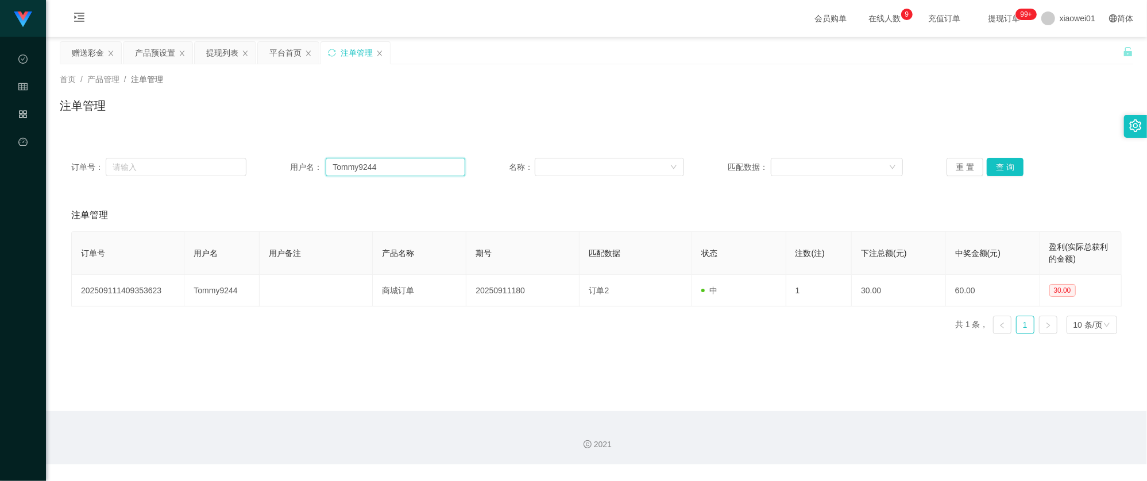
drag, startPoint x: 415, startPoint y: 168, endPoint x: 182, endPoint y: 142, distance: 233.9
click at [181, 143] on div "订单号： 用户名： Tommy9244 名称： 匹配数据： 重 置 查 询 注单管理 订单号 用户名 用户备注 产品名称 期号 匹配数据 状态 注数(注) 下…" at bounding box center [596, 238] width 1073 height 211
paste input "jacky123"
type input "jacky1234"
click at [1007, 165] on button "查 询" at bounding box center [1005, 167] width 37 height 18
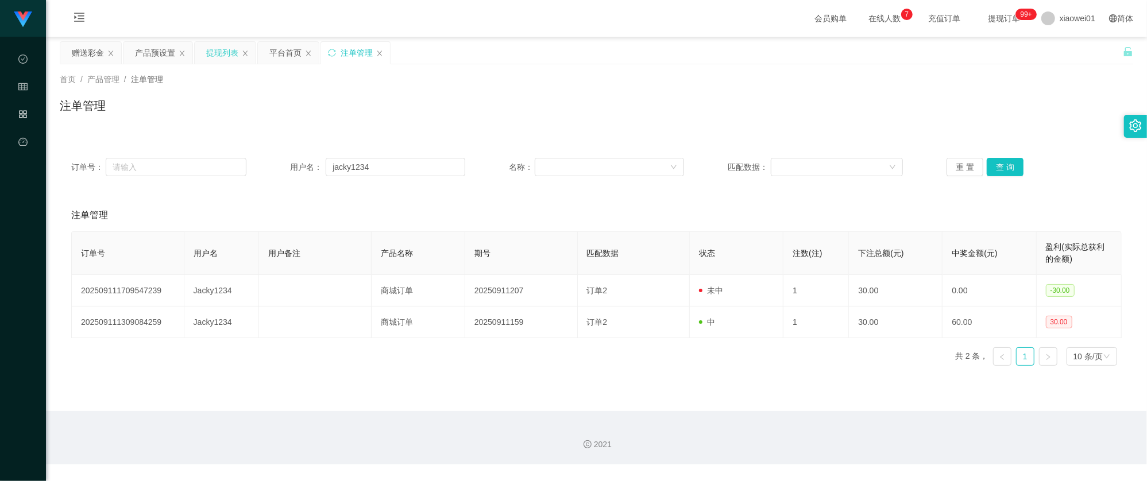
click at [228, 57] on div "提现列表" at bounding box center [222, 53] width 32 height 22
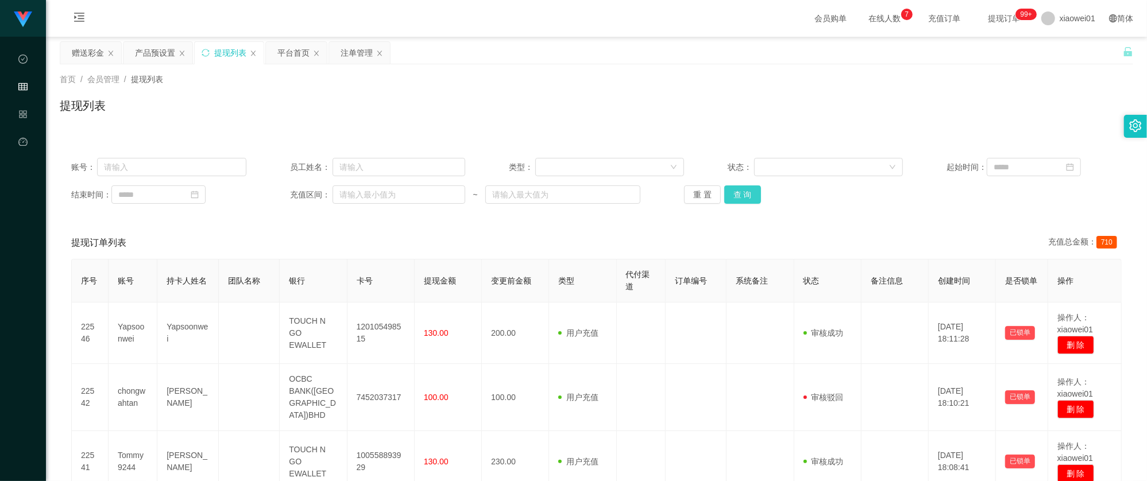
click at [754, 188] on button "查 询" at bounding box center [742, 194] width 37 height 18
click at [747, 195] on button "查 询" at bounding box center [742, 194] width 37 height 18
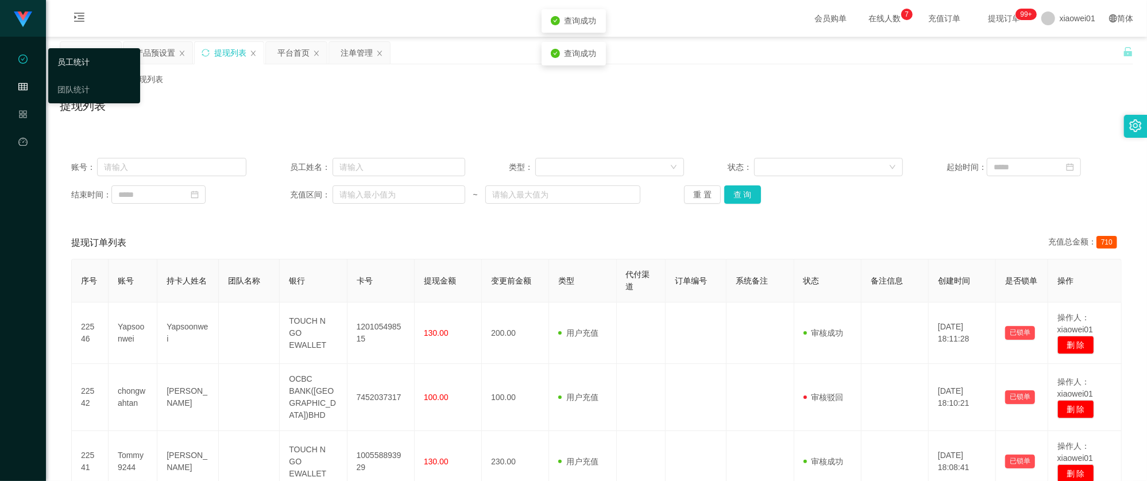
click at [57, 57] on link "员工统计" at bounding box center [94, 62] width 74 height 23
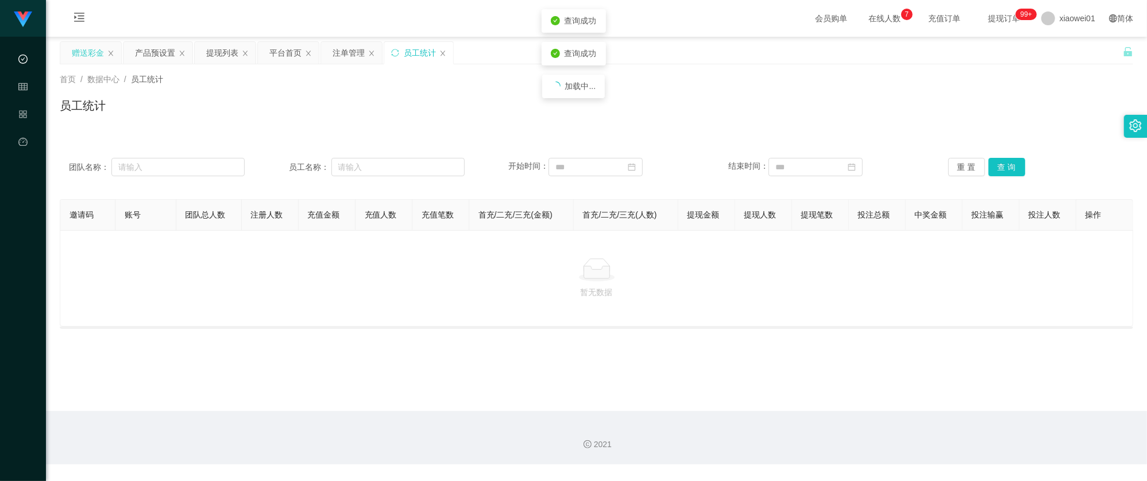
click at [77, 55] on div "赠送彩金" at bounding box center [88, 53] width 32 height 22
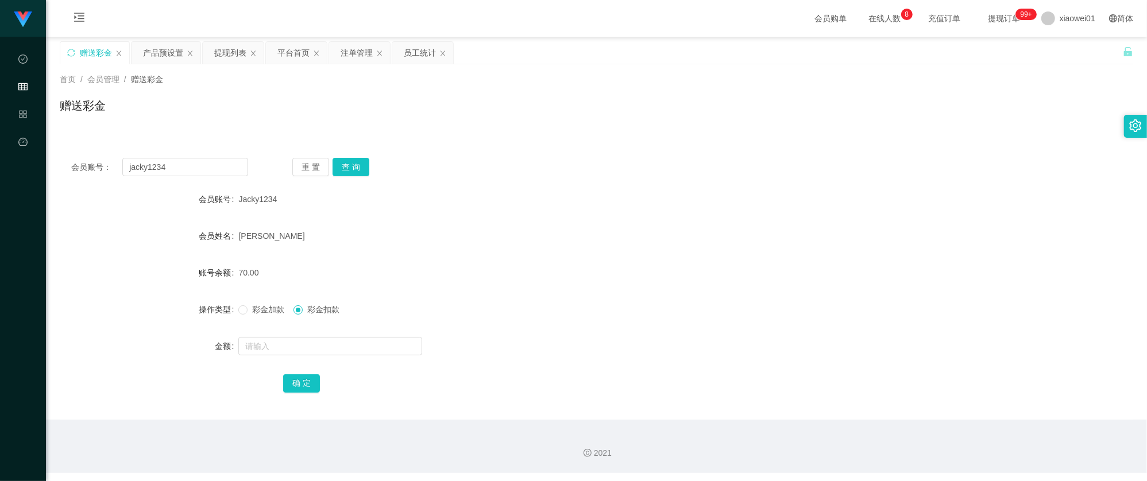
click at [268, 322] on form "会员账号 Jacky1234 会员姓名 Jacky Chua Peng Hui 账号余额 70.00 操作类型 彩金加款 彩金扣款 金额 确 定" at bounding box center [596, 291] width 1073 height 207
click at [271, 313] on span "彩金加款" at bounding box center [268, 309] width 41 height 9
click at [292, 351] on input "text" at bounding box center [330, 346] width 184 height 18
type input "60"
click at [295, 384] on button "确 定" at bounding box center [301, 383] width 37 height 18
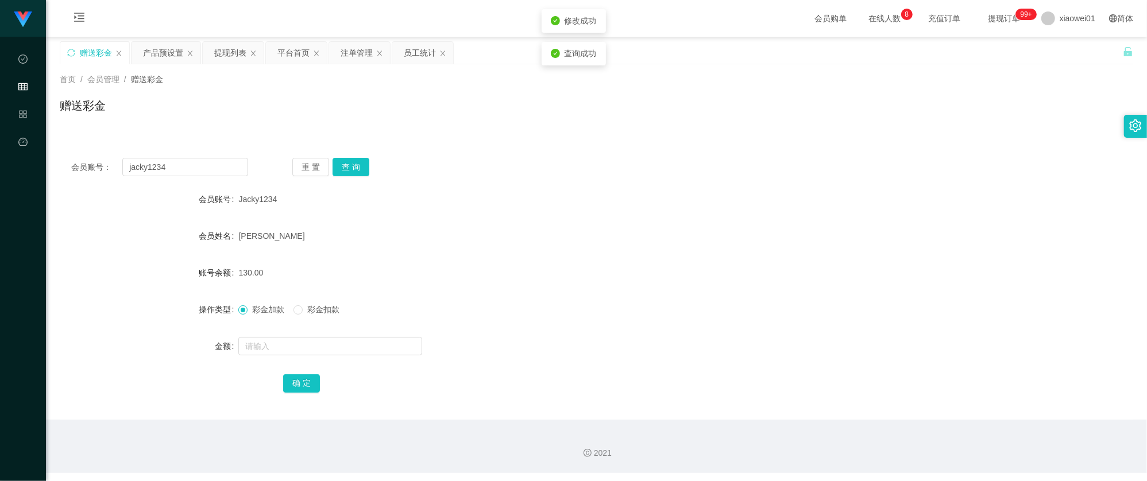
click at [637, 292] on form "会员账号 Jacky1234 会员姓名 Jacky Chua Peng Hui 账号余额 130.00 操作类型 彩金加款 彩金扣款 金额 确 定" at bounding box center [596, 291] width 1073 height 207
click at [290, 56] on div "平台首页" at bounding box center [293, 53] width 32 height 22
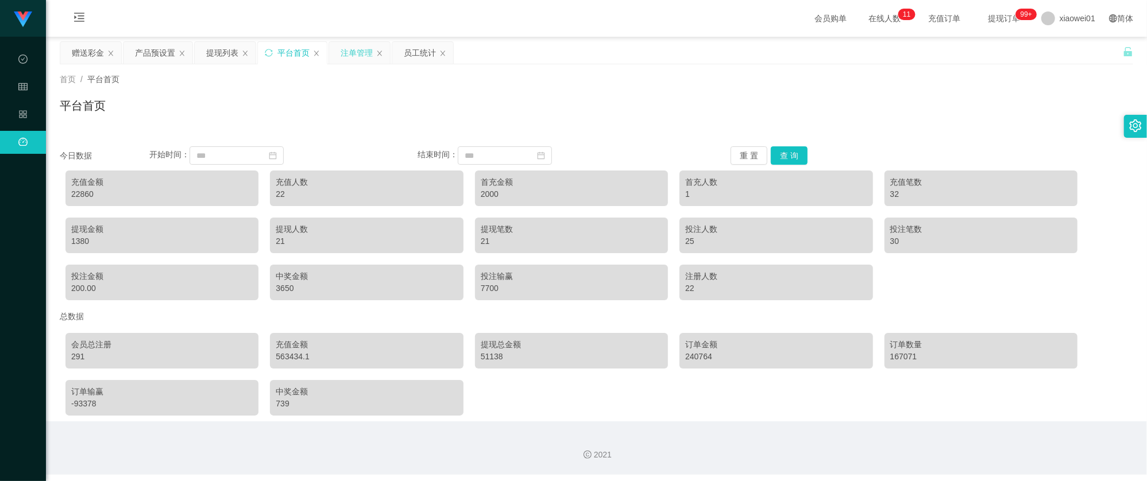
click at [345, 58] on div "注单管理" at bounding box center [357, 53] width 32 height 22
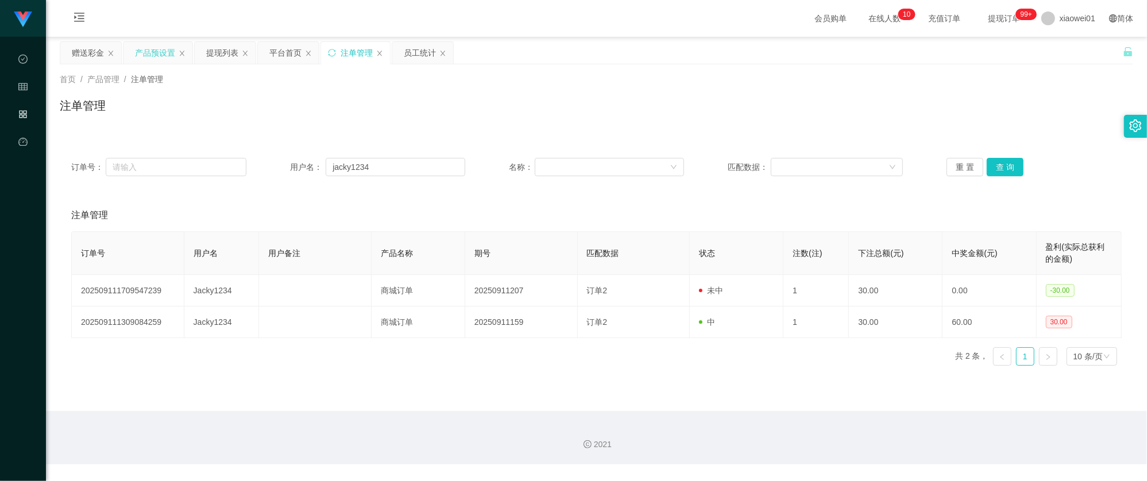
click at [168, 46] on div "产品预设置" at bounding box center [155, 53] width 40 height 22
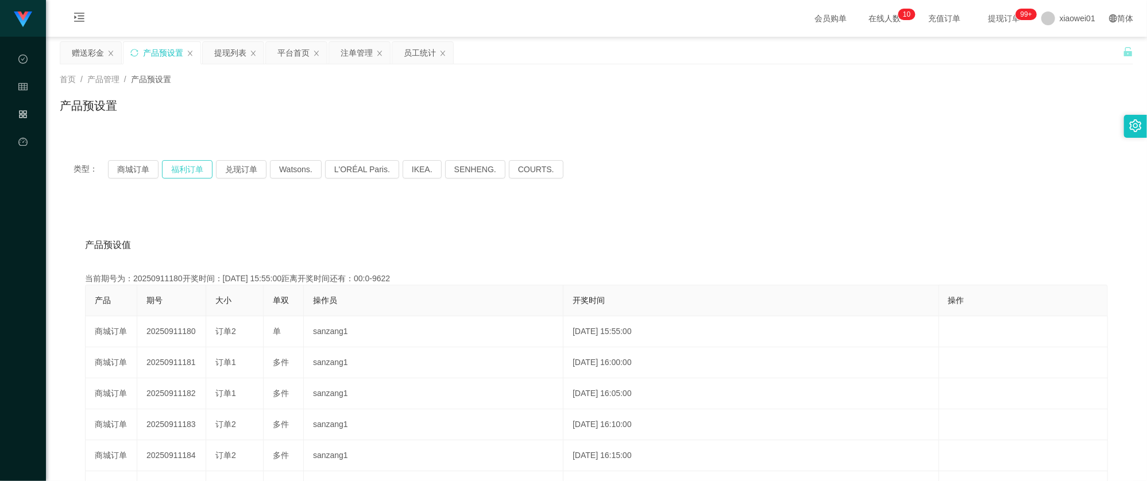
click at [190, 164] on button "福利订单" at bounding box center [187, 169] width 51 height 18
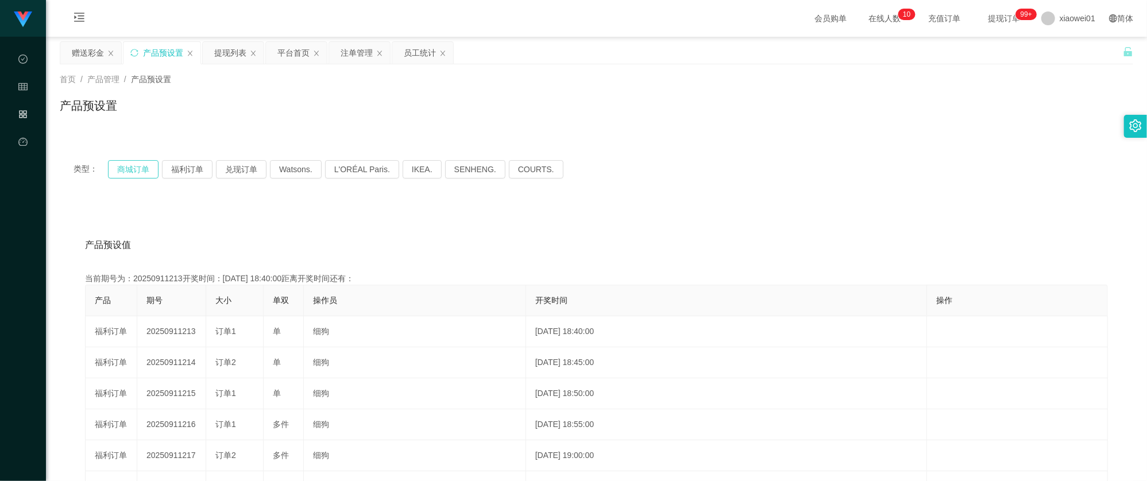
click at [136, 173] on button "商城订单" at bounding box center [133, 169] width 51 height 18
click at [136, 171] on button "商城订单" at bounding box center [133, 169] width 51 height 18
type button "k3wph"
click at [148, 168] on button "商城订单" at bounding box center [133, 169] width 51 height 18
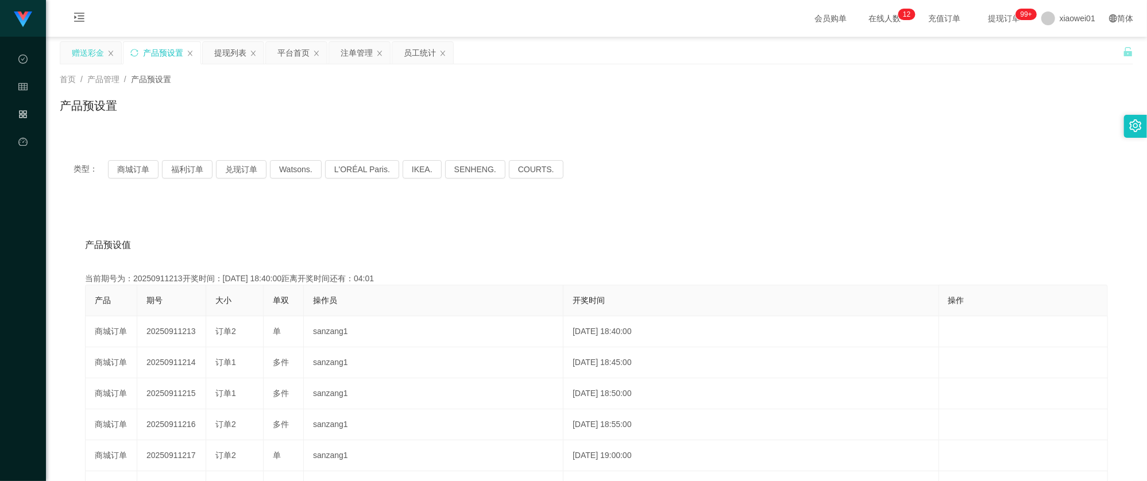
click at [97, 53] on div "赠送彩金" at bounding box center [88, 53] width 32 height 22
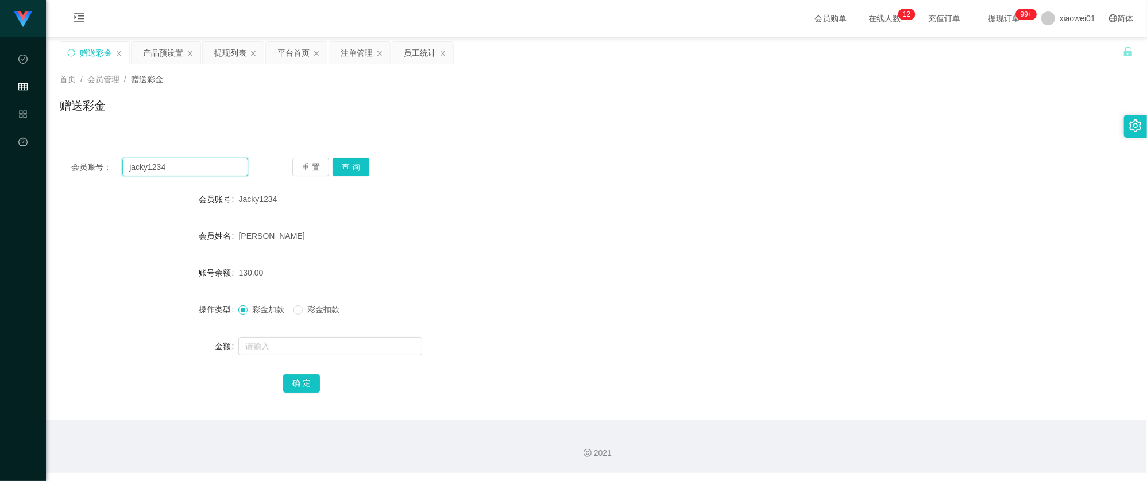
drag, startPoint x: 180, startPoint y: 167, endPoint x: 44, endPoint y: 147, distance: 138.1
click at [29, 147] on section "工作台代理端 数据中心 会员管理 产品管理 平台首页 保存配置 重置配置 整体风格设置 主题色 导航设置 内容区域宽度 定宽 固定Header 固定侧边栏 其…" at bounding box center [573, 236] width 1147 height 473
paste input "chongwahtan"
type input "chongwahtan"
click at [368, 168] on div "重 置 查 询" at bounding box center [380, 167] width 177 height 18
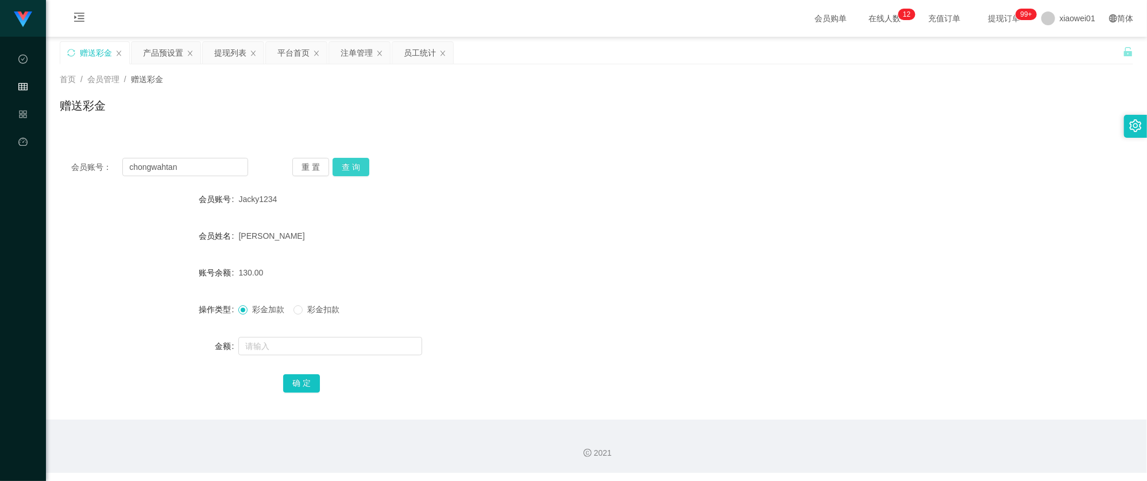
click at [361, 168] on button "查 询" at bounding box center [351, 167] width 37 height 18
click at [295, 354] on input "text" at bounding box center [330, 346] width 184 height 18
click at [331, 314] on span "彩金扣款" at bounding box center [323, 309] width 41 height 9
drag, startPoint x: 327, startPoint y: 350, endPoint x: 322, endPoint y: 350, distance: 5.8
click at [327, 350] on input "text" at bounding box center [330, 346] width 184 height 18
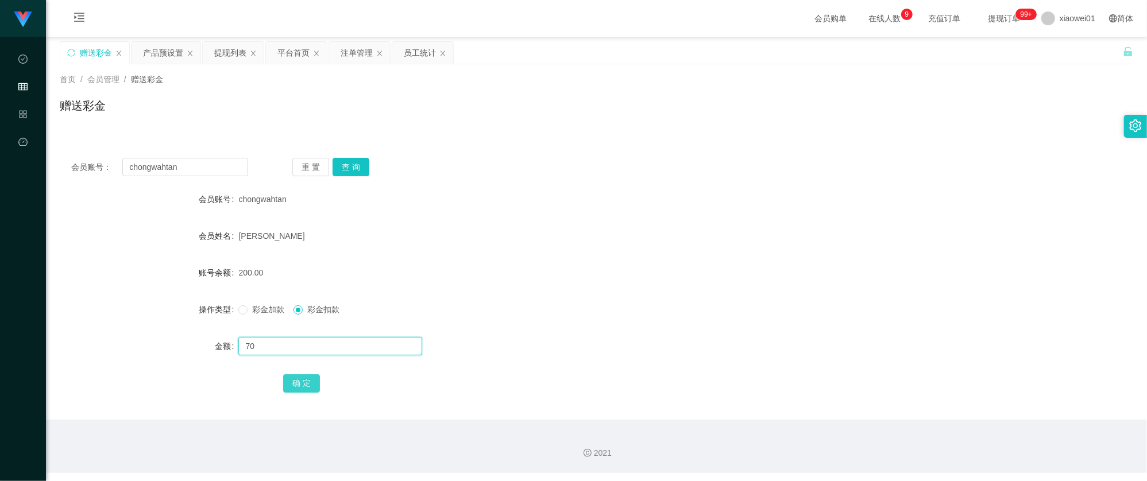
type input "70"
click at [295, 380] on button "确 定" at bounding box center [301, 383] width 37 height 18
click at [581, 243] on div "[PERSON_NAME]" at bounding box center [551, 236] width 626 height 23
click at [235, 54] on div "提现列表" at bounding box center [230, 53] width 32 height 22
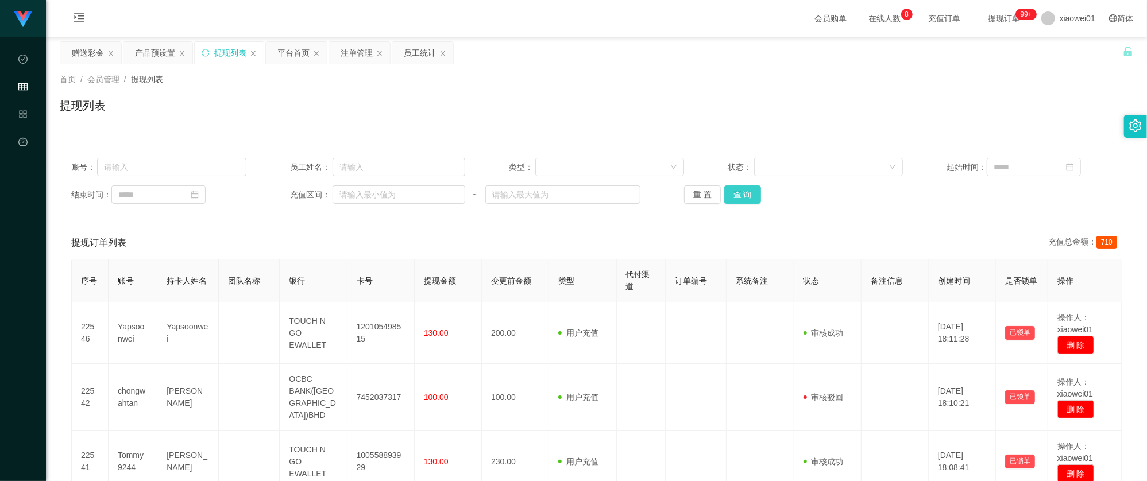
click at [745, 198] on button "查 询" at bounding box center [742, 194] width 37 height 18
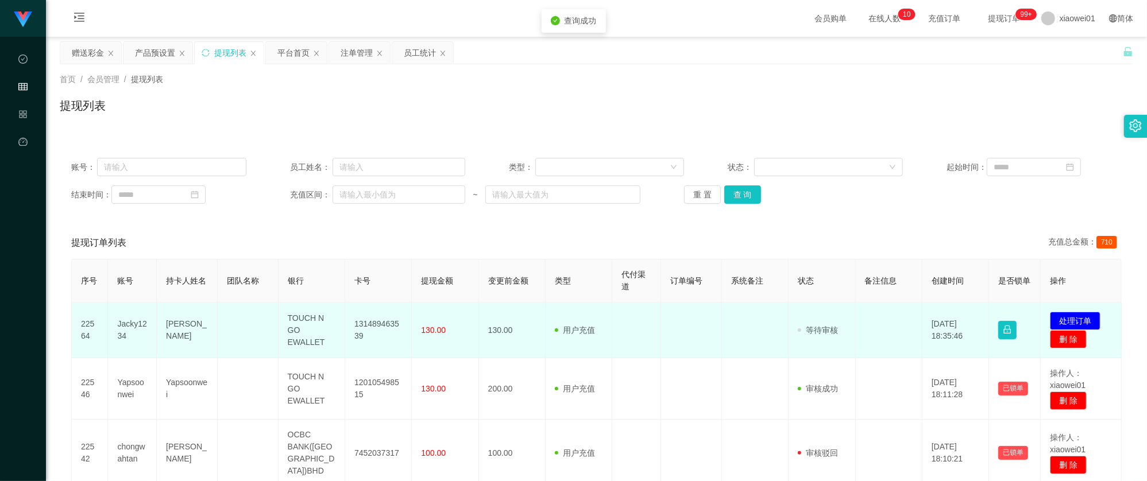
click at [369, 331] on td "131489463539" at bounding box center [378, 331] width 67 height 56
click at [373, 324] on td "131489463539" at bounding box center [378, 331] width 67 height 56
click at [1069, 312] on td "发起代付 处理订单 删 除" at bounding box center [1081, 331] width 81 height 56
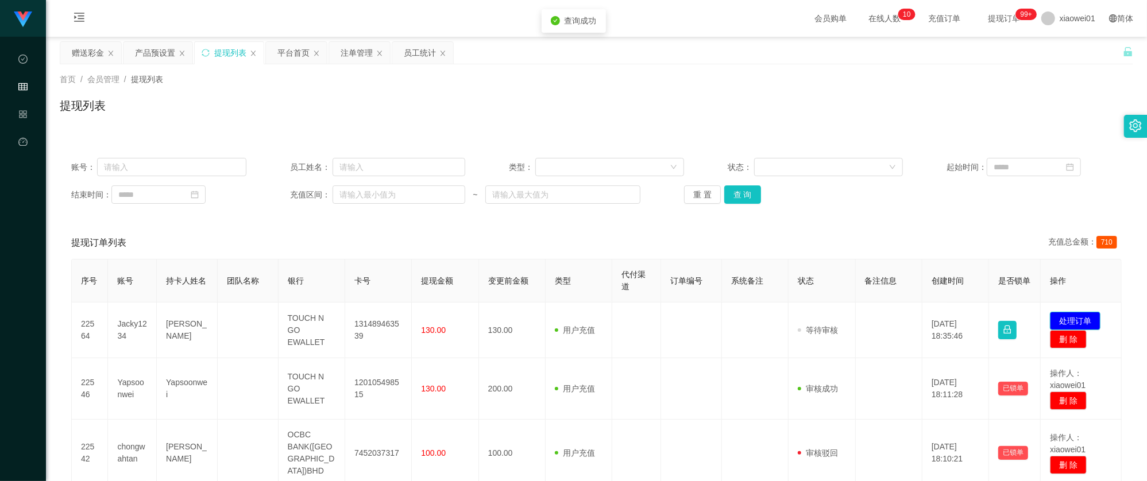
click at [1069, 318] on button "处理订单" at bounding box center [1075, 321] width 51 height 18
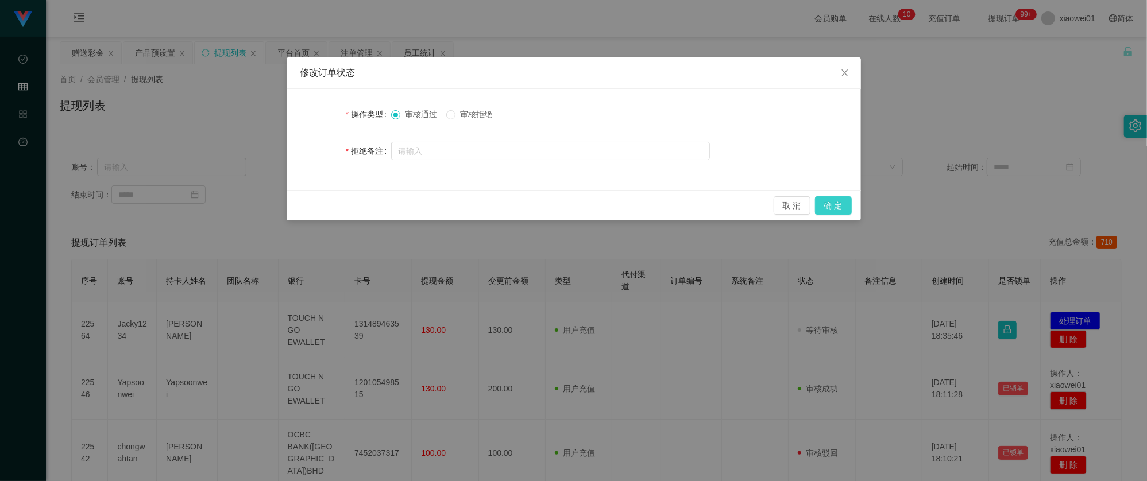
click at [821, 202] on button "确 定" at bounding box center [833, 205] width 37 height 18
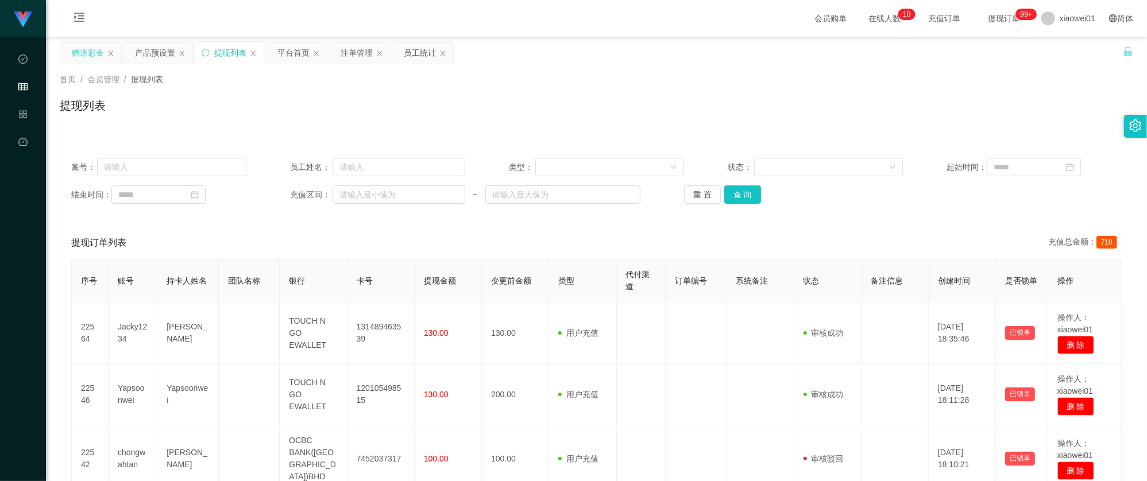
click at [69, 51] on div "赠送彩金" at bounding box center [90, 53] width 61 height 22
click at [292, 48] on div "平台首页" at bounding box center [293, 53] width 32 height 22
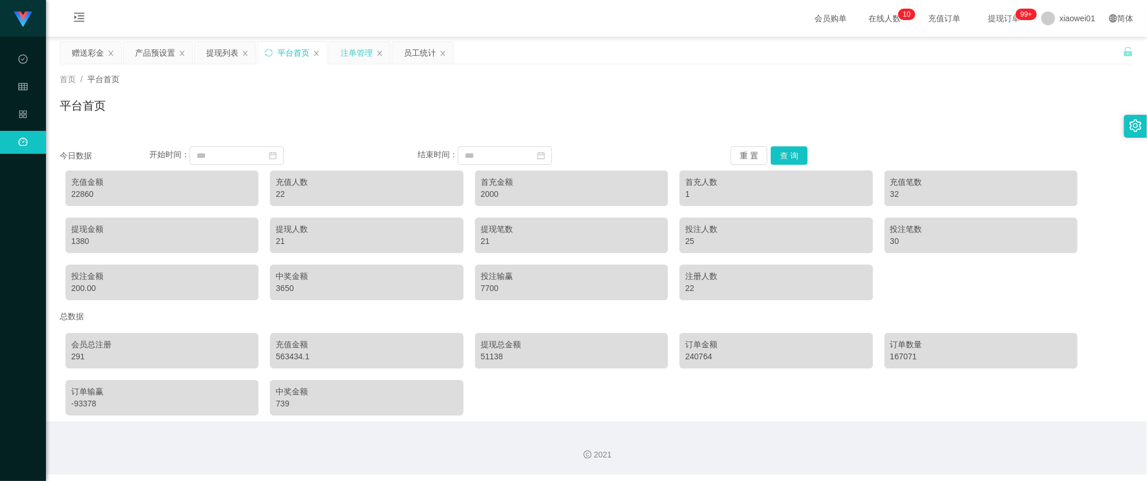
click at [363, 49] on div "注单管理" at bounding box center [357, 53] width 32 height 22
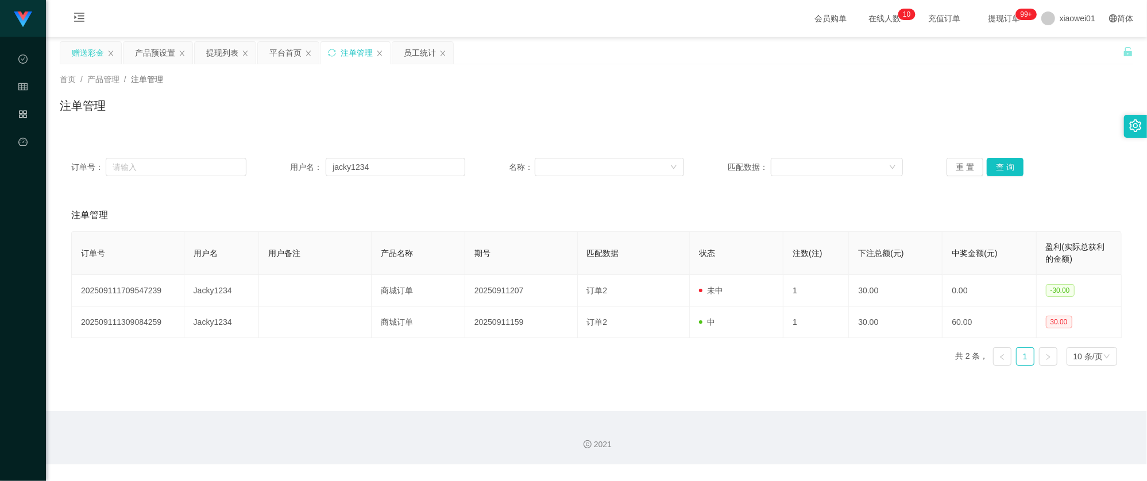
click at [91, 46] on div "赠送彩金" at bounding box center [88, 53] width 32 height 22
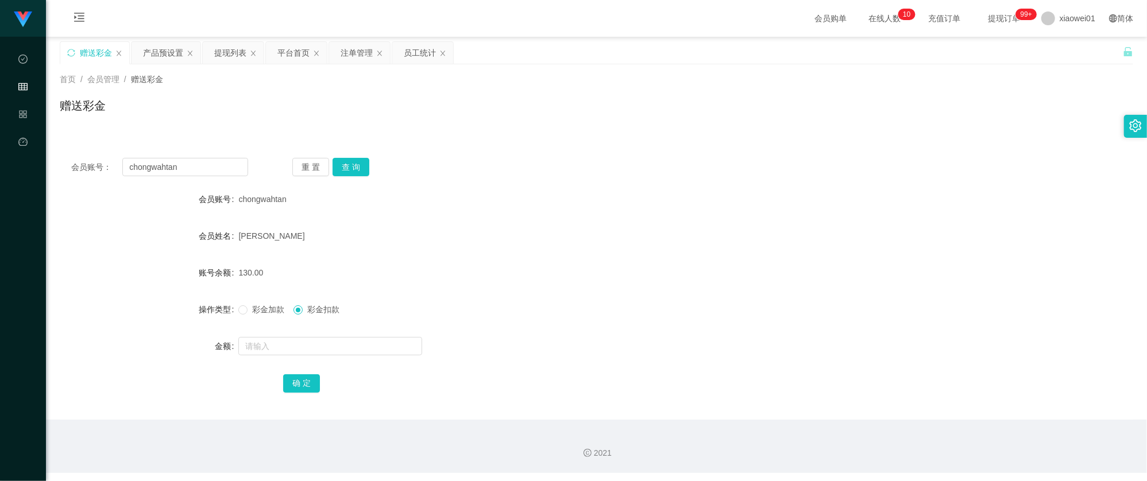
click at [621, 171] on div "会员账号： chongwahtan 重 置 查 询" at bounding box center [596, 167] width 1073 height 18
drag, startPoint x: 195, startPoint y: 161, endPoint x: -124, endPoint y: 122, distance: 321.7
click at [0, 122] on html "工作台代理端 数据中心 会员管理 产品管理 平台首页 保存配置 重置配置 整体风格设置 主题色 导航设置 内容区域宽度 定宽 固定Header 固定侧边栏 其…" at bounding box center [573, 240] width 1147 height 481
paste input "wenl"
type input "wenlan"
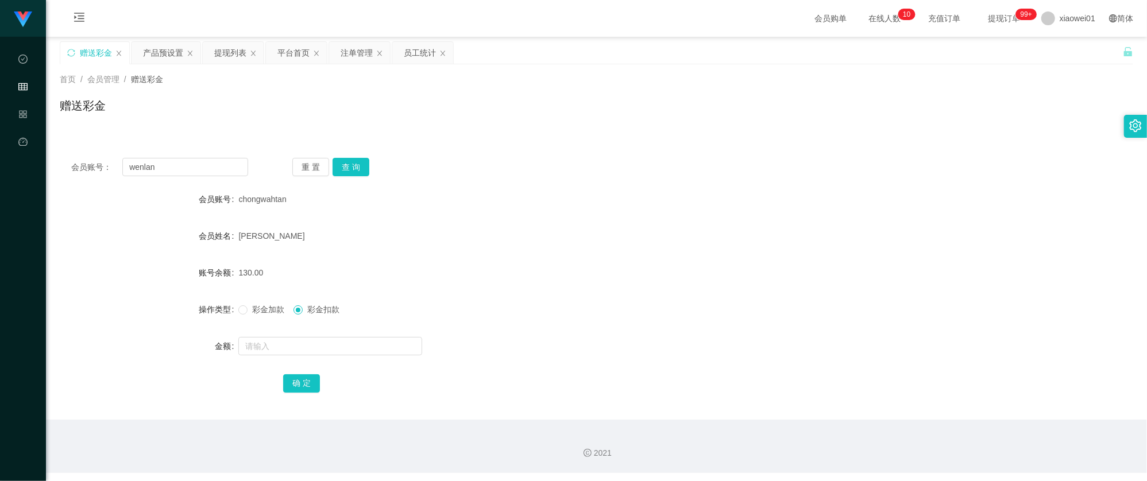
click at [370, 164] on div "重 置 查 询" at bounding box center [380, 167] width 177 height 18
click at [355, 167] on button "查 询" at bounding box center [351, 167] width 37 height 18
click at [316, 345] on input "text" at bounding box center [330, 346] width 184 height 18
type input "500"
click at [261, 317] on div "彩金加款 彩金扣款" at bounding box center [551, 309] width 626 height 23
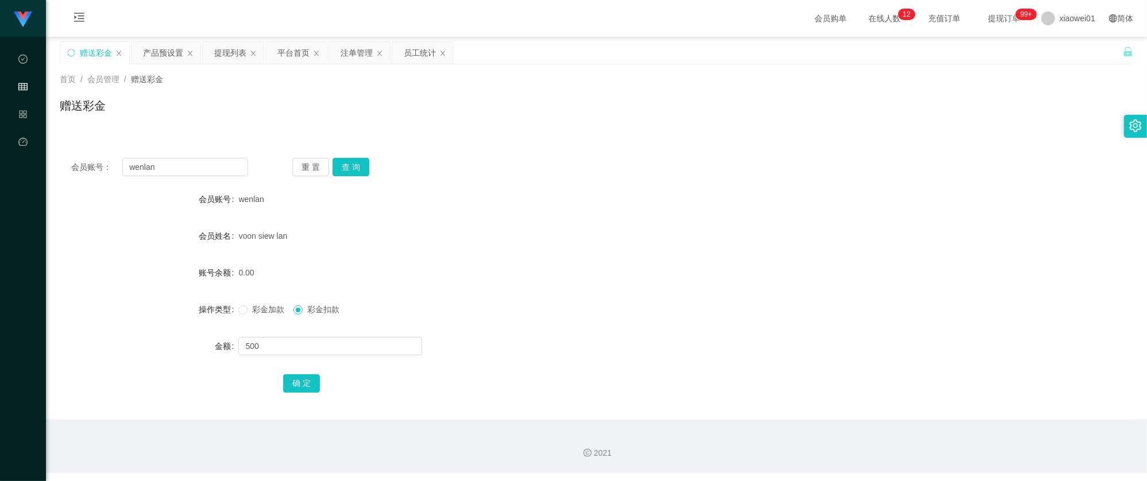
click at [268, 311] on span "彩金加款" at bounding box center [268, 309] width 41 height 9
click at [290, 381] on button "确 定" at bounding box center [301, 383] width 37 height 18
click at [598, 274] on div "500.00" at bounding box center [551, 272] width 626 height 23
click at [292, 53] on div "平台首页" at bounding box center [293, 53] width 32 height 22
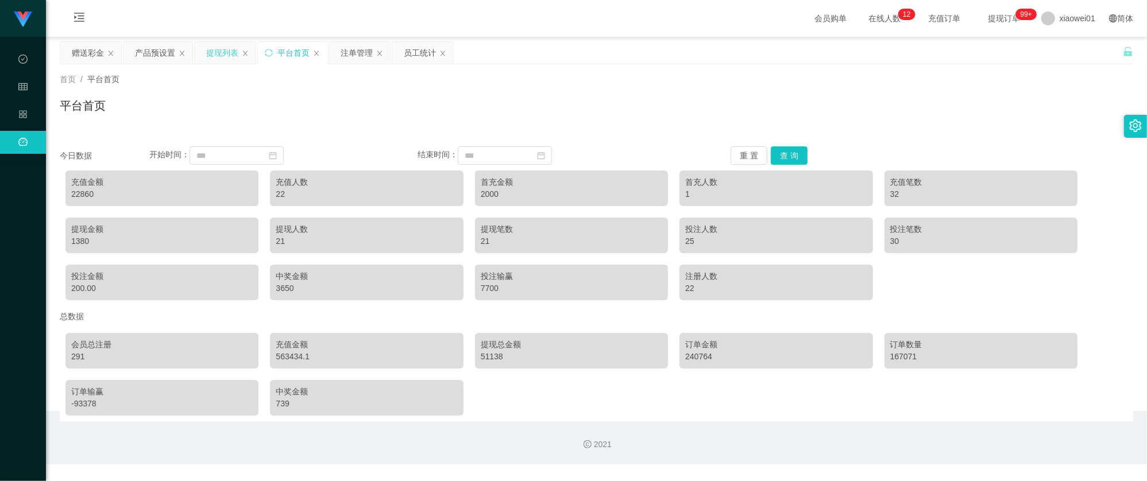
click at [223, 56] on div "提现列表" at bounding box center [222, 53] width 32 height 22
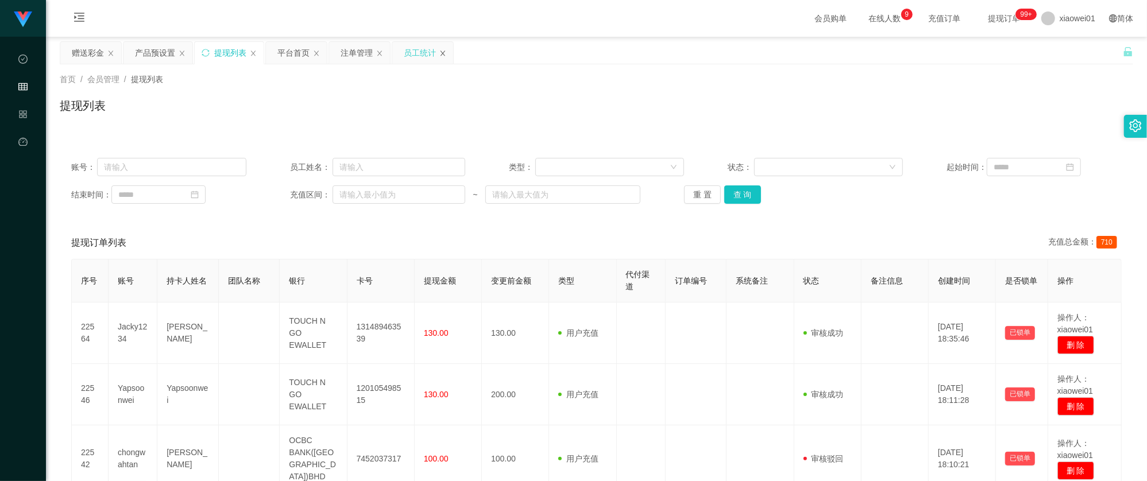
click at [443, 52] on icon "图标: close" at bounding box center [442, 53] width 7 height 7
click at [752, 198] on button "查 询" at bounding box center [742, 194] width 37 height 18
click at [649, 114] on div "提现列表" at bounding box center [596, 110] width 1073 height 26
click at [90, 54] on div "赠送彩金" at bounding box center [88, 53] width 32 height 22
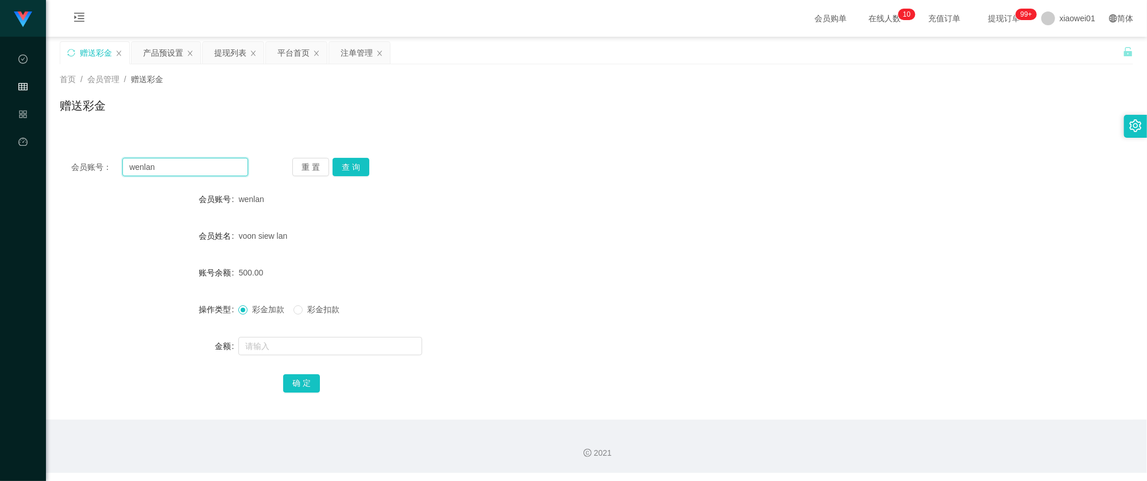
drag, startPoint x: 221, startPoint y: 168, endPoint x: 18, endPoint y: 164, distance: 202.2
click at [18, 164] on section "工作台代理端 数据中心 会员管理 产品管理 平台首页 保存配置 重置配置 整体风格设置 主题色 导航设置 内容区域宽度 定宽 固定Header 固定侧边栏 其…" at bounding box center [573, 236] width 1147 height 473
paste input "chongwaht"
type input "chongwahtan"
click at [364, 171] on button "查 询" at bounding box center [351, 167] width 37 height 18
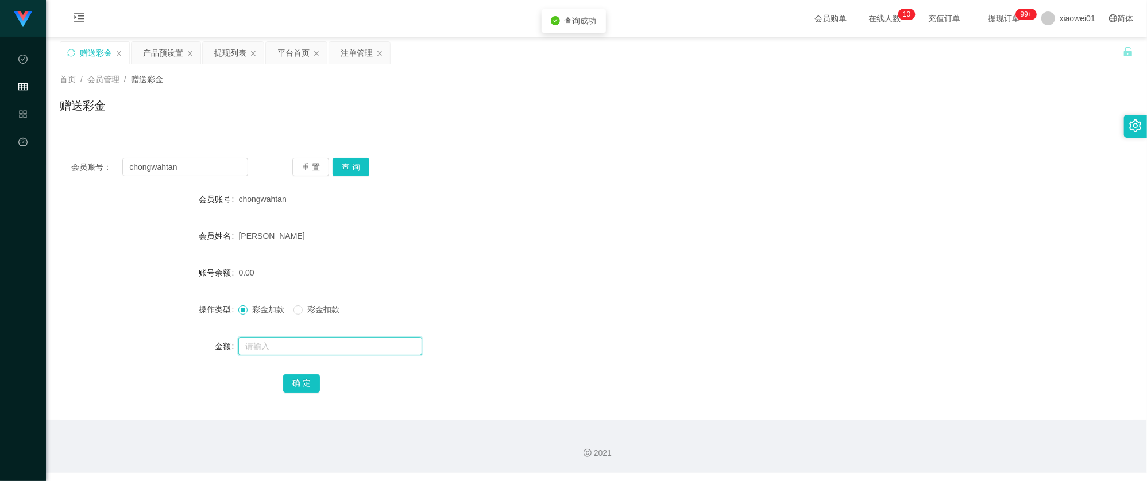
click at [306, 340] on input "text" at bounding box center [330, 346] width 184 height 18
click at [228, 55] on div "提现列表" at bounding box center [230, 53] width 32 height 22
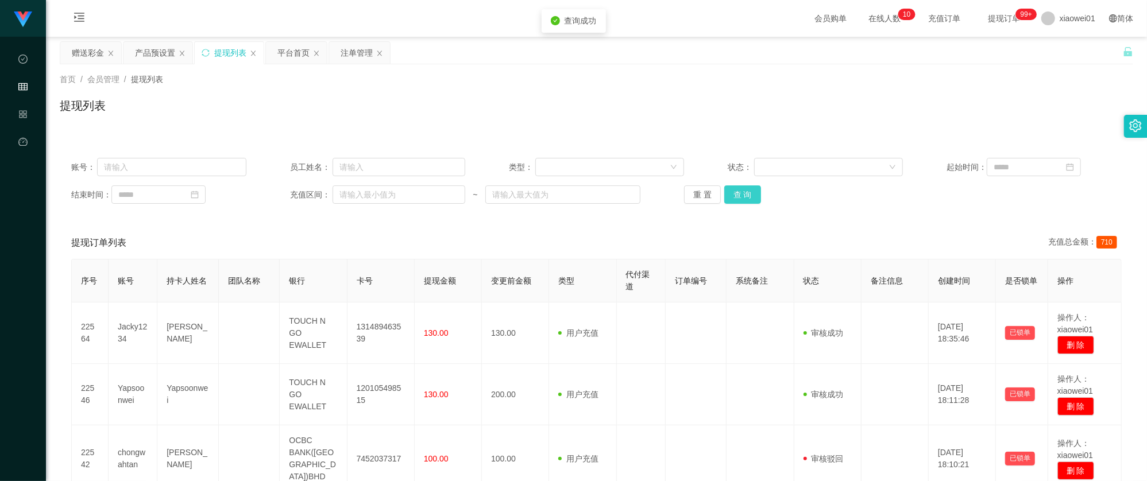
click at [749, 194] on button "查 询" at bounding box center [742, 194] width 37 height 18
click at [740, 194] on button "查 询" at bounding box center [742, 194] width 37 height 18
click at [295, 49] on div "平台首页" at bounding box center [293, 53] width 32 height 22
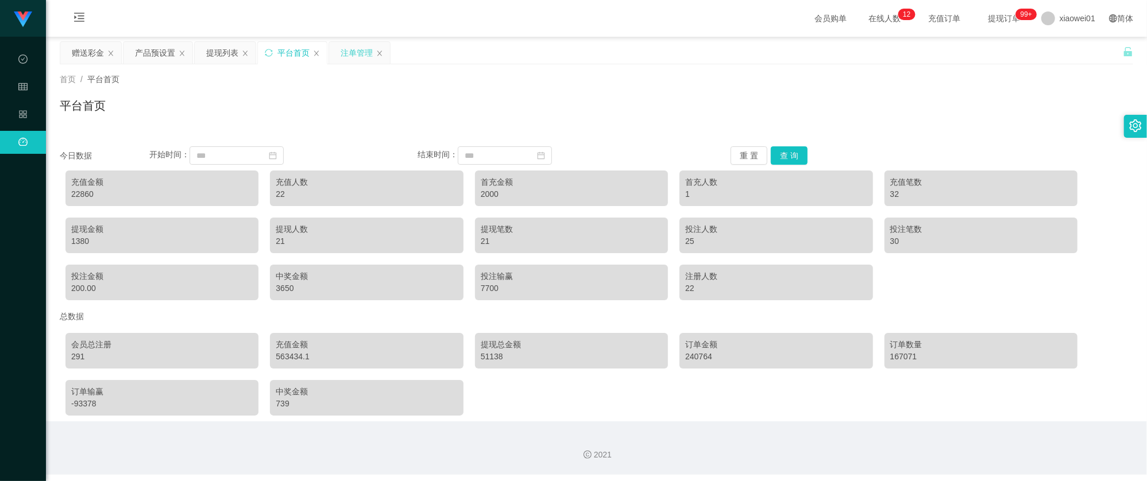
click at [363, 53] on div "注单管理" at bounding box center [357, 53] width 32 height 22
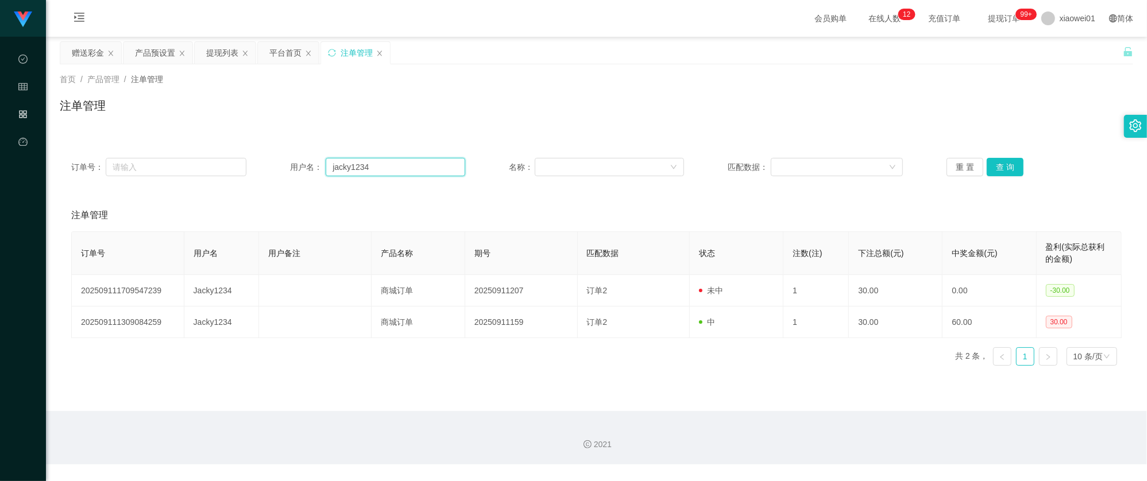
drag, startPoint x: 394, startPoint y: 166, endPoint x: 382, endPoint y: 165, distance: 12.1
click at [164, 148] on div "订单号： 用户名： jacky1234 名称： 匹配数据： 重 置 查 询" at bounding box center [596, 166] width 1073 height 41
paste input "chongwahtan"
type input "chongwahtan"
click at [1006, 171] on button "查 询" at bounding box center [1005, 167] width 37 height 18
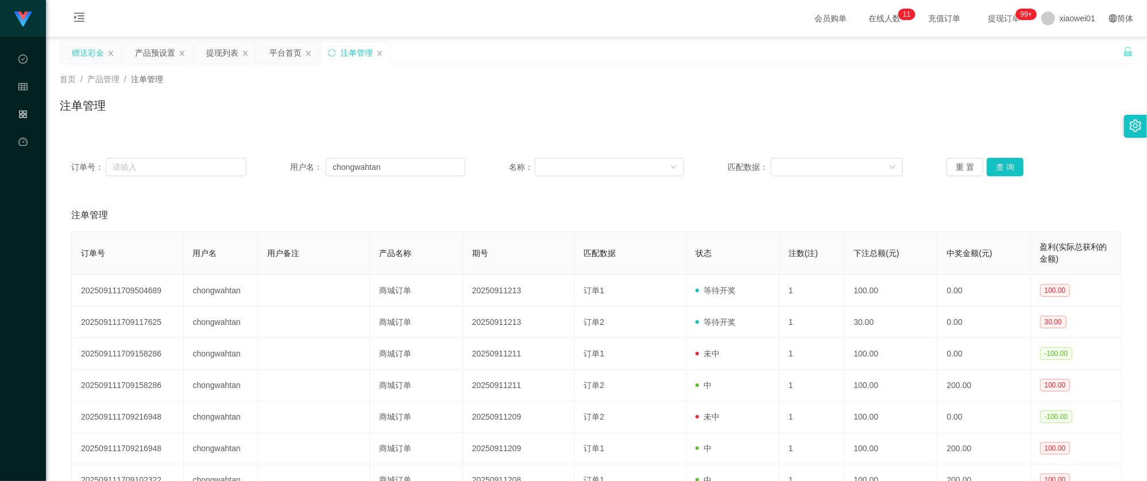
click at [76, 42] on div "赠送彩金" at bounding box center [88, 53] width 32 height 22
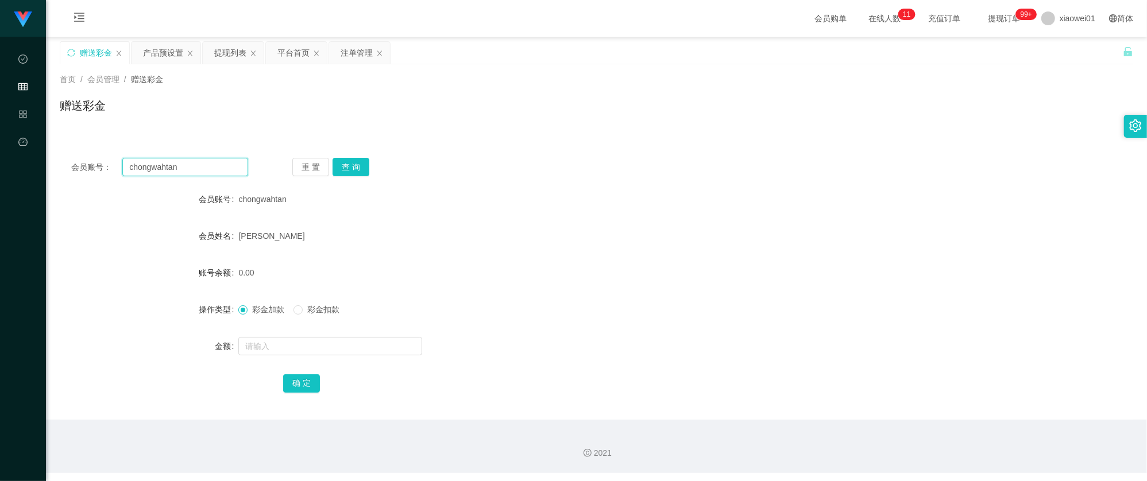
drag, startPoint x: 202, startPoint y: 171, endPoint x: -70, endPoint y: 147, distance: 273.3
click at [0, 147] on html "工作台代理端 数据中心 会员管理 产品管理 平台首页 保存配置 重置配置 整体风格设置 主题色 导航设置 内容区域宽度 定宽 固定Header 固定侧边栏 其…" at bounding box center [573, 240] width 1147 height 481
click at [354, 158] on button "查 询" at bounding box center [351, 167] width 37 height 18
click at [317, 340] on input "text" at bounding box center [330, 346] width 184 height 18
type input "130"
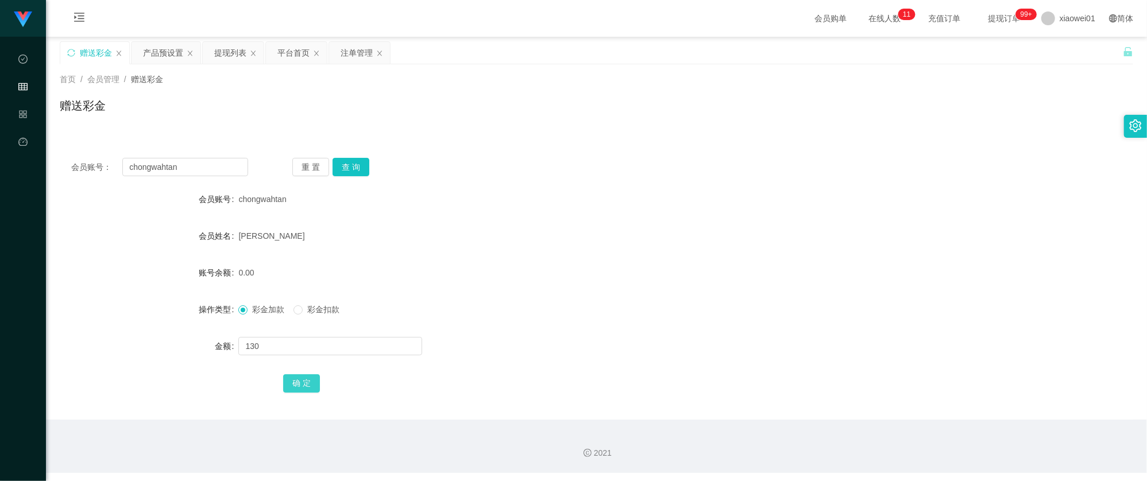
click at [304, 380] on button "确 定" at bounding box center [301, 383] width 37 height 18
click at [680, 286] on form "会员账号 chongwahtan 会员姓名 Tan chong wah 账号余额 130.00 操作类型 彩金加款 彩金扣款 金额 确 定" at bounding box center [596, 291] width 1073 height 207
drag, startPoint x: 203, startPoint y: 157, endPoint x: -11, endPoint y: 125, distance: 217.2
click at [0, 125] on html "工作台代理端 数据中心 会员管理 产品管理 平台首页 保存配置 重置配置 整体风格设置 主题色 导航设置 内容区域宽度 定宽 固定Header 固定侧边栏 其…" at bounding box center [573, 240] width 1147 height 481
paste input "jack168"
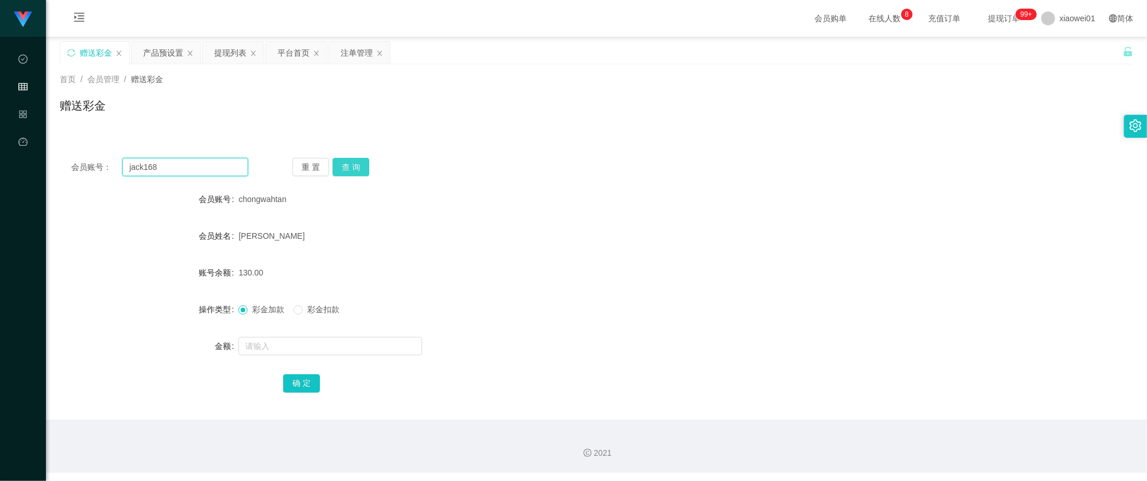
type input "jack168"
click at [365, 166] on button "查 询" at bounding box center [351, 167] width 37 height 18
click at [359, 56] on div "注单管理" at bounding box center [357, 53] width 32 height 22
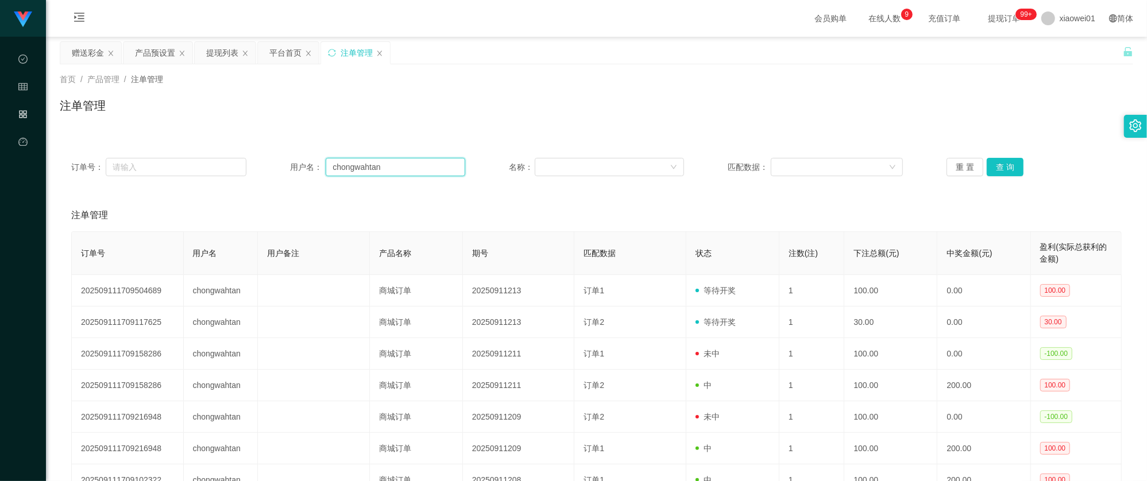
drag, startPoint x: 402, startPoint y: 163, endPoint x: 107, endPoint y: 154, distance: 295.3
click at [107, 154] on div "订单号： 用户名： chongwahtan 名称： 匹配数据： 重 置 查 询" at bounding box center [596, 166] width 1073 height 41
paste input "jack168"
type input "jack168"
click at [995, 163] on button "查 询" at bounding box center [1005, 167] width 37 height 18
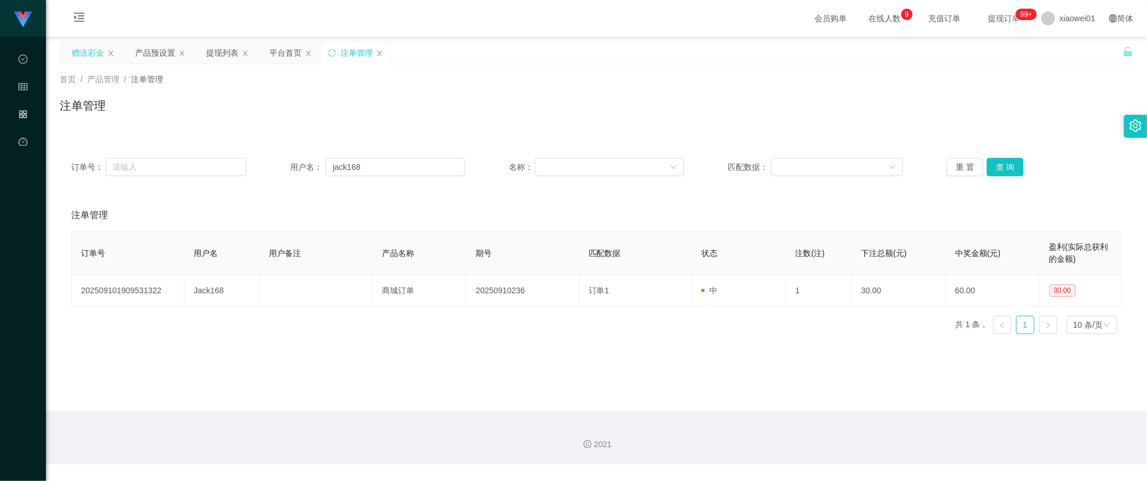
click at [88, 46] on div "赠送彩金" at bounding box center [88, 53] width 32 height 22
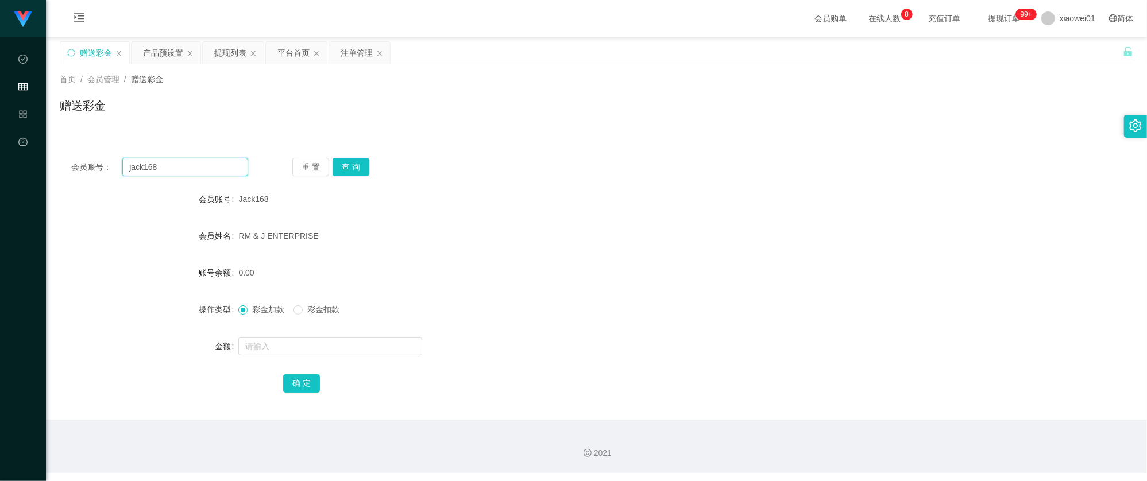
click at [194, 161] on input "jack168" at bounding box center [185, 167] width 126 height 18
click at [304, 347] on input "text" at bounding box center [330, 346] width 184 height 18
type input "100"
click at [297, 380] on button "确 定" at bounding box center [301, 383] width 37 height 18
click at [544, 269] on div "0.00" at bounding box center [551, 272] width 626 height 23
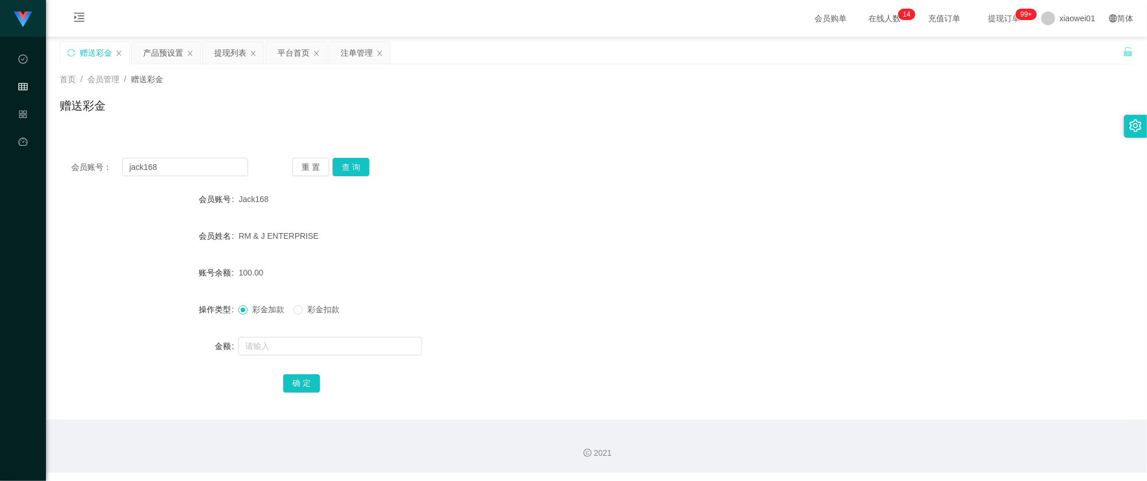
click at [759, 166] on div "会员账号： jack168 重 置 查 询" at bounding box center [596, 167] width 1073 height 18
click at [209, 162] on input "jack168" at bounding box center [185, 167] width 126 height 18
type input "j"
click at [361, 168] on button "查 询" at bounding box center [351, 167] width 37 height 18
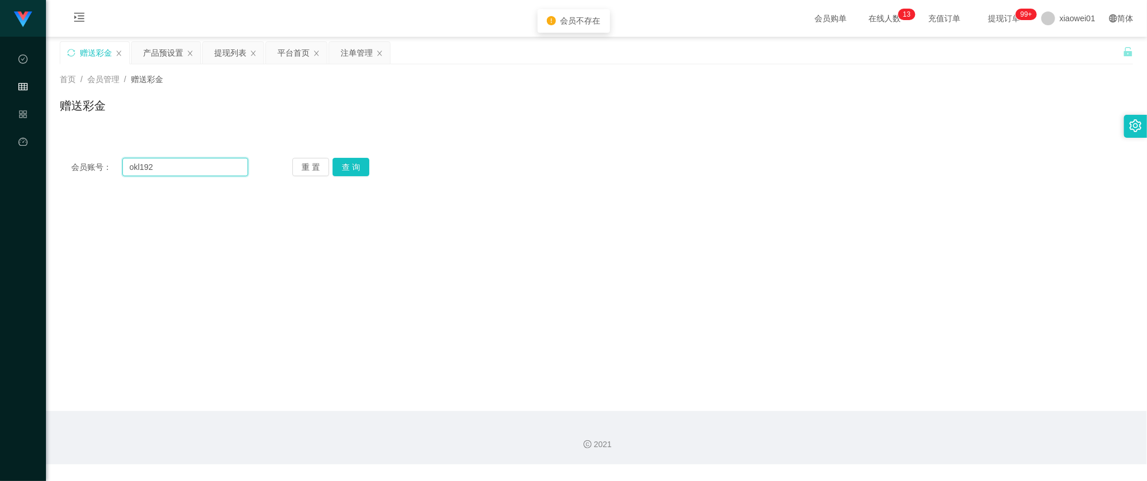
drag, startPoint x: 211, startPoint y: 161, endPoint x: -133, endPoint y: 122, distance: 346.1
click at [0, 122] on html "工作台代理端 数据中心 会员管理 产品管理 平台首页 保存配置 重置配置 整体风格设置 主题色 导航设置 内容区域宽度 定宽 固定Header 固定侧边栏 其…" at bounding box center [573, 240] width 1147 height 481
click at [621, 198] on main "关闭左侧 关闭右侧 关闭其它 刷新页面 赠送彩金 产品预设置 提现列表 平台首页 注单管理 首页 / 会员管理 / 赠送彩金 / 赠送彩金 会员账号： okl…" at bounding box center [596, 224] width 1101 height 374
drag, startPoint x: 219, startPoint y: 165, endPoint x: -45, endPoint y: 148, distance: 265.3
click at [0, 148] on html "工作台代理端 数据中心 会员管理 产品管理 平台首页 保存配置 重置配置 整体风格设置 主题色 导航设置 内容区域宽度 定宽 固定Header 固定侧边栏 其…" at bounding box center [573, 240] width 1147 height 481
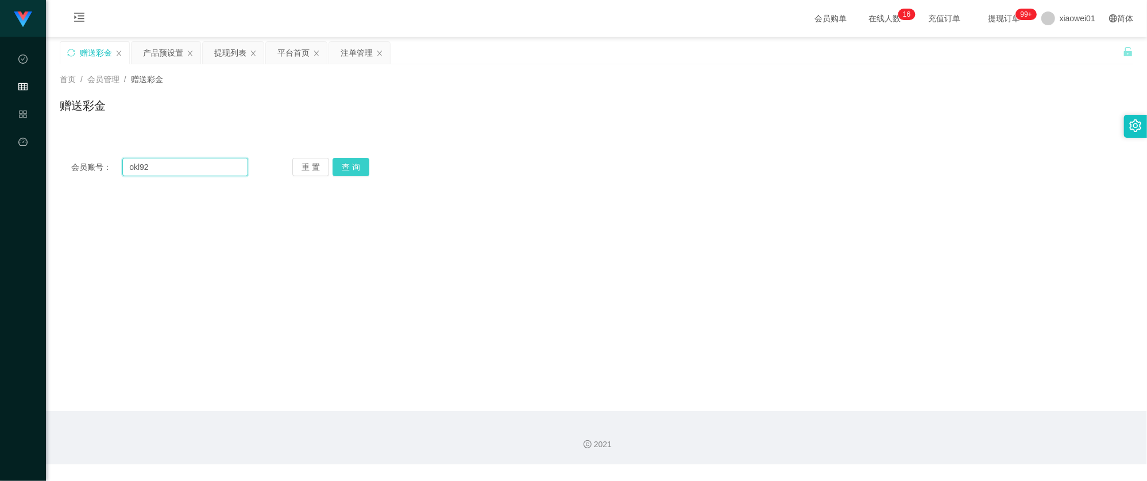
type input "okl92"
click at [357, 173] on button "查 询" at bounding box center [351, 167] width 37 height 18
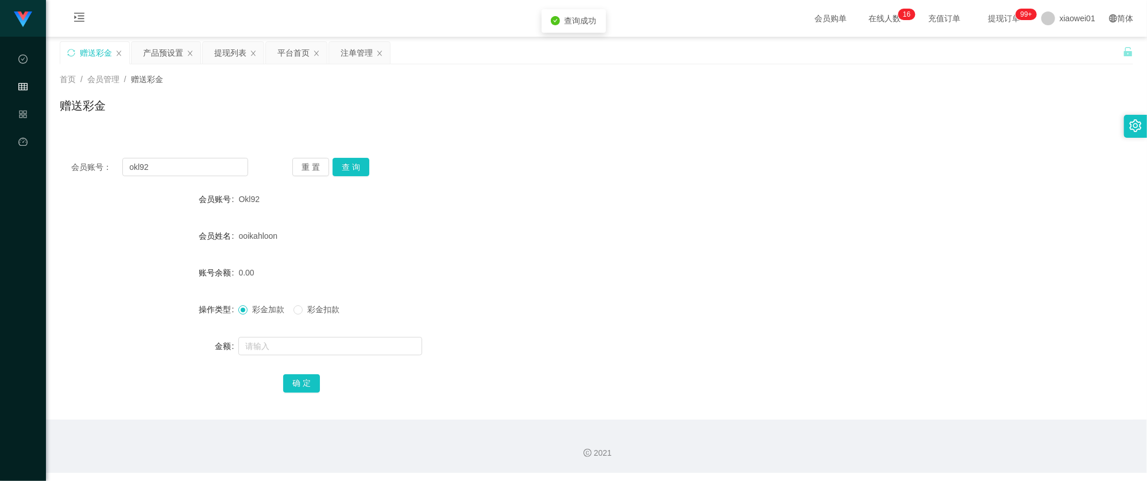
click at [315, 336] on div at bounding box center [551, 346] width 626 height 23
click at [315, 345] on input "text" at bounding box center [330, 346] width 184 height 18
drag, startPoint x: 81, startPoint y: 161, endPoint x: -11, endPoint y: 150, distance: 92.5
click at [0, 150] on html "工作台代理端 数据中心 会员管理 产品管理 平台首页 保存配置 重置配置 整体风格设置 主题色 导航设置 内容区域宽度 定宽 固定Header 固定侧边栏 其…" at bounding box center [573, 240] width 1147 height 481
click at [805, 134] on div "会员账号： okl92 重 置 查 询 会员账号 Okl92 会员姓名 ooikahloon 账号余额 0.00 操作类型 彩金加款 彩金扣款 金额 确 定" at bounding box center [596, 276] width 1073 height 287
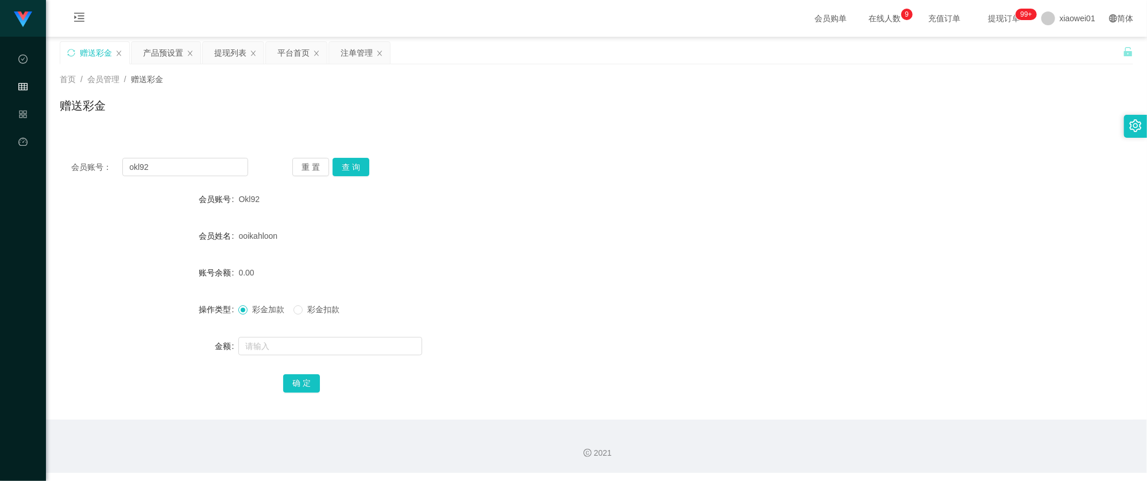
click at [651, 147] on div "会员账号： okl92 重 置 查 询 会员账号 Okl92 会员姓名 ooikahloon 账号余额 0.00 操作类型 彩金加款 彩金扣款 金额 确 定" at bounding box center [596, 282] width 1073 height 273
click at [100, 60] on div "赠送彩金" at bounding box center [96, 53] width 32 height 22
click at [167, 54] on div "产品预设置" at bounding box center [163, 53] width 40 height 22
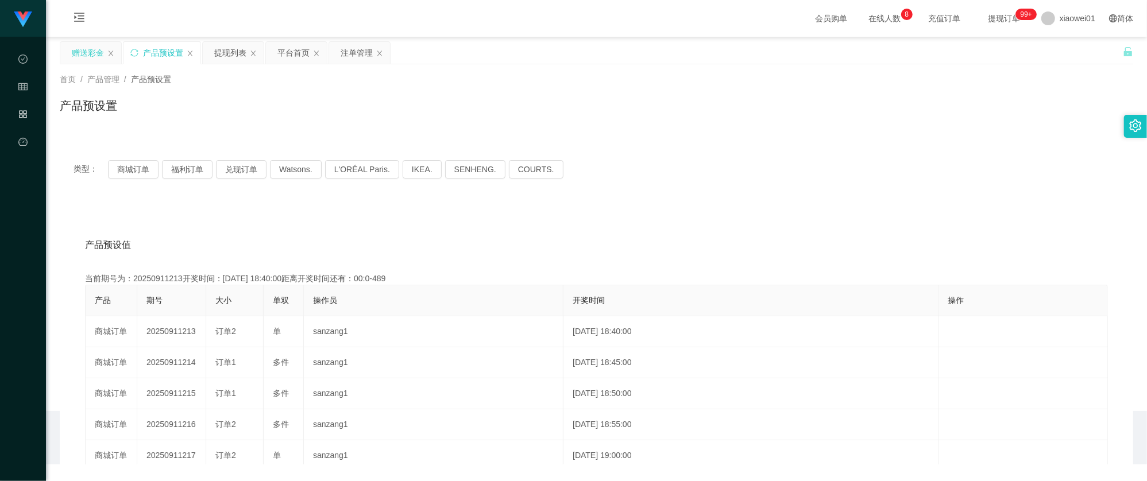
click at [98, 53] on div "赠送彩金" at bounding box center [88, 53] width 32 height 22
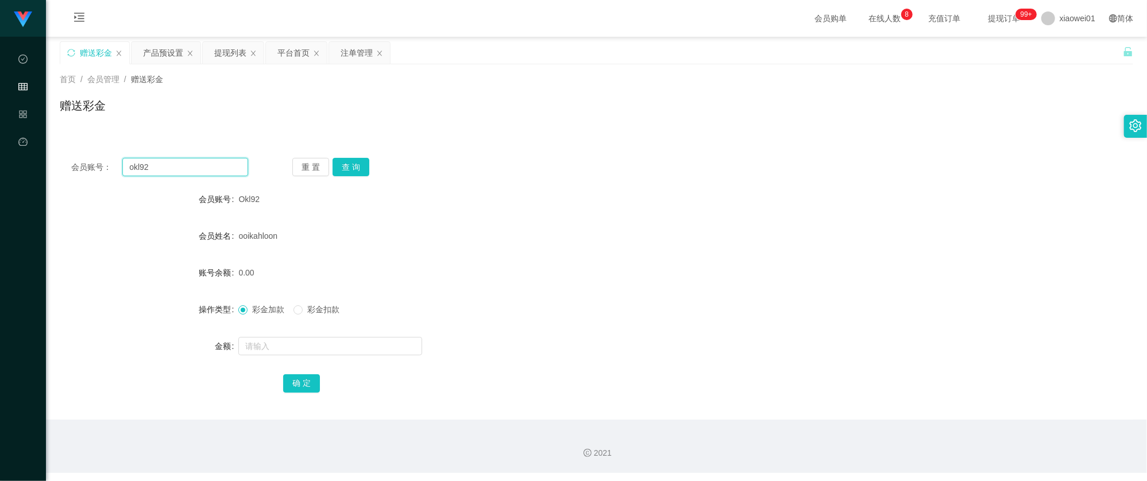
drag, startPoint x: 193, startPoint y: 167, endPoint x: -9, endPoint y: 145, distance: 203.3
click at [0, 145] on html "工作台代理端 数据中心 会员管理 产品管理 平台首页 保存配置 重置配置 整体风格设置 主题色 导航设置 内容区域宽度 定宽 固定Header 固定侧边栏 其…" at bounding box center [573, 240] width 1147 height 481
paste input "CHEAHCHOONKIT109876543210"
type input "CHEAHCHOONKIT109876543210"
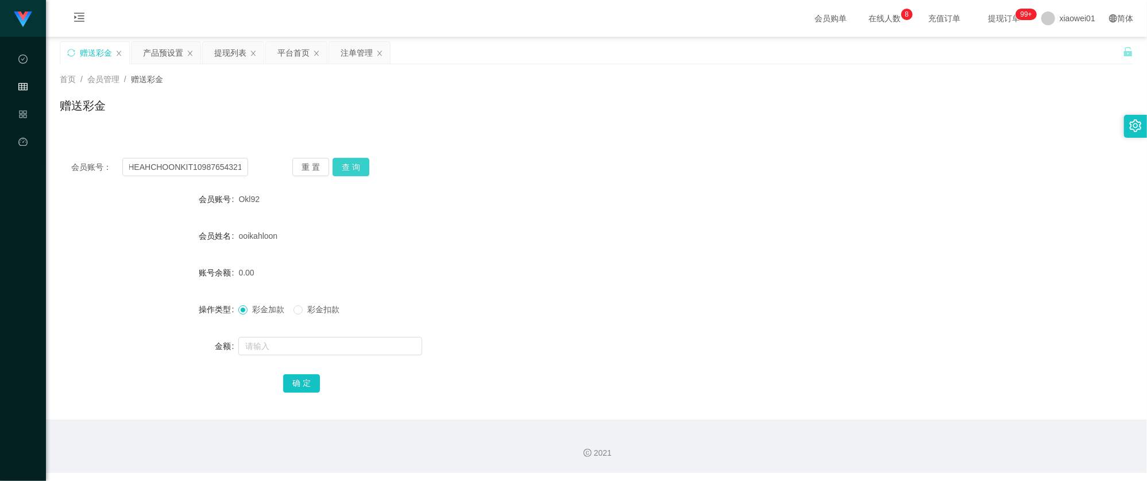
click at [356, 163] on button "查 询" at bounding box center [351, 167] width 37 height 18
click at [295, 341] on input "text" at bounding box center [330, 346] width 184 height 18
type input "60"
click at [304, 386] on button "确 定" at bounding box center [301, 383] width 37 height 18
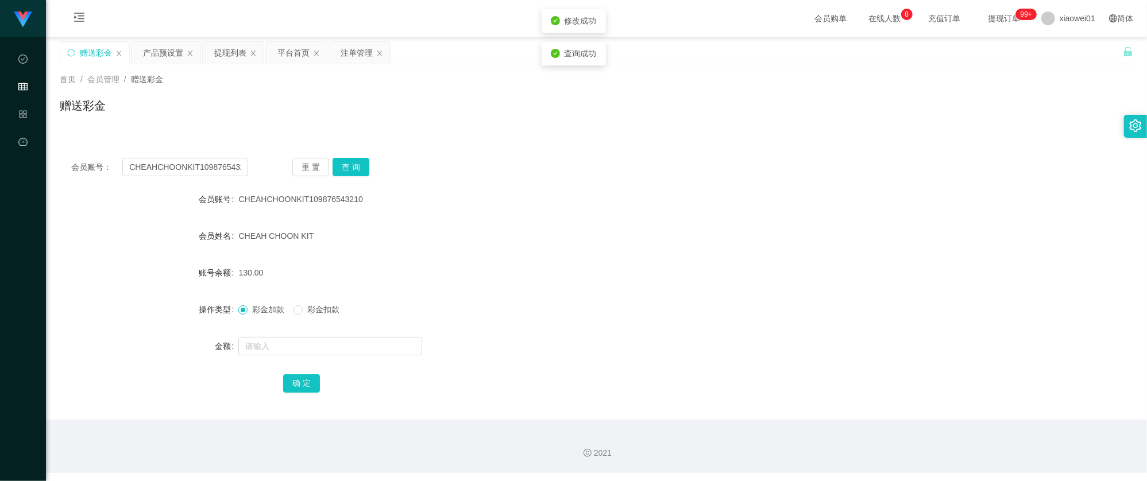
click at [534, 309] on div "彩金加款 彩金扣款" at bounding box center [551, 309] width 626 height 23
click at [349, 164] on button "查 询" at bounding box center [351, 167] width 37 height 18
click at [225, 48] on div "提现列表" at bounding box center [230, 53] width 32 height 22
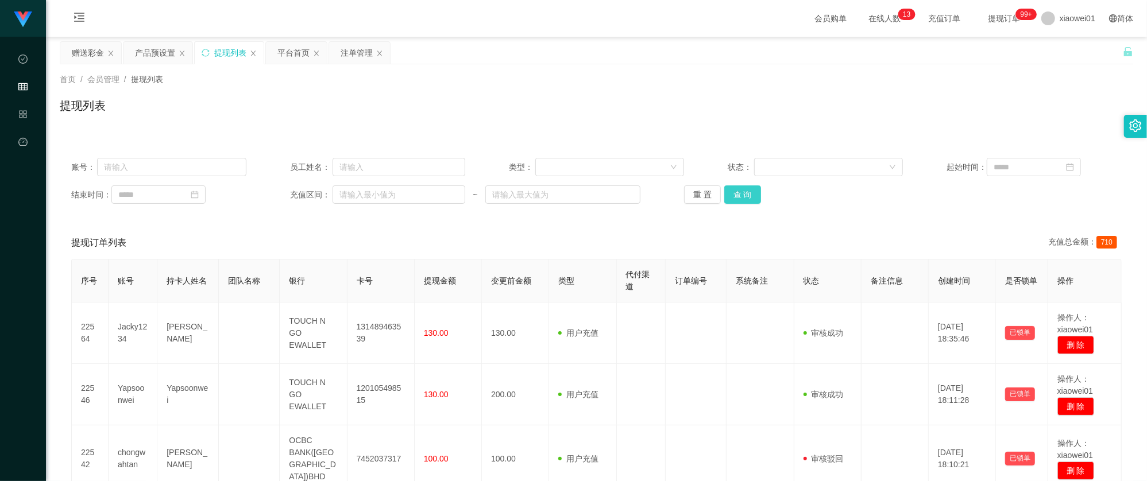
click at [729, 191] on button "查 询" at bounding box center [742, 194] width 37 height 18
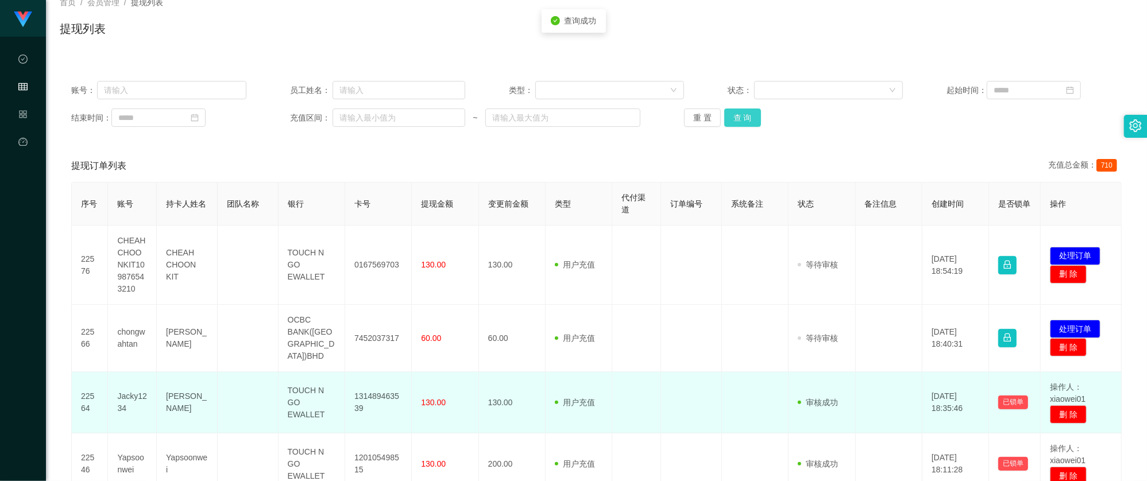
scroll to position [153, 0]
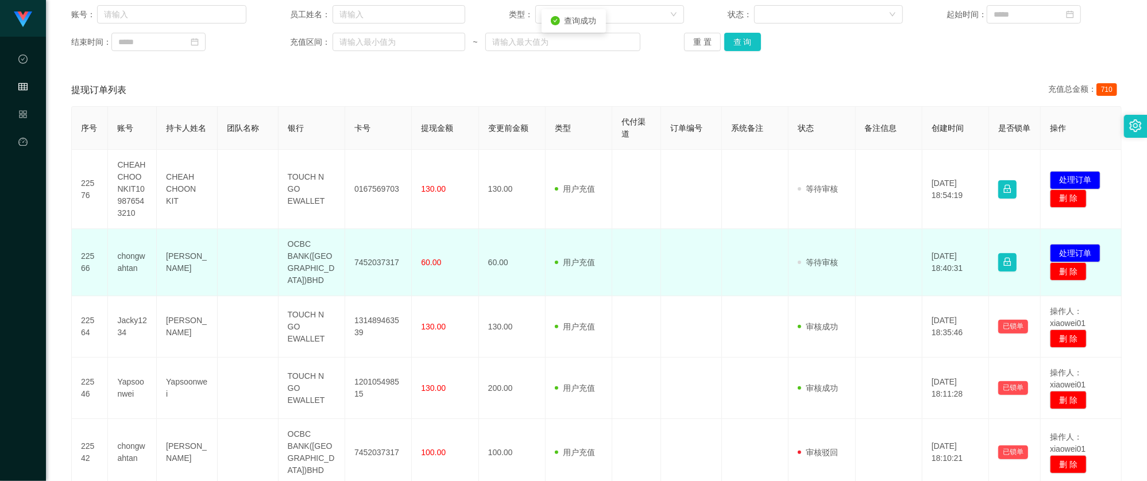
click at [366, 255] on td "7452037317" at bounding box center [378, 262] width 67 height 67
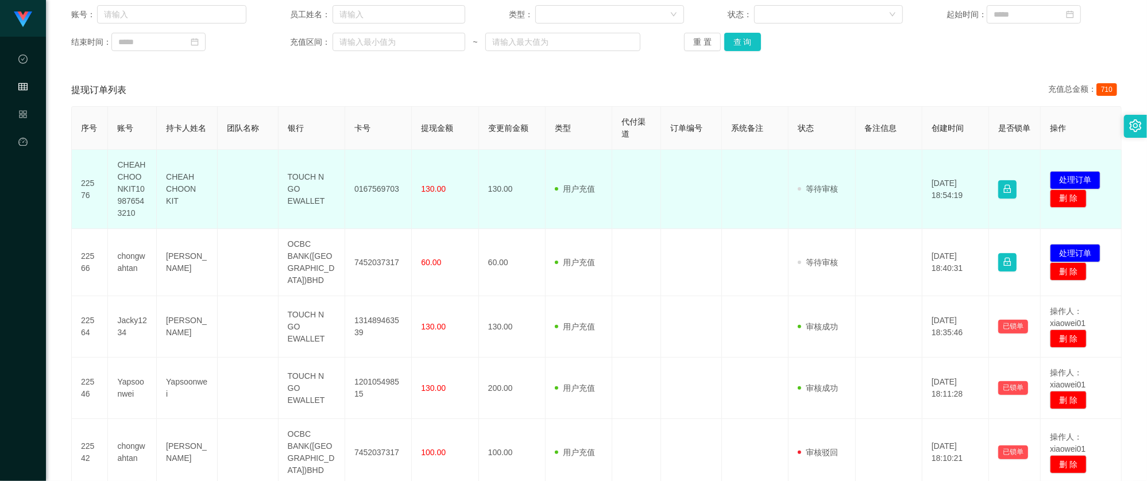
click at [597, 195] on td "用户充值 人工扣款" at bounding box center [579, 189] width 67 height 79
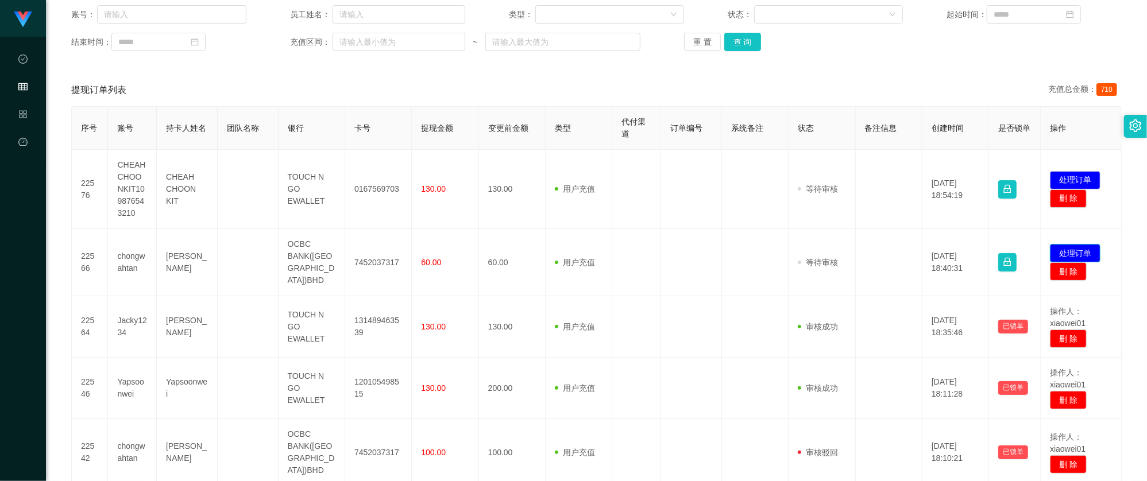
click at [1085, 246] on button "处理订单" at bounding box center [1075, 253] width 51 height 18
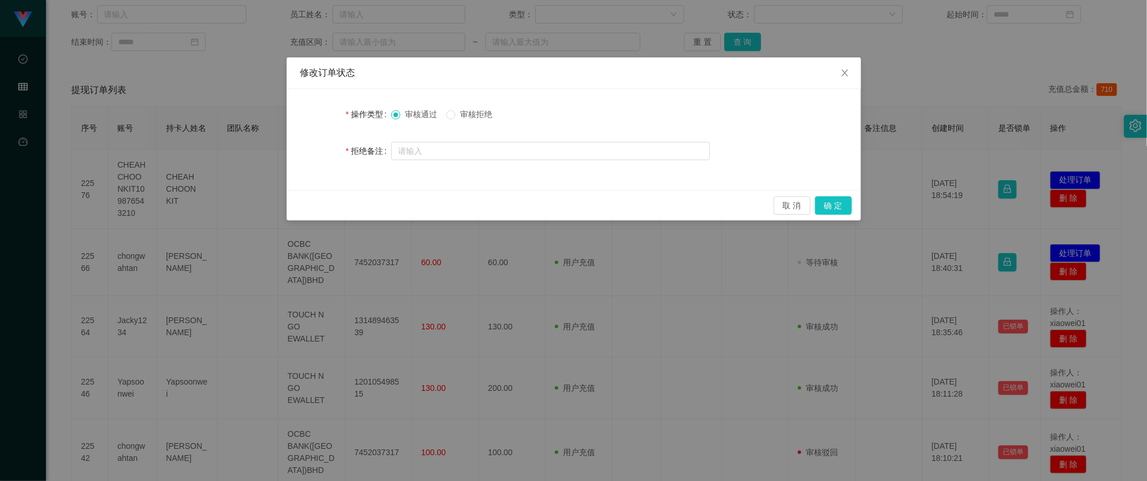
click at [453, 107] on div "审核通过 审核拒绝" at bounding box center [550, 114] width 319 height 23
click at [455, 113] on span at bounding box center [450, 114] width 9 height 9
click at [827, 204] on button "确 定" at bounding box center [833, 205] width 37 height 18
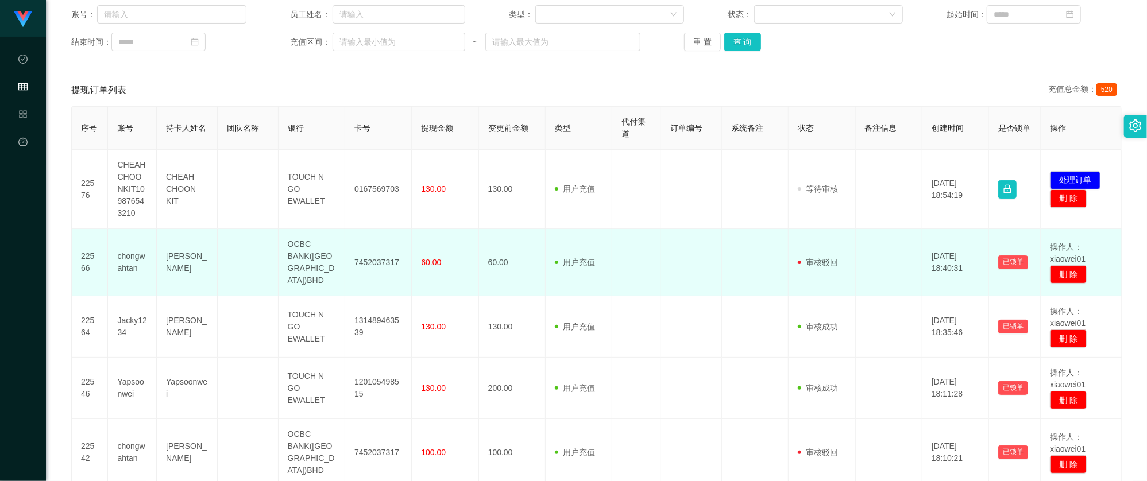
drag, startPoint x: 658, startPoint y: 262, endPoint x: 620, endPoint y: 247, distance: 40.7
click at [661, 262] on td at bounding box center [691, 262] width 61 height 67
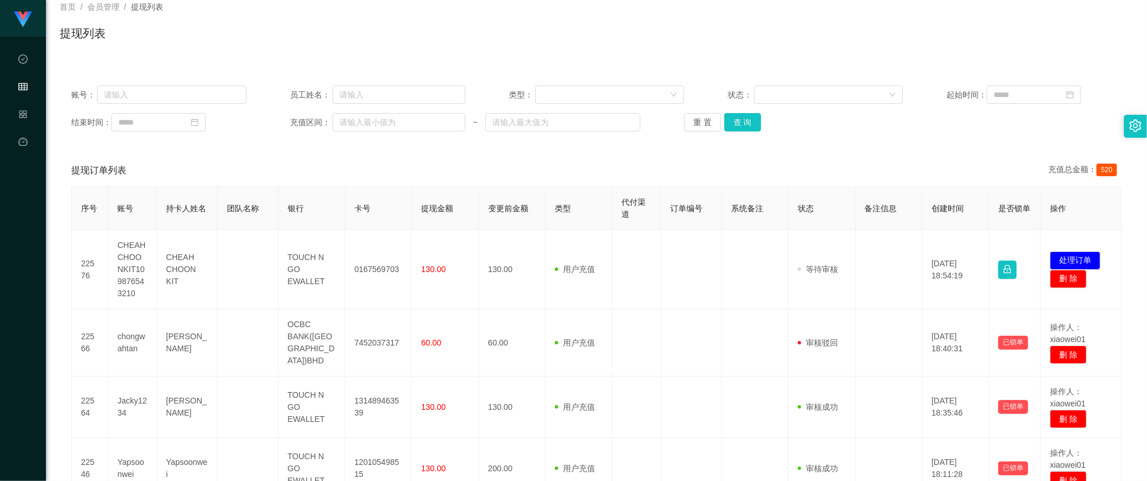
scroll to position [0, 0]
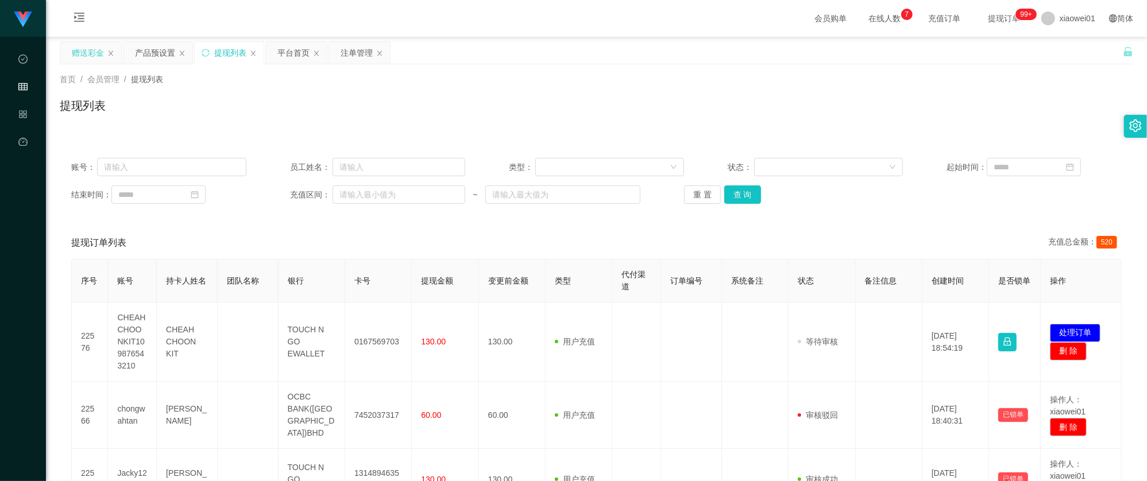
click at [84, 47] on div "赠送彩金" at bounding box center [88, 53] width 32 height 22
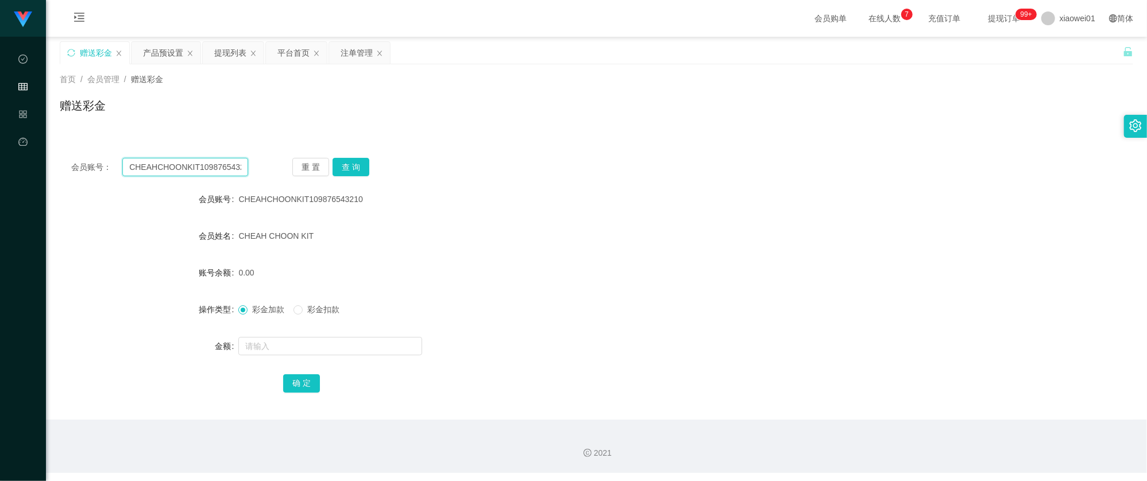
click at [200, 162] on input "CHEAHCHOONKIT109876543210" at bounding box center [185, 167] width 126 height 18
paste input "7452037317"
type input "7452037317"
click at [228, 53] on div "提现列表" at bounding box center [230, 53] width 32 height 22
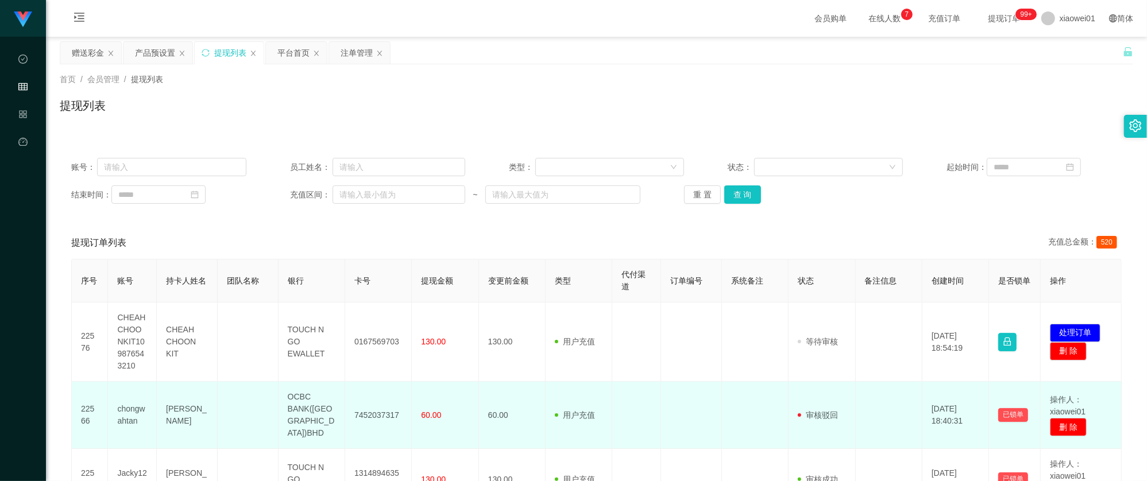
click at [125, 409] on td "chongwahtan" at bounding box center [132, 415] width 49 height 67
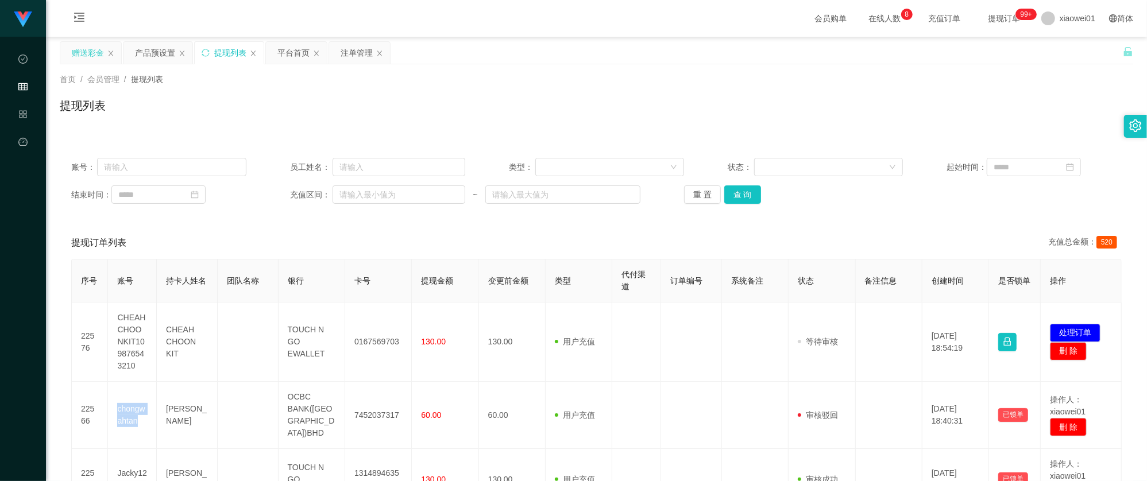
drag, startPoint x: 84, startPoint y: 53, endPoint x: 92, endPoint y: 55, distance: 8.2
click at [84, 53] on div "赠送彩金" at bounding box center [88, 53] width 32 height 22
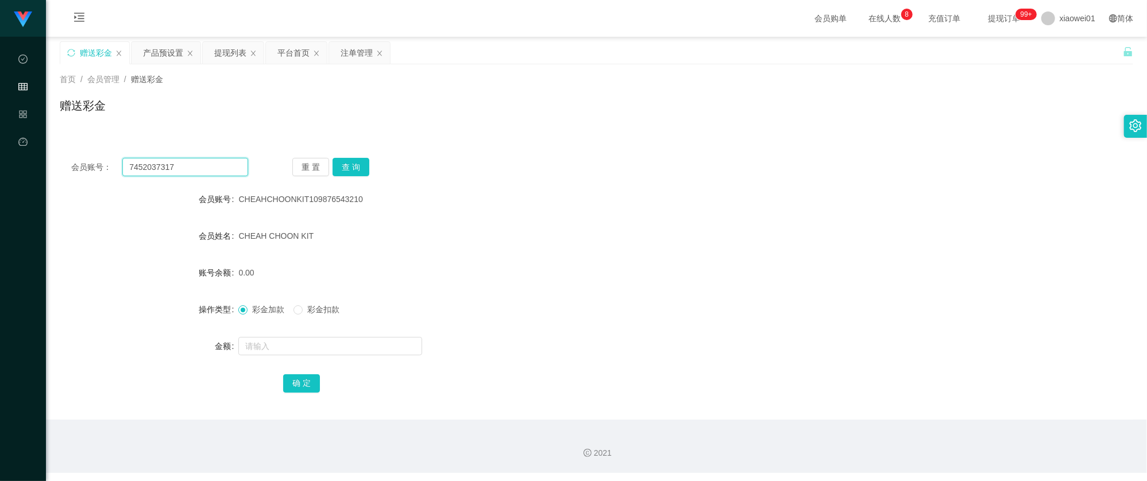
drag, startPoint x: 201, startPoint y: 167, endPoint x: -44, endPoint y: 150, distance: 245.2
click at [0, 150] on html "工作台代理端 数据中心 会员管理 产品管理 平台首页 保存配置 重置配置 整体风格设置 主题色 导航设置 内容区域宽度 定宽 固定Header 固定侧边栏 其…" at bounding box center [573, 240] width 1147 height 481
paste input "chongwahtan"
type input "chongwahtan"
click at [359, 169] on button "查 询" at bounding box center [351, 167] width 37 height 18
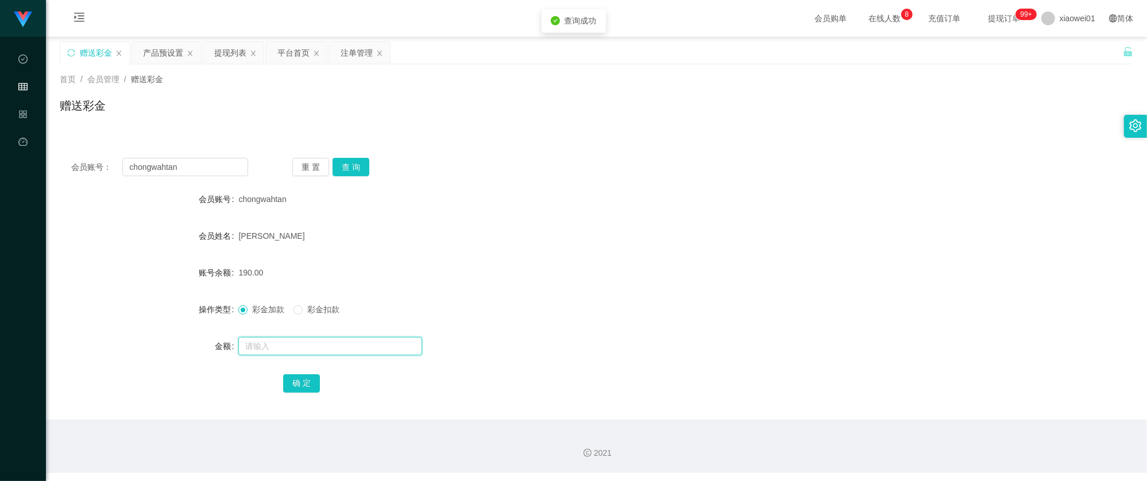
click at [311, 341] on input "text" at bounding box center [330, 346] width 184 height 18
click at [323, 314] on span "彩金扣款" at bounding box center [323, 309] width 41 height 9
click at [306, 347] on input "text" at bounding box center [330, 346] width 184 height 18
type input "60"
click at [299, 396] on div "会员账号： chongwahtan 重 置 查 询 会员账号 chongwahtan 会员姓名 Tan chong wah 账号余额 190.00 操作类型 …" at bounding box center [596, 282] width 1073 height 273
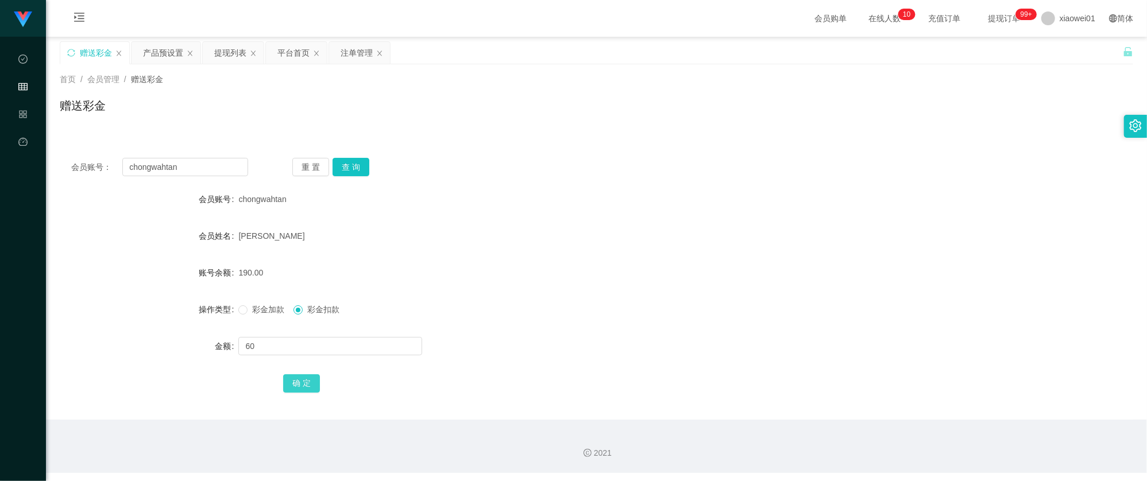
click at [309, 384] on button "确 定" at bounding box center [301, 383] width 37 height 18
click at [648, 272] on div "190.00" at bounding box center [551, 272] width 626 height 23
click at [238, 47] on div "提现列表" at bounding box center [230, 53] width 32 height 22
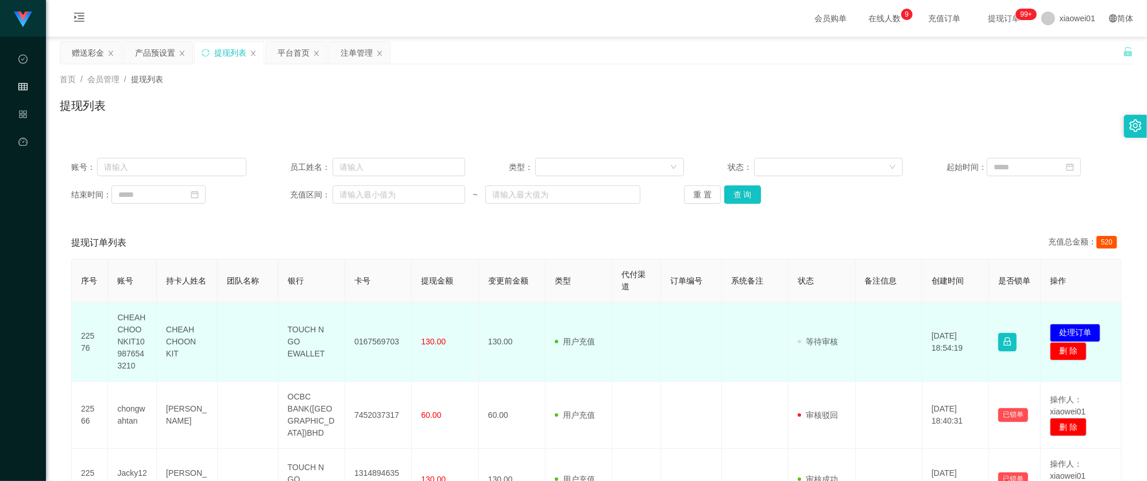
click at [373, 346] on td "0167569703" at bounding box center [378, 342] width 67 height 79
click at [1080, 328] on button "处理订单" at bounding box center [1075, 333] width 51 height 18
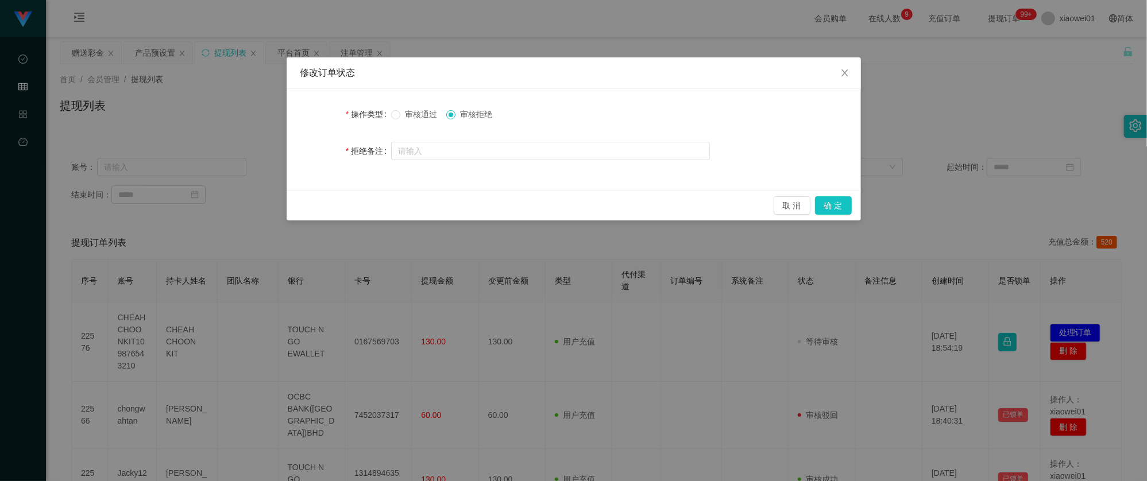
click at [417, 113] on span "审核通过" at bounding box center [420, 114] width 41 height 9
click at [835, 198] on button "确 定" at bounding box center [833, 205] width 37 height 18
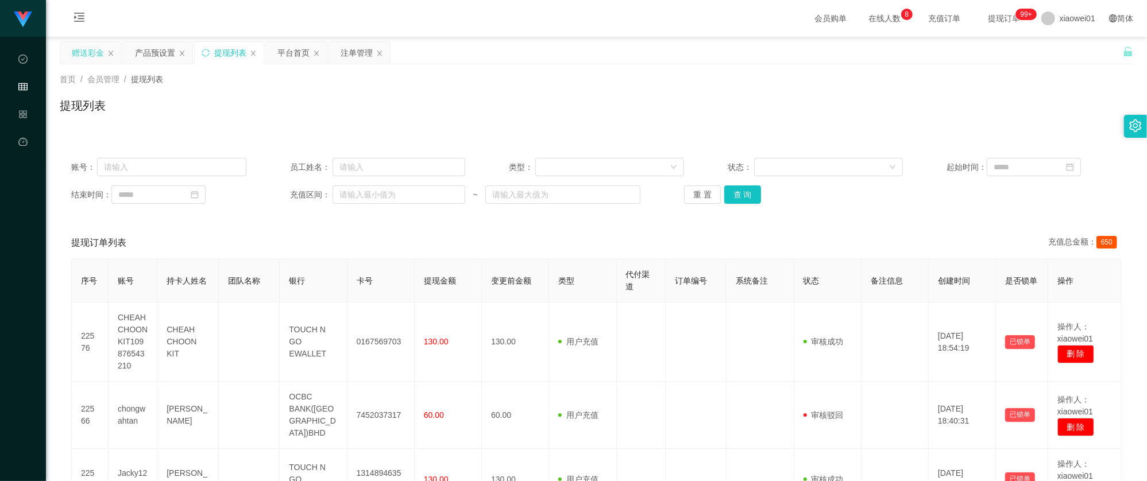
click at [74, 48] on div "赠送彩金" at bounding box center [88, 53] width 32 height 22
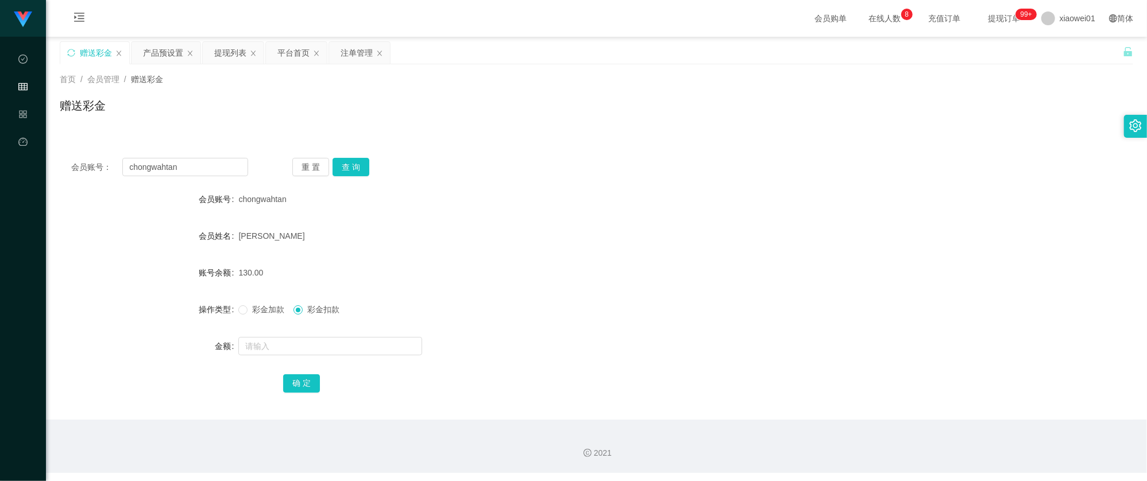
click at [195, 157] on div "会员账号： chongwahtan 重 置 查 询 会员账号 chongwahtan 会员姓名 Tan chong wah 账号余额 130.00 操作类型 …" at bounding box center [596, 282] width 1073 height 273
click at [198, 163] on input "chongwahtan" at bounding box center [185, 167] width 126 height 18
drag, startPoint x: 214, startPoint y: 168, endPoint x: 180, endPoint y: 150, distance: 37.5
click at [8, 148] on section "工作台代理端 数据中心 会员管理 产品管理 平台首页 保存配置 重置配置 整体风格设置 主题色 导航设置 内容区域宽度 定宽 固定Header 固定侧边栏 其…" at bounding box center [573, 236] width 1147 height 473
paste input "Okl92"
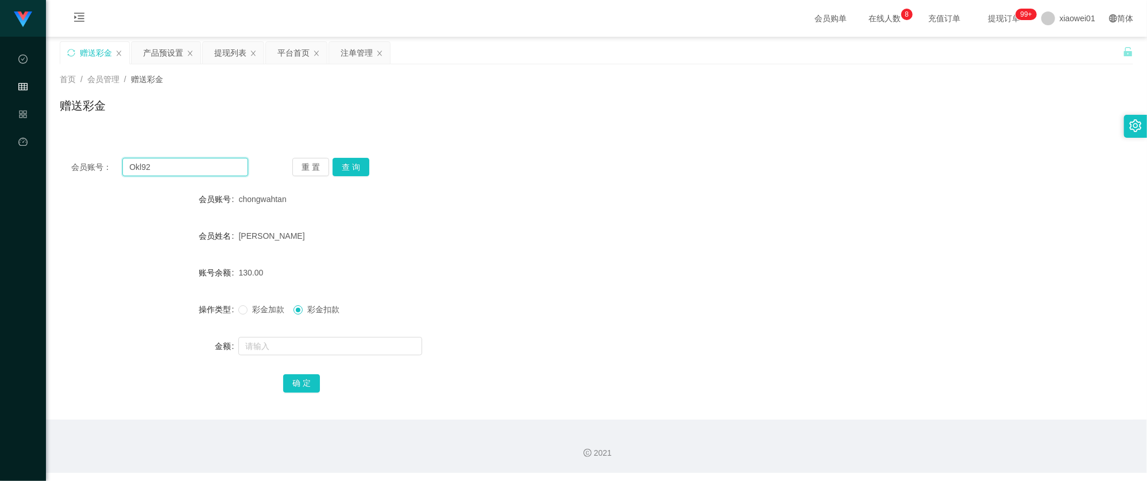
type input "Okl92"
drag, startPoint x: 376, startPoint y: 171, endPoint x: 353, endPoint y: 168, distance: 23.2
click at [374, 171] on div "重 置 查 询" at bounding box center [380, 167] width 177 height 18
click at [354, 167] on button "查 询" at bounding box center [351, 167] width 37 height 18
click at [320, 341] on input "text" at bounding box center [330, 346] width 184 height 18
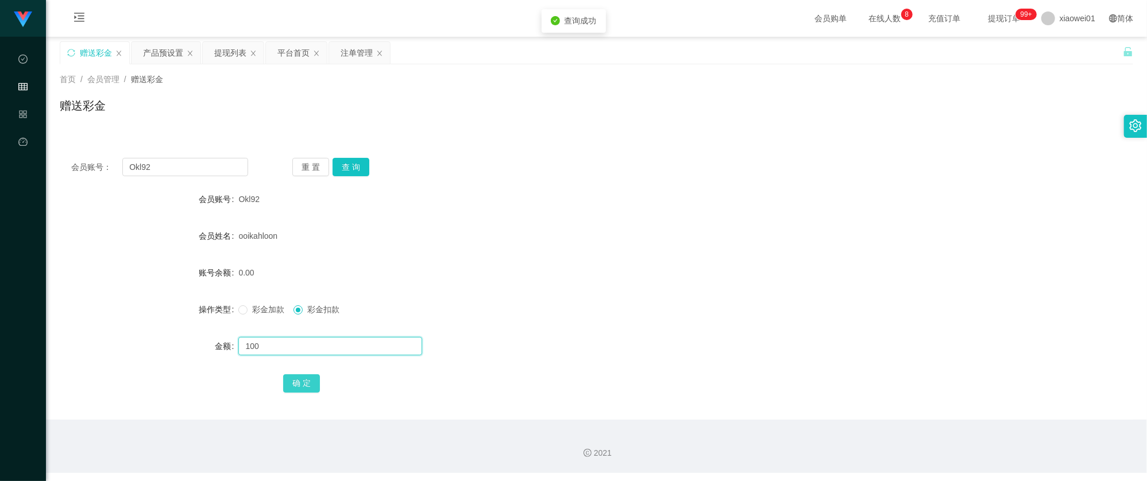
type input "100"
click at [299, 377] on button "确 定" at bounding box center [301, 383] width 37 height 18
click at [258, 314] on span "彩金加款" at bounding box center [268, 309] width 41 height 9
click at [258, 364] on form "会员账号 Okl92 会员姓名 ooikahloon 账号余额 0.00 操作类型 彩金加款 彩金扣款 金额 确 定" at bounding box center [596, 291] width 1073 height 207
click at [267, 350] on input "text" at bounding box center [330, 346] width 184 height 18
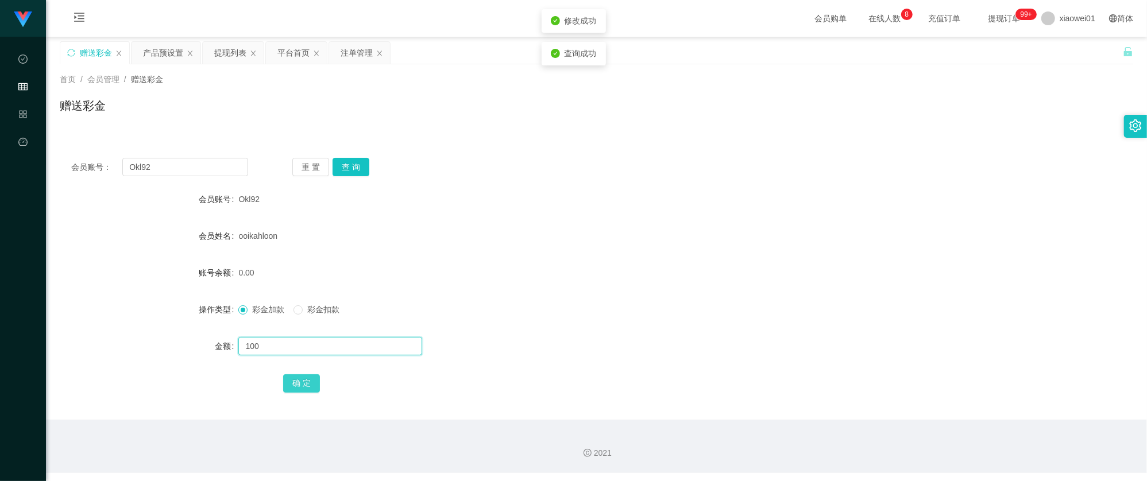
type input "100"
drag, startPoint x: 297, startPoint y: 385, endPoint x: 359, endPoint y: 366, distance: 64.9
click at [297, 385] on button "确 定" at bounding box center [301, 383] width 37 height 18
click at [575, 226] on div "ooikahloon" at bounding box center [551, 236] width 626 height 23
click at [167, 46] on div "产品预设置" at bounding box center [163, 53] width 40 height 22
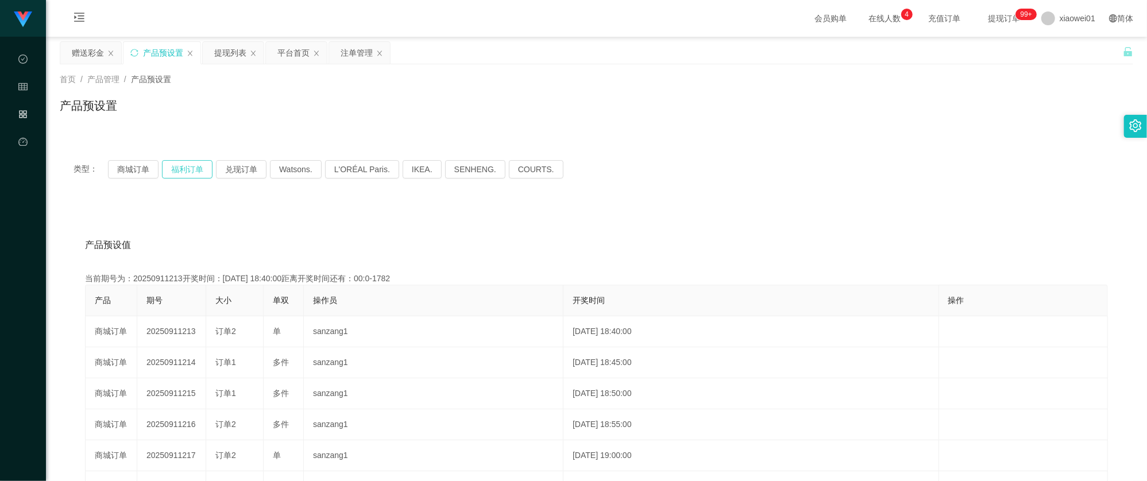
click at [168, 176] on button "福利订单" at bounding box center [187, 169] width 51 height 18
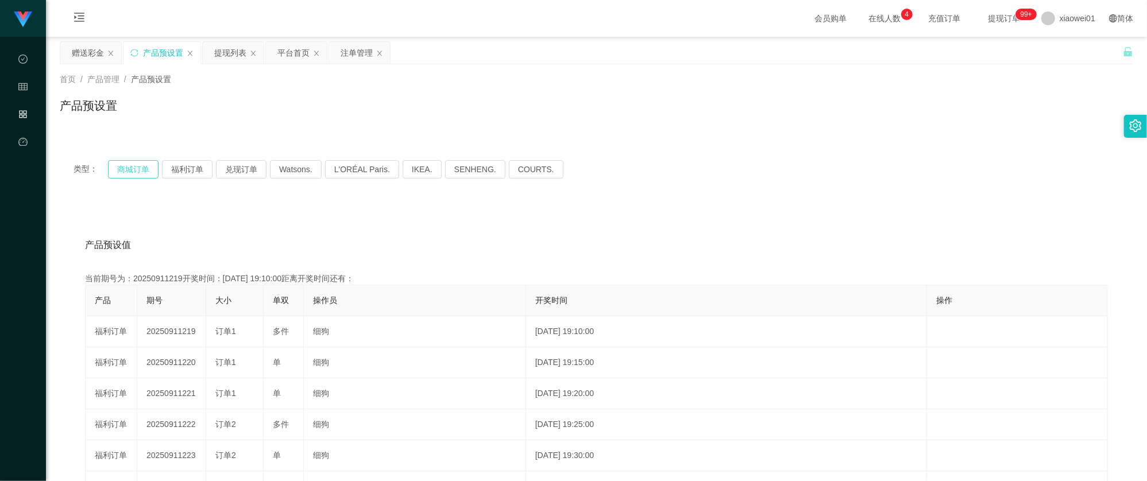
click at [142, 173] on button "商城订单" at bounding box center [133, 169] width 51 height 18
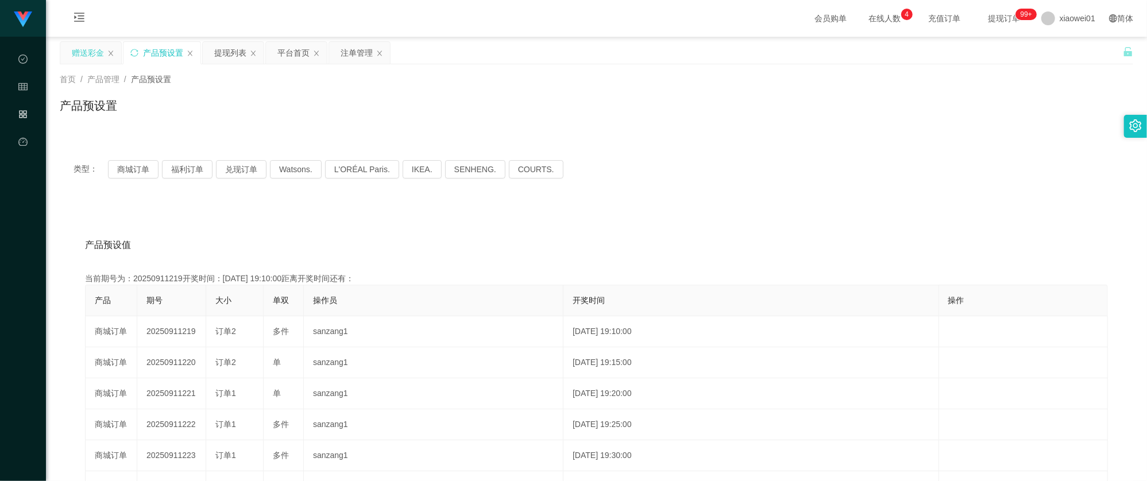
click at [95, 55] on div "赠送彩金" at bounding box center [88, 53] width 32 height 22
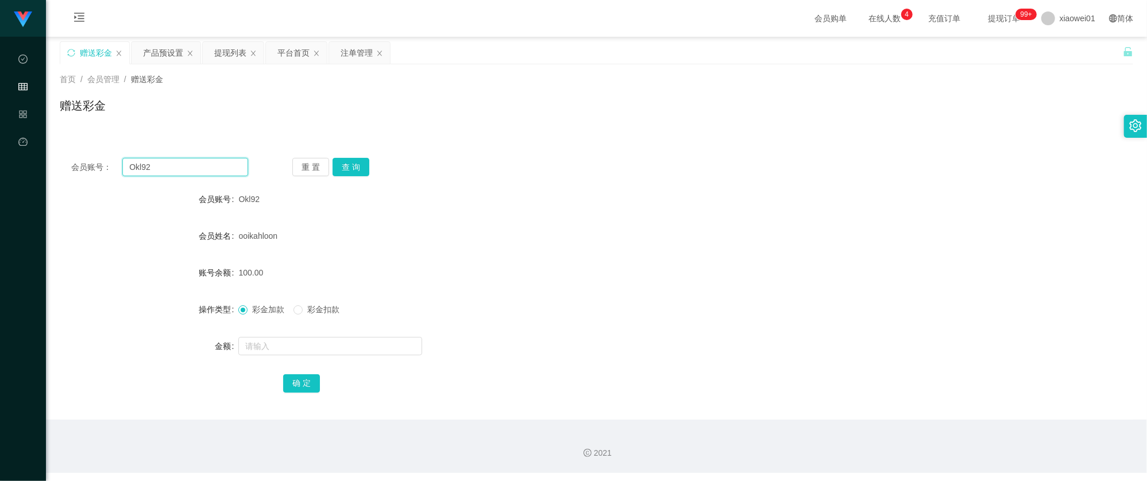
drag, startPoint x: 187, startPoint y: 168, endPoint x: -40, endPoint y: 134, distance: 229.9
click at [0, 134] on html "工作台代理端 数据中心 会员管理 产品管理 平台首页 保存配置 重置配置 整体风格设置 主题色 导航设置 内容区域宽度 定宽 固定Header 固定侧边栏 其…" at bounding box center [573, 240] width 1147 height 481
paste input "zhiheng666"
type input "zhiheng666"
drag, startPoint x: 327, startPoint y: 164, endPoint x: 333, endPoint y: 164, distance: 6.3
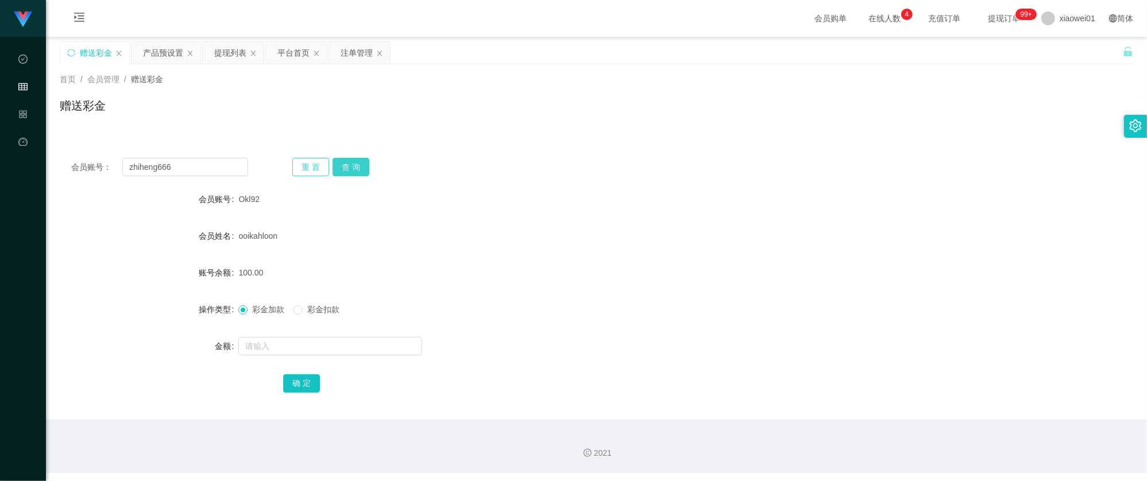
click at [327, 164] on button "重 置" at bounding box center [310, 167] width 37 height 18
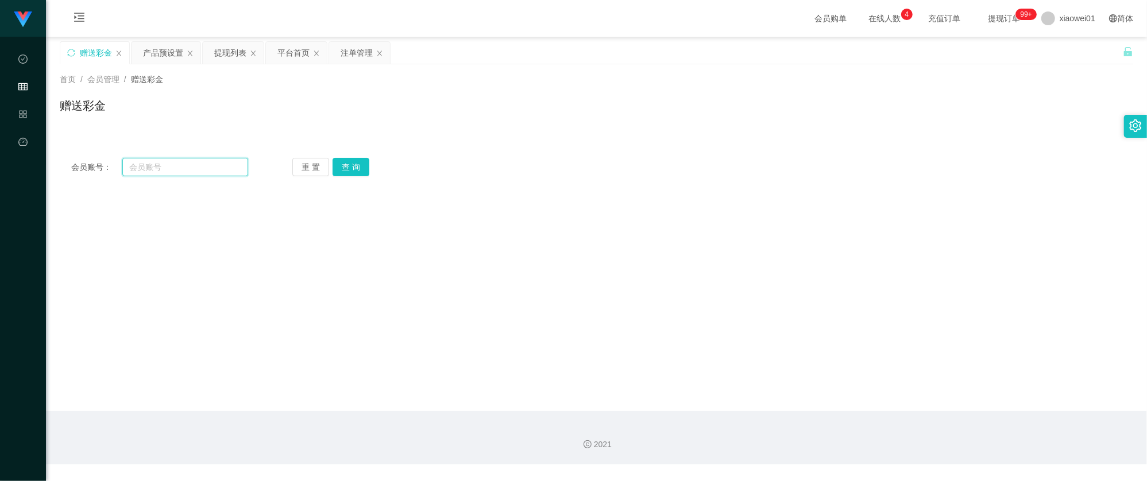
drag, startPoint x: 182, startPoint y: 164, endPoint x: 195, endPoint y: 168, distance: 13.7
click at [182, 164] on input "text" at bounding box center [185, 167] width 126 height 18
paste input "zhiheng666"
type input "zhiheng666"
click at [357, 170] on button "查 询" at bounding box center [351, 167] width 37 height 18
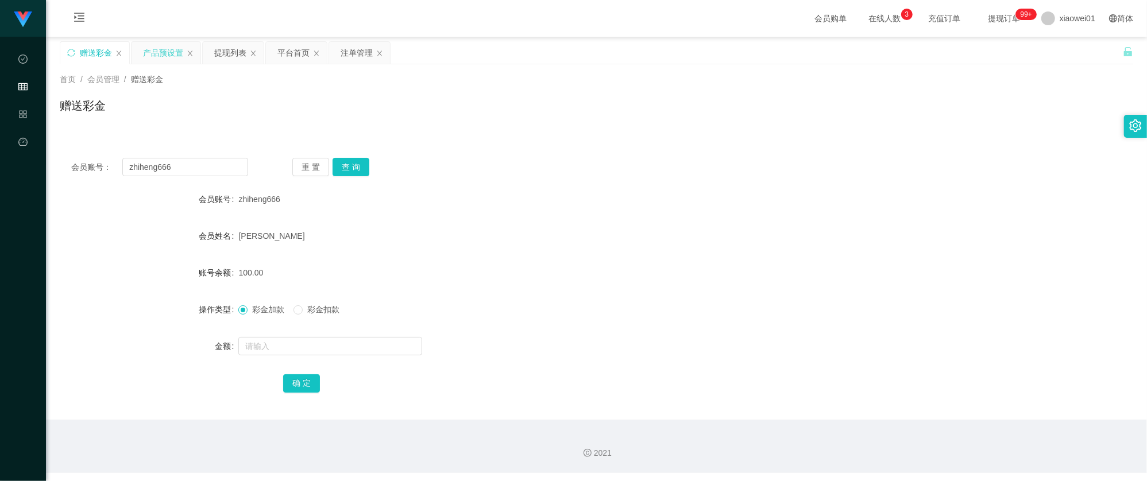
click at [200, 56] on div "产品预设置" at bounding box center [166, 53] width 69 height 22
click at [231, 54] on div "提现列表" at bounding box center [230, 53] width 32 height 22
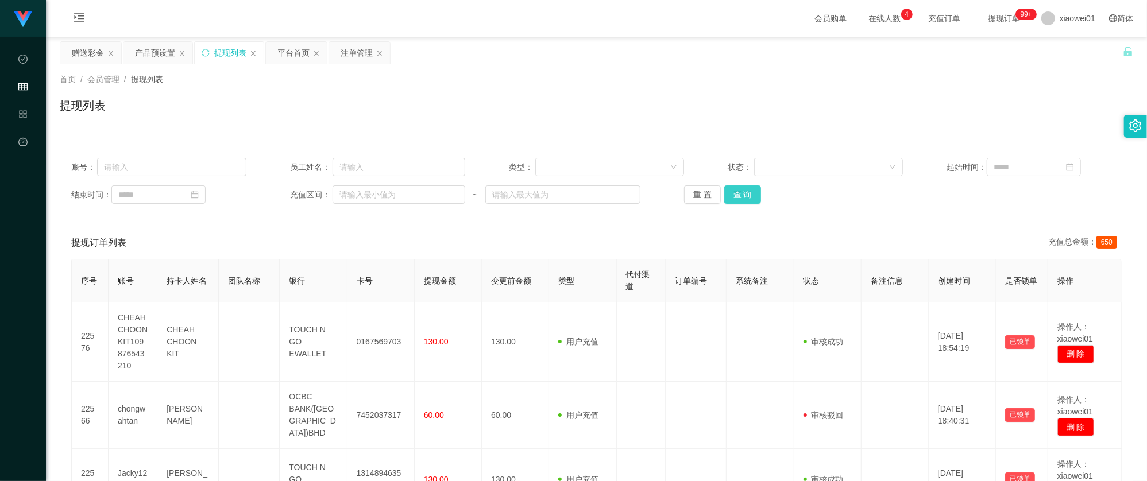
click at [736, 186] on button "查 询" at bounding box center [742, 194] width 37 height 18
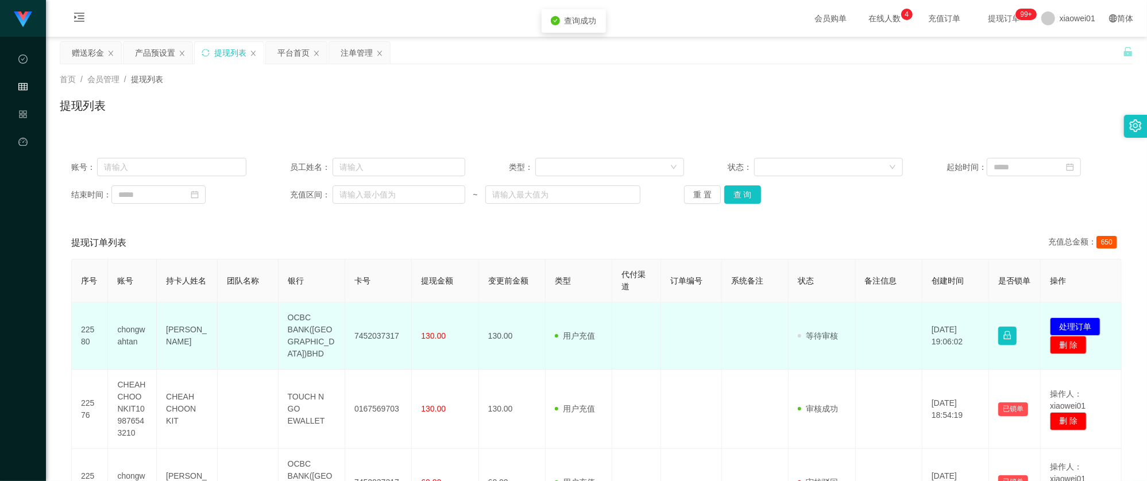
click at [359, 327] on td "7452037317" at bounding box center [378, 336] width 67 height 67
click at [1080, 318] on button "处理订单" at bounding box center [1075, 327] width 51 height 18
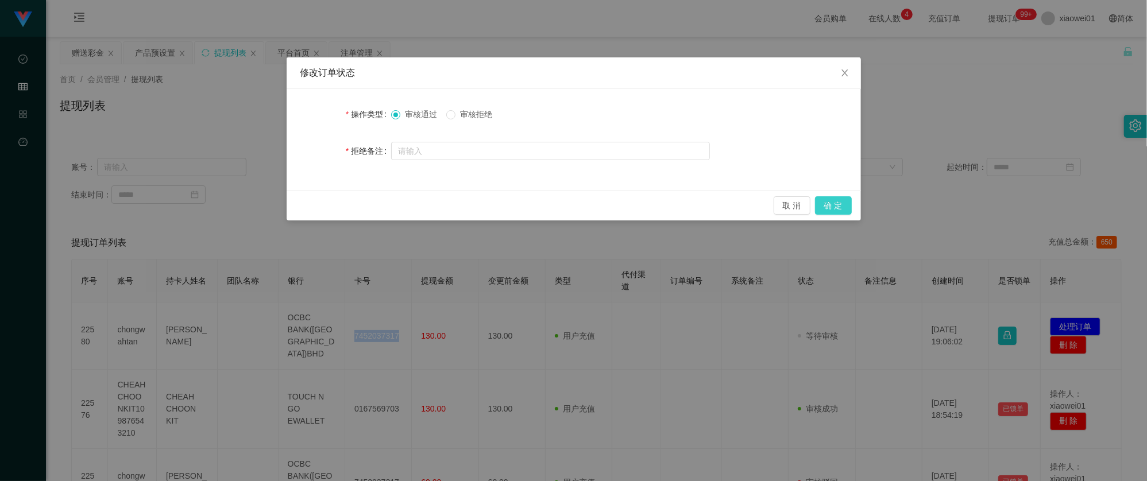
click at [840, 205] on button "确 定" at bounding box center [833, 205] width 37 height 18
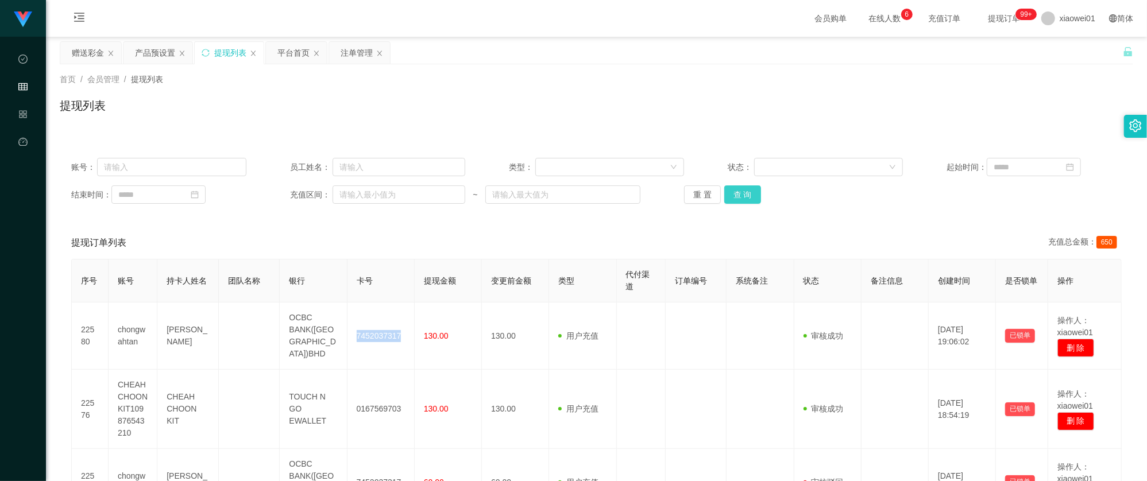
click at [731, 198] on button "查 询" at bounding box center [742, 194] width 37 height 18
click at [648, 109] on div "提现列表" at bounding box center [596, 110] width 1073 height 26
click at [67, 51] on div "赠送彩金" at bounding box center [90, 53] width 61 height 22
click at [76, 52] on div "赠送彩金" at bounding box center [88, 53] width 32 height 22
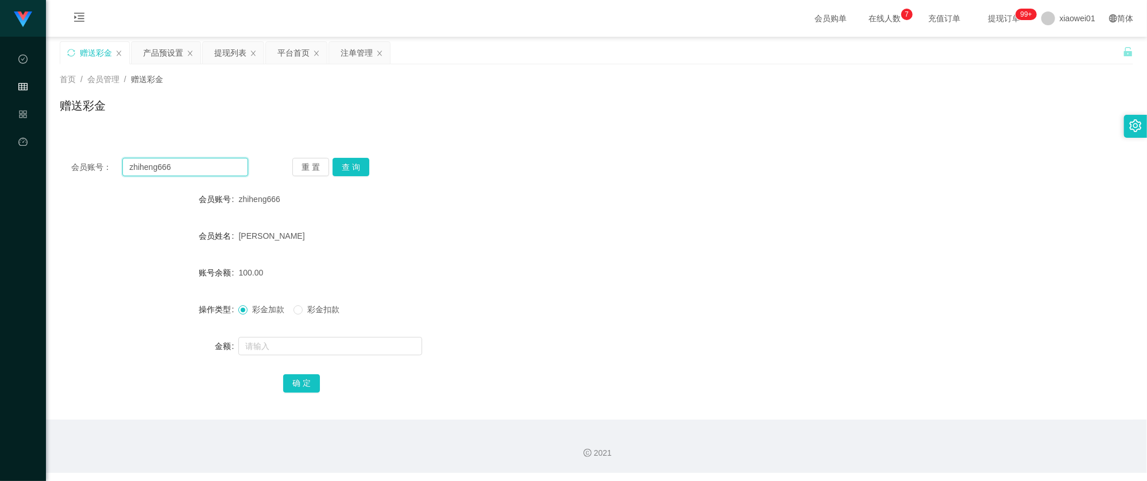
drag, startPoint x: 206, startPoint y: 166, endPoint x: 60, endPoint y: 154, distance: 145.7
click at [61, 154] on div "会员账号： zhiheng666 重 置 查 询 会员账号 zhiheng666 会员姓名 Wong zhi heng 账号余额 100.00 操作类型 彩金…" at bounding box center [596, 282] width 1073 height 273
click at [340, 166] on button "查 询" at bounding box center [351, 167] width 37 height 18
click at [229, 51] on div "提现列表" at bounding box center [230, 53] width 32 height 22
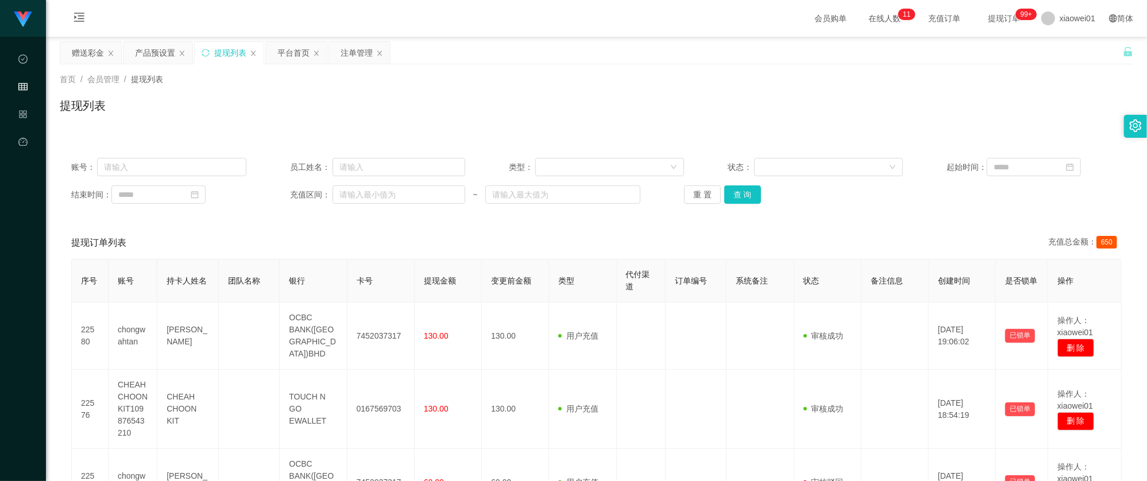
click at [758, 193] on div "重 置 查 询" at bounding box center [771, 194] width 175 height 18
click at [755, 192] on button "查 询" at bounding box center [742, 194] width 37 height 18
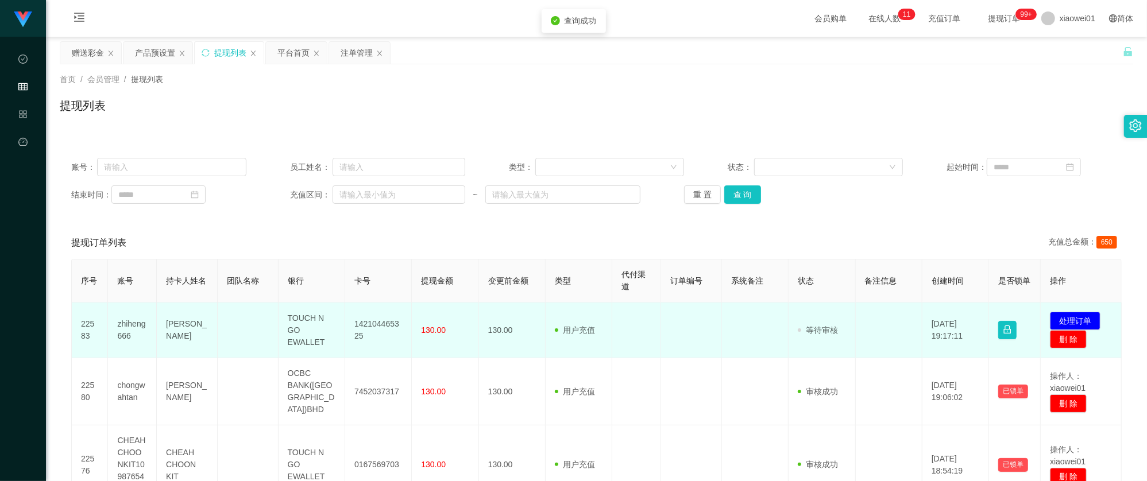
click at [353, 320] on td "142104465325" at bounding box center [378, 331] width 67 height 56
click at [1061, 319] on button "处理订单" at bounding box center [1075, 321] width 51 height 18
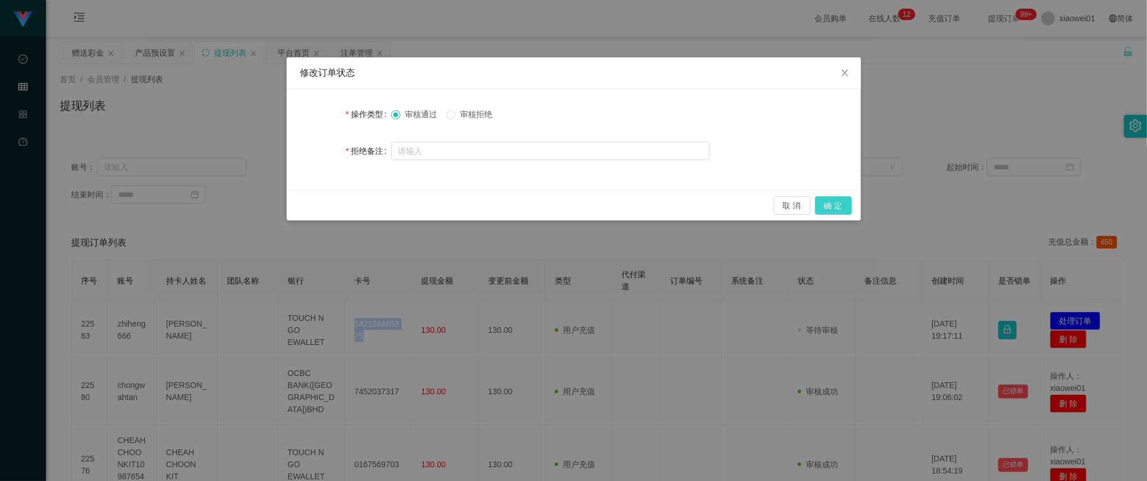
click at [830, 203] on button "确 定" at bounding box center [833, 205] width 37 height 18
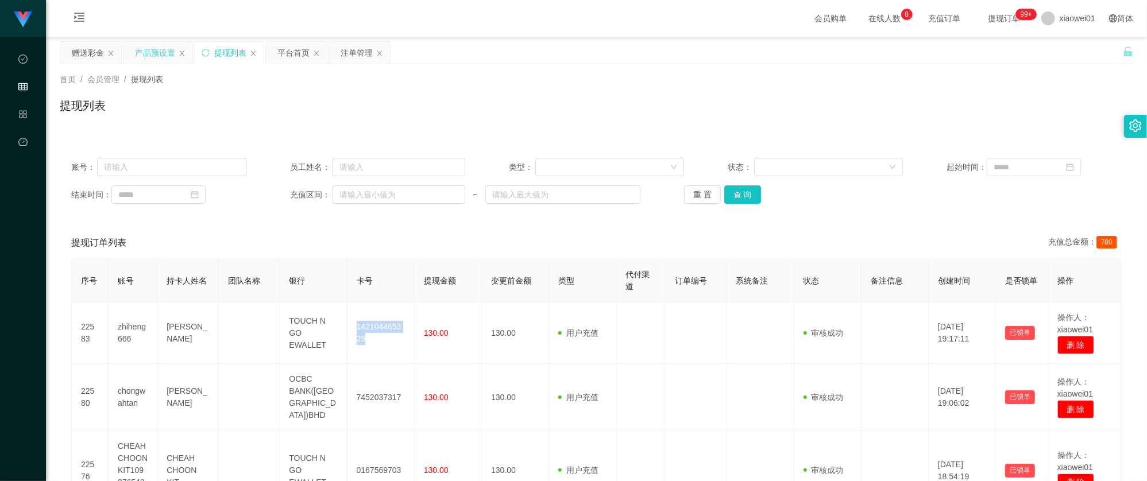
click at [139, 51] on div "产品预设置" at bounding box center [155, 53] width 40 height 22
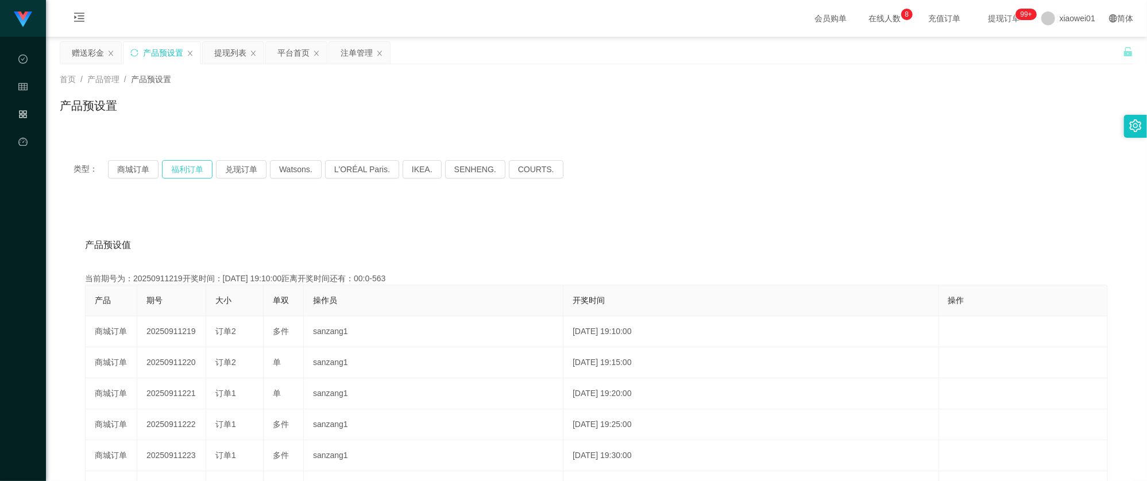
click at [176, 171] on button "福利订单" at bounding box center [187, 169] width 51 height 18
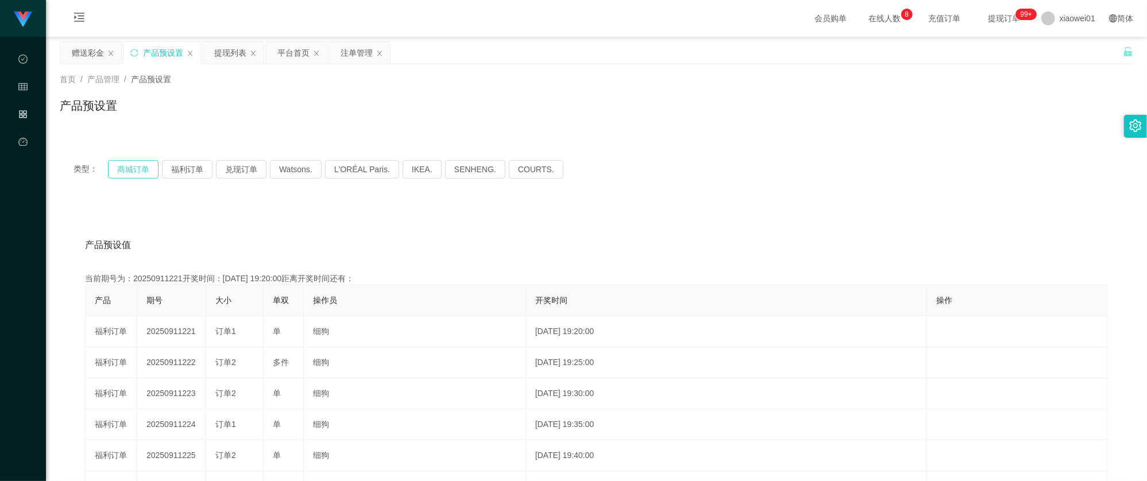
click at [132, 167] on button "商城订单" at bounding box center [133, 169] width 51 height 18
click at [132, 166] on button "商城订单" at bounding box center [133, 169] width 51 height 18
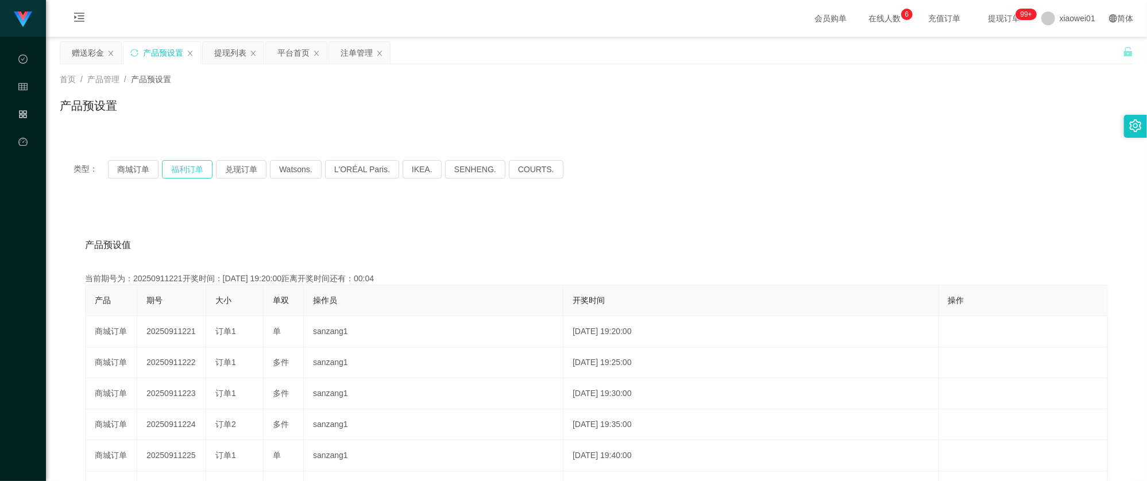
click at [191, 171] on button "福利订单" at bounding box center [187, 169] width 51 height 18
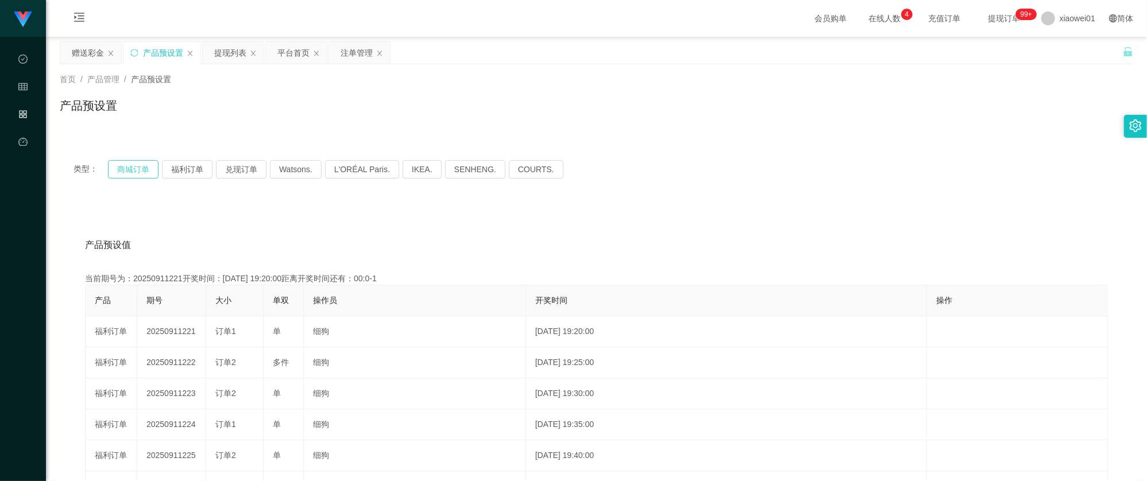
click at [137, 165] on button "商城订单" at bounding box center [133, 169] width 51 height 18
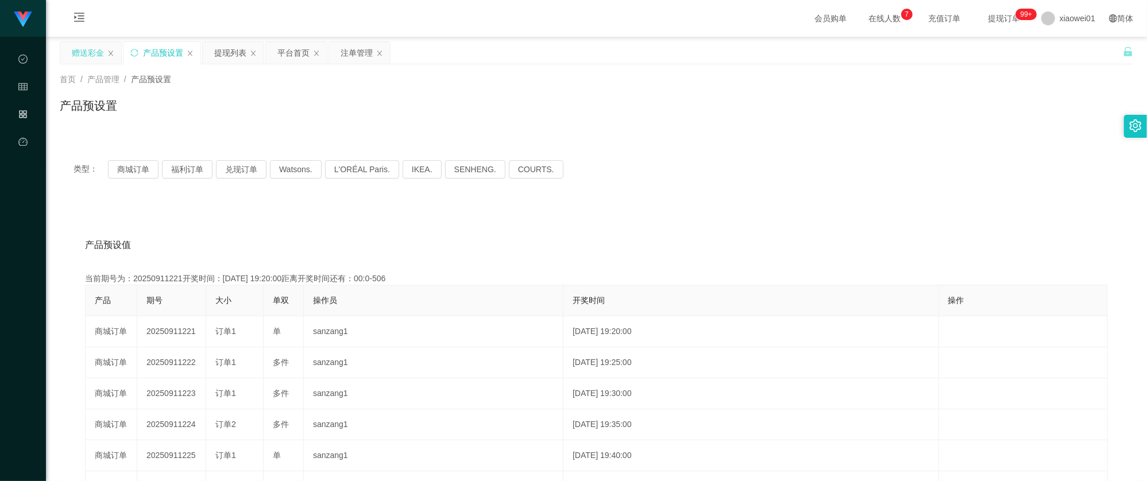
click at [88, 51] on div "赠送彩金" at bounding box center [88, 53] width 32 height 22
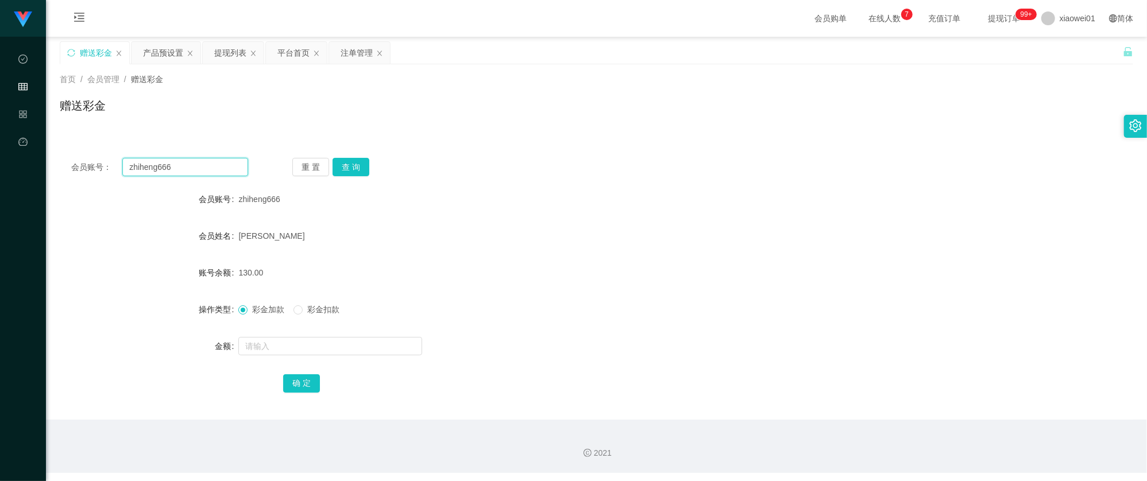
drag, startPoint x: 187, startPoint y: 161, endPoint x: -86, endPoint y: 150, distance: 273.0
click at [0, 150] on html "工作台代理端 数据中心 会员管理 产品管理 平台首页 保存配置 重置配置 整体风格设置 主题色 导航设置 内容区域宽度 定宽 固定Header 固定侧边栏 其…" at bounding box center [573, 240] width 1147 height 481
paste input "Okl92"
type input "Okl92"
click at [364, 168] on button "查 询" at bounding box center [351, 167] width 37 height 18
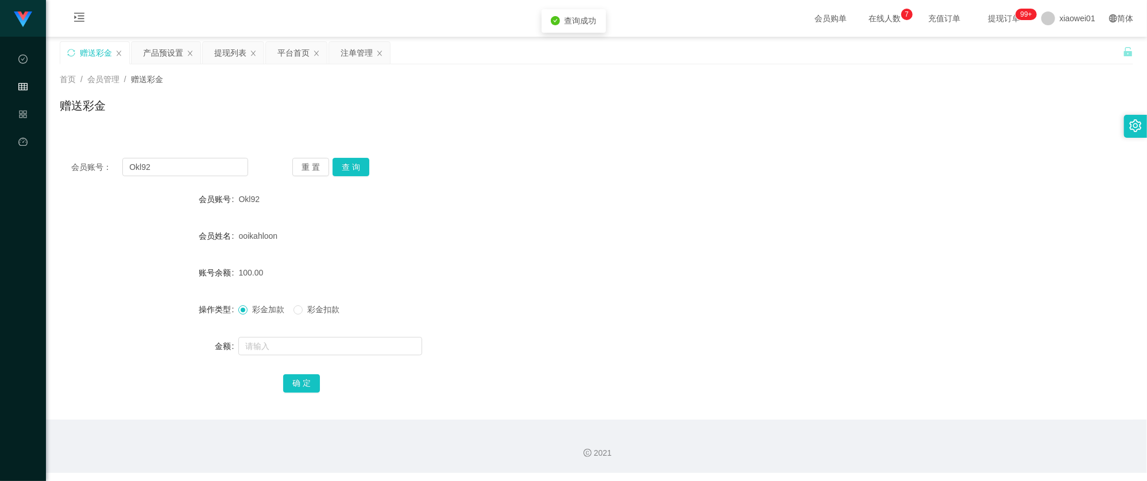
click at [304, 336] on div at bounding box center [551, 346] width 626 height 23
drag, startPoint x: 186, startPoint y: 175, endPoint x: 36, endPoint y: 141, distance: 154.1
click at [35, 141] on section "工作台代理端 数据中心 会员管理 产品管理 平台首页 保存配置 重置配置 整体风格设置 主题色 导航设置 内容区域宽度 定宽 固定Header 固定侧边栏 其…" at bounding box center [573, 236] width 1147 height 473
click at [341, 169] on button "查 询" at bounding box center [351, 167] width 37 height 18
click at [337, 159] on button "查 询" at bounding box center [351, 167] width 37 height 18
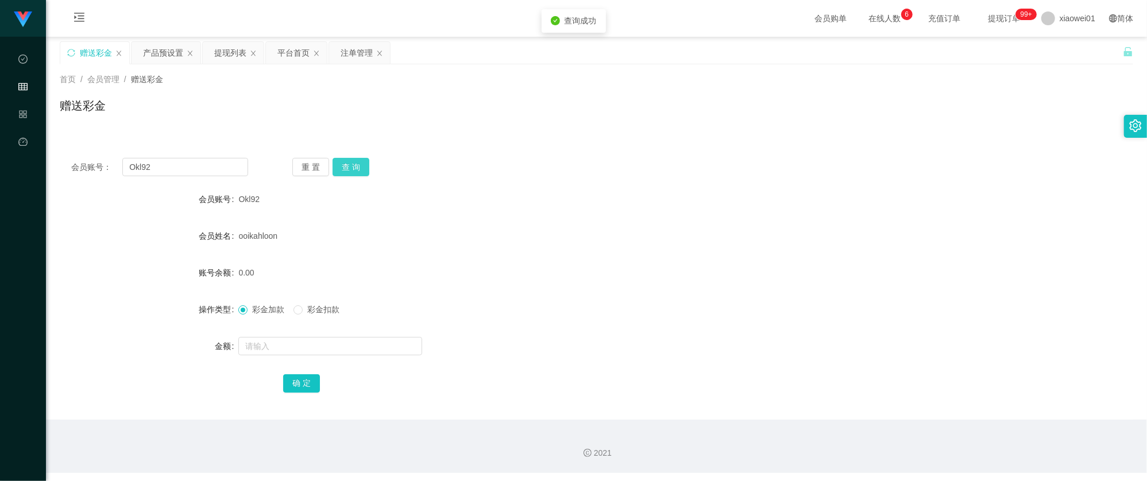
click at [349, 162] on button "查 询" at bounding box center [351, 167] width 37 height 18
click at [304, 49] on div "平台首页" at bounding box center [293, 53] width 32 height 22
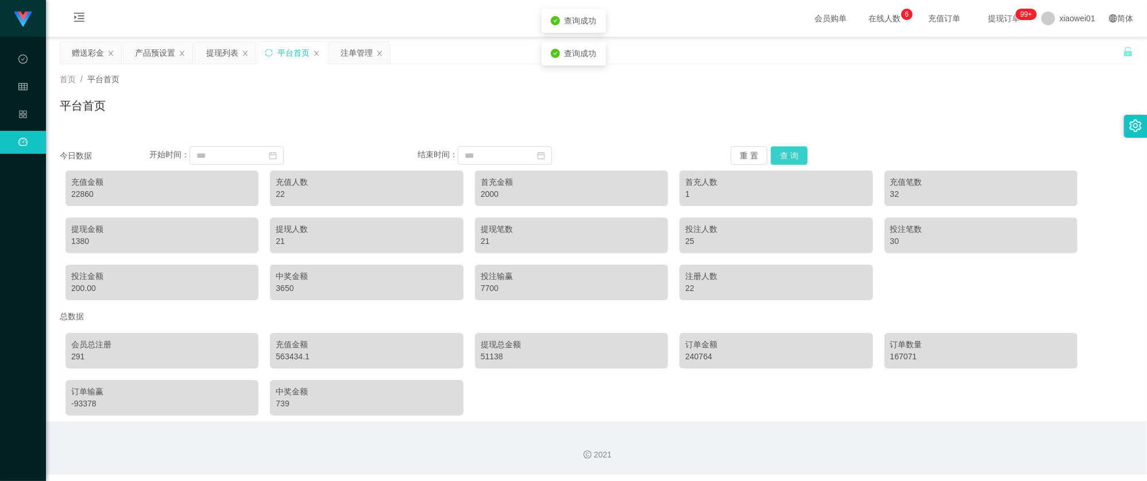
click at [775, 150] on button "查 询" at bounding box center [789, 155] width 37 height 18
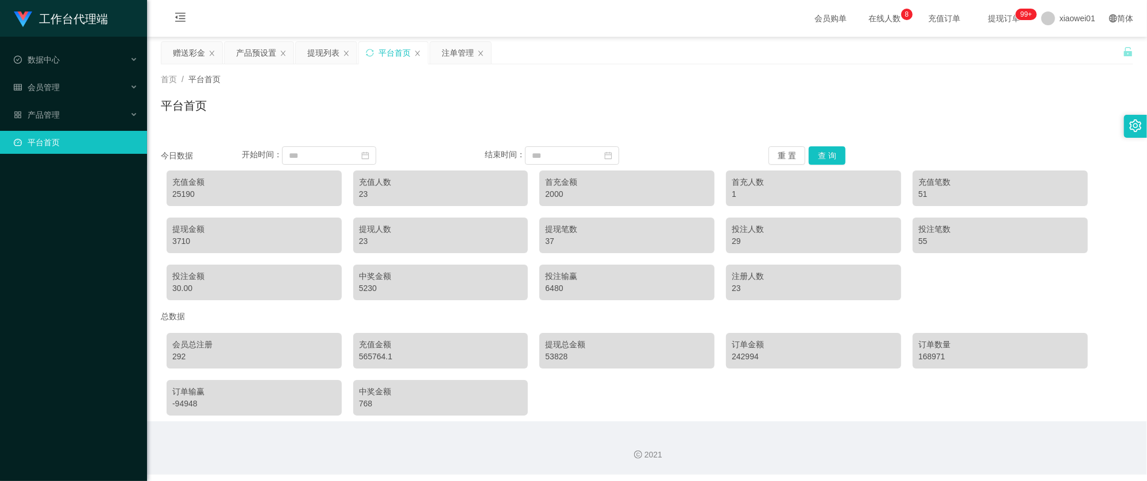
click at [345, 103] on div "平台首页" at bounding box center [647, 110] width 972 height 26
click at [828, 147] on button "查 询" at bounding box center [827, 155] width 37 height 18
click at [374, 131] on div "首页 / 平台首页 / 平台首页 今日数据 开始时间： 结束时间： 重 置 查 询 充值金额 27190 充值人数 23 首充金额 4000 首充人数 2 充…" at bounding box center [647, 242] width 972 height 357
click at [194, 47] on div "赠送彩金" at bounding box center [189, 53] width 32 height 22
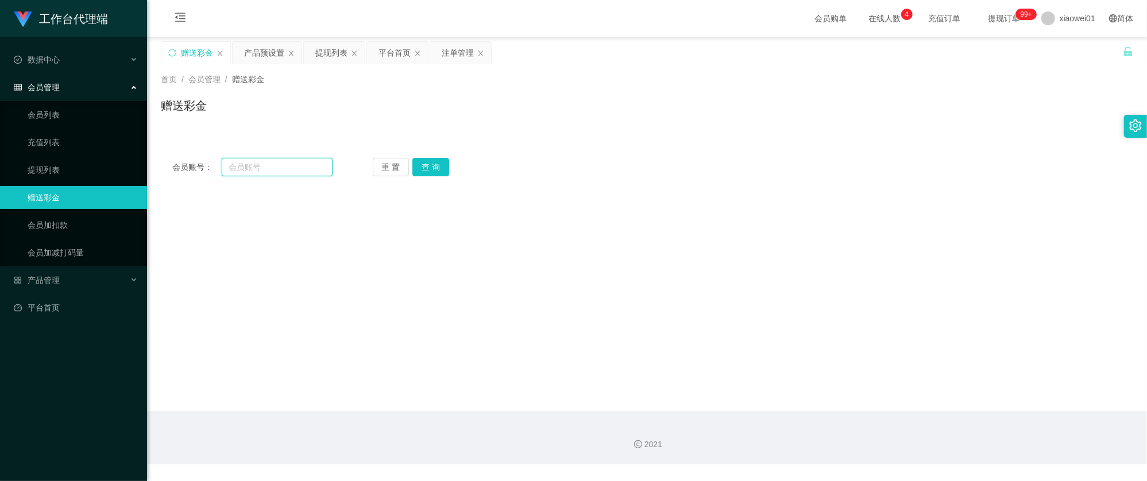
click at [262, 162] on input "text" at bounding box center [277, 167] width 111 height 18
paste input "jack168"
type input "jack168"
click at [442, 171] on button "查 询" at bounding box center [430, 167] width 37 height 18
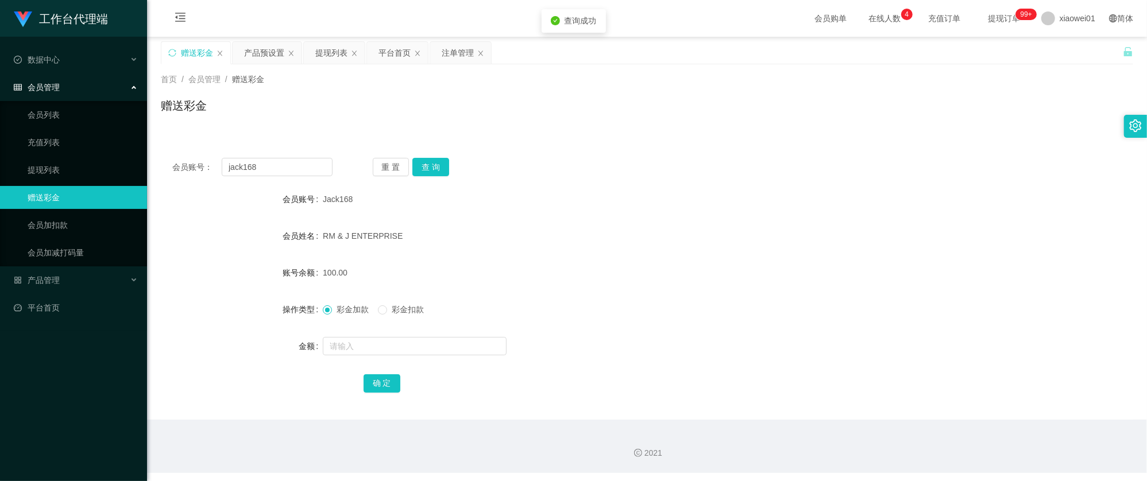
click at [586, 161] on div "会员账号： jack168 重 置 查 询" at bounding box center [647, 167] width 972 height 18
click at [258, 47] on div "产品预设置" at bounding box center [264, 53] width 40 height 22
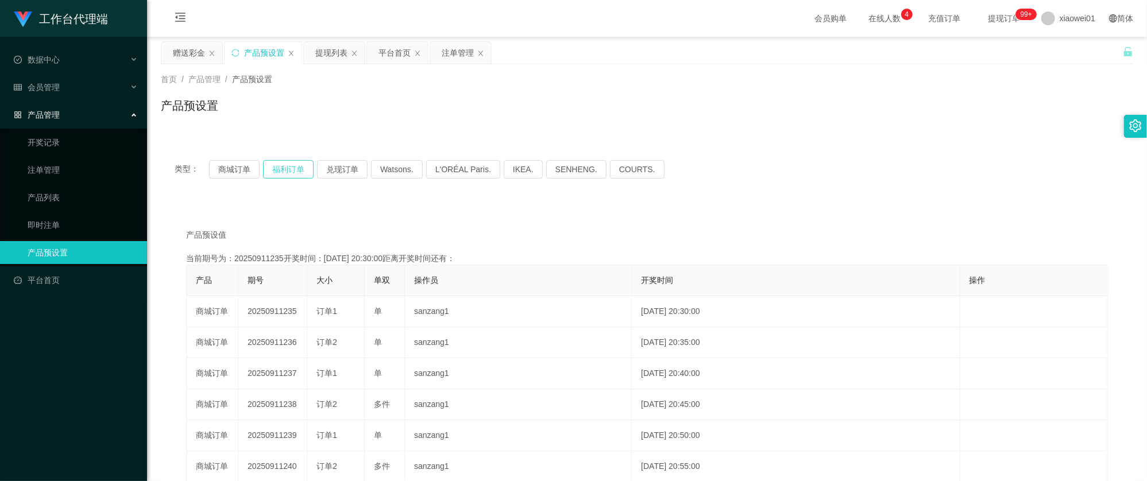
click at [262, 168] on div "类型： 商城订单 福利订单 兑现订单 Watsons. L'ORÉAL Paris. IKEA. [GEOGRAPHIC_DATA]. COURTS." at bounding box center [647, 169] width 945 height 18
click at [272, 168] on button "福利订单" at bounding box center [288, 169] width 51 height 18
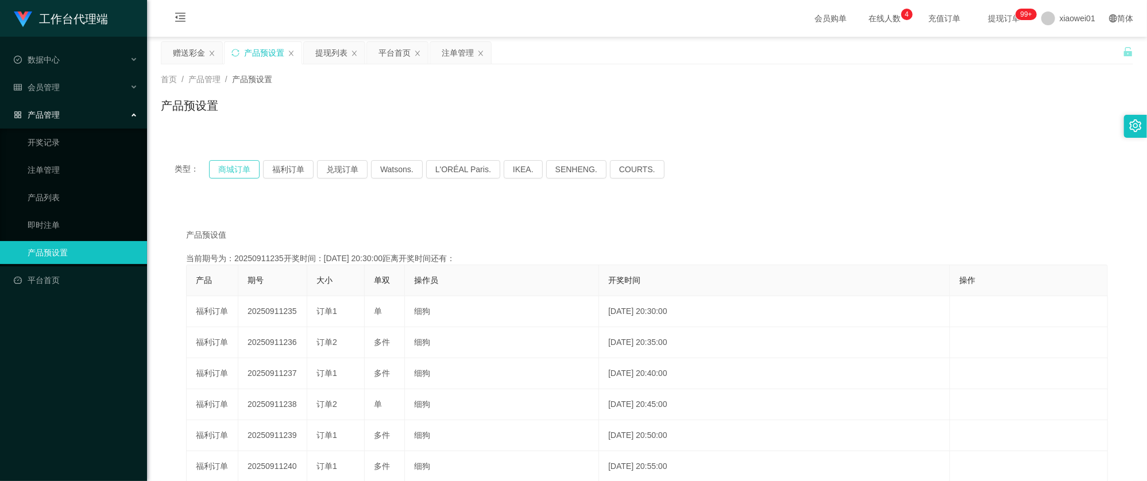
click at [235, 167] on button "商城订单" at bounding box center [234, 169] width 51 height 18
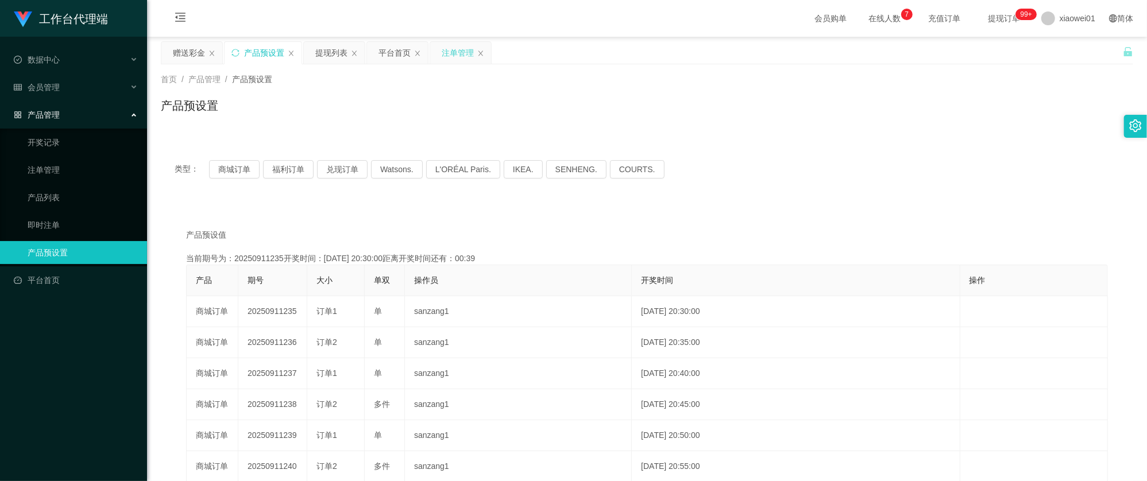
click at [462, 47] on div "注单管理" at bounding box center [458, 53] width 32 height 22
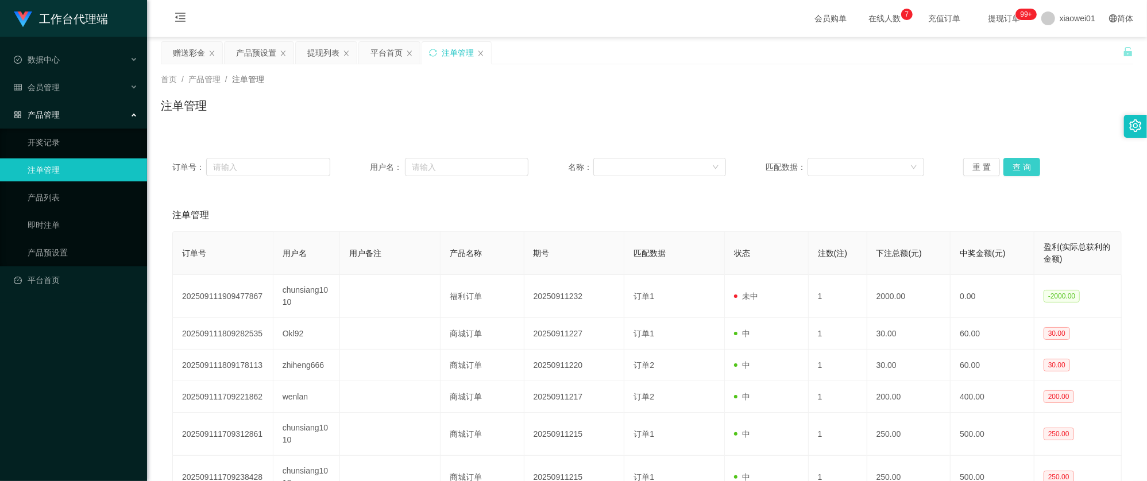
click at [1009, 163] on button "查 询" at bounding box center [1021, 167] width 37 height 18
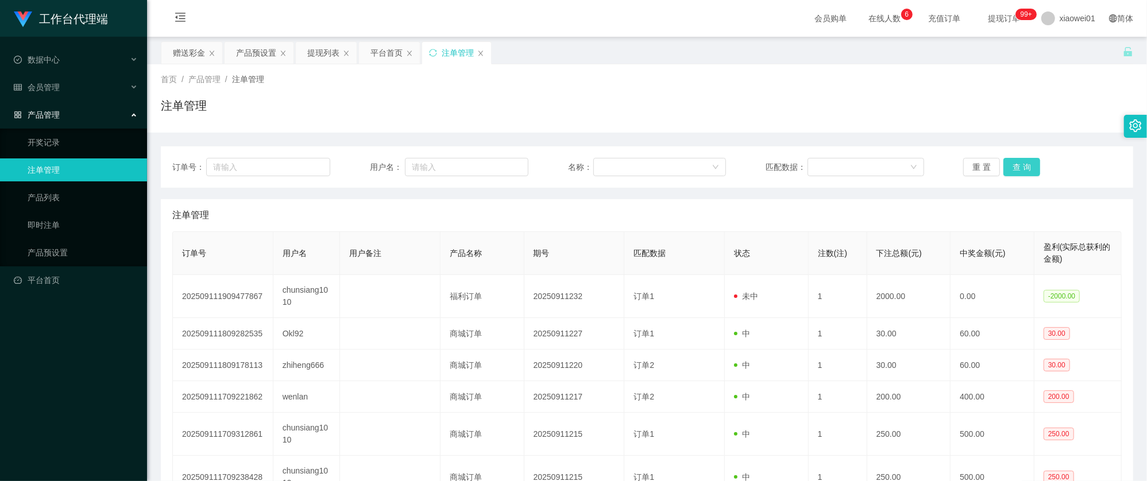
click at [1027, 173] on button "查 询" at bounding box center [1021, 167] width 37 height 18
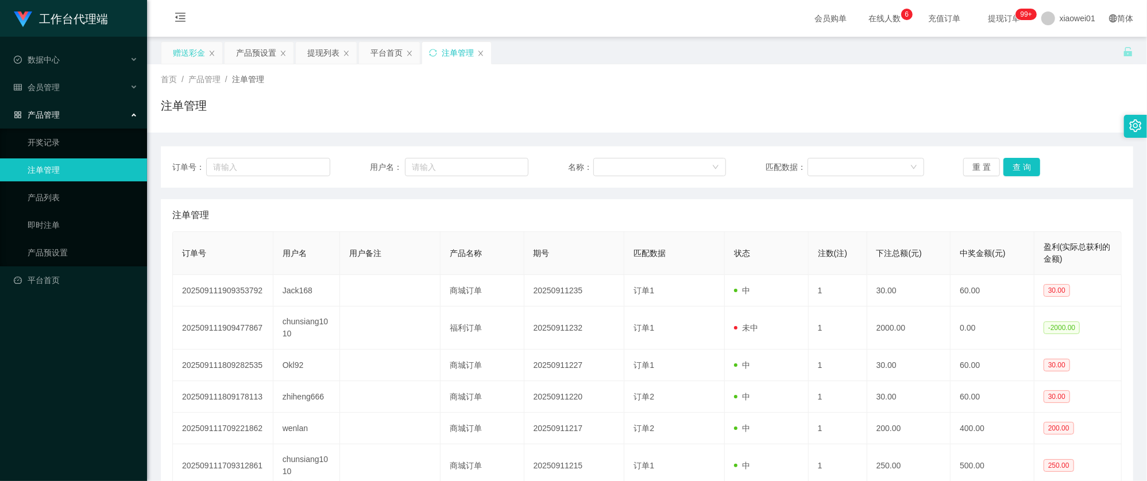
click at [194, 62] on div "赠送彩金" at bounding box center [189, 53] width 32 height 22
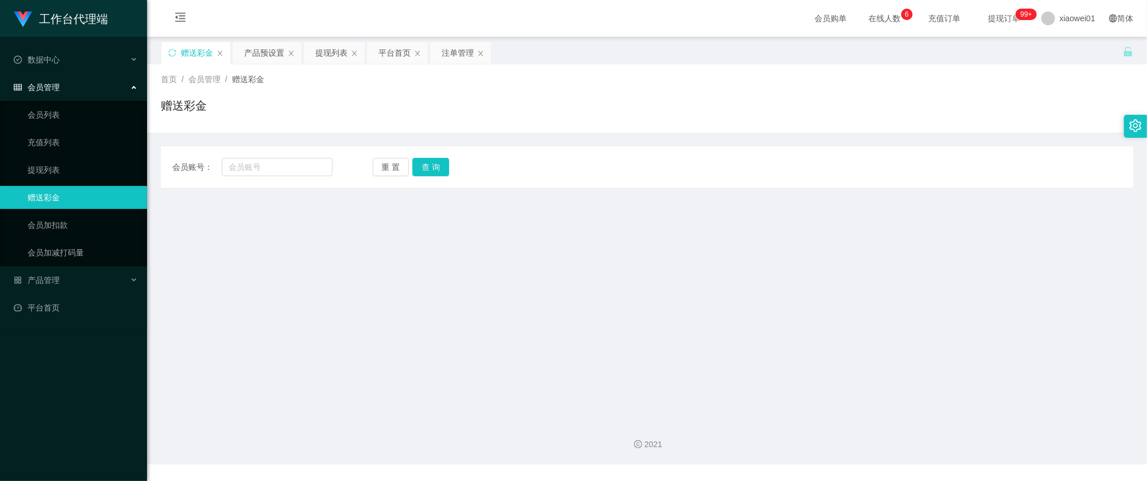
click at [538, 136] on div "会员账号： 重 置 查 询 会员账号 会员姓名 账号余额 操作类型 彩金加款 彩金扣款 金额 确 定" at bounding box center [647, 160] width 972 height 55
click at [276, 164] on input "text" at bounding box center [277, 167] width 111 height 18
paste input "jack168"
type input "jack168"
click at [432, 173] on button "查 询" at bounding box center [430, 167] width 37 height 18
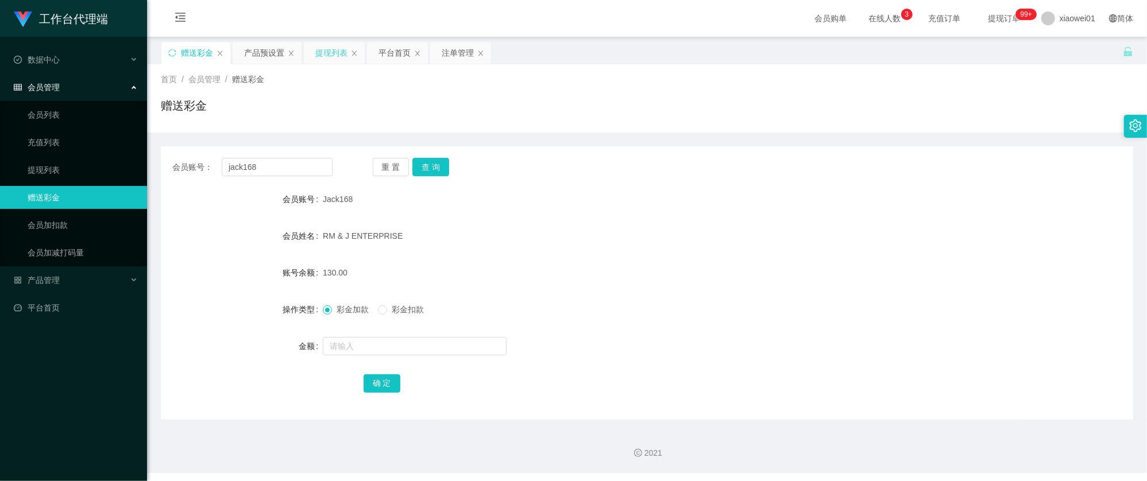
click at [335, 54] on div "提现列表" at bounding box center [331, 53] width 32 height 22
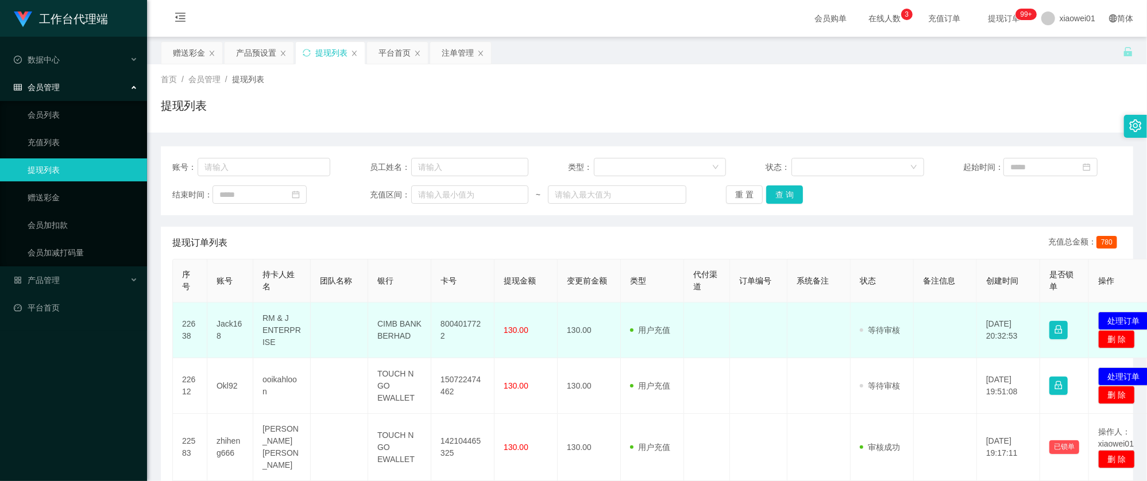
click at [473, 328] on td "8004017722" at bounding box center [462, 331] width 63 height 56
copy td "8004017722"
click at [228, 323] on td "Jack168" at bounding box center [230, 331] width 46 height 56
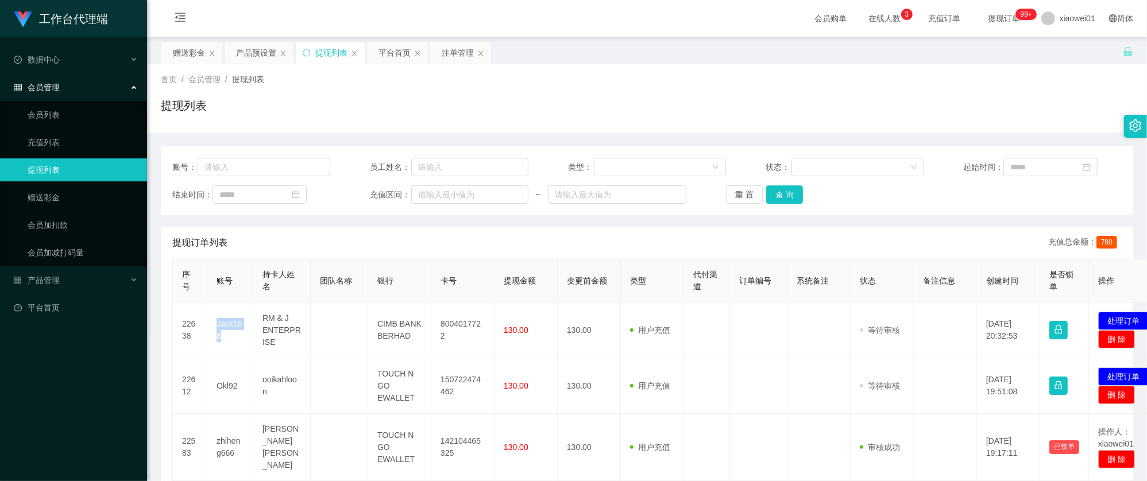
copy td "Jack168"
click at [400, 54] on div "平台首页" at bounding box center [394, 53] width 32 height 22
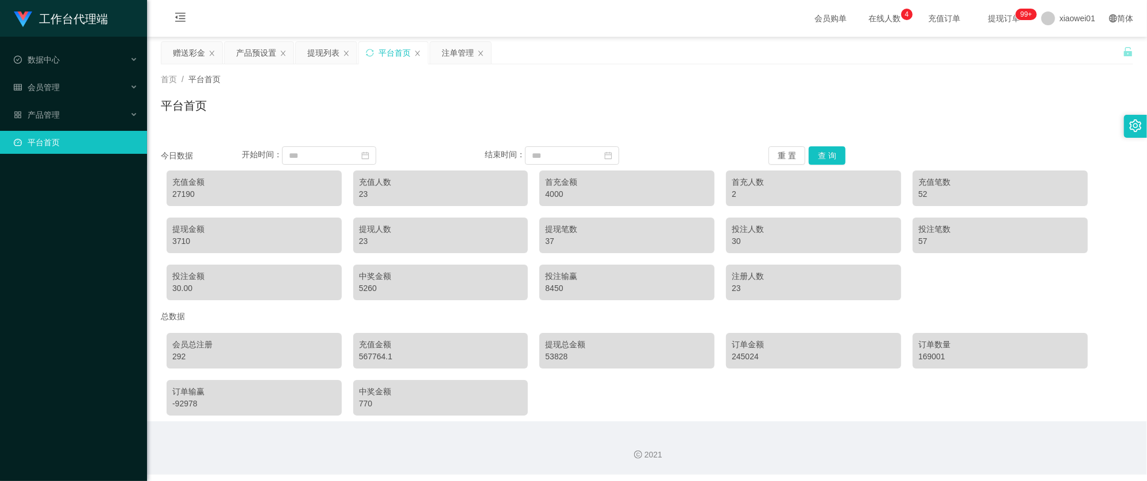
click at [183, 192] on div "27190" at bounding box center [254, 194] width 164 height 12
copy div "27190"
